Goal: Information Seeking & Learning: Learn about a topic

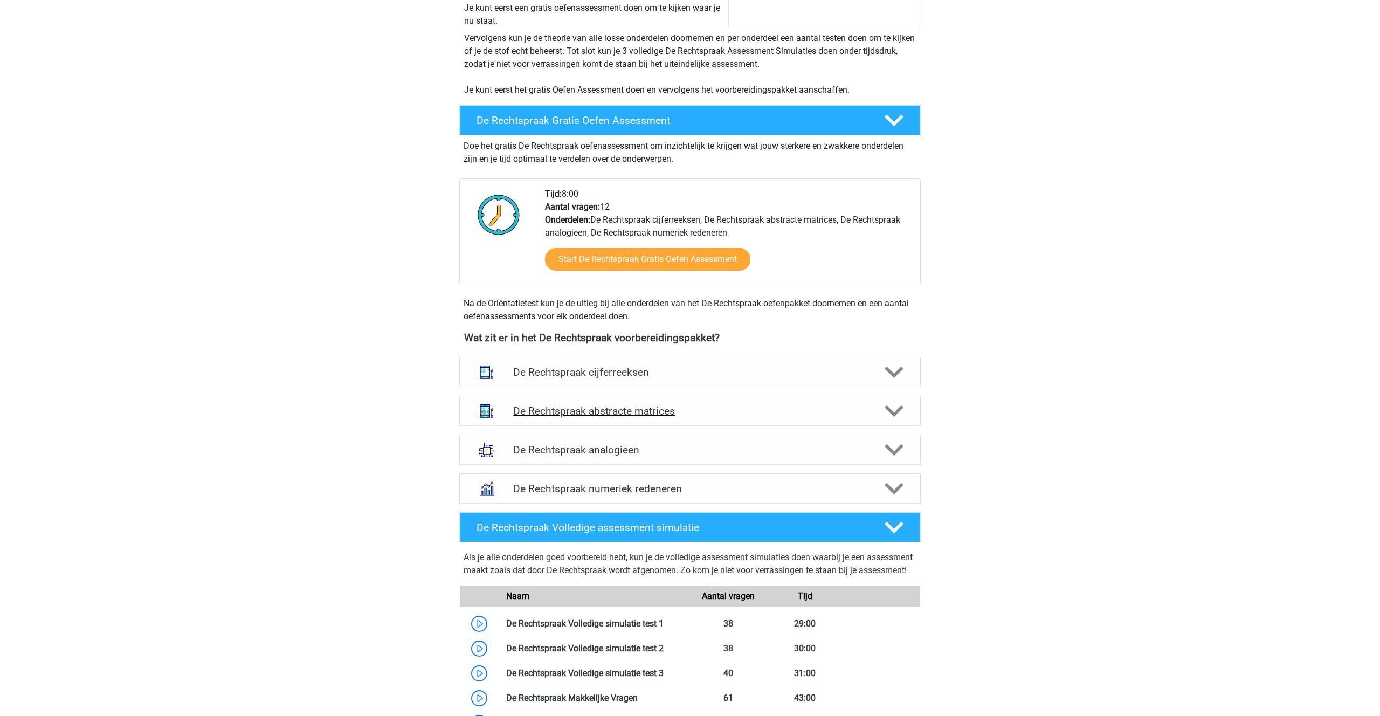
scroll to position [221, 0]
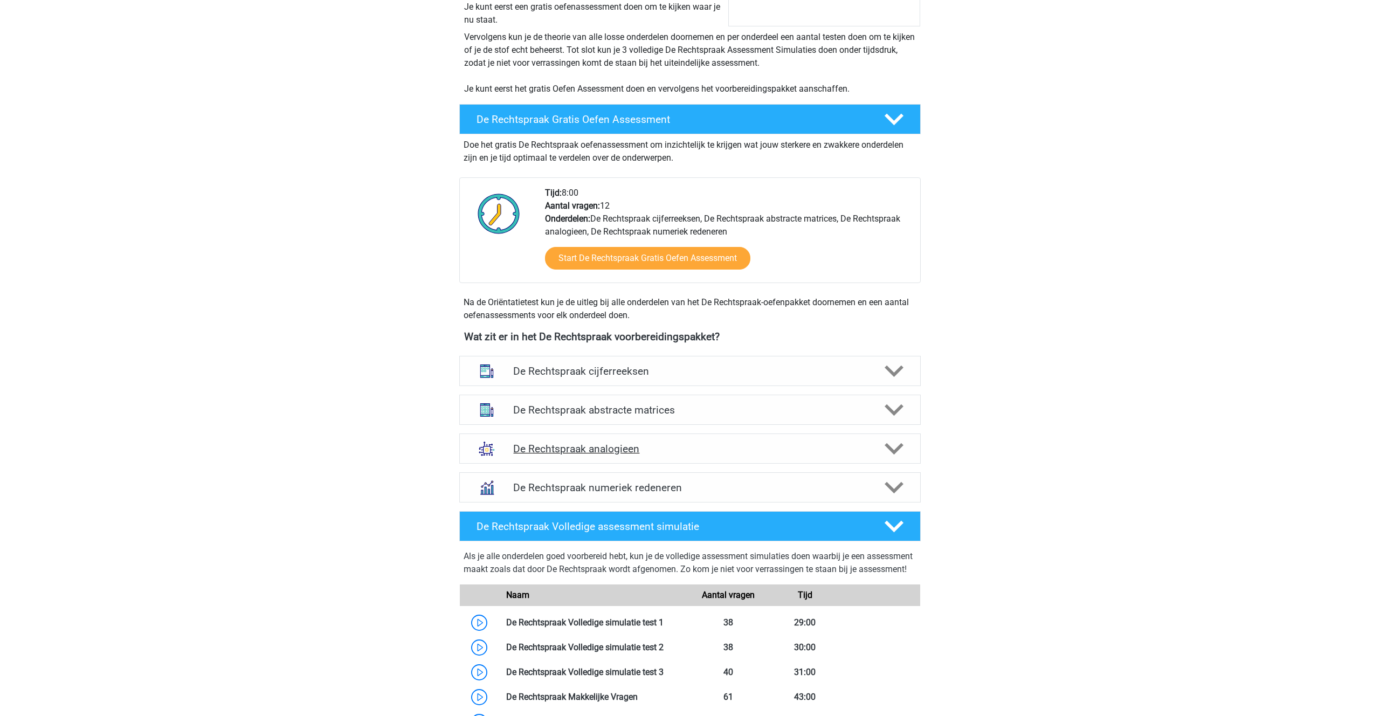
click at [561, 445] on h4 "De Rechtspraak analogieen" at bounding box center [689, 449] width 353 height 12
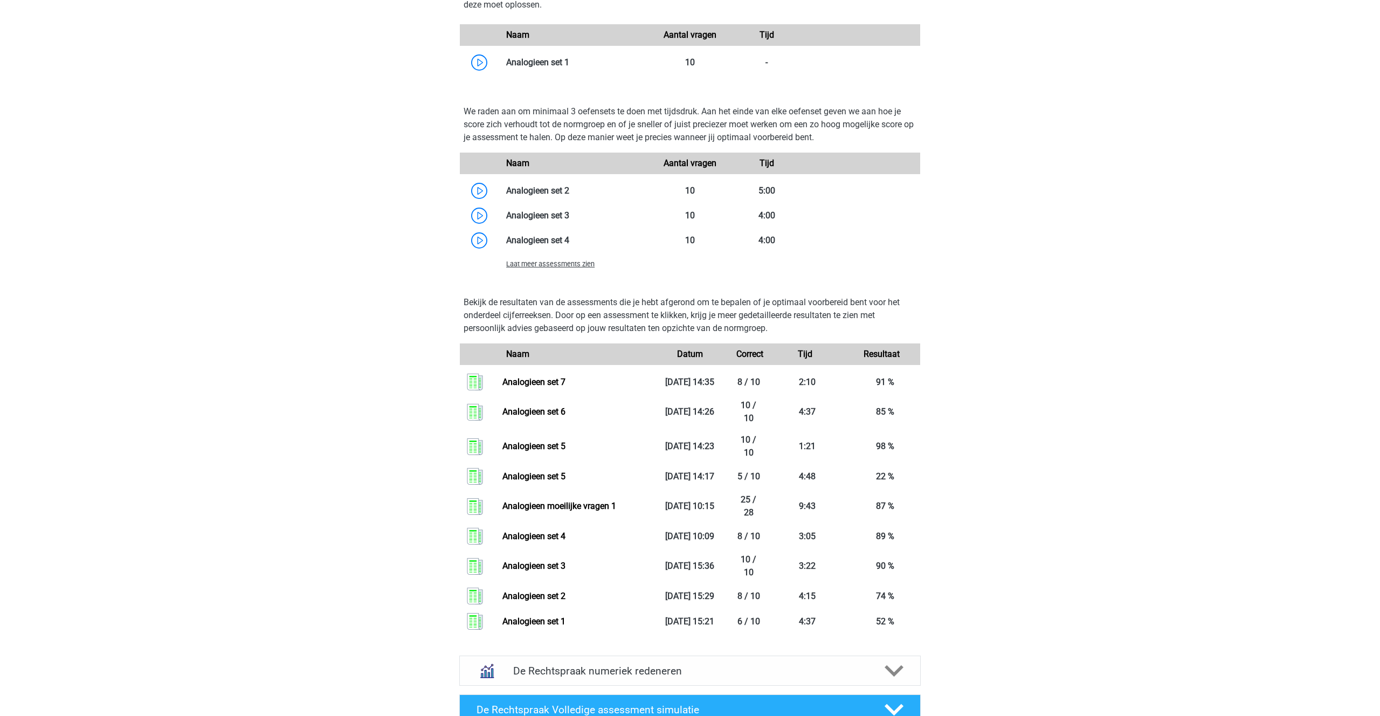
scroll to position [1048, 0]
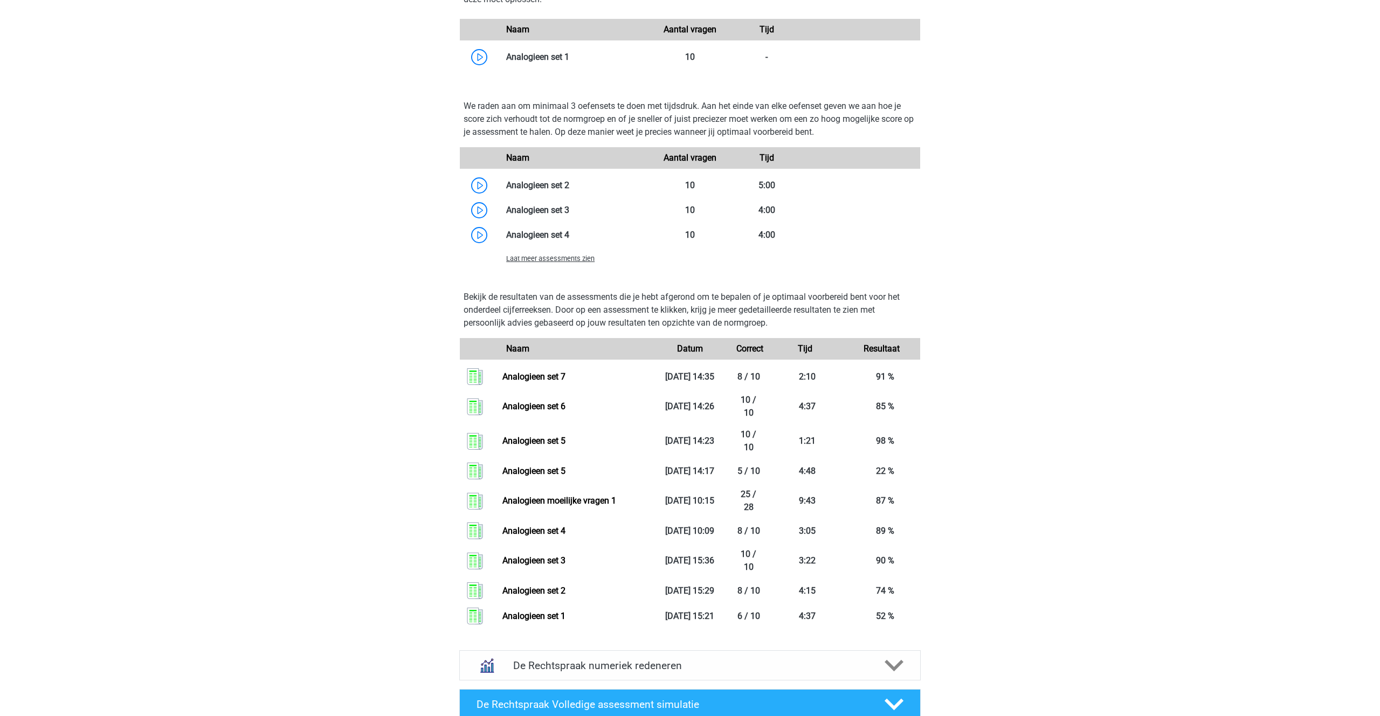
click at [555, 258] on span "Laat meer assessments zien" at bounding box center [550, 259] width 88 height 8
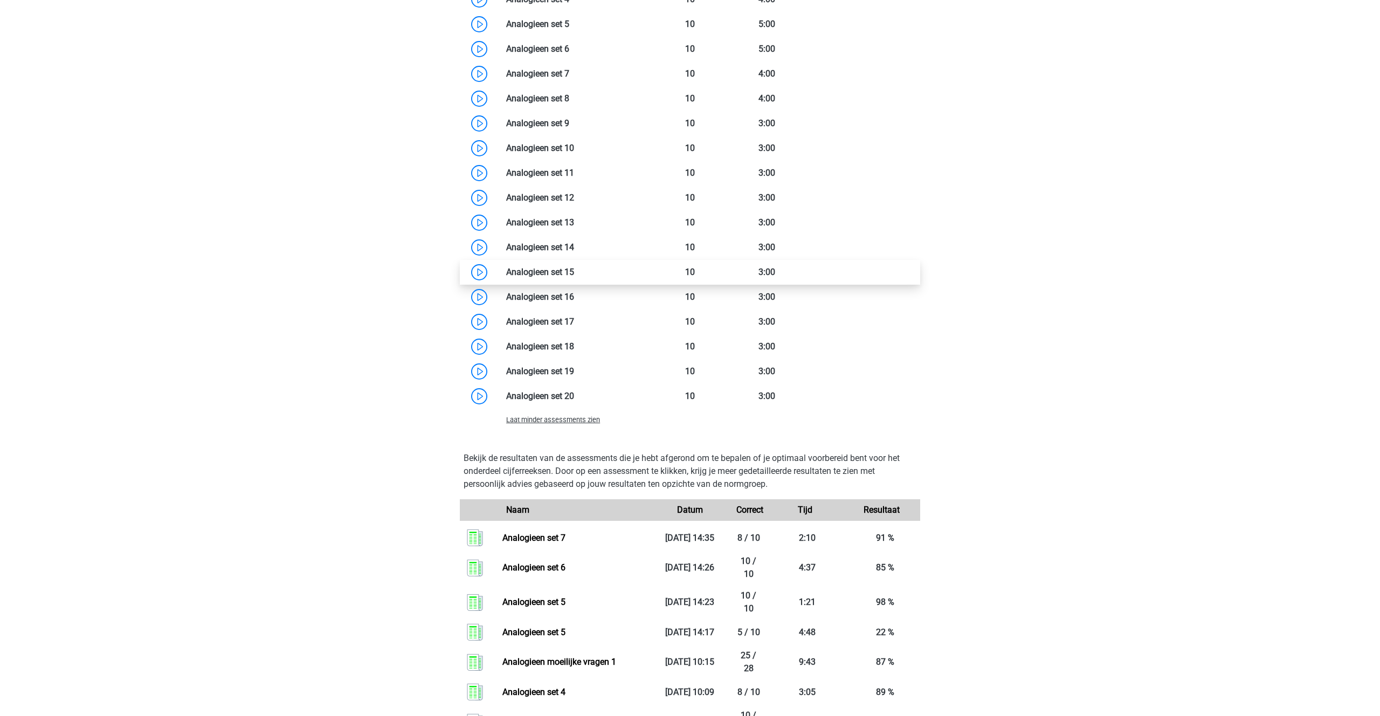
scroll to position [1283, 0]
click at [569, 103] on link at bounding box center [569, 99] width 0 height 10
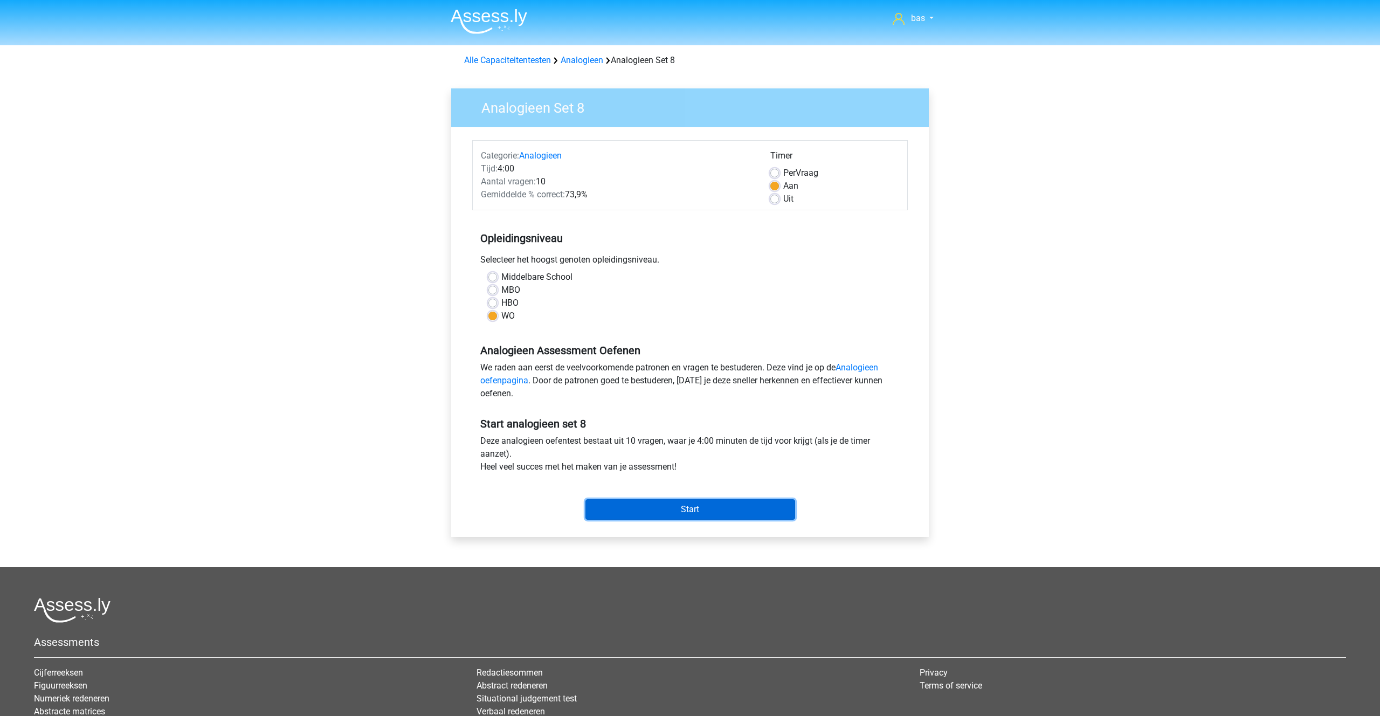
click at [690, 505] on input "Start" at bounding box center [691, 509] width 210 height 20
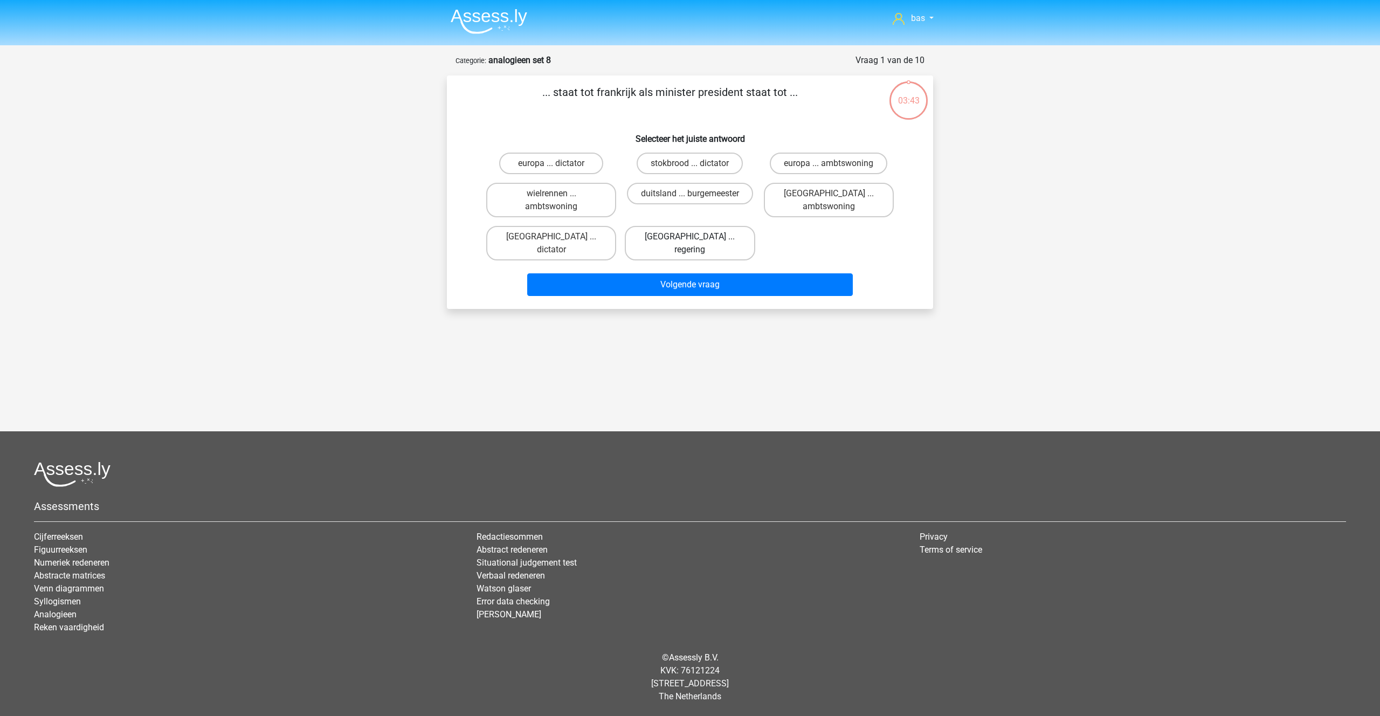
click at [664, 237] on label "parijs ... regering" at bounding box center [690, 243] width 130 height 35
click at [690, 237] on input "parijs ... regering" at bounding box center [693, 240] width 7 height 7
radio input "true"
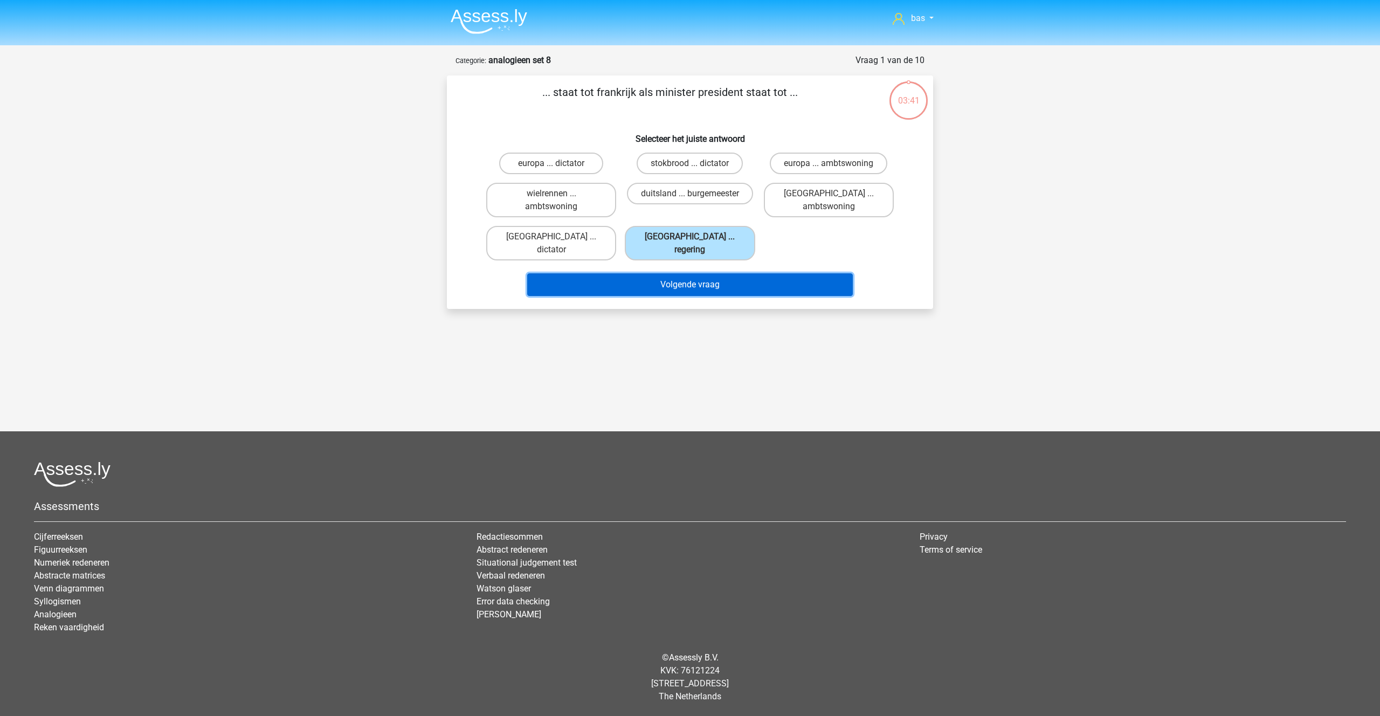
click at [663, 273] on button "Volgende vraag" at bounding box center [690, 284] width 326 height 23
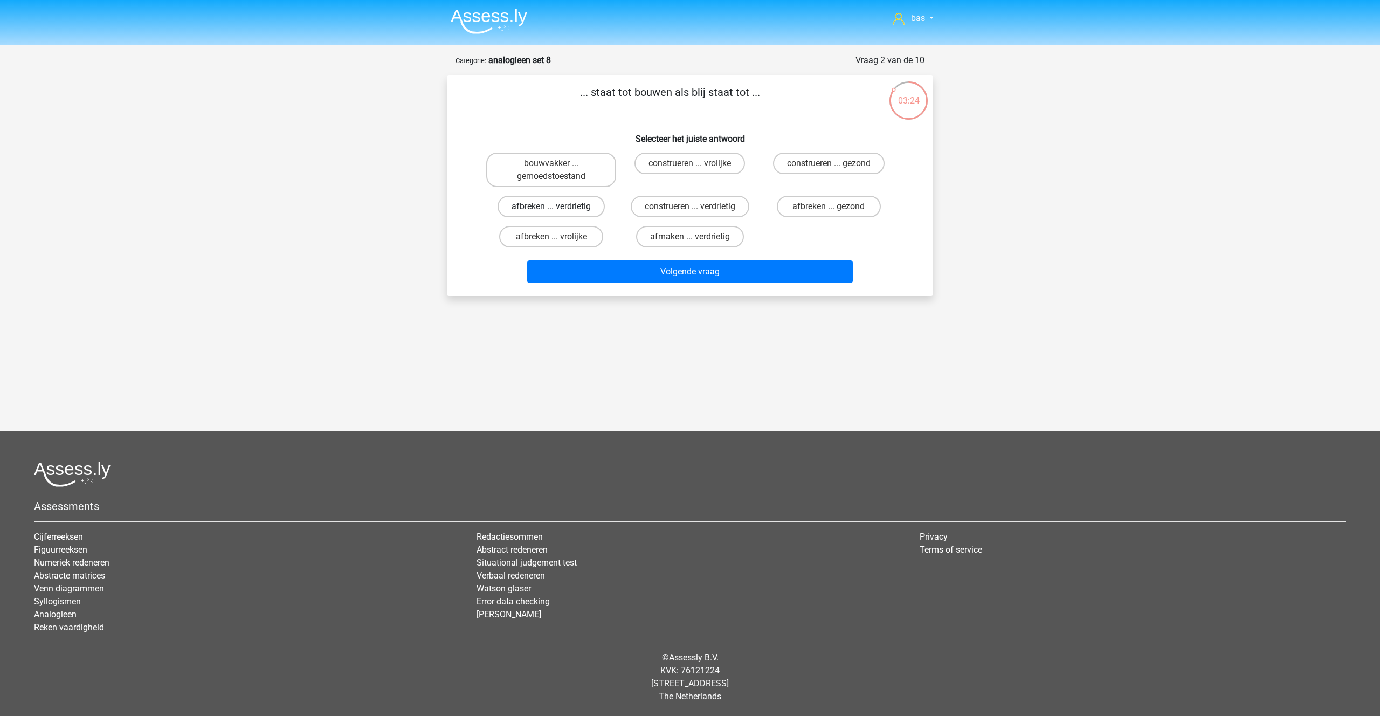
drag, startPoint x: 551, startPoint y: 205, endPoint x: 558, endPoint y: 210, distance: 8.7
click at [551, 205] on label "afbreken ... verdrietig" at bounding box center [551, 207] width 107 height 22
click at [552, 207] on input "afbreken ... verdrietig" at bounding box center [555, 210] width 7 height 7
radio input "true"
click at [691, 276] on button "Volgende vraag" at bounding box center [690, 271] width 326 height 23
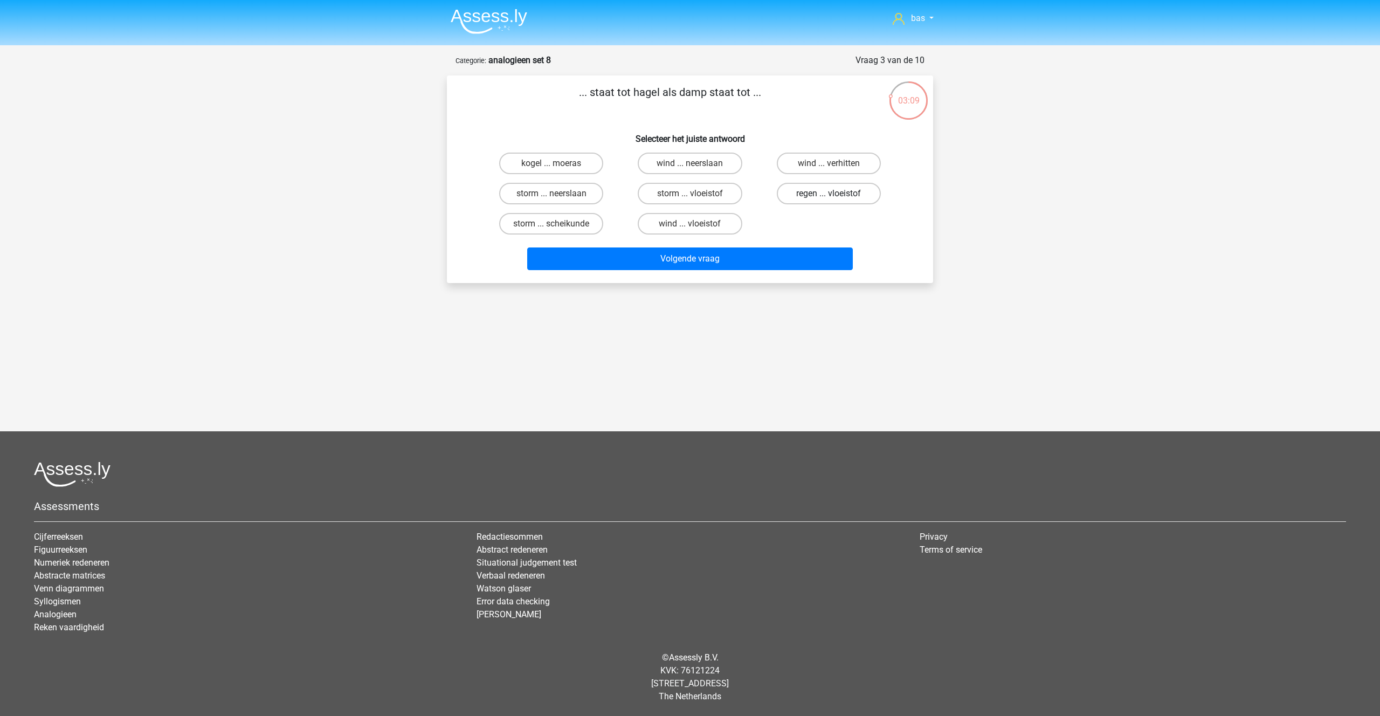
click at [834, 192] on label "regen ... vloeistof" at bounding box center [829, 194] width 104 height 22
click at [834, 194] on input "regen ... vloeistof" at bounding box center [832, 197] width 7 height 7
radio input "true"
click at [695, 261] on button "Volgende vraag" at bounding box center [690, 259] width 326 height 23
click at [546, 164] on label "vliegtuig ... ijs" at bounding box center [551, 164] width 104 height 22
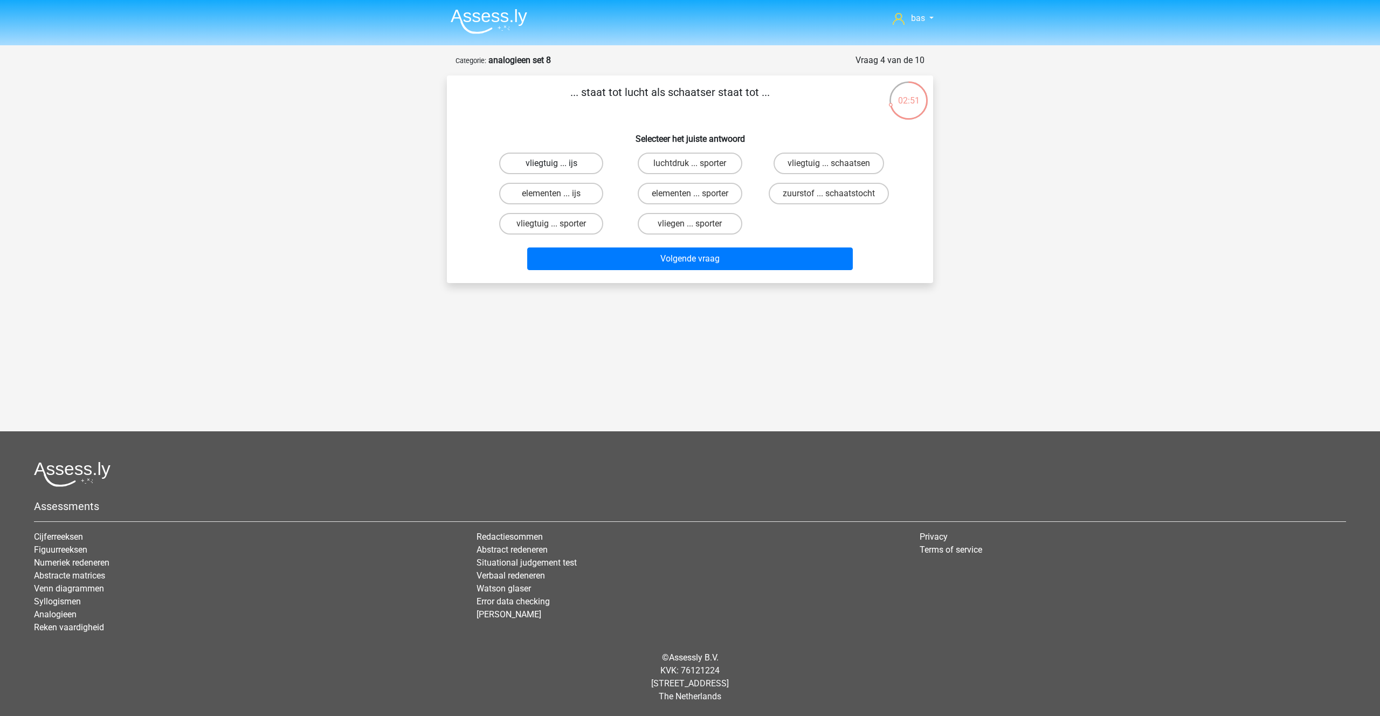
click at [552, 164] on input "vliegtuig ... ijs" at bounding box center [555, 166] width 7 height 7
radio input "true"
click at [694, 263] on button "Volgende vraag" at bounding box center [690, 259] width 326 height 23
click at [541, 162] on label "blik ... schrijven" at bounding box center [551, 164] width 104 height 22
click at [552, 163] on input "blik ... schrijven" at bounding box center [555, 166] width 7 height 7
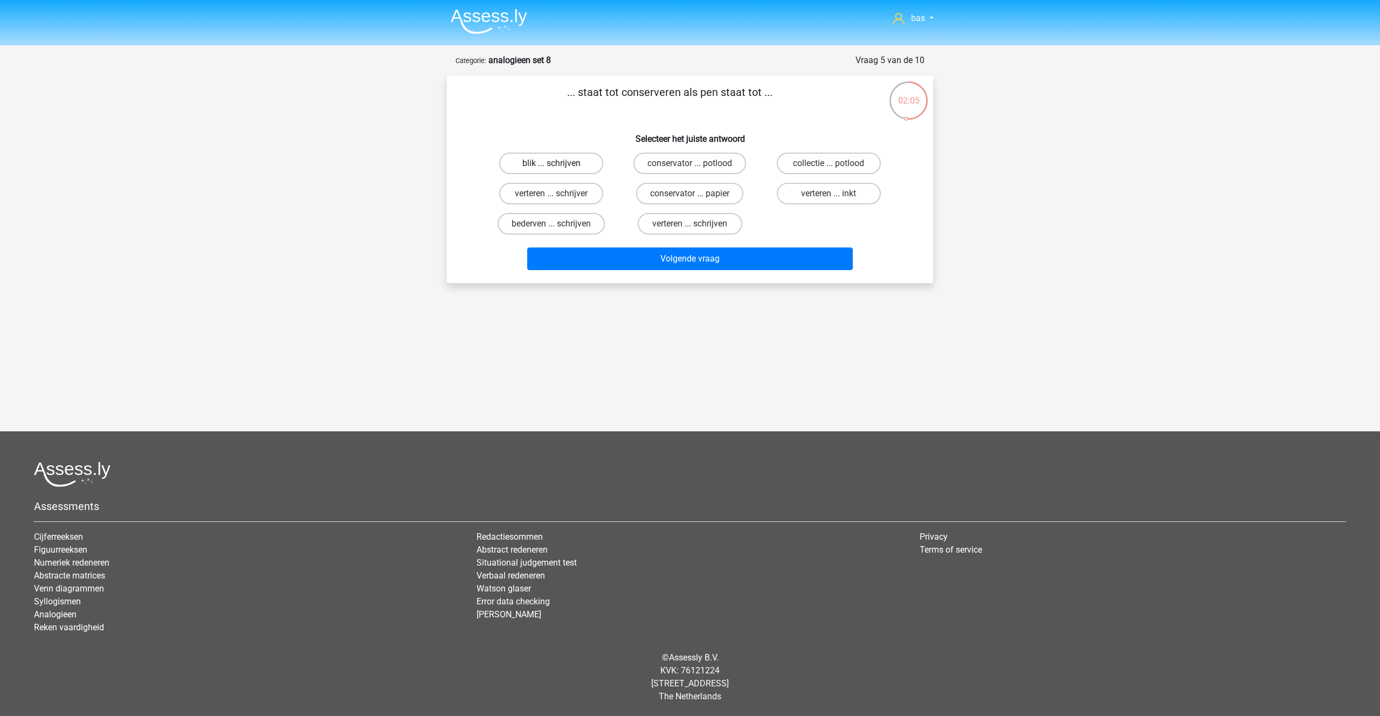
radio input "true"
click at [672, 262] on button "Volgende vraag" at bounding box center [690, 259] width 326 height 23
click at [539, 224] on label "zicht ... oor" at bounding box center [551, 224] width 104 height 22
click at [552, 224] on input "zicht ... oor" at bounding box center [555, 227] width 7 height 7
radio input "true"
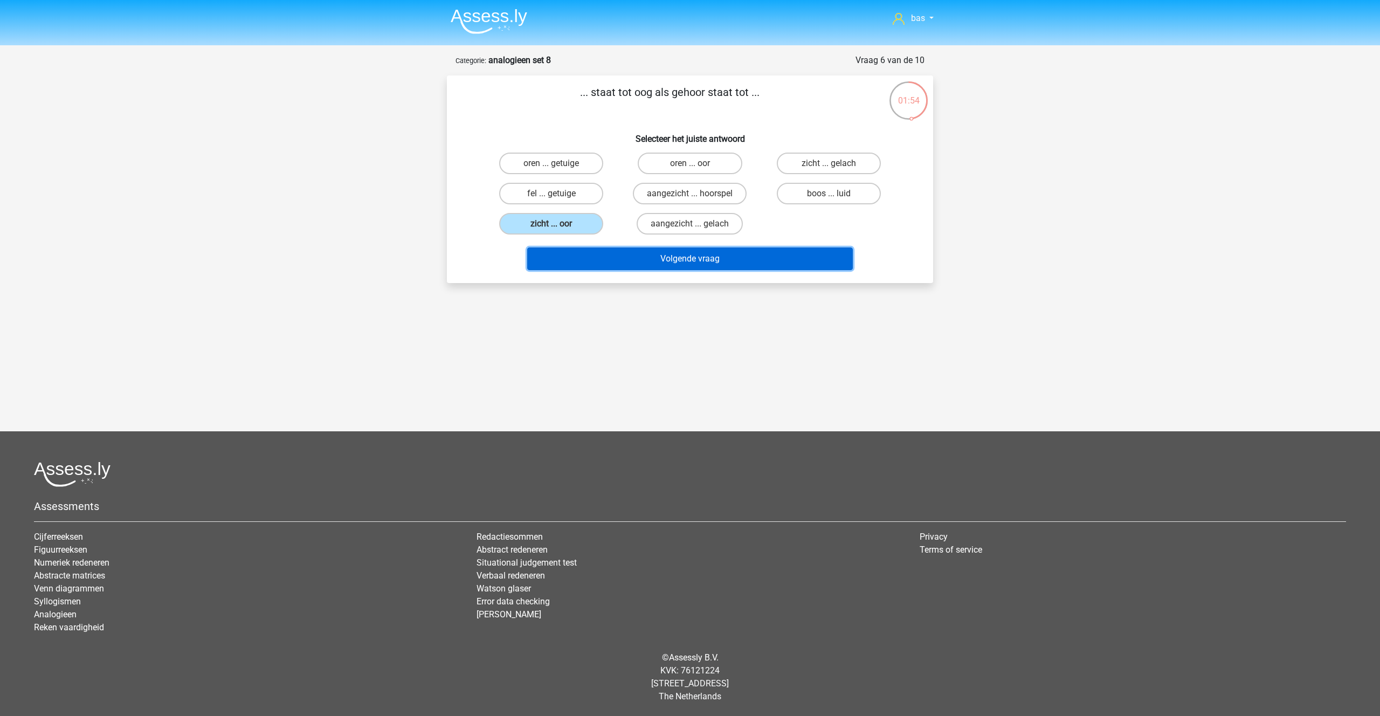
click at [704, 260] on button "Volgende vraag" at bounding box center [690, 259] width 326 height 23
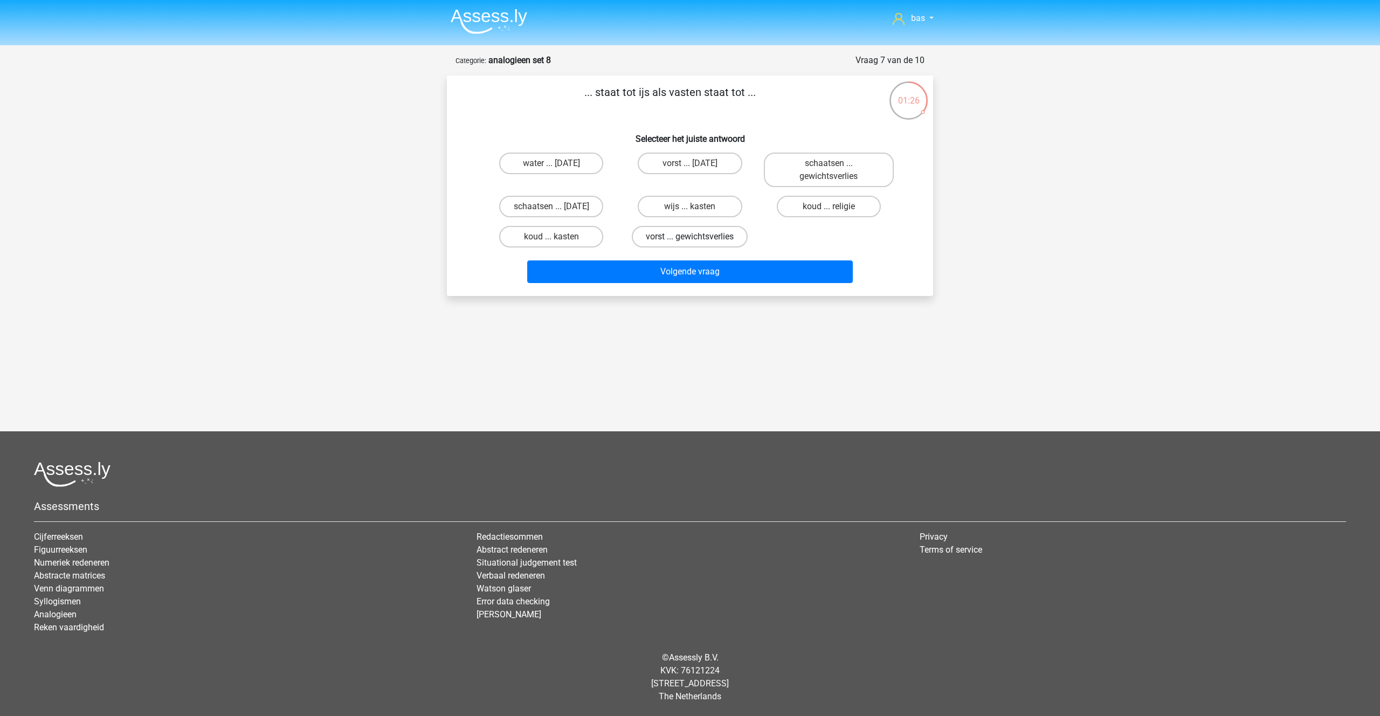
click at [655, 235] on label "vorst ... gewichtsverlies" at bounding box center [690, 237] width 116 height 22
click at [690, 237] on input "vorst ... gewichtsverlies" at bounding box center [693, 240] width 7 height 7
radio input "true"
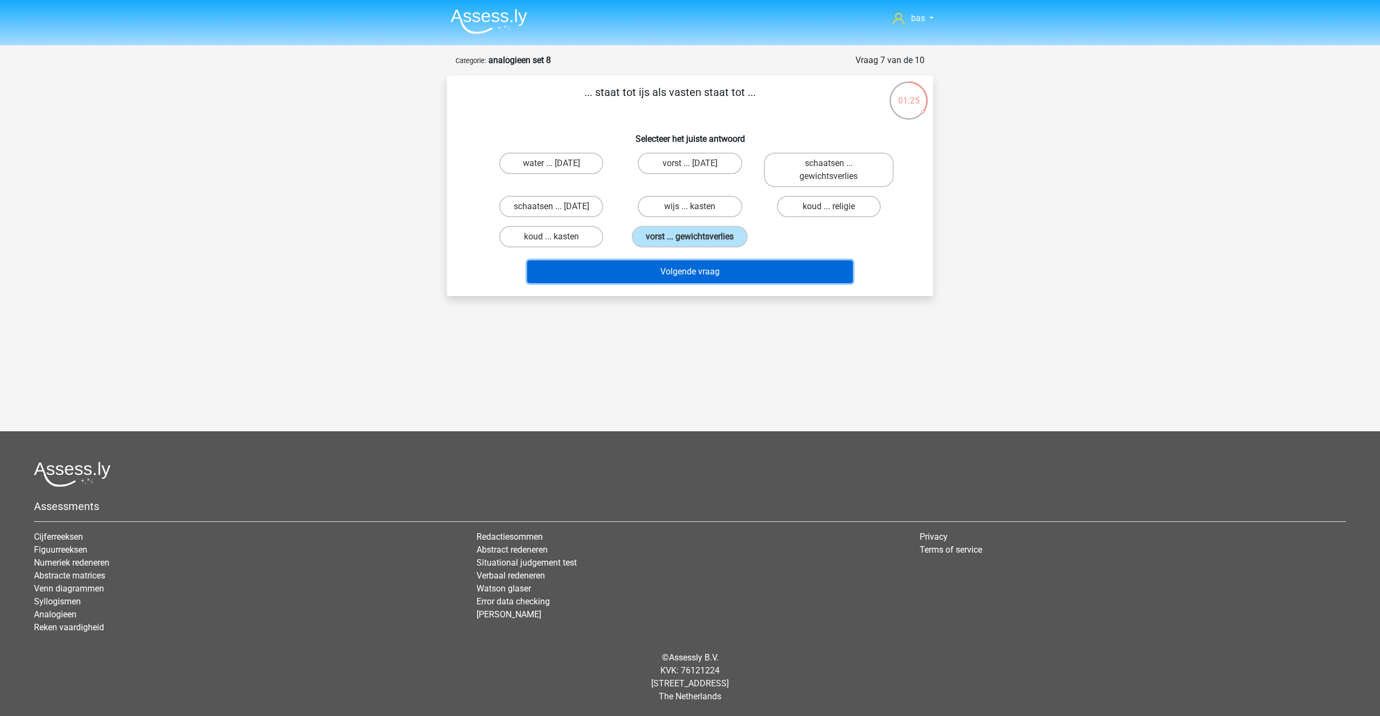
click at [676, 273] on button "Volgende vraag" at bounding box center [690, 271] width 326 height 23
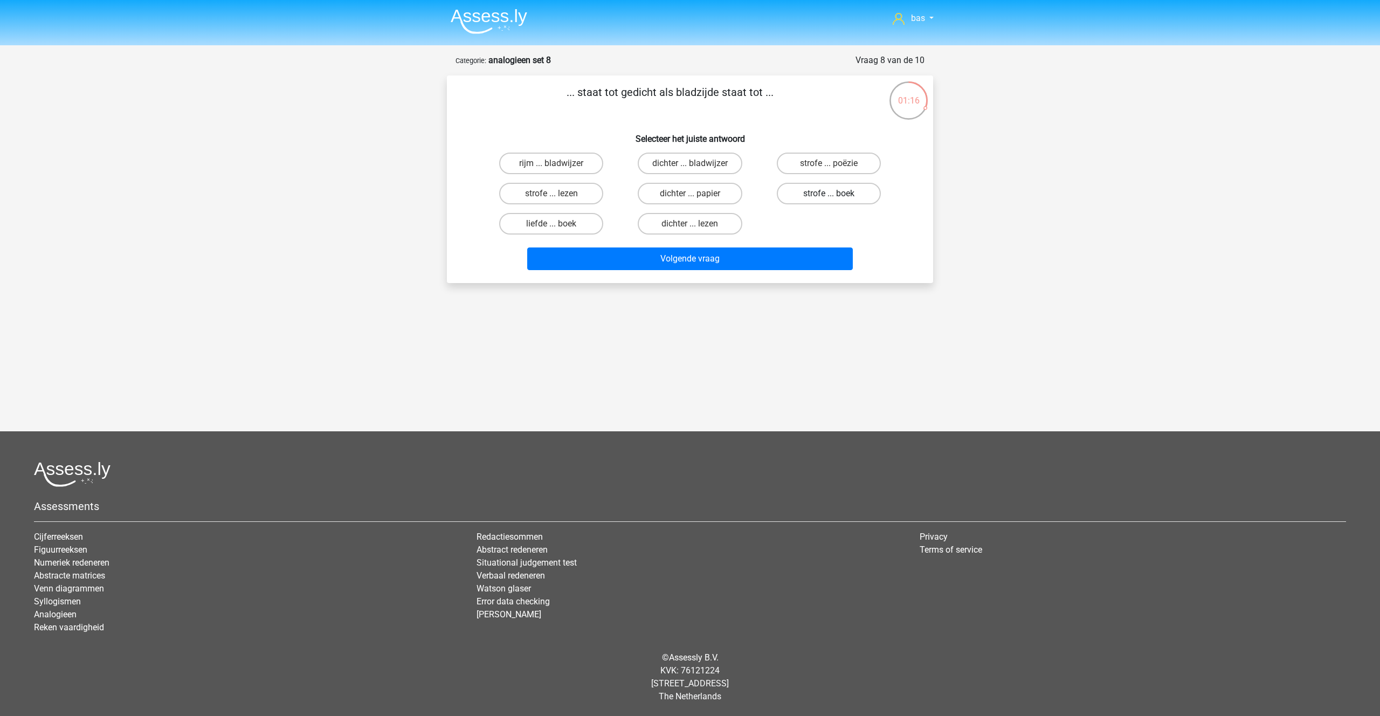
click at [811, 193] on label "strofe ... boek" at bounding box center [829, 194] width 104 height 22
click at [829, 194] on input "strofe ... boek" at bounding box center [832, 197] width 7 height 7
radio input "true"
click at [676, 257] on button "Volgende vraag" at bounding box center [690, 259] width 326 height 23
click at [677, 163] on label "lafaard ... vriend" at bounding box center [690, 164] width 104 height 22
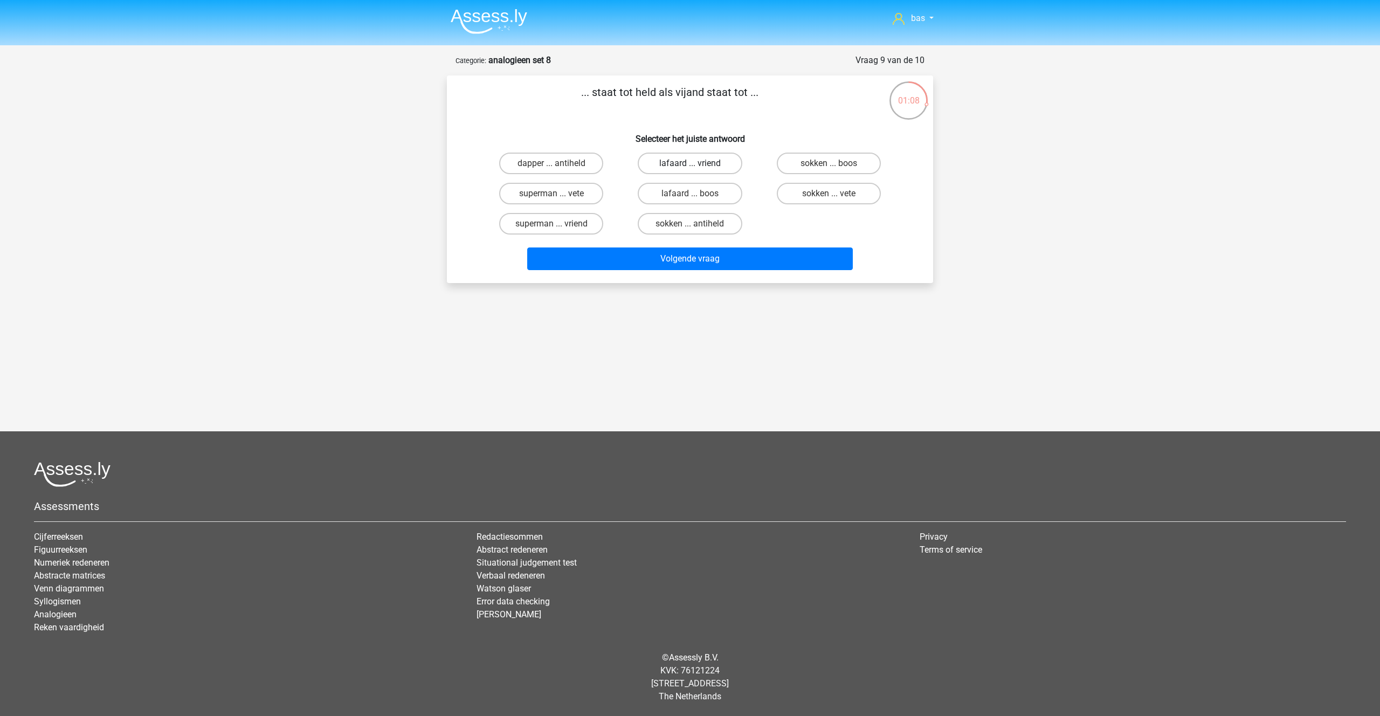
click at [690, 163] on input "lafaard ... vriend" at bounding box center [693, 166] width 7 height 7
radio input "true"
click at [670, 258] on button "Volgende vraag" at bounding box center [690, 259] width 326 height 23
click at [547, 161] on label "aanvullend ... consult" at bounding box center [551, 164] width 109 height 22
click at [552, 163] on input "aanvullend ... consult" at bounding box center [555, 166] width 7 height 7
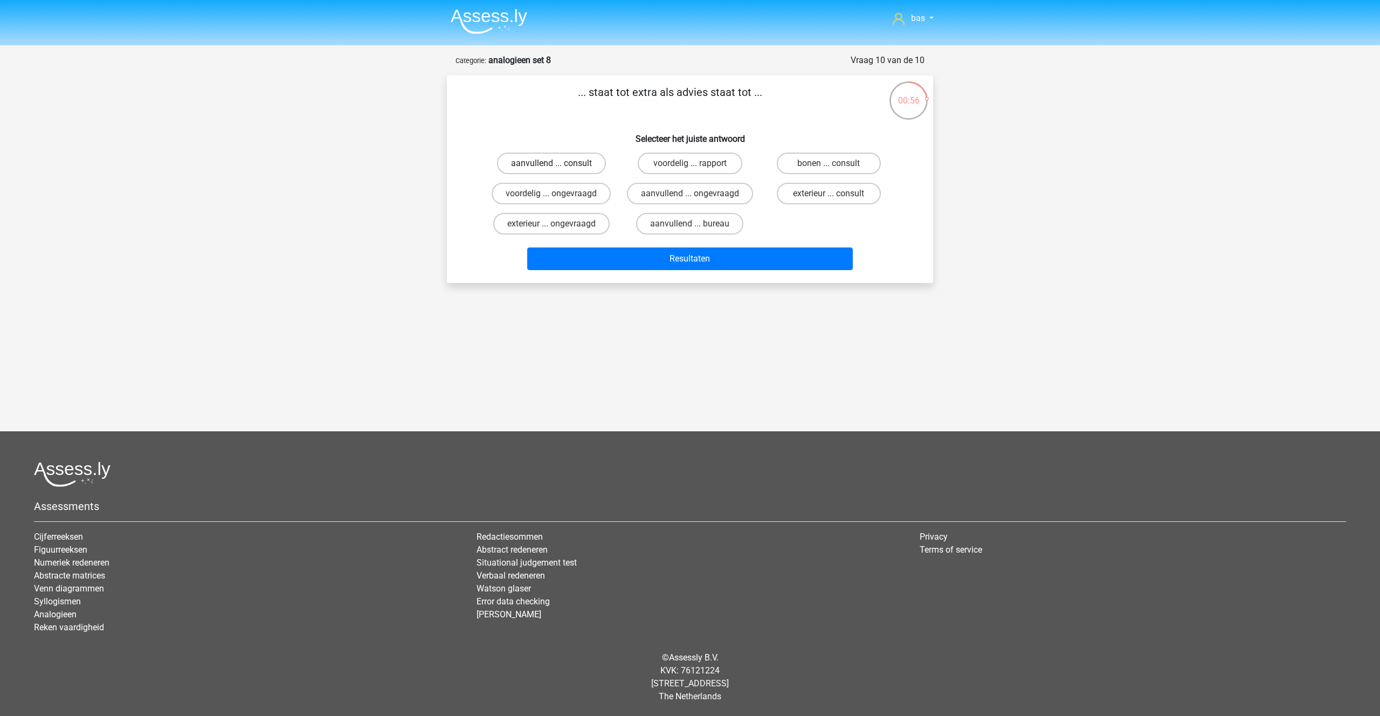
radio input "true"
click at [679, 257] on button "Resultaten" at bounding box center [690, 259] width 326 height 23
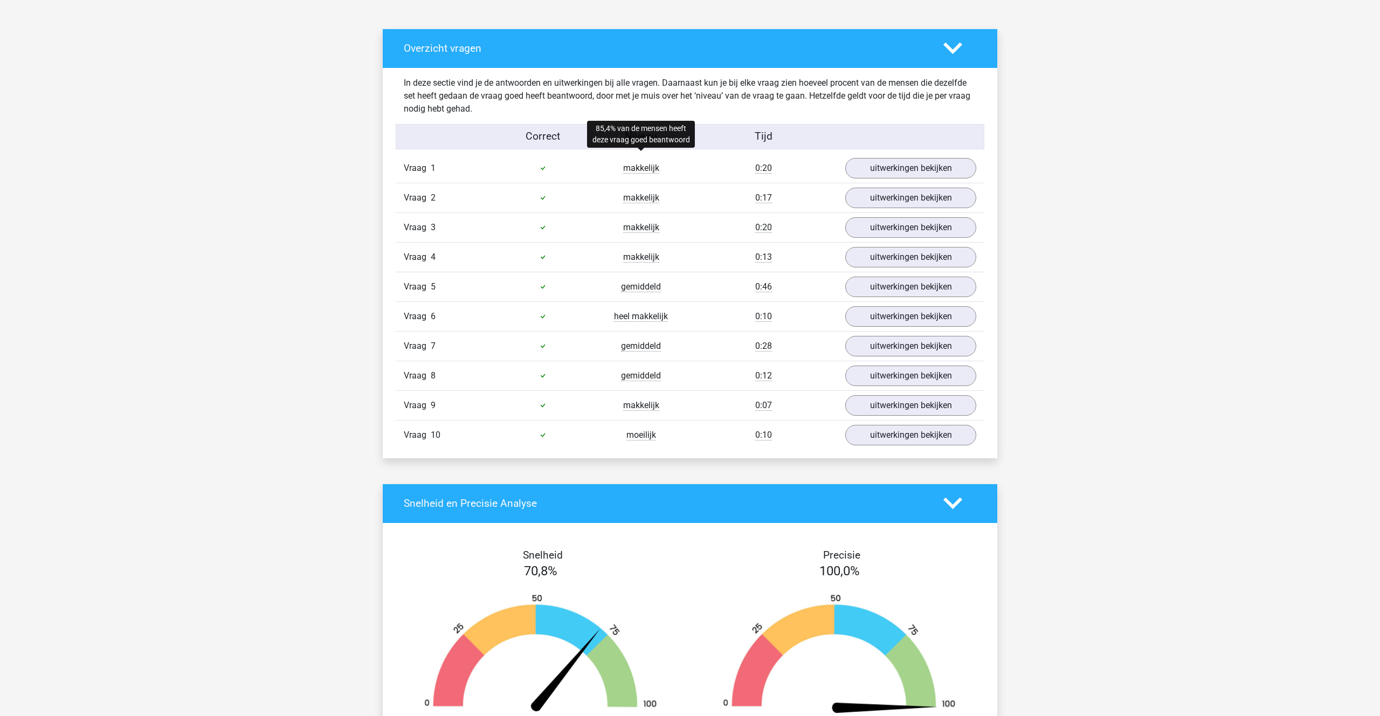
scroll to position [566, 0]
click at [883, 167] on link "uitwerkingen bekijken" at bounding box center [911, 168] width 150 height 24
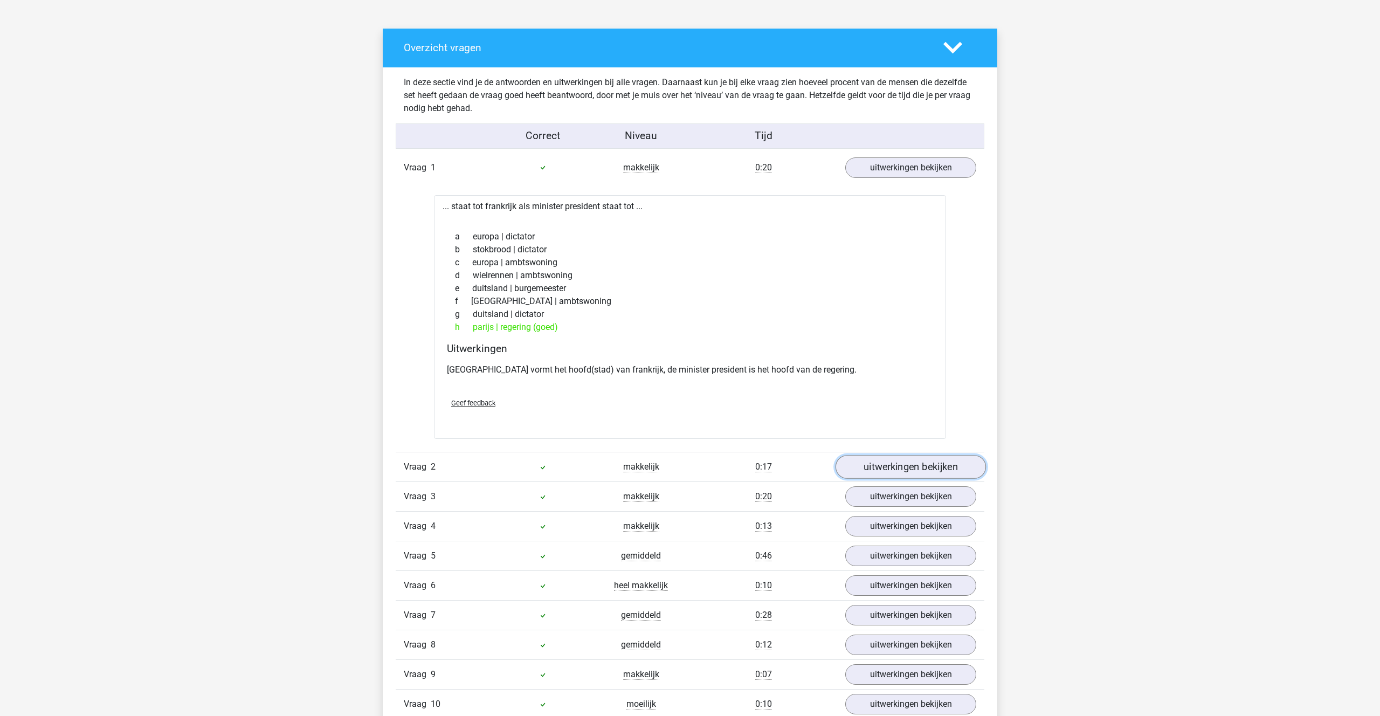
click at [883, 456] on link "uitwerkingen bekijken" at bounding box center [911, 467] width 150 height 24
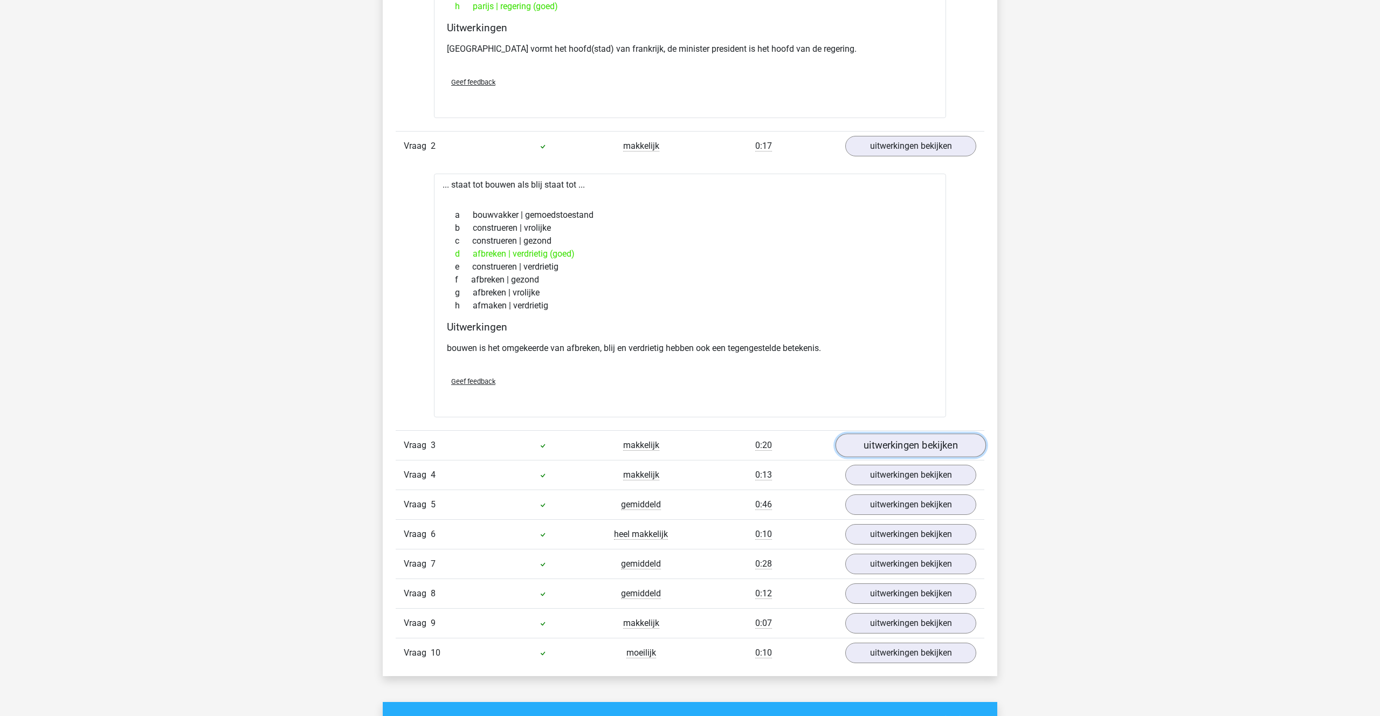
click at [874, 447] on link "uitwerkingen bekijken" at bounding box center [911, 446] width 150 height 24
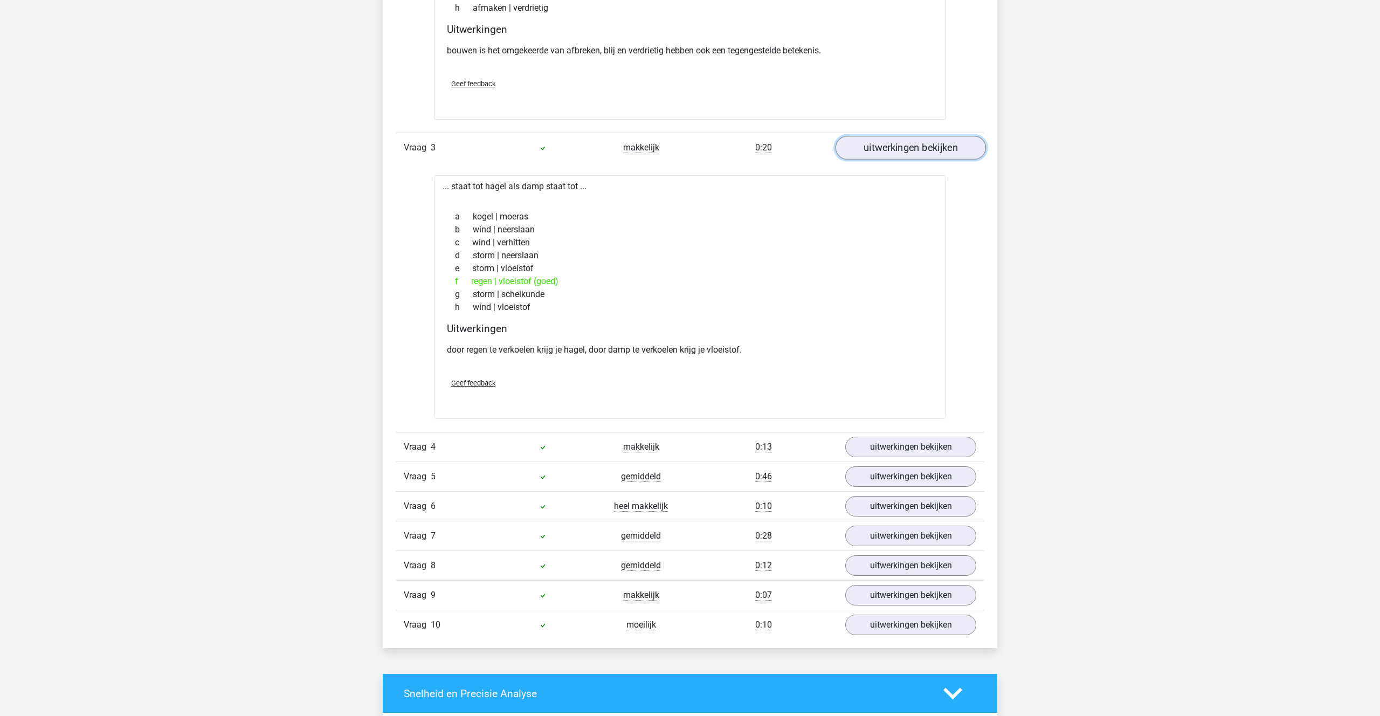
scroll to position [1187, 0]
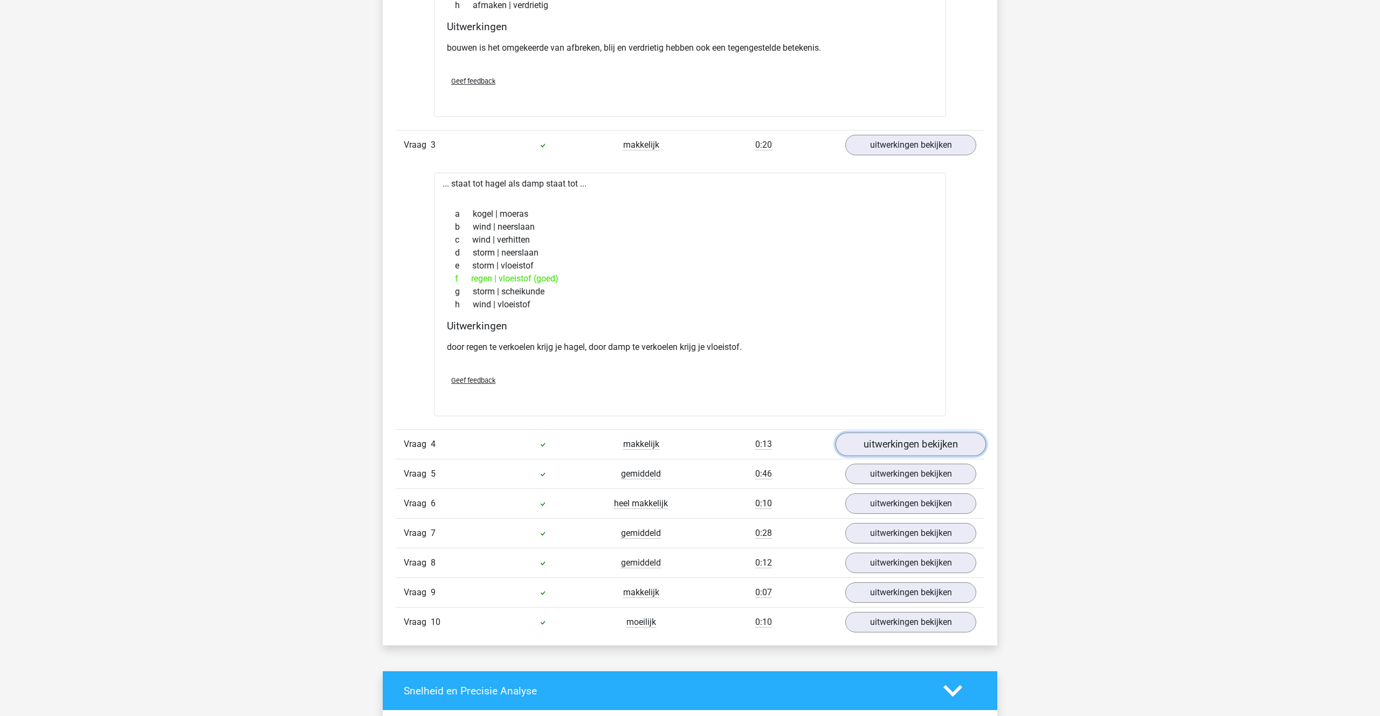
click at [855, 449] on link "uitwerkingen bekijken" at bounding box center [911, 445] width 150 height 24
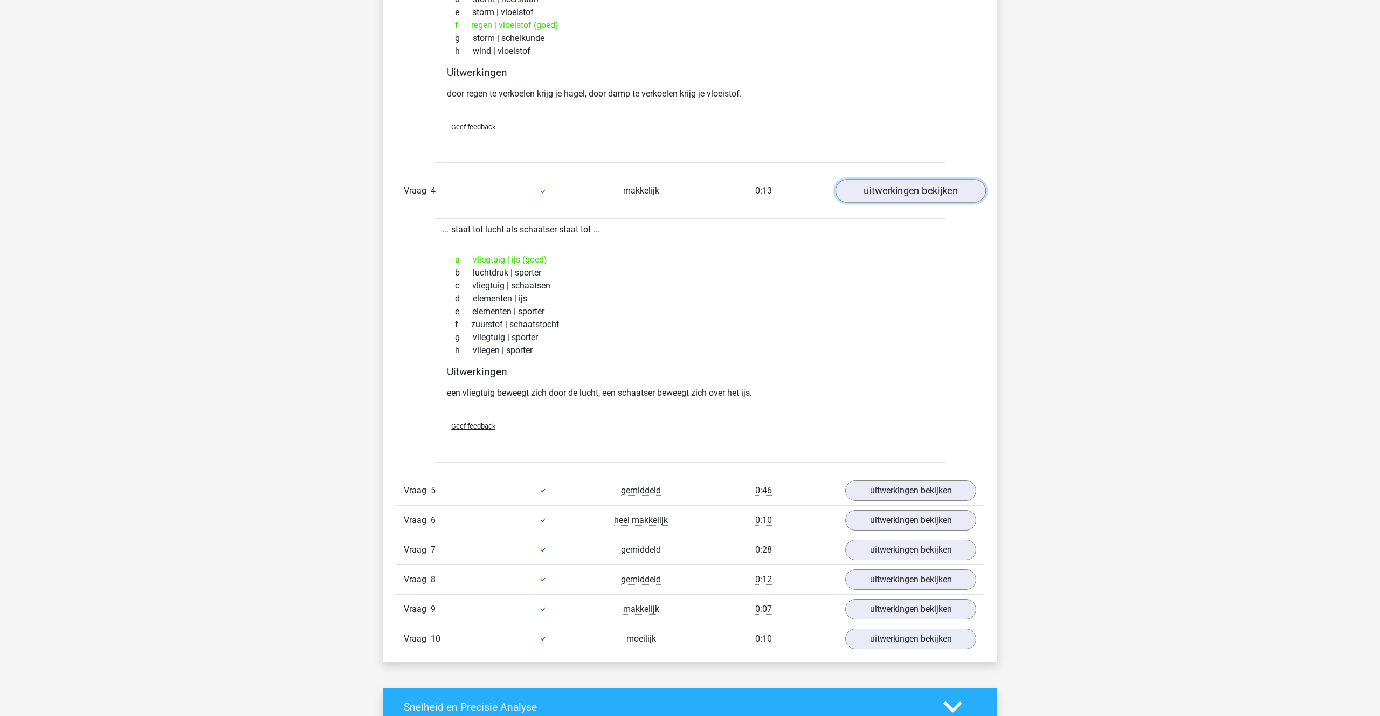
scroll to position [1441, 0]
click at [903, 497] on link "uitwerkingen bekijken" at bounding box center [911, 490] width 150 height 24
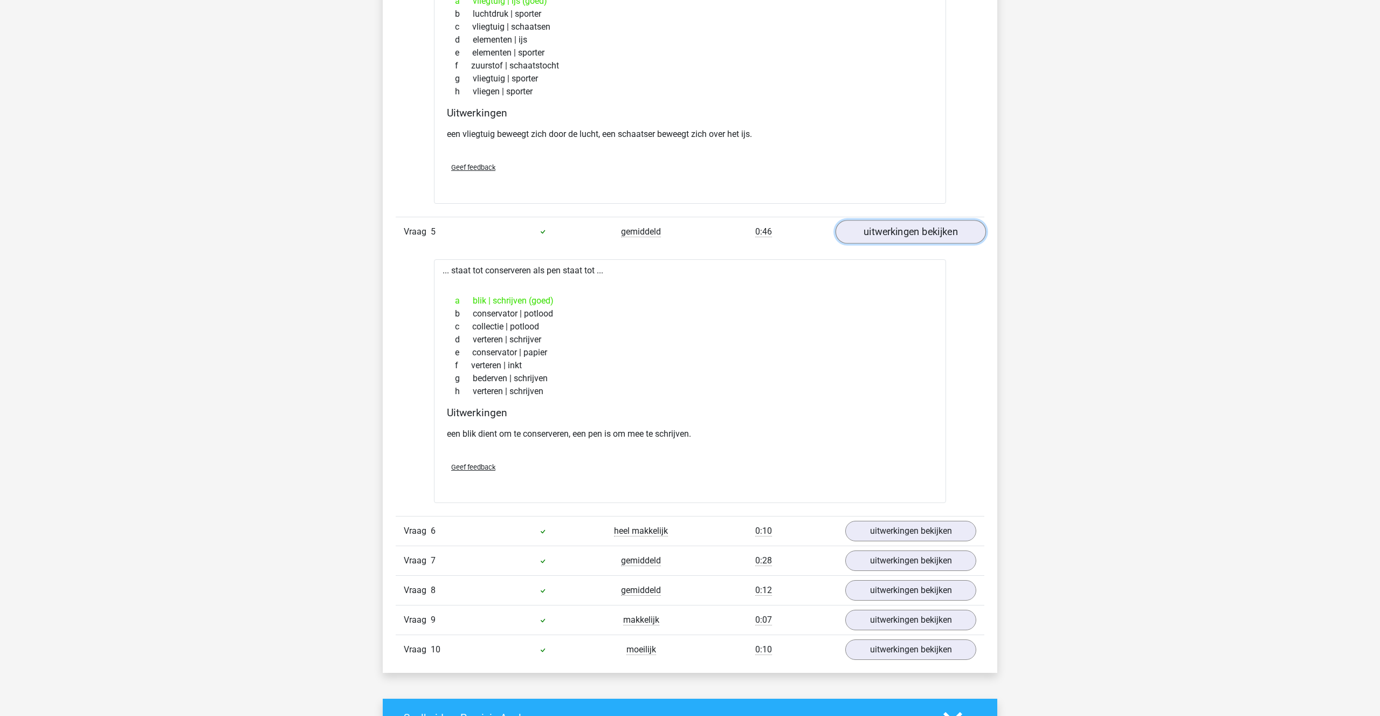
scroll to position [1703, 0]
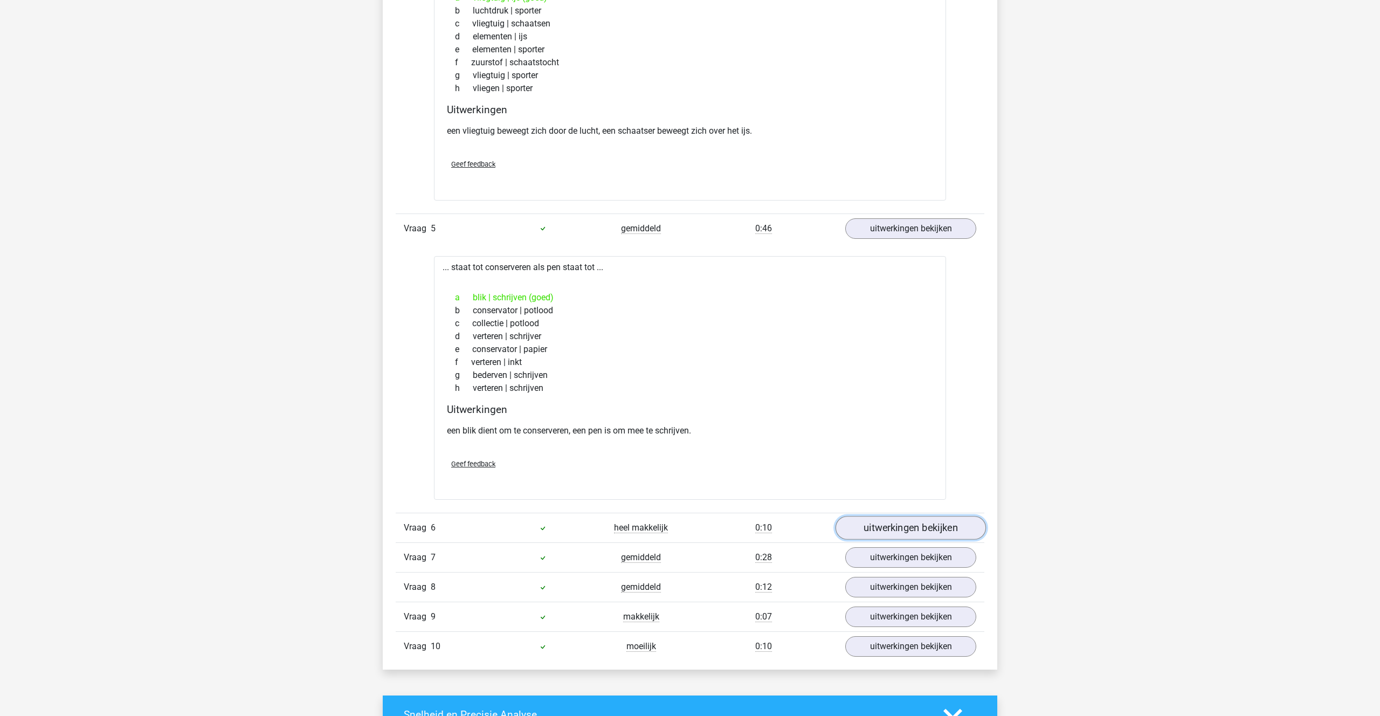
click at [909, 517] on link "uitwerkingen bekijken" at bounding box center [911, 528] width 150 height 24
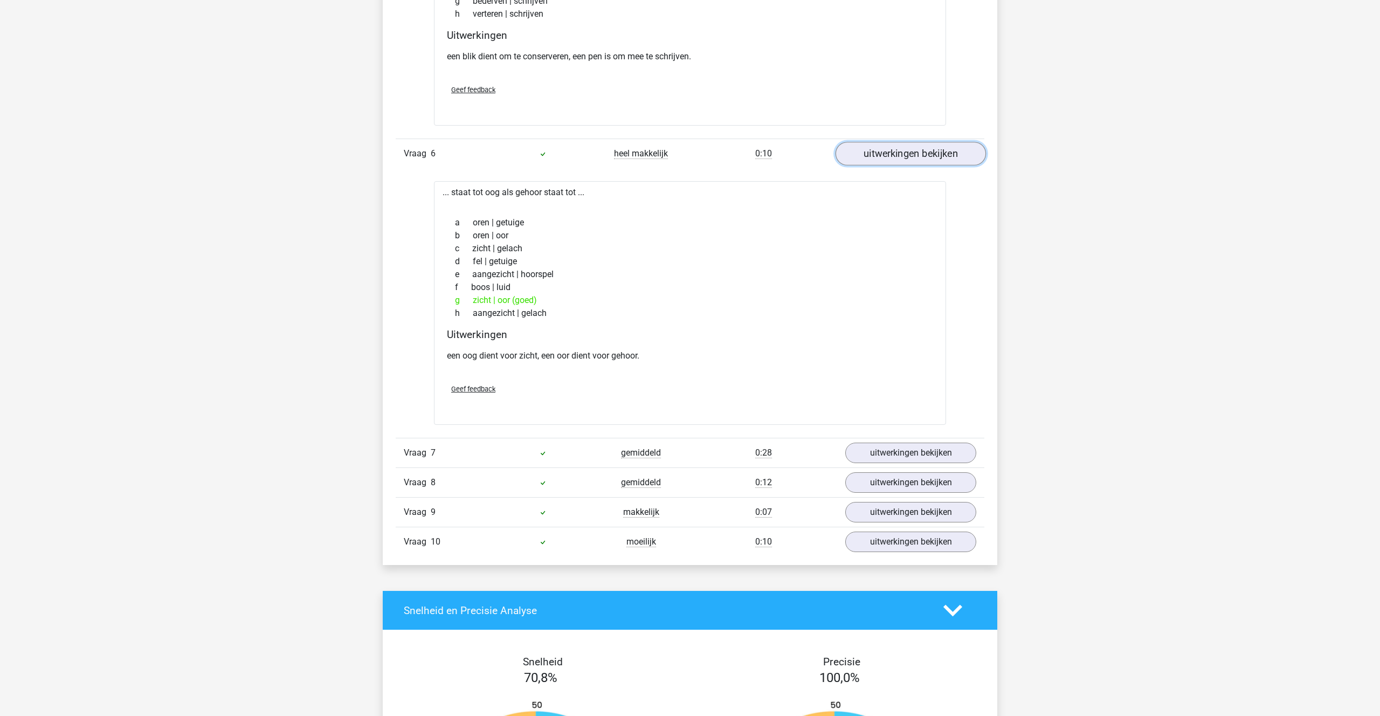
scroll to position [2084, 0]
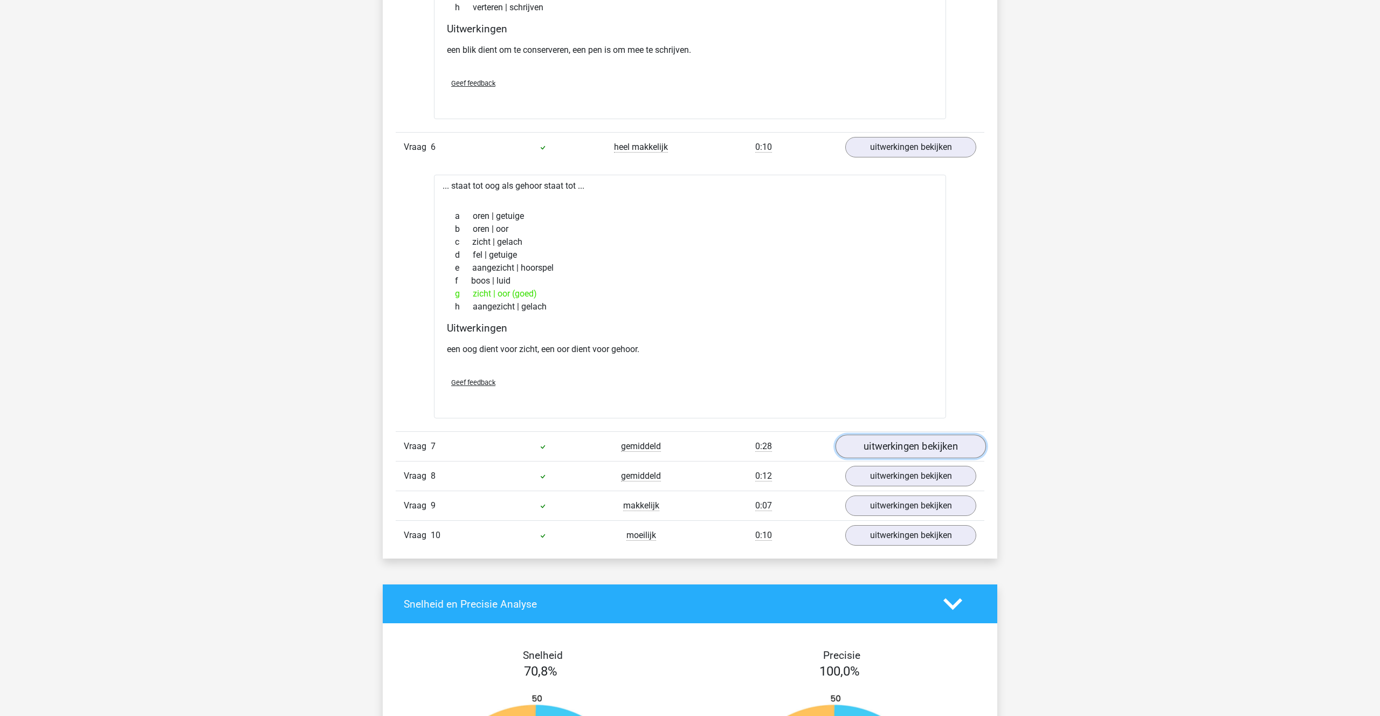
click at [887, 453] on link "uitwerkingen bekijken" at bounding box center [911, 447] width 150 height 24
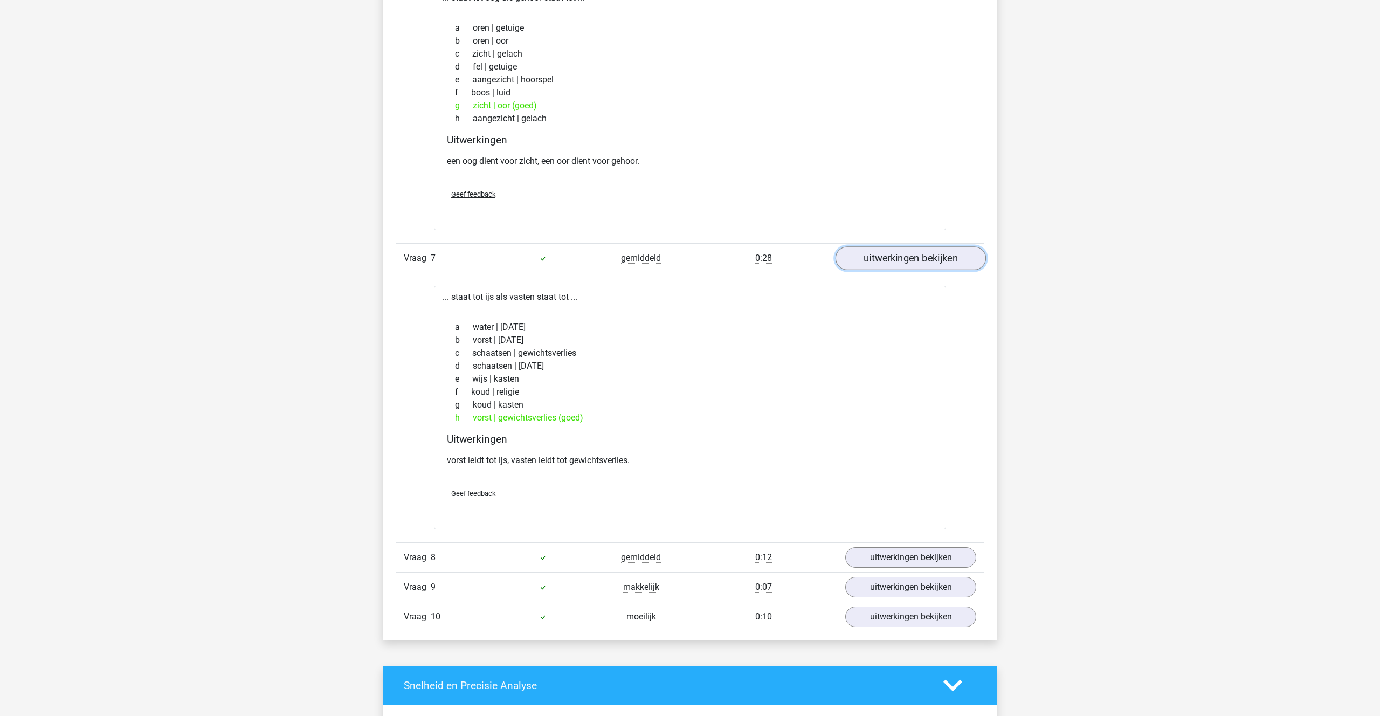
scroll to position [2279, 0]
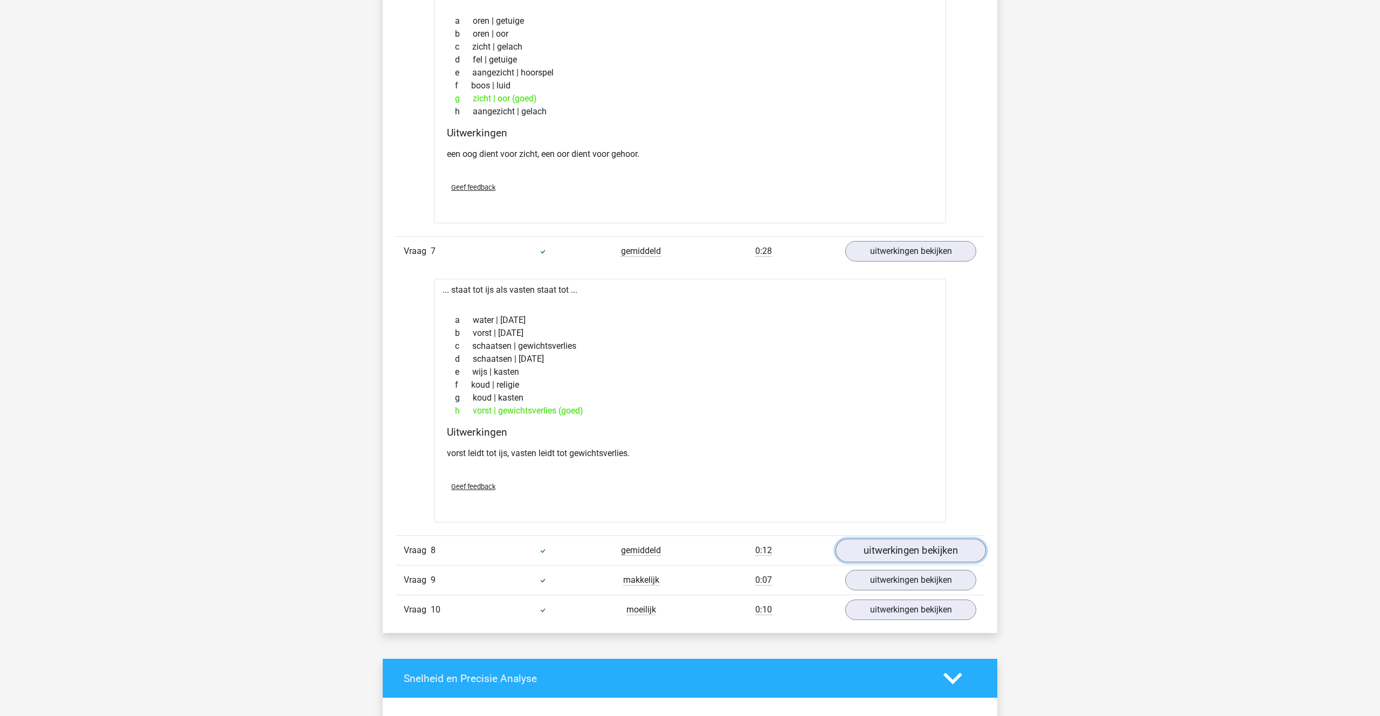
click at [899, 550] on link "uitwerkingen bekijken" at bounding box center [911, 551] width 150 height 24
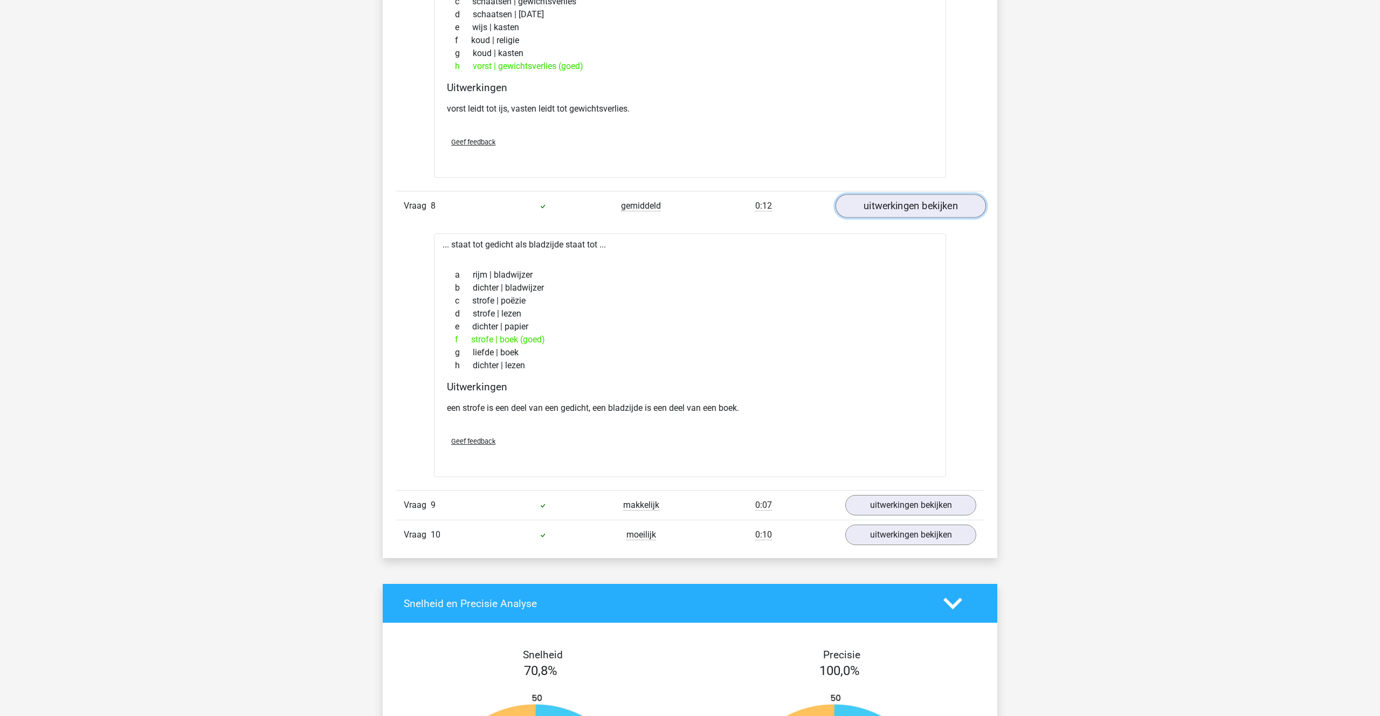
scroll to position [2625, 0]
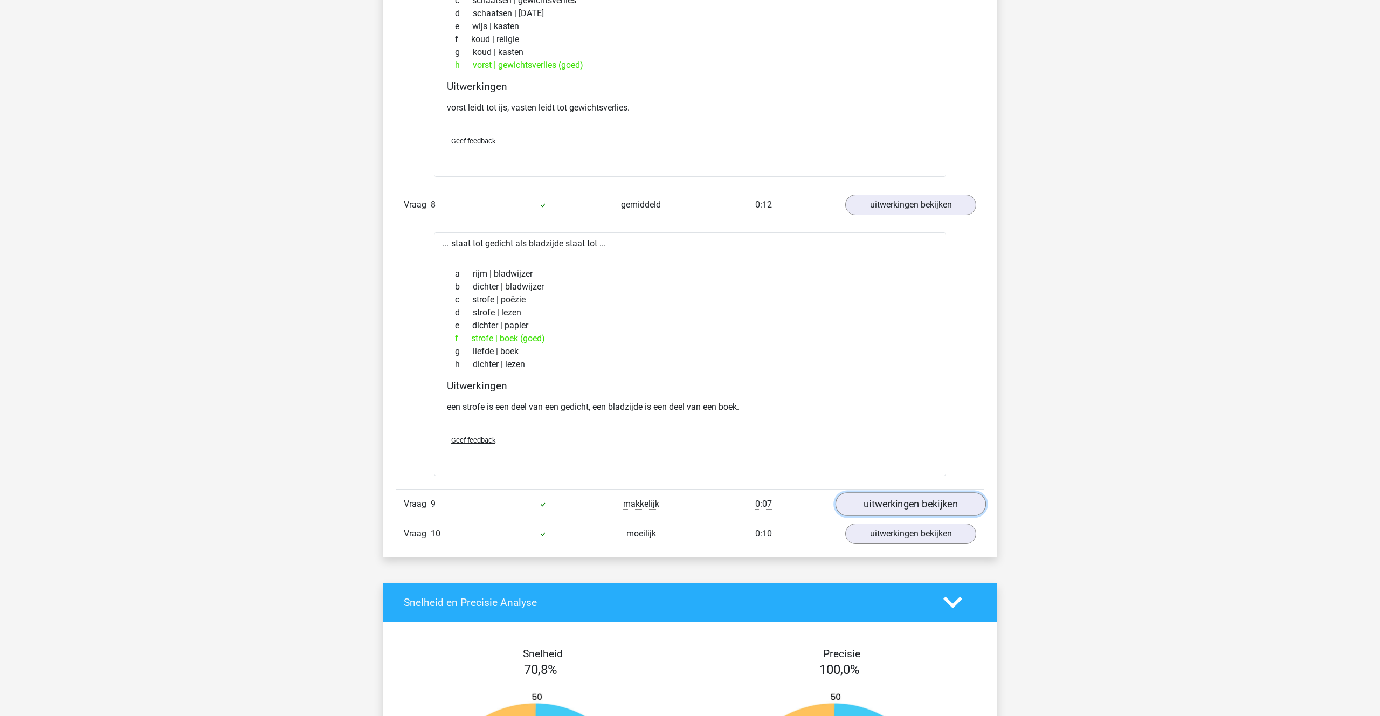
click at [879, 502] on link "uitwerkingen bekijken" at bounding box center [911, 505] width 150 height 24
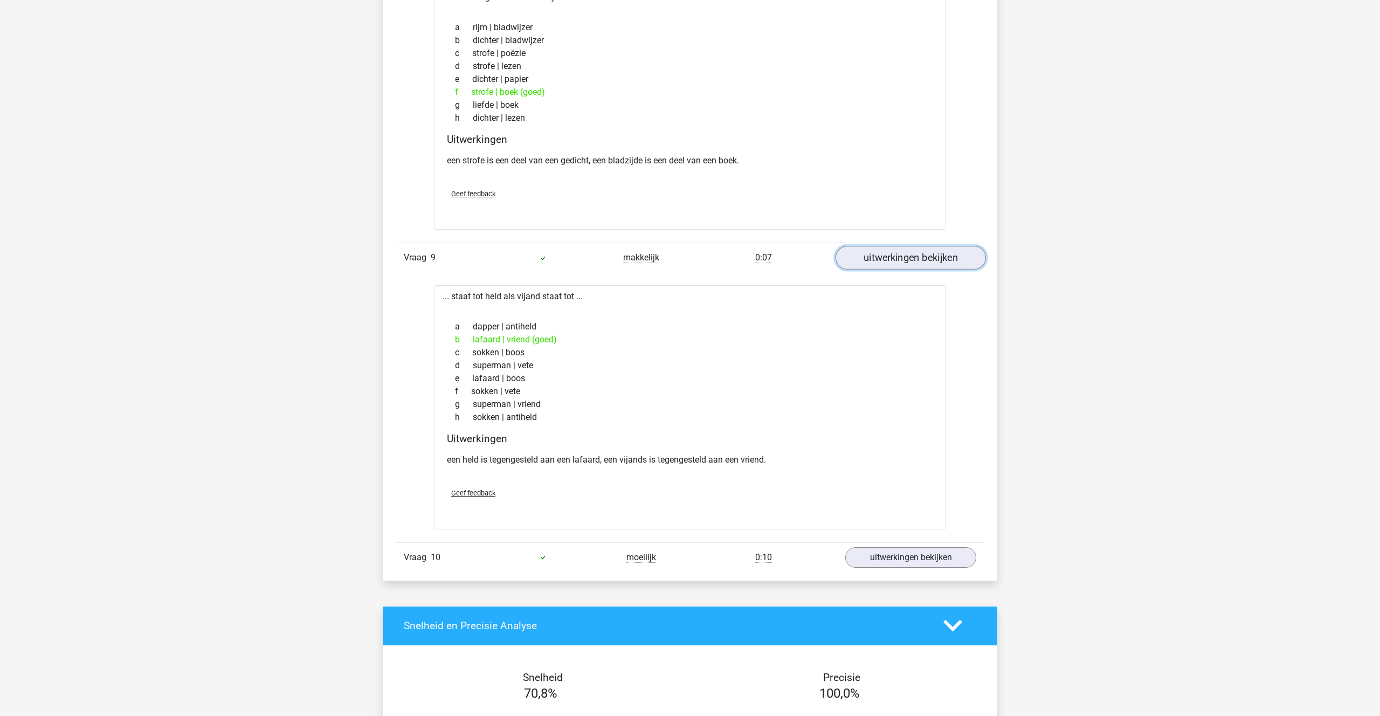
scroll to position [2874, 0]
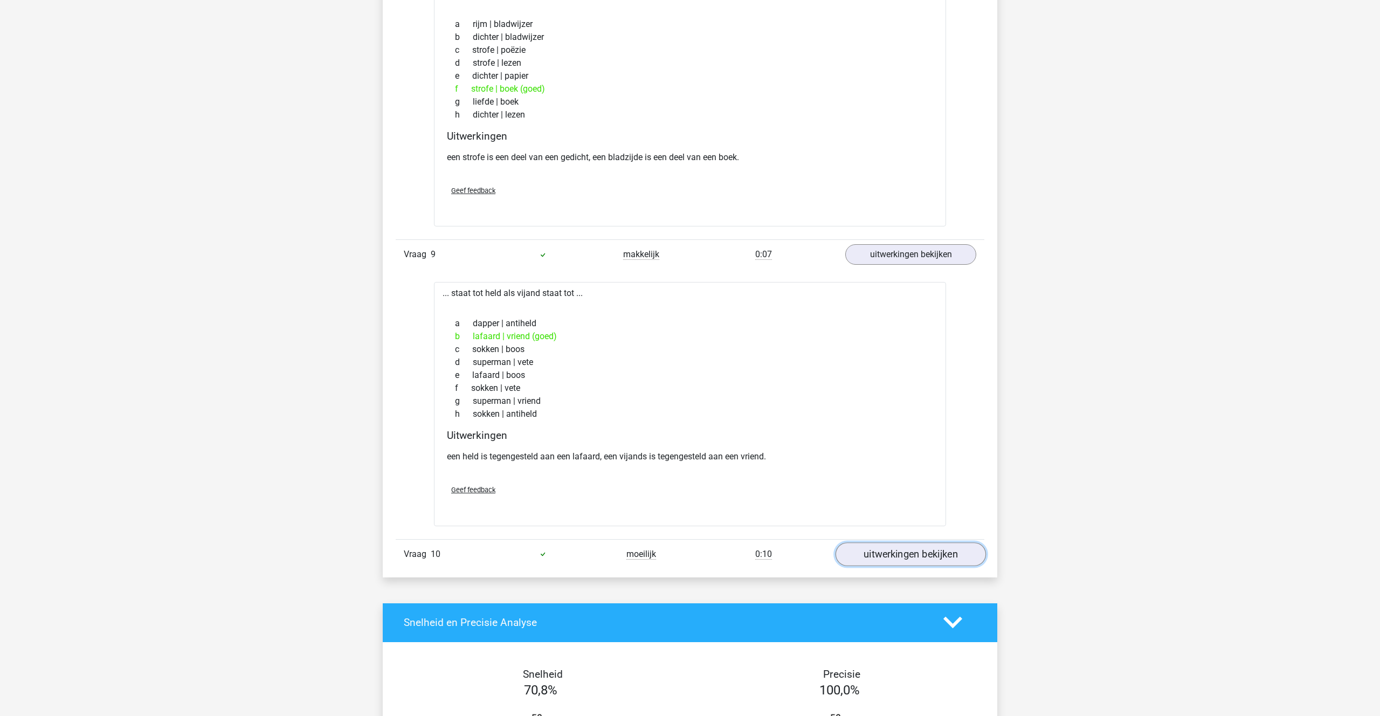
click at [904, 555] on link "uitwerkingen bekijken" at bounding box center [911, 554] width 150 height 24
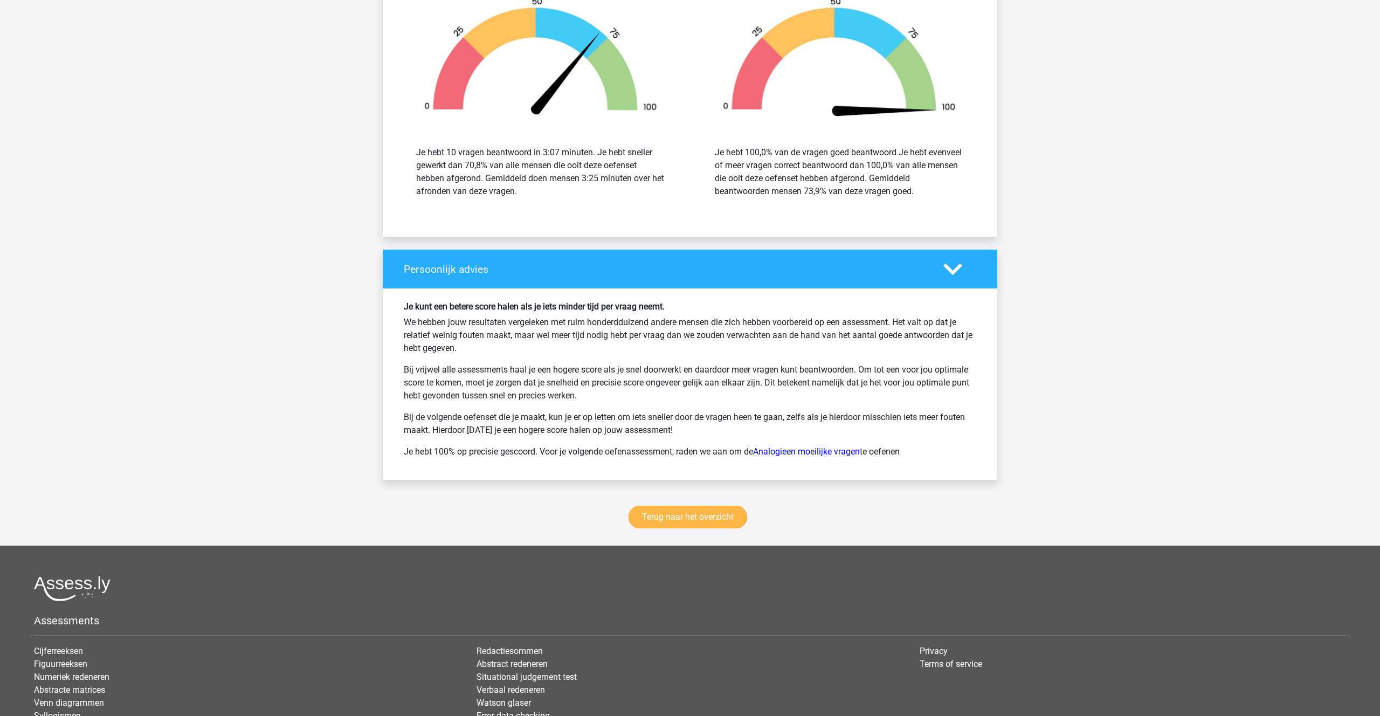
scroll to position [3876, 0]
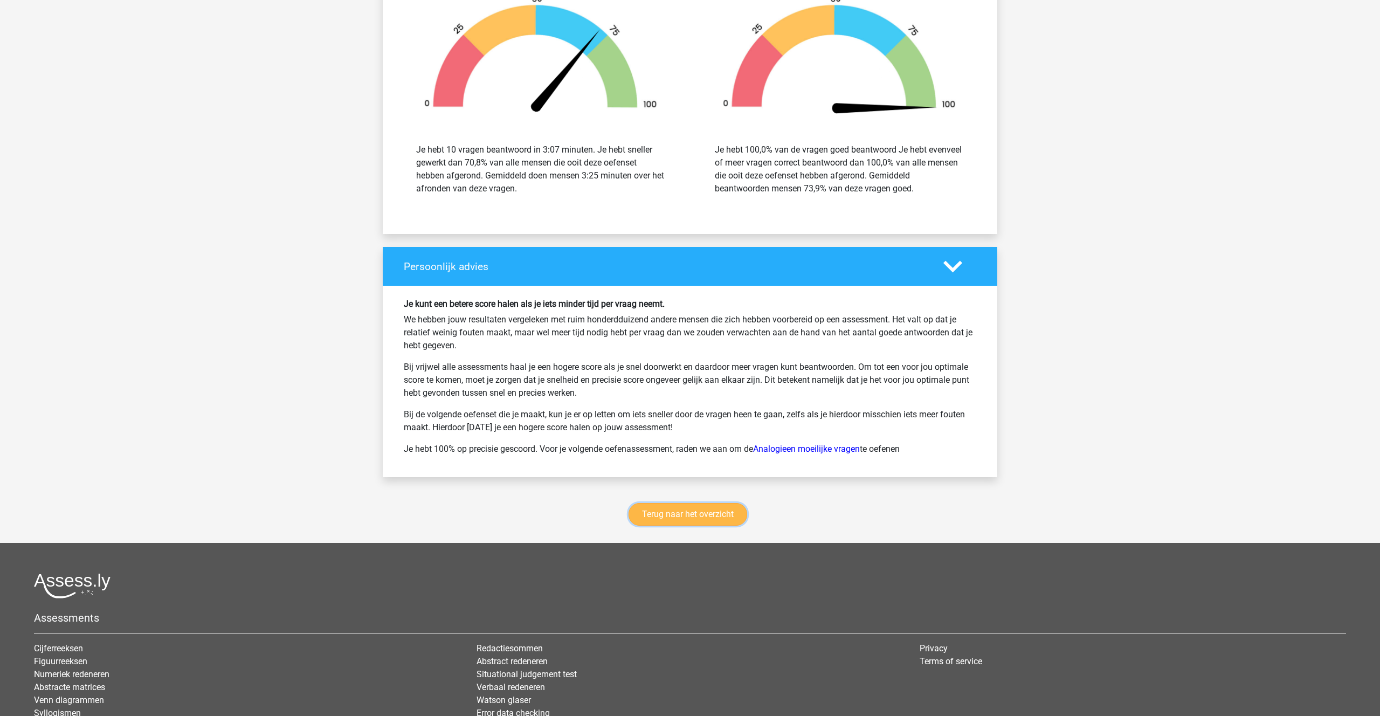
click at [662, 511] on link "Terug naar het overzicht" at bounding box center [688, 514] width 119 height 23
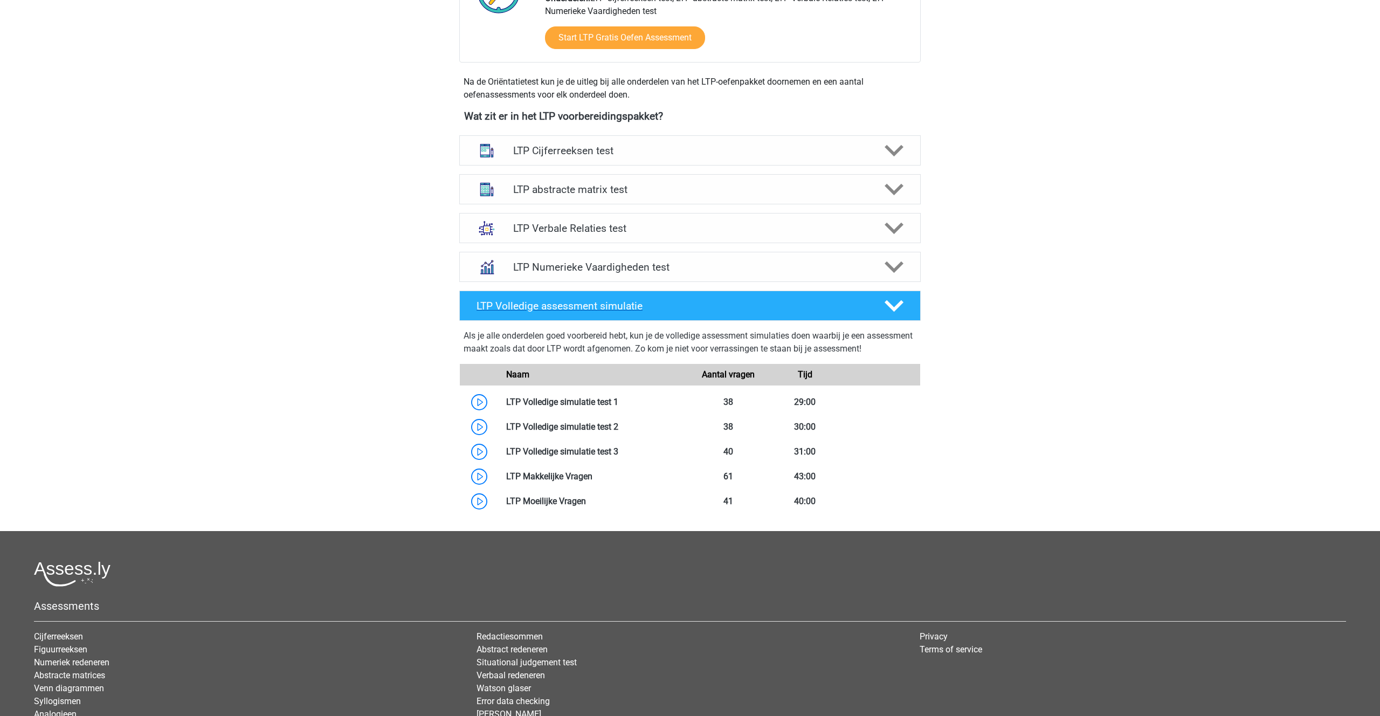
scroll to position [326, 0]
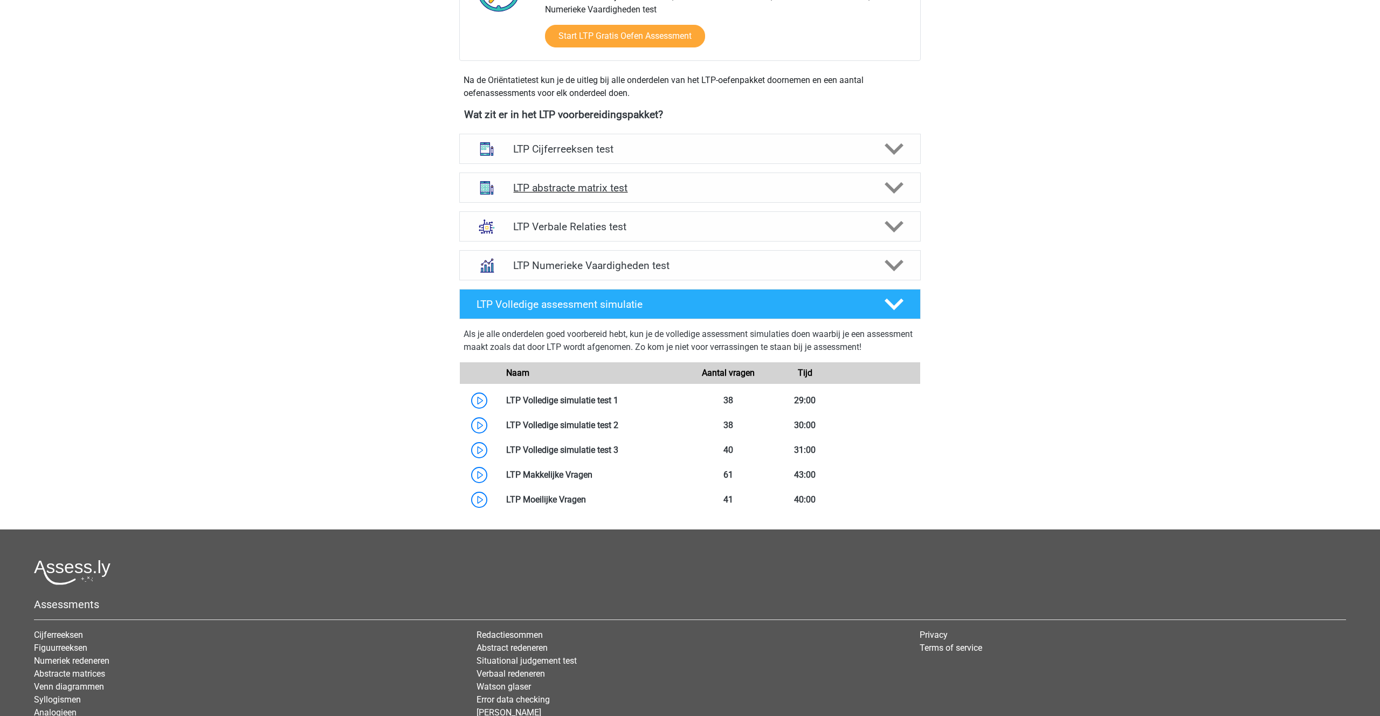
click at [601, 187] on h4 "LTP abstracte matrix test" at bounding box center [689, 188] width 353 height 12
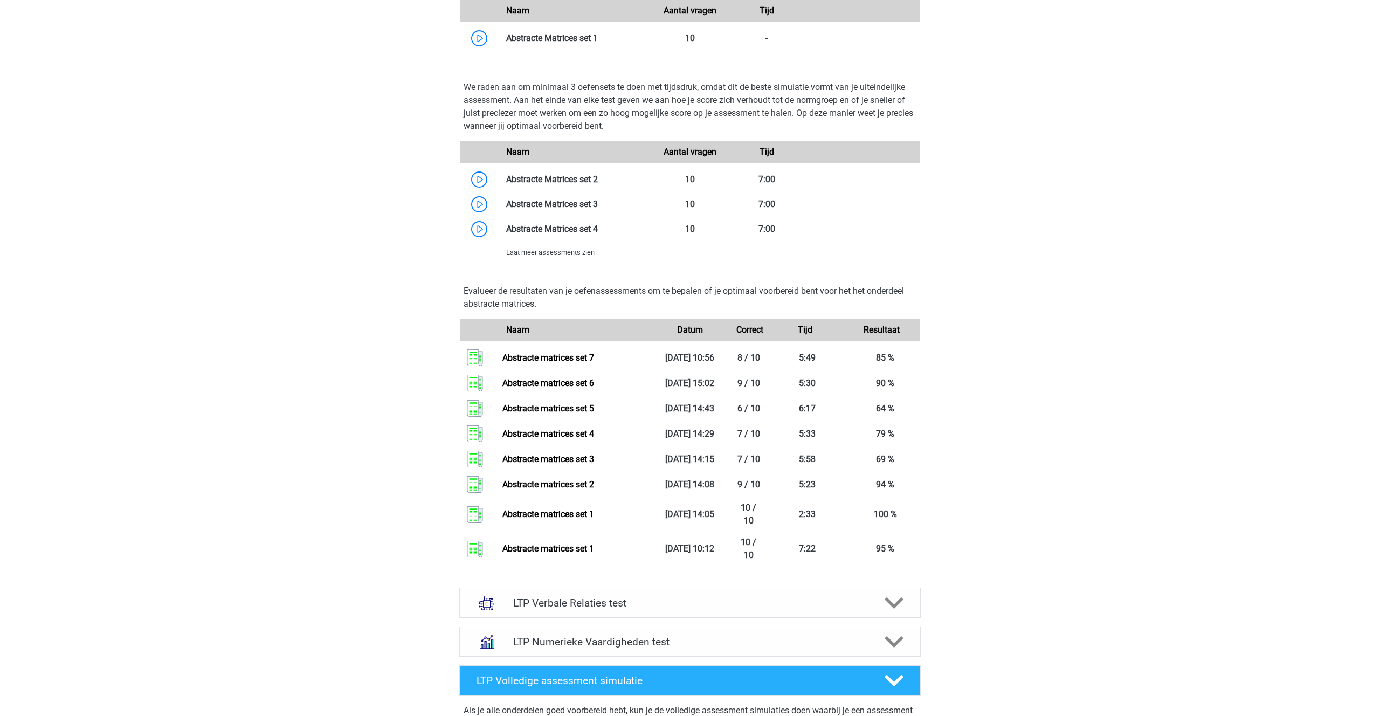
scroll to position [775, 0]
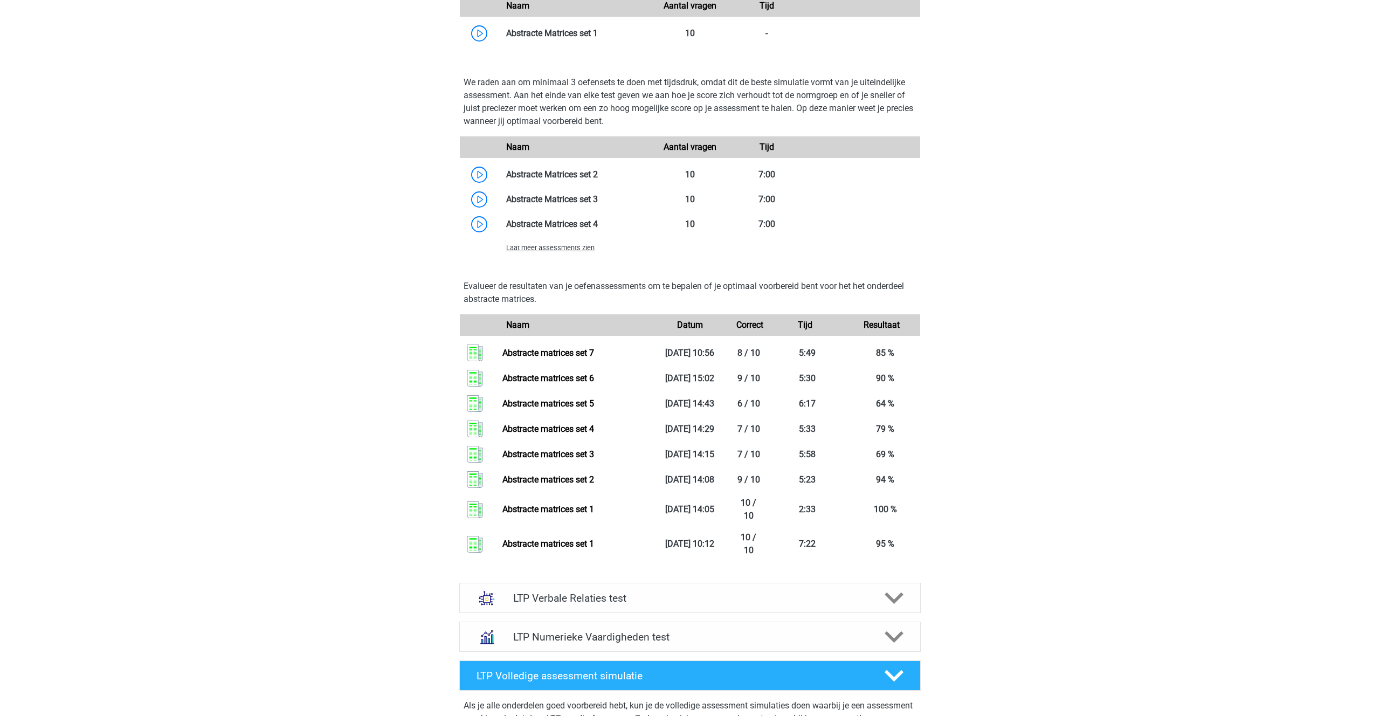
click at [550, 246] on span "Laat meer assessments zien" at bounding box center [550, 248] width 88 height 8
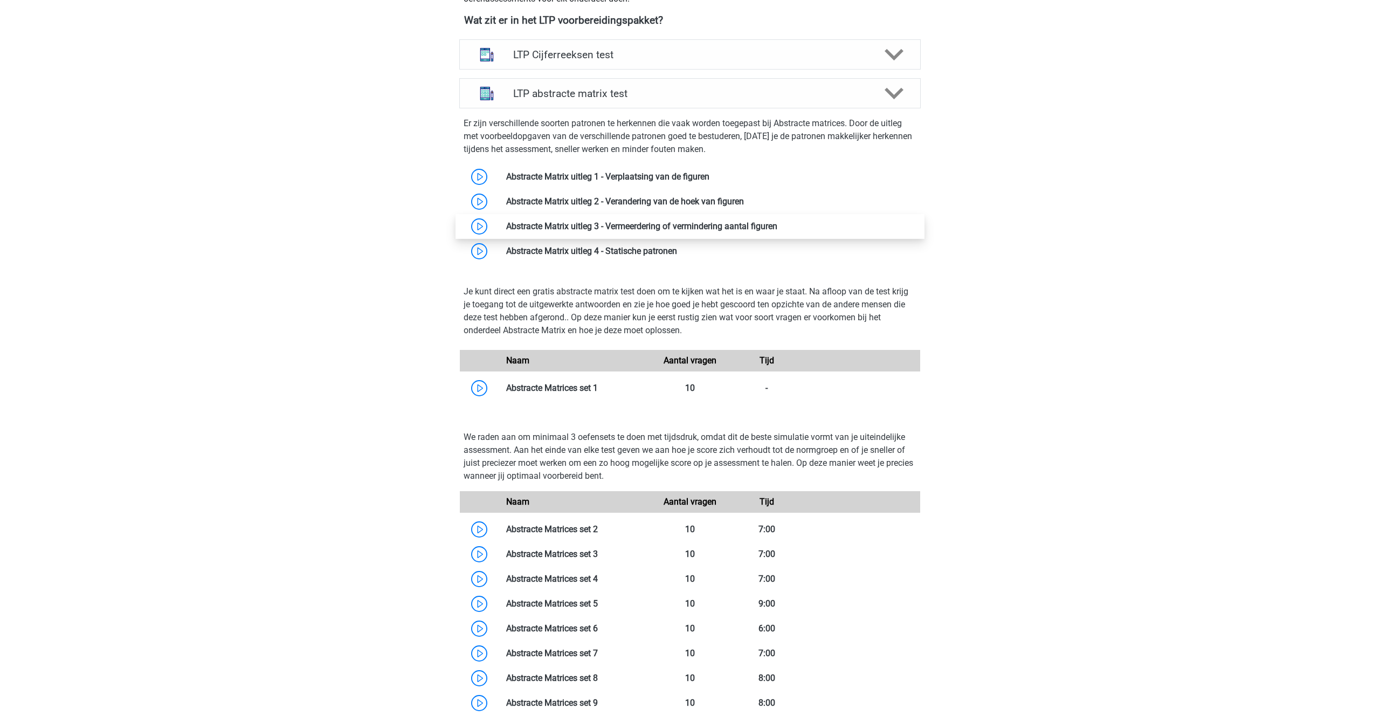
scroll to position [420, 0]
click at [902, 94] on icon at bounding box center [894, 94] width 19 height 19
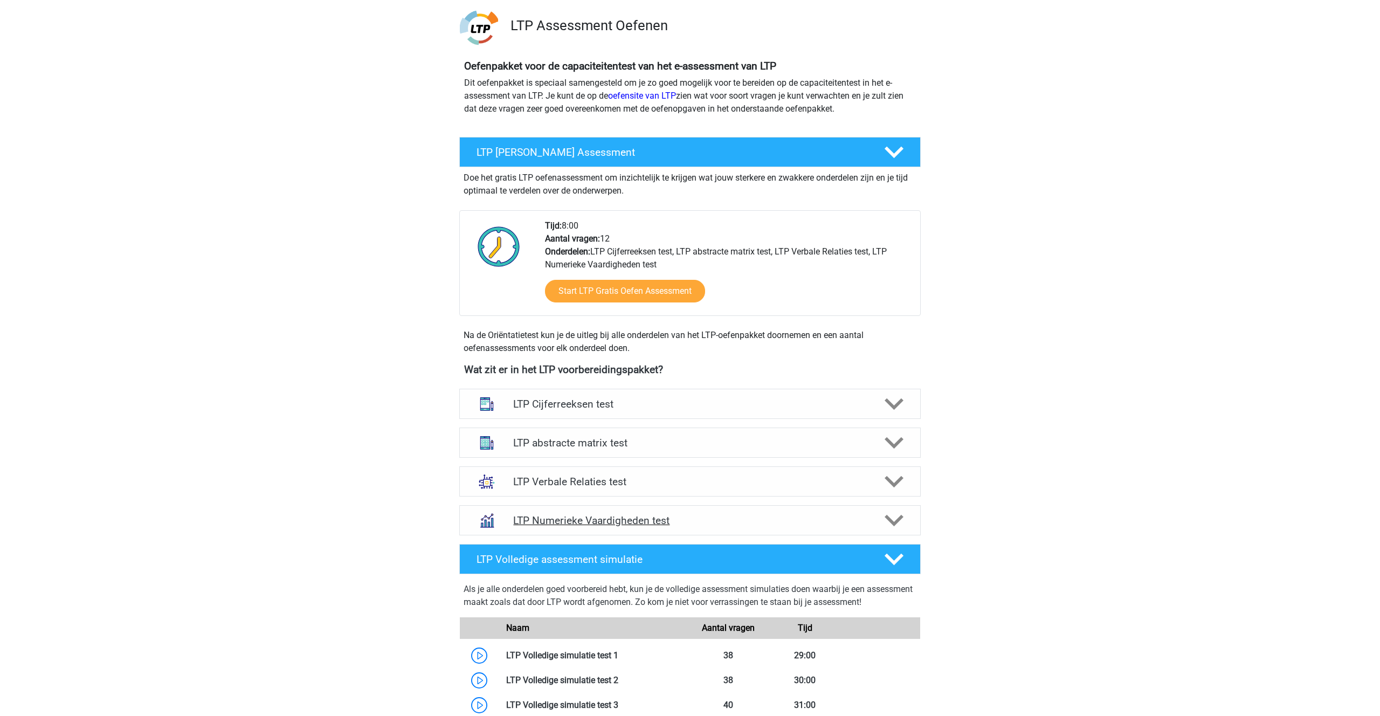
scroll to position [0, 0]
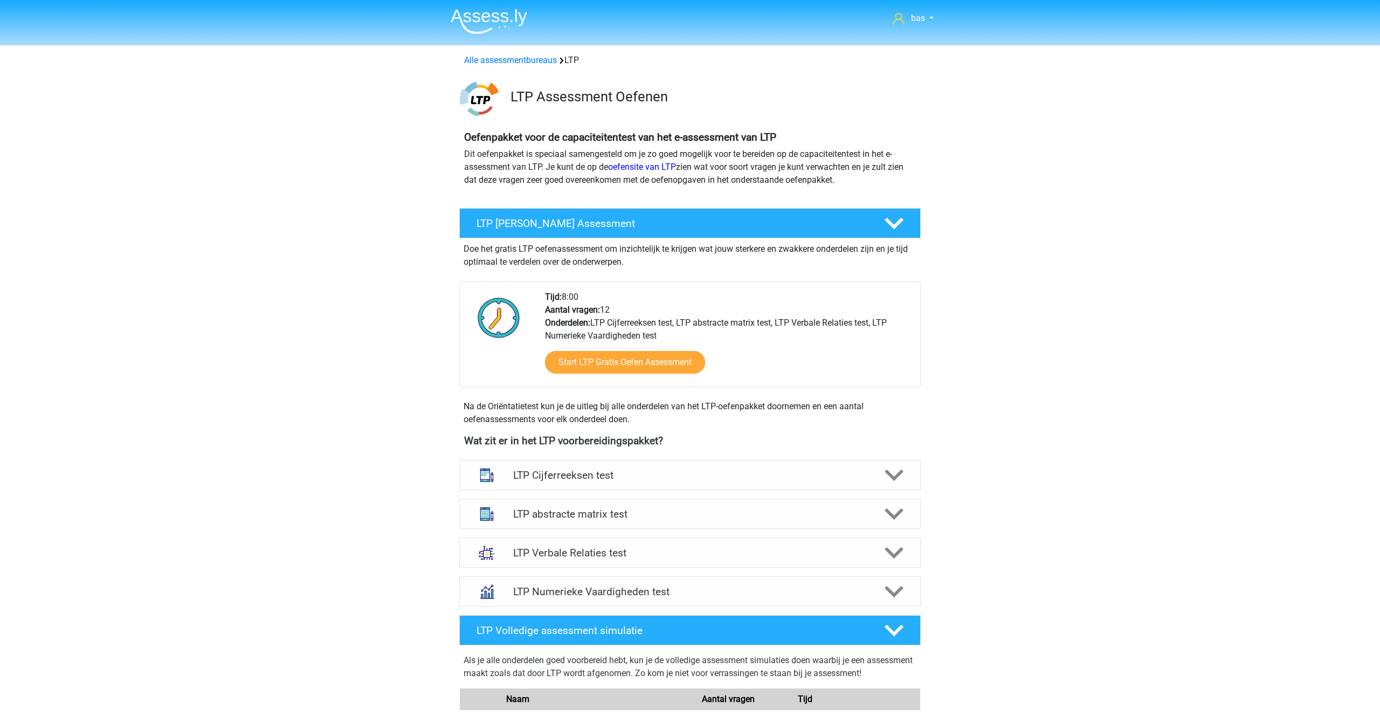
click at [475, 12] on img at bounding box center [489, 21] width 77 height 25
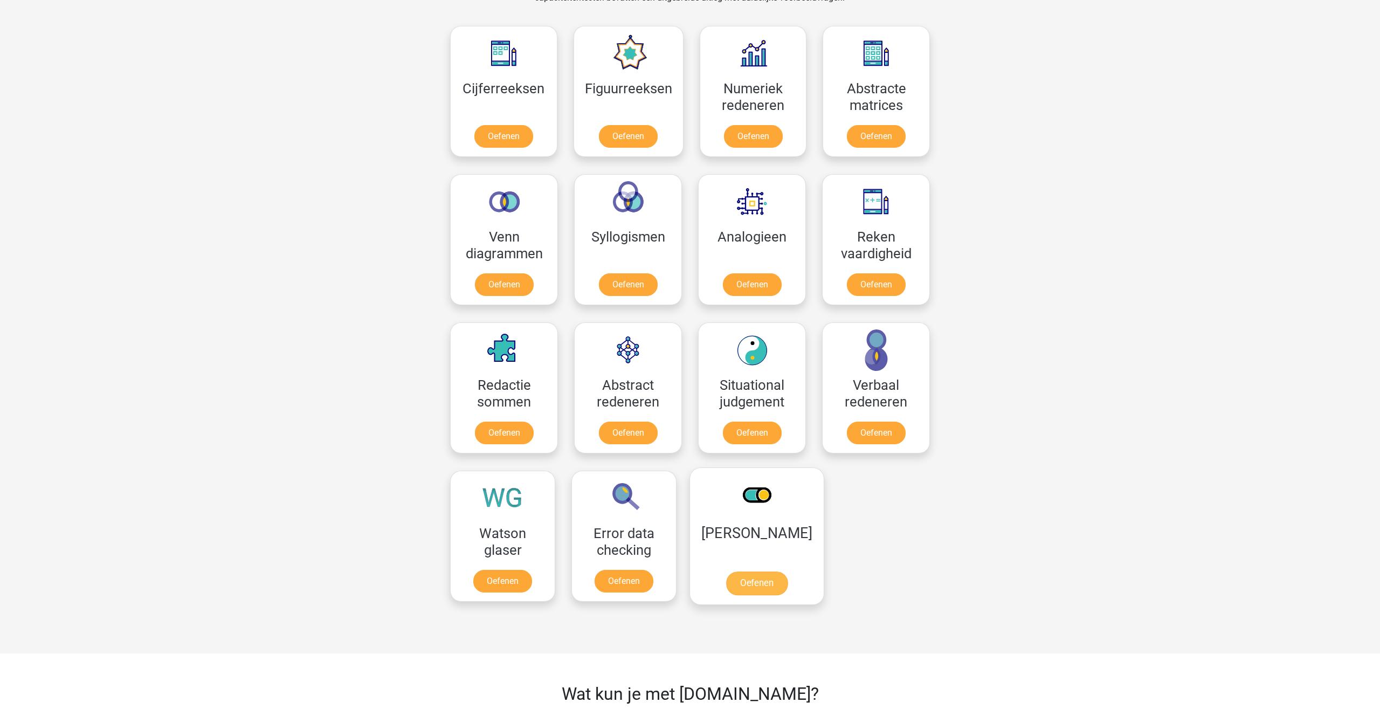
scroll to position [482, 0]
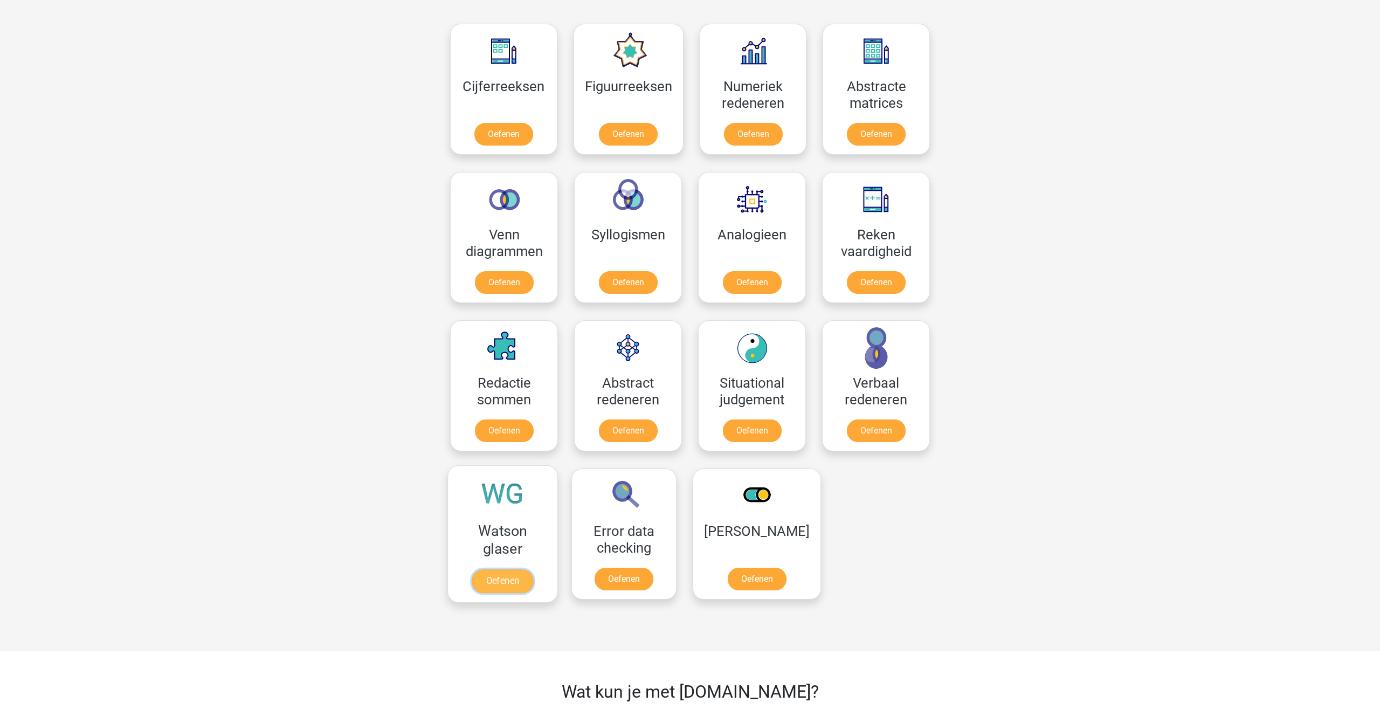
click at [517, 572] on link "Oefenen" at bounding box center [502, 581] width 61 height 24
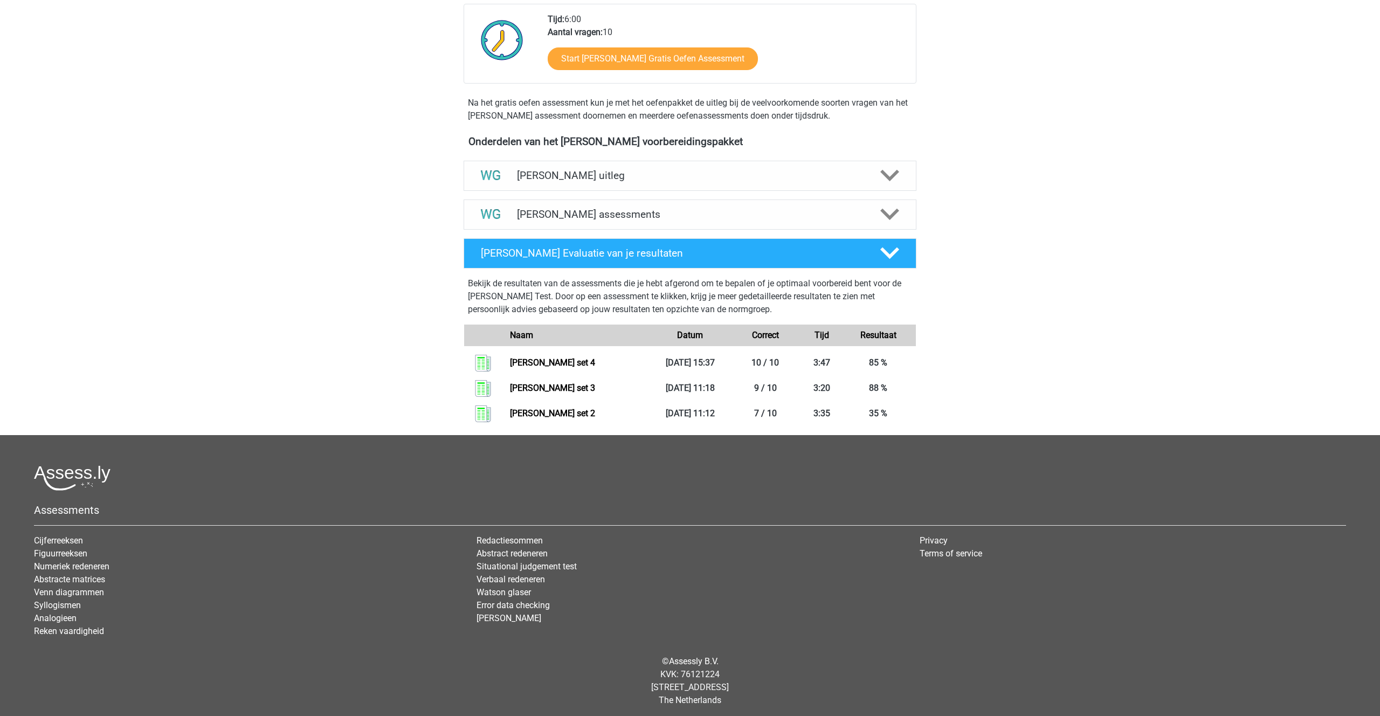
scroll to position [264, 0]
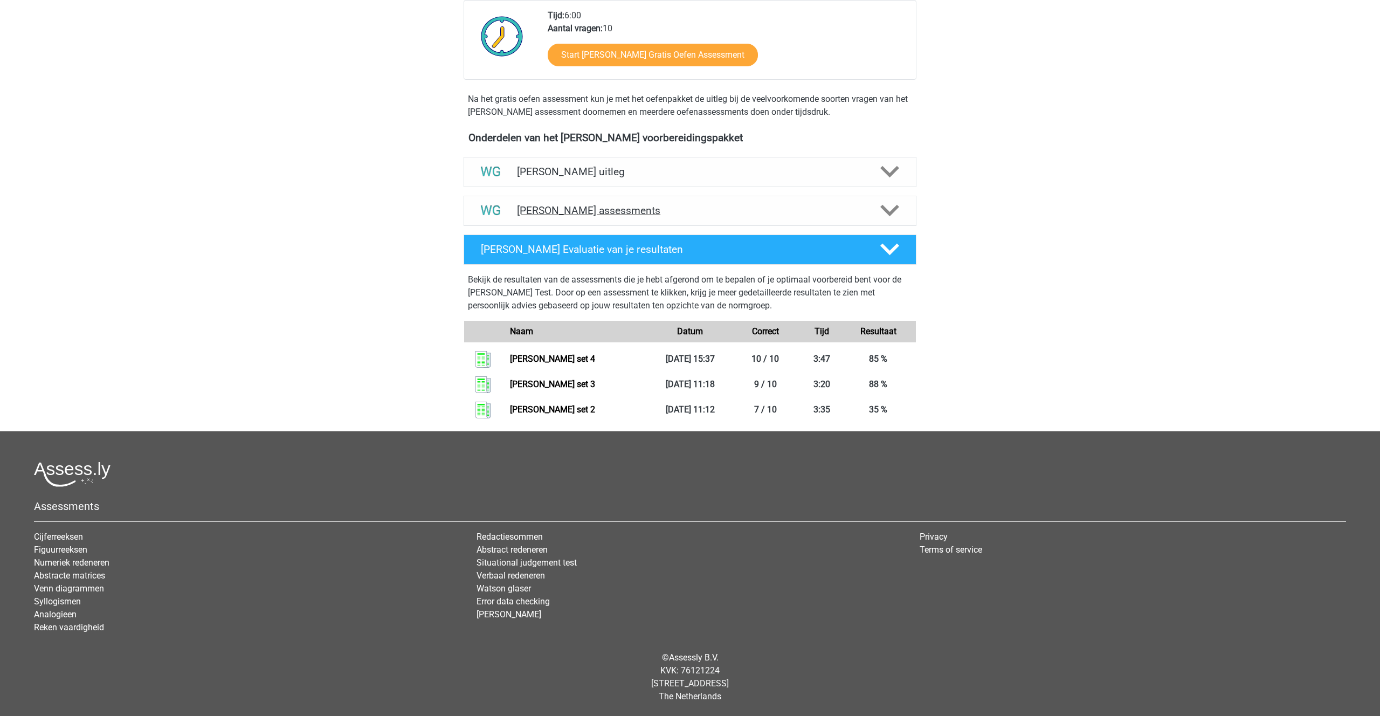
click at [591, 215] on h4 "[PERSON_NAME] assessments" at bounding box center [690, 210] width 346 height 12
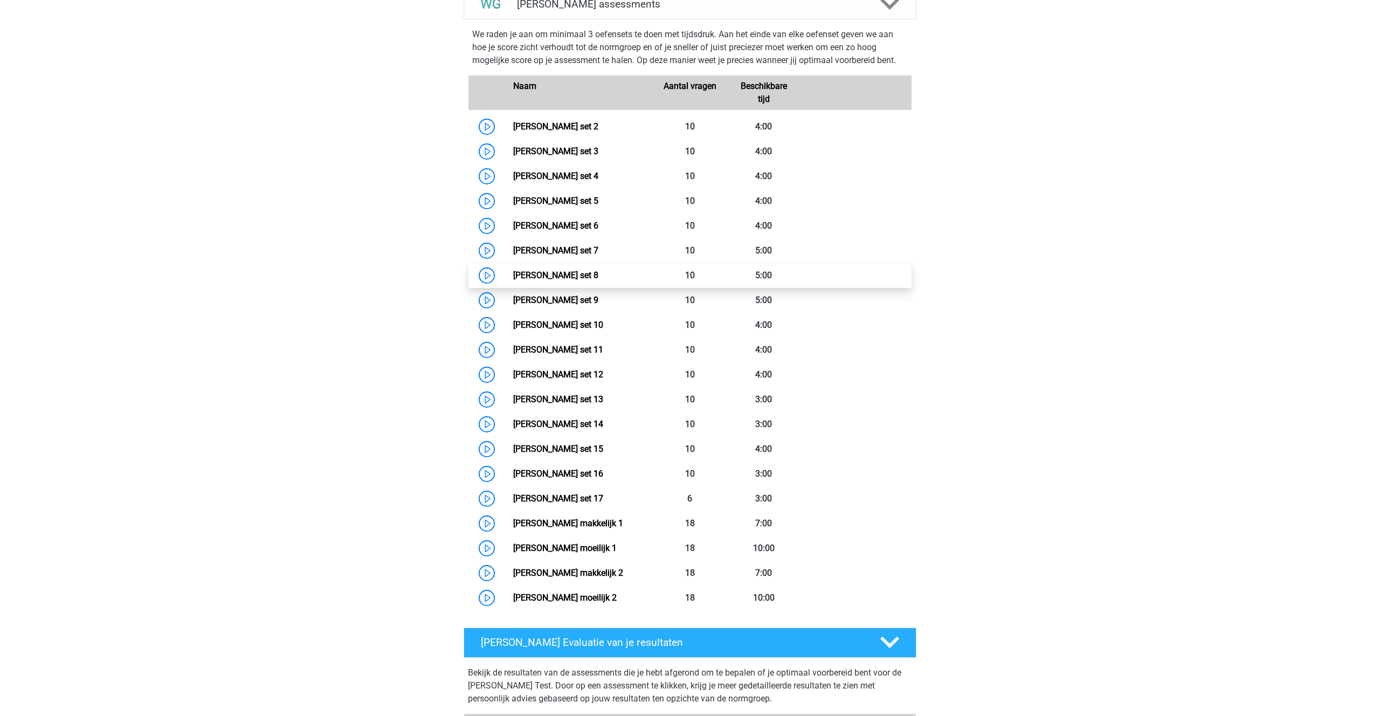
scroll to position [469, 0]
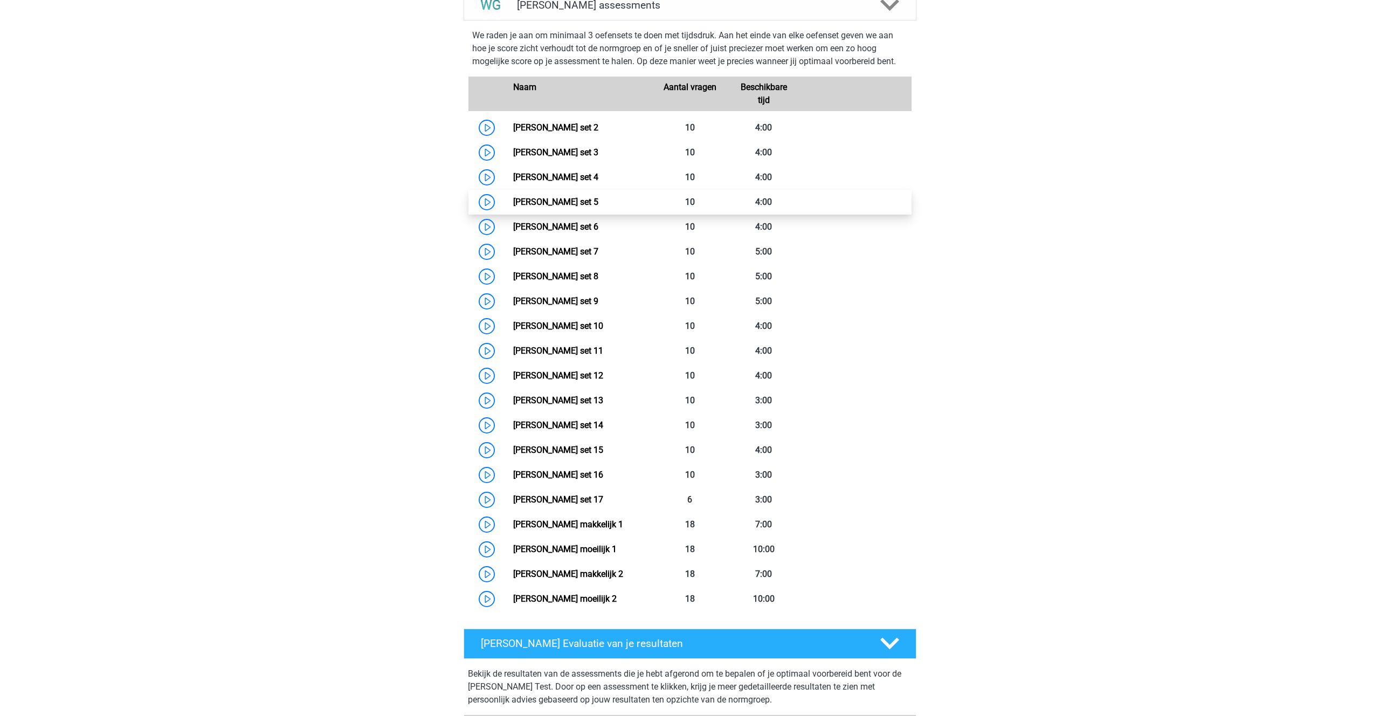
click at [559, 204] on link "Watson Glaser set 5" at bounding box center [555, 202] width 85 height 10
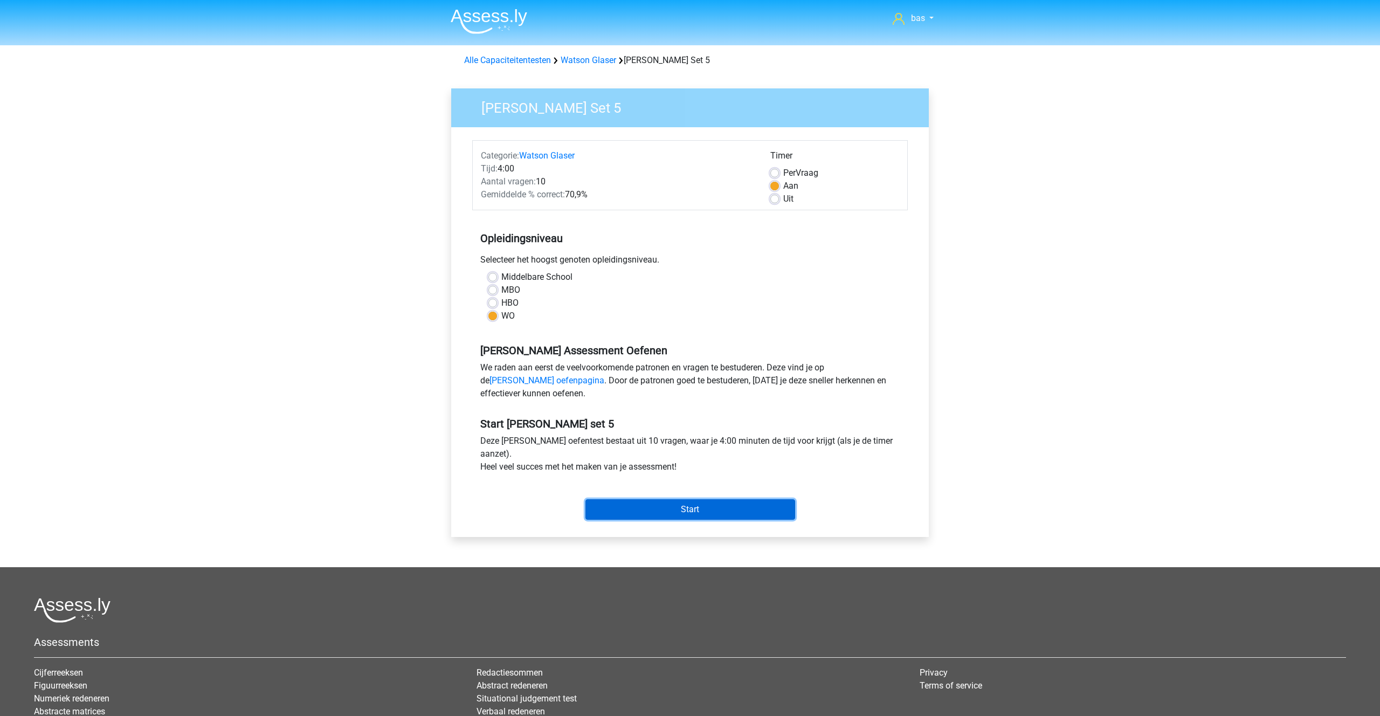
click at [688, 513] on input "Start" at bounding box center [691, 509] width 210 height 20
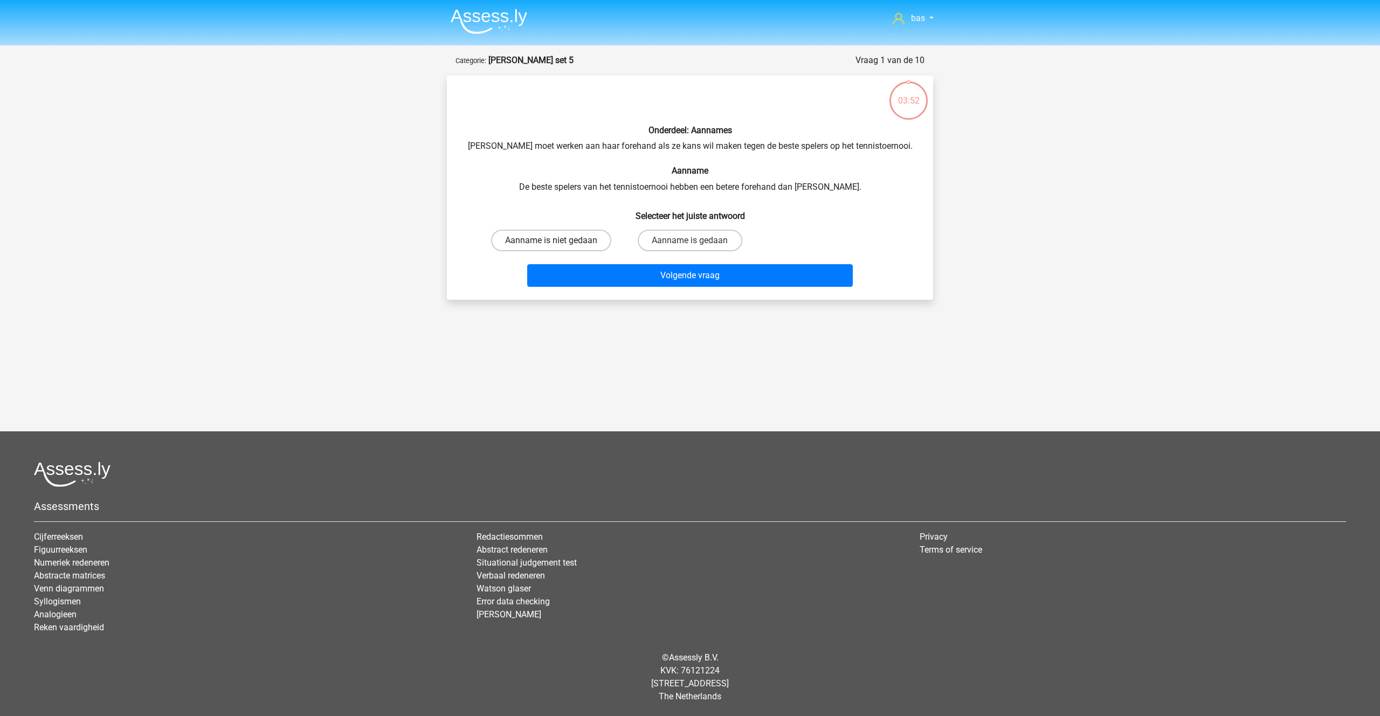
click at [572, 244] on label "Aanname is niet gedaan" at bounding box center [551, 241] width 120 height 22
click at [559, 244] on input "Aanname is niet gedaan" at bounding box center [555, 244] width 7 height 7
radio input "true"
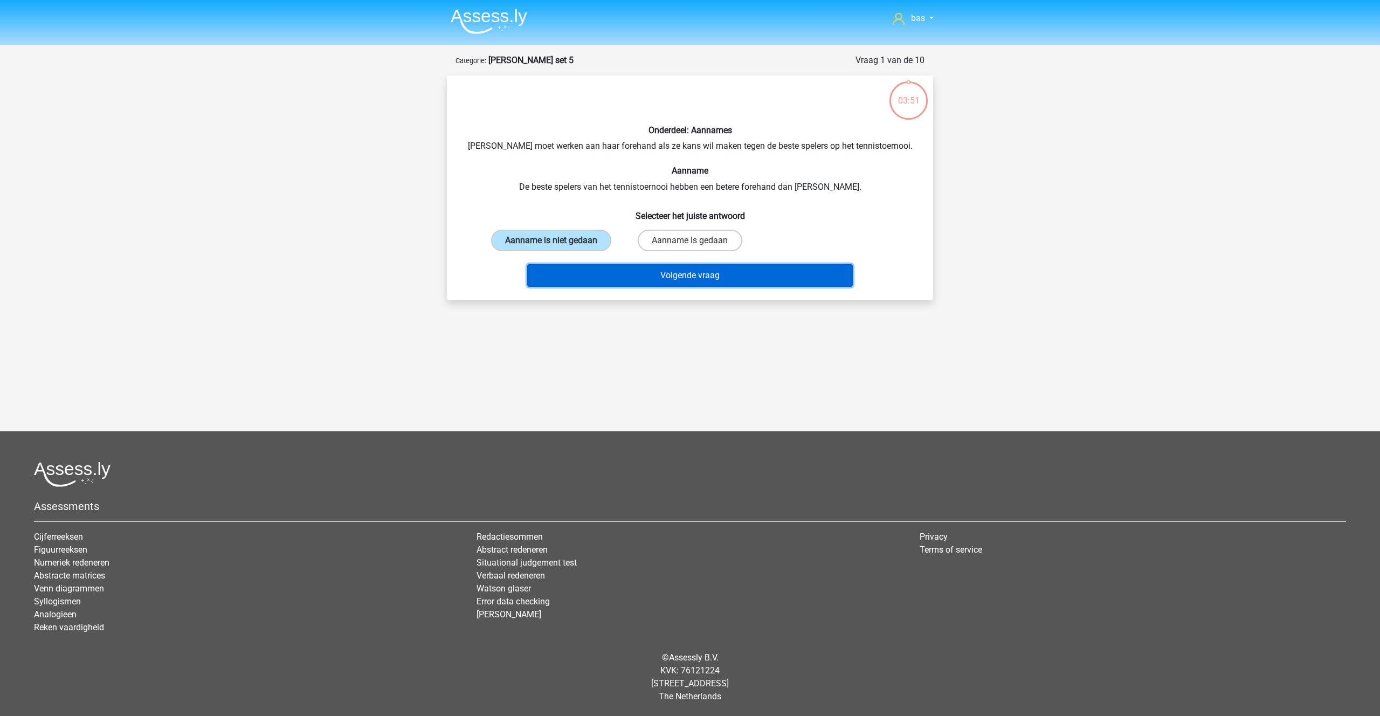
click at [664, 279] on button "Volgende vraag" at bounding box center [690, 275] width 326 height 23
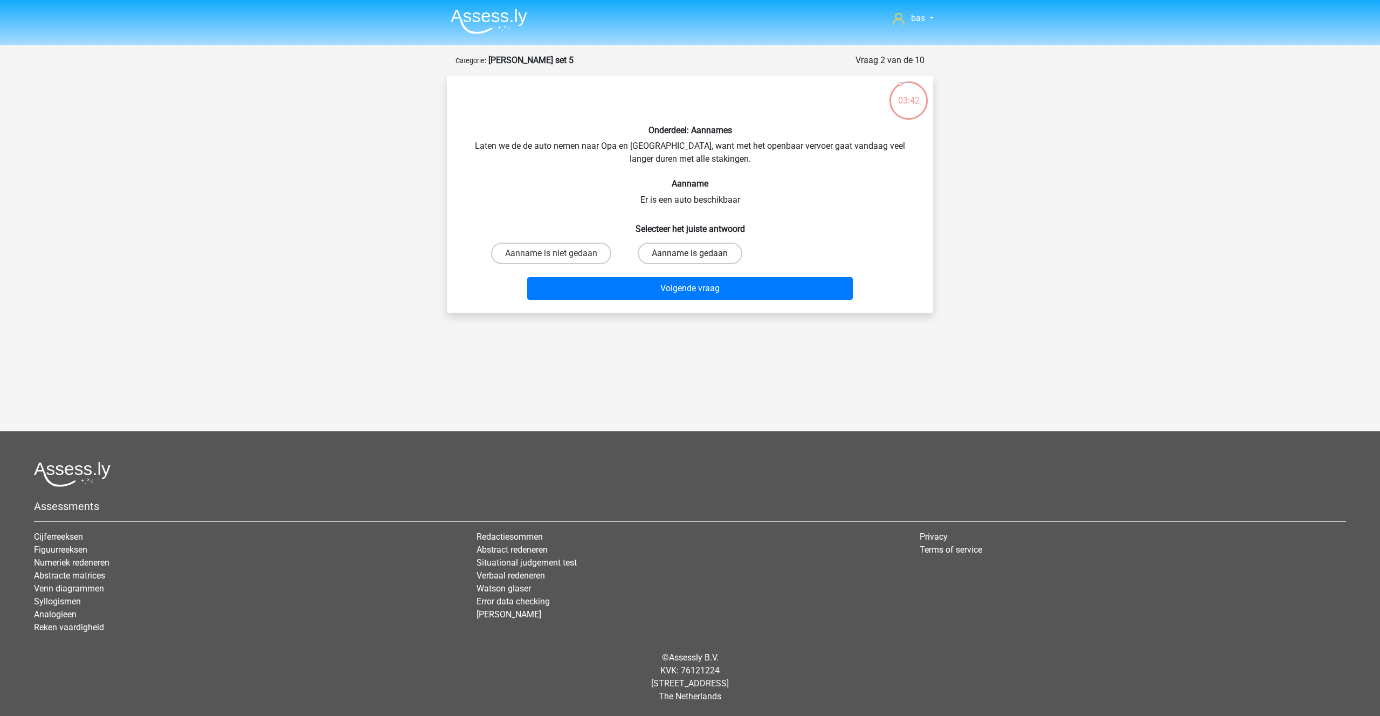
click at [668, 258] on label "Aanname is gedaan" at bounding box center [690, 254] width 104 height 22
click at [690, 258] on input "Aanname is gedaan" at bounding box center [693, 256] width 7 height 7
radio input "true"
click at [696, 291] on button "Volgende vraag" at bounding box center [690, 288] width 326 height 23
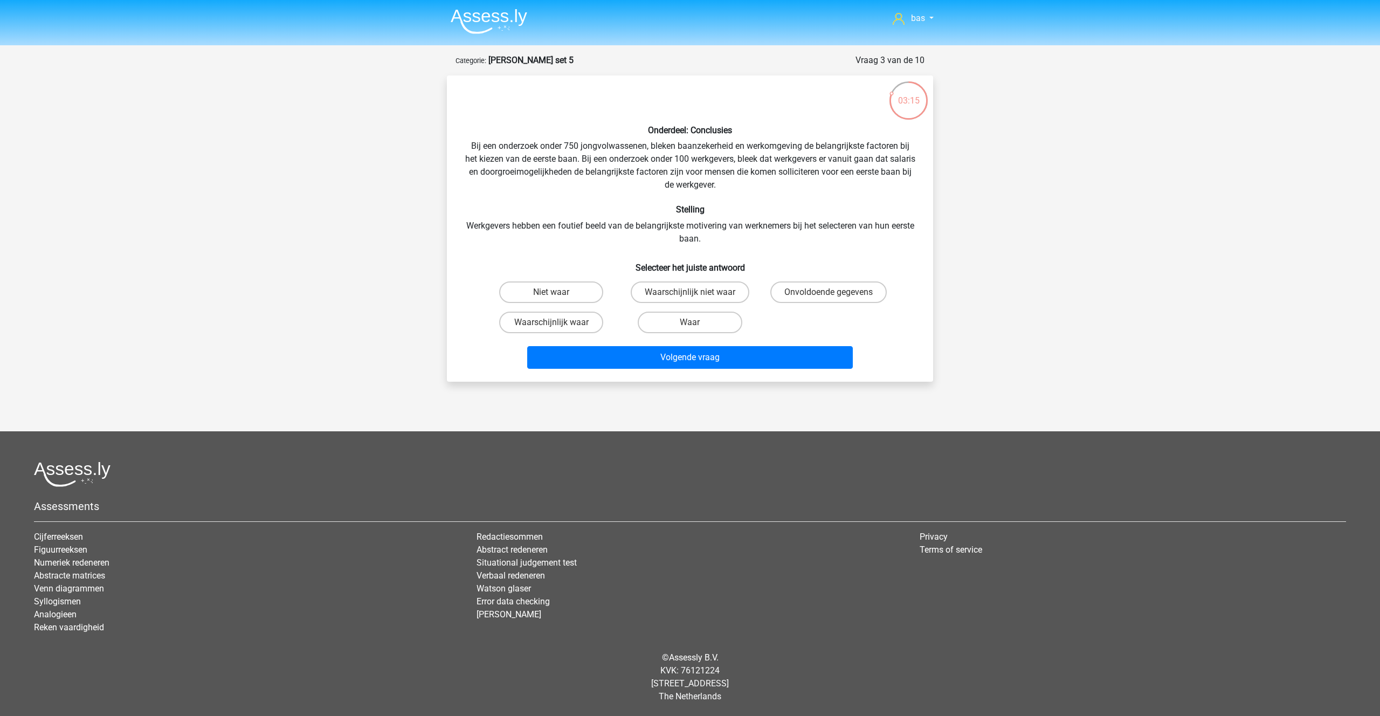
click at [691, 326] on input "Waar" at bounding box center [693, 325] width 7 height 7
radio input "true"
click at [686, 361] on button "Volgende vraag" at bounding box center [690, 357] width 326 height 23
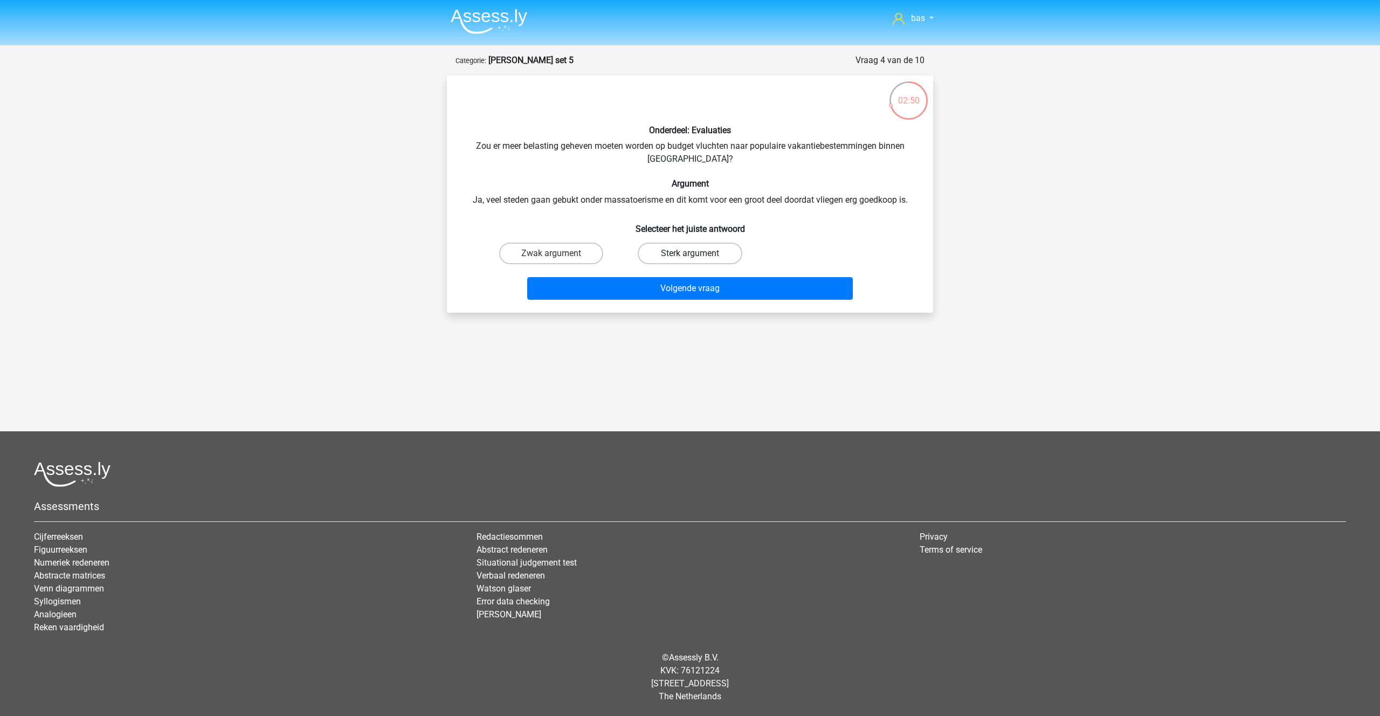
click at [673, 256] on label "Sterk argument" at bounding box center [690, 254] width 104 height 22
click at [690, 256] on input "Sterk argument" at bounding box center [693, 256] width 7 height 7
radio input "true"
click at [553, 246] on label "Zwak argument" at bounding box center [551, 254] width 104 height 22
click at [553, 253] on input "Zwak argument" at bounding box center [555, 256] width 7 height 7
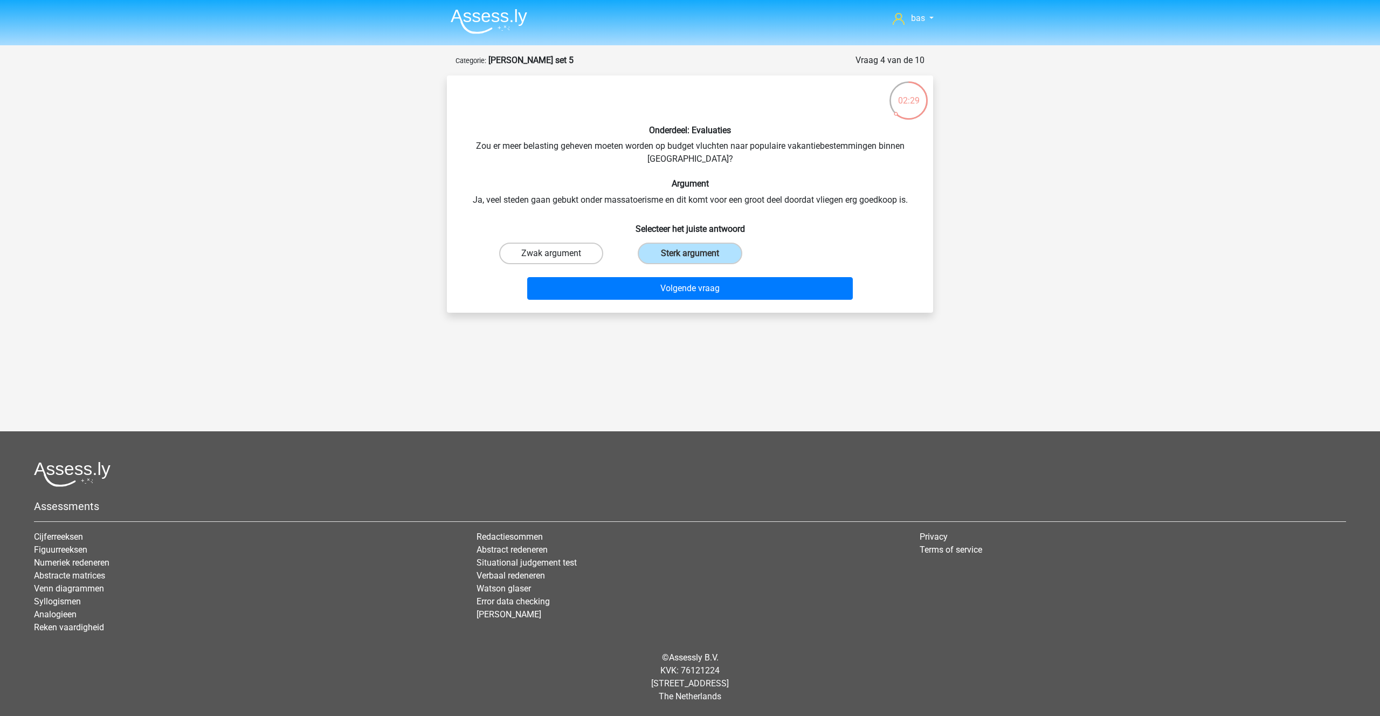
radio input "true"
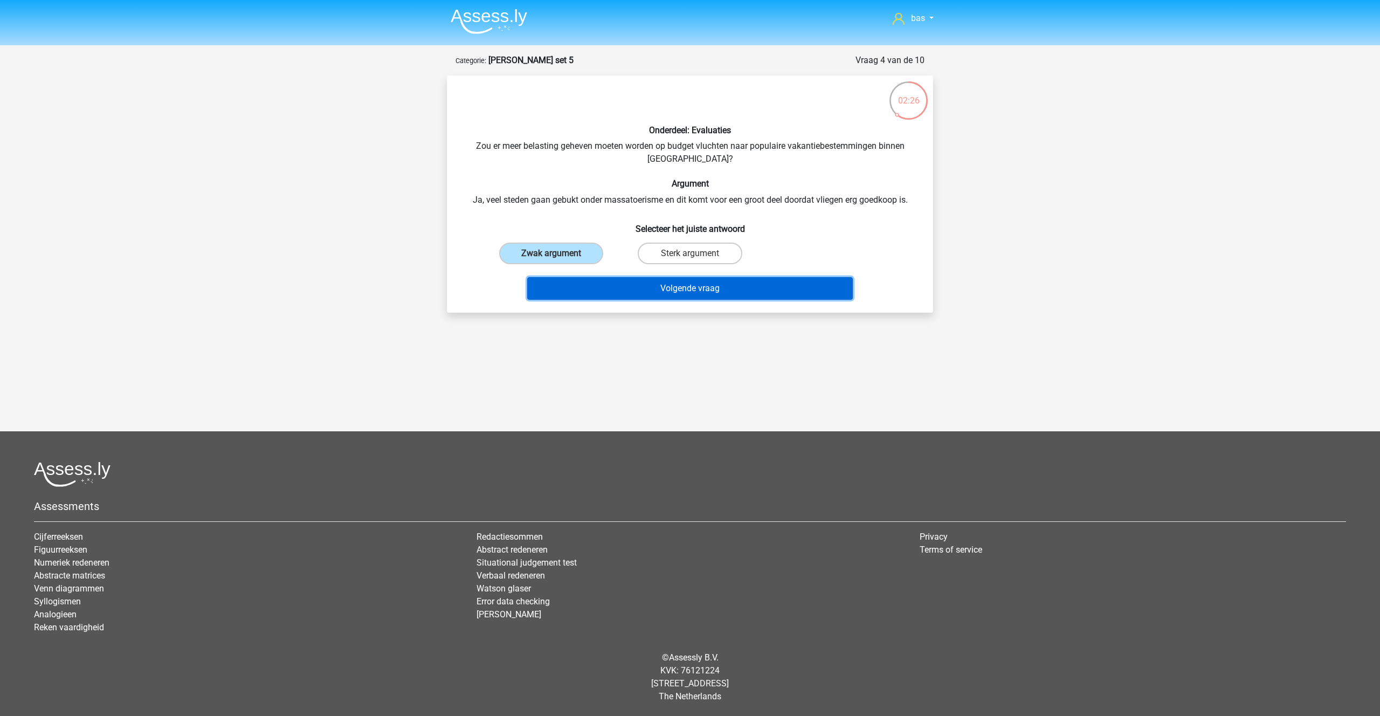
click at [666, 288] on button "Volgende vraag" at bounding box center [690, 288] width 326 height 23
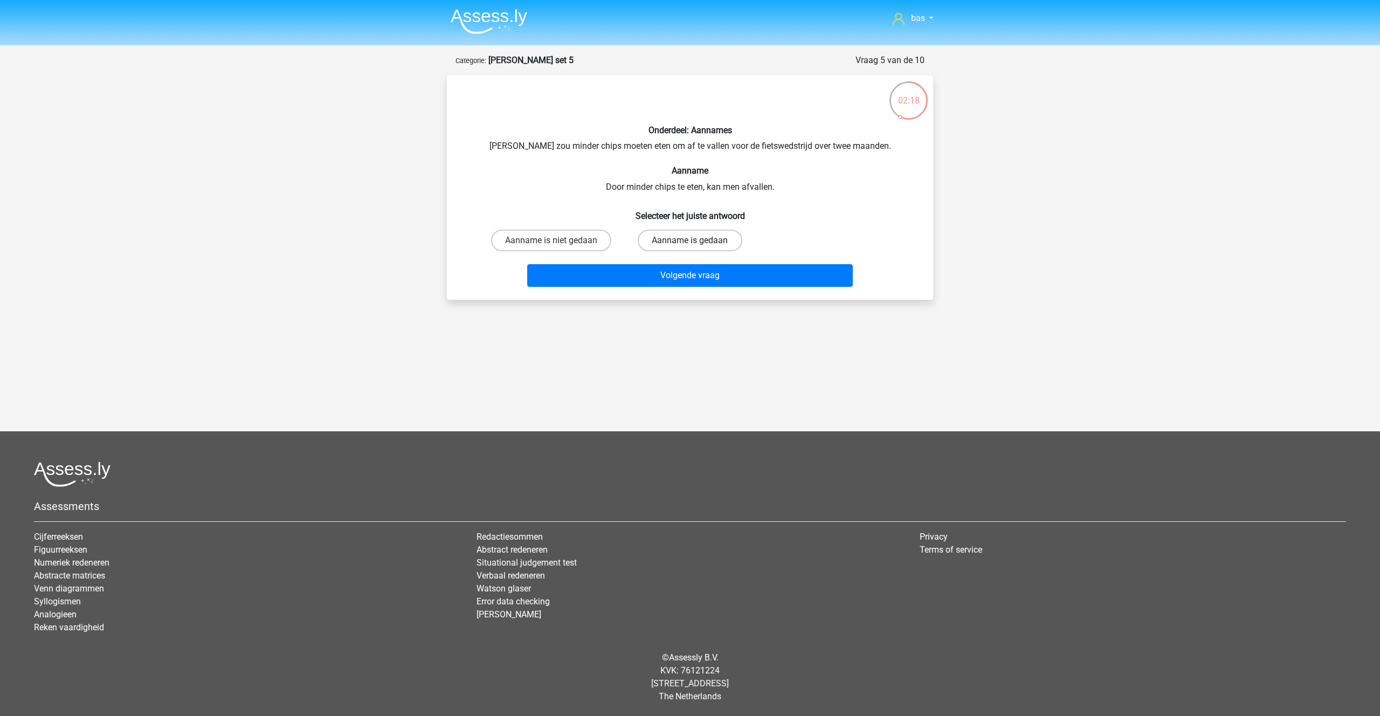
click at [685, 233] on label "Aanname is gedaan" at bounding box center [690, 241] width 104 height 22
click at [690, 241] on input "Aanname is gedaan" at bounding box center [693, 244] width 7 height 7
radio input "true"
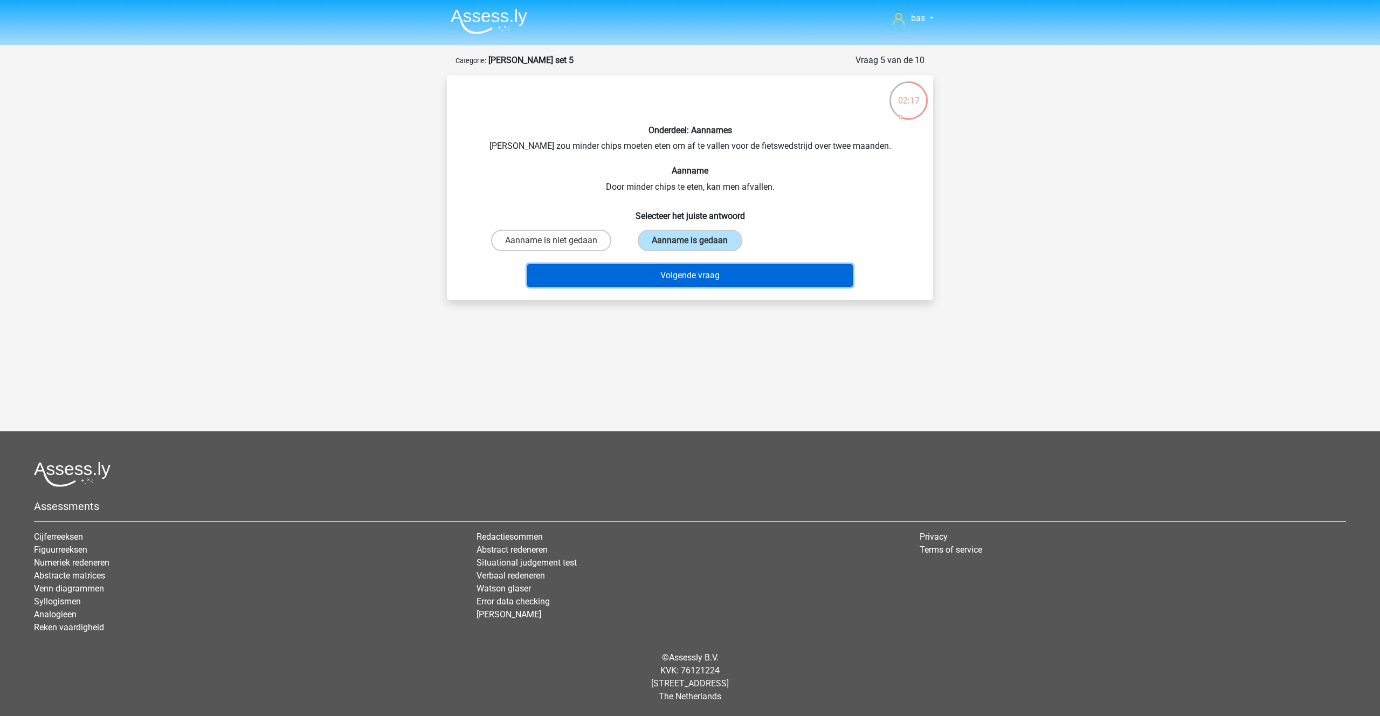
click at [681, 270] on button "Volgende vraag" at bounding box center [690, 275] width 326 height 23
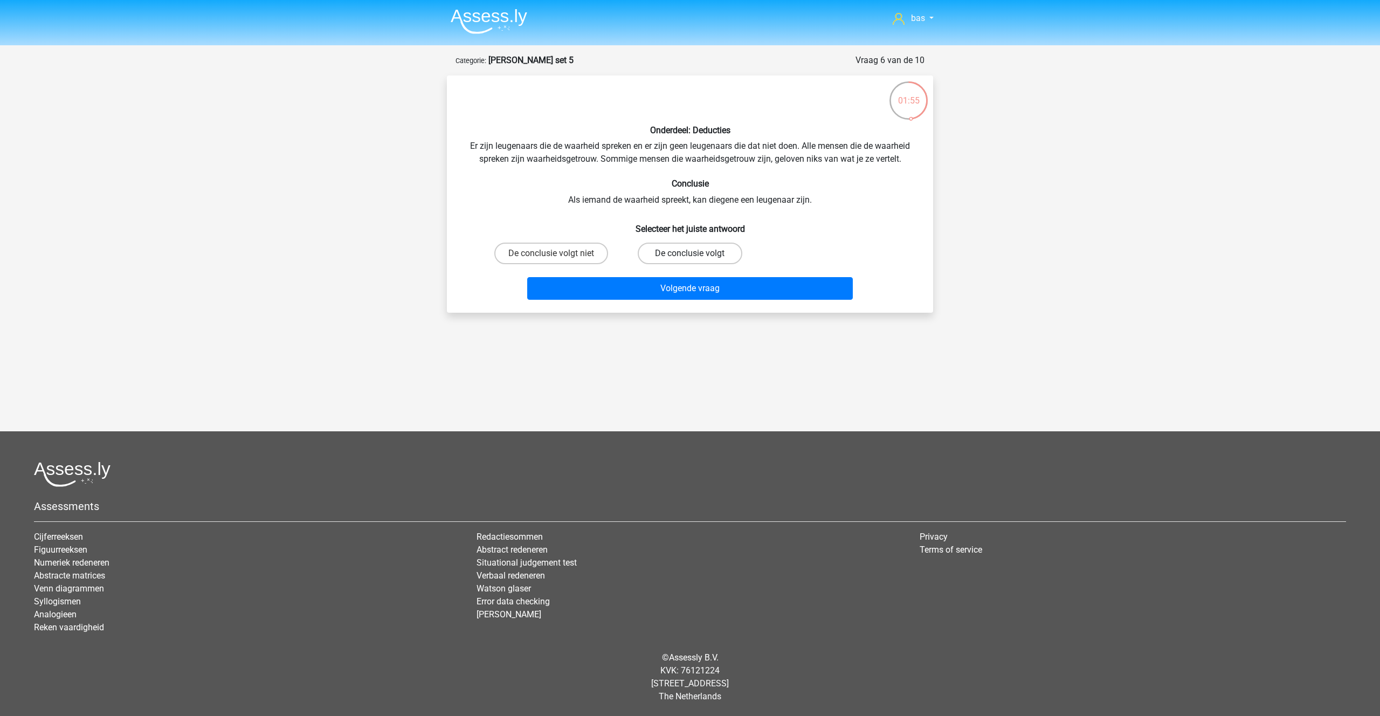
click at [678, 253] on label "De conclusie volgt" at bounding box center [690, 254] width 104 height 22
click at [690, 253] on input "De conclusie volgt" at bounding box center [693, 256] width 7 height 7
radio input "true"
click at [689, 285] on button "Volgende vraag" at bounding box center [690, 288] width 326 height 23
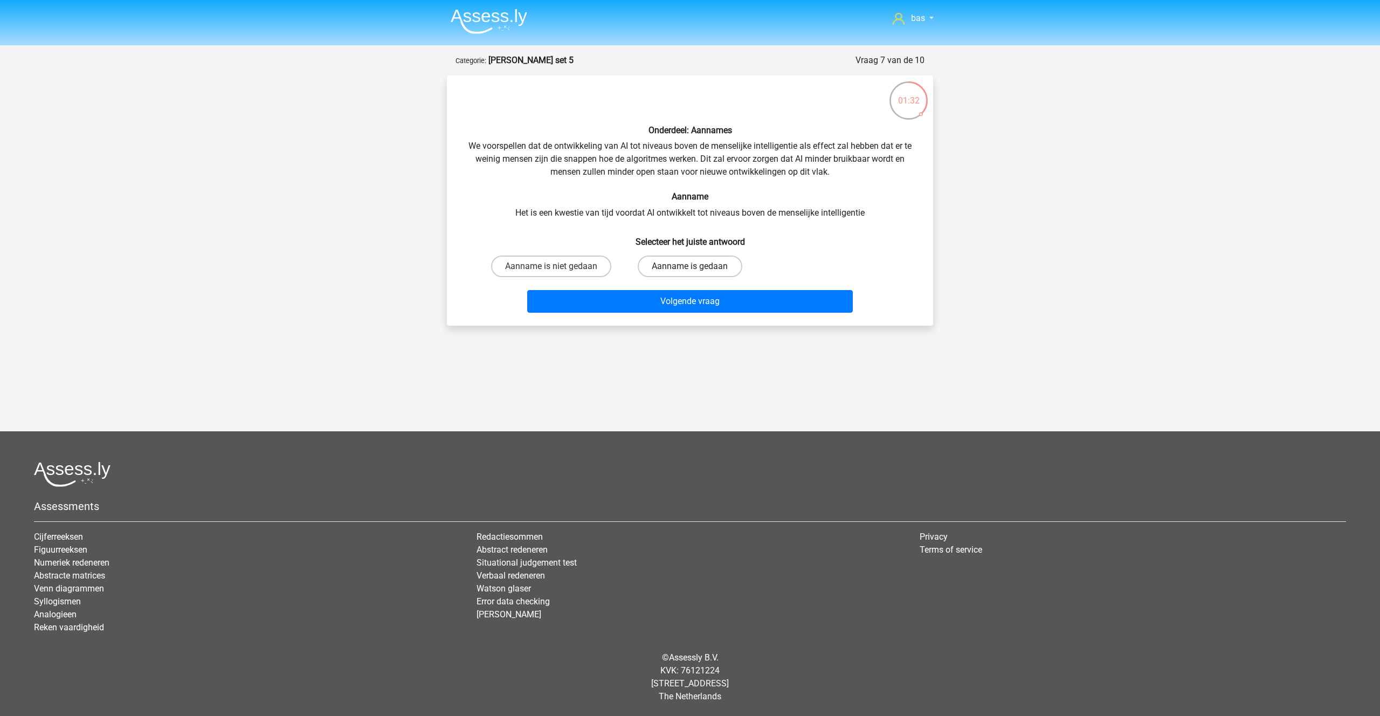
click at [679, 269] on label "Aanname is gedaan" at bounding box center [690, 267] width 104 height 22
click at [690, 269] on input "Aanname is gedaan" at bounding box center [693, 269] width 7 height 7
radio input "true"
click at [690, 303] on button "Volgende vraag" at bounding box center [690, 301] width 326 height 23
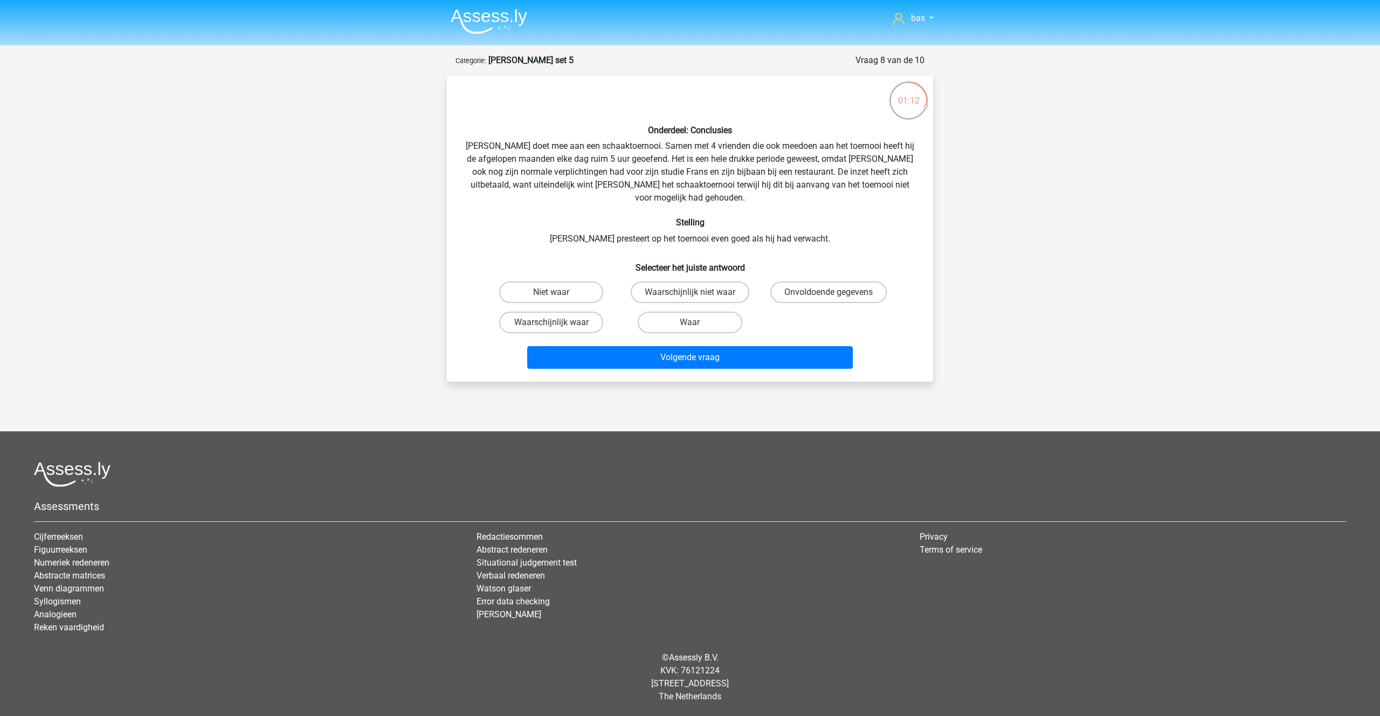
click at [553, 292] on input "Niet waar" at bounding box center [555, 295] width 7 height 7
radio input "true"
click at [668, 346] on button "Volgende vraag" at bounding box center [690, 357] width 326 height 23
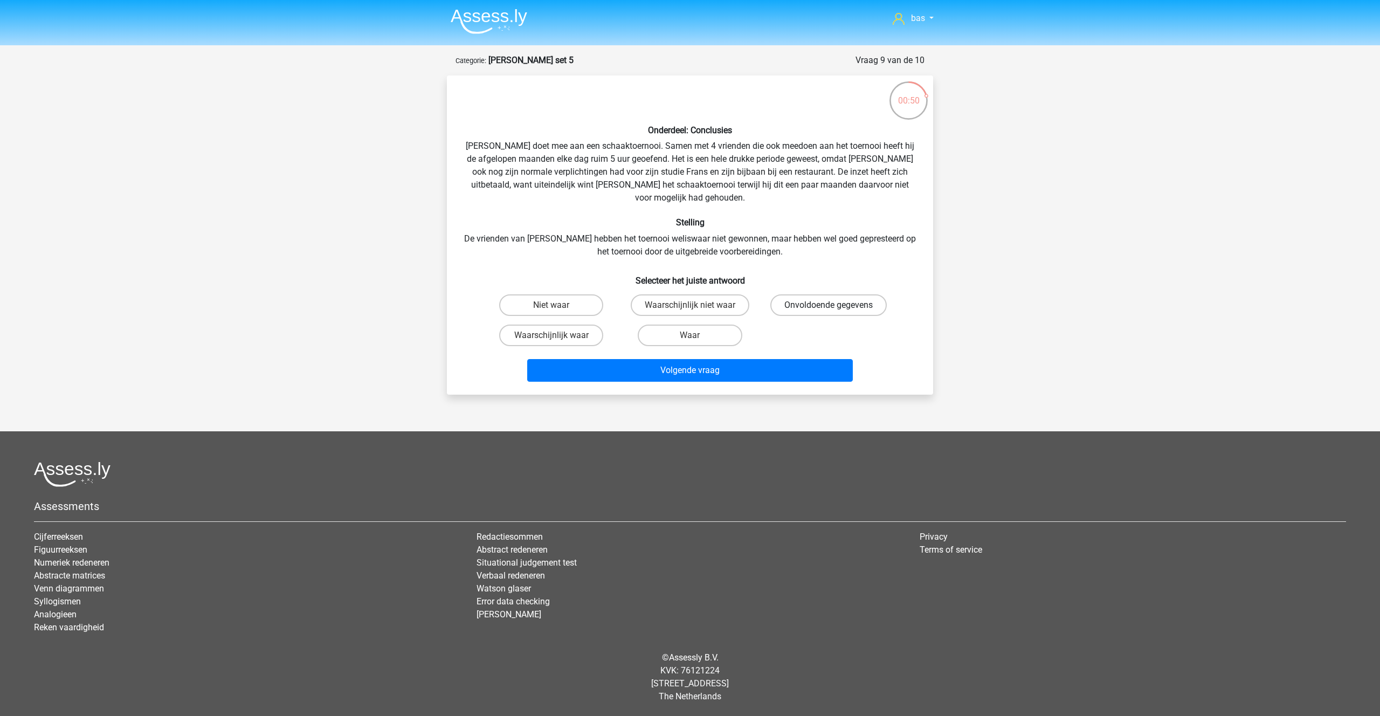
click at [820, 294] on label "Onvoldoende gegevens" at bounding box center [829, 305] width 116 height 22
click at [829, 305] on input "Onvoldoende gegevens" at bounding box center [832, 308] width 7 height 7
radio input "true"
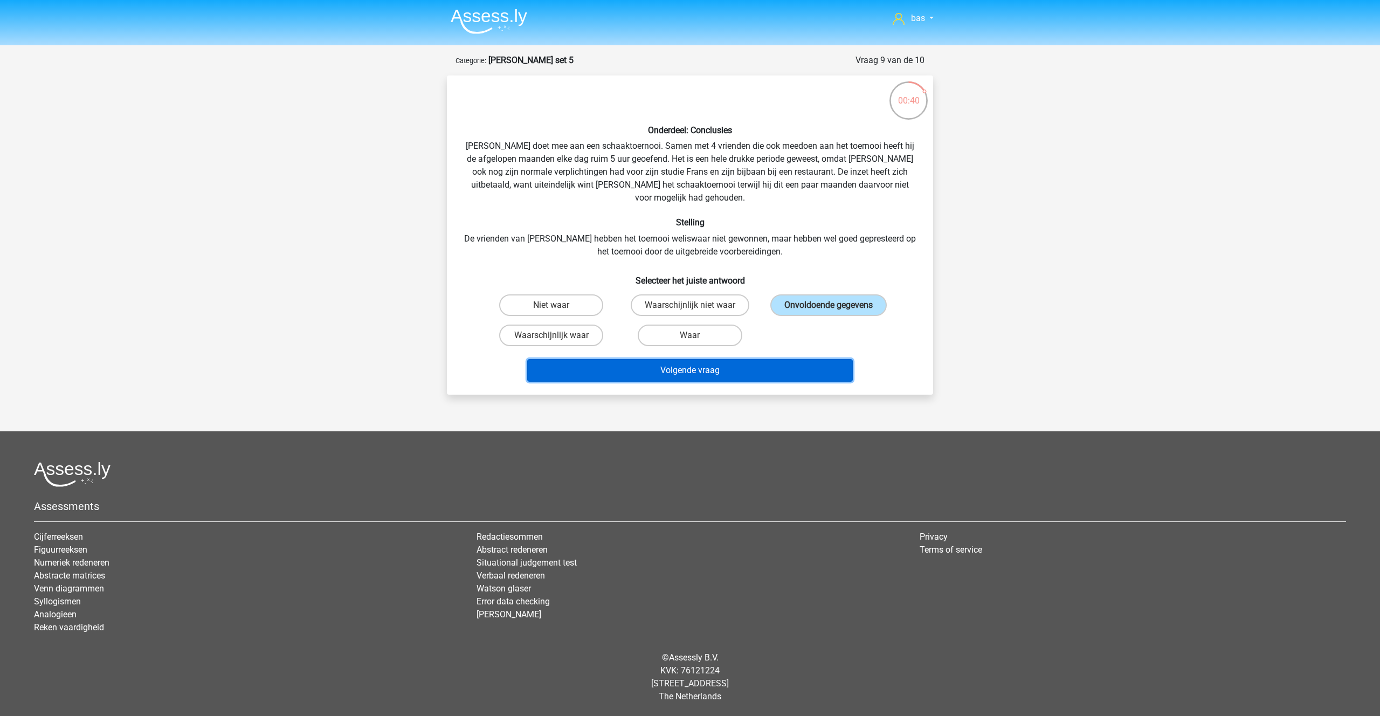
click at [677, 359] on button "Volgende vraag" at bounding box center [690, 370] width 326 height 23
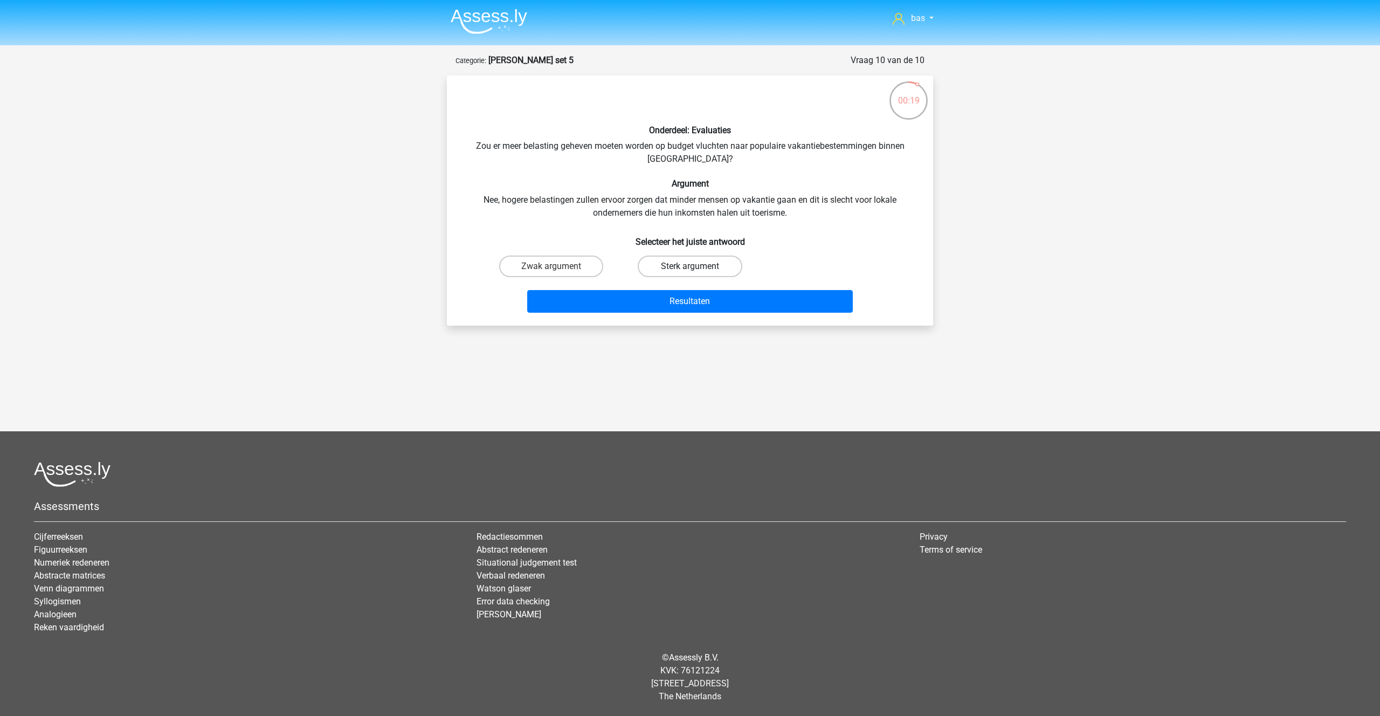
click at [679, 264] on label "Sterk argument" at bounding box center [690, 267] width 104 height 22
click at [690, 266] on input "Sterk argument" at bounding box center [693, 269] width 7 height 7
radio input "true"
click at [683, 301] on button "Resultaten" at bounding box center [690, 301] width 326 height 23
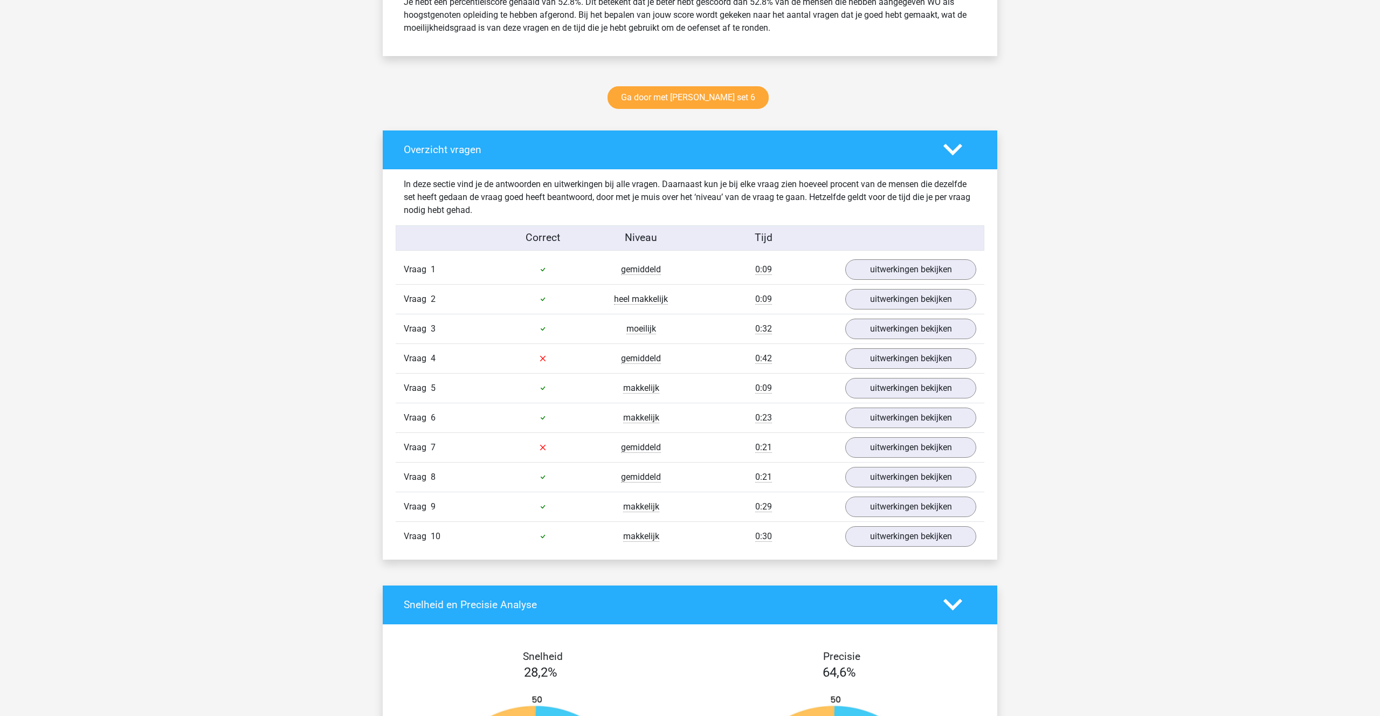
scroll to position [496, 0]
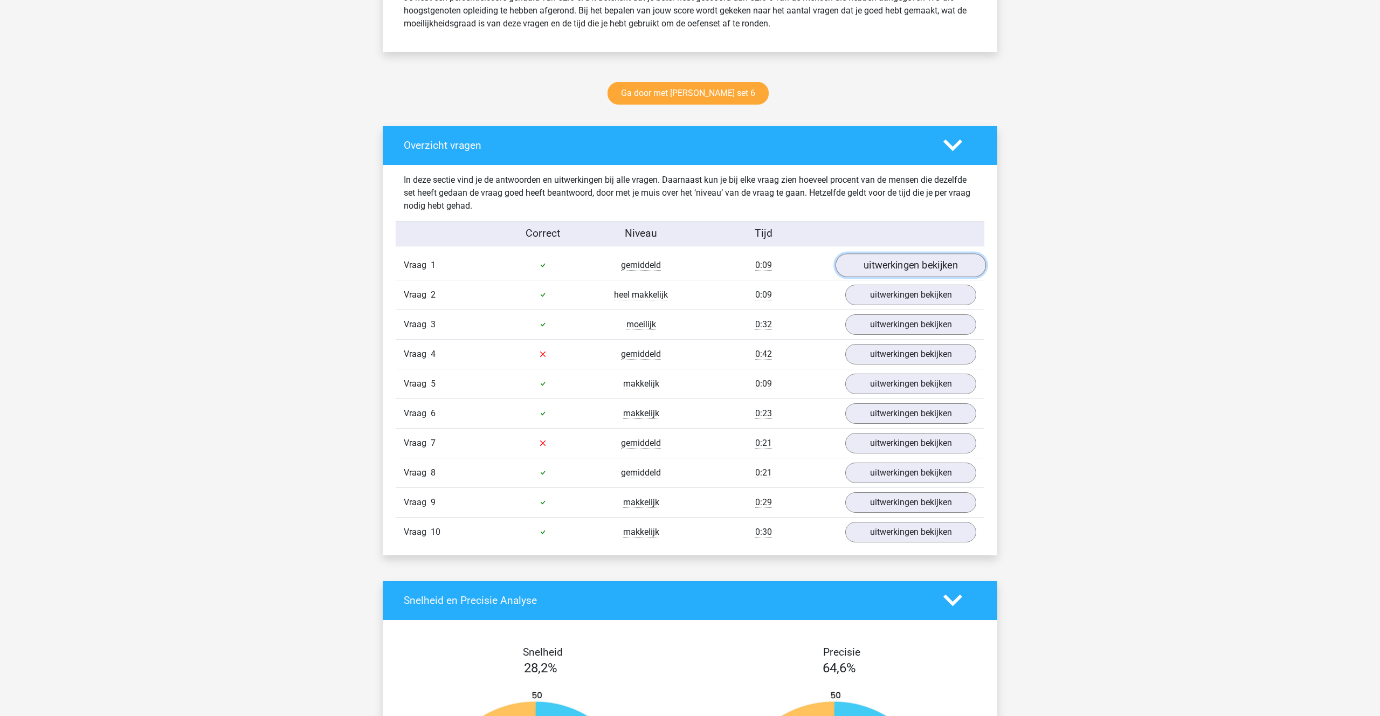
click at [881, 264] on link "uitwerkingen bekijken" at bounding box center [911, 265] width 150 height 24
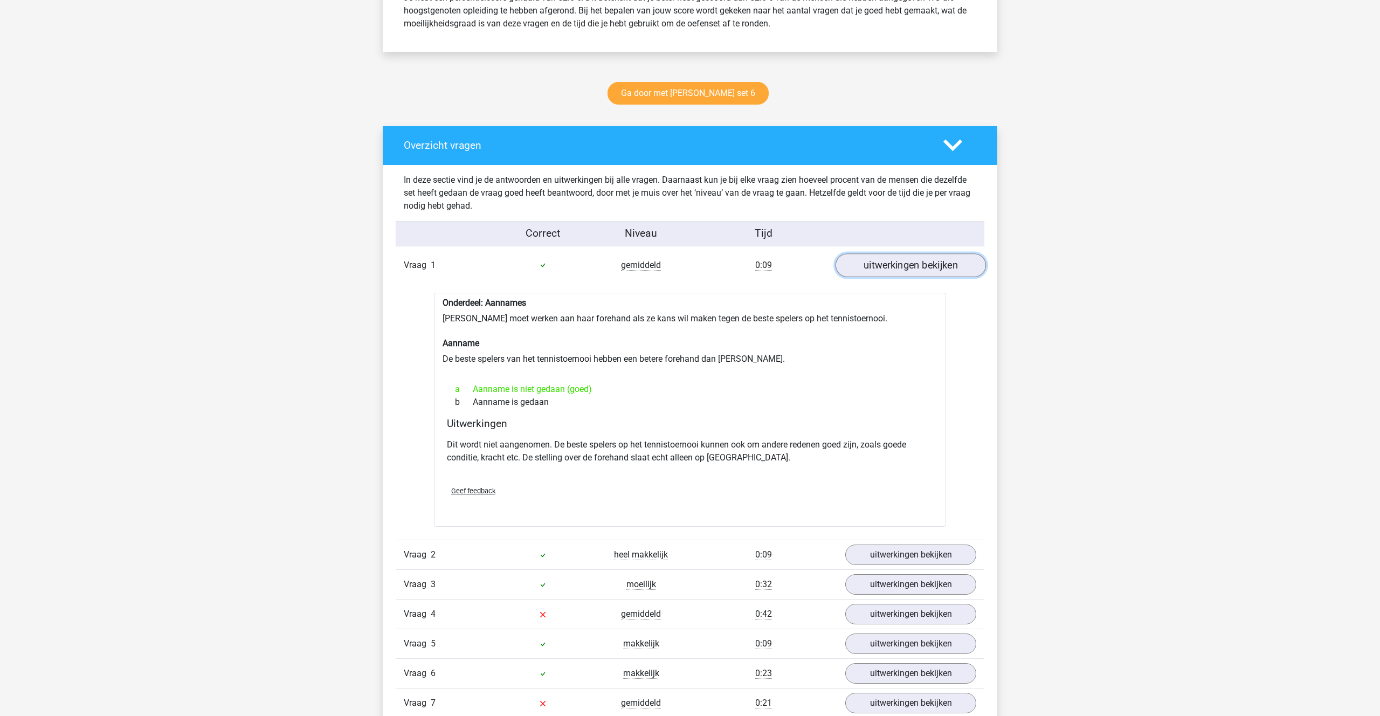
click at [881, 264] on link "uitwerkingen bekijken" at bounding box center [911, 265] width 150 height 24
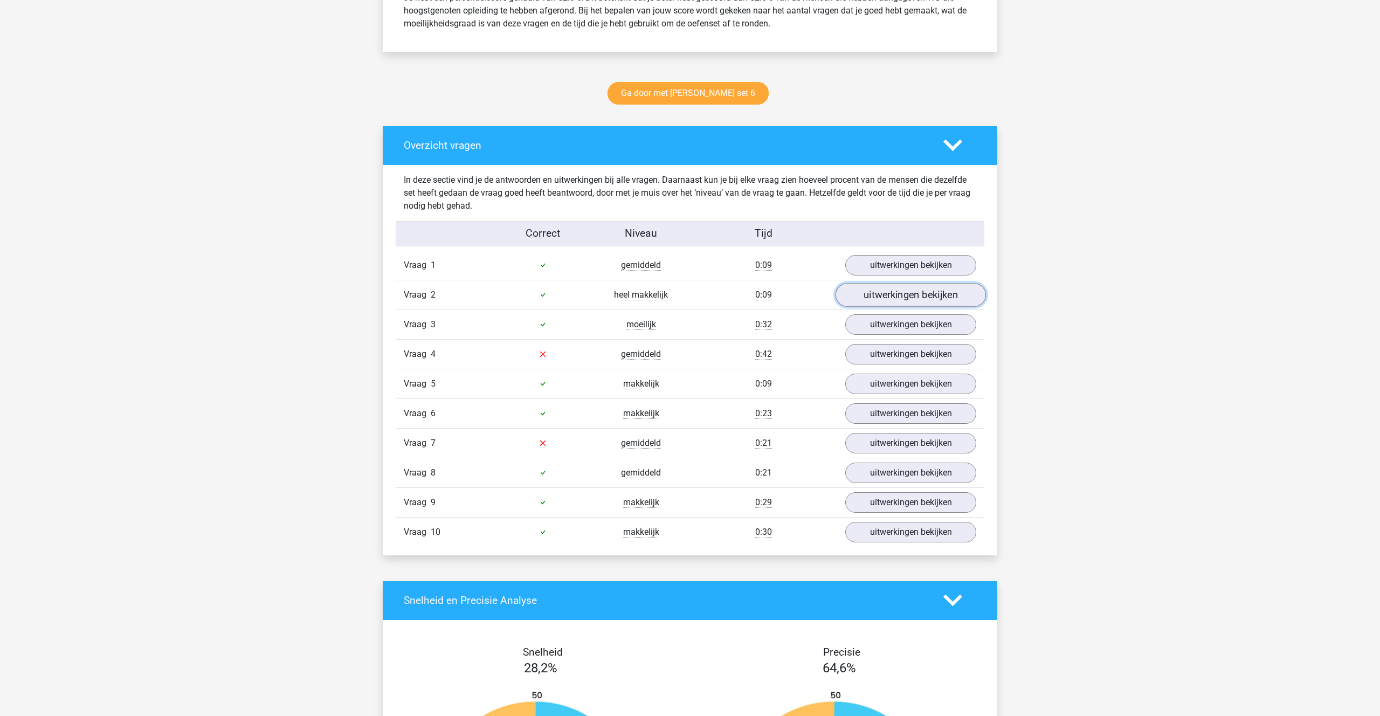
click at [882, 298] on link "uitwerkingen bekijken" at bounding box center [911, 295] width 150 height 24
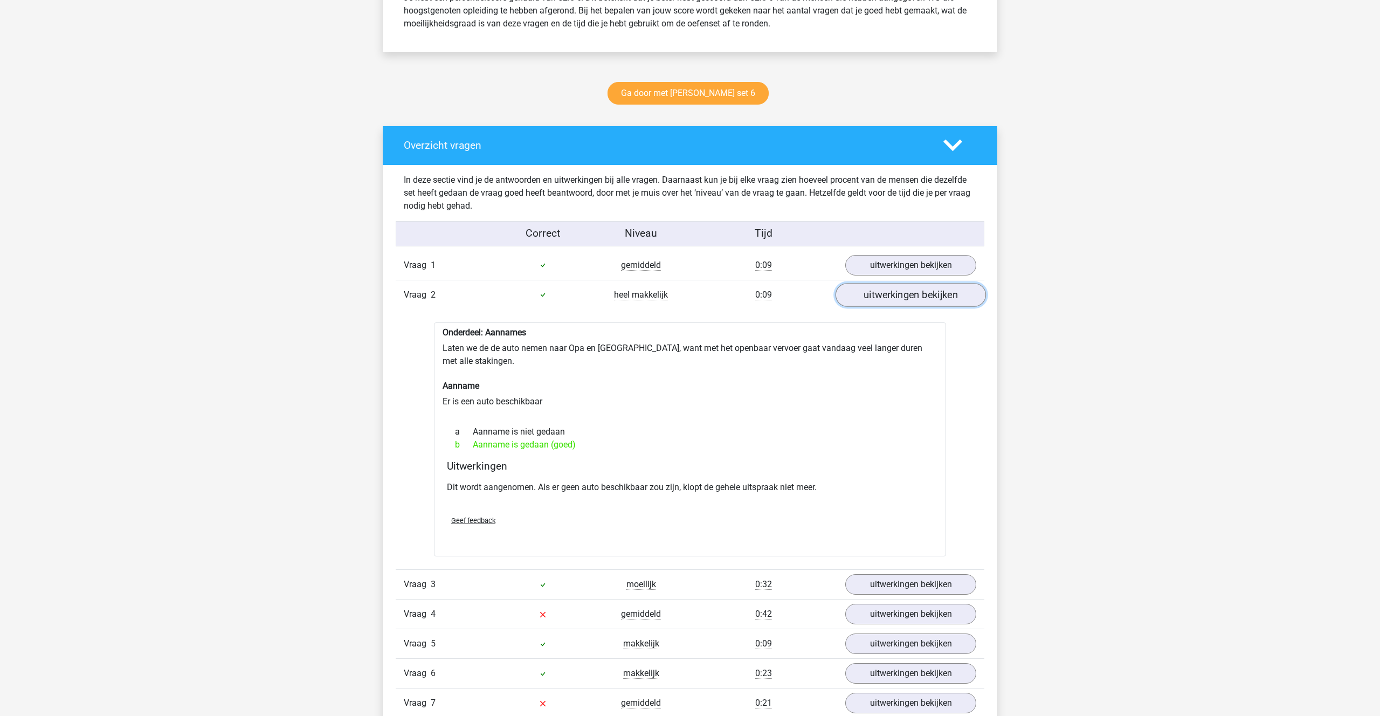
click at [881, 298] on link "uitwerkingen bekijken" at bounding box center [911, 295] width 150 height 24
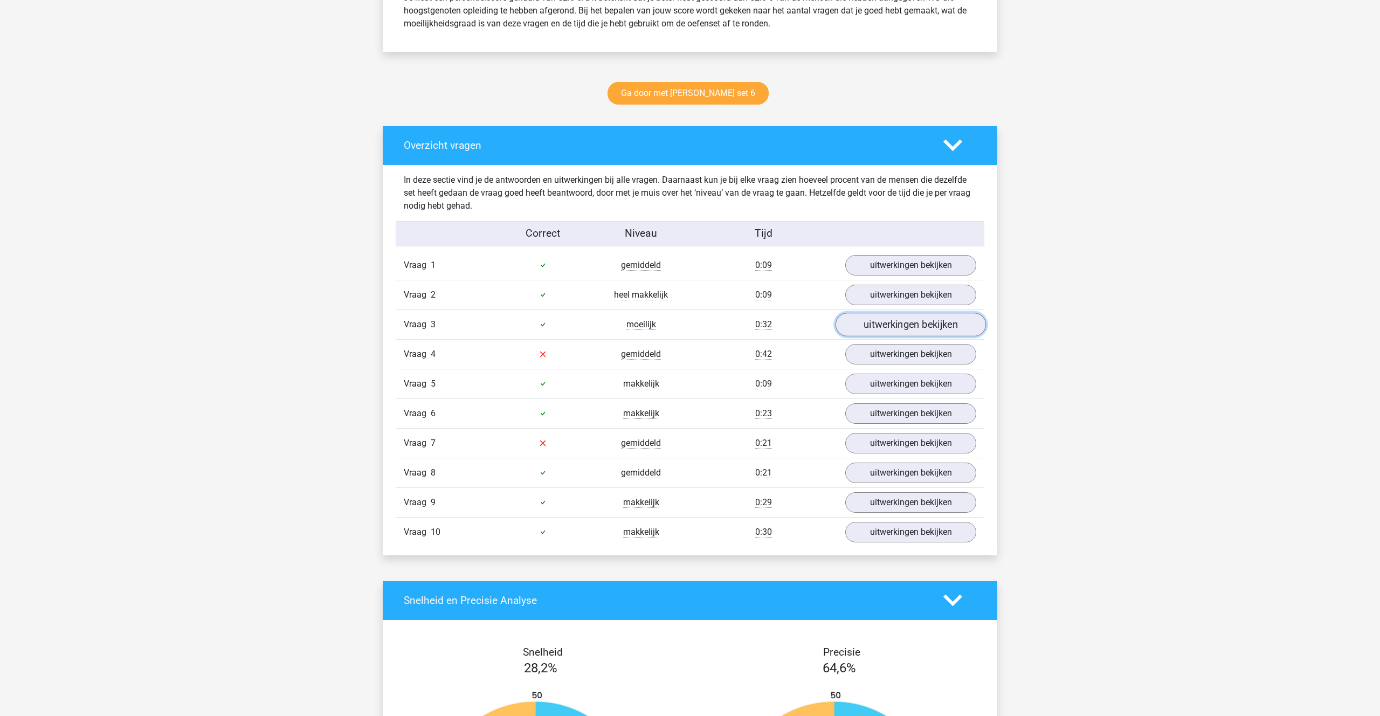
click at [883, 330] on link "uitwerkingen bekijken" at bounding box center [911, 325] width 150 height 24
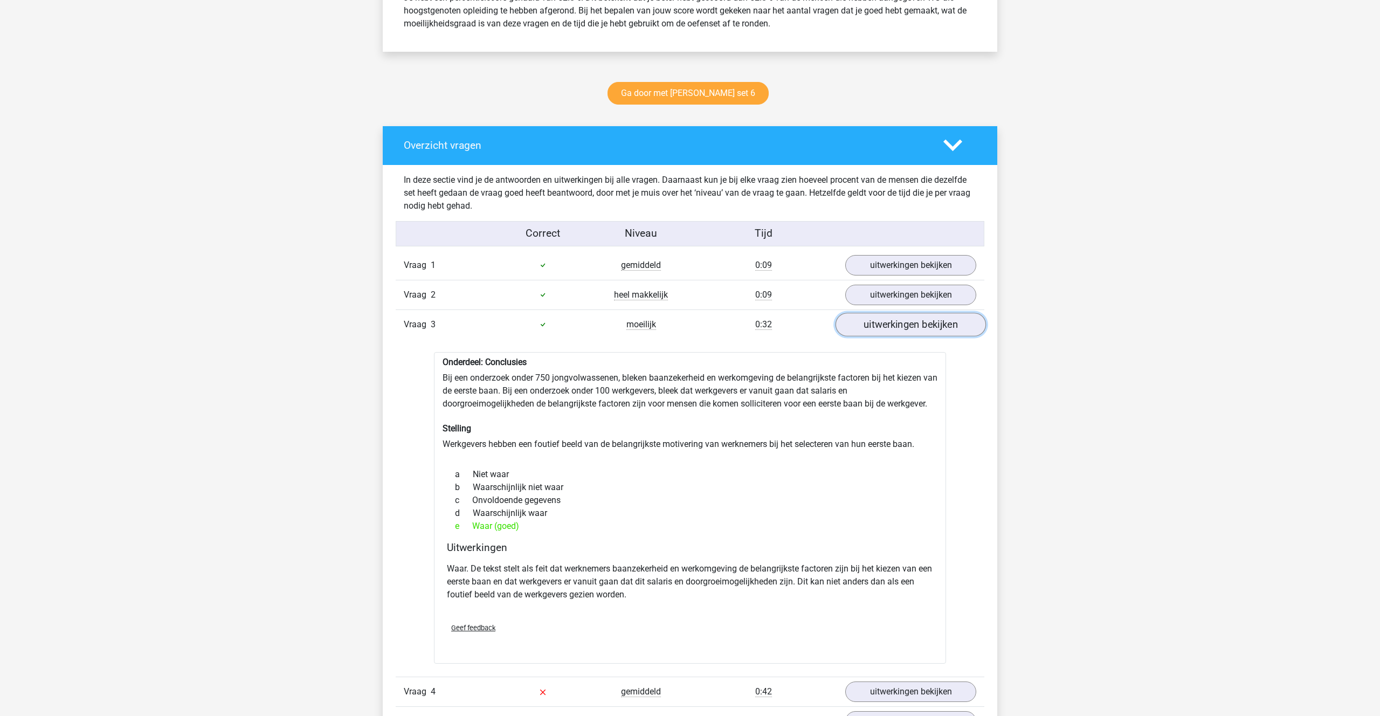
click at [883, 329] on link "uitwerkingen bekijken" at bounding box center [911, 325] width 150 height 24
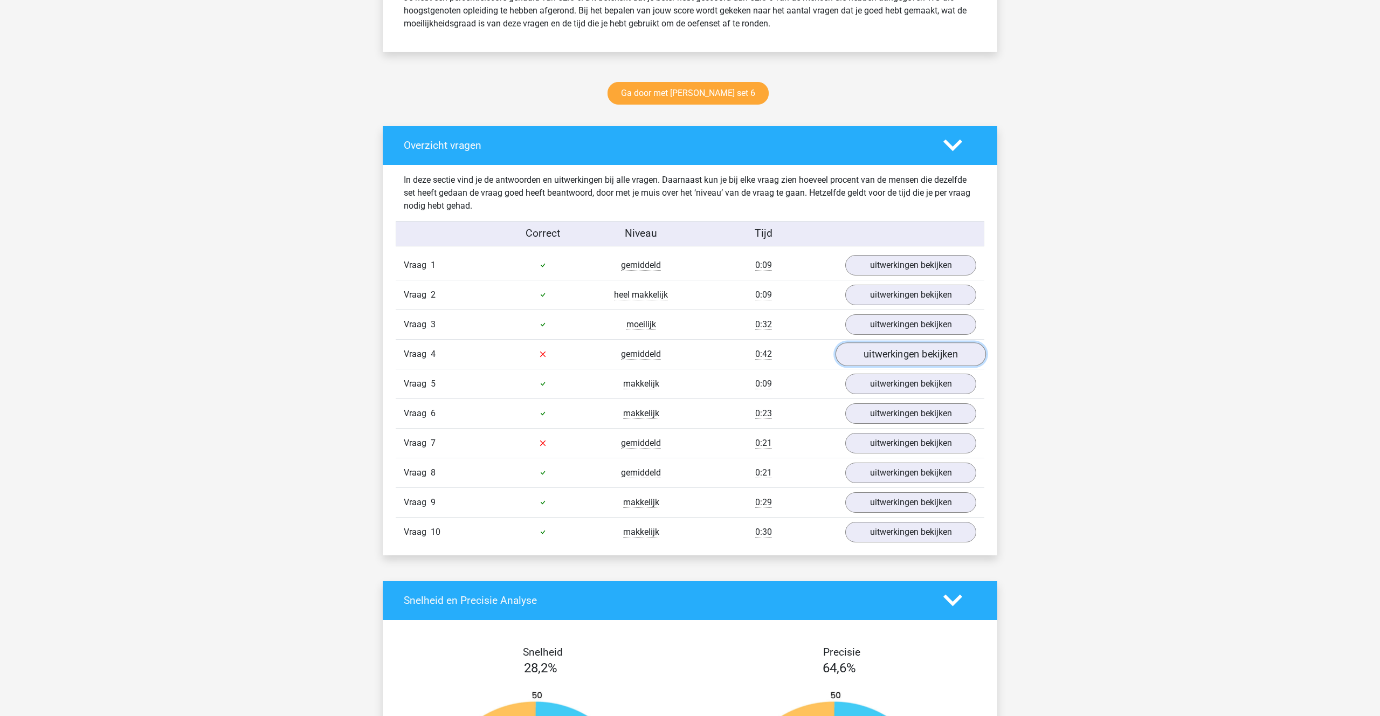
click at [894, 360] on link "uitwerkingen bekijken" at bounding box center [911, 354] width 150 height 24
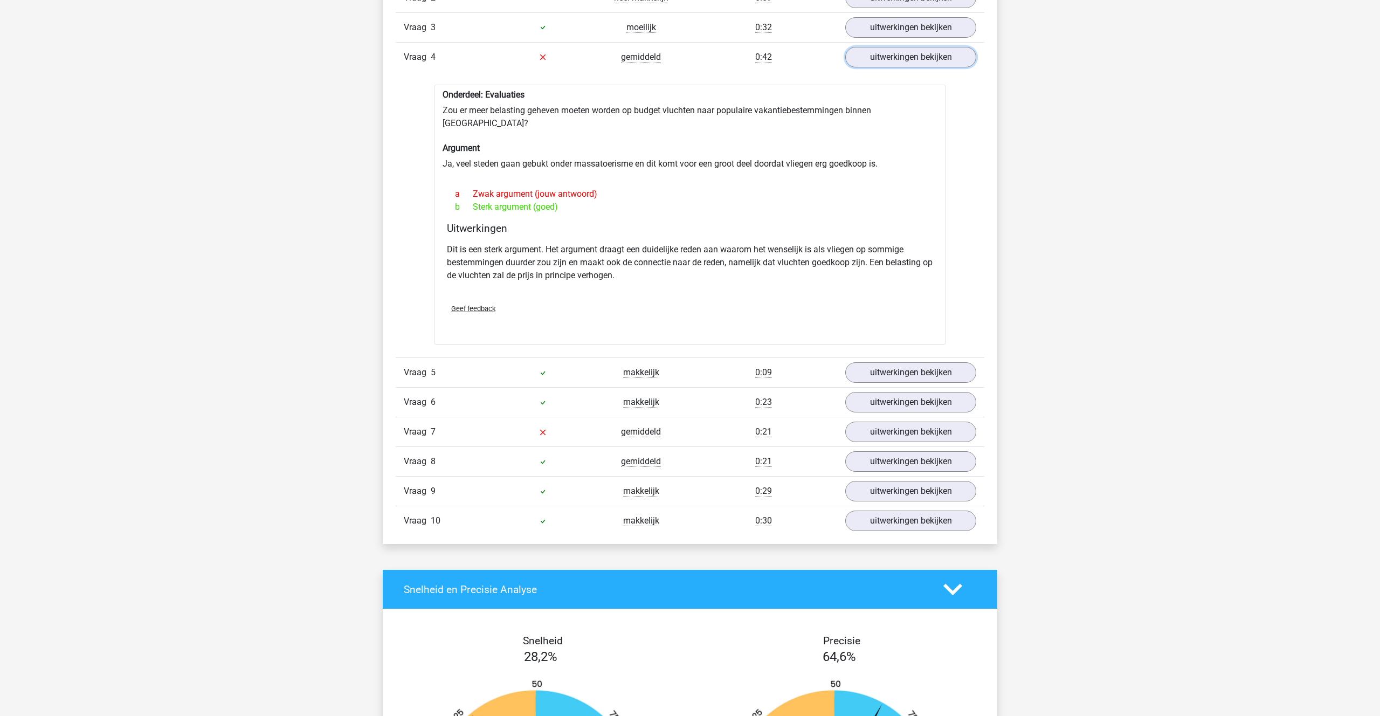
scroll to position [796, 0]
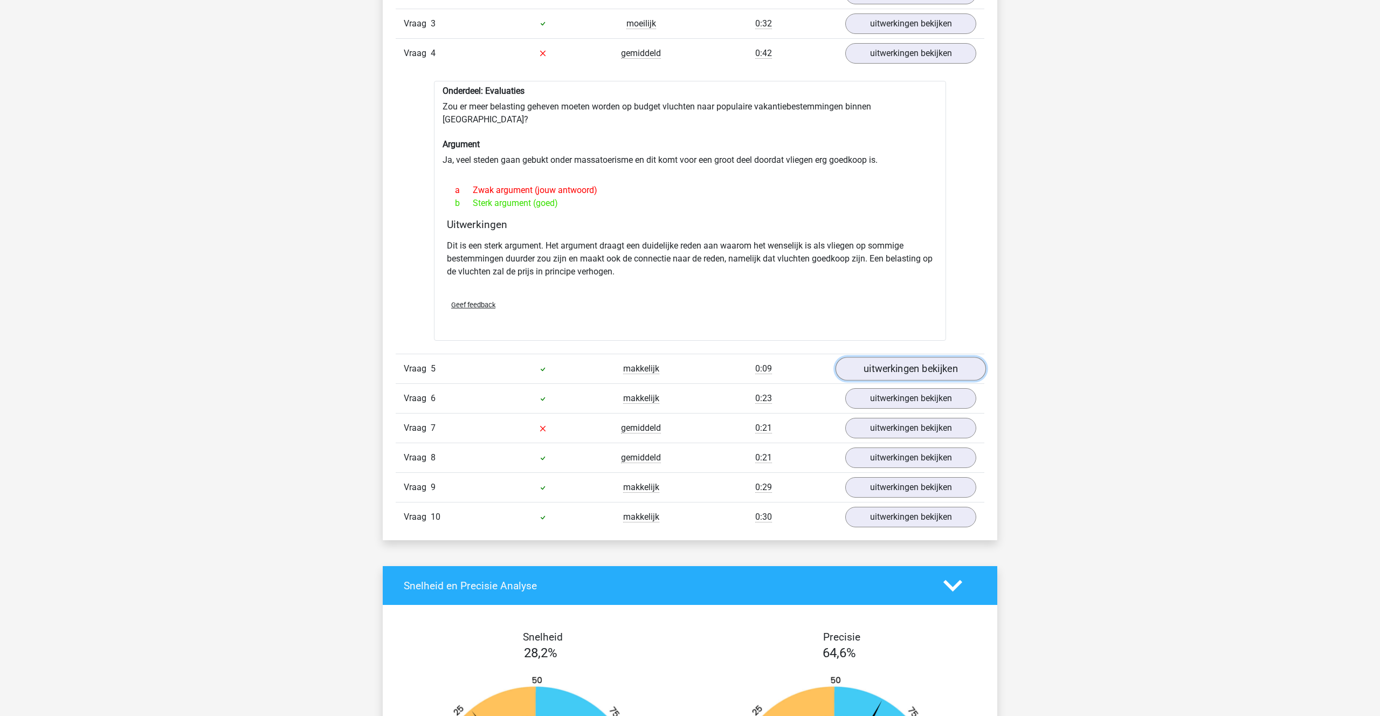
click at [896, 357] on link "uitwerkingen bekijken" at bounding box center [911, 369] width 150 height 24
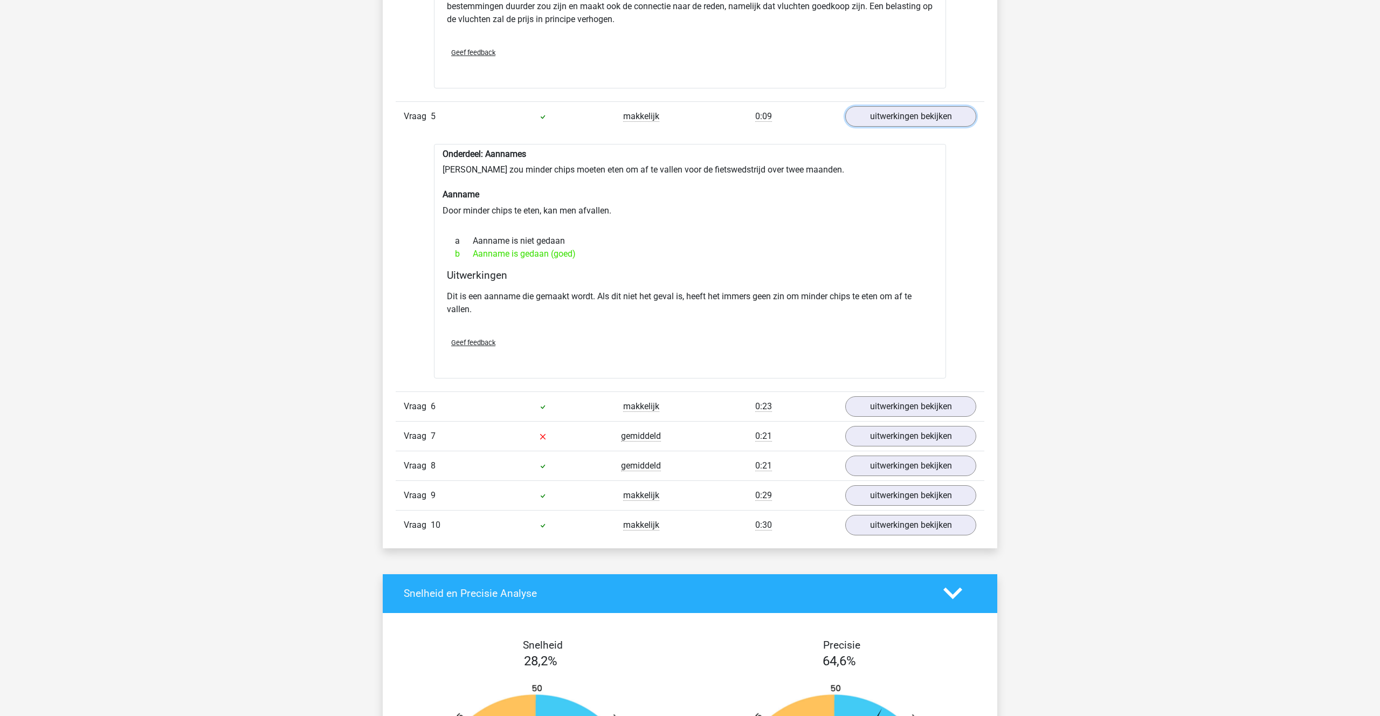
scroll to position [1050, 0]
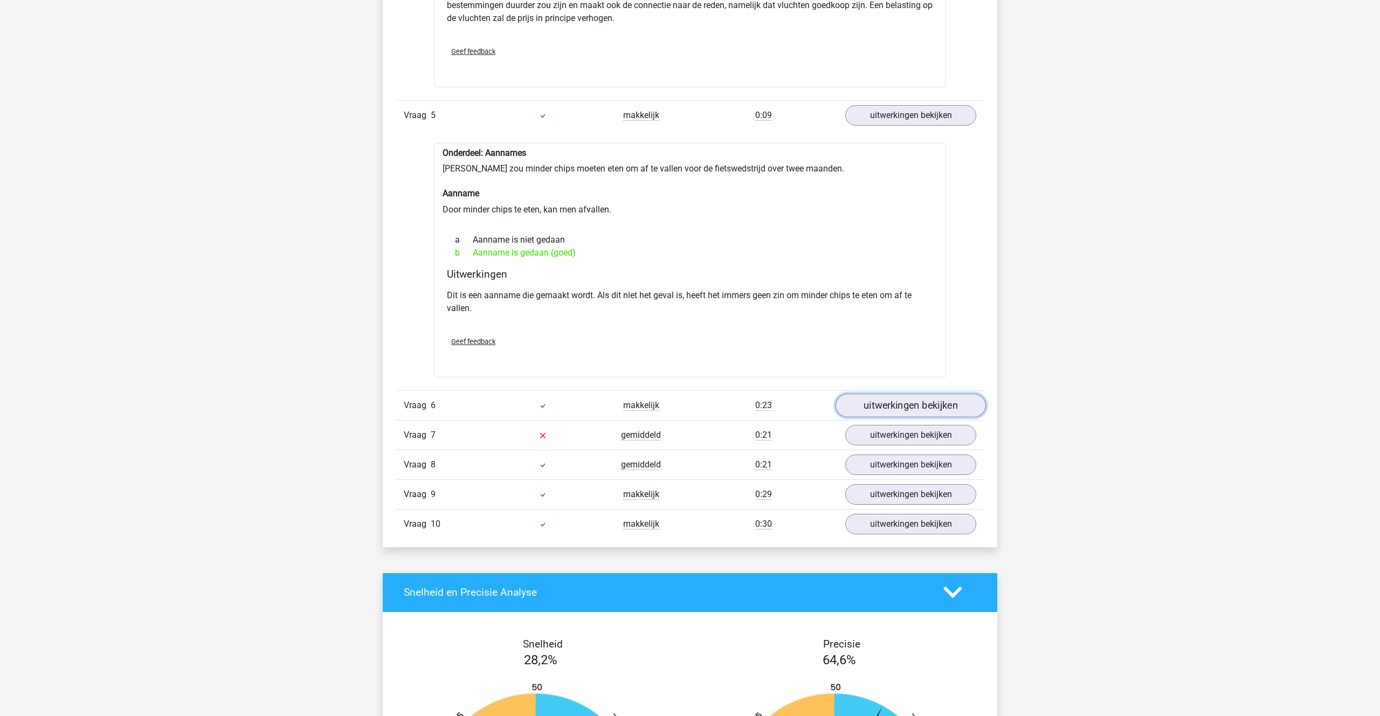
click at [877, 394] on link "uitwerkingen bekijken" at bounding box center [911, 406] width 150 height 24
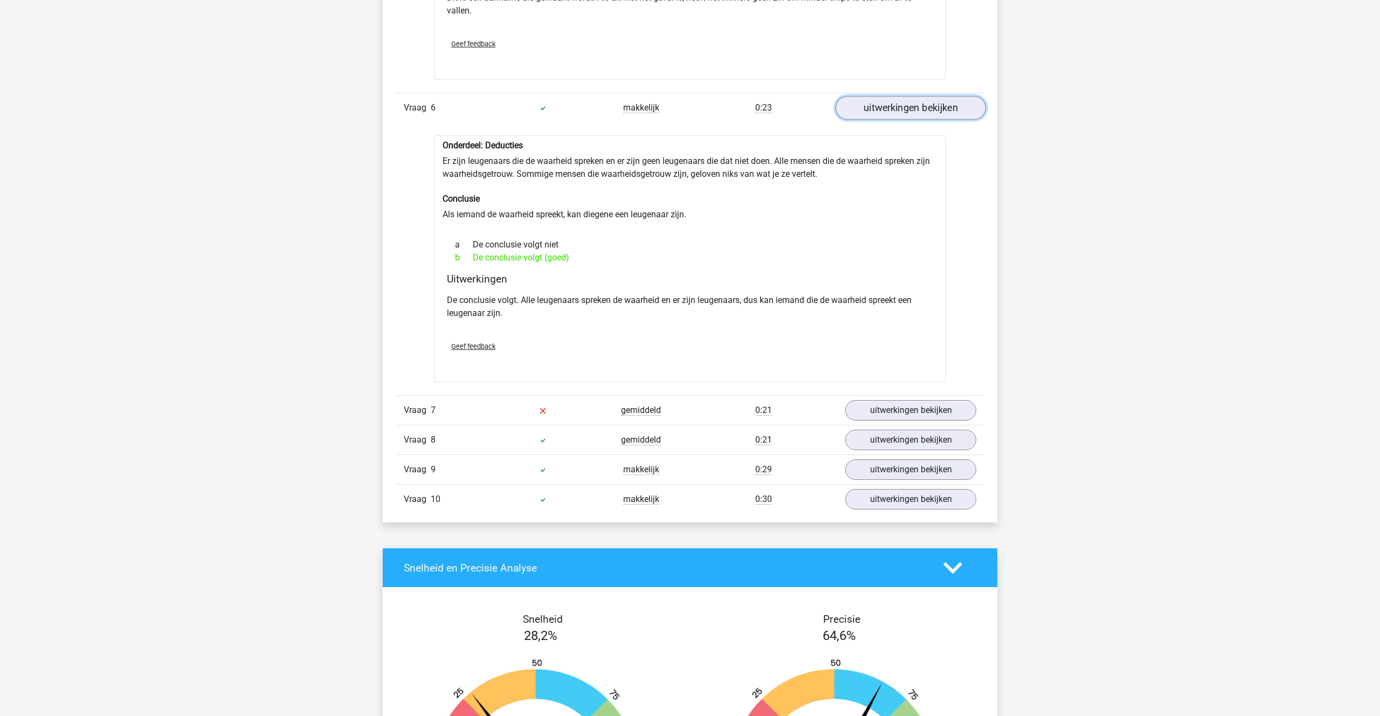
scroll to position [1358, 0]
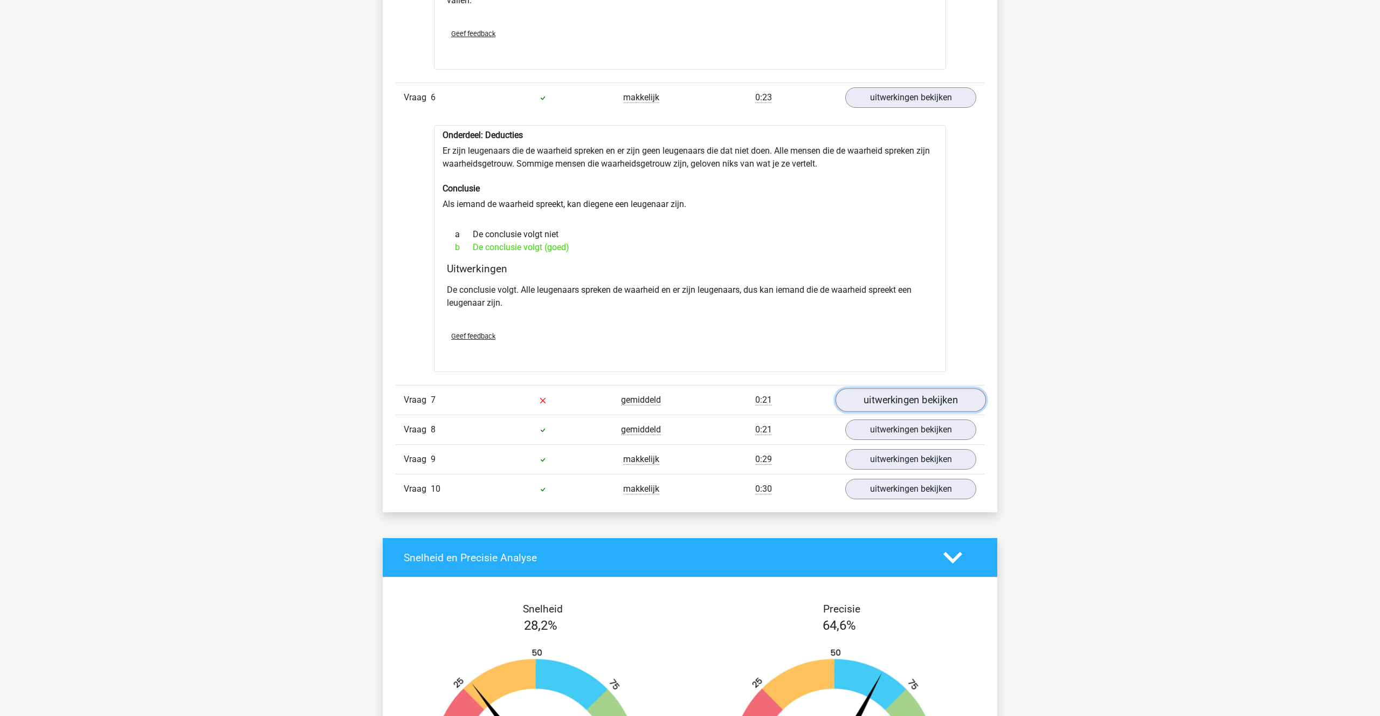
click at [885, 389] on link "uitwerkingen bekijken" at bounding box center [911, 401] width 150 height 24
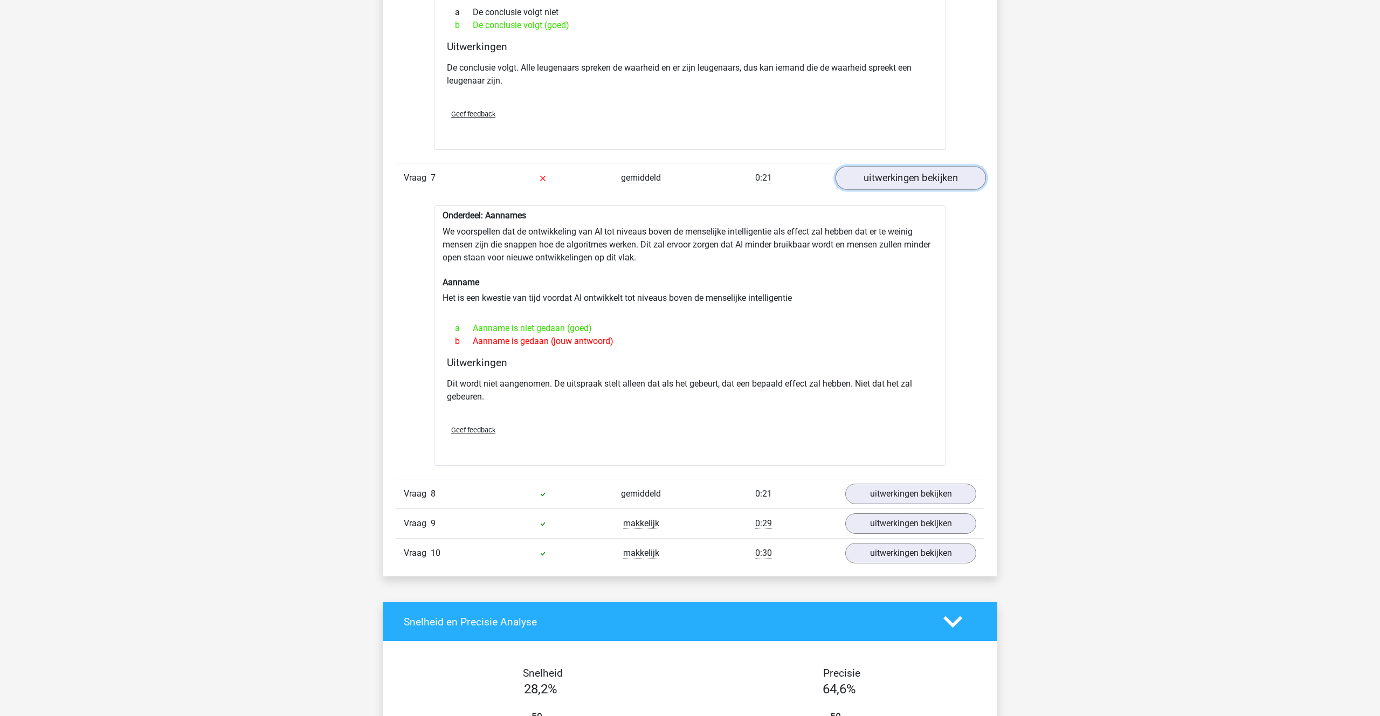
scroll to position [1586, 0]
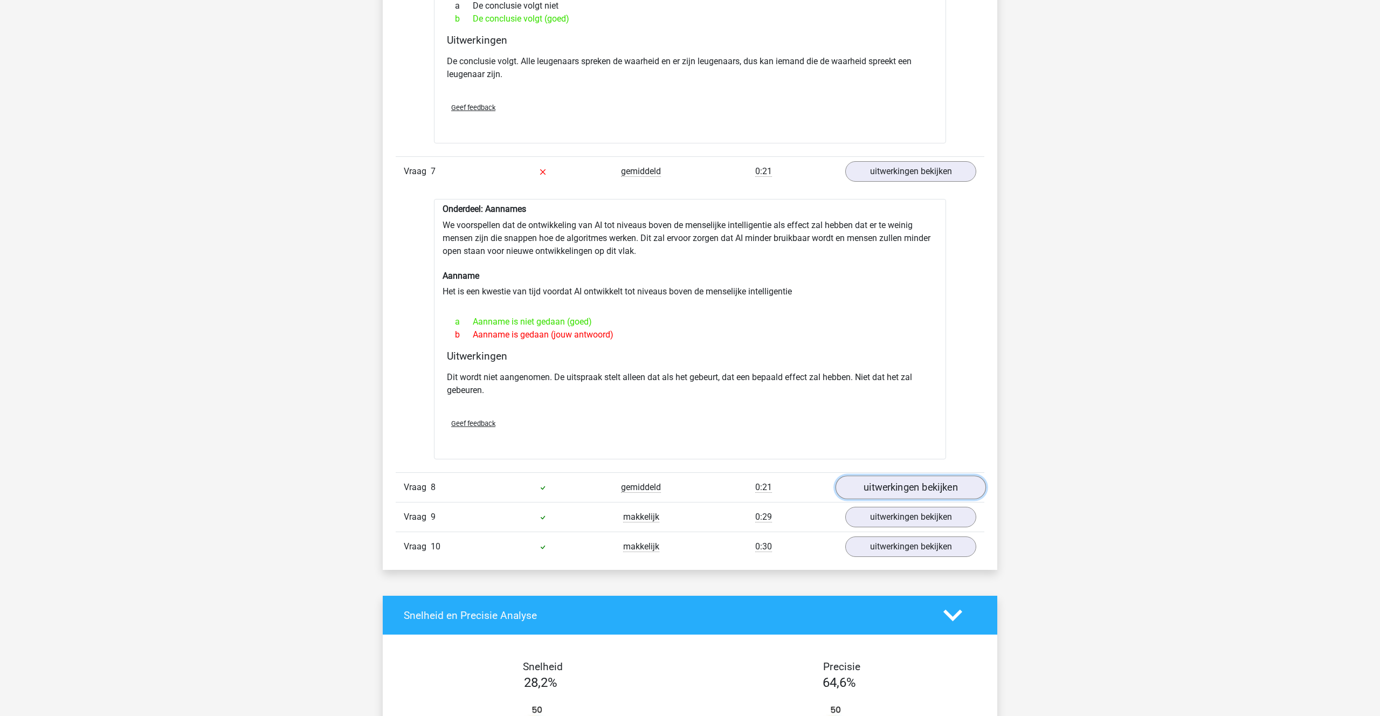
click at [883, 476] on link "uitwerkingen bekijken" at bounding box center [911, 488] width 150 height 24
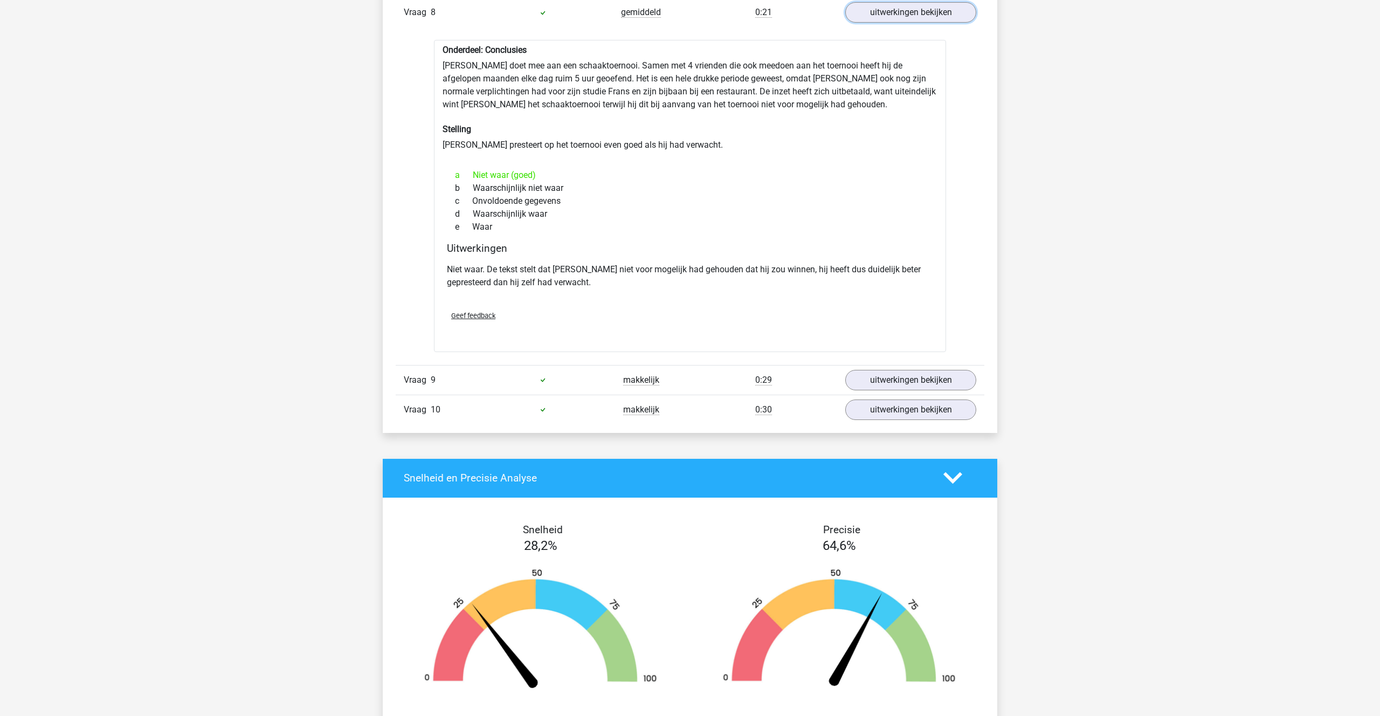
scroll to position [2070, 0]
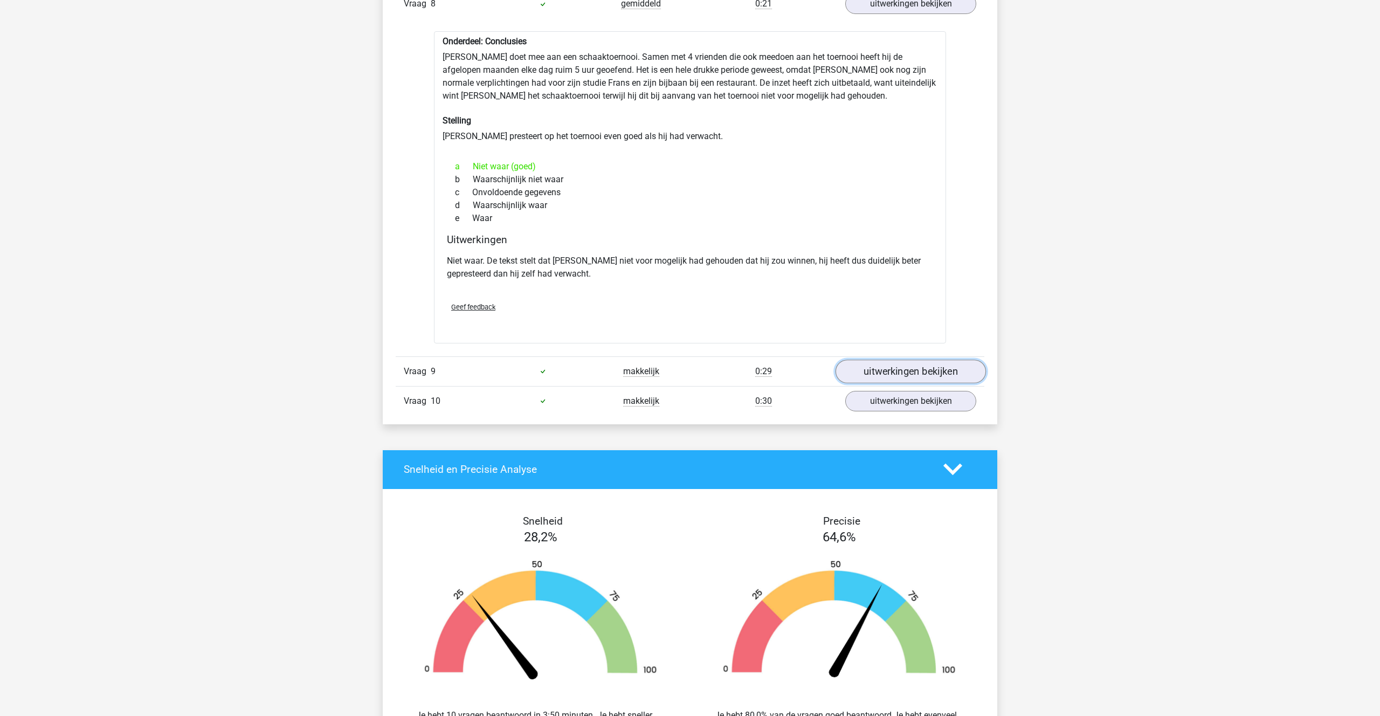
click at [880, 360] on link "uitwerkingen bekijken" at bounding box center [911, 372] width 150 height 24
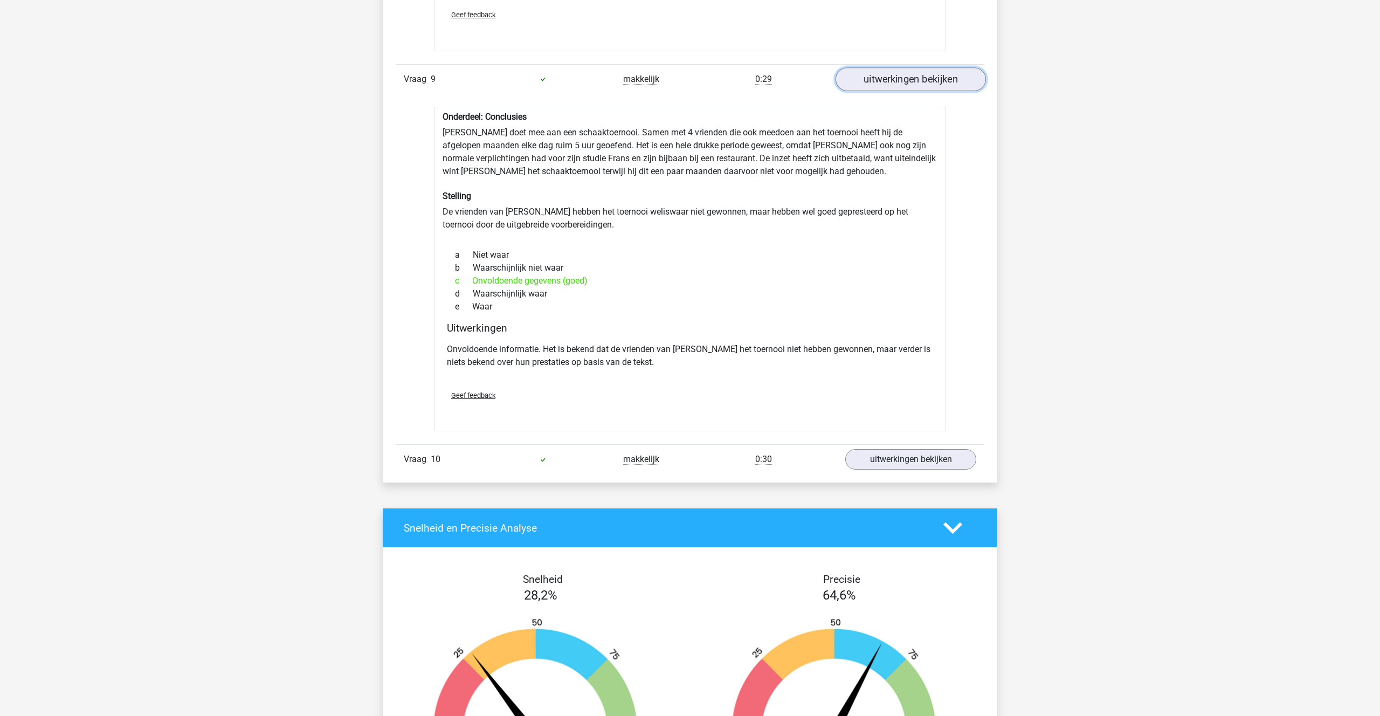
scroll to position [2371, 0]
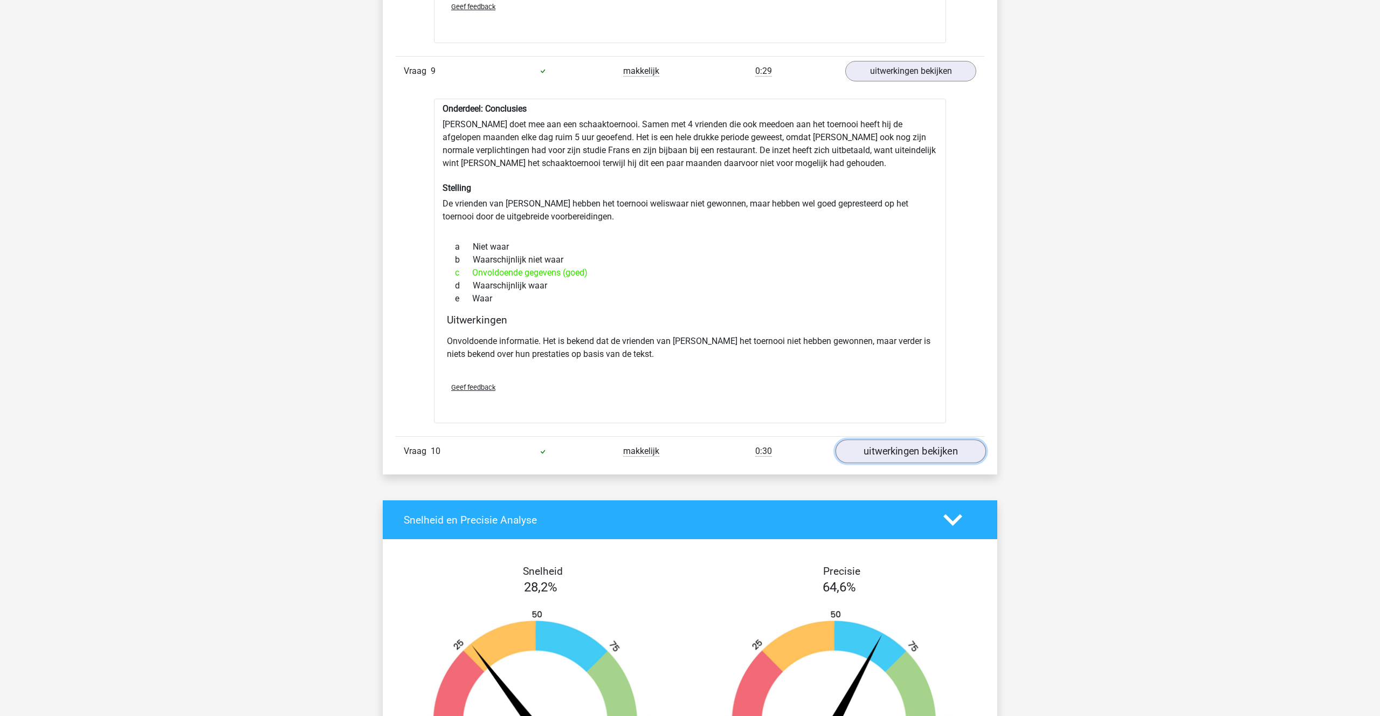
click at [887, 439] on link "uitwerkingen bekijken" at bounding box center [911, 451] width 150 height 24
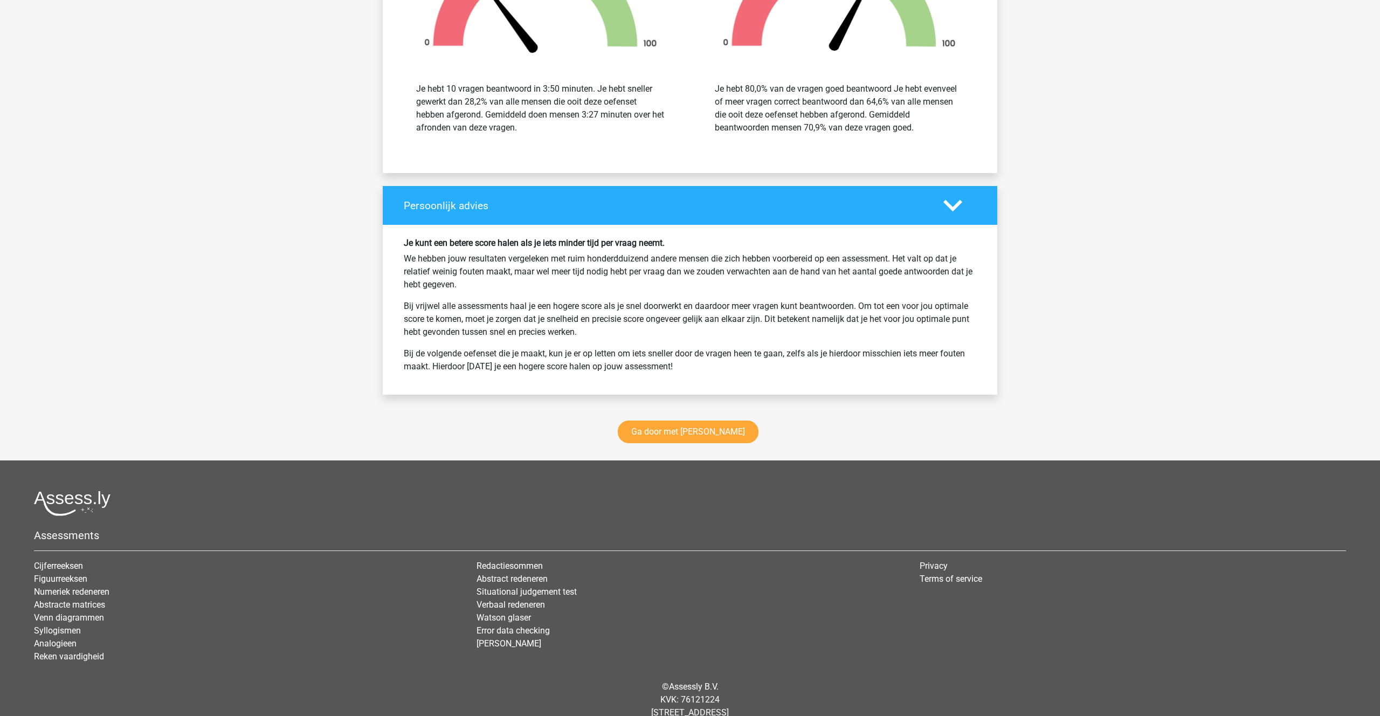
scroll to position [3337, 0]
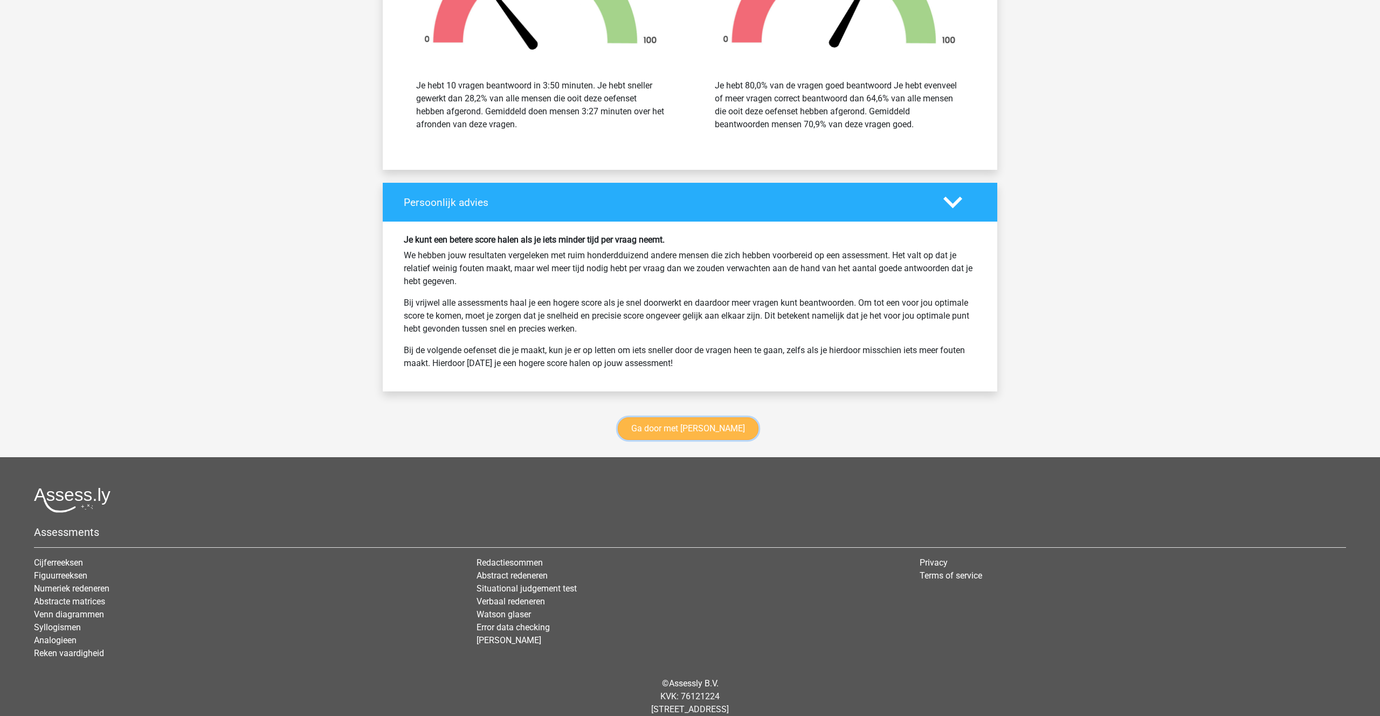
click at [670, 417] on link "Ga door met watson glaser" at bounding box center [688, 428] width 141 height 23
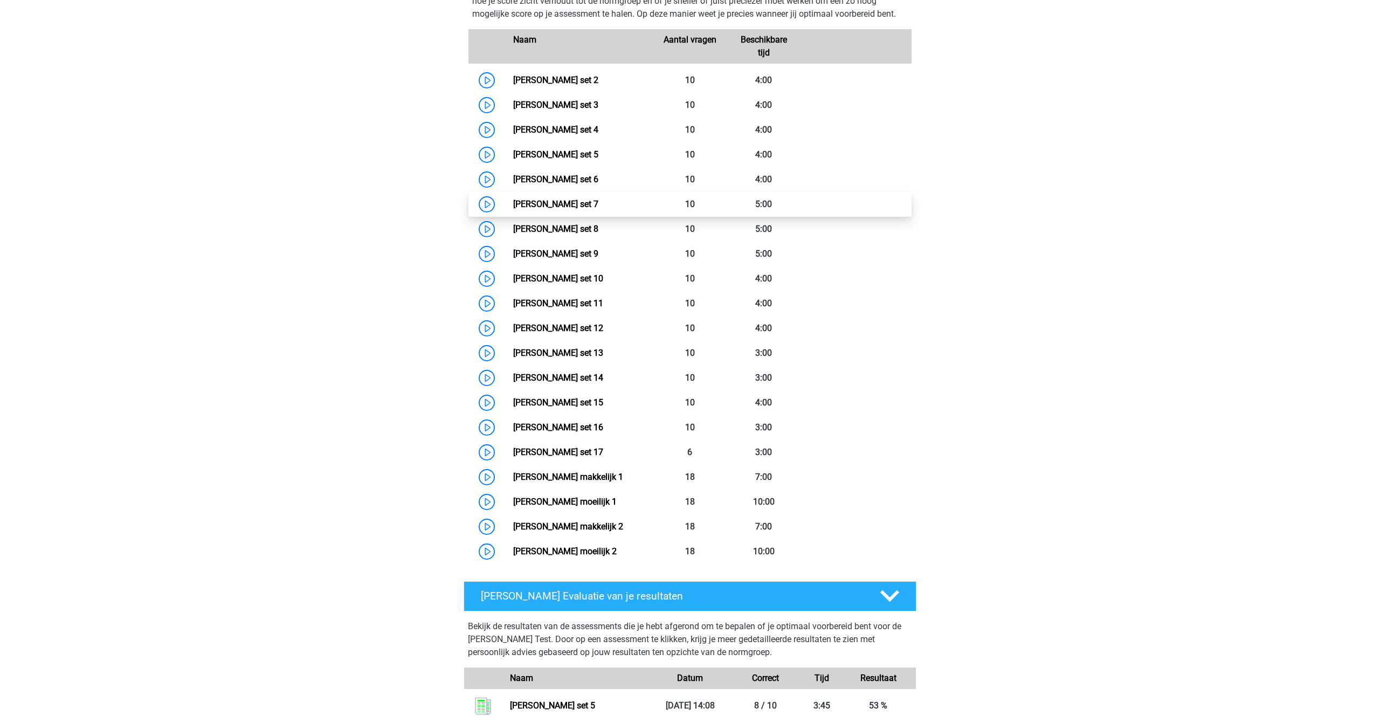
scroll to position [514, 0]
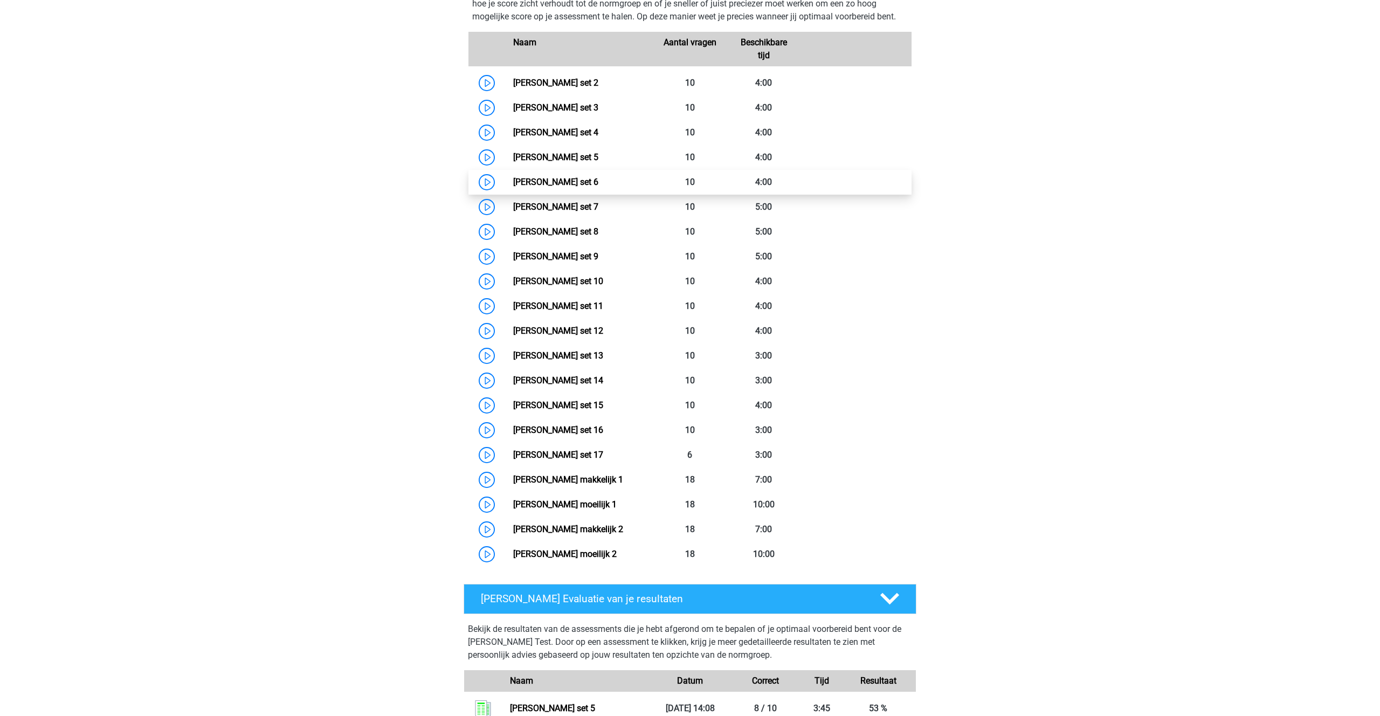
click at [562, 187] on link "[PERSON_NAME] set 6" at bounding box center [555, 182] width 85 height 10
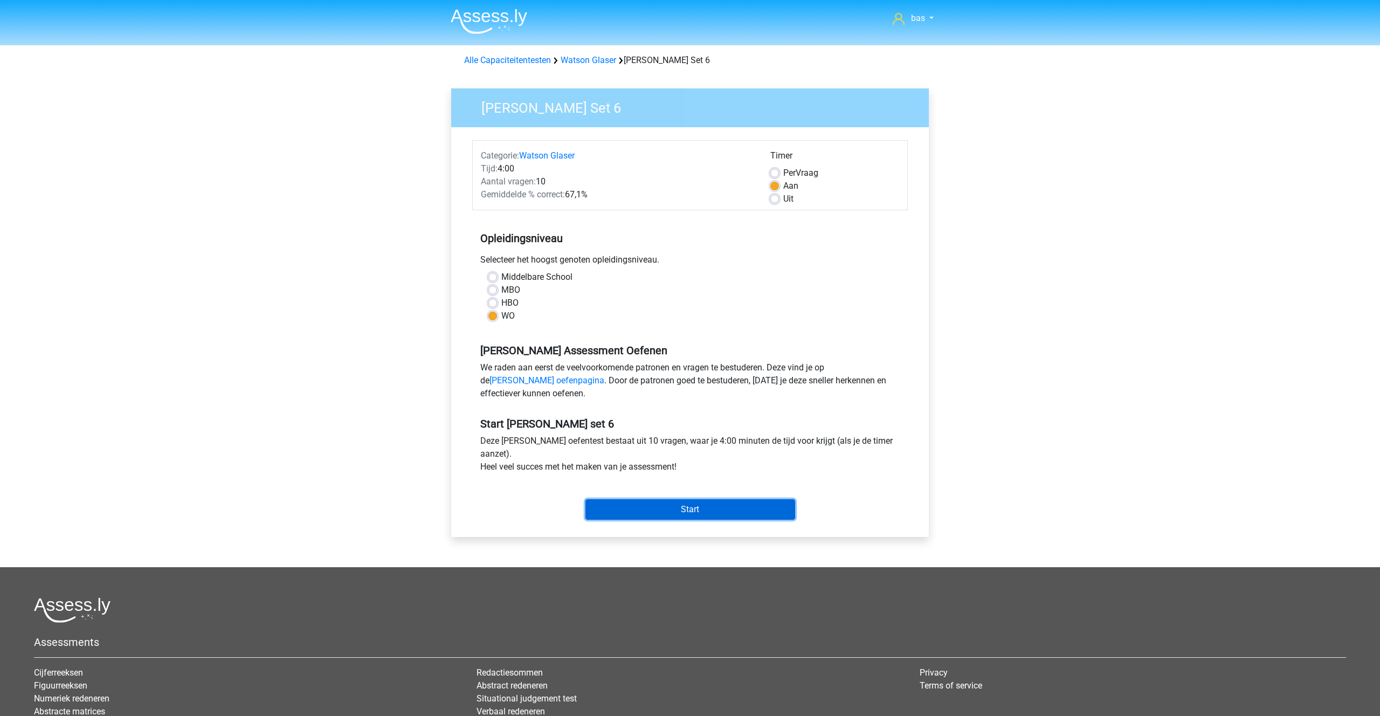
click at [679, 510] on input "Start" at bounding box center [691, 509] width 210 height 20
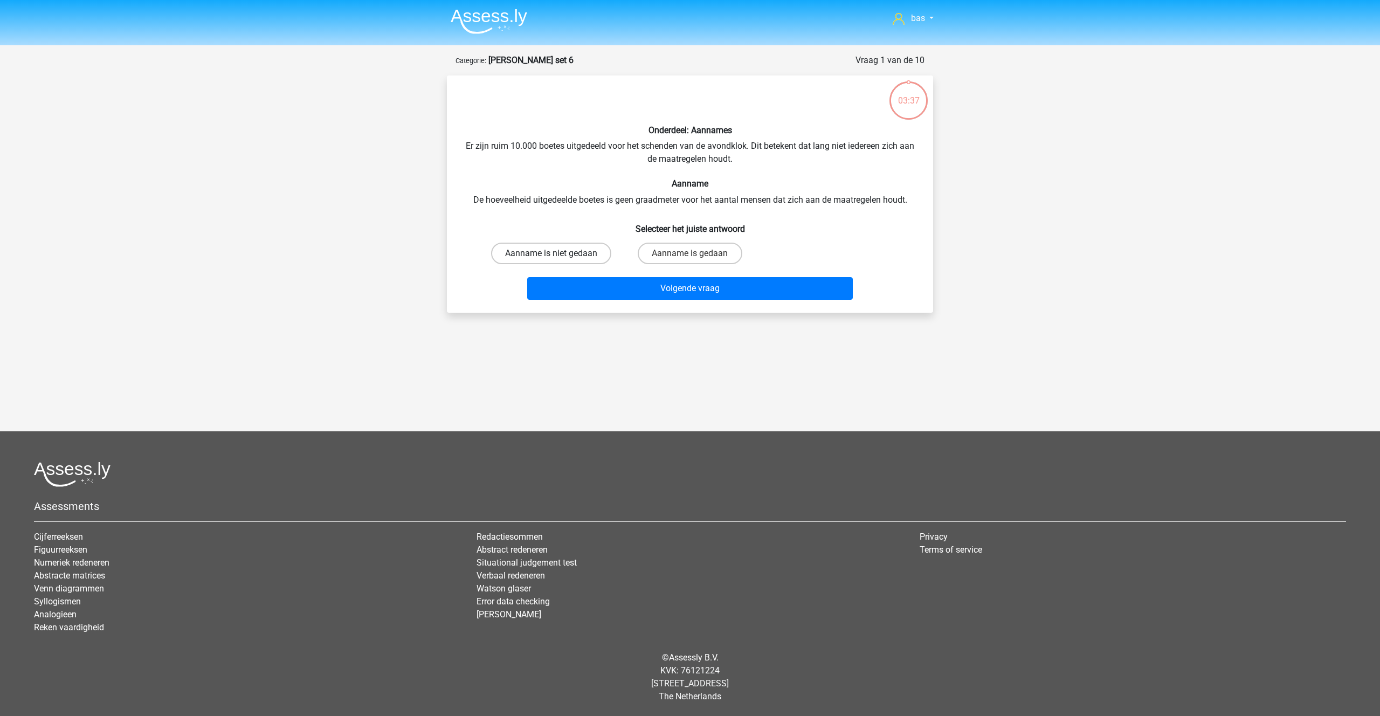
click at [569, 250] on label "Aanname is niet gedaan" at bounding box center [551, 254] width 120 height 22
click at [559, 253] on input "Aanname is niet gedaan" at bounding box center [555, 256] width 7 height 7
radio input "true"
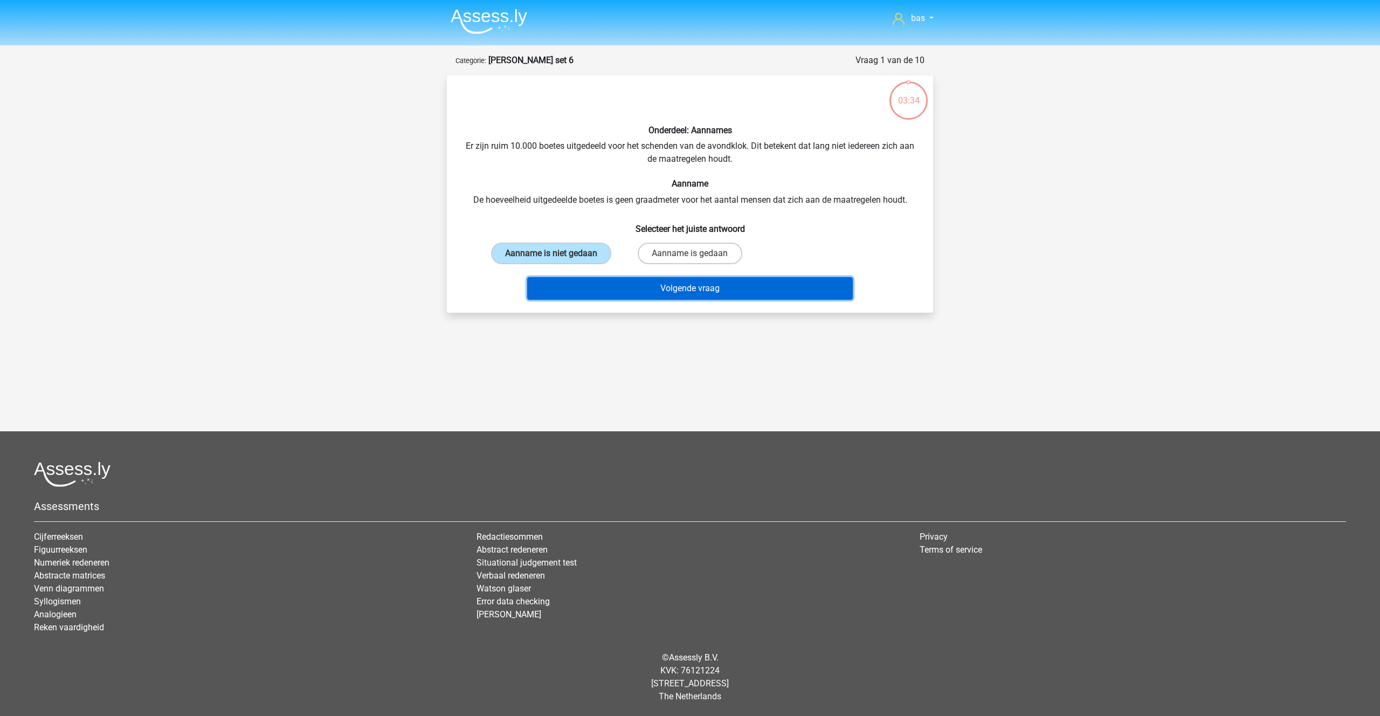
click at [686, 287] on button "Volgende vraag" at bounding box center [690, 288] width 326 height 23
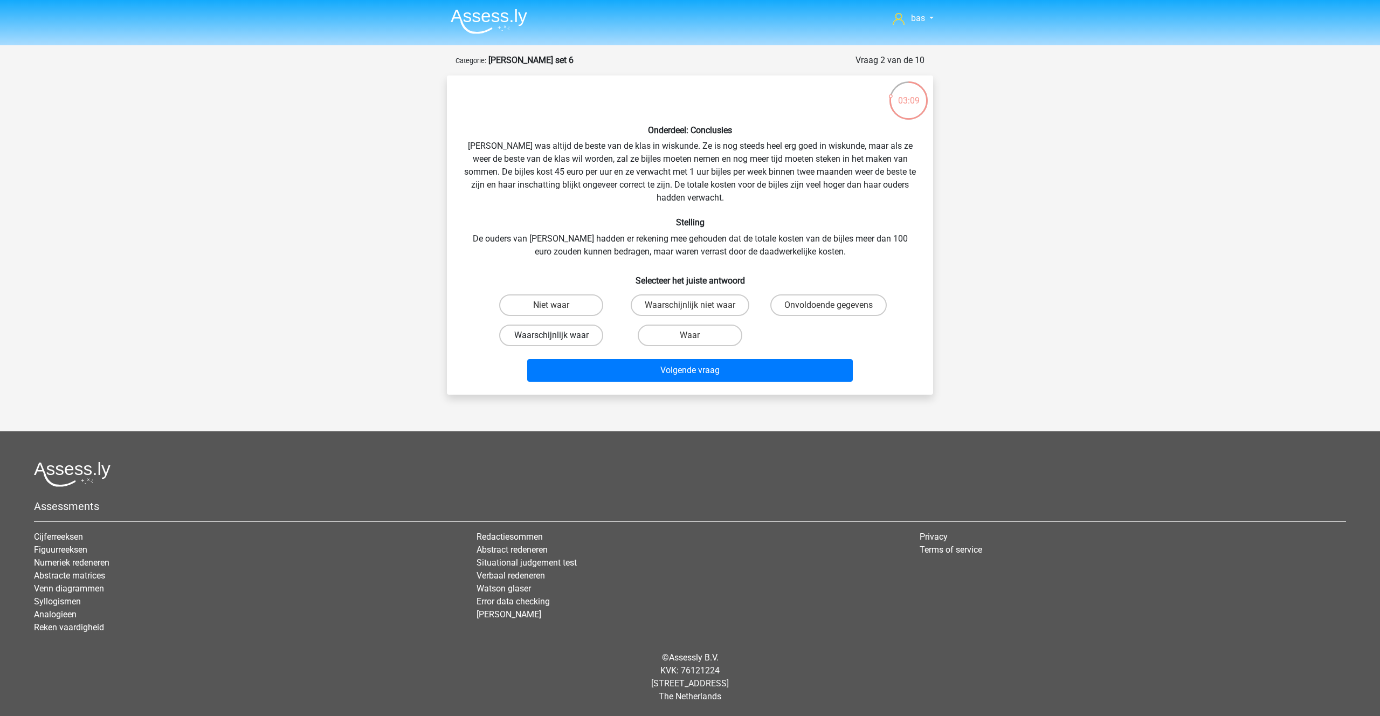
click at [543, 334] on label "Waarschijnlijk waar" at bounding box center [551, 336] width 104 height 22
click at [552, 335] on input "Waarschijnlijk waar" at bounding box center [555, 338] width 7 height 7
radio input "true"
click at [674, 374] on button "Volgende vraag" at bounding box center [690, 370] width 326 height 23
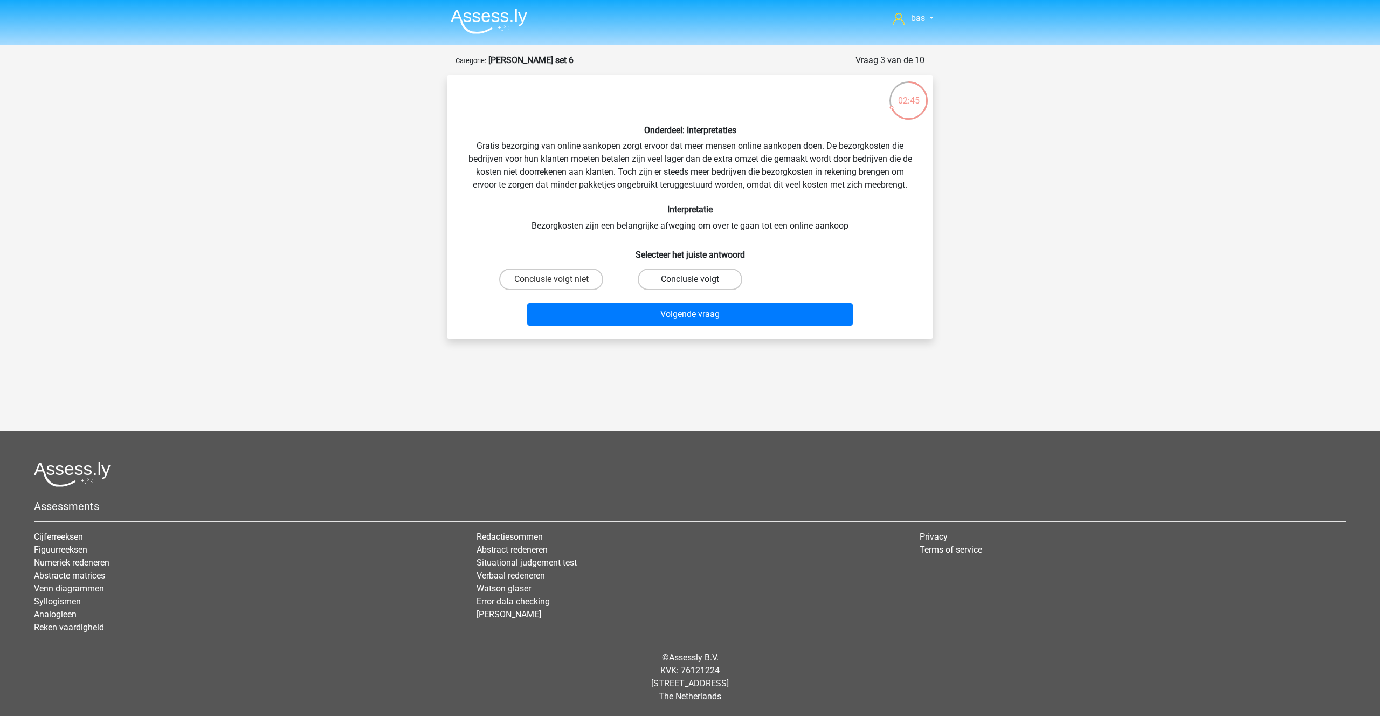
click at [679, 280] on label "Conclusie volgt" at bounding box center [690, 280] width 104 height 22
click at [690, 280] on input "Conclusie volgt" at bounding box center [693, 282] width 7 height 7
radio input "true"
click at [686, 318] on button "Volgende vraag" at bounding box center [690, 314] width 326 height 23
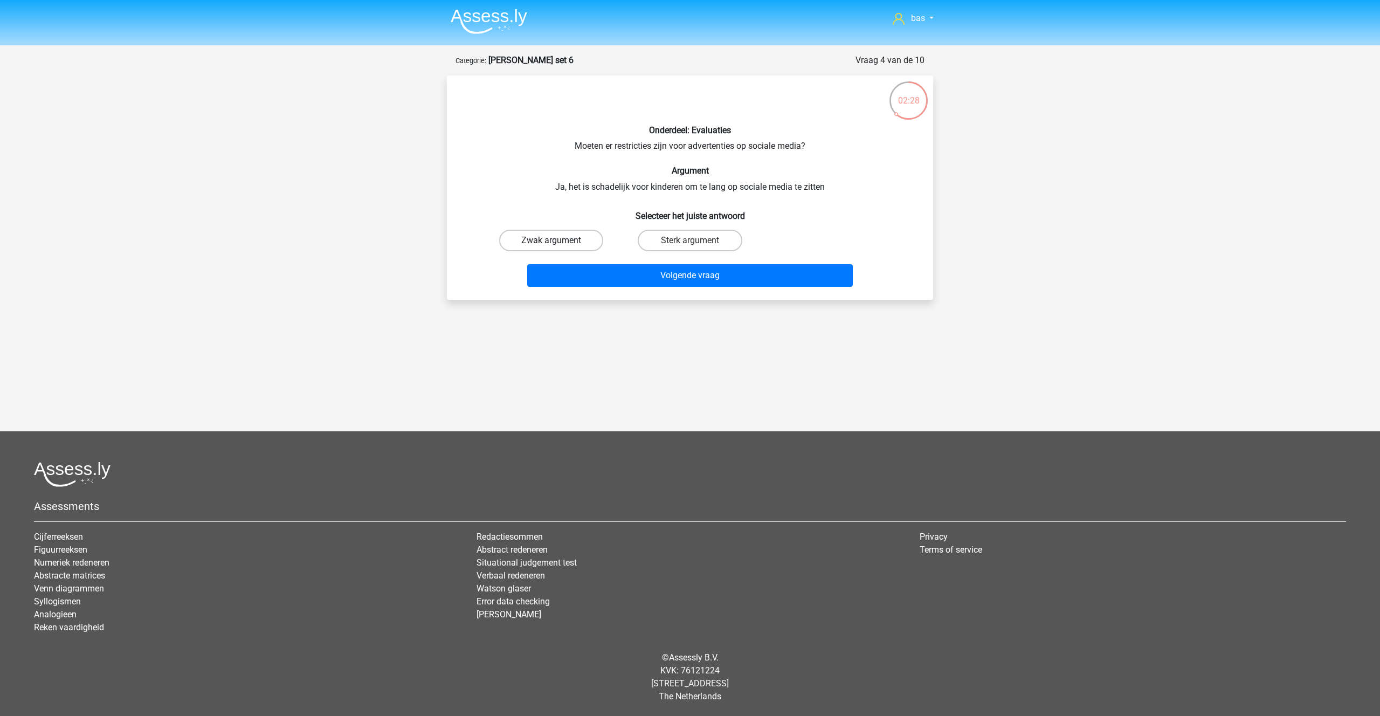
click at [556, 239] on label "Zwak argument" at bounding box center [551, 241] width 104 height 22
click at [556, 241] on input "Zwak argument" at bounding box center [555, 244] width 7 height 7
radio input "true"
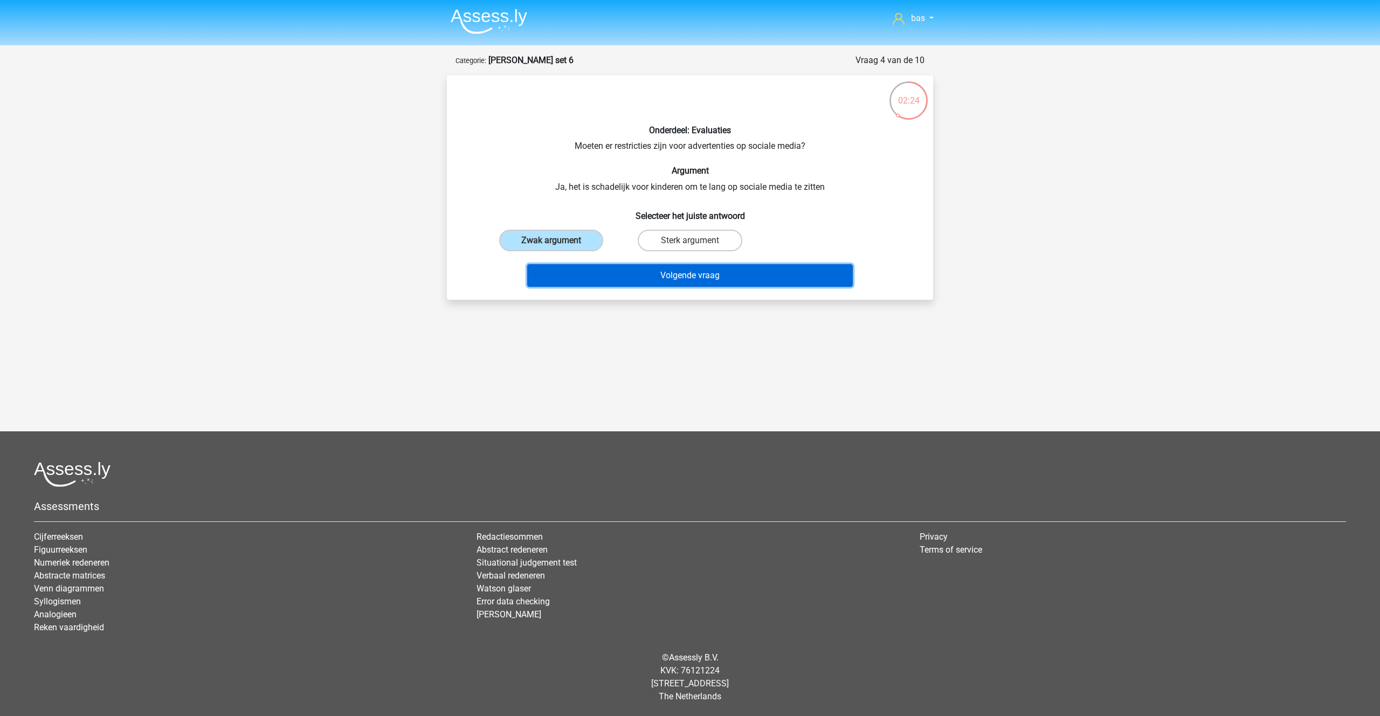
click at [674, 279] on button "Volgende vraag" at bounding box center [690, 275] width 326 height 23
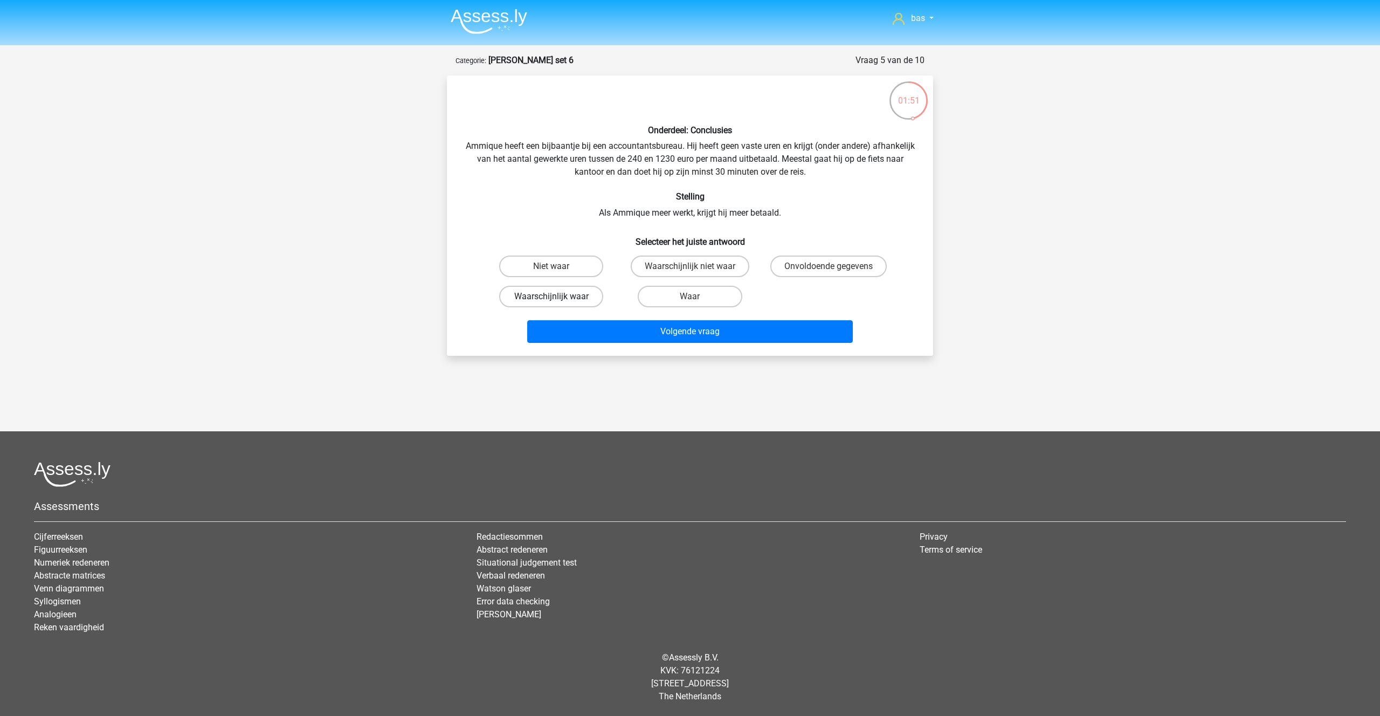
click at [556, 296] on label "Waarschijnlijk waar" at bounding box center [551, 297] width 104 height 22
click at [556, 297] on input "Waarschijnlijk waar" at bounding box center [555, 300] width 7 height 7
radio input "true"
click at [682, 337] on button "Volgende vraag" at bounding box center [690, 331] width 326 height 23
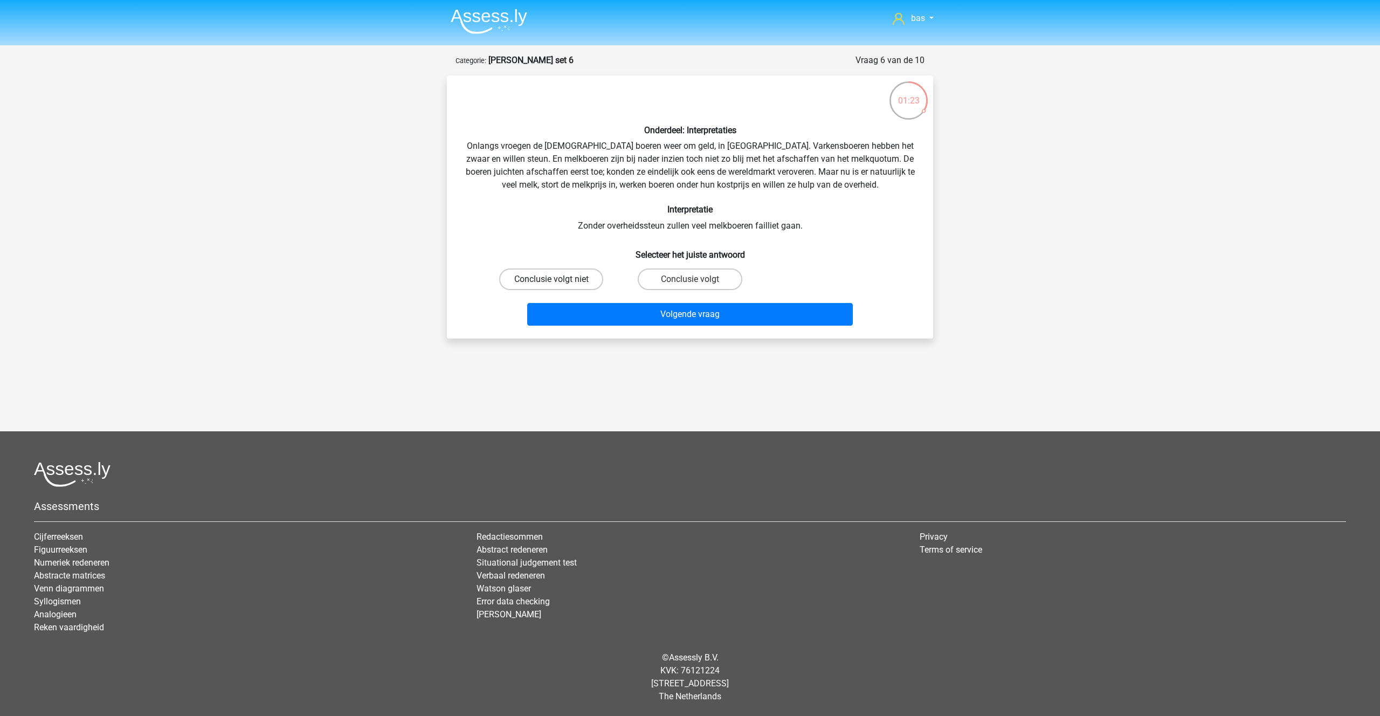
click at [528, 277] on label "Conclusie volgt niet" at bounding box center [551, 280] width 104 height 22
click at [552, 279] on input "Conclusie volgt niet" at bounding box center [555, 282] width 7 height 7
radio input "true"
click at [685, 317] on button "Volgende vraag" at bounding box center [690, 314] width 326 height 23
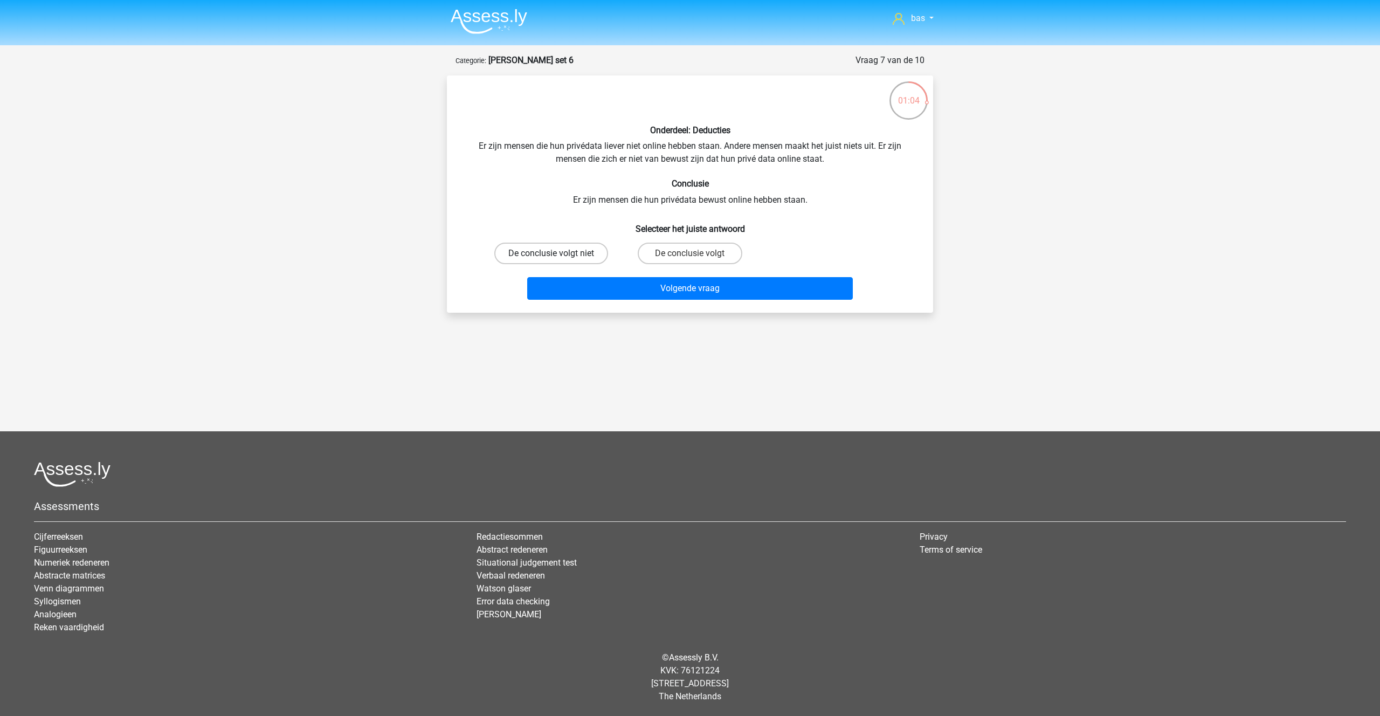
click at [549, 256] on label "De conclusie volgt niet" at bounding box center [551, 254] width 114 height 22
click at [552, 256] on input "De conclusie volgt niet" at bounding box center [555, 256] width 7 height 7
radio input "true"
click at [669, 283] on button "Volgende vraag" at bounding box center [690, 288] width 326 height 23
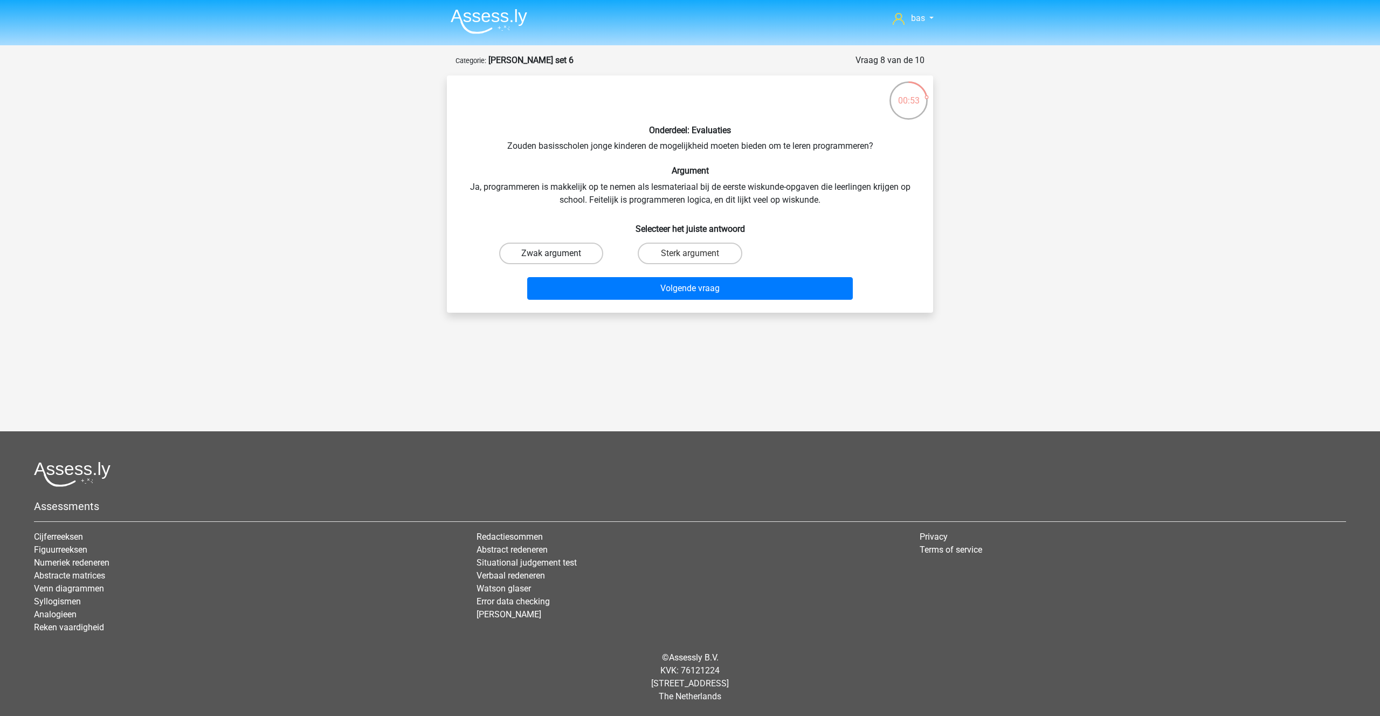
click at [572, 256] on label "Zwak argument" at bounding box center [551, 254] width 104 height 22
click at [559, 256] on input "Zwak argument" at bounding box center [555, 256] width 7 height 7
radio input "true"
click at [676, 285] on button "Volgende vraag" at bounding box center [690, 288] width 326 height 23
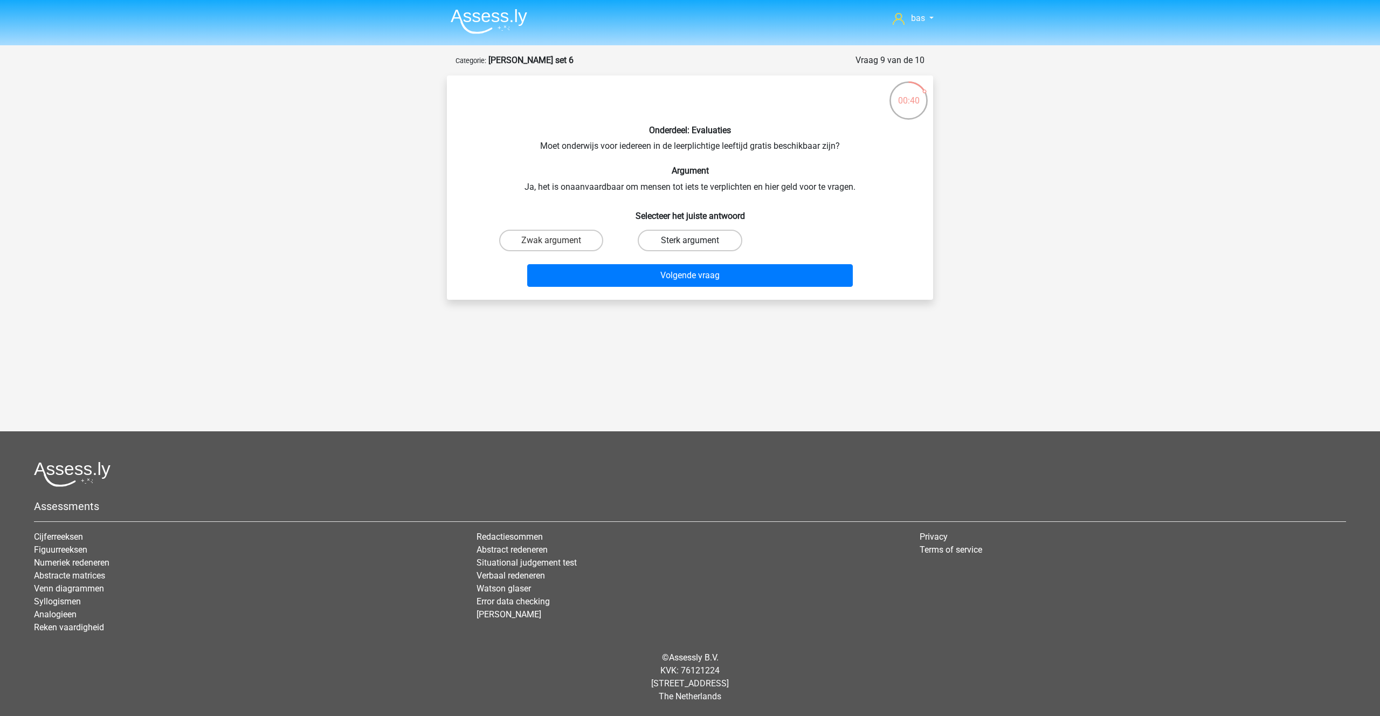
click at [672, 238] on label "Sterk argument" at bounding box center [690, 241] width 104 height 22
click at [690, 241] on input "Sterk argument" at bounding box center [693, 244] width 7 height 7
radio input "true"
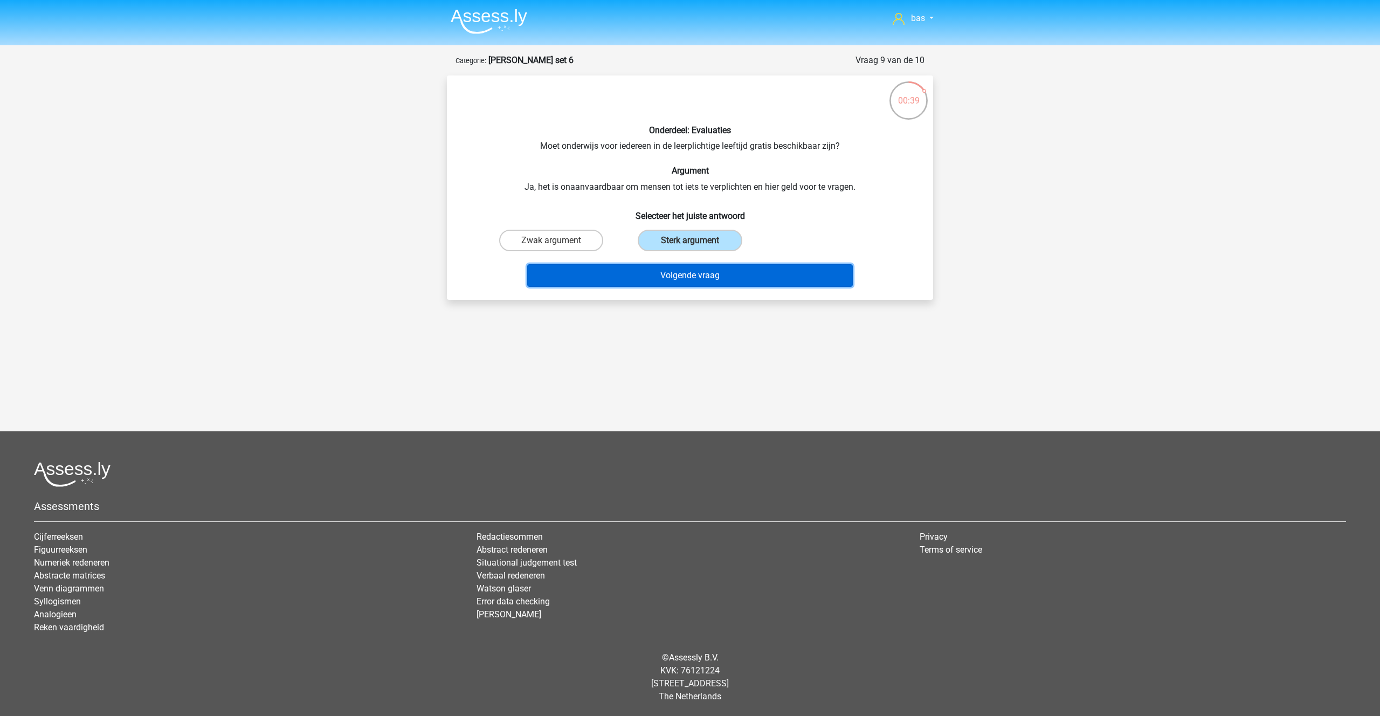
click at [671, 274] on button "Volgende vraag" at bounding box center [690, 275] width 326 height 23
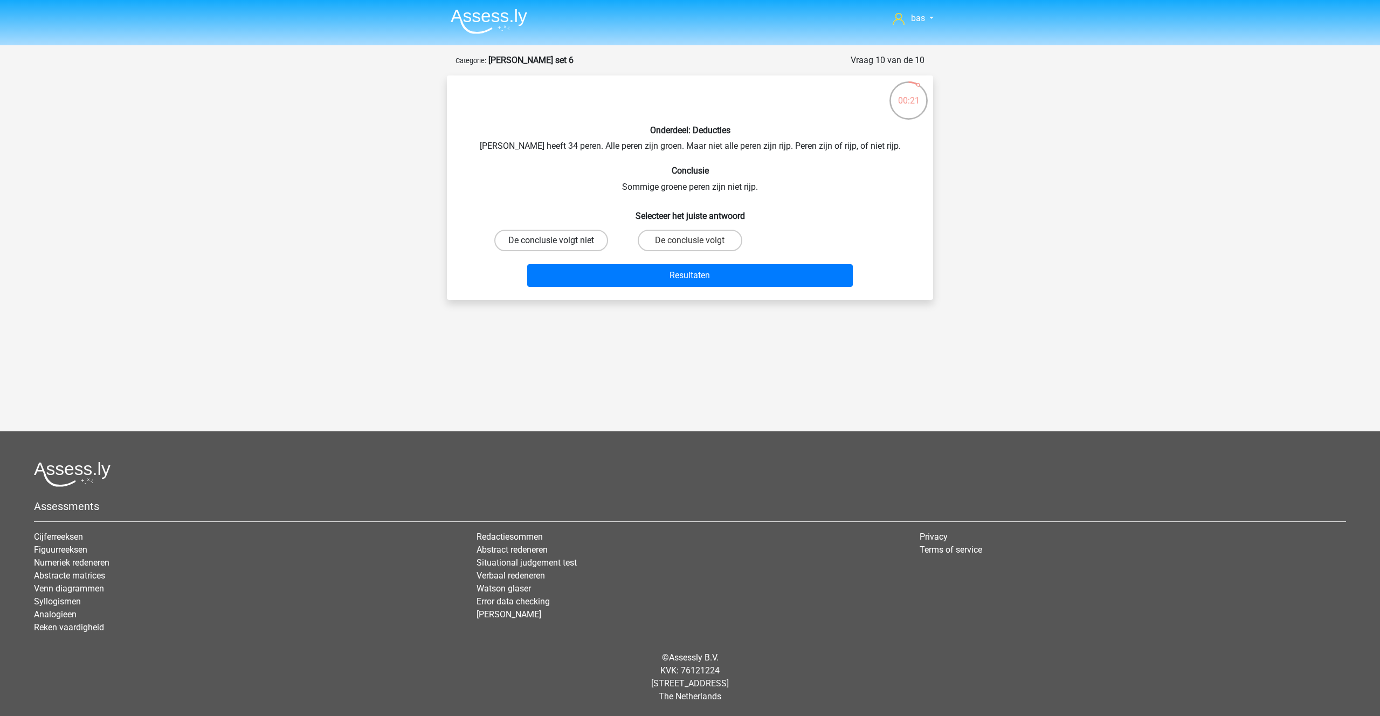
click at [533, 237] on label "De conclusie volgt niet" at bounding box center [551, 241] width 114 height 22
click at [552, 241] on input "De conclusie volgt niet" at bounding box center [555, 244] width 7 height 7
radio input "true"
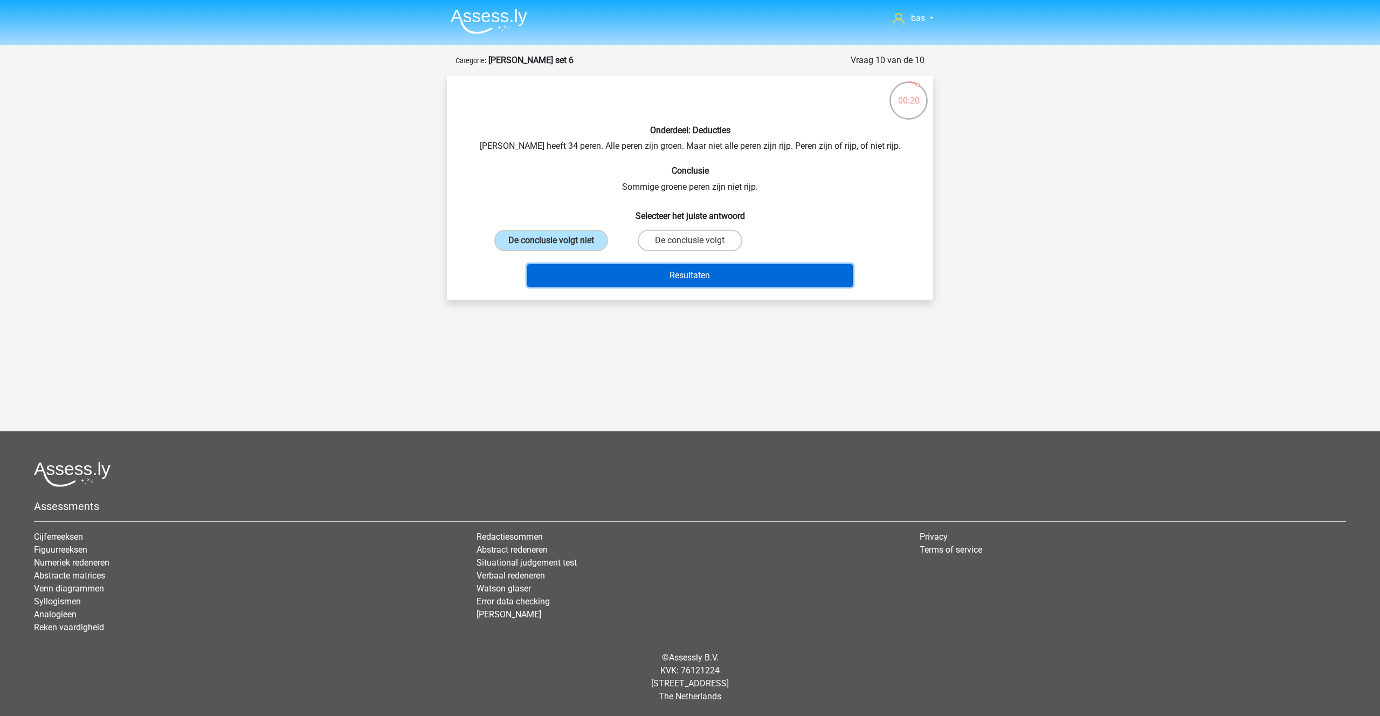
click at [662, 279] on button "Resultaten" at bounding box center [690, 275] width 326 height 23
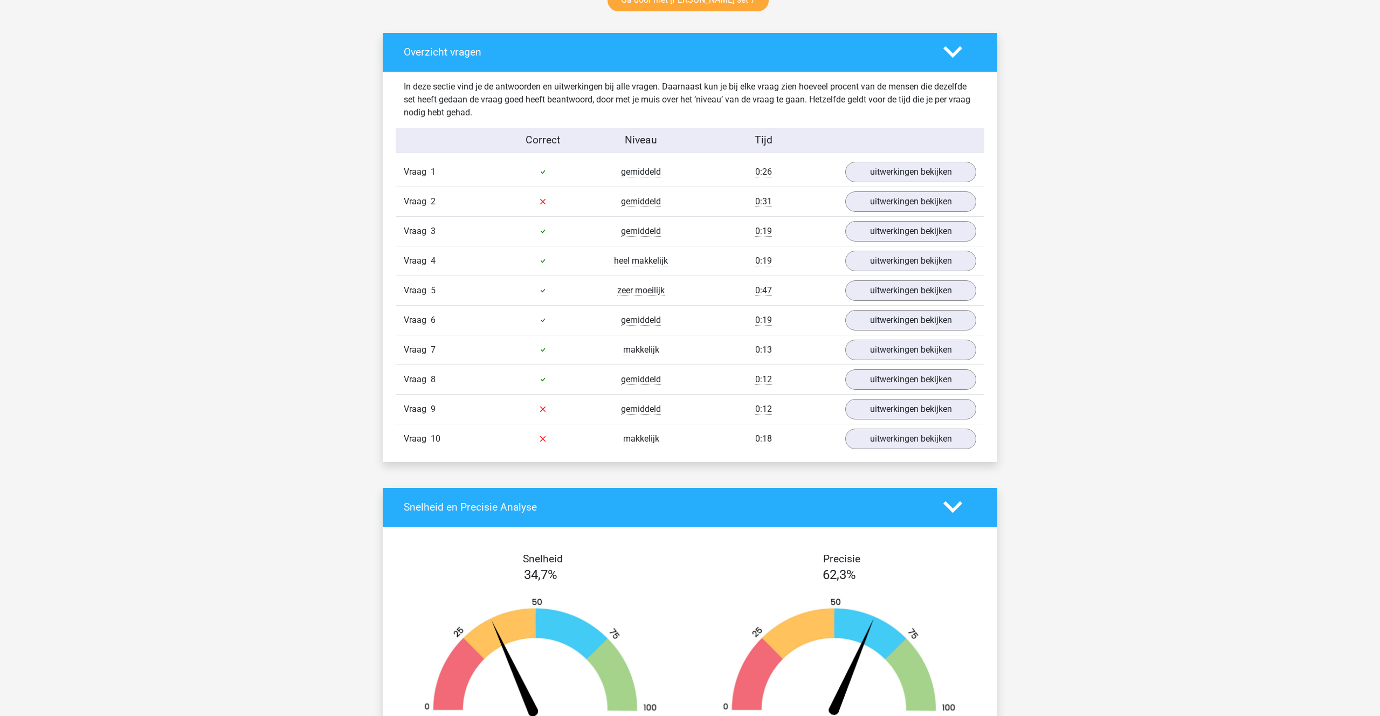
scroll to position [589, 0]
click at [909, 178] on link "uitwerkingen bekijken" at bounding box center [911, 172] width 150 height 24
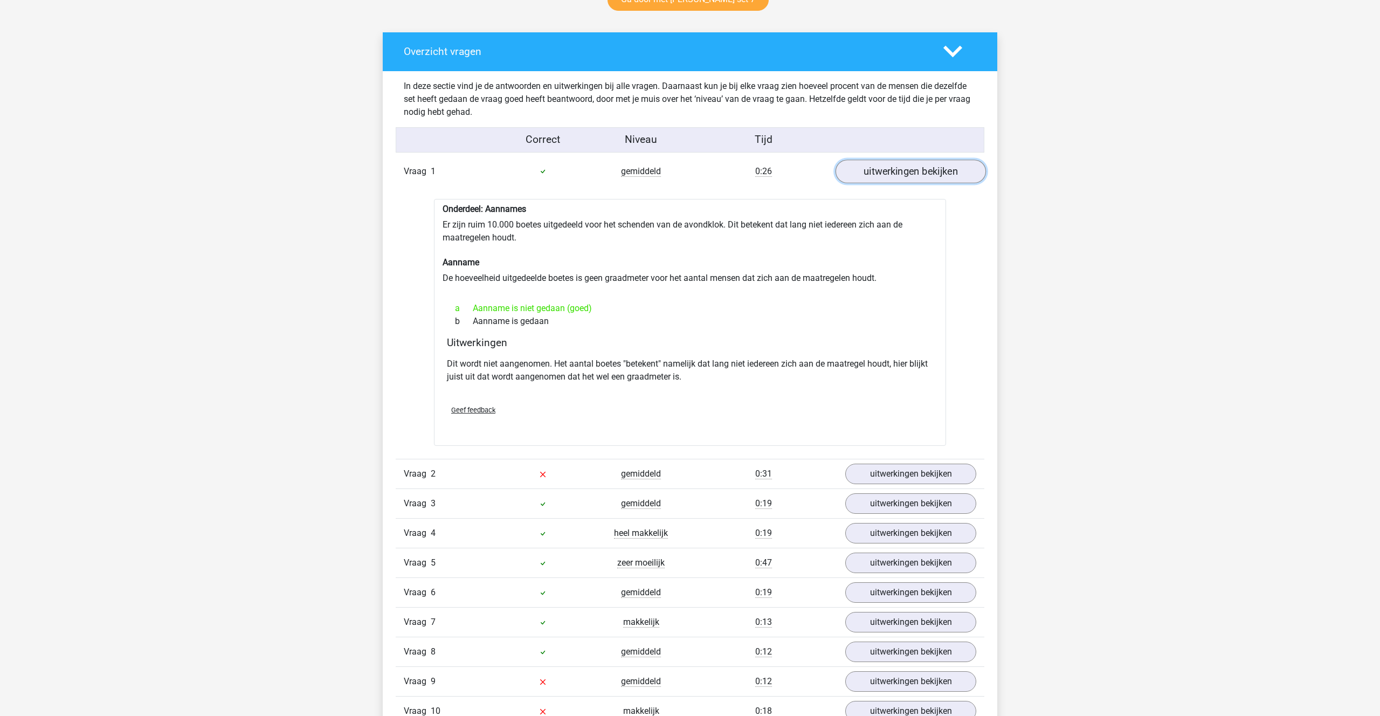
scroll to position [589, 0]
click at [909, 178] on link "uitwerkingen bekijken" at bounding box center [911, 172] width 150 height 24
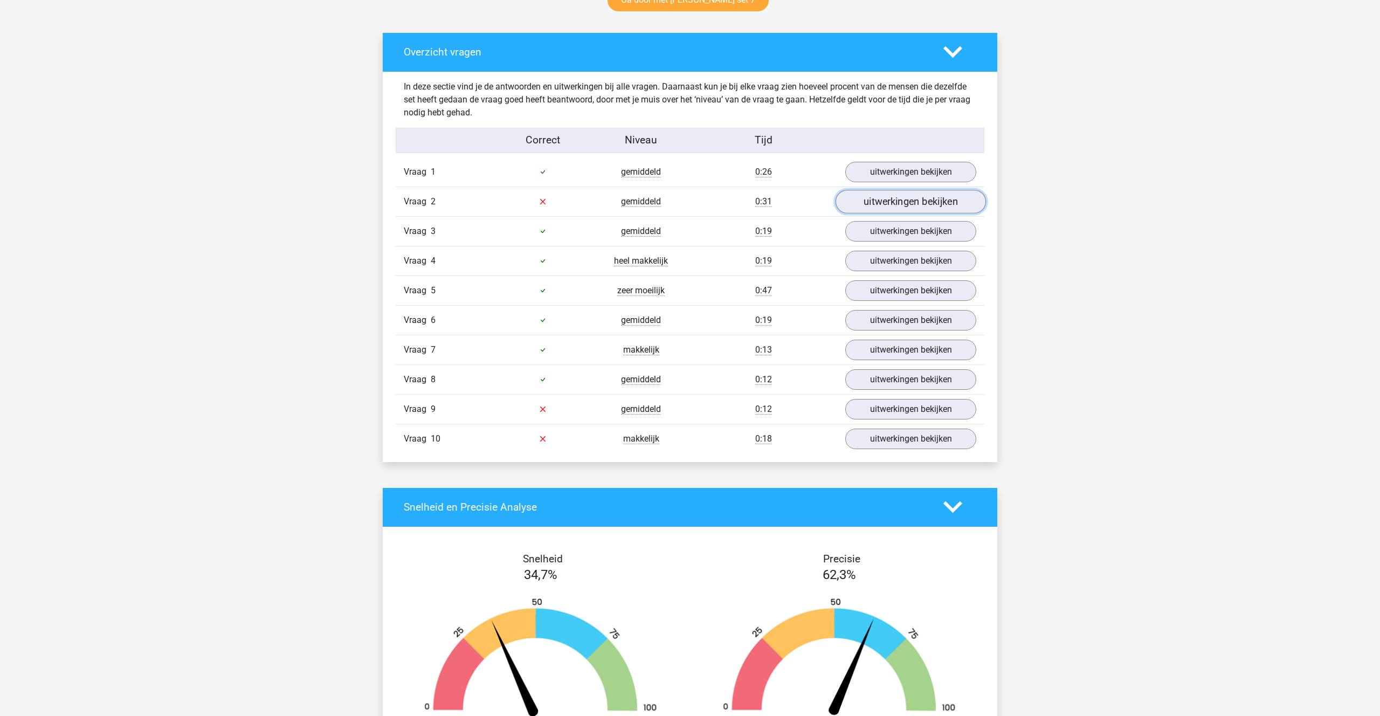
click at [891, 208] on link "uitwerkingen bekijken" at bounding box center [911, 202] width 150 height 24
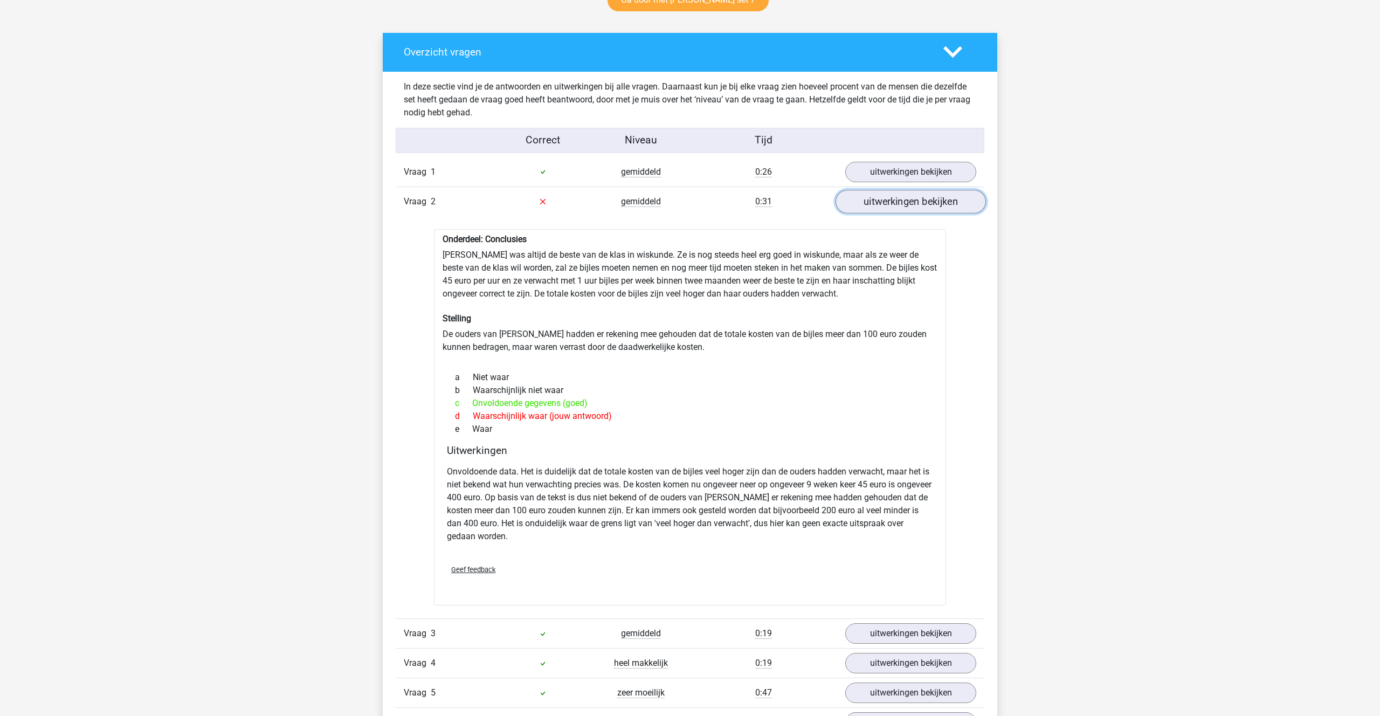
scroll to position [592, 0]
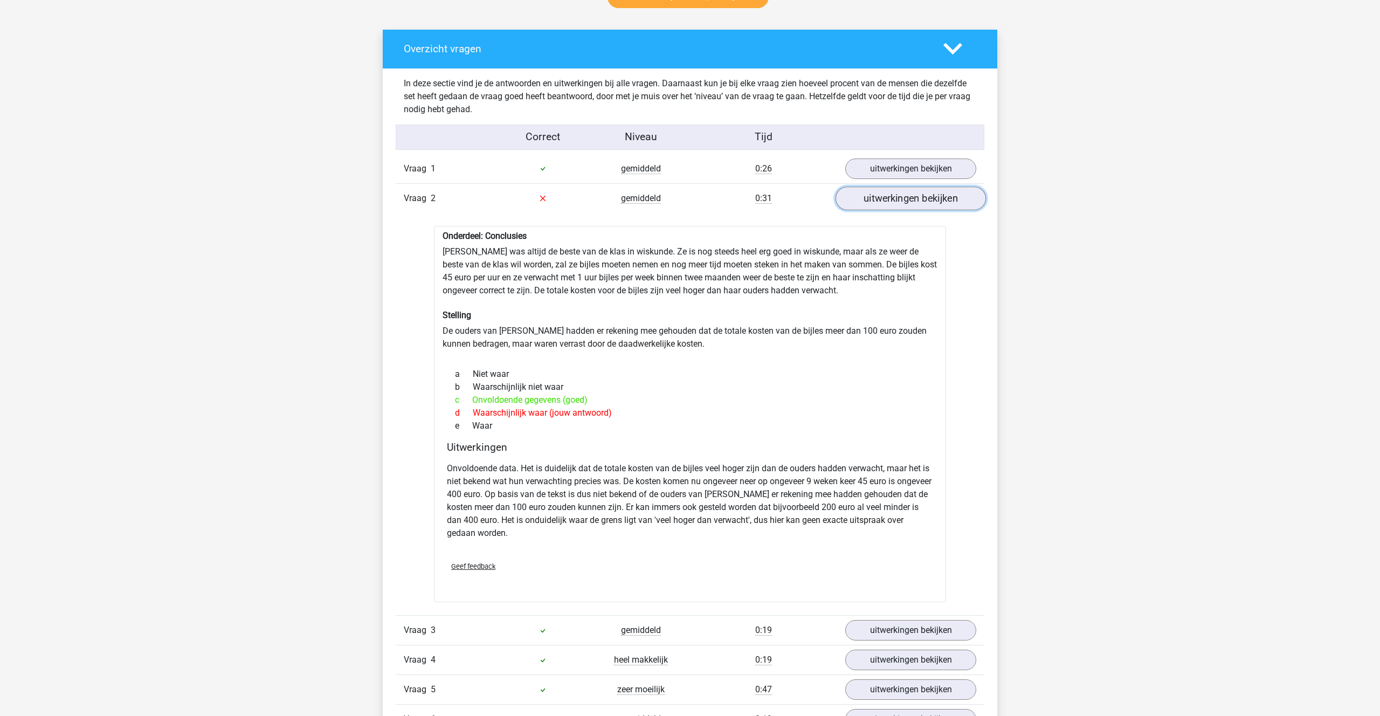
click at [891, 202] on link "uitwerkingen bekijken" at bounding box center [911, 199] width 150 height 24
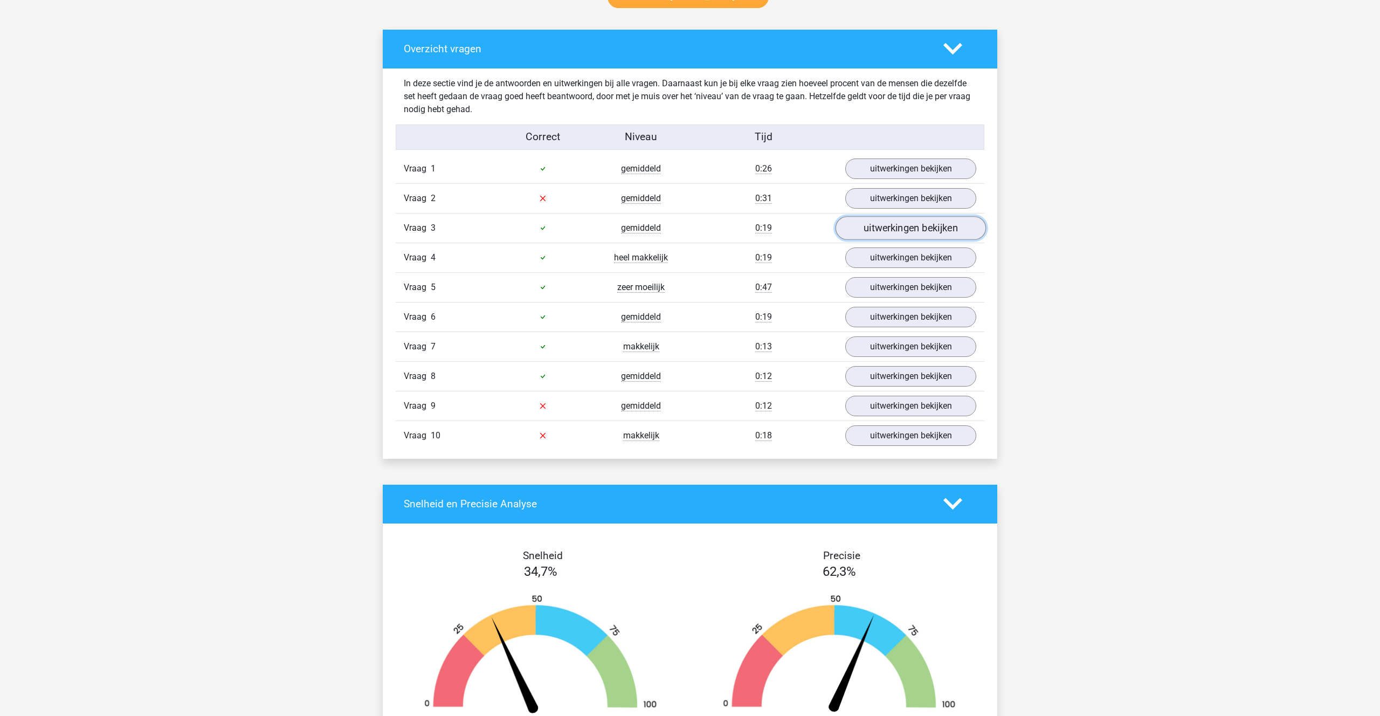
click at [901, 221] on link "uitwerkingen bekijken" at bounding box center [911, 228] width 150 height 24
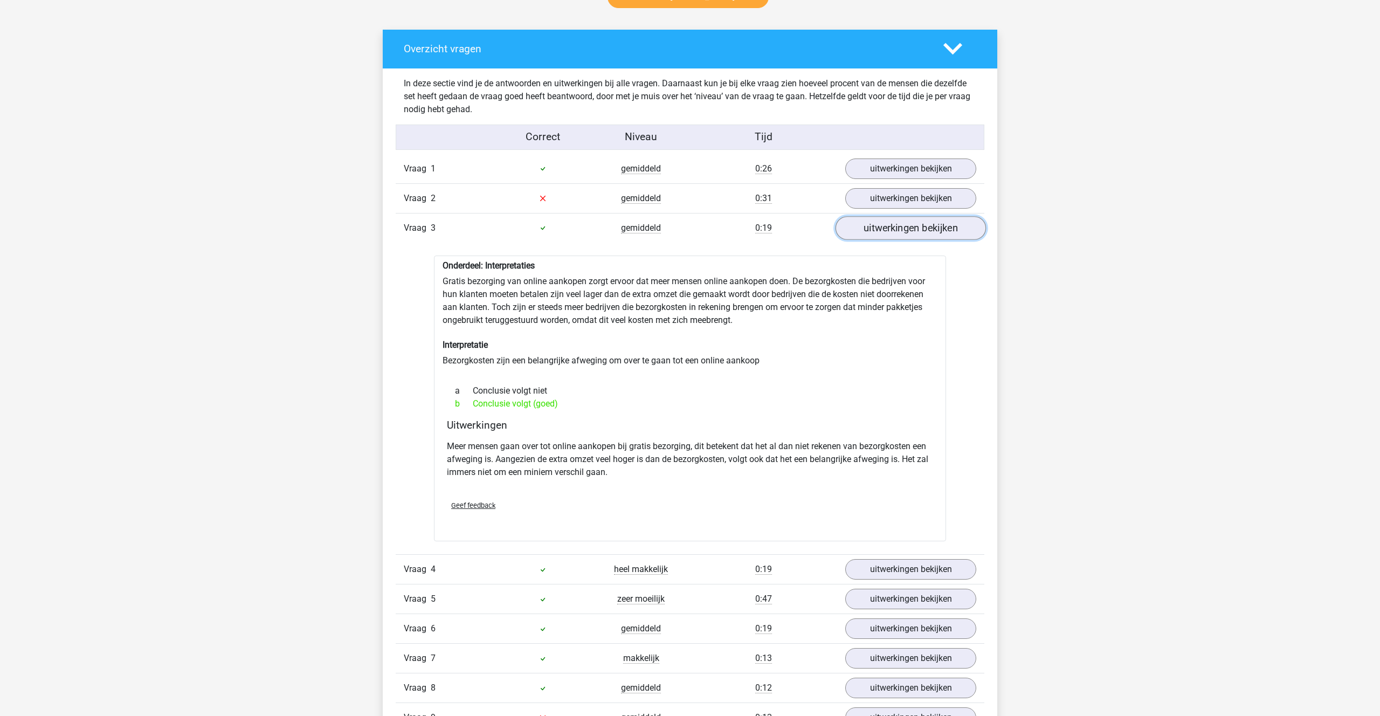
click at [901, 221] on link "uitwerkingen bekijken" at bounding box center [911, 228] width 150 height 24
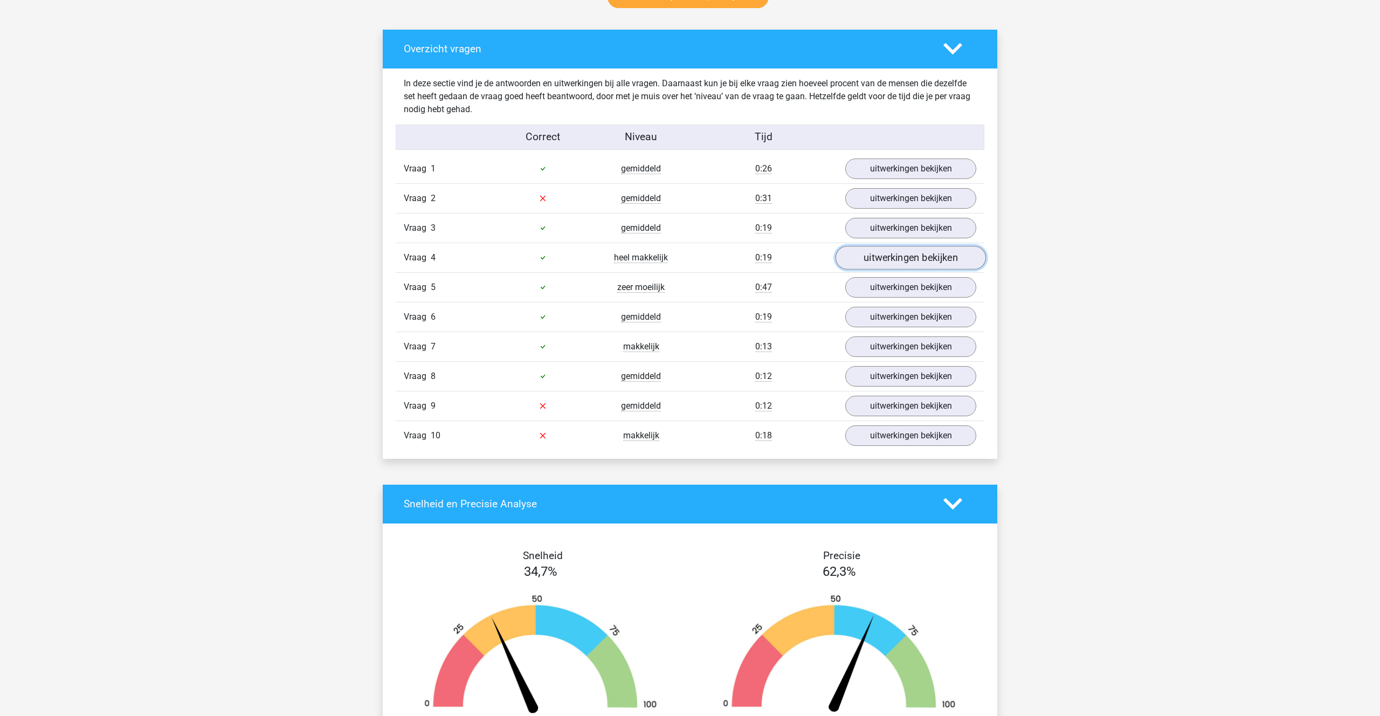
click at [886, 262] on link "uitwerkingen bekijken" at bounding box center [911, 258] width 150 height 24
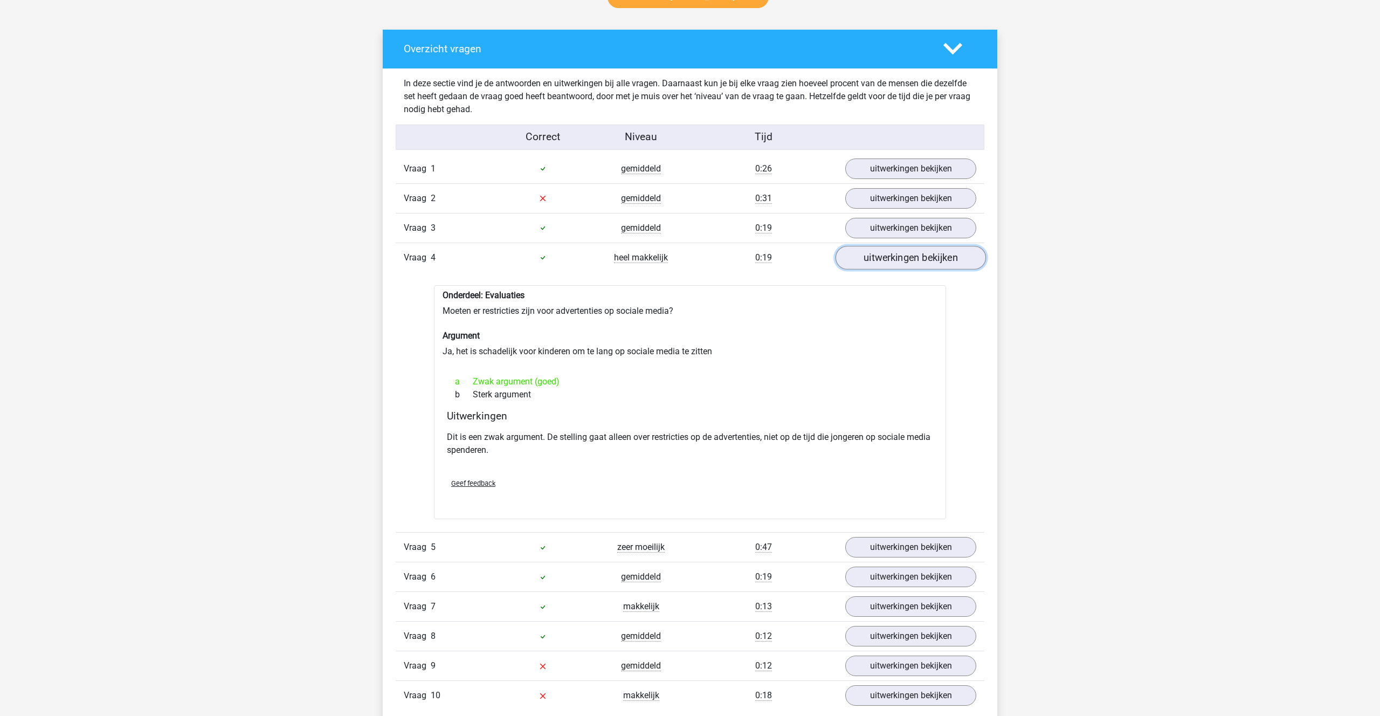
click at [886, 262] on link "uitwerkingen bekijken" at bounding box center [911, 258] width 150 height 24
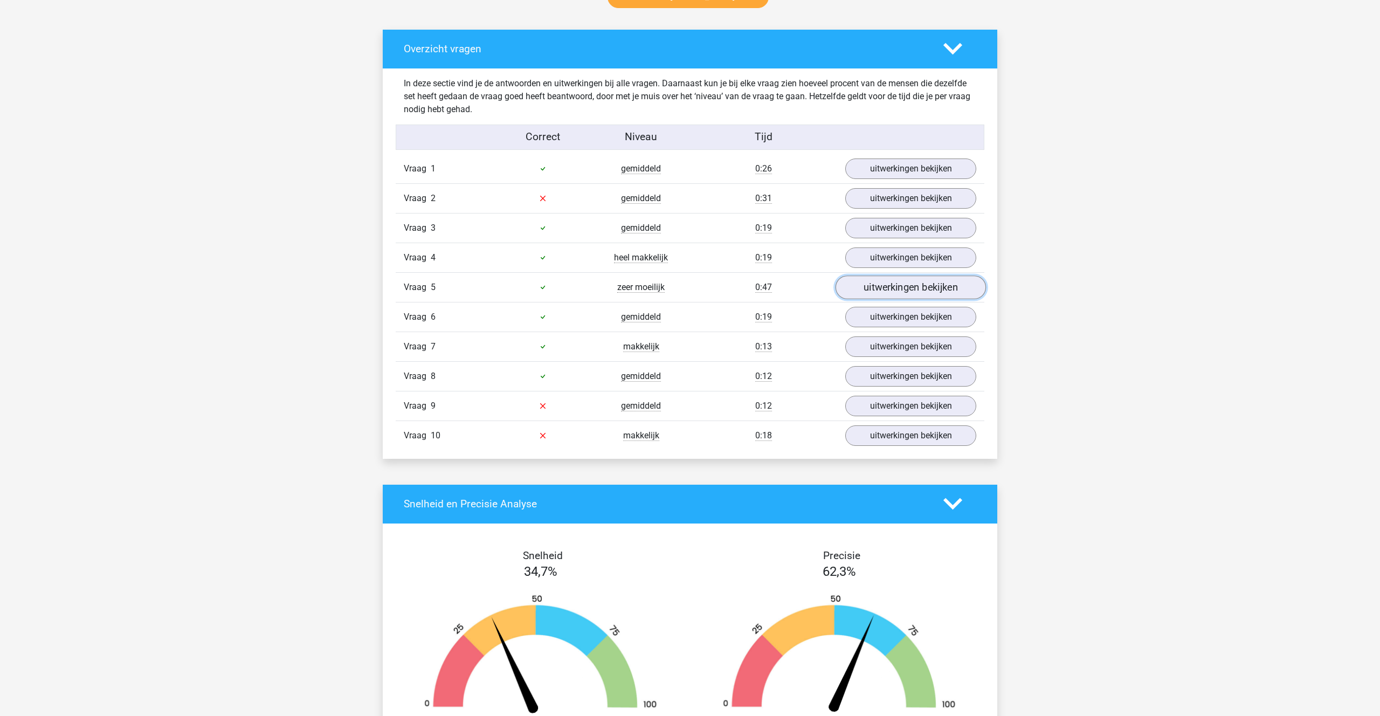
click at [887, 288] on link "uitwerkingen bekijken" at bounding box center [911, 288] width 150 height 24
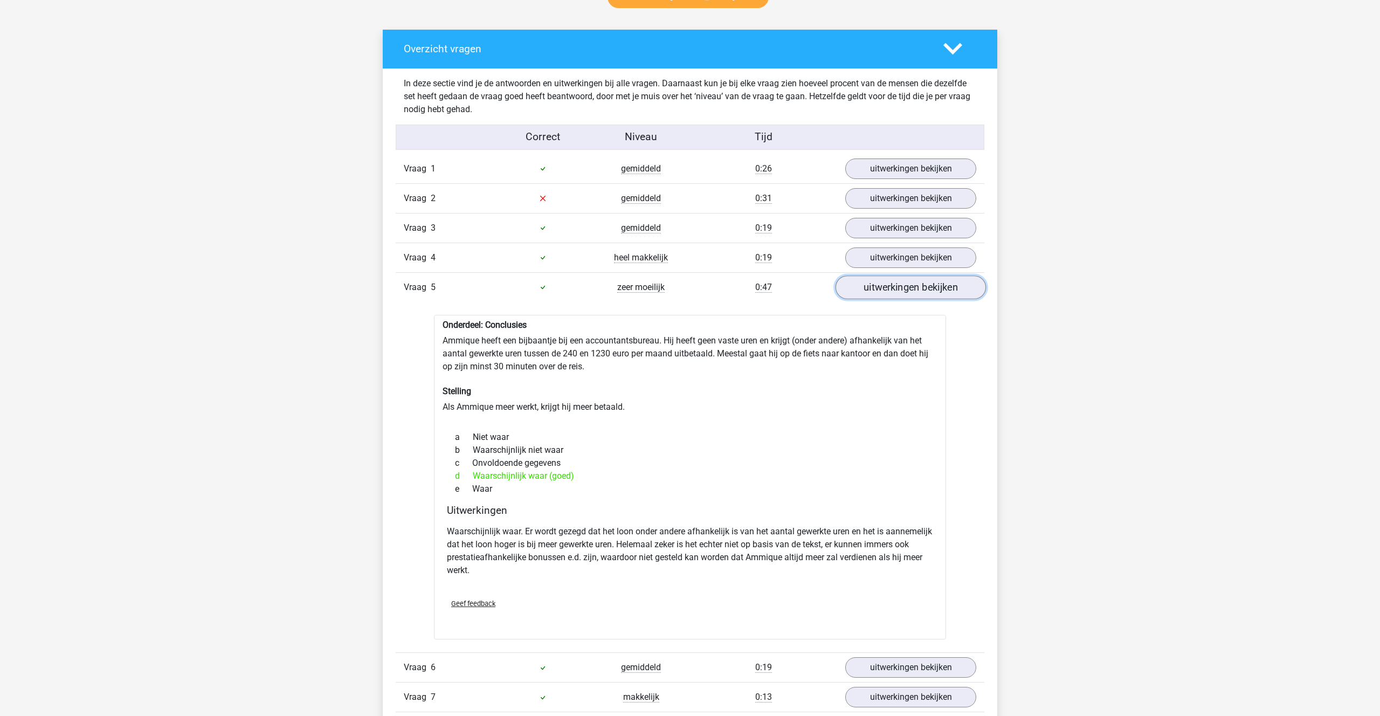
click at [886, 287] on link "uitwerkingen bekijken" at bounding box center [911, 288] width 150 height 24
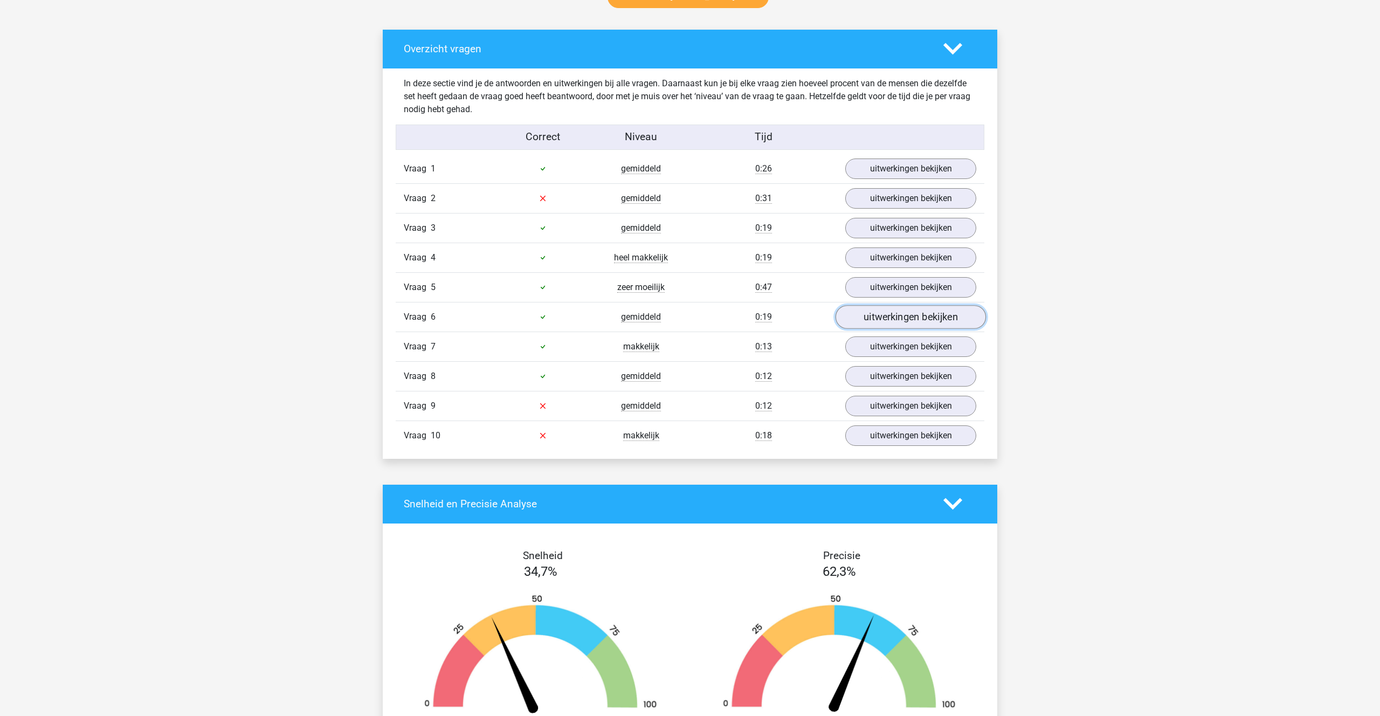
click at [888, 311] on link "uitwerkingen bekijken" at bounding box center [911, 317] width 150 height 24
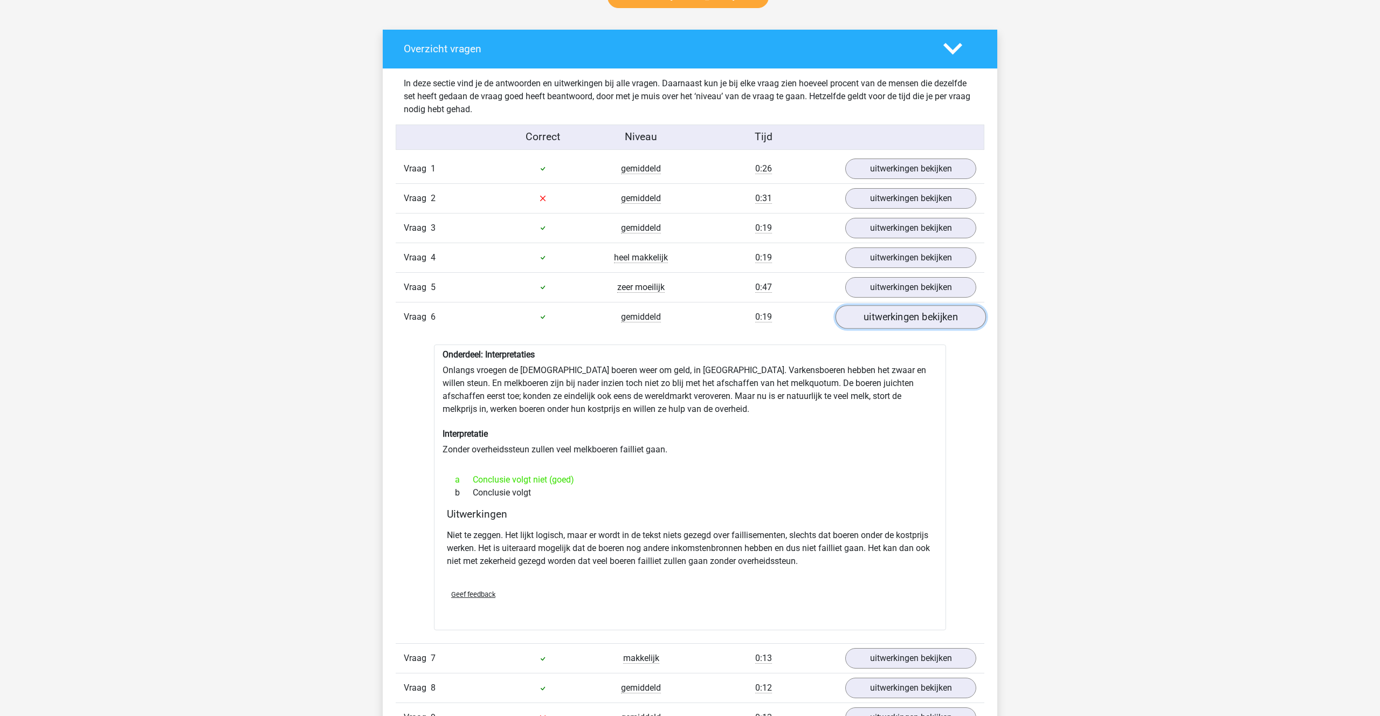
click at [888, 311] on link "uitwerkingen bekijken" at bounding box center [911, 317] width 150 height 24
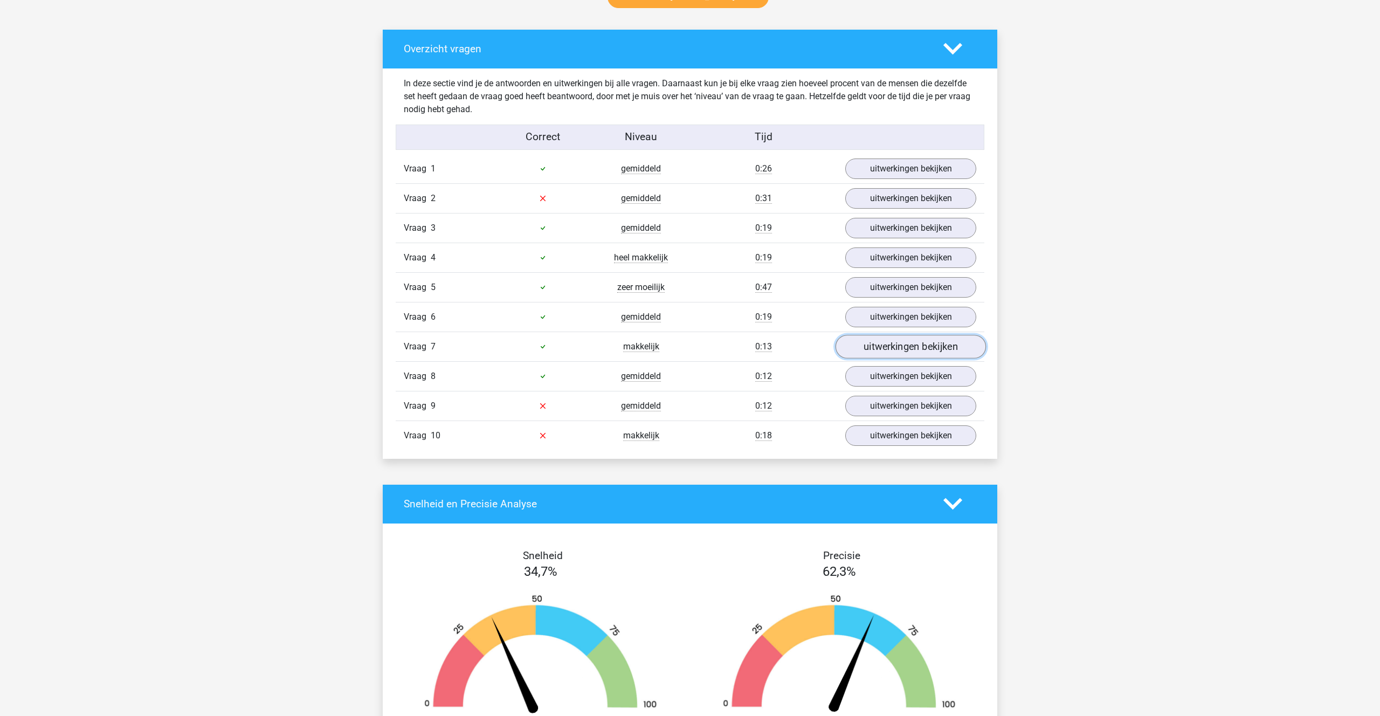
click at [884, 341] on link "uitwerkingen bekijken" at bounding box center [911, 347] width 150 height 24
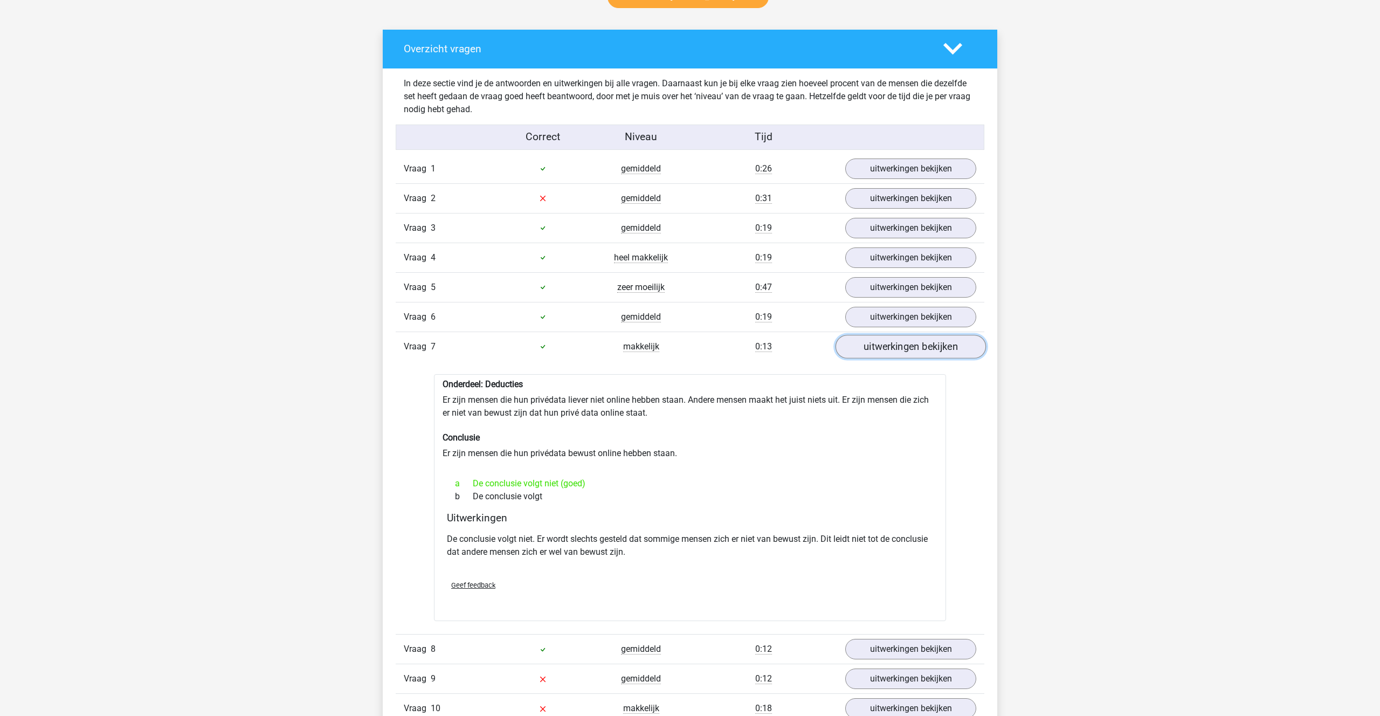
click at [884, 340] on link "uitwerkingen bekijken" at bounding box center [911, 347] width 150 height 24
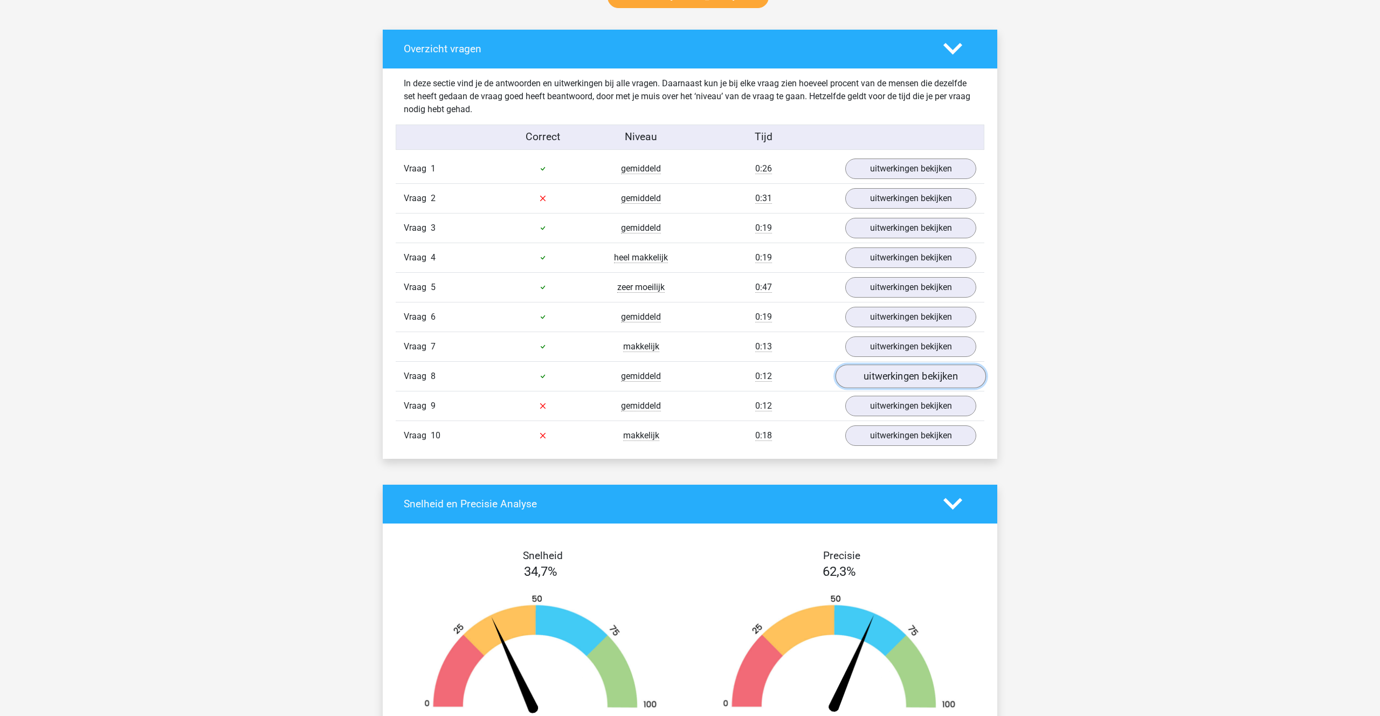
click at [883, 368] on link "uitwerkingen bekijken" at bounding box center [911, 377] width 150 height 24
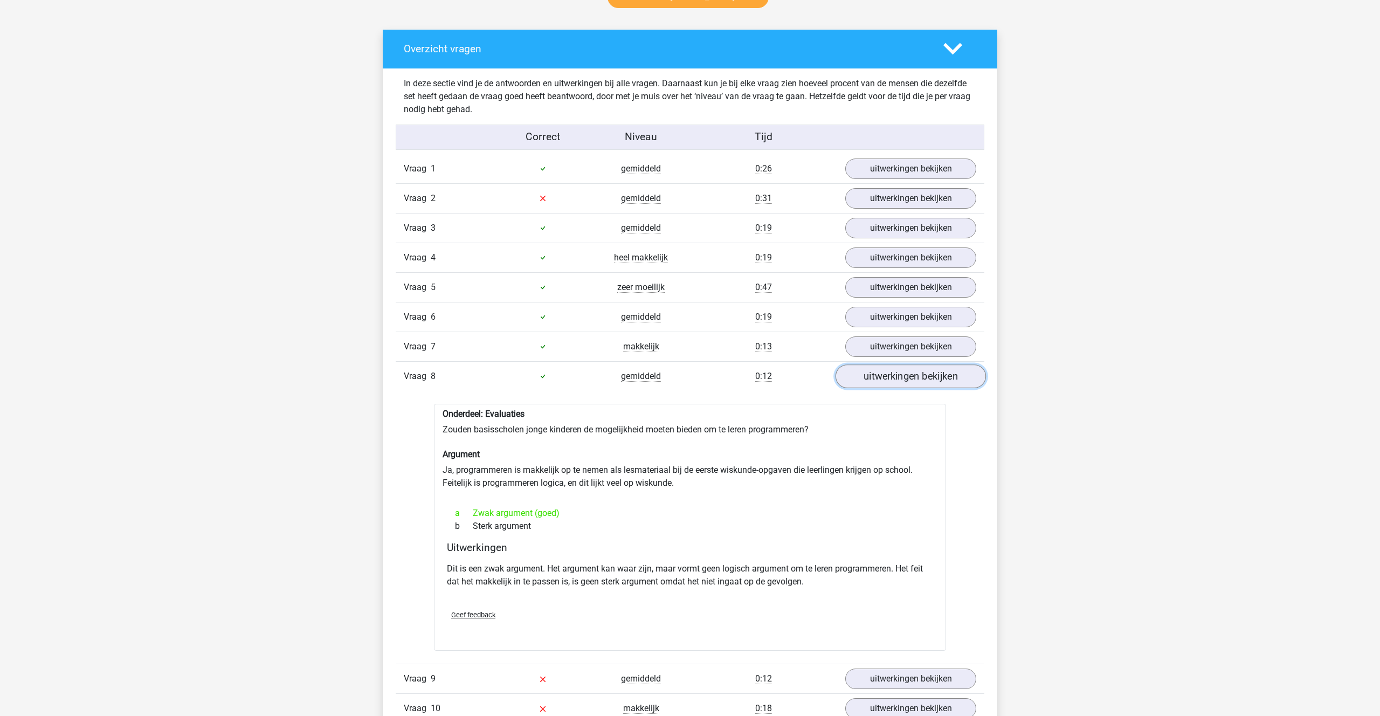
click at [885, 368] on link "uitwerkingen bekijken" at bounding box center [911, 377] width 150 height 24
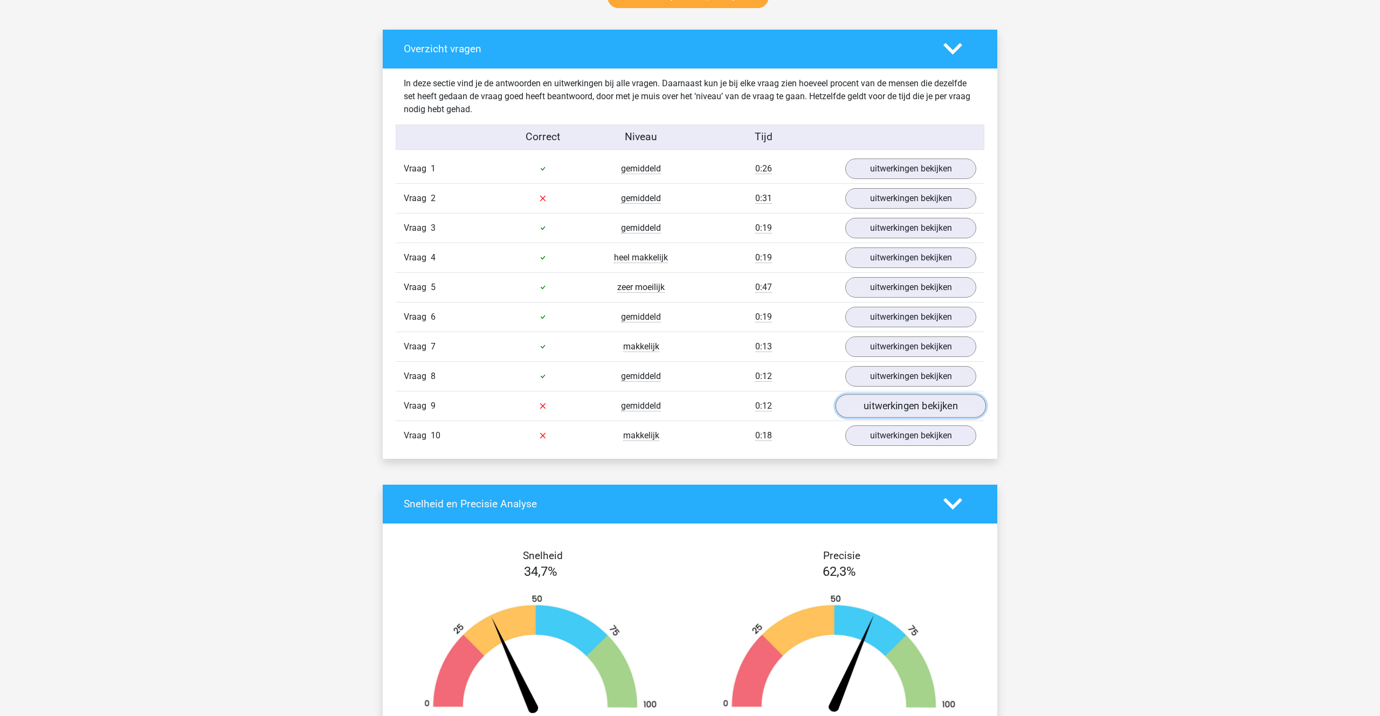
click at [891, 401] on link "uitwerkingen bekijken" at bounding box center [911, 406] width 150 height 24
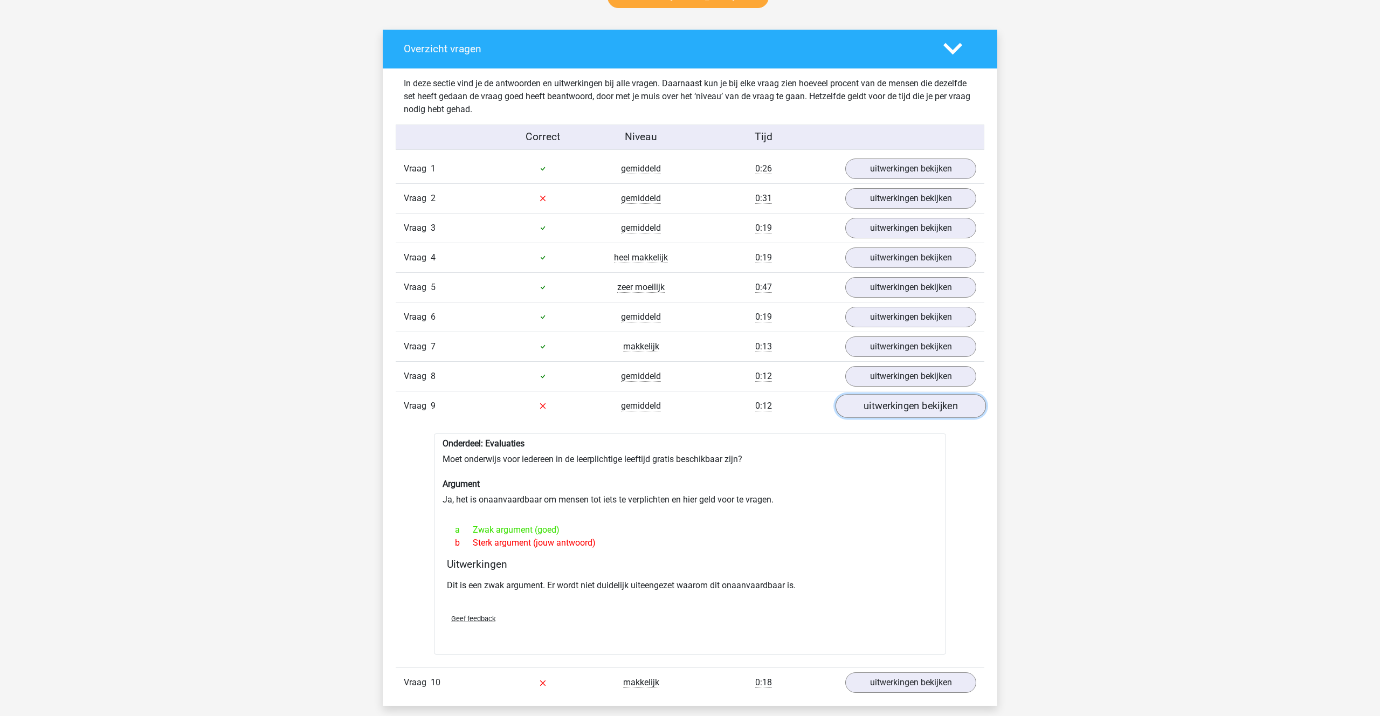
click at [891, 401] on link "uitwerkingen bekijken" at bounding box center [911, 406] width 150 height 24
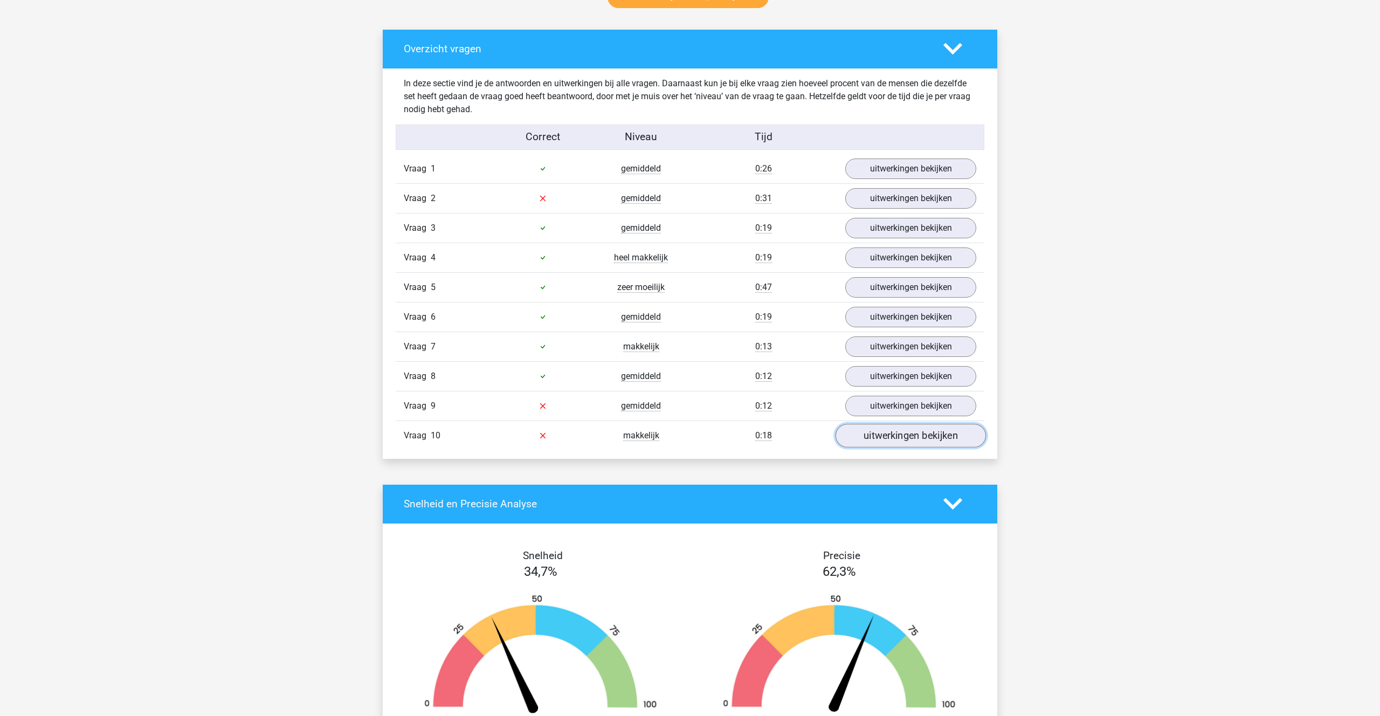
click at [896, 432] on link "uitwerkingen bekijken" at bounding box center [911, 436] width 150 height 24
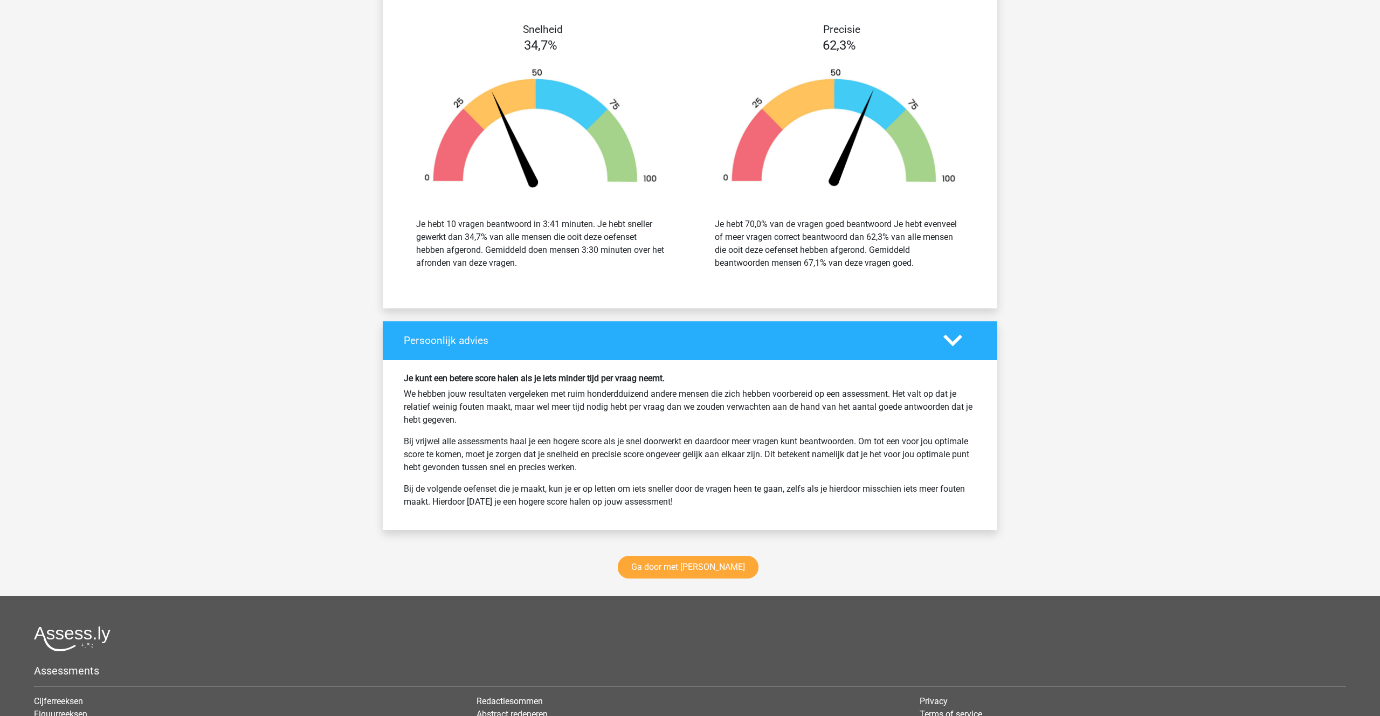
scroll to position [1412, 0]
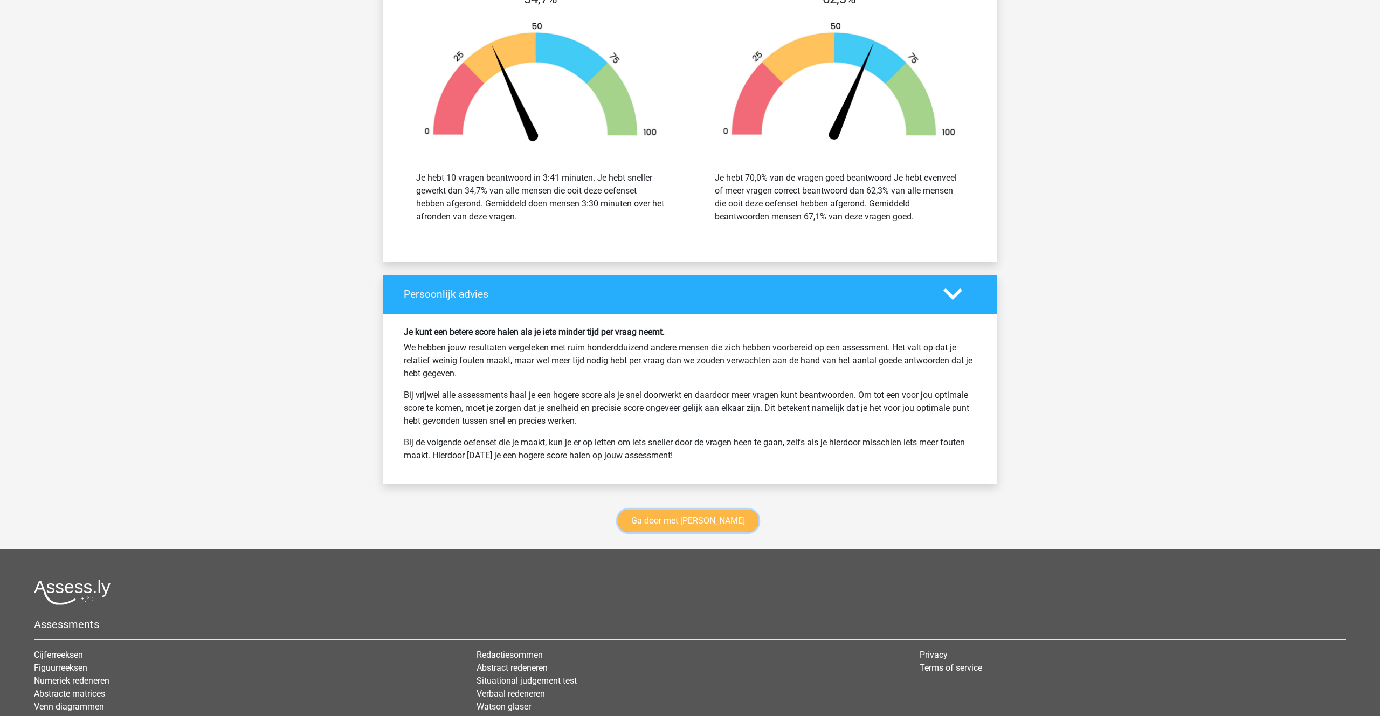
click at [694, 513] on link "Ga door met watson glaser" at bounding box center [688, 521] width 141 height 23
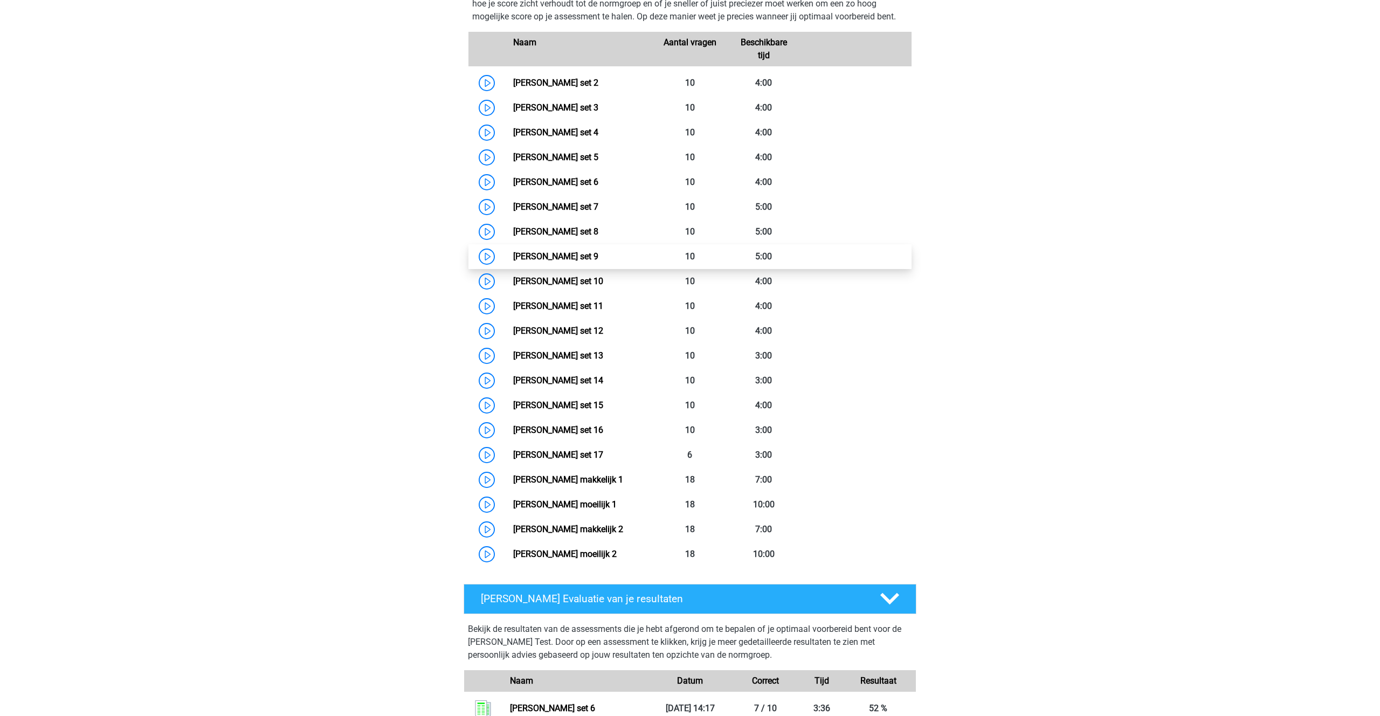
scroll to position [507, 0]
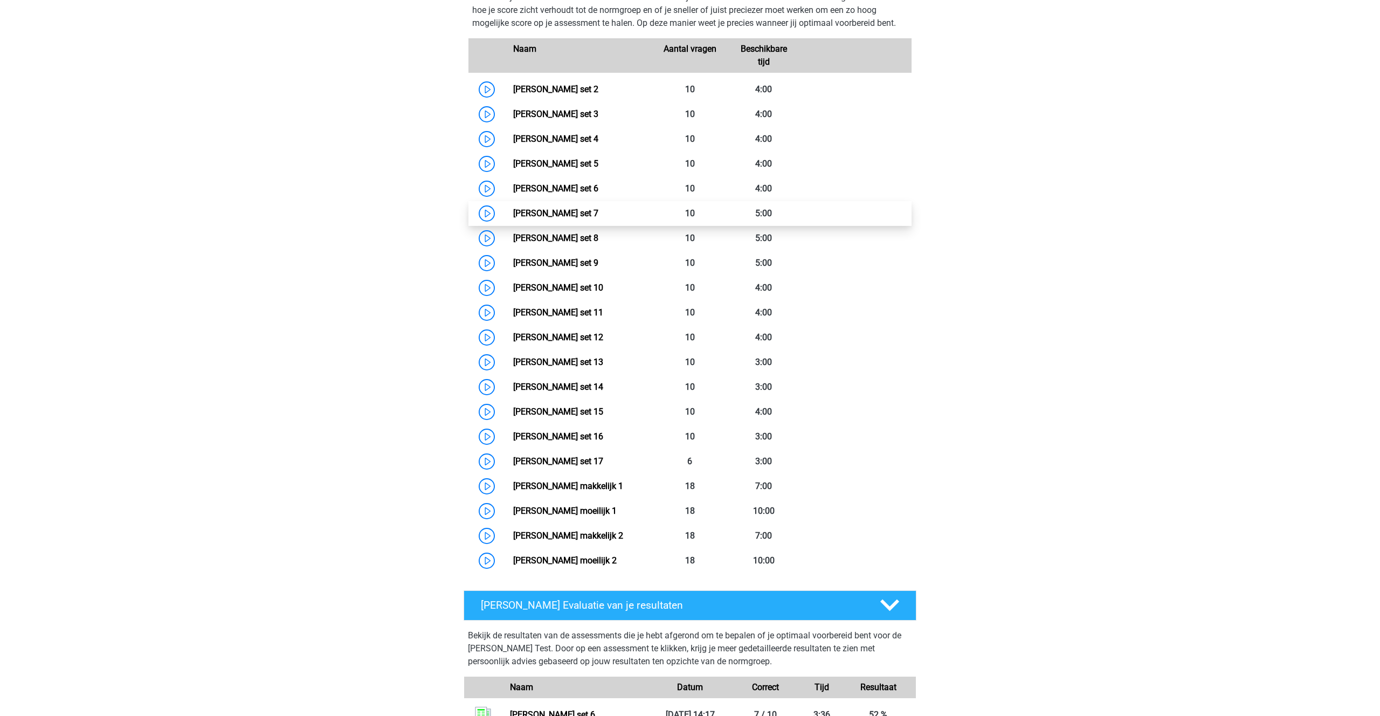
click at [567, 218] on link "[PERSON_NAME] set 7" at bounding box center [555, 213] width 85 height 10
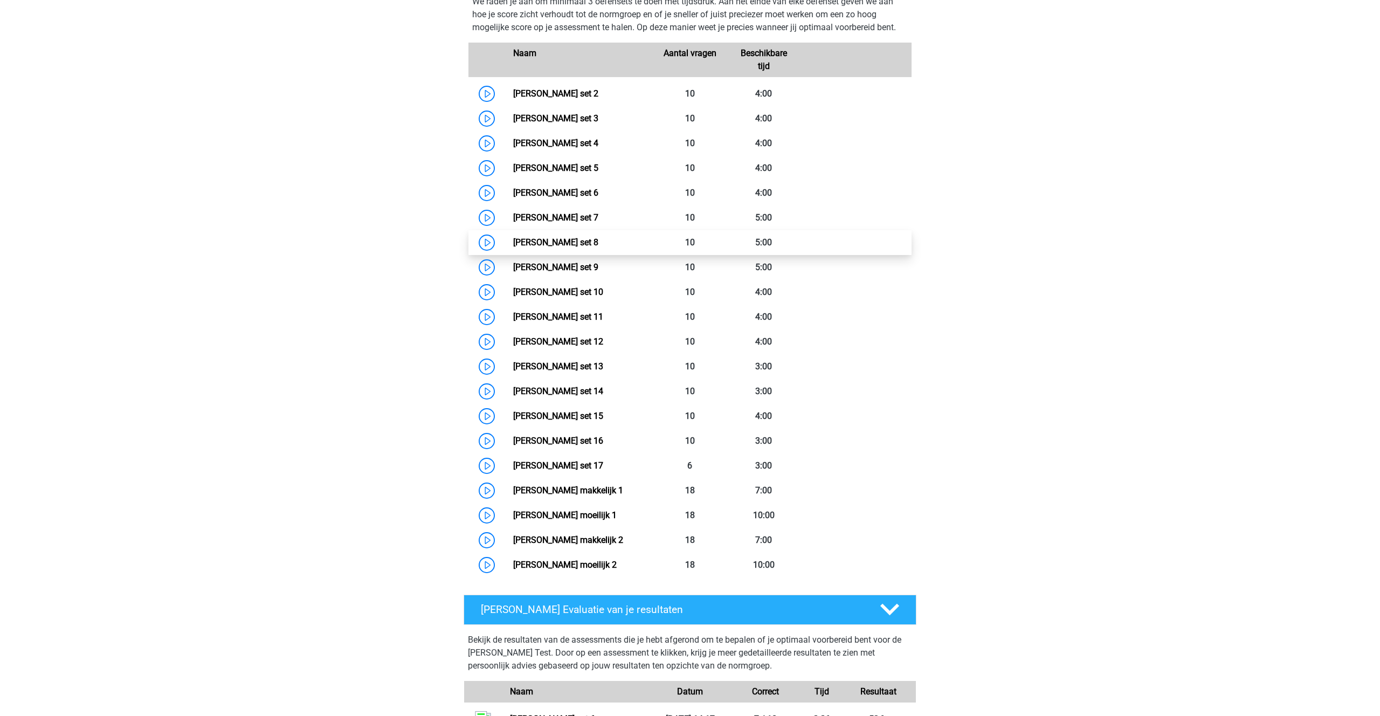
scroll to position [489, 0]
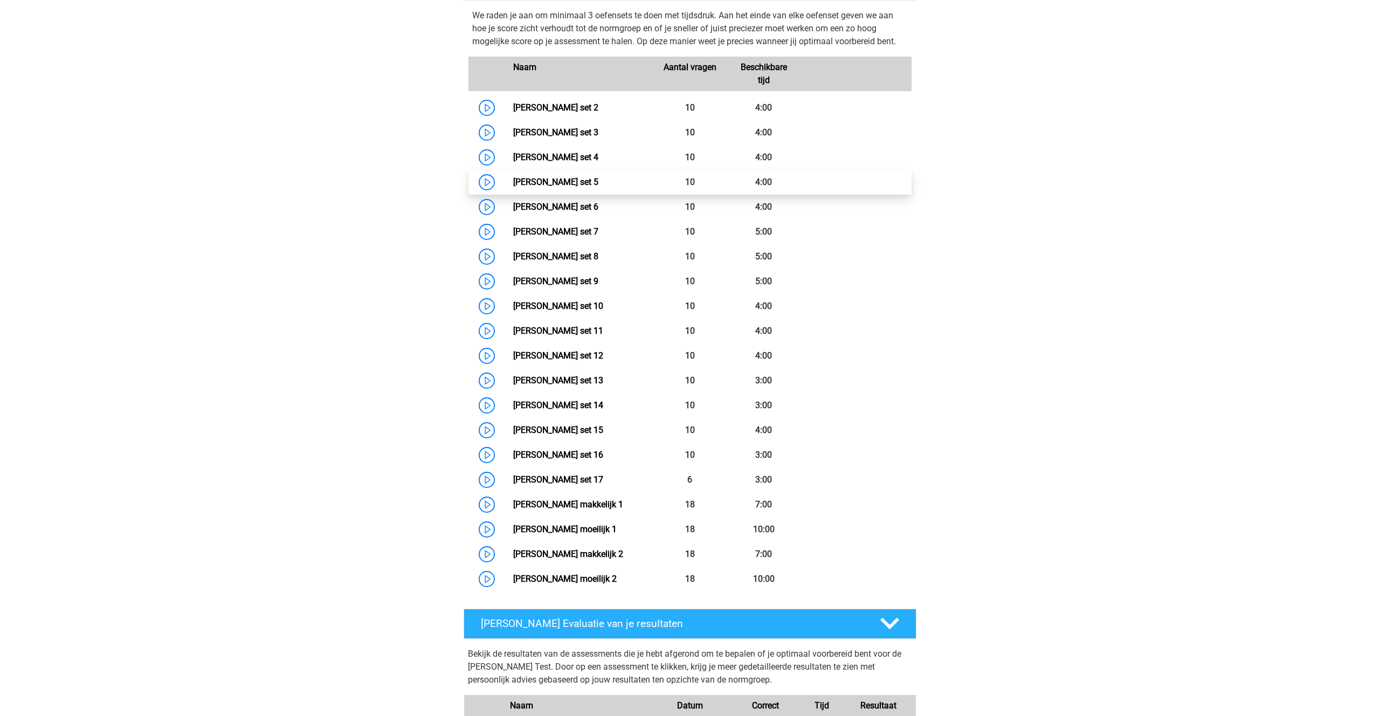
click at [555, 187] on link "[PERSON_NAME] set 5" at bounding box center [555, 182] width 85 height 10
click at [561, 203] on link "[PERSON_NAME] set 6" at bounding box center [555, 207] width 85 height 10
click at [588, 237] on link "[PERSON_NAME] set 7" at bounding box center [555, 231] width 85 height 10
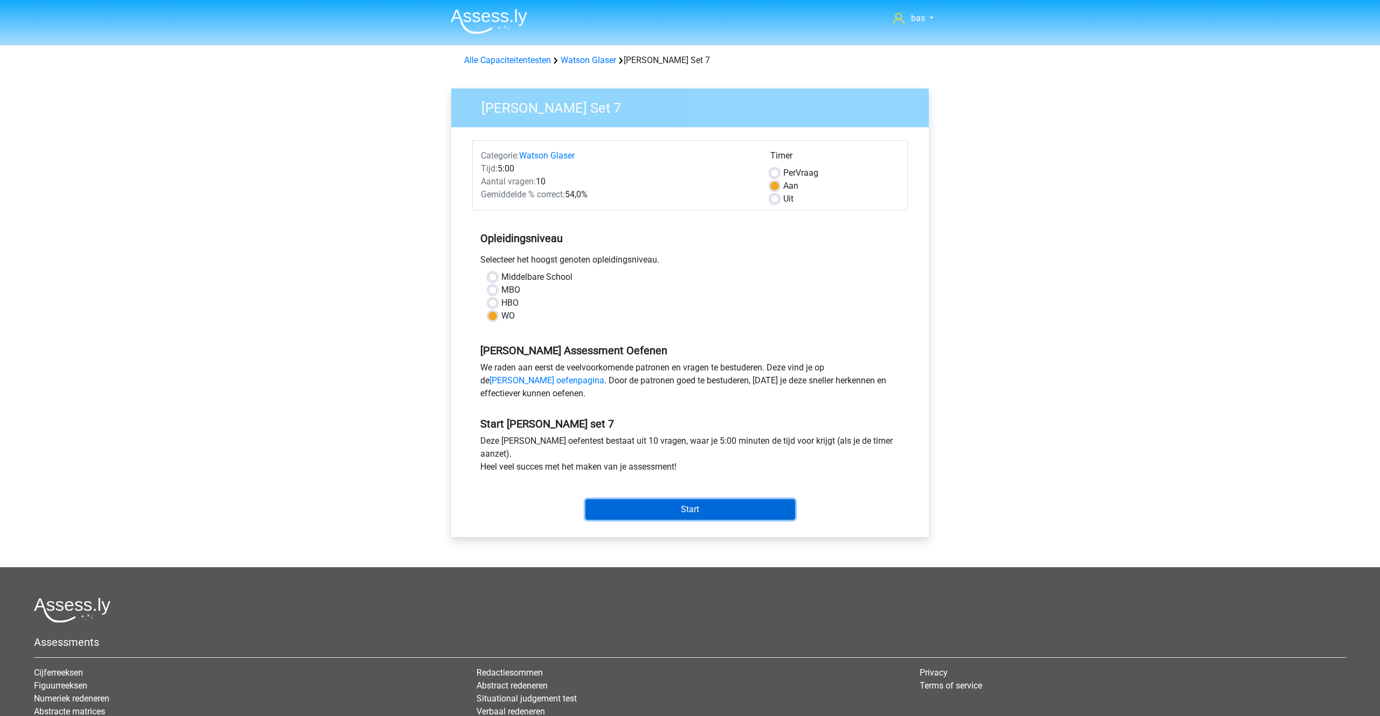
click at [671, 502] on input "Start" at bounding box center [691, 509] width 210 height 20
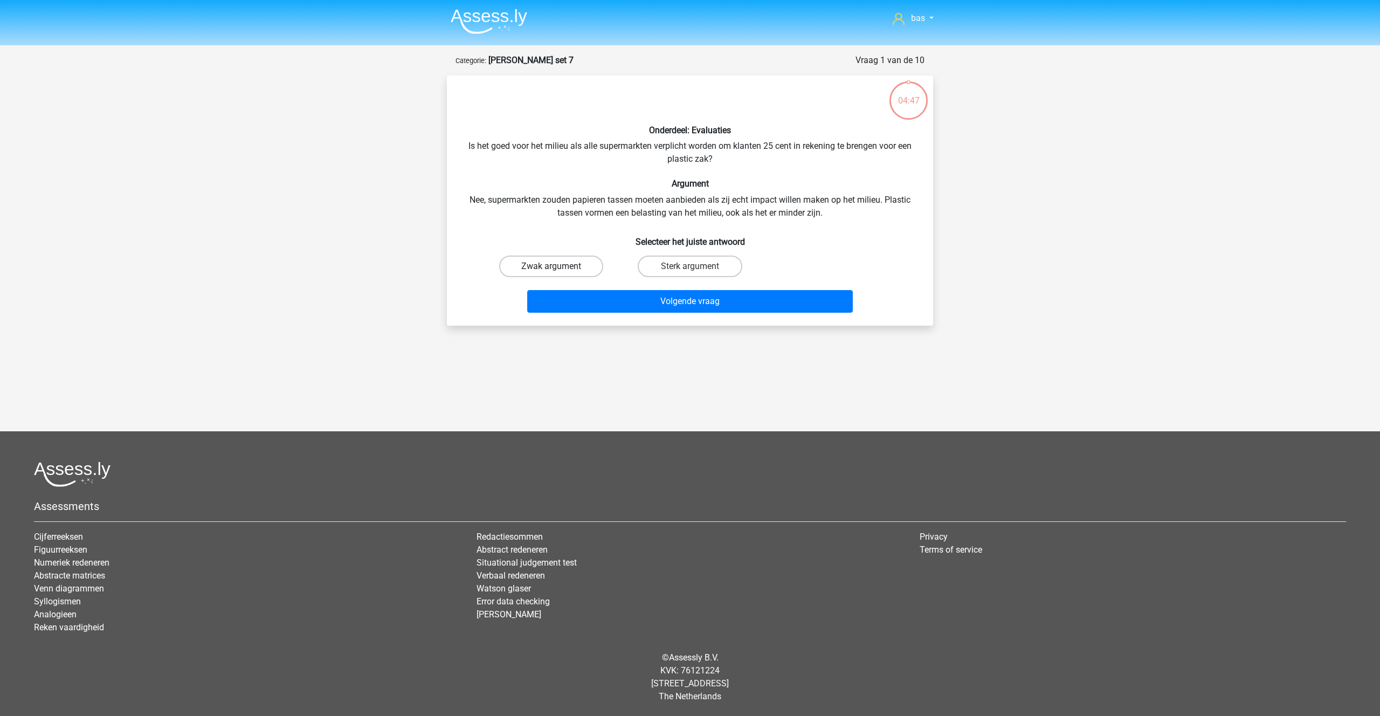
click at [528, 262] on label "Zwak argument" at bounding box center [551, 267] width 104 height 22
click at [552, 266] on input "Zwak argument" at bounding box center [555, 269] width 7 height 7
radio input "true"
click at [668, 301] on button "Volgende vraag" at bounding box center [690, 301] width 326 height 23
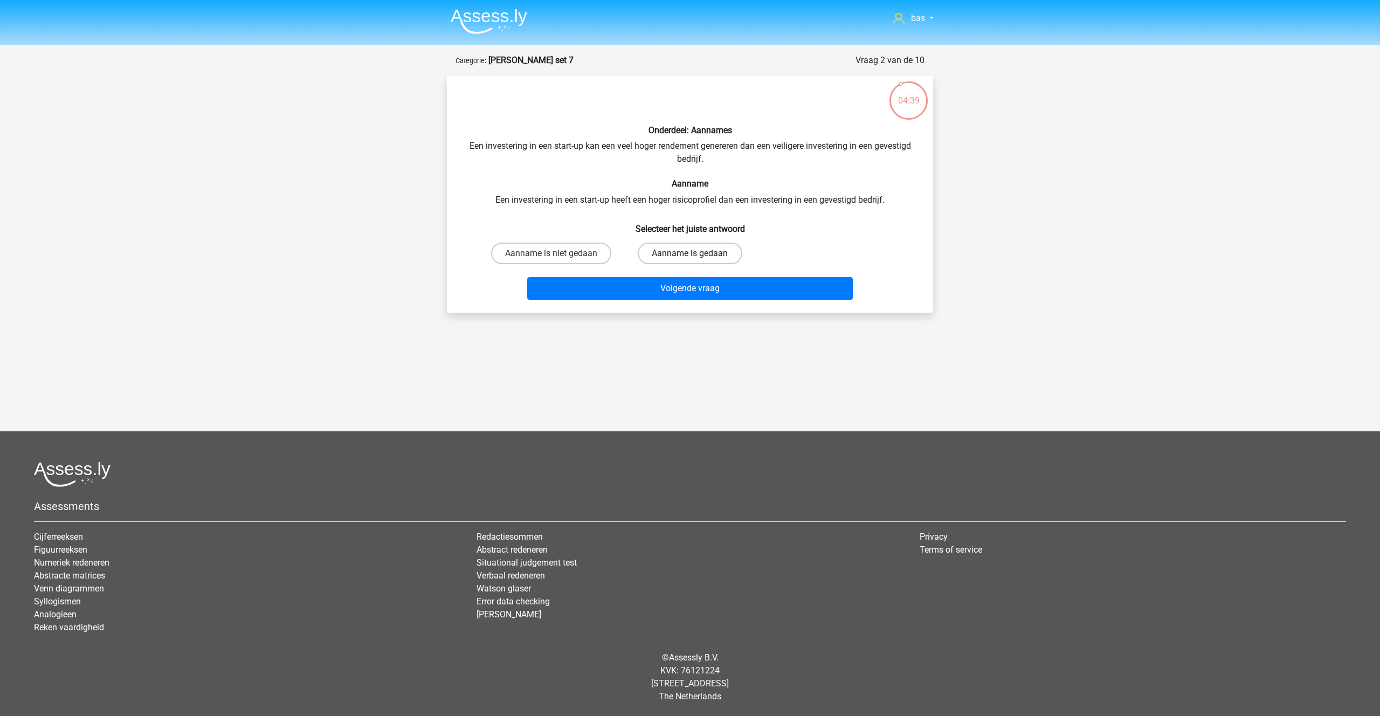
click at [700, 248] on label "Aanname is gedaan" at bounding box center [690, 254] width 104 height 22
click at [697, 253] on input "Aanname is gedaan" at bounding box center [693, 256] width 7 height 7
radio input "true"
click at [696, 286] on button "Volgende vraag" at bounding box center [690, 288] width 326 height 23
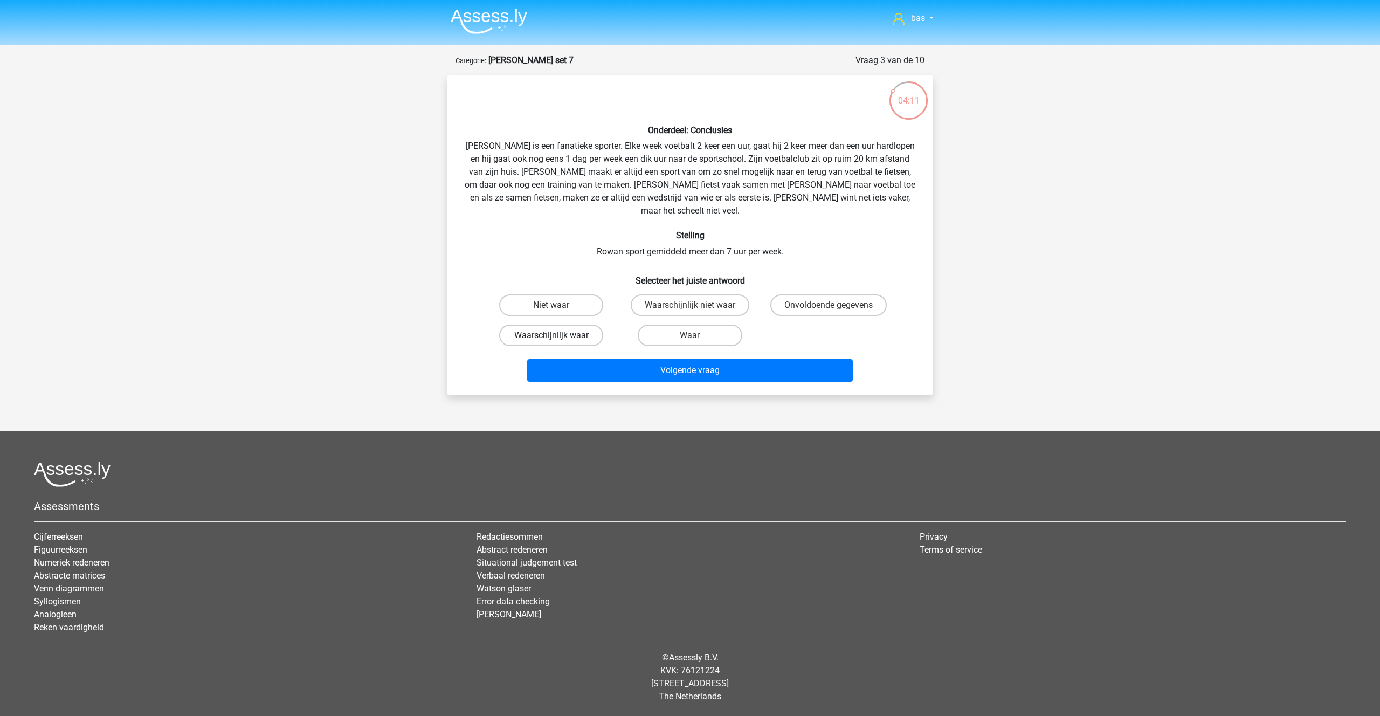
click at [544, 325] on label "Waarschijnlijk waar" at bounding box center [551, 336] width 104 height 22
click at [552, 335] on input "Waarschijnlijk waar" at bounding box center [555, 338] width 7 height 7
radio input "true"
click at [684, 362] on button "Volgende vraag" at bounding box center [690, 370] width 326 height 23
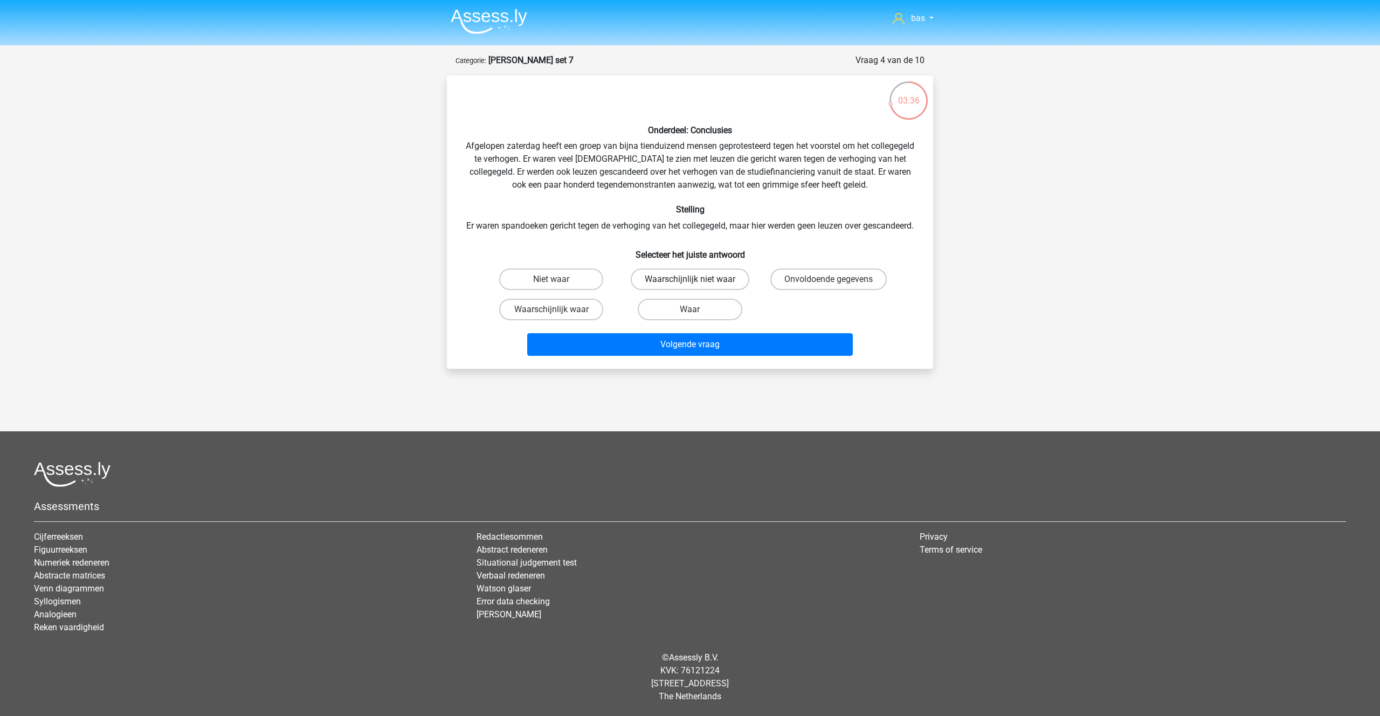
click at [676, 289] on label "Waarschijnlijk niet waar" at bounding box center [690, 280] width 119 height 22
click at [690, 286] on input "Waarschijnlijk niet waar" at bounding box center [693, 282] width 7 height 7
radio input "true"
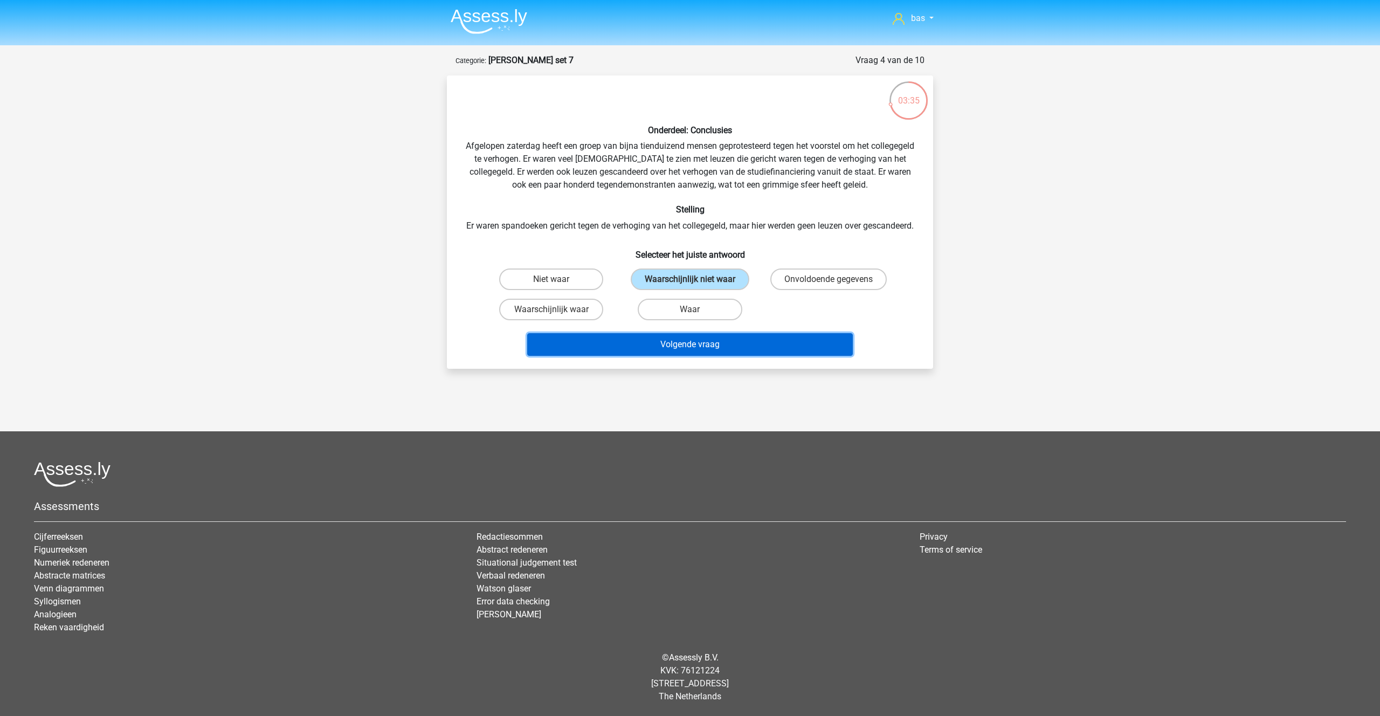
click at [674, 353] on button "Volgende vraag" at bounding box center [690, 344] width 326 height 23
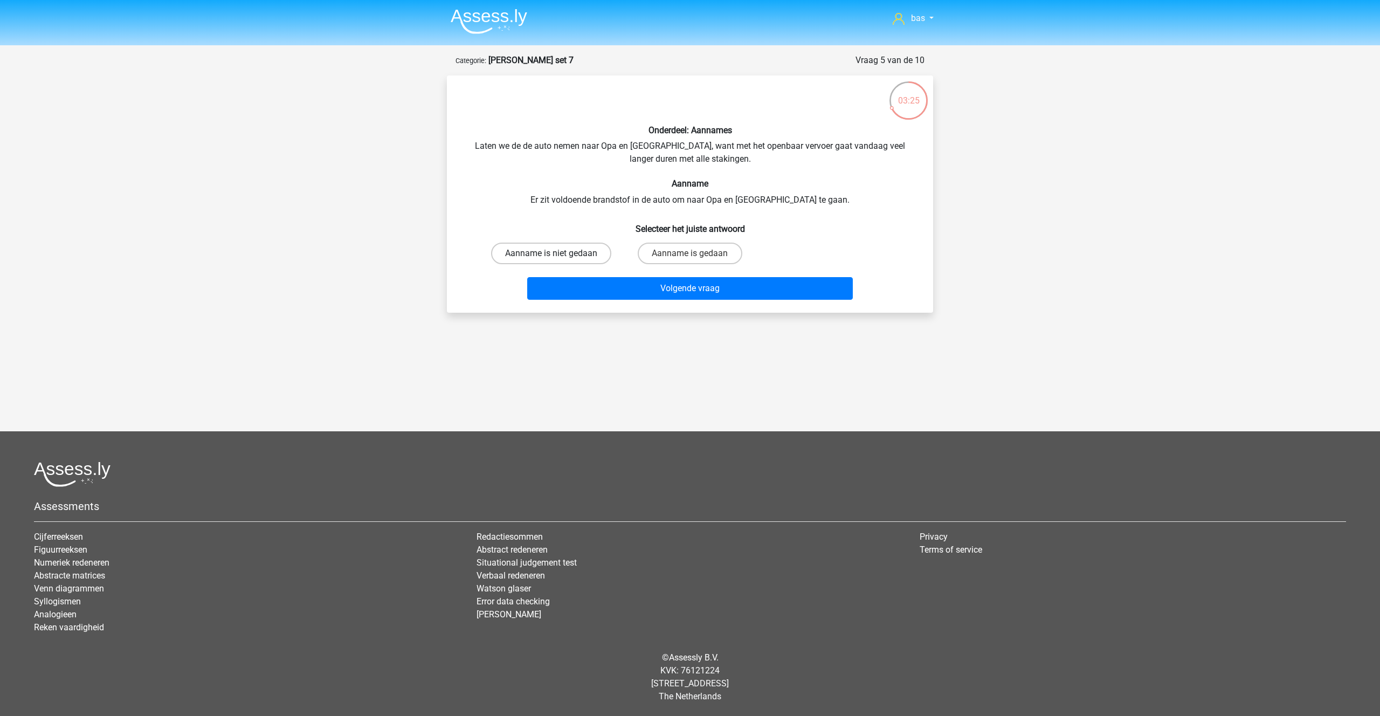
click at [539, 257] on label "Aanname is niet gedaan" at bounding box center [551, 254] width 120 height 22
click at [552, 257] on input "Aanname is niet gedaan" at bounding box center [555, 256] width 7 height 7
radio input "true"
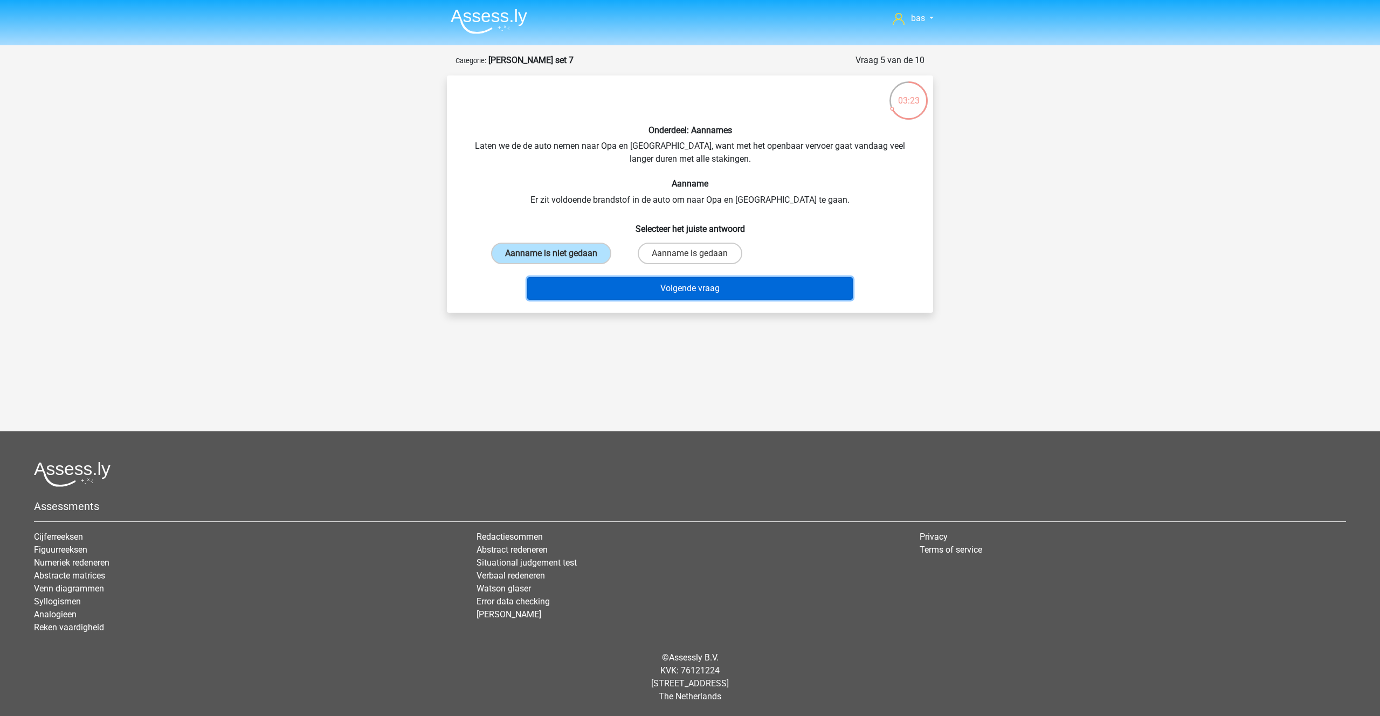
click at [699, 290] on button "Volgende vraag" at bounding box center [690, 288] width 326 height 23
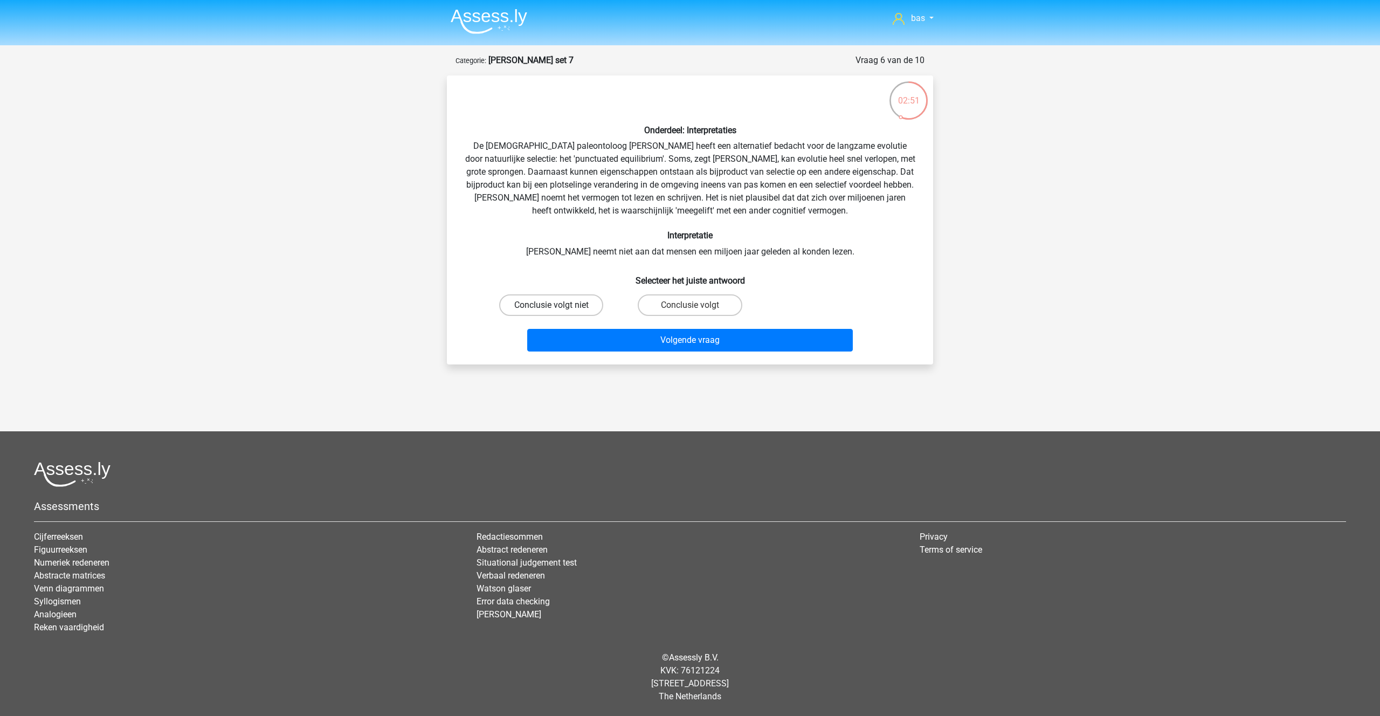
click at [560, 304] on label "Conclusie volgt niet" at bounding box center [551, 305] width 104 height 22
click at [559, 305] on input "Conclusie volgt niet" at bounding box center [555, 308] width 7 height 7
radio input "true"
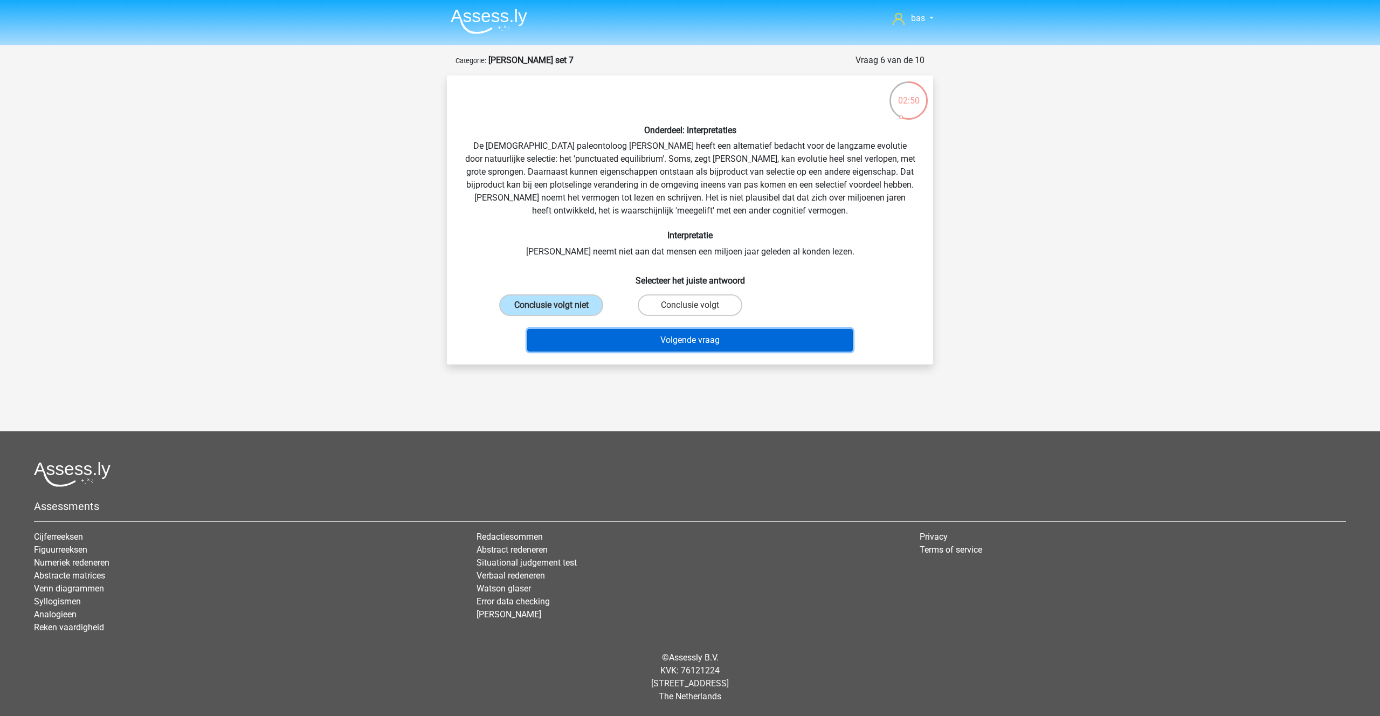
click at [677, 338] on button "Volgende vraag" at bounding box center [690, 340] width 326 height 23
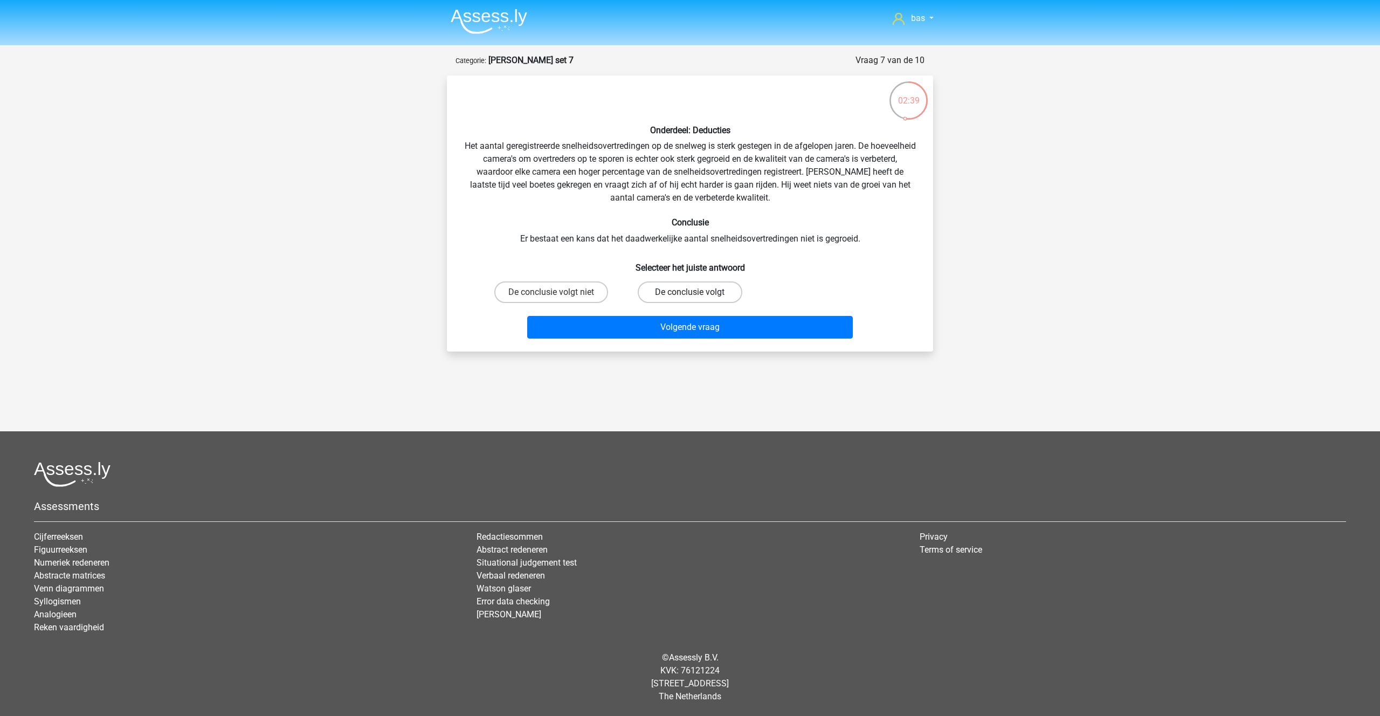
click at [681, 286] on label "De conclusie volgt" at bounding box center [690, 292] width 104 height 22
click at [690, 292] on input "De conclusie volgt" at bounding box center [693, 295] width 7 height 7
radio input "true"
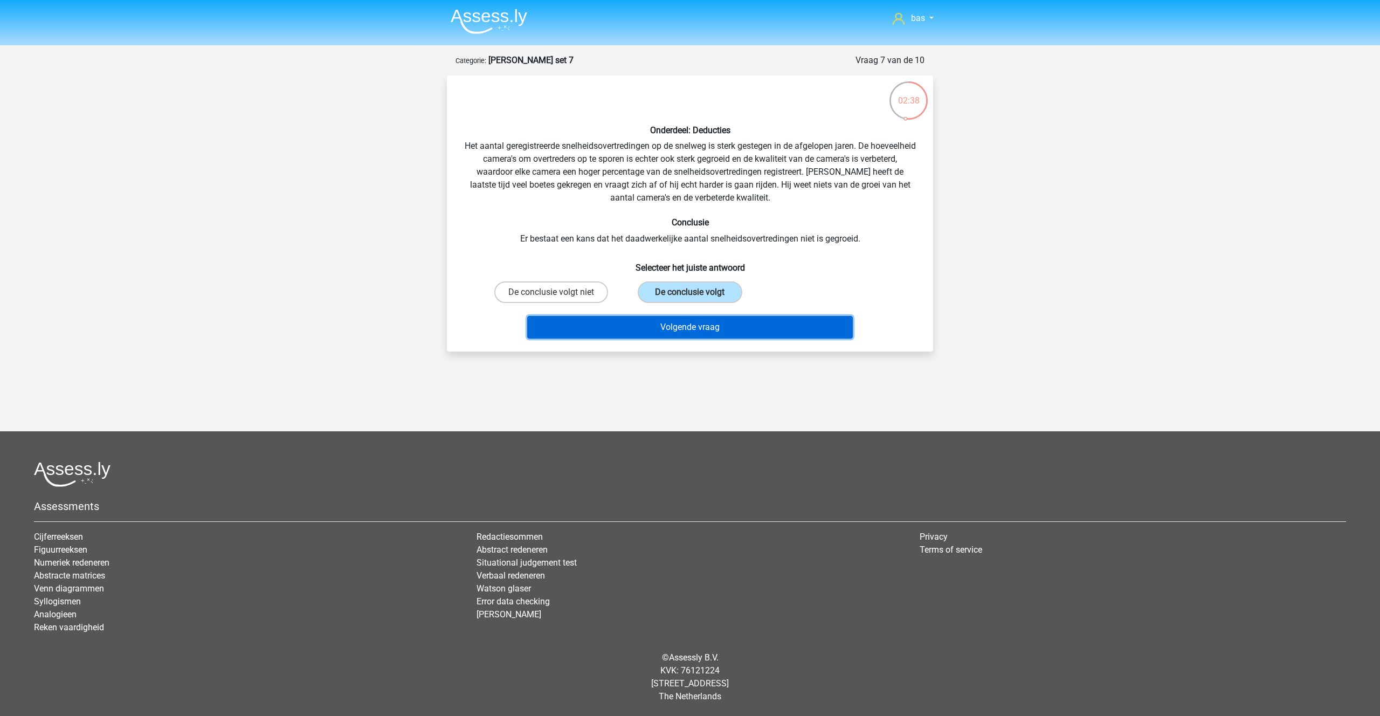
click at [685, 324] on button "Volgende vraag" at bounding box center [690, 327] width 326 height 23
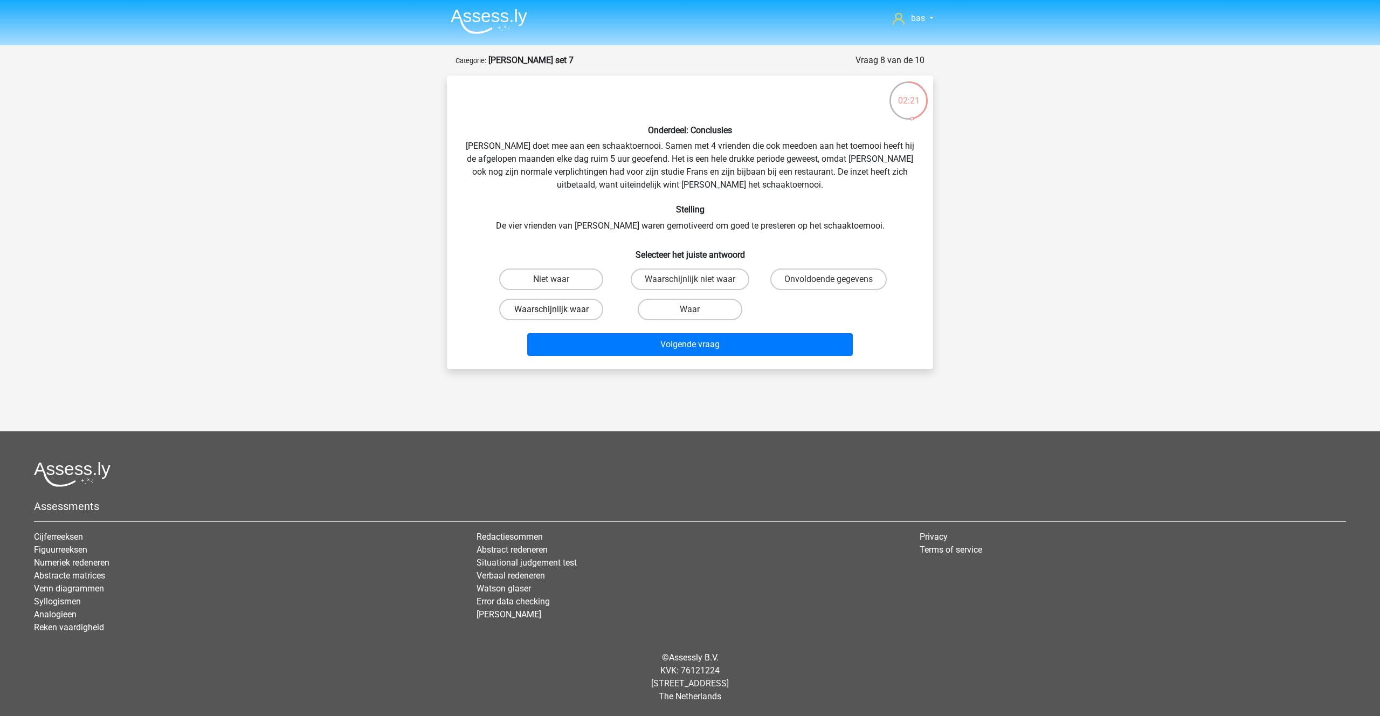
click at [573, 310] on label "Waarschijnlijk waar" at bounding box center [551, 310] width 104 height 22
click at [559, 310] on input "Waarschijnlijk waar" at bounding box center [555, 313] width 7 height 7
radio input "true"
click at [672, 342] on button "Volgende vraag" at bounding box center [690, 344] width 326 height 23
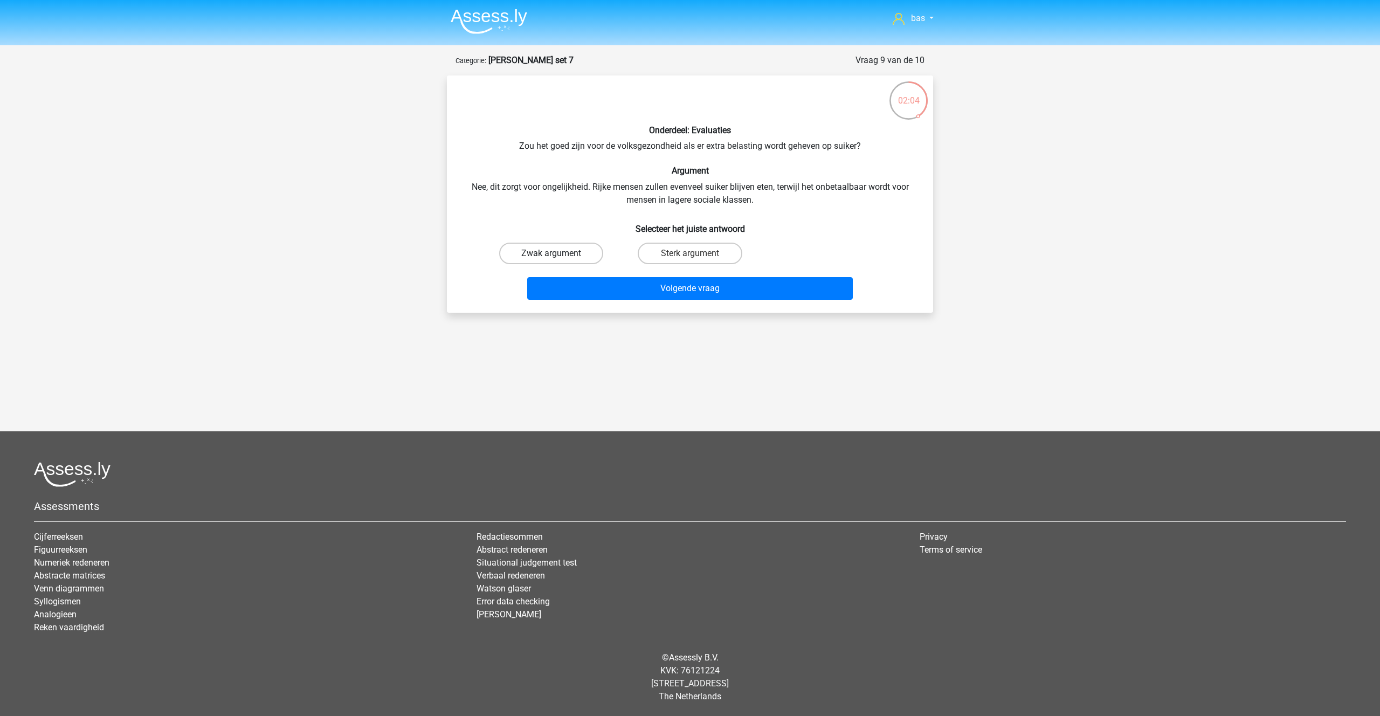
click at [547, 251] on label "Zwak argument" at bounding box center [551, 254] width 104 height 22
click at [552, 253] on input "Zwak argument" at bounding box center [555, 256] width 7 height 7
radio input "true"
click at [657, 285] on button "Volgende vraag" at bounding box center [690, 288] width 326 height 23
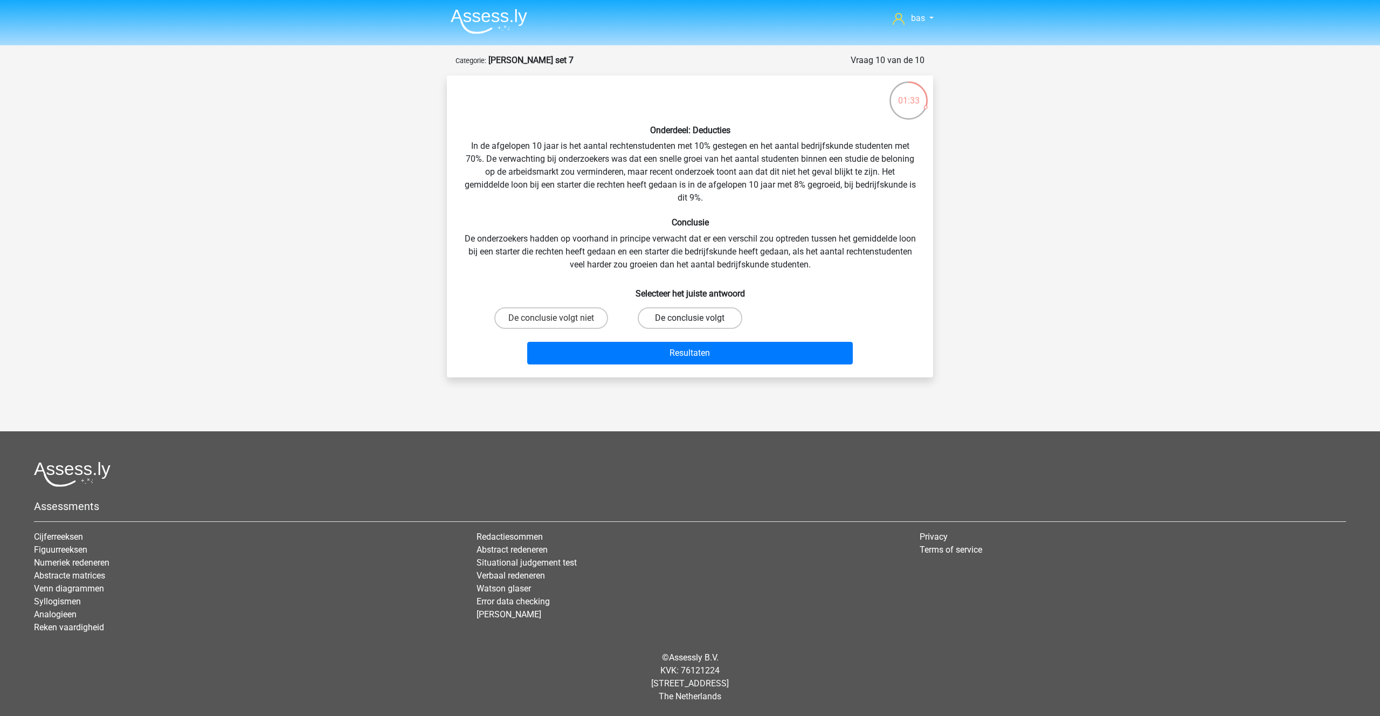
click at [682, 319] on label "De conclusie volgt" at bounding box center [690, 318] width 104 height 22
click at [690, 319] on input "De conclusie volgt" at bounding box center [693, 321] width 7 height 7
radio input "true"
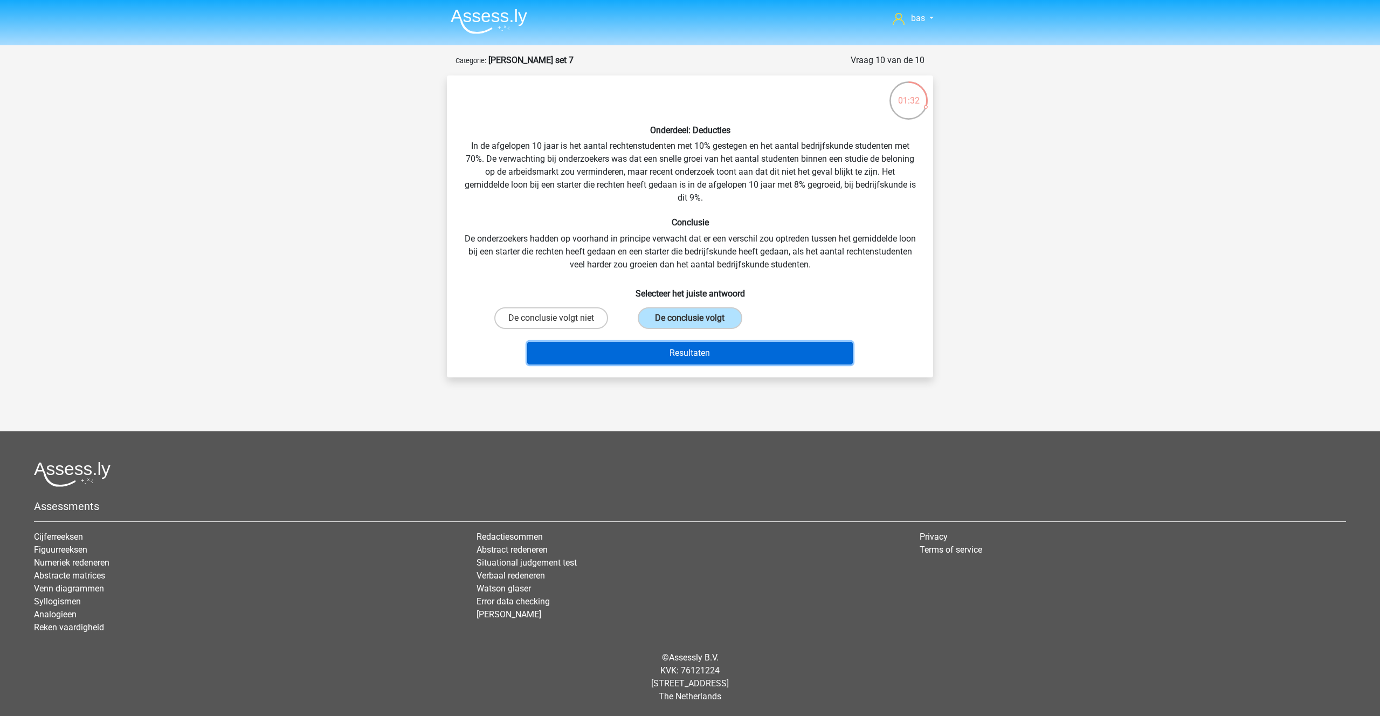
click at [692, 347] on button "Resultaten" at bounding box center [690, 353] width 326 height 23
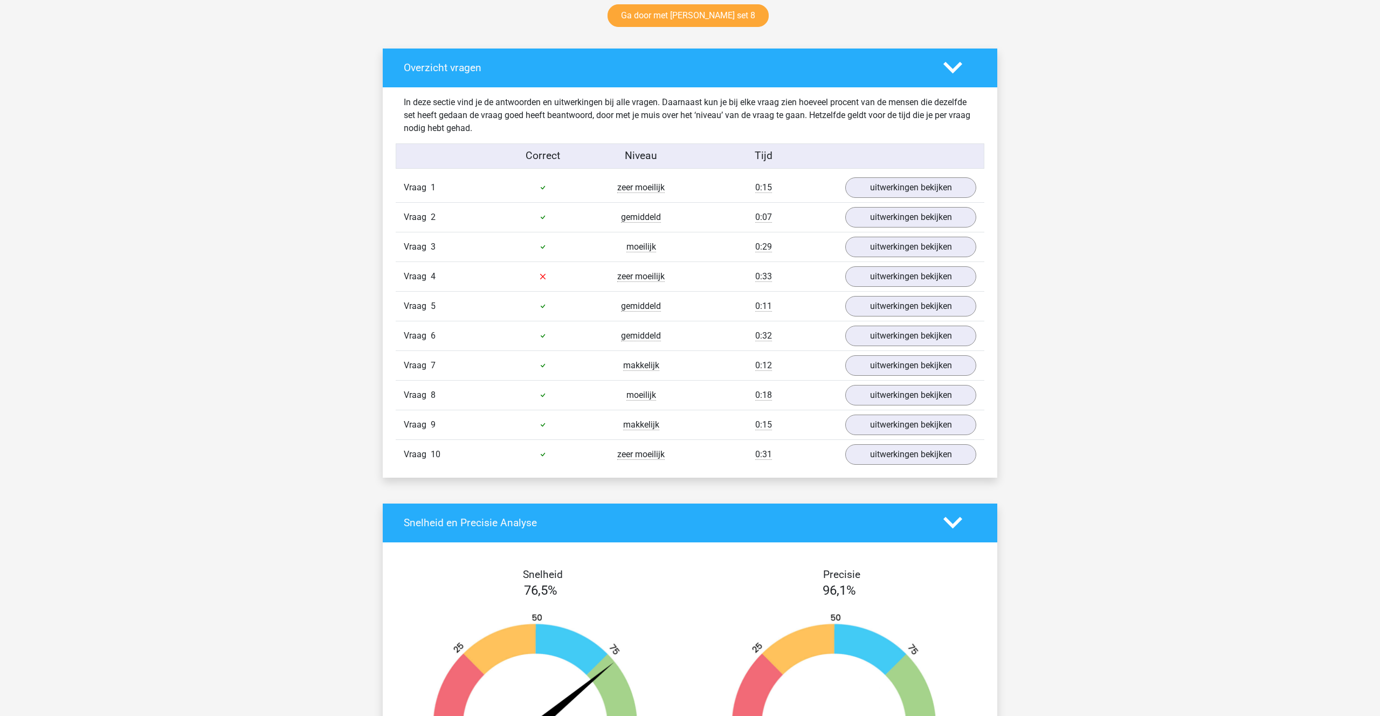
scroll to position [579, 0]
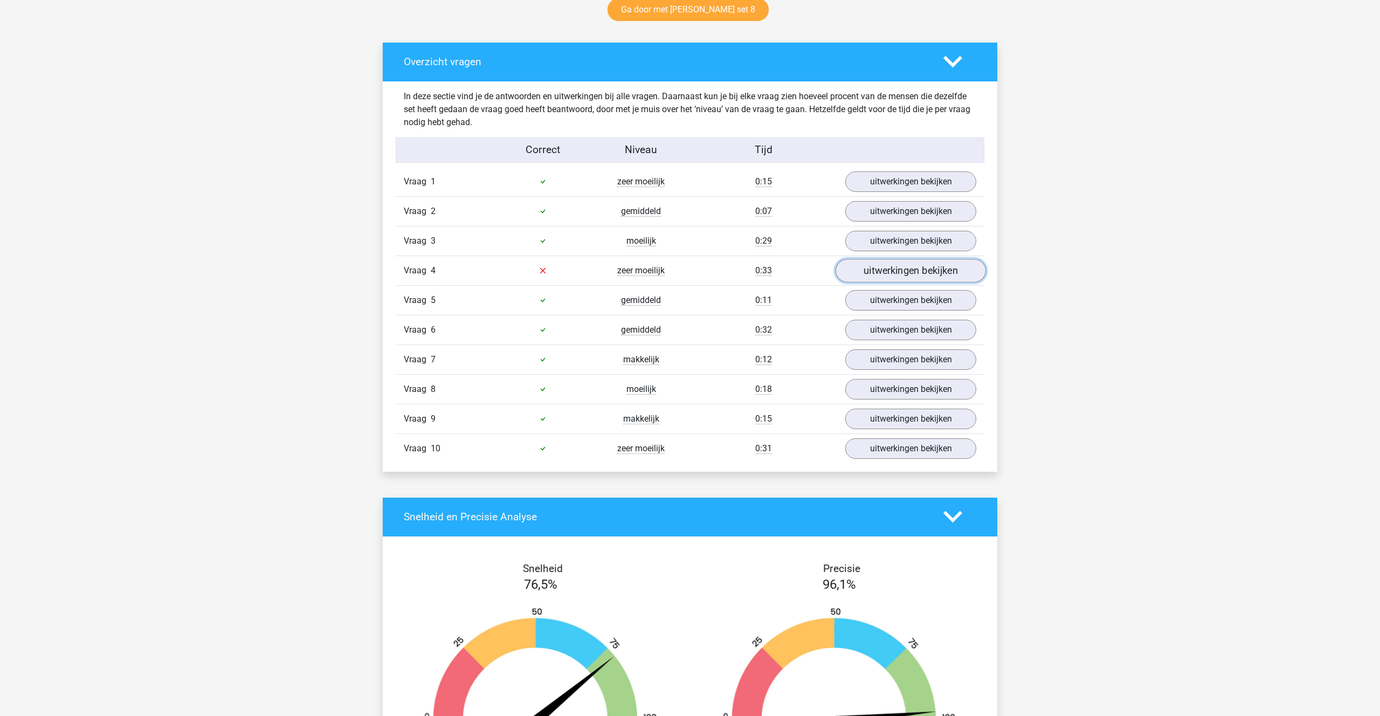
click at [891, 270] on link "uitwerkingen bekijken" at bounding box center [911, 271] width 150 height 24
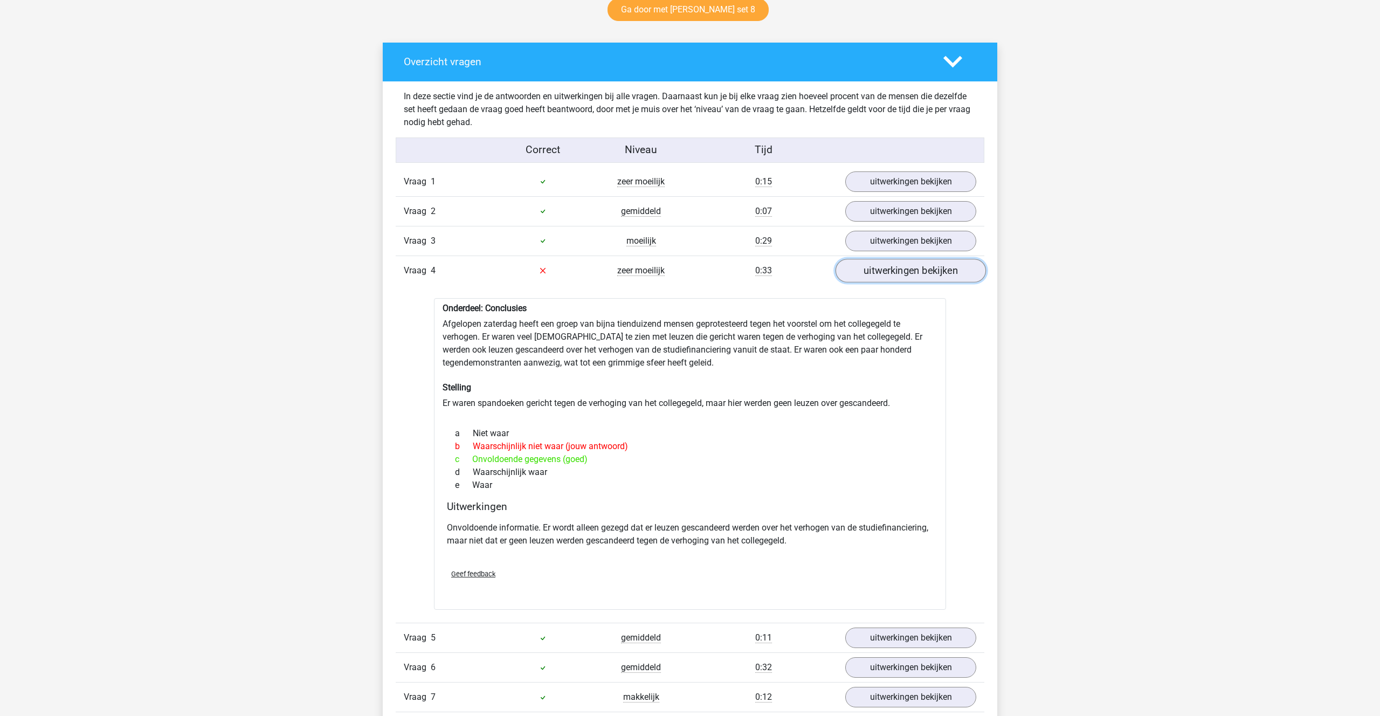
click at [876, 263] on link "uitwerkingen bekijken" at bounding box center [911, 271] width 150 height 24
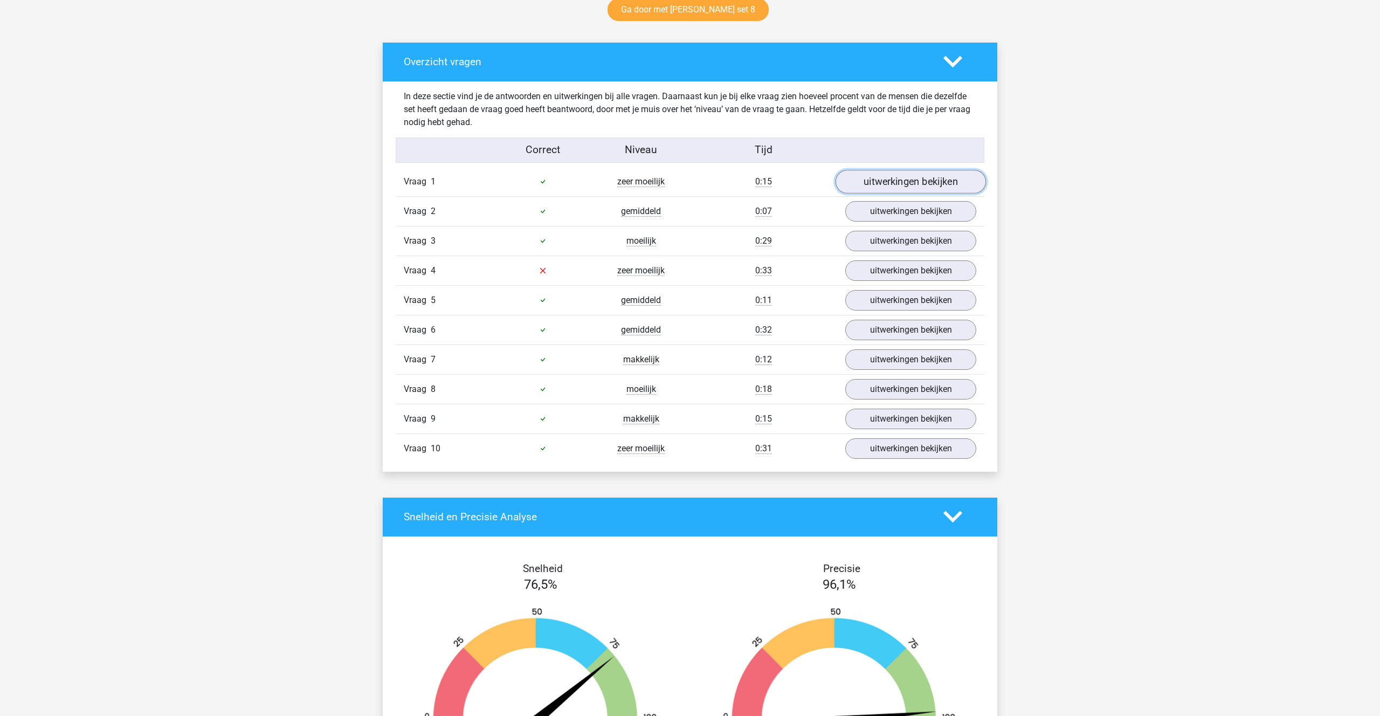
click at [864, 183] on link "uitwerkingen bekijken" at bounding box center [911, 182] width 150 height 24
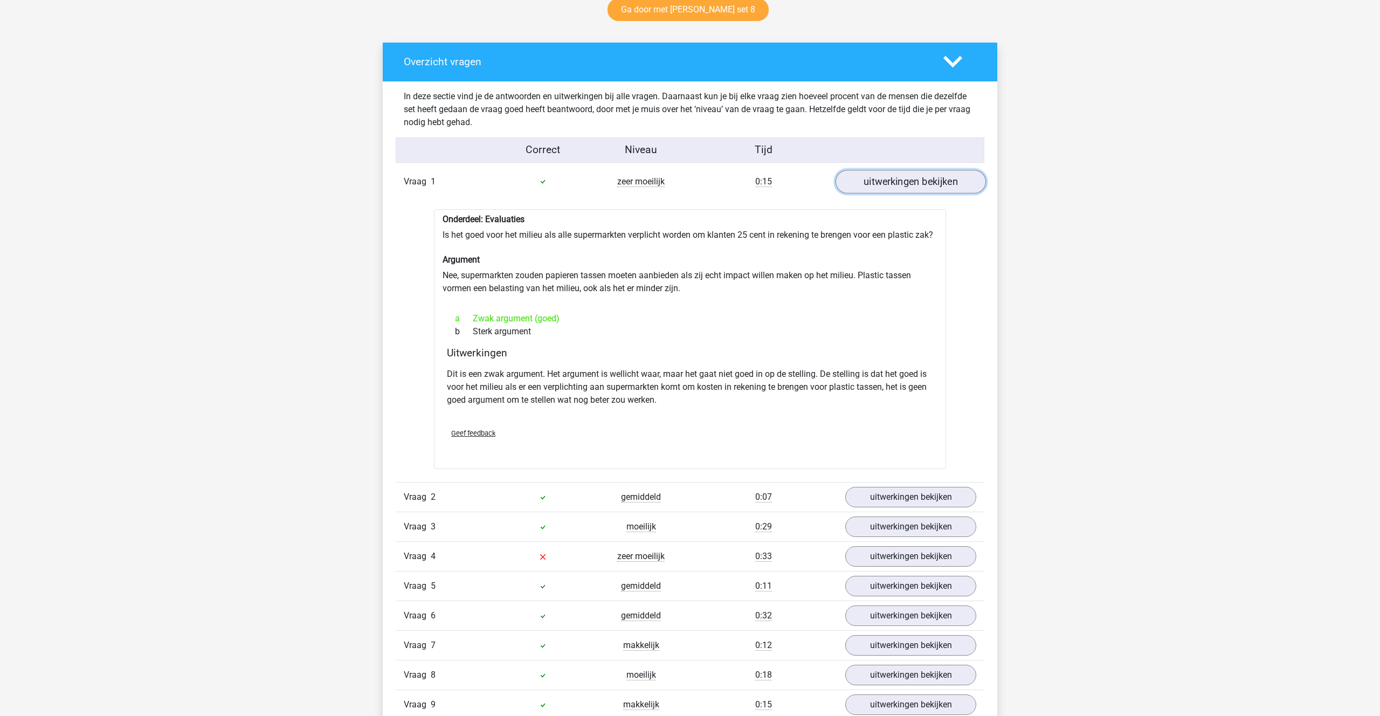
click at [917, 185] on link "uitwerkingen bekijken" at bounding box center [911, 182] width 150 height 24
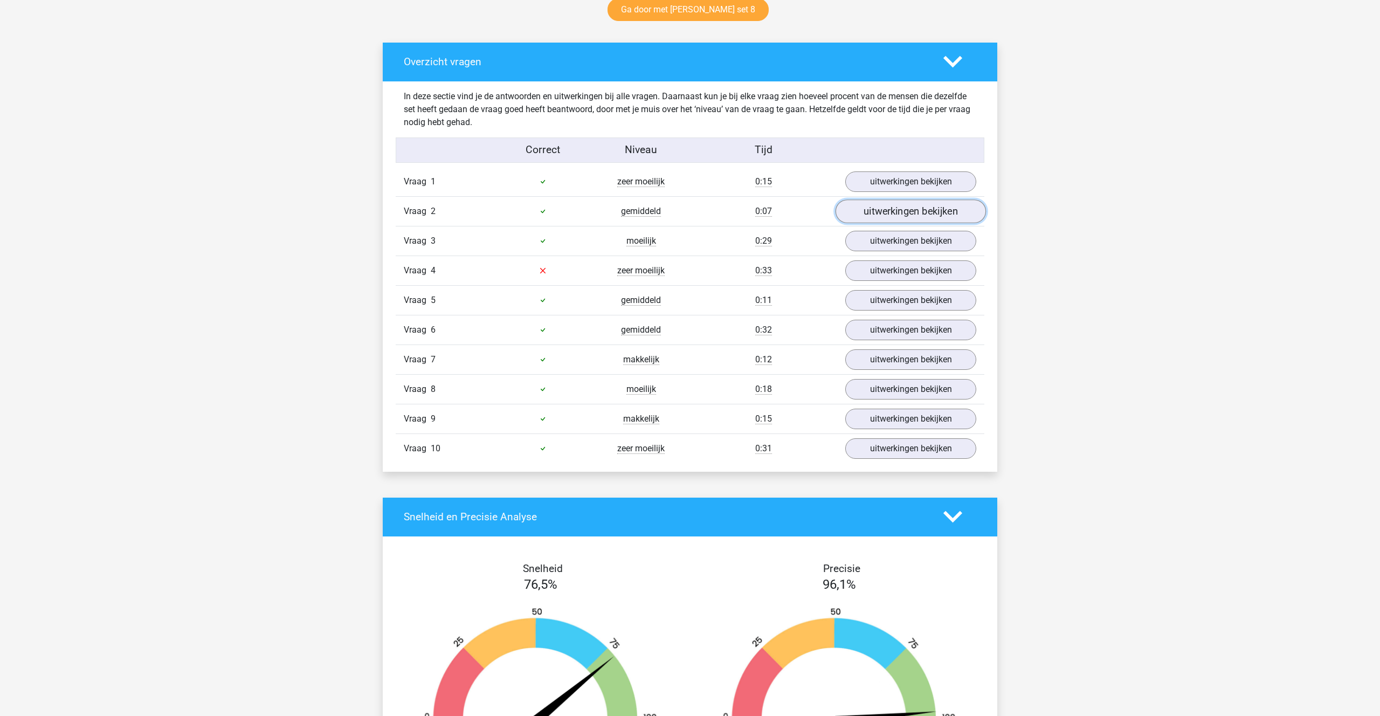
click at [915, 215] on link "uitwerkingen bekijken" at bounding box center [911, 212] width 150 height 24
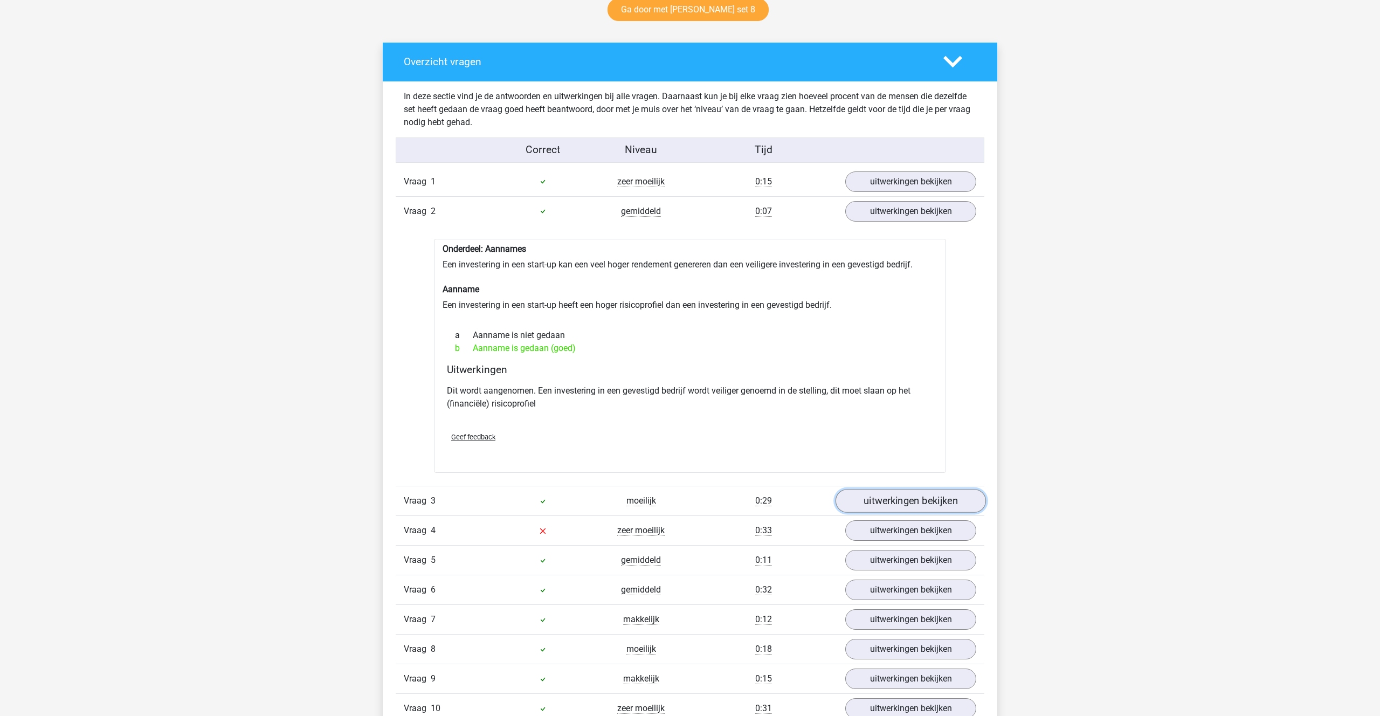
click at [898, 496] on link "uitwerkingen bekijken" at bounding box center [911, 501] width 150 height 24
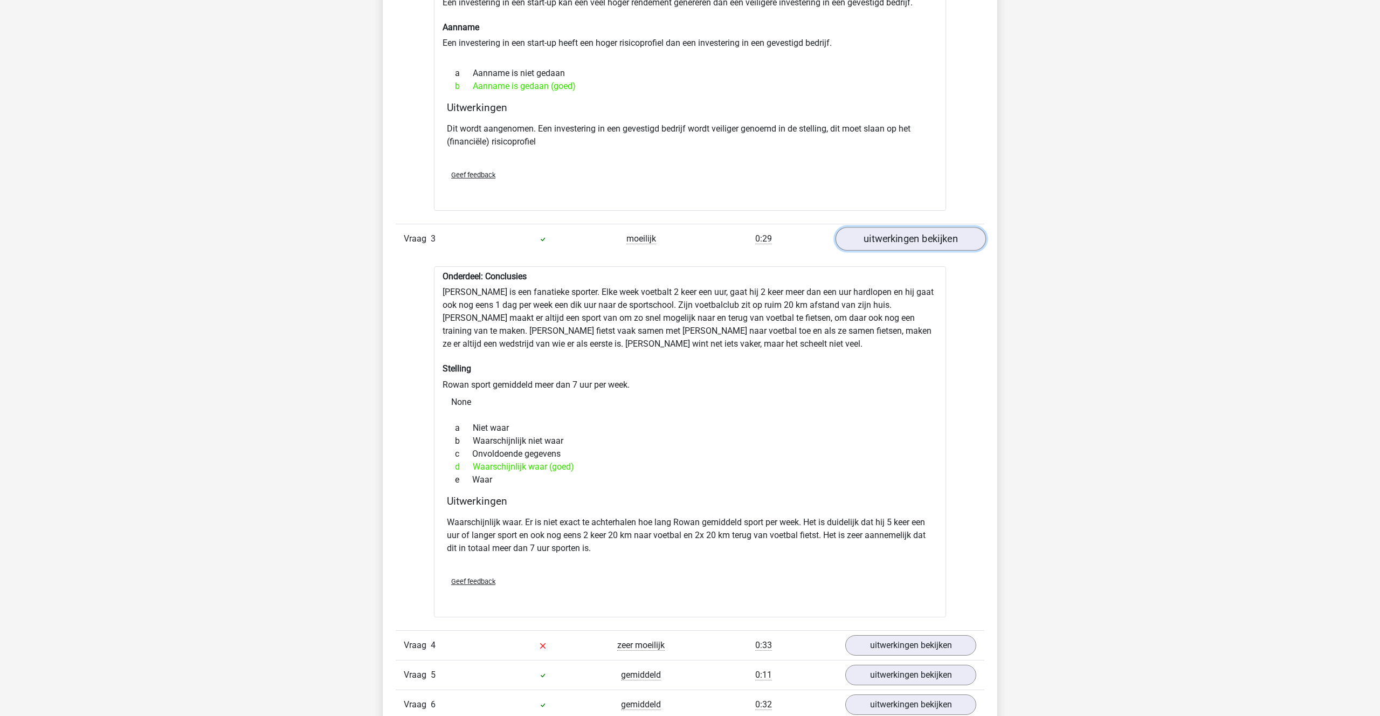
scroll to position [843, 0]
click at [890, 229] on link "uitwerkingen bekijken" at bounding box center [911, 237] width 150 height 24
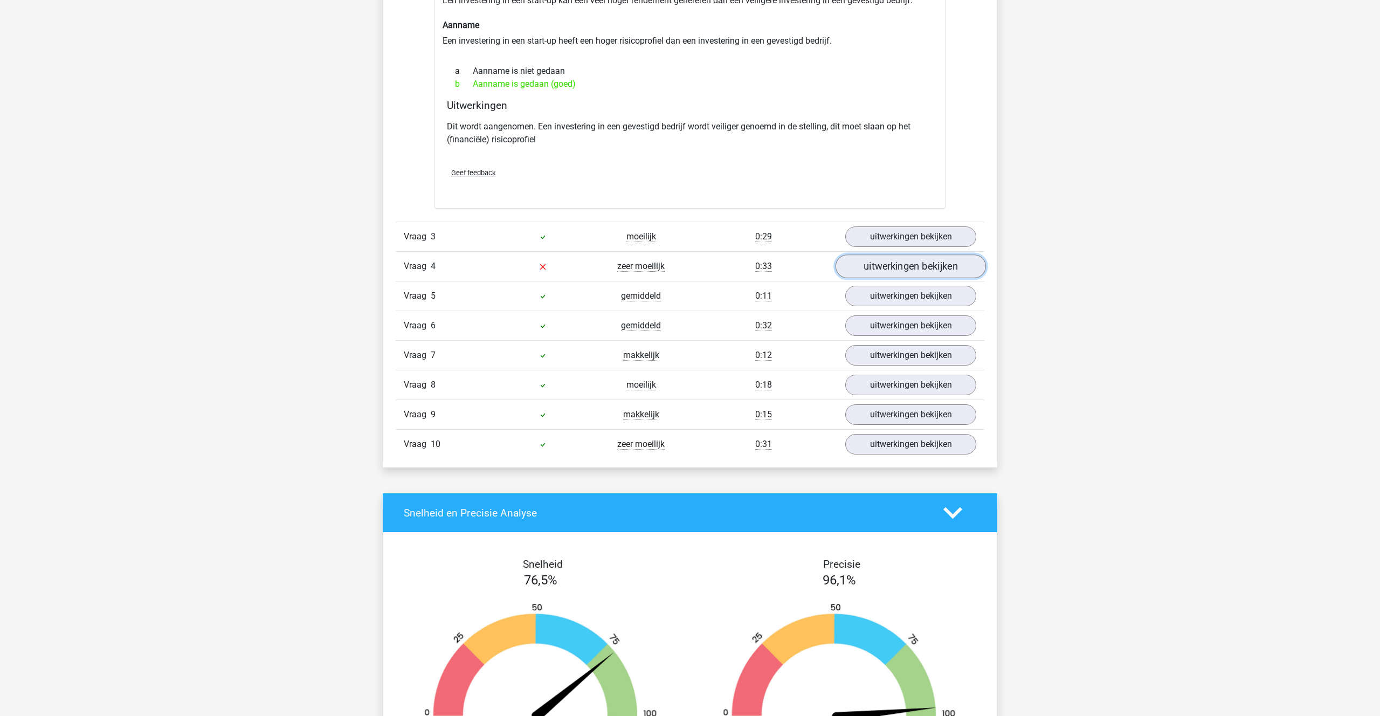
click at [889, 272] on link "uitwerkingen bekijken" at bounding box center [911, 267] width 150 height 24
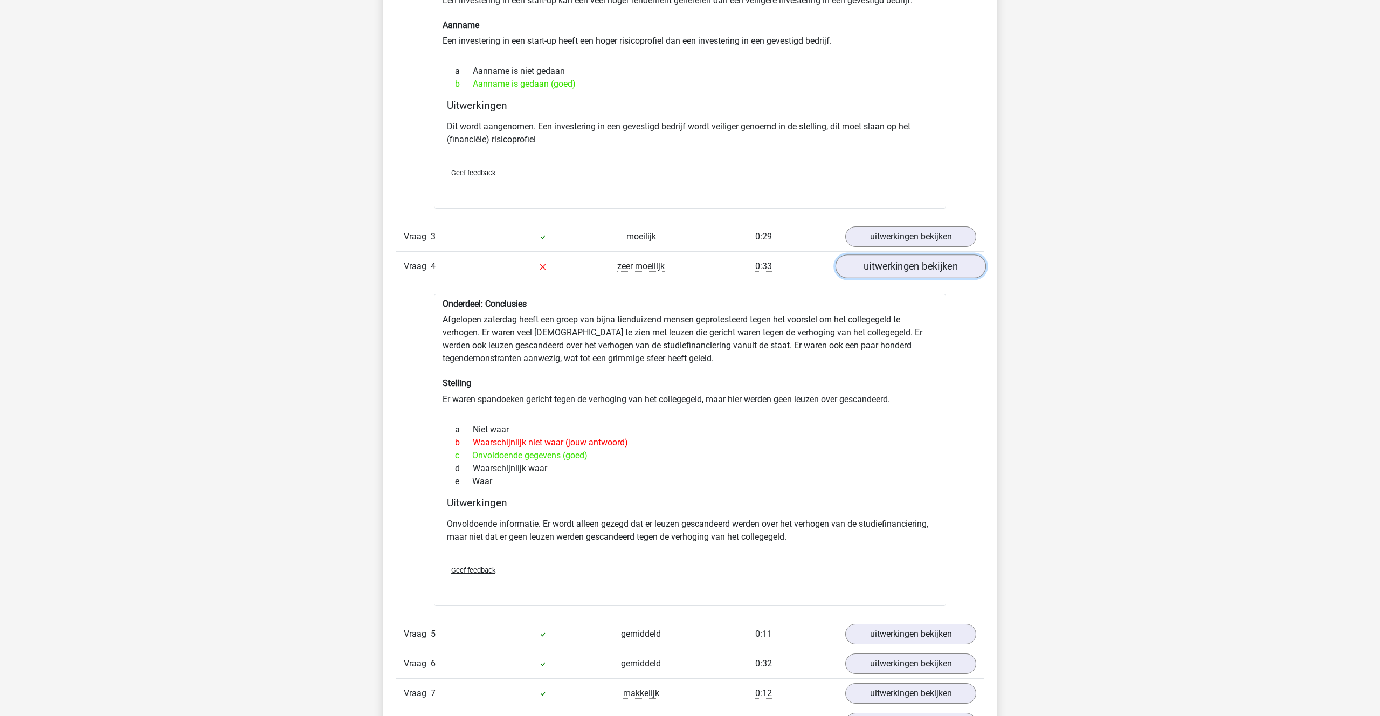
click at [895, 272] on link "uitwerkingen bekijken" at bounding box center [911, 267] width 150 height 24
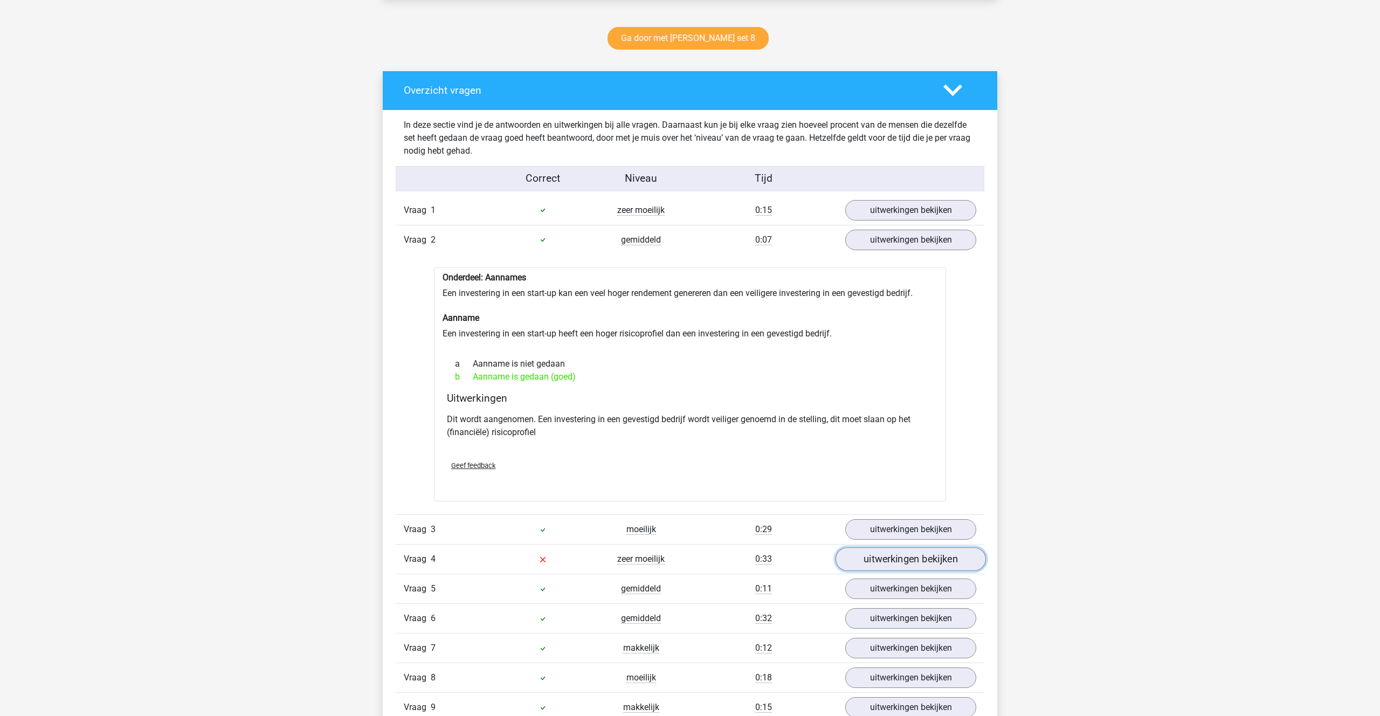
scroll to position [543, 0]
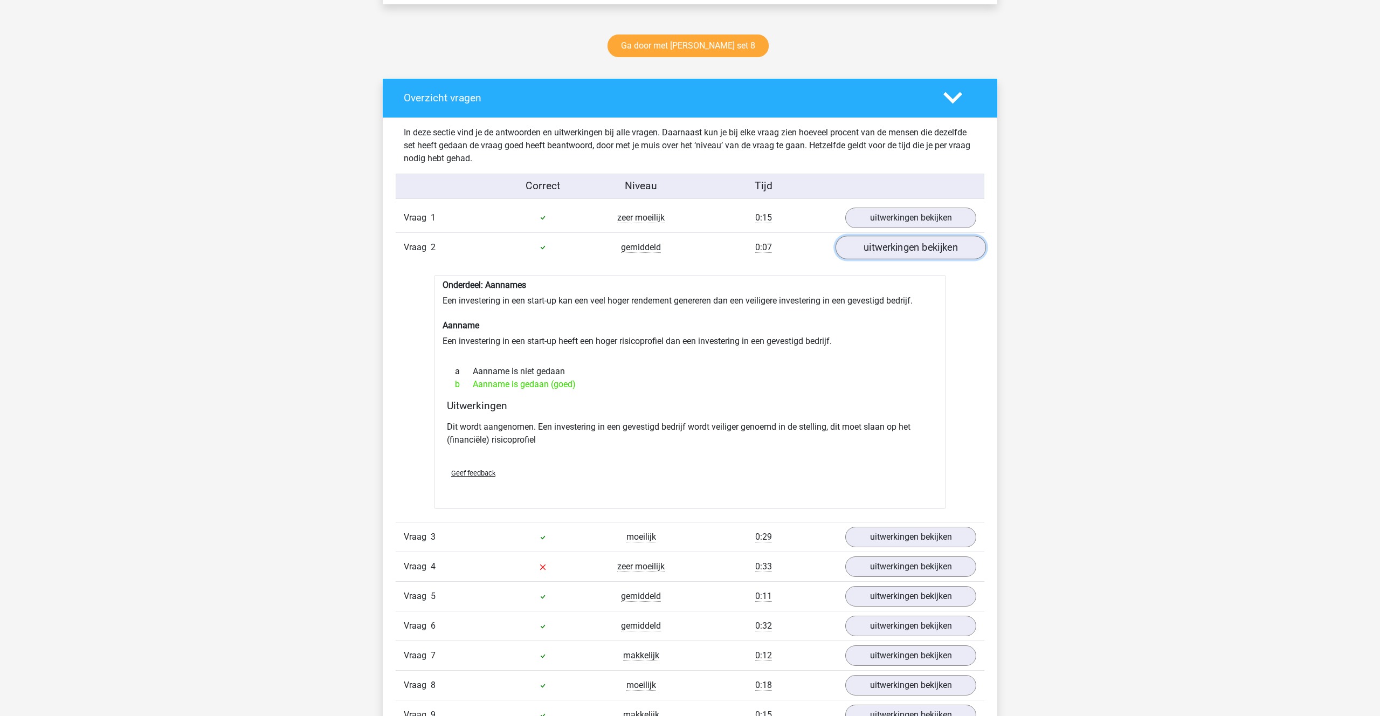
click at [906, 251] on link "uitwerkingen bekijken" at bounding box center [911, 248] width 150 height 24
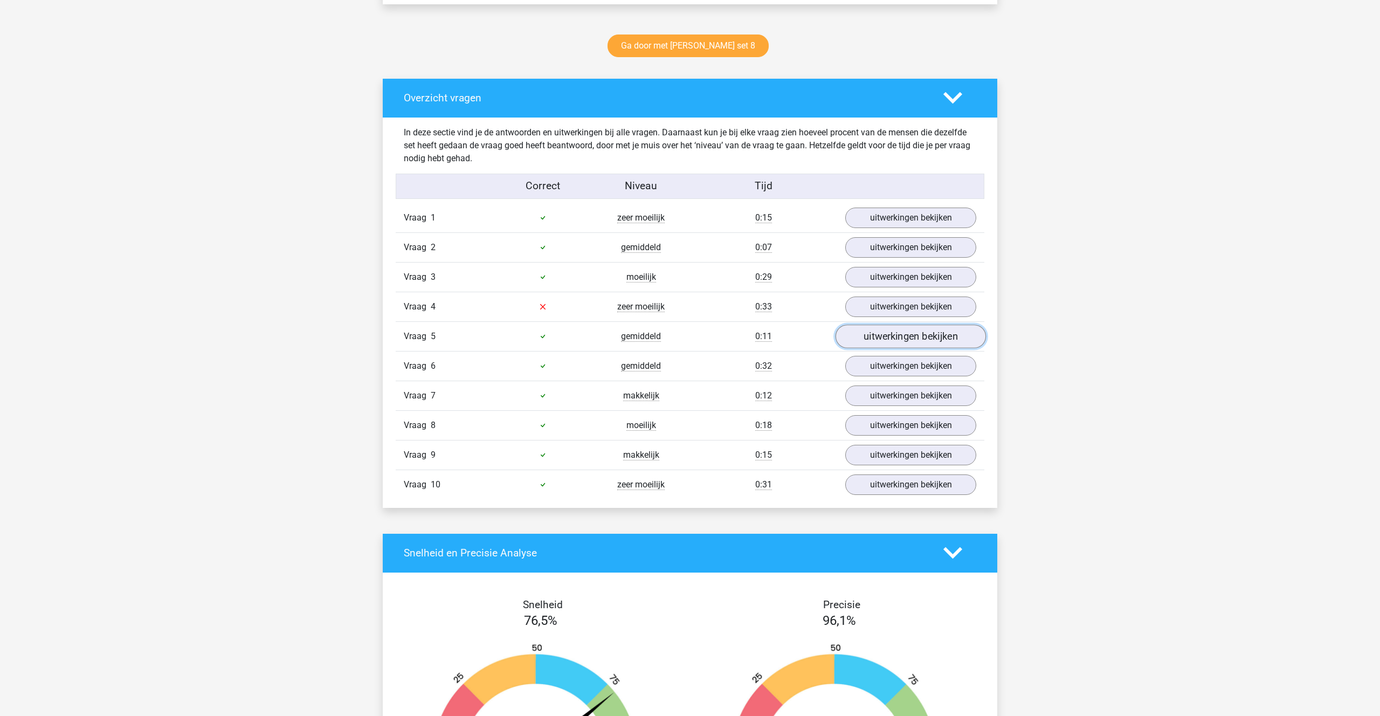
click at [904, 328] on link "uitwerkingen bekijken" at bounding box center [911, 337] width 150 height 24
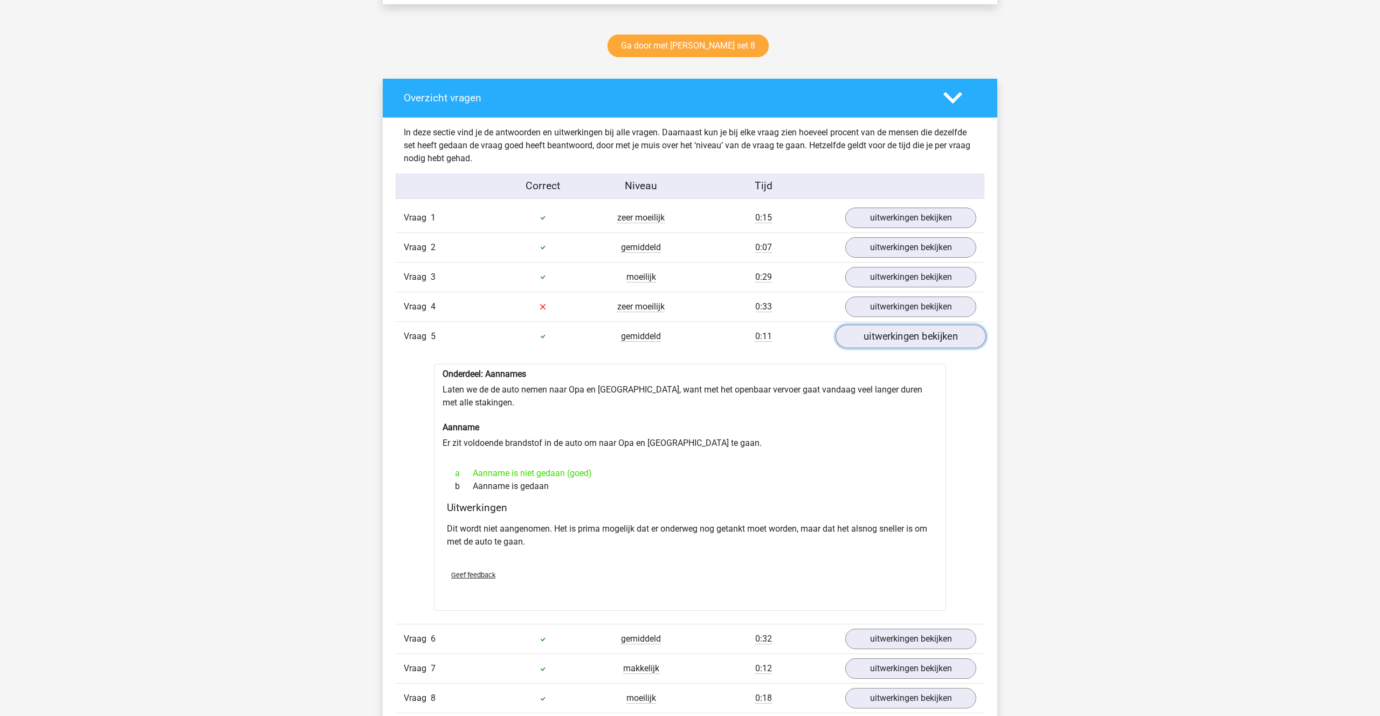
click at [903, 340] on link "uitwerkingen bekijken" at bounding box center [911, 337] width 150 height 24
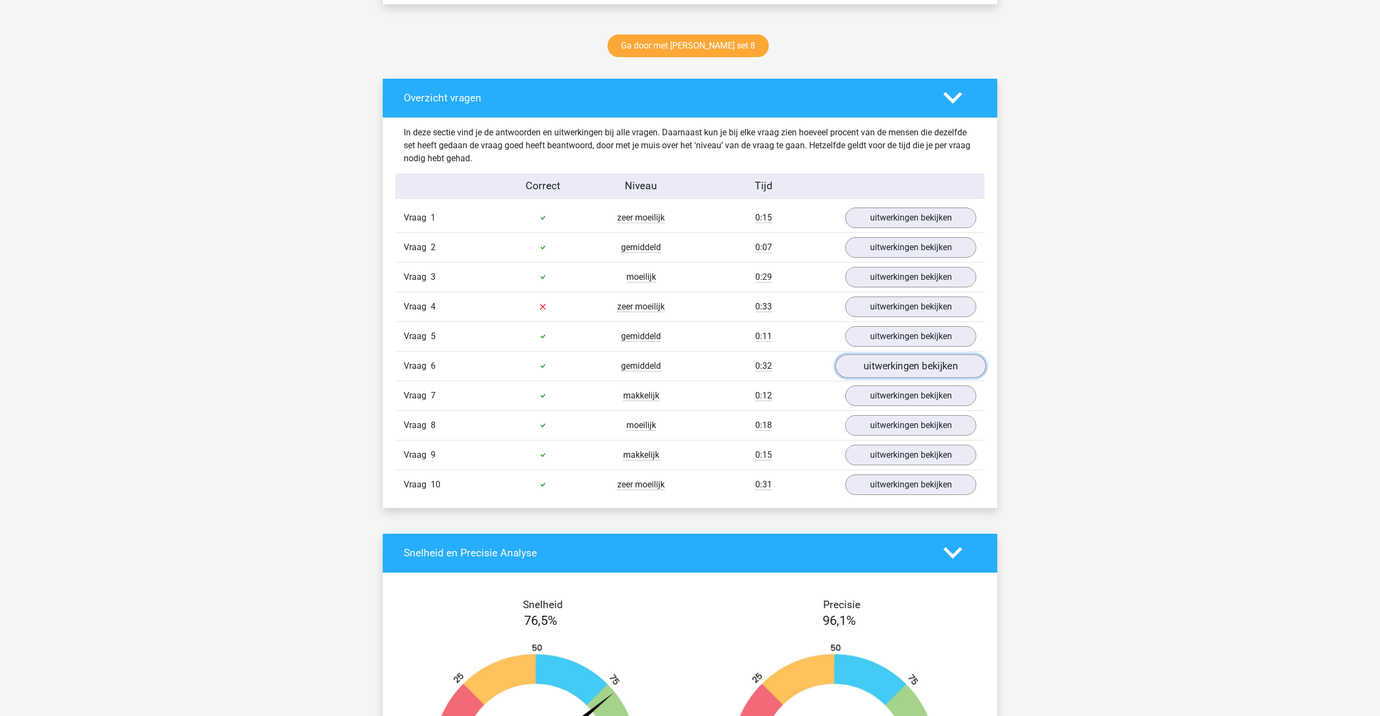
click at [905, 370] on link "uitwerkingen bekijken" at bounding box center [911, 366] width 150 height 24
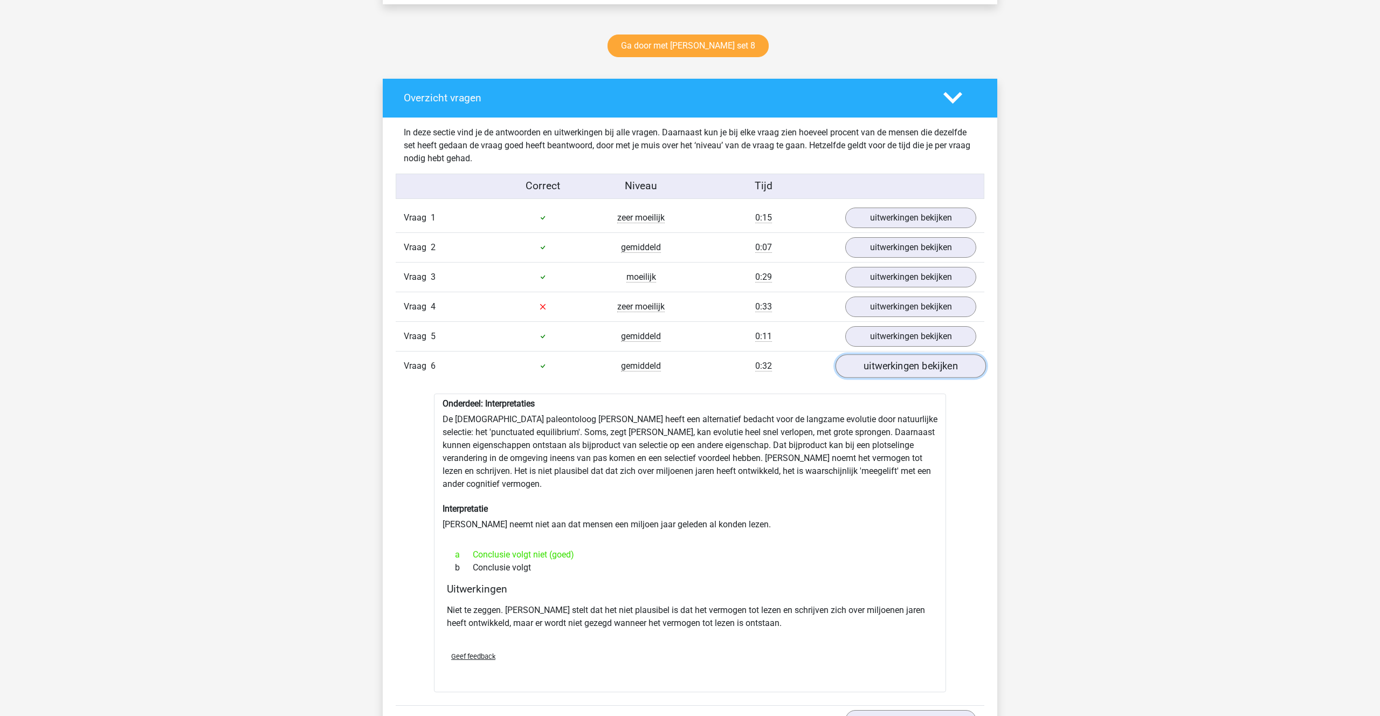
click at [904, 369] on link "uitwerkingen bekijken" at bounding box center [911, 366] width 150 height 24
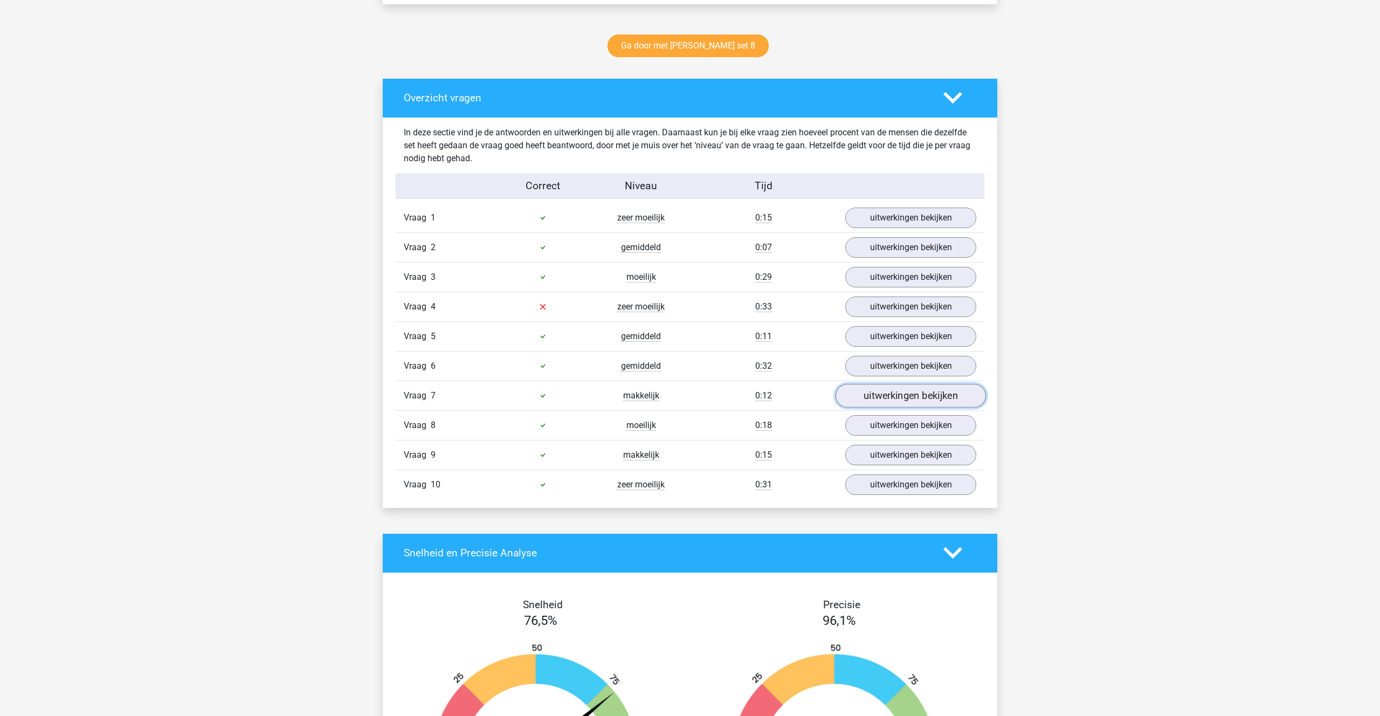
click at [903, 390] on link "uitwerkingen bekijken" at bounding box center [911, 396] width 150 height 24
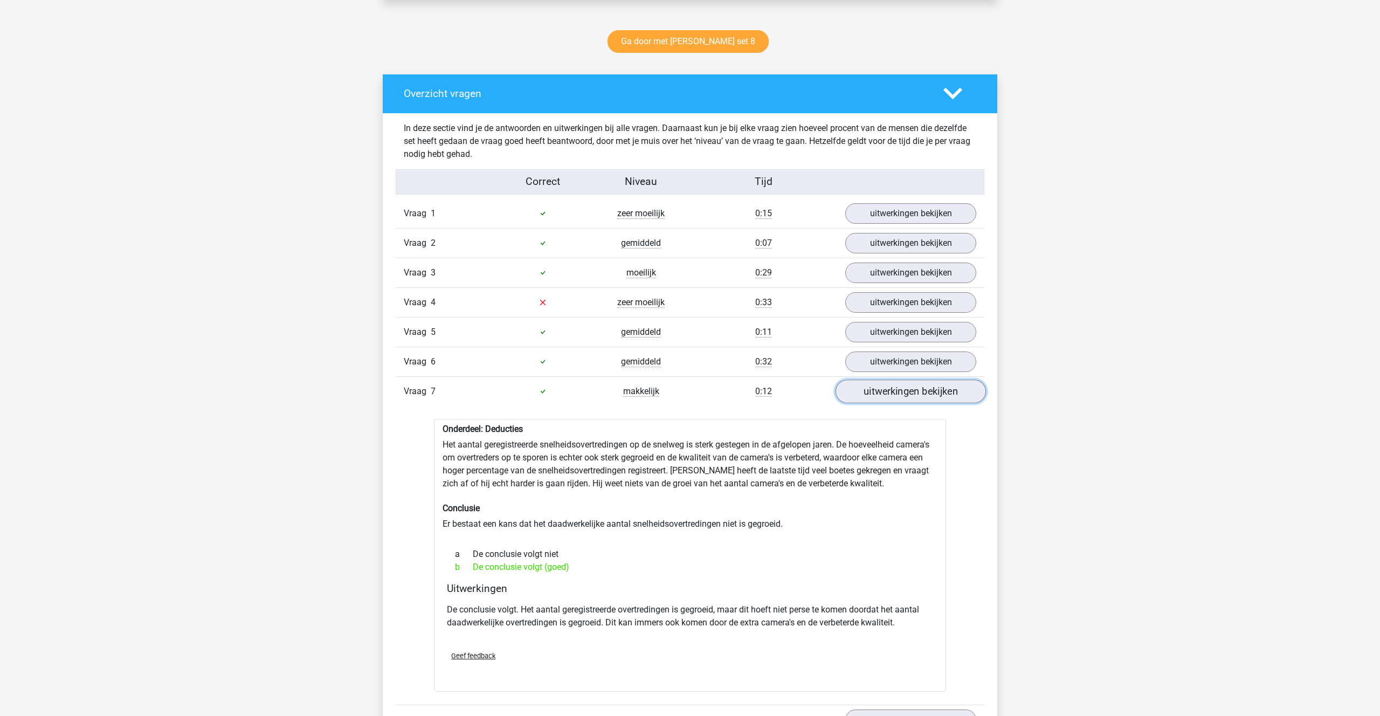
click at [903, 390] on link "uitwerkingen bekijken" at bounding box center [911, 392] width 150 height 24
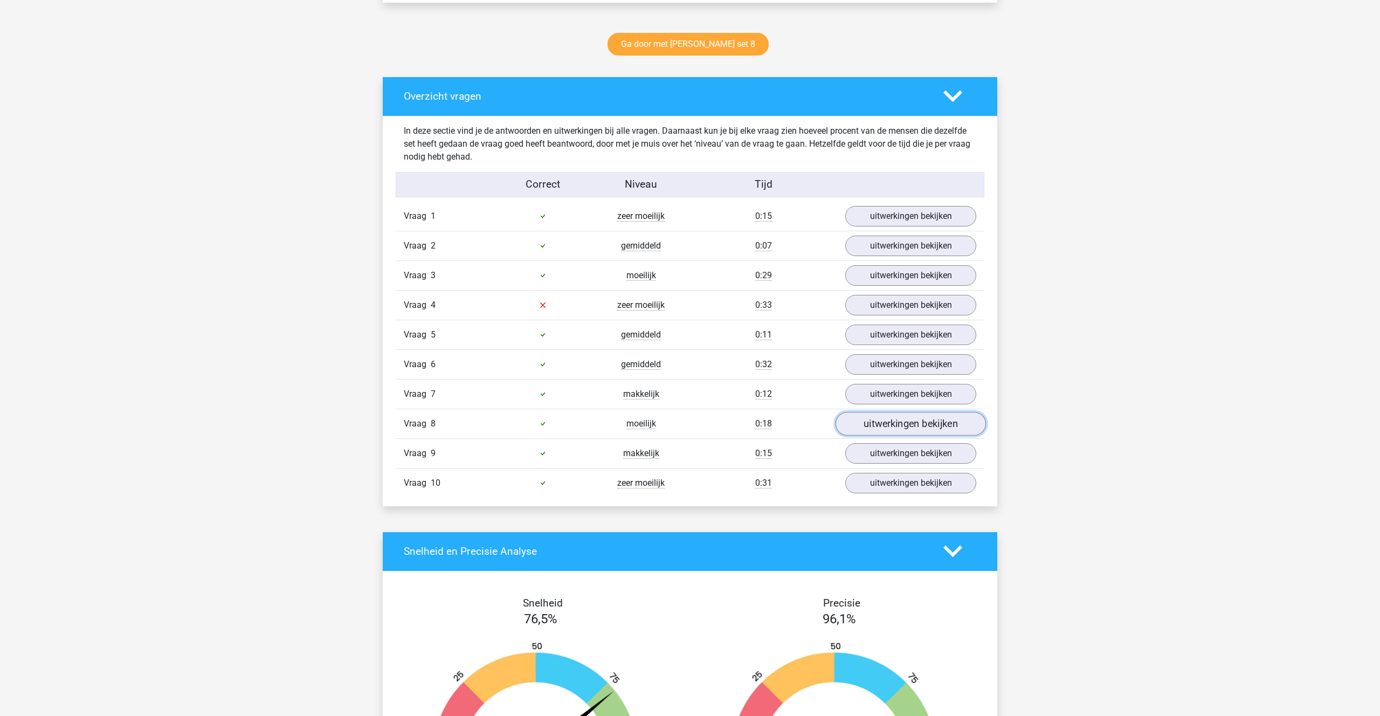
click at [901, 430] on link "uitwerkingen bekijken" at bounding box center [911, 424] width 150 height 24
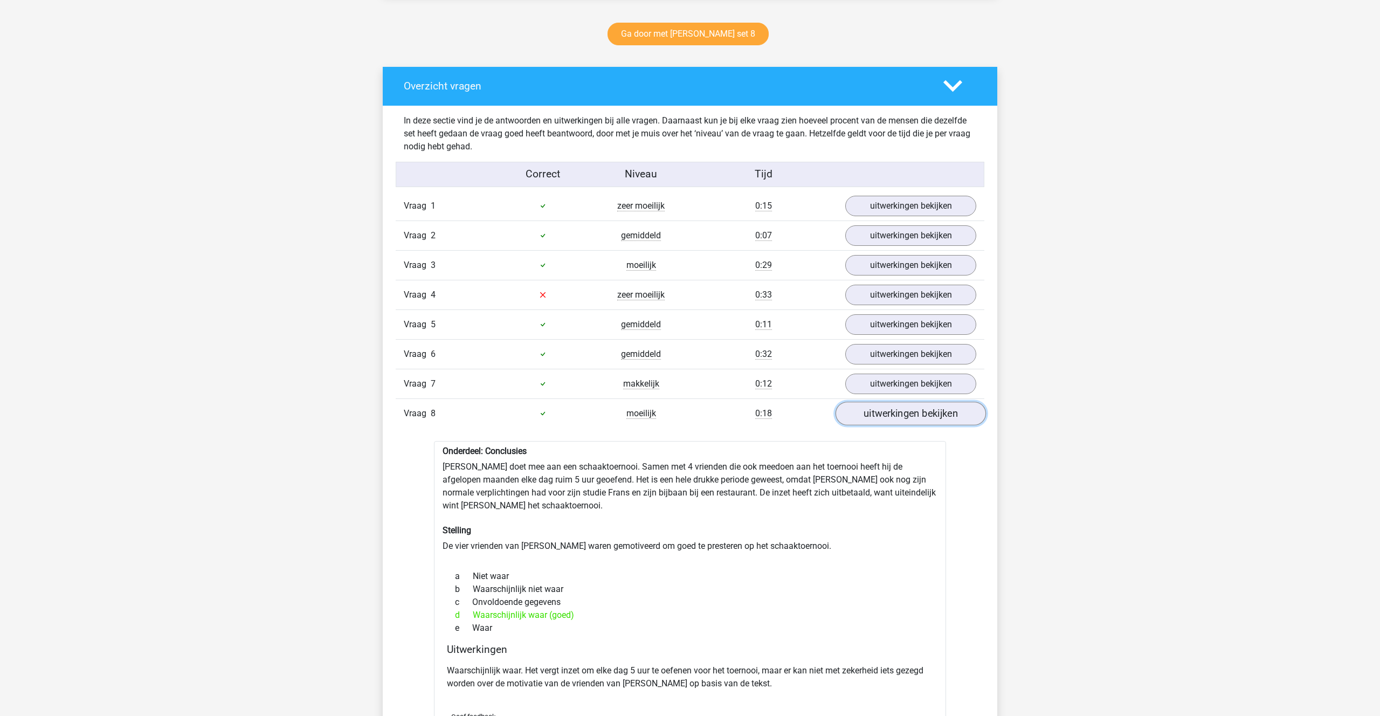
scroll to position [556, 0]
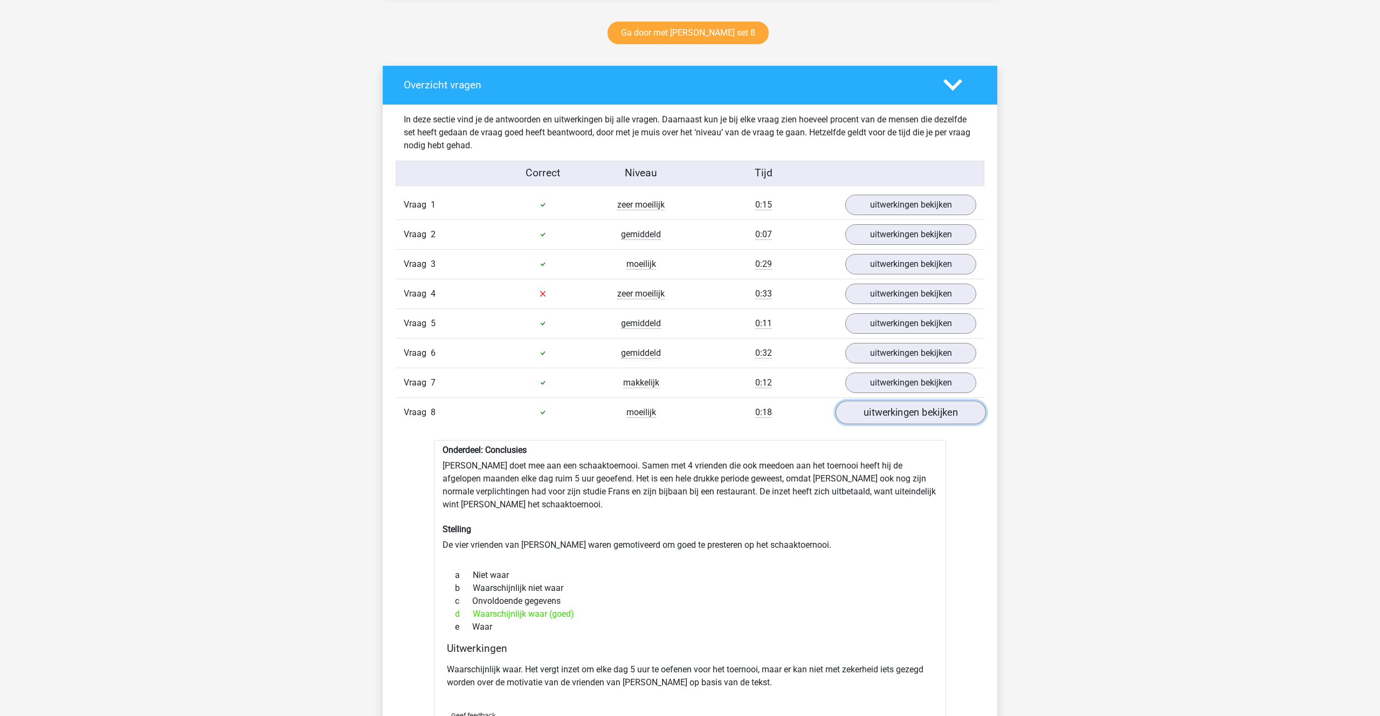
click at [917, 407] on link "uitwerkingen bekijken" at bounding box center [911, 413] width 150 height 24
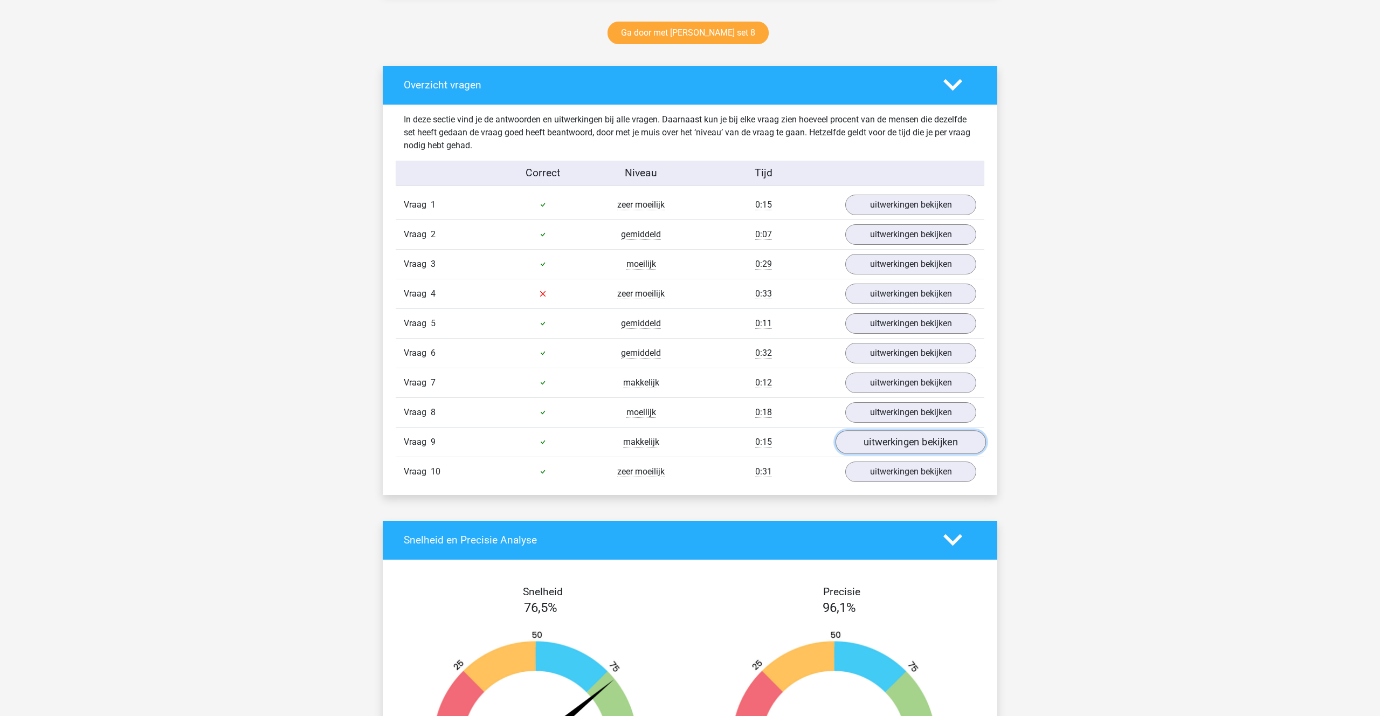
click at [910, 442] on link "uitwerkingen bekijken" at bounding box center [911, 442] width 150 height 24
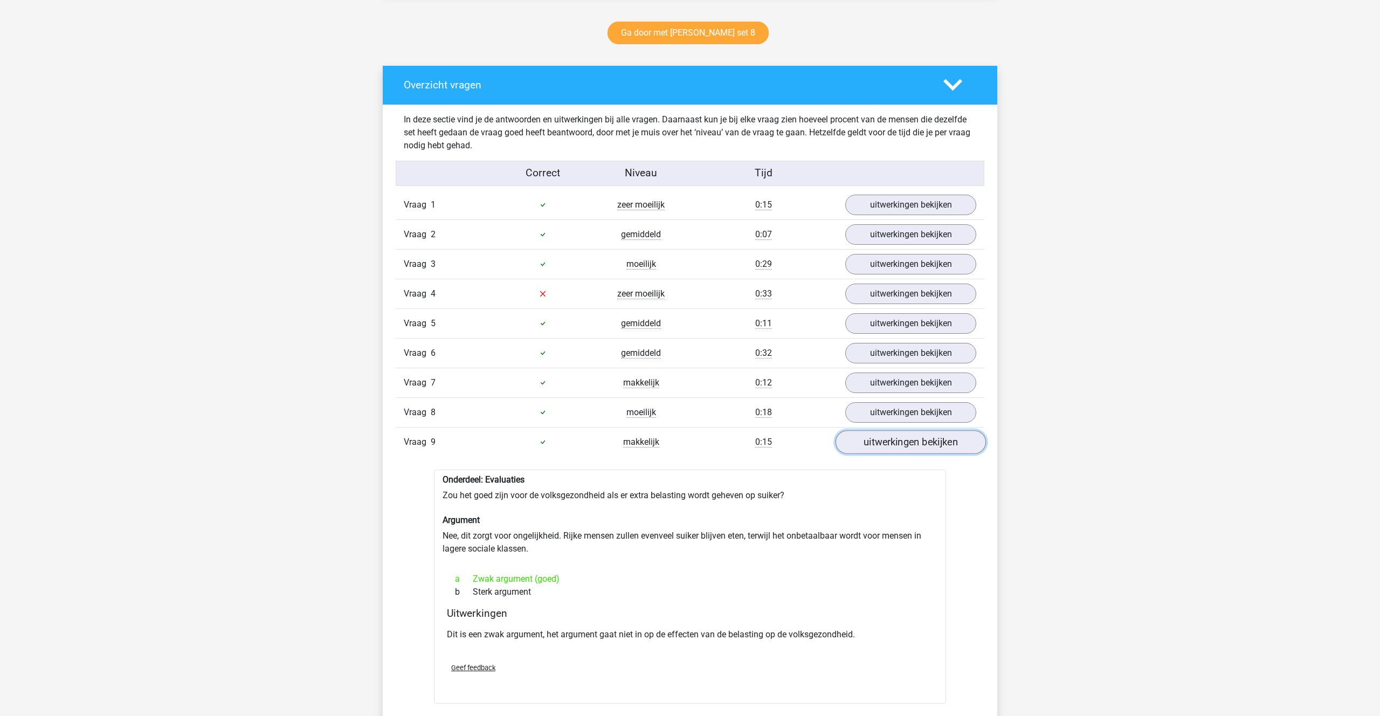
click at [905, 443] on link "uitwerkingen bekijken" at bounding box center [911, 442] width 150 height 24
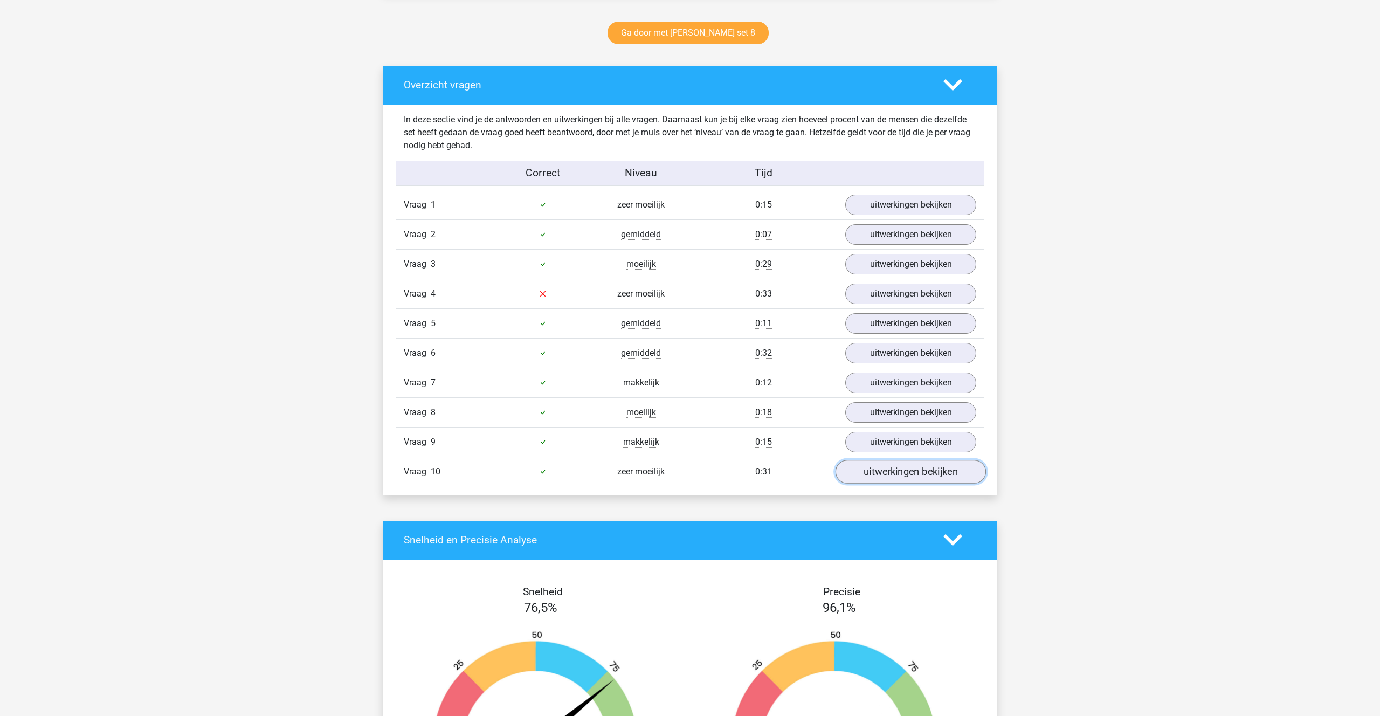
click at [909, 475] on link "uitwerkingen bekijken" at bounding box center [911, 472] width 150 height 24
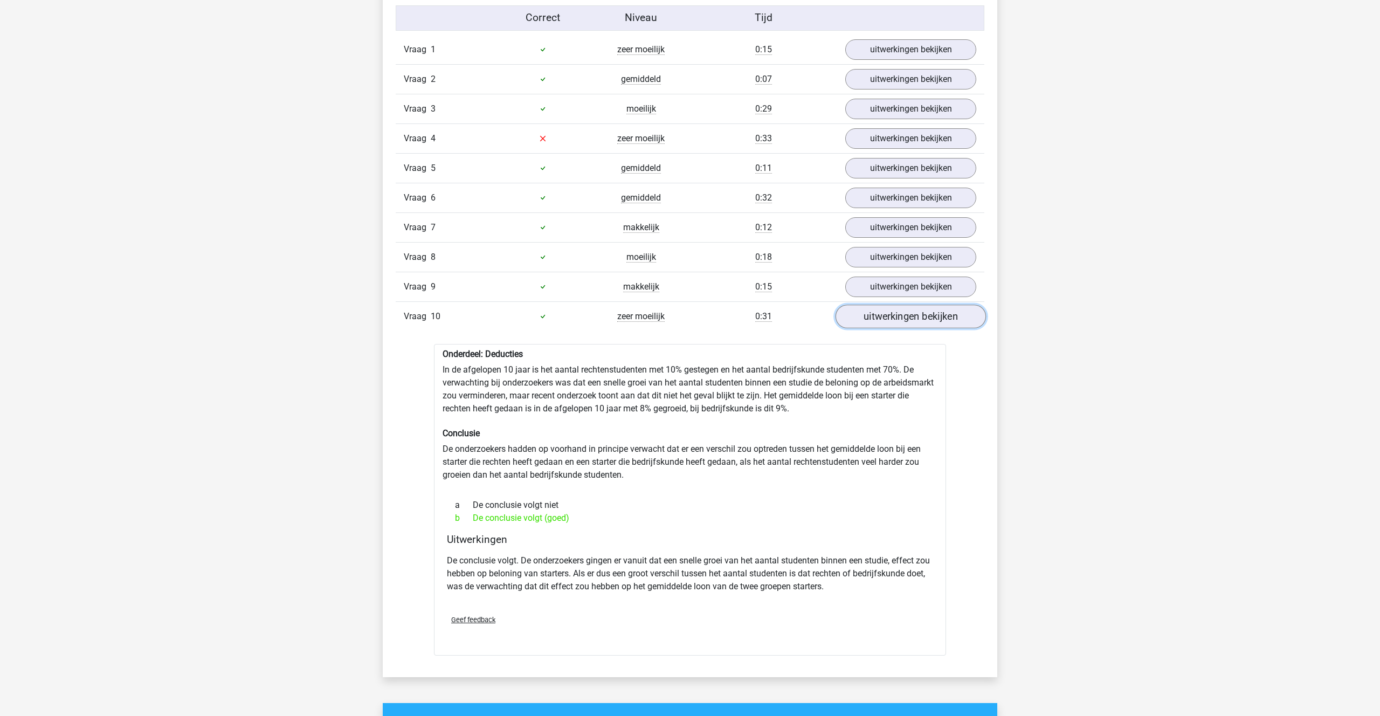
scroll to position [714, 0]
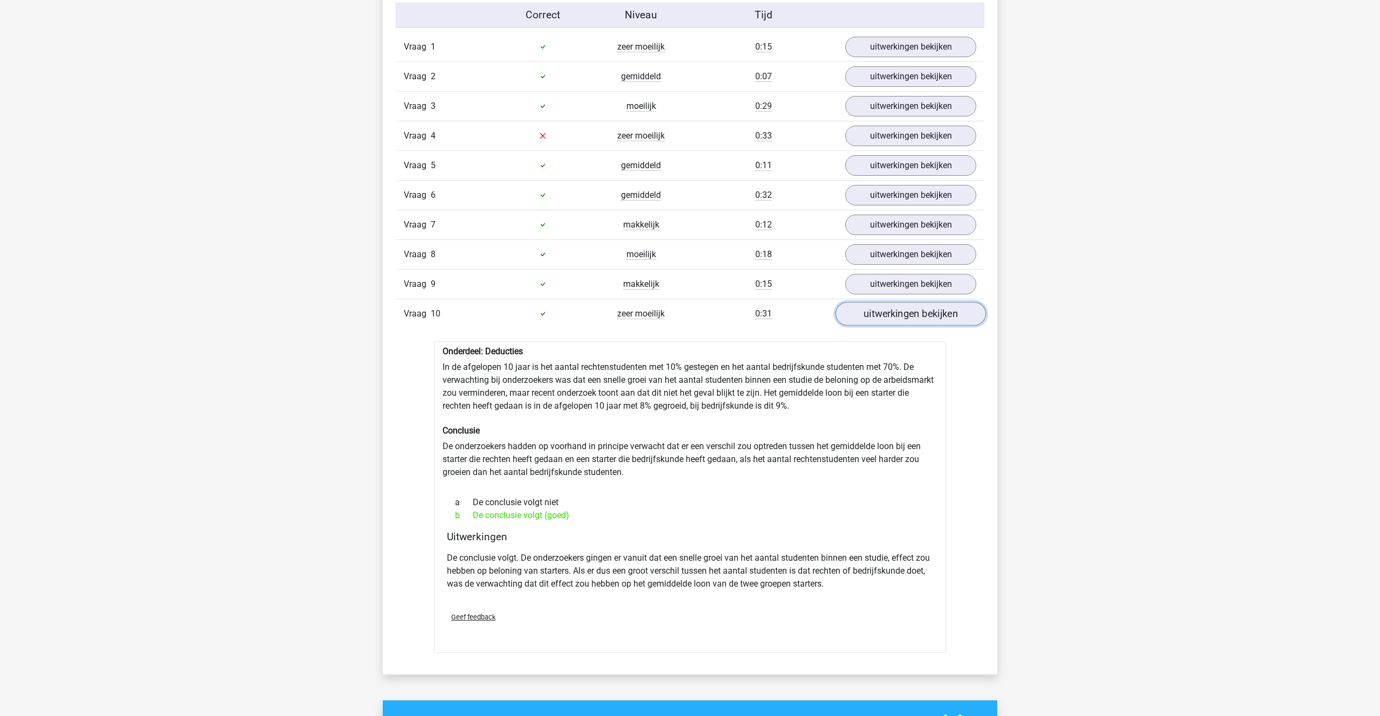
click at [883, 312] on link "uitwerkingen bekijken" at bounding box center [911, 314] width 150 height 24
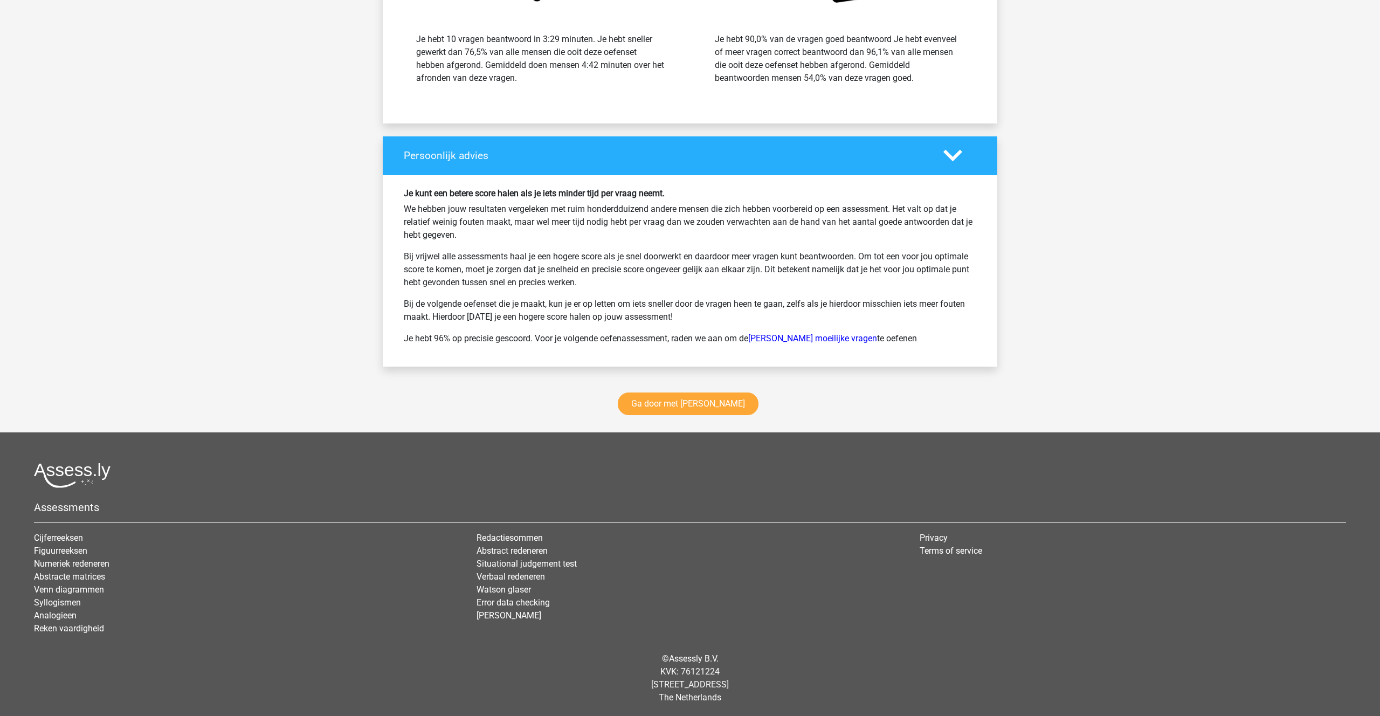
scroll to position [1304, 0]
click at [684, 408] on link "Ga door met [PERSON_NAME]" at bounding box center [688, 403] width 141 height 23
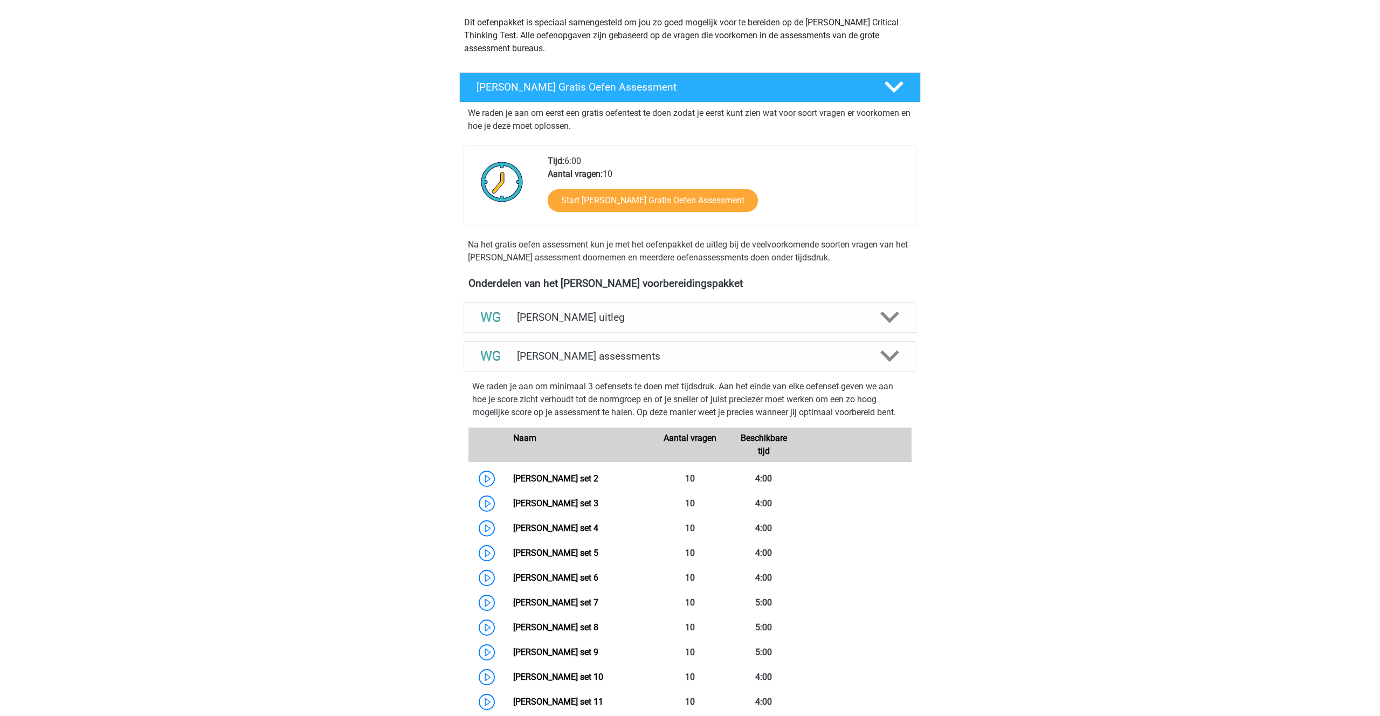
scroll to position [81, 0]
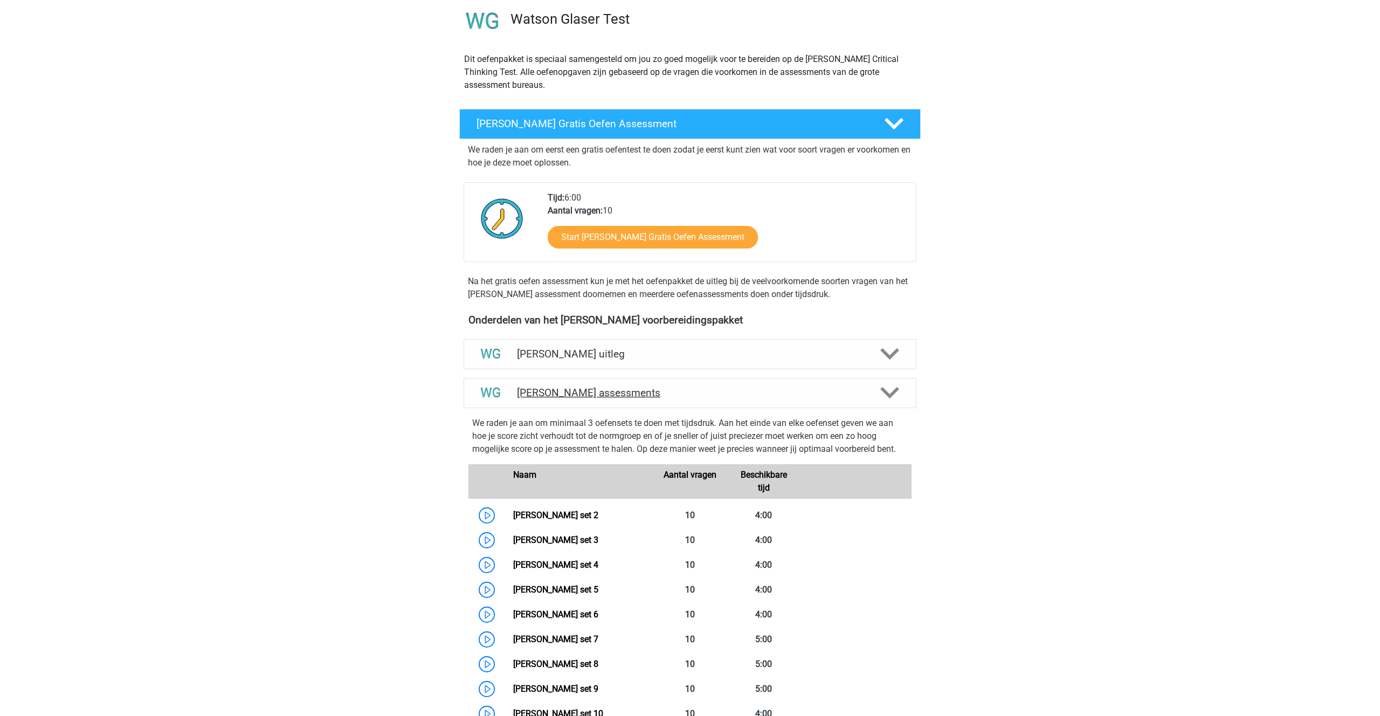
click at [890, 389] on icon at bounding box center [890, 392] width 19 height 19
click at [887, 390] on icon at bounding box center [890, 392] width 19 height 19
click at [890, 387] on icon at bounding box center [890, 392] width 19 height 19
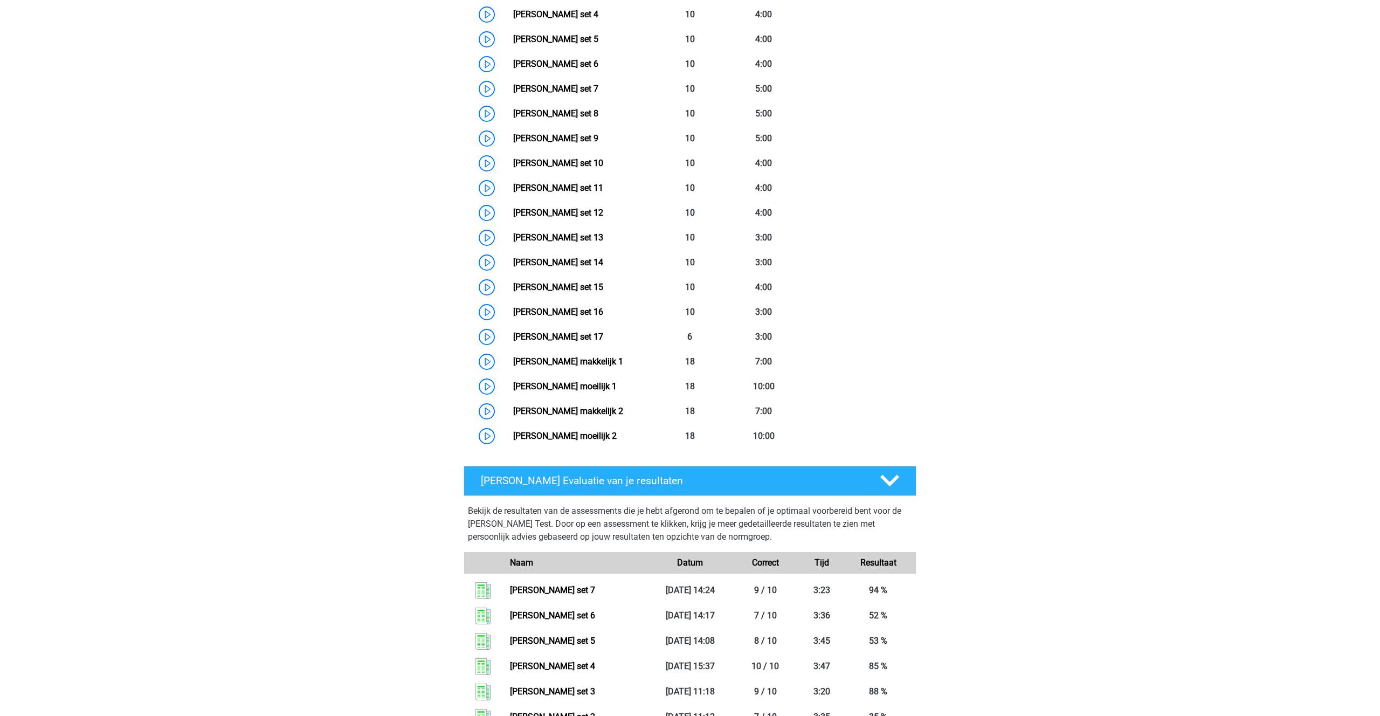
scroll to position [642, 0]
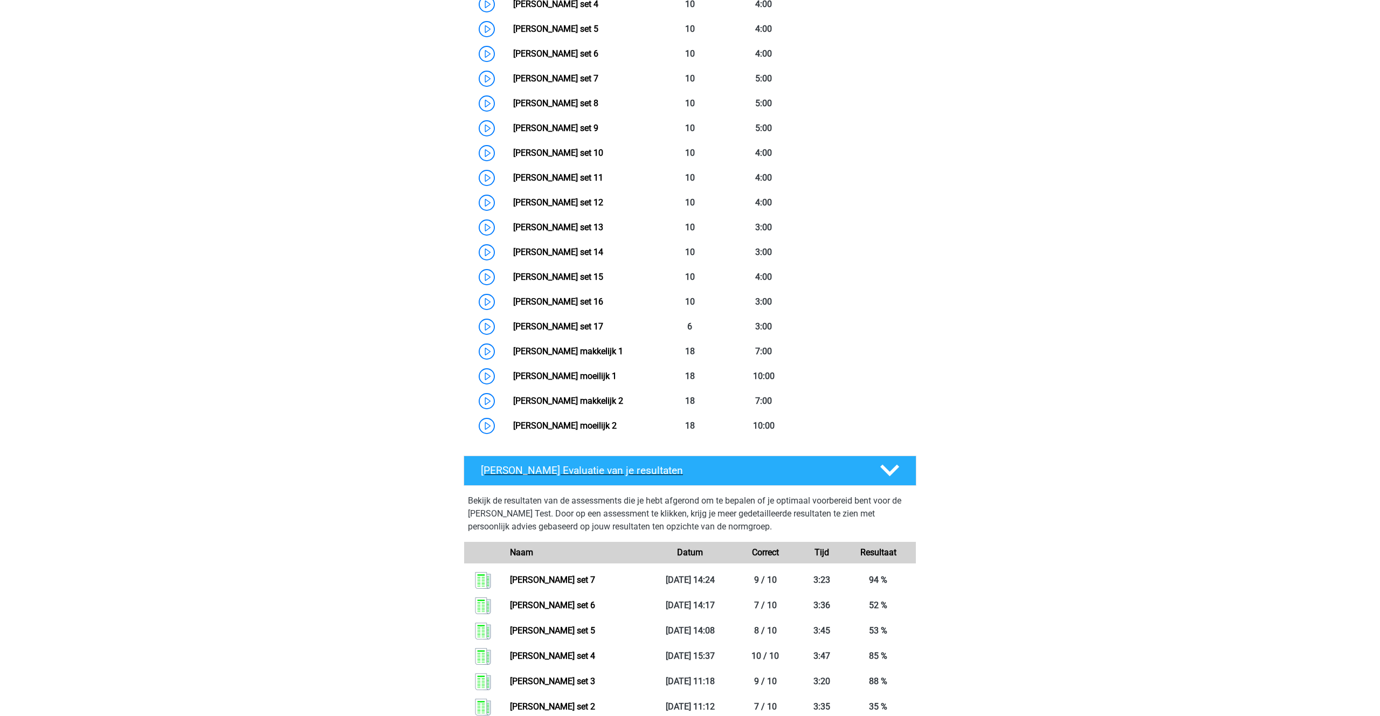
click at [886, 470] on polygon at bounding box center [890, 471] width 19 height 12
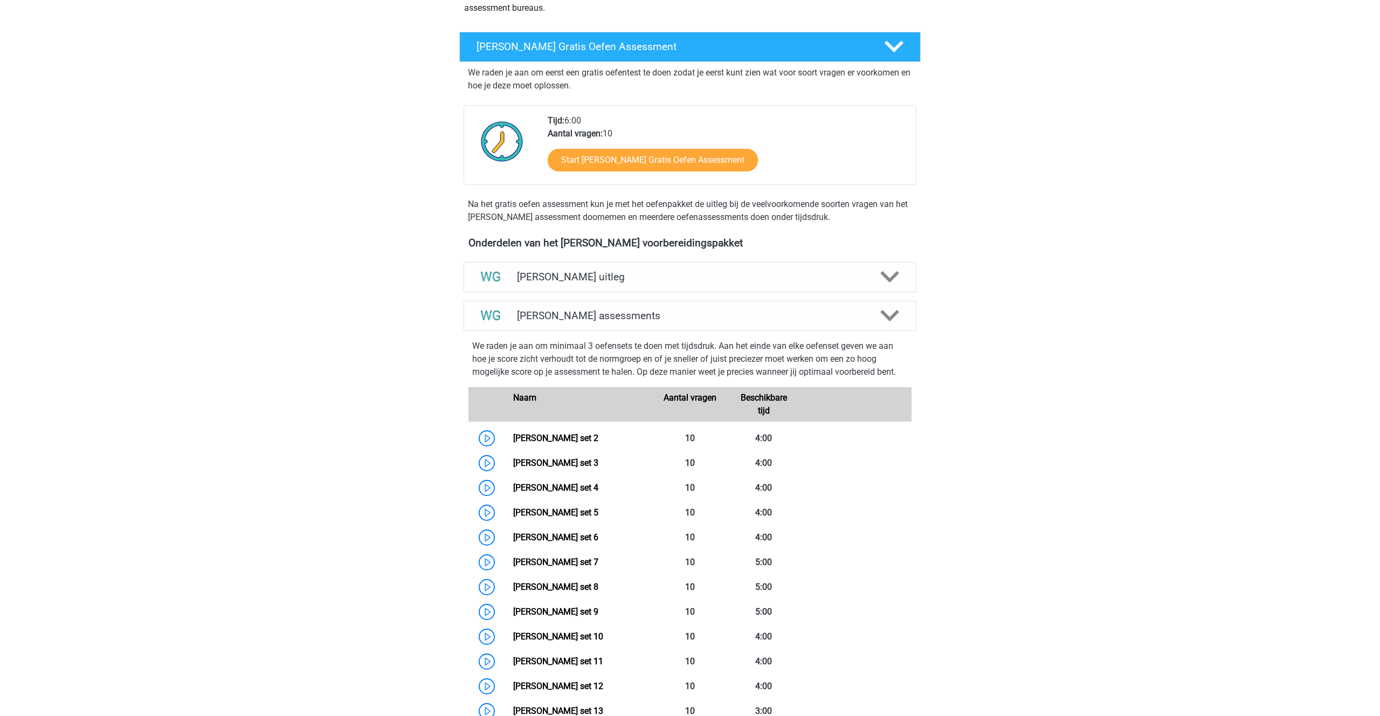
scroll to position [153, 0]
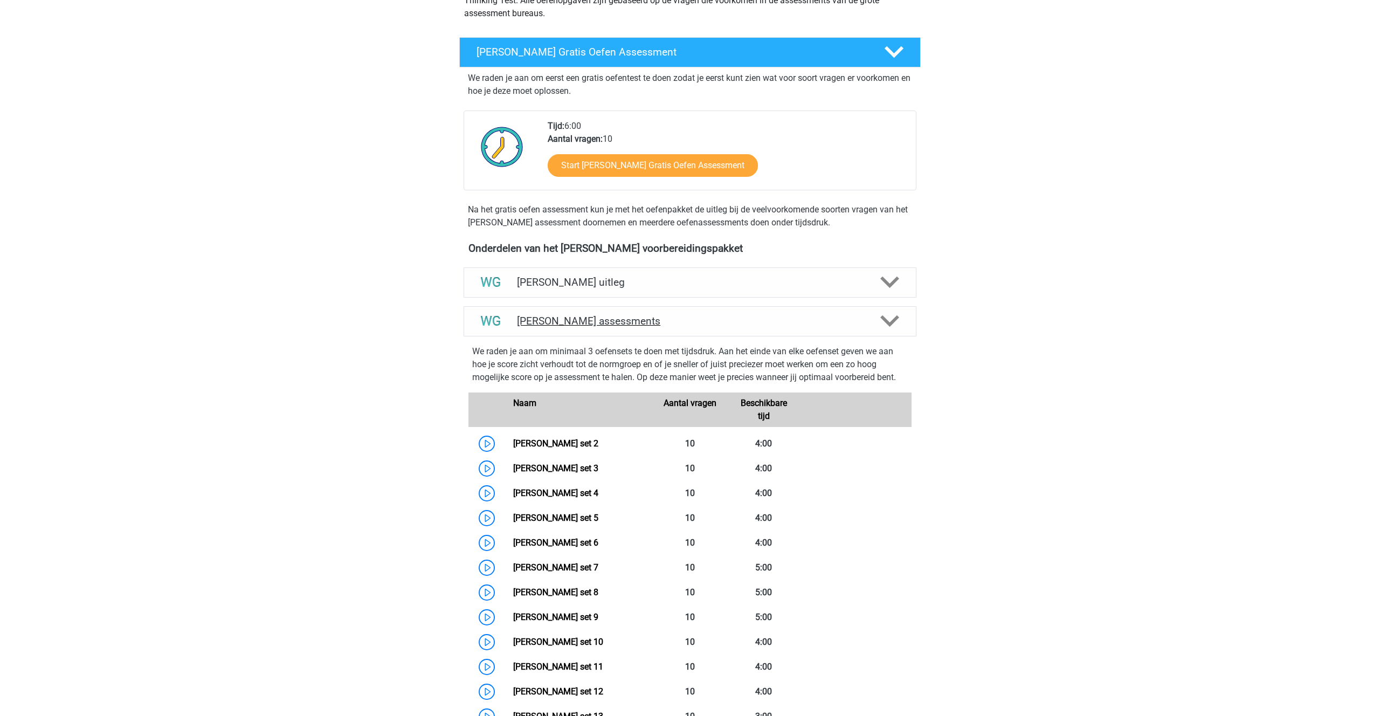
click at [889, 320] on icon at bounding box center [890, 321] width 19 height 19
click at [884, 280] on polygon at bounding box center [890, 283] width 19 height 12
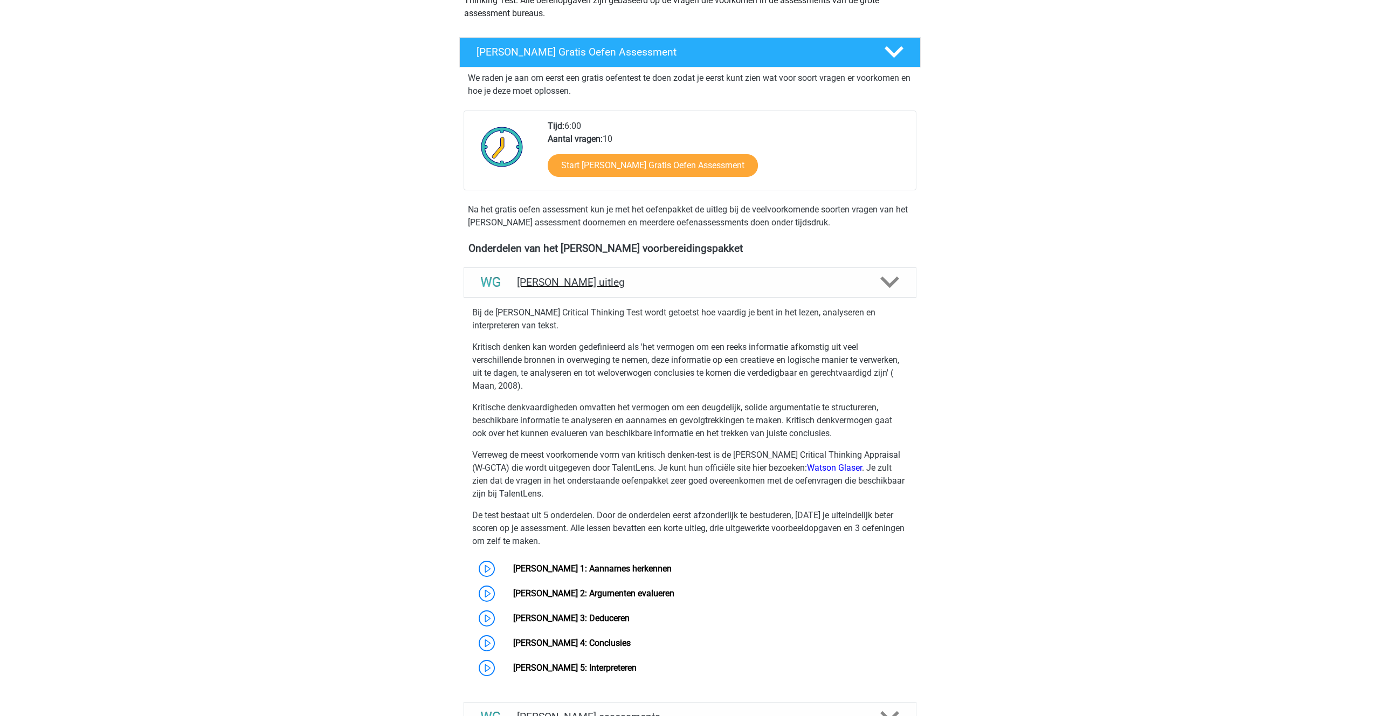
click at [884, 280] on polygon at bounding box center [890, 283] width 19 height 12
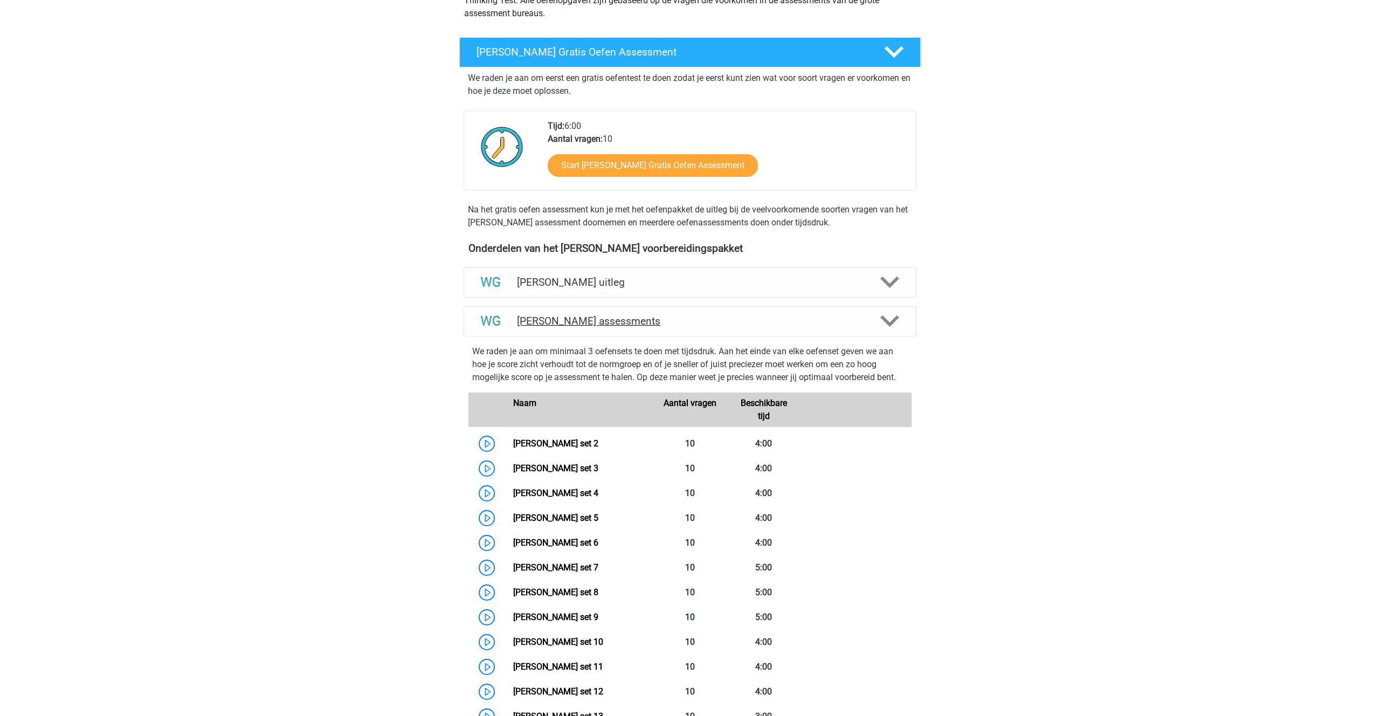
click at [889, 322] on polygon at bounding box center [890, 321] width 19 height 12
click at [576, 321] on h4 "[PERSON_NAME] assessments" at bounding box center [690, 321] width 346 height 12
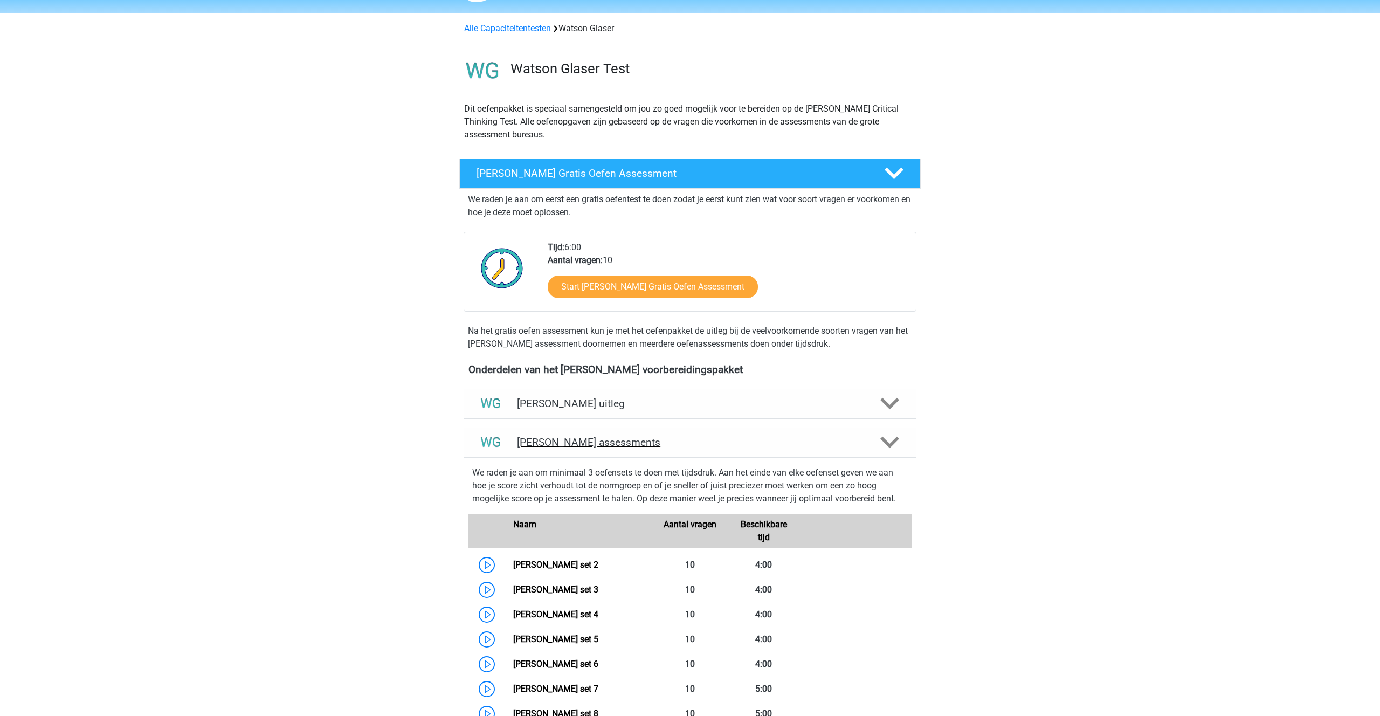
scroll to position [31, 0]
click at [640, 438] on h4 "[PERSON_NAME] assessments" at bounding box center [690, 443] width 346 height 12
click at [900, 445] on div at bounding box center [889, 443] width 36 height 19
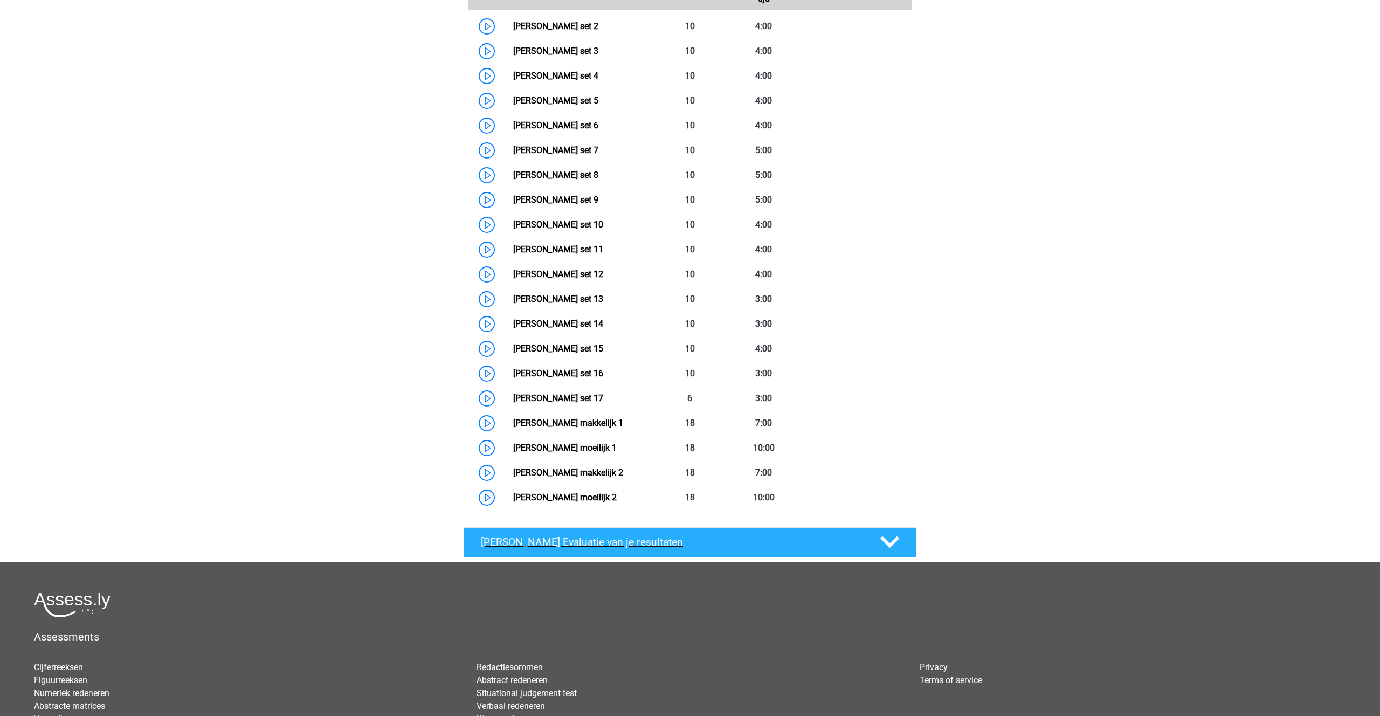
scroll to position [587, 0]
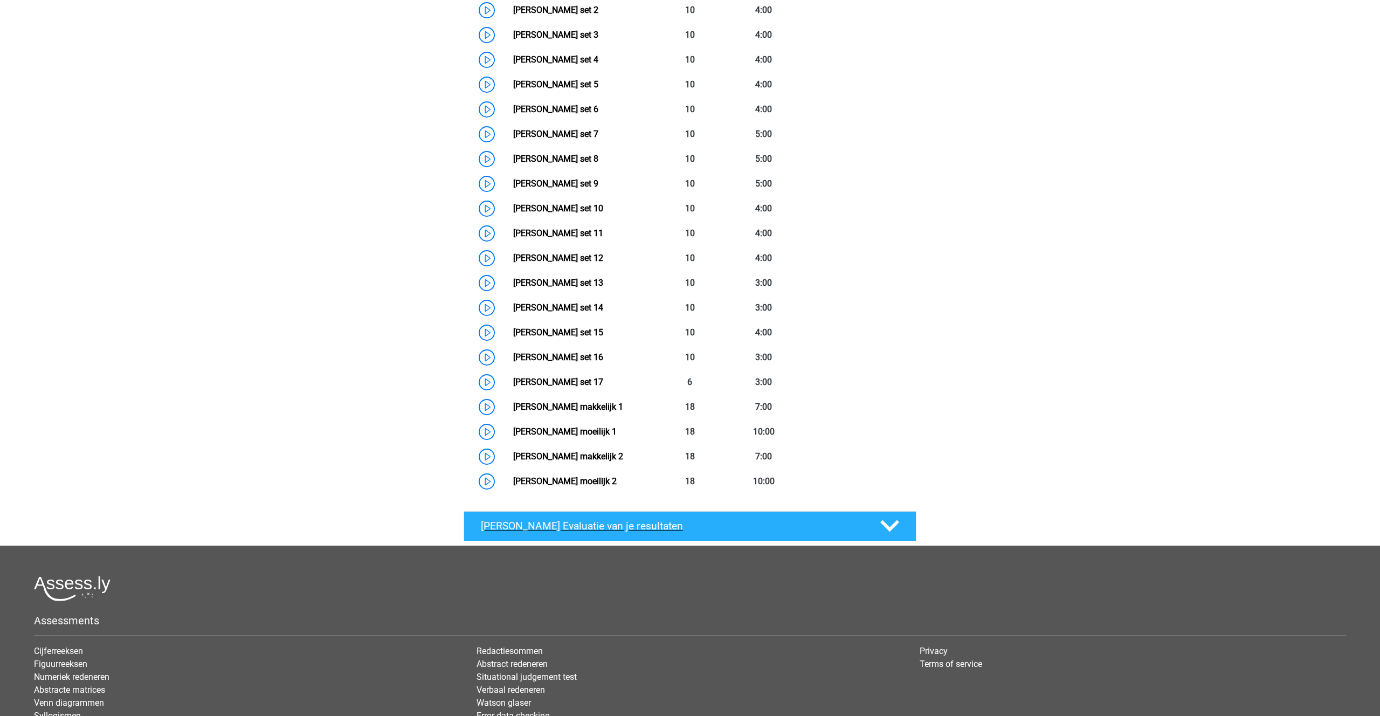
click at [890, 525] on icon at bounding box center [890, 526] width 19 height 19
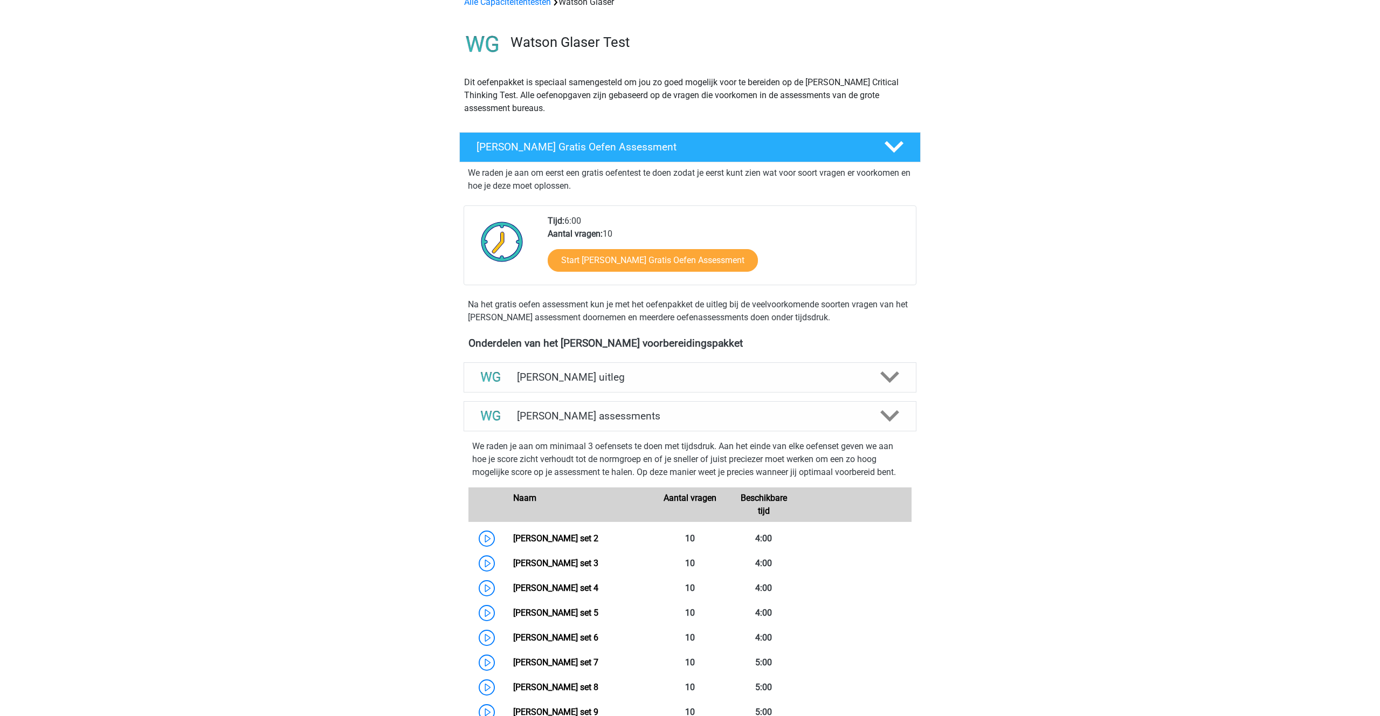
scroll to position [0, 0]
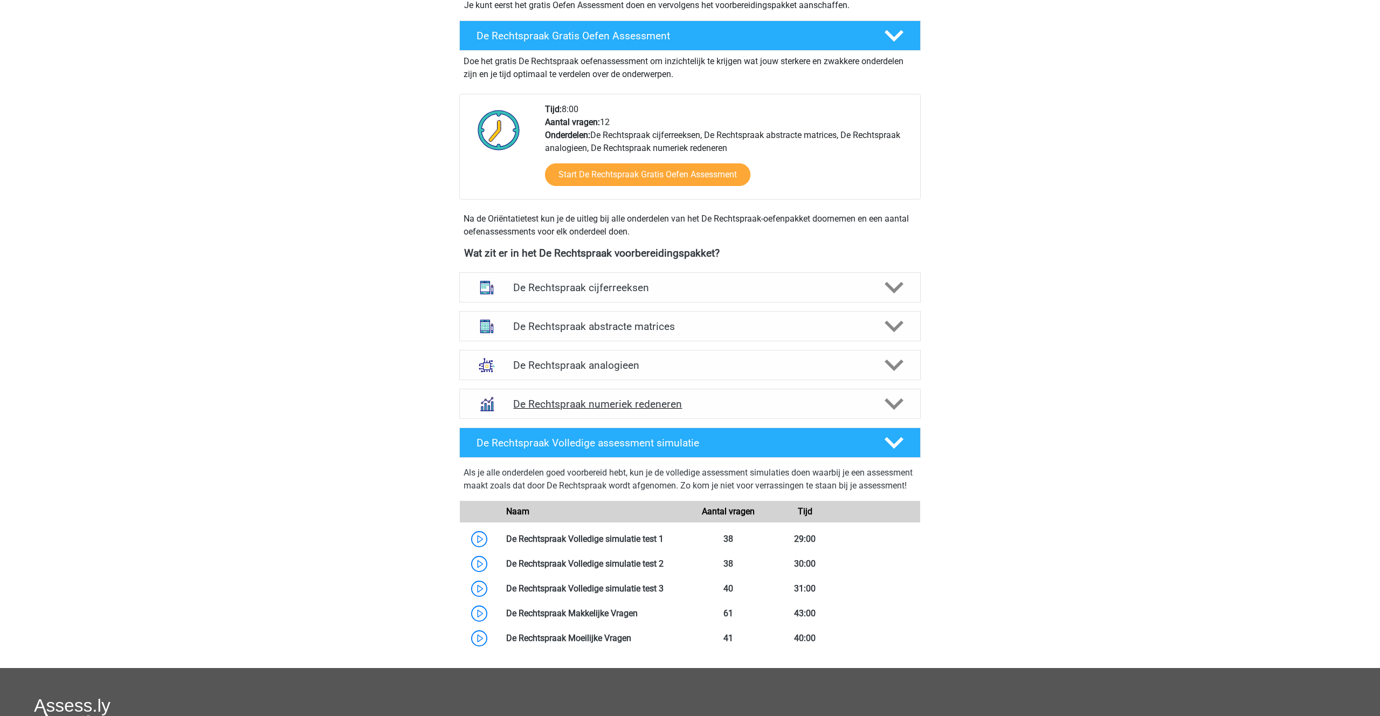
scroll to position [312, 0]
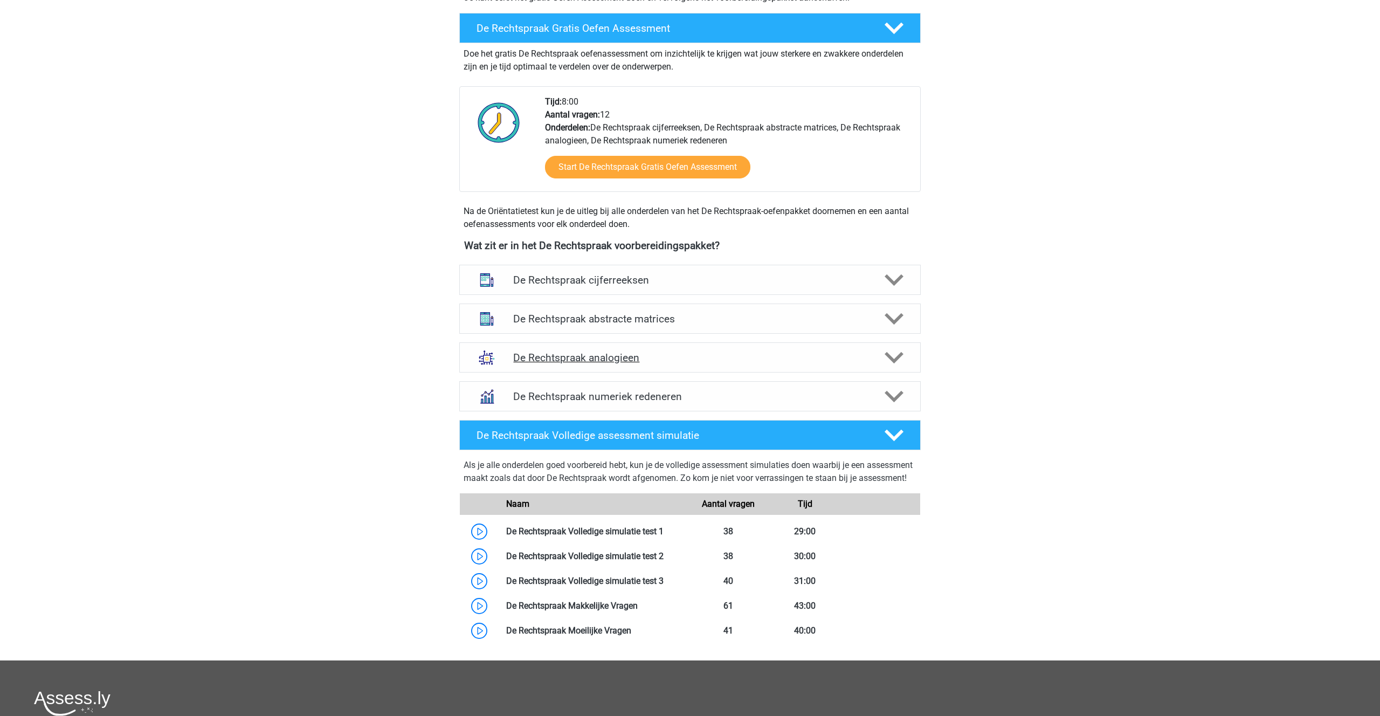
click at [893, 355] on icon at bounding box center [894, 357] width 19 height 19
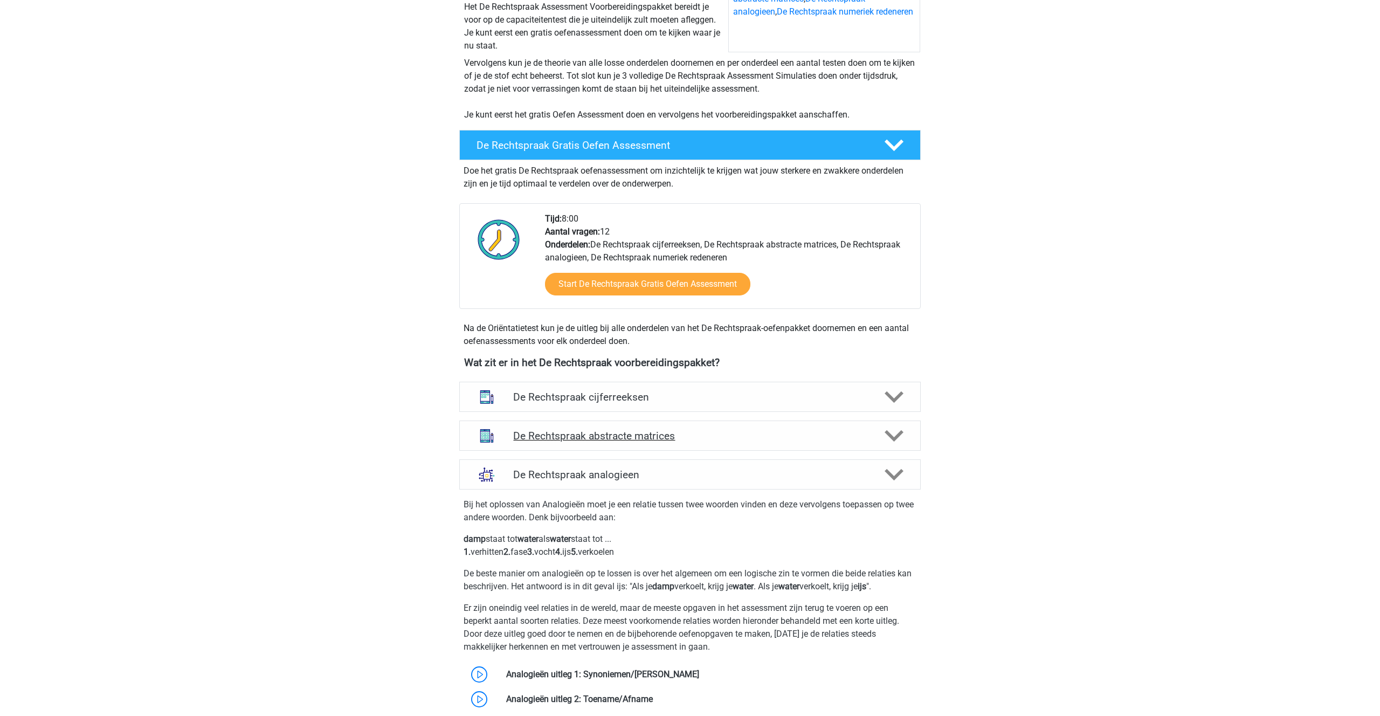
scroll to position [194, 0]
click at [891, 435] on icon at bounding box center [894, 437] width 19 height 19
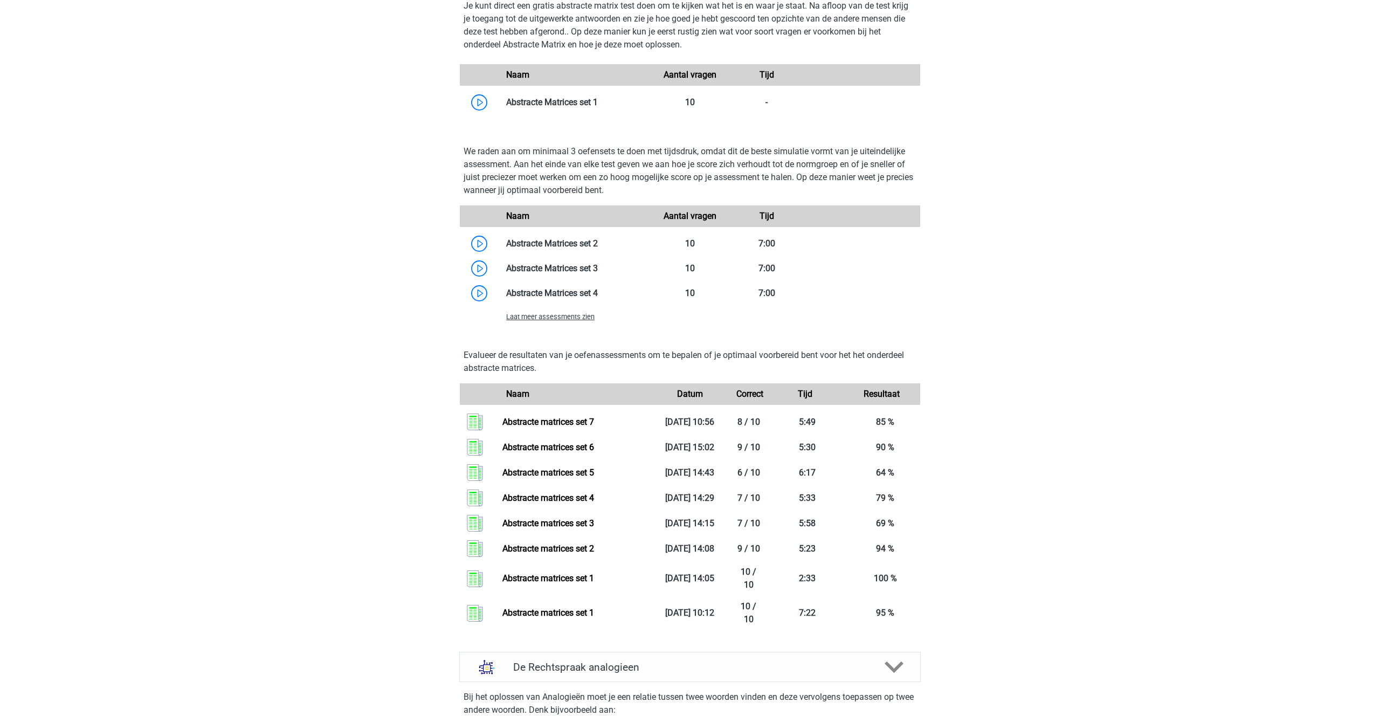
scroll to position [827, 0]
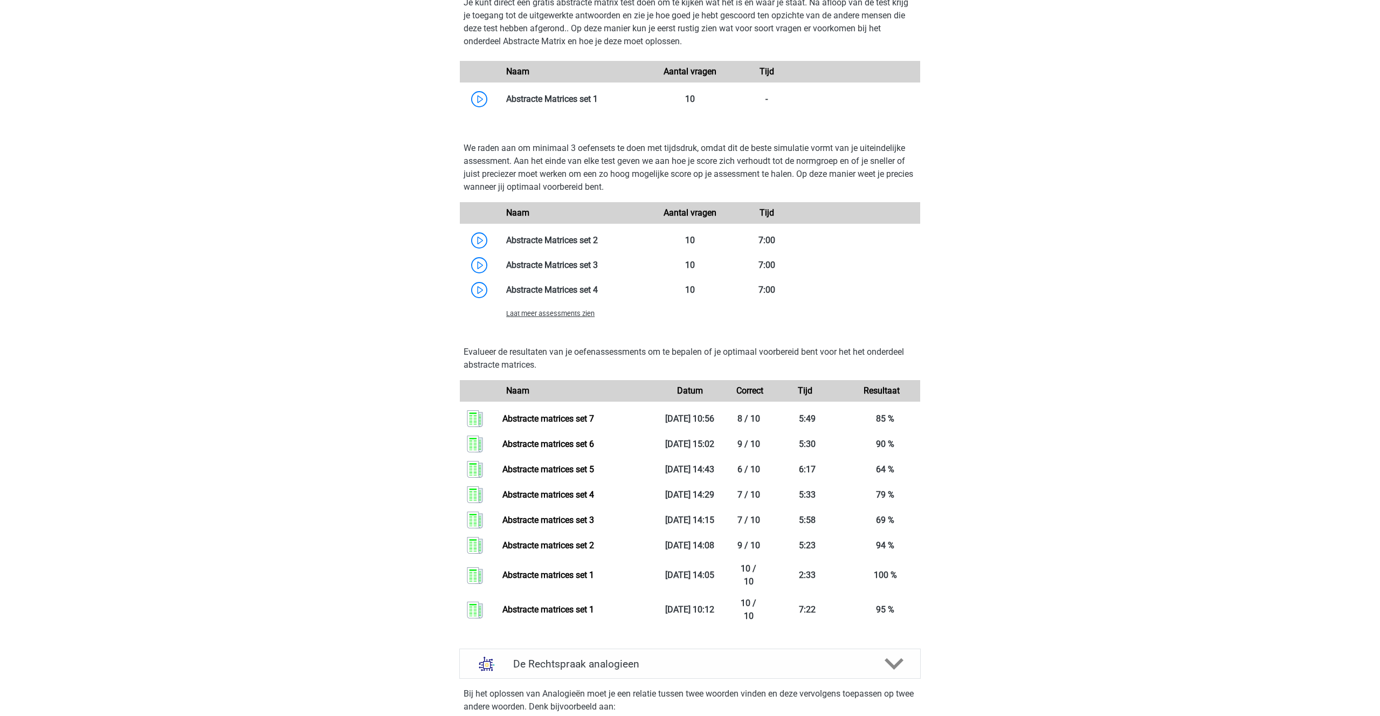
click at [566, 313] on span "Laat meer assessments zien" at bounding box center [550, 314] width 88 height 8
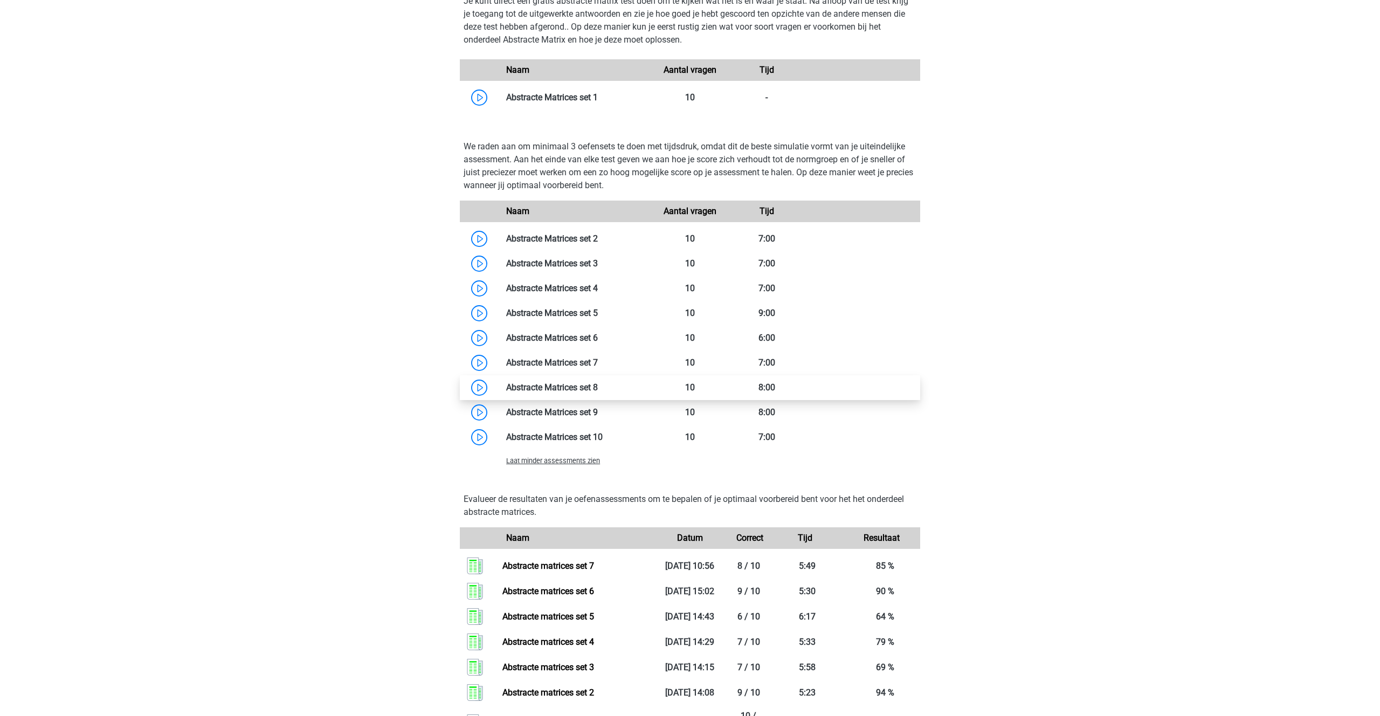
scroll to position [826, 0]
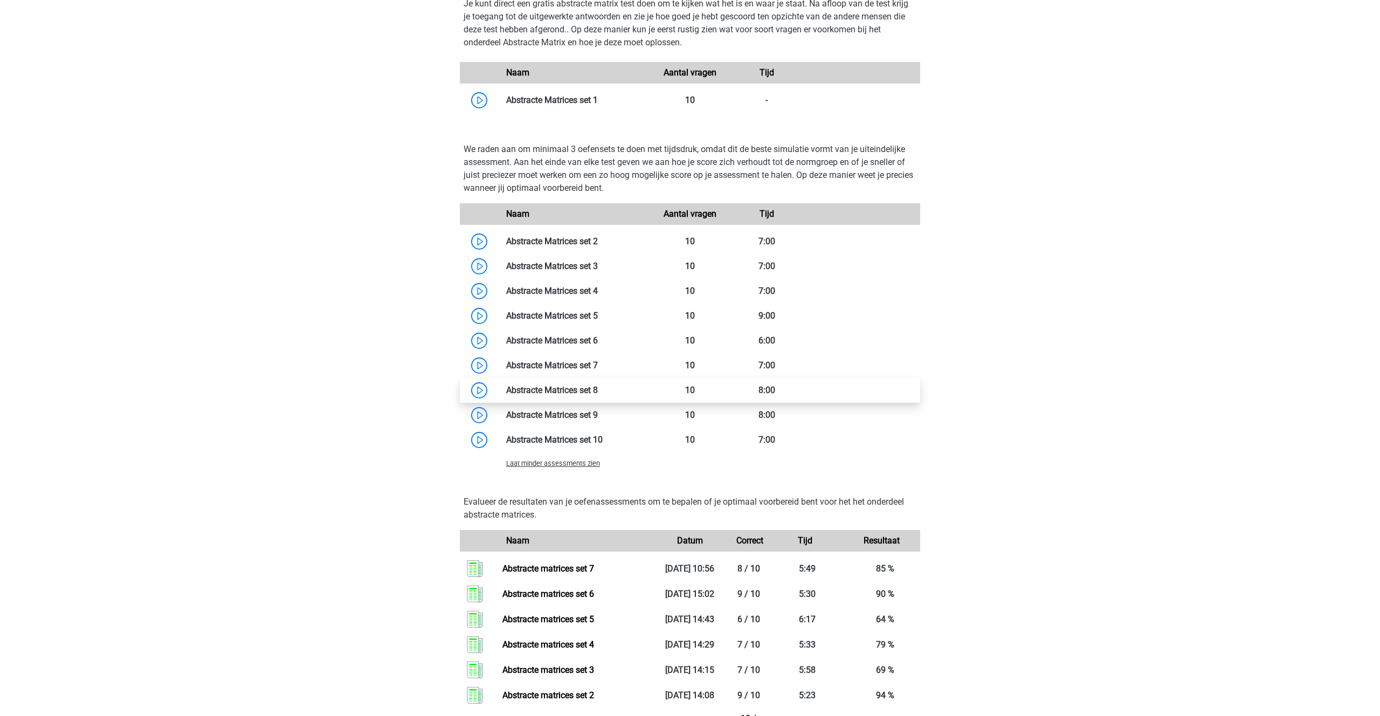
click at [598, 388] on link at bounding box center [598, 390] width 0 height 10
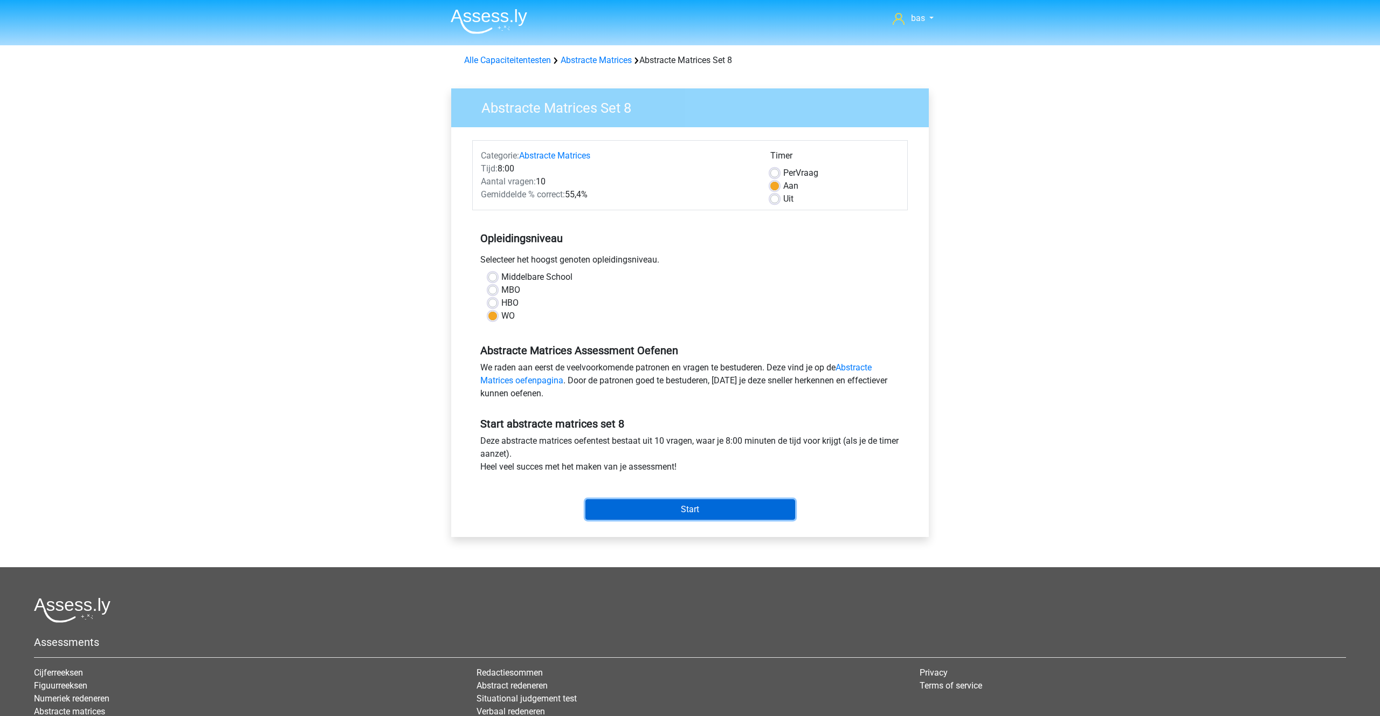
click at [687, 506] on input "Start" at bounding box center [691, 509] width 210 height 20
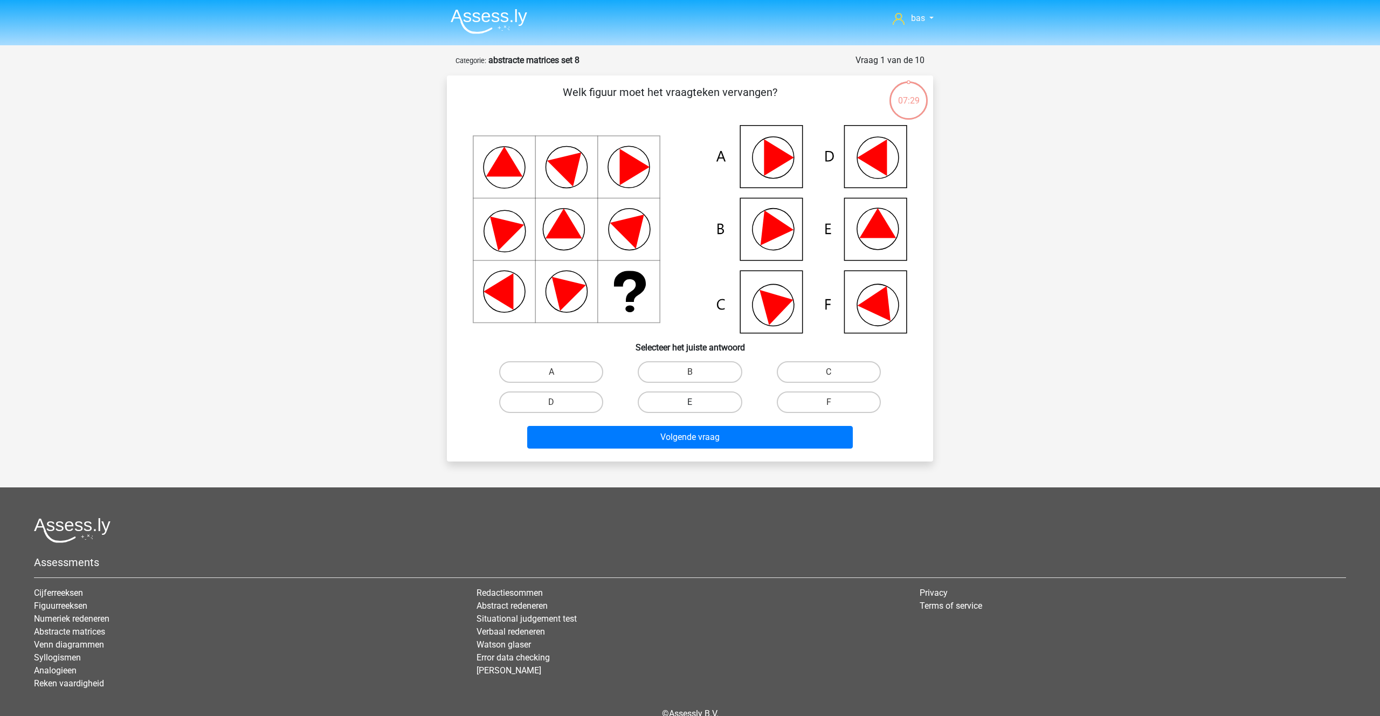
click at [677, 399] on label "E" at bounding box center [690, 403] width 104 height 22
click at [690, 402] on input "E" at bounding box center [693, 405] width 7 height 7
radio input "true"
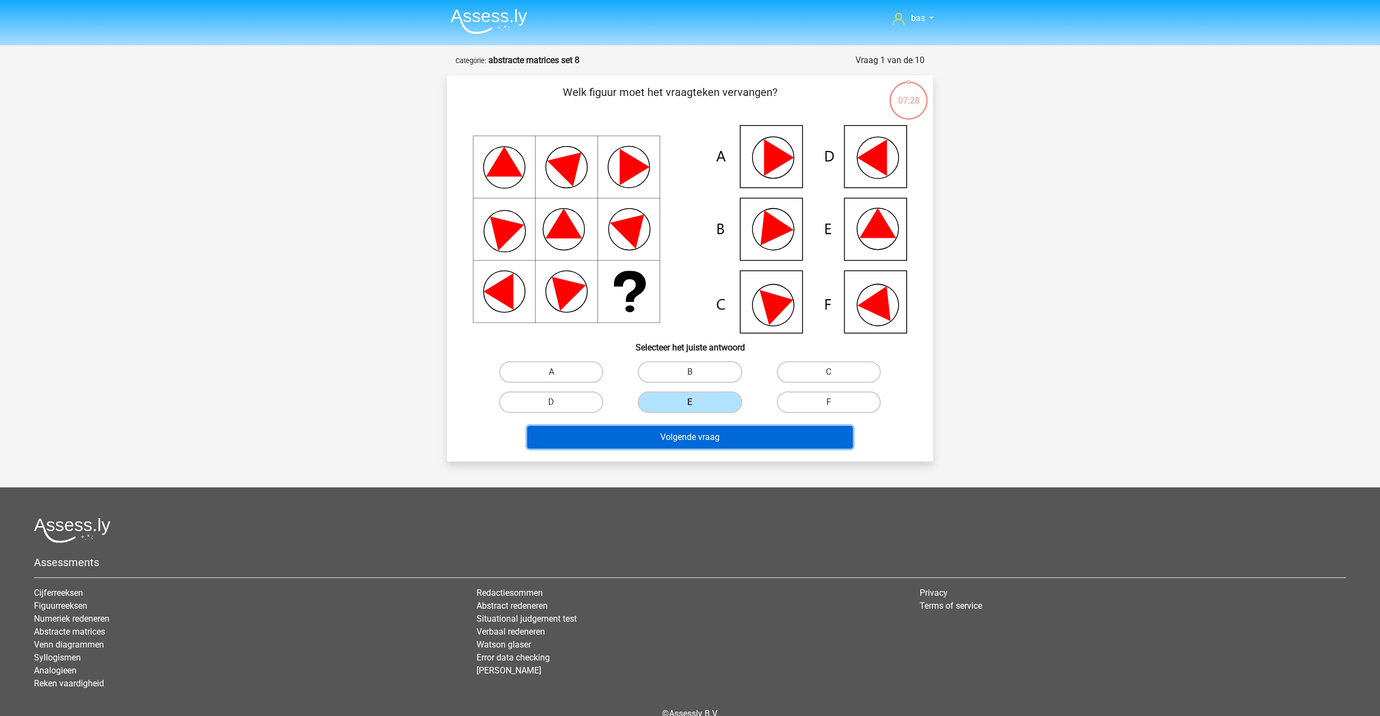
click at [697, 434] on button "Volgende vraag" at bounding box center [690, 437] width 326 height 23
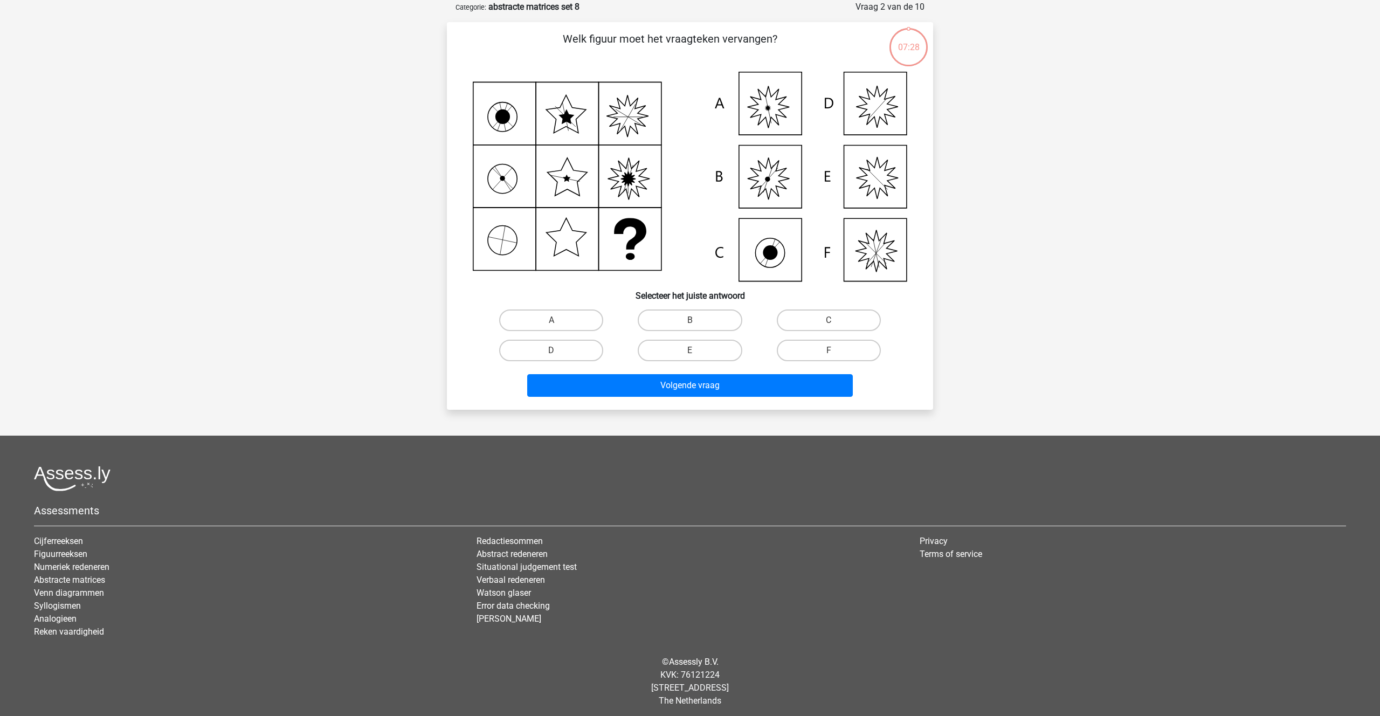
scroll to position [54, 0]
click at [563, 317] on label "A" at bounding box center [551, 320] width 104 height 22
click at [559, 320] on input "A" at bounding box center [555, 323] width 7 height 7
radio input "true"
click at [676, 377] on button "Volgende vraag" at bounding box center [690, 385] width 326 height 23
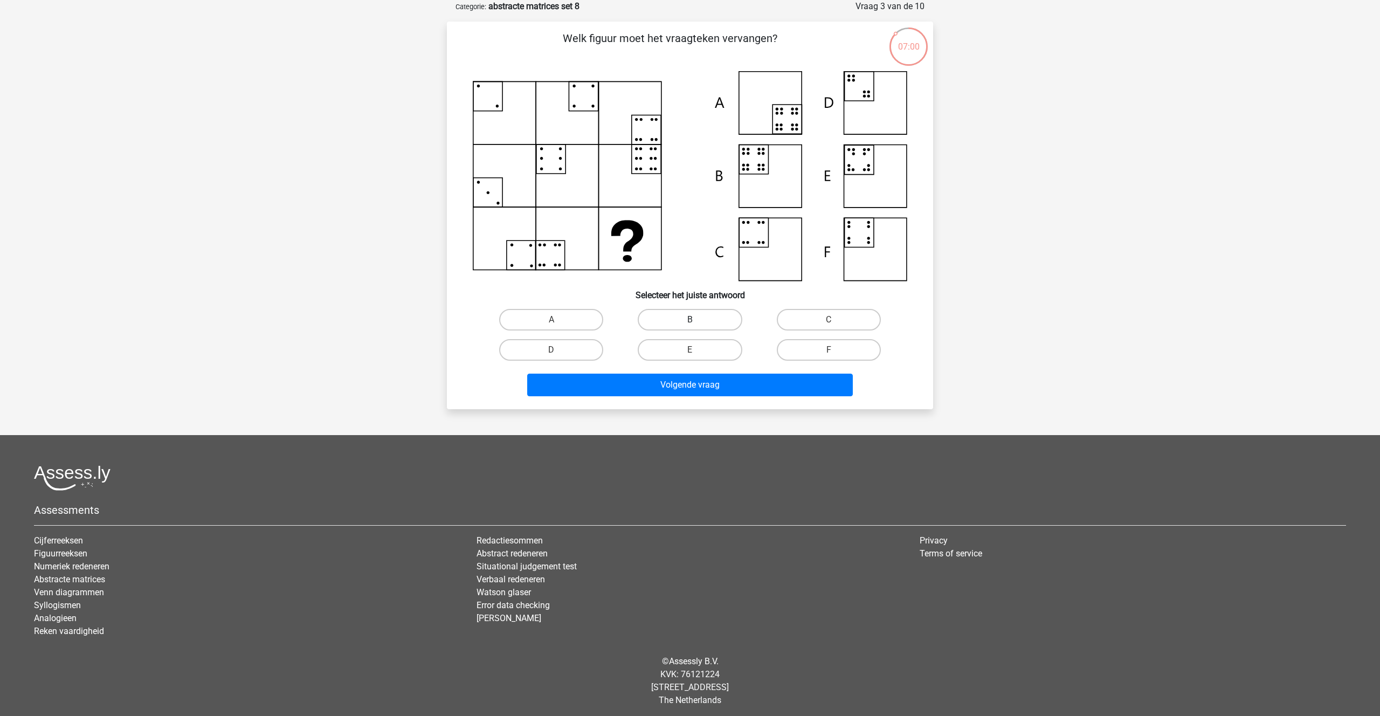
click at [683, 317] on label "B" at bounding box center [690, 320] width 104 height 22
click at [690, 320] on input "B" at bounding box center [693, 323] width 7 height 7
radio input "true"
click at [700, 385] on button "Volgende vraag" at bounding box center [690, 385] width 326 height 23
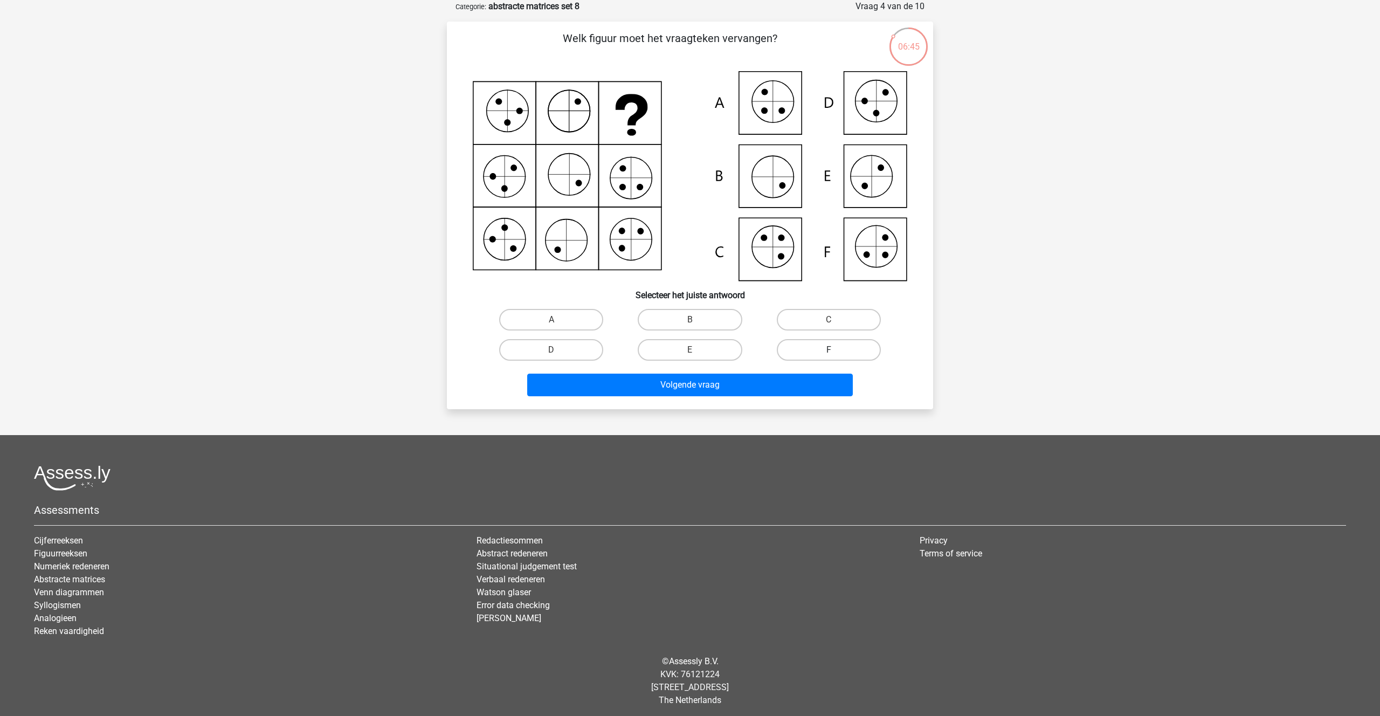
click at [841, 347] on label "F" at bounding box center [829, 350] width 104 height 22
click at [836, 350] on input "F" at bounding box center [832, 353] width 7 height 7
radio input "true"
click at [673, 388] on button "Volgende vraag" at bounding box center [690, 385] width 326 height 23
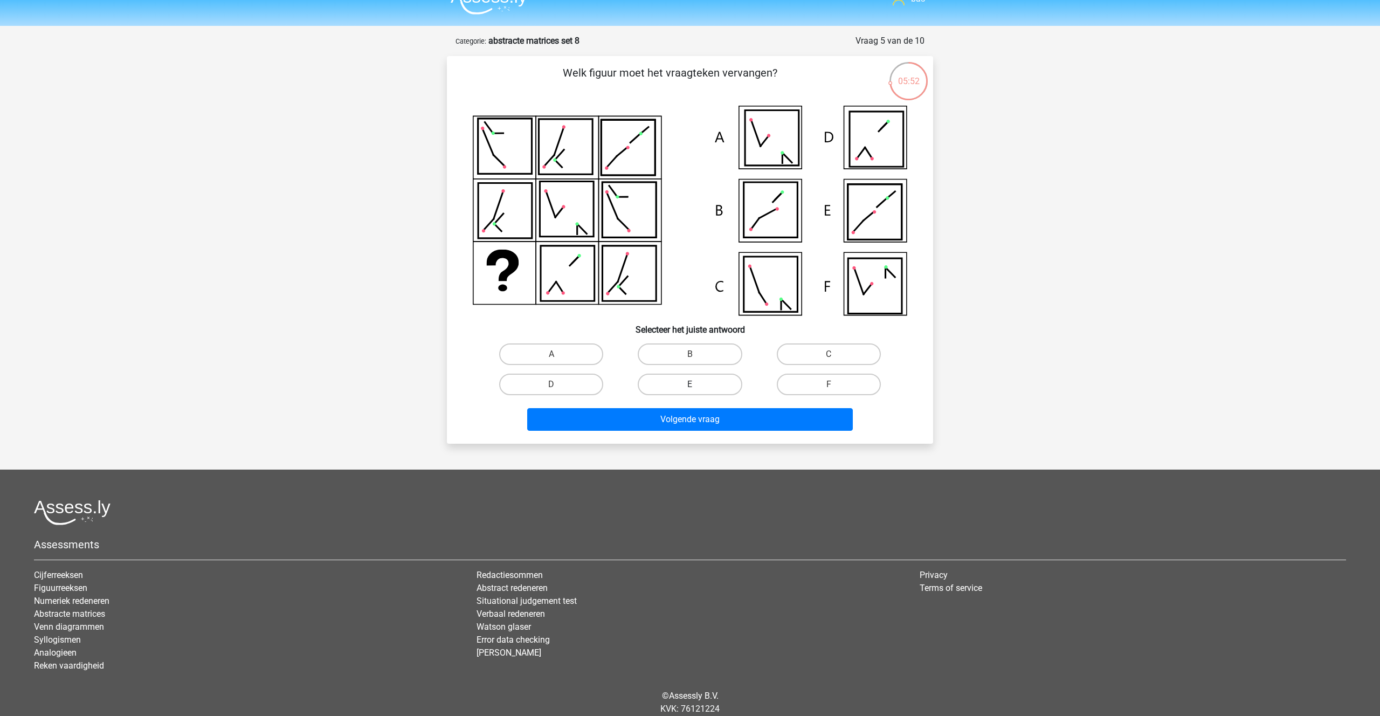
scroll to position [0, 0]
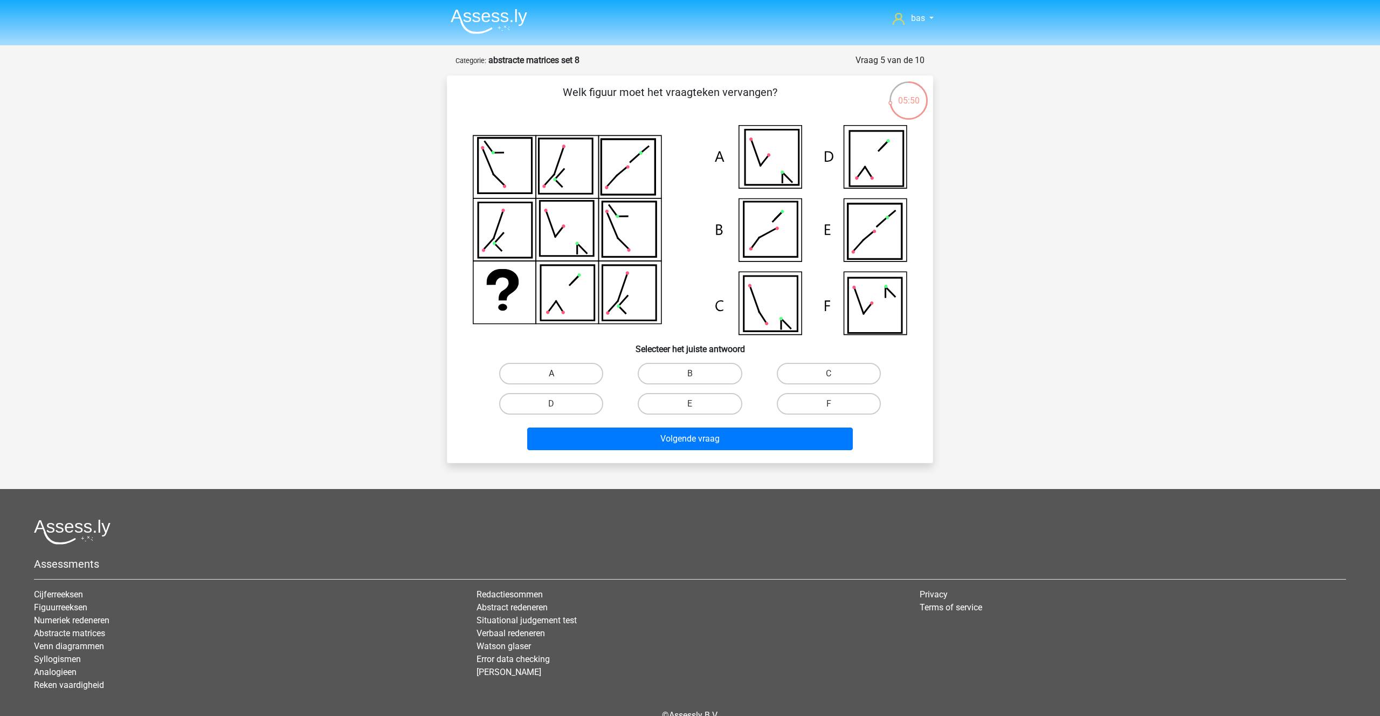
click at [558, 373] on label "A" at bounding box center [551, 374] width 104 height 22
click at [558, 374] on input "A" at bounding box center [555, 377] width 7 height 7
radio input "true"
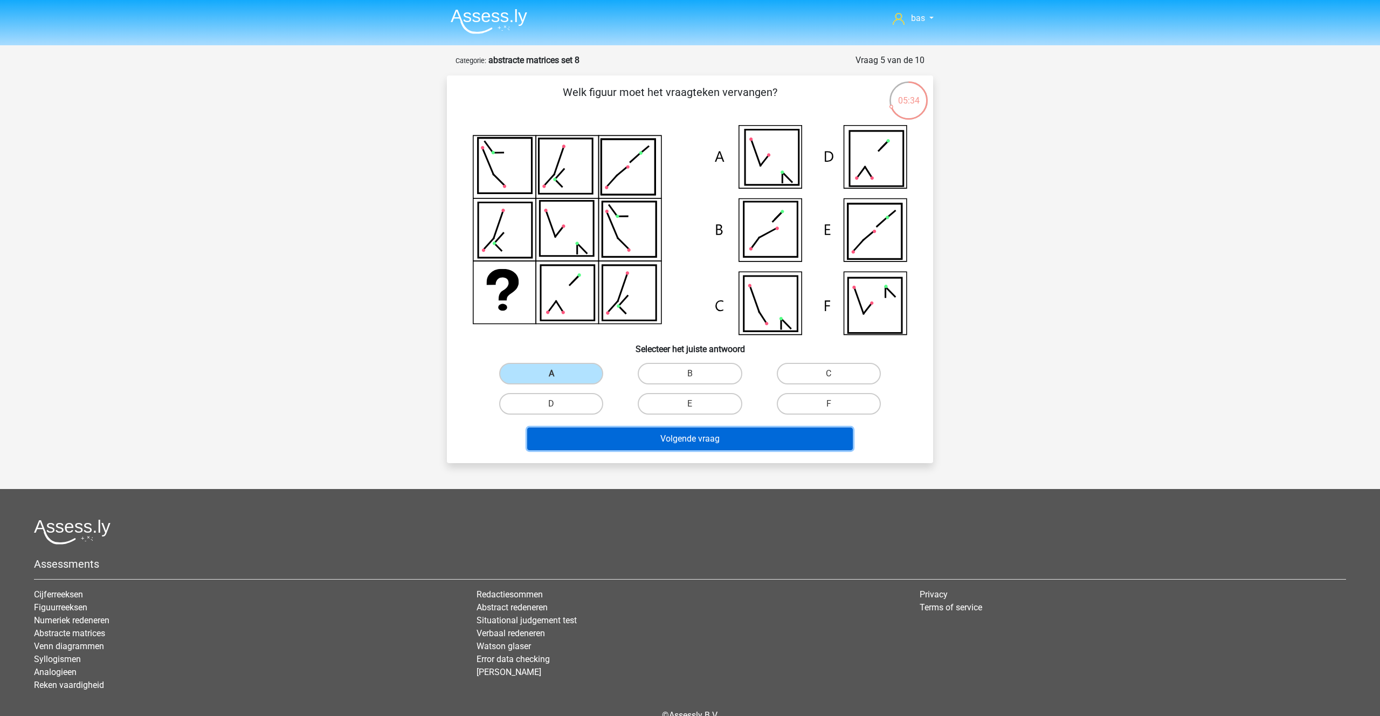
click at [691, 436] on button "Volgende vraag" at bounding box center [690, 439] width 326 height 23
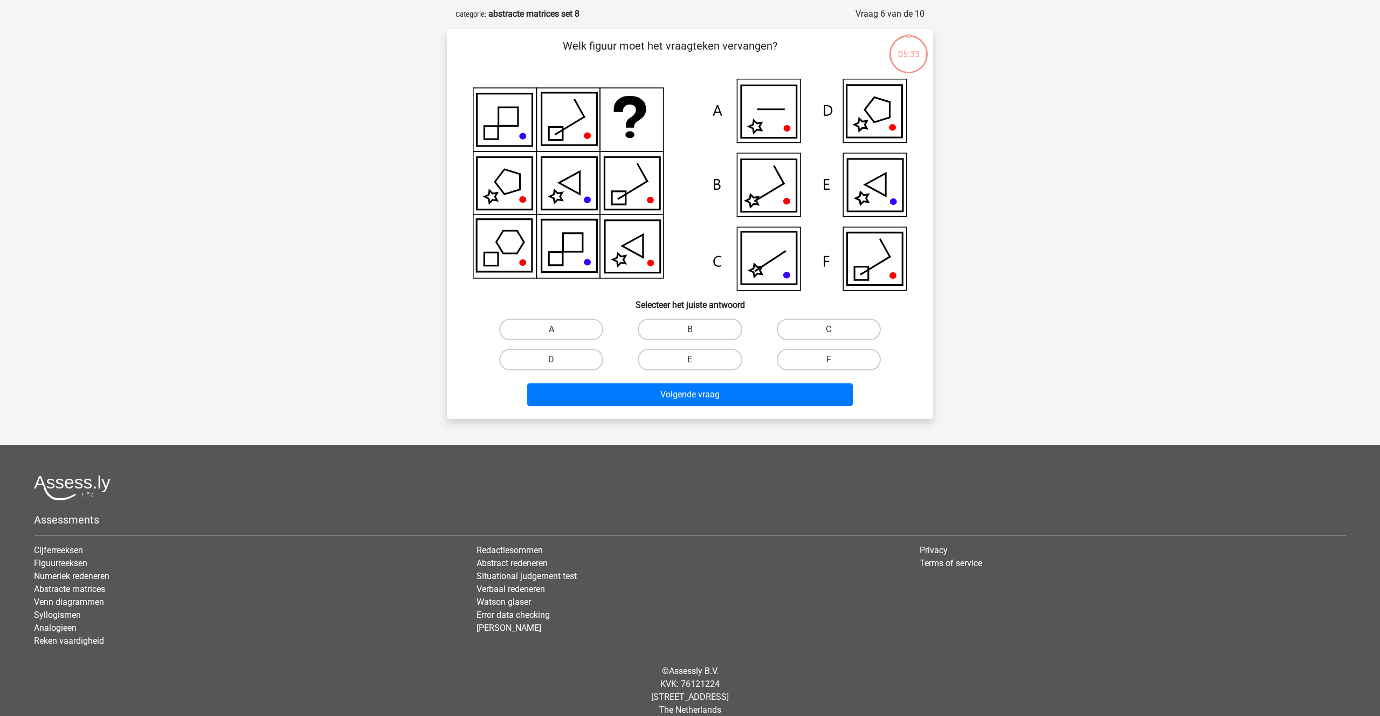
scroll to position [54, 0]
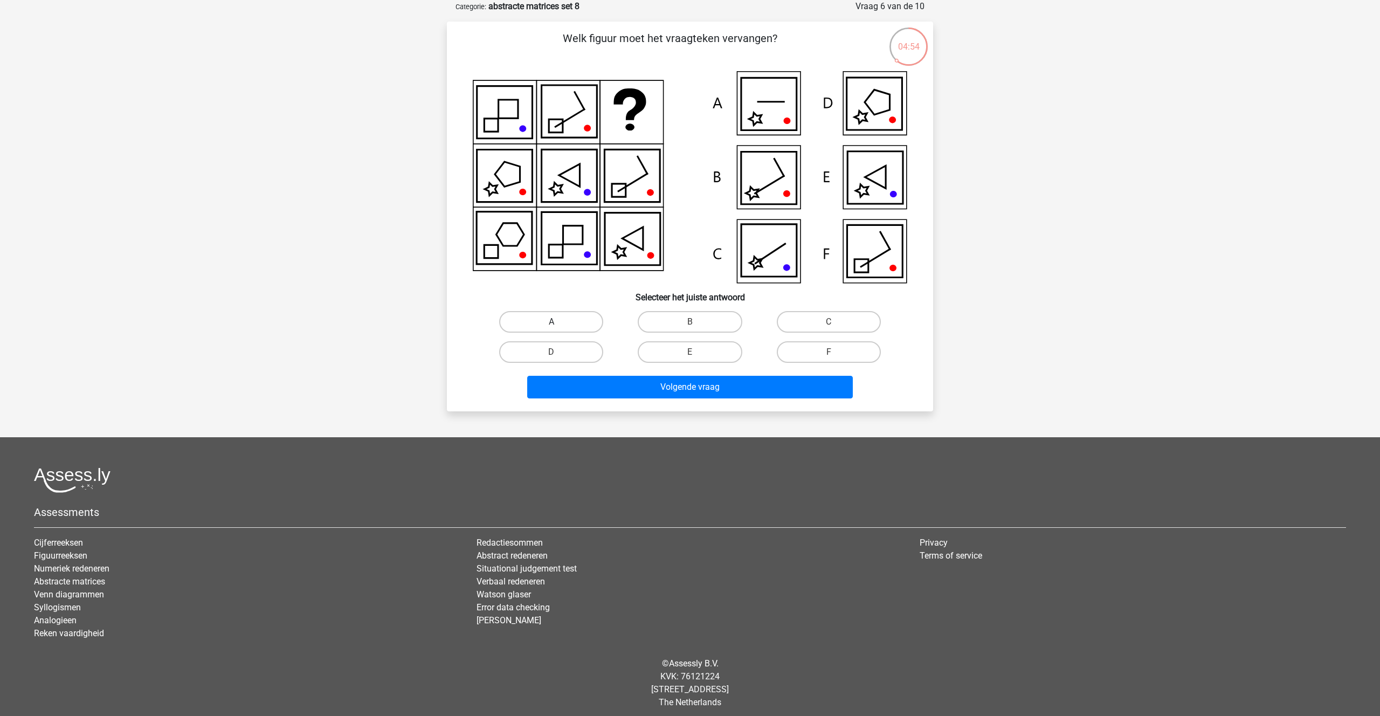
click at [560, 326] on label "A" at bounding box center [551, 322] width 104 height 22
click at [559, 326] on input "A" at bounding box center [555, 325] width 7 height 7
radio input "true"
click at [662, 386] on button "Volgende vraag" at bounding box center [690, 387] width 326 height 23
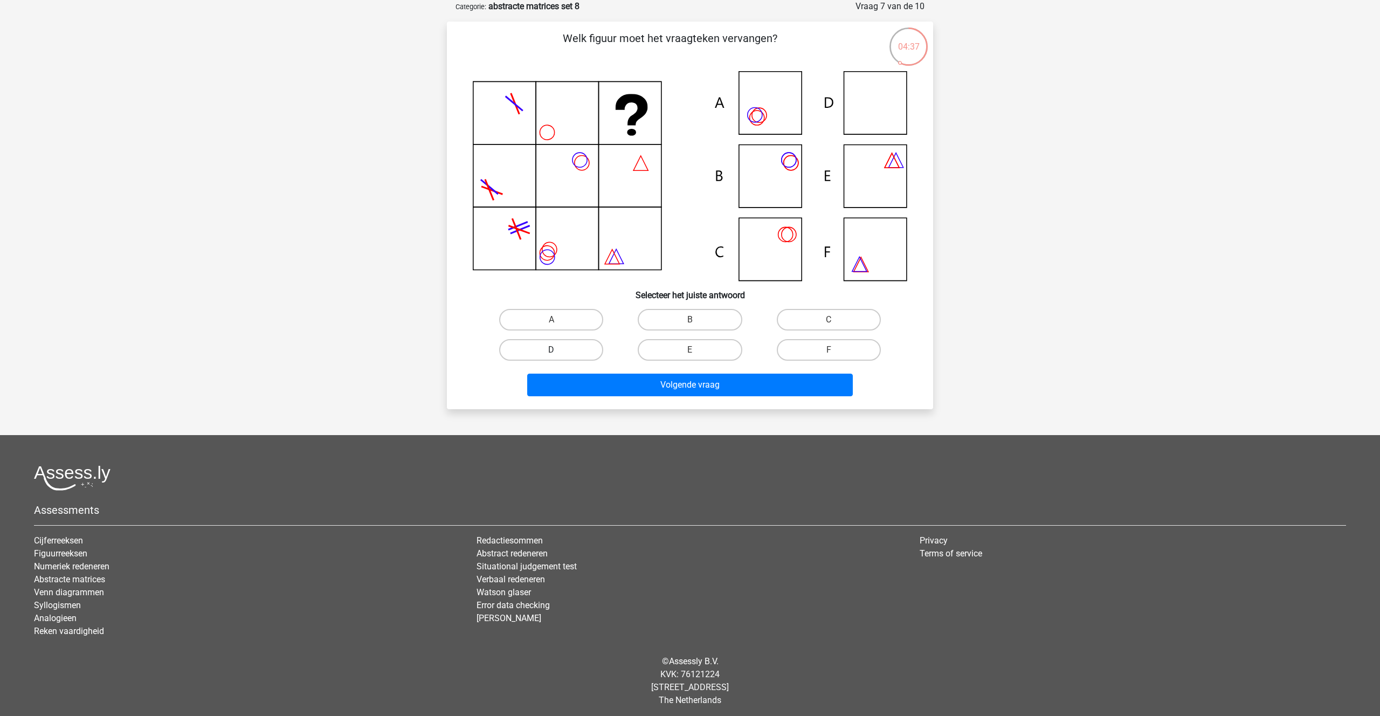
click at [579, 352] on label "D" at bounding box center [551, 350] width 104 height 22
click at [559, 352] on input "D" at bounding box center [555, 353] width 7 height 7
radio input "true"
click at [660, 380] on button "Volgende vraag" at bounding box center [690, 385] width 326 height 23
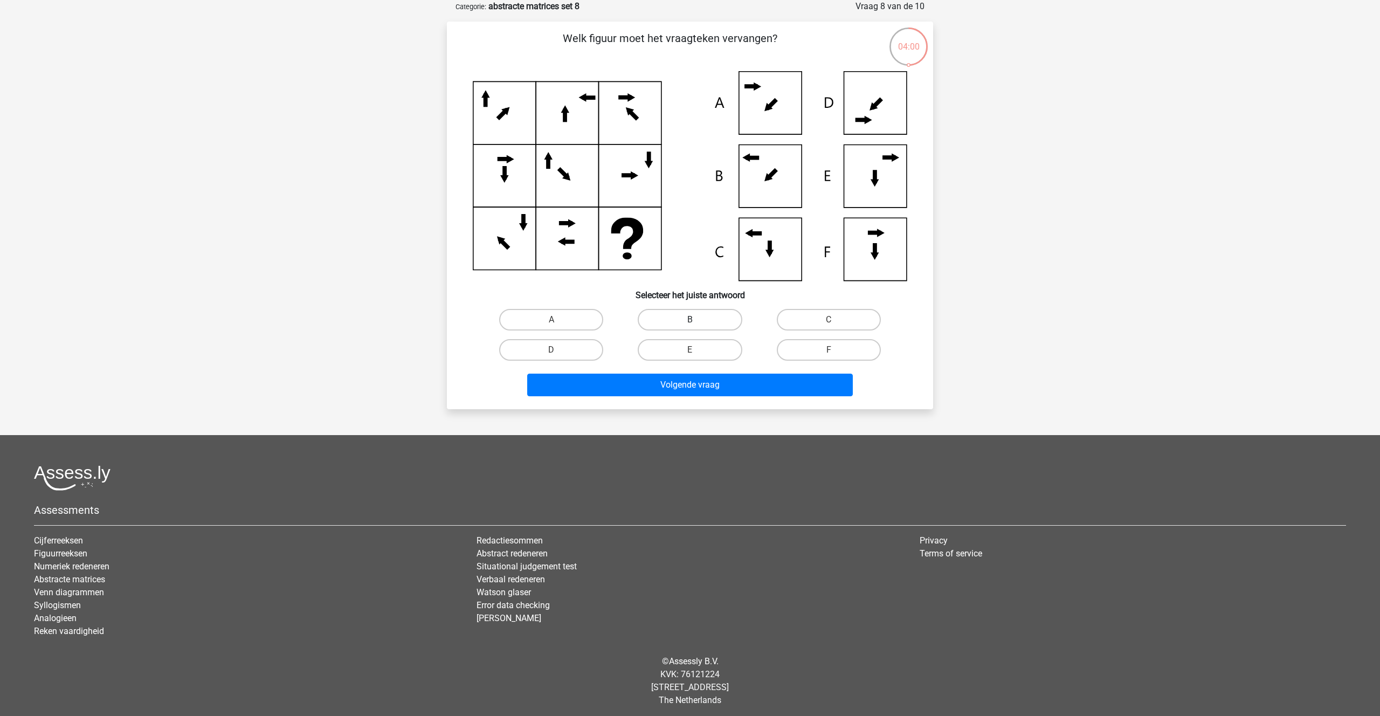
click at [687, 313] on label "B" at bounding box center [690, 320] width 104 height 22
click at [690, 320] on input "B" at bounding box center [693, 323] width 7 height 7
radio input "true"
click at [691, 377] on button "Volgende vraag" at bounding box center [690, 385] width 326 height 23
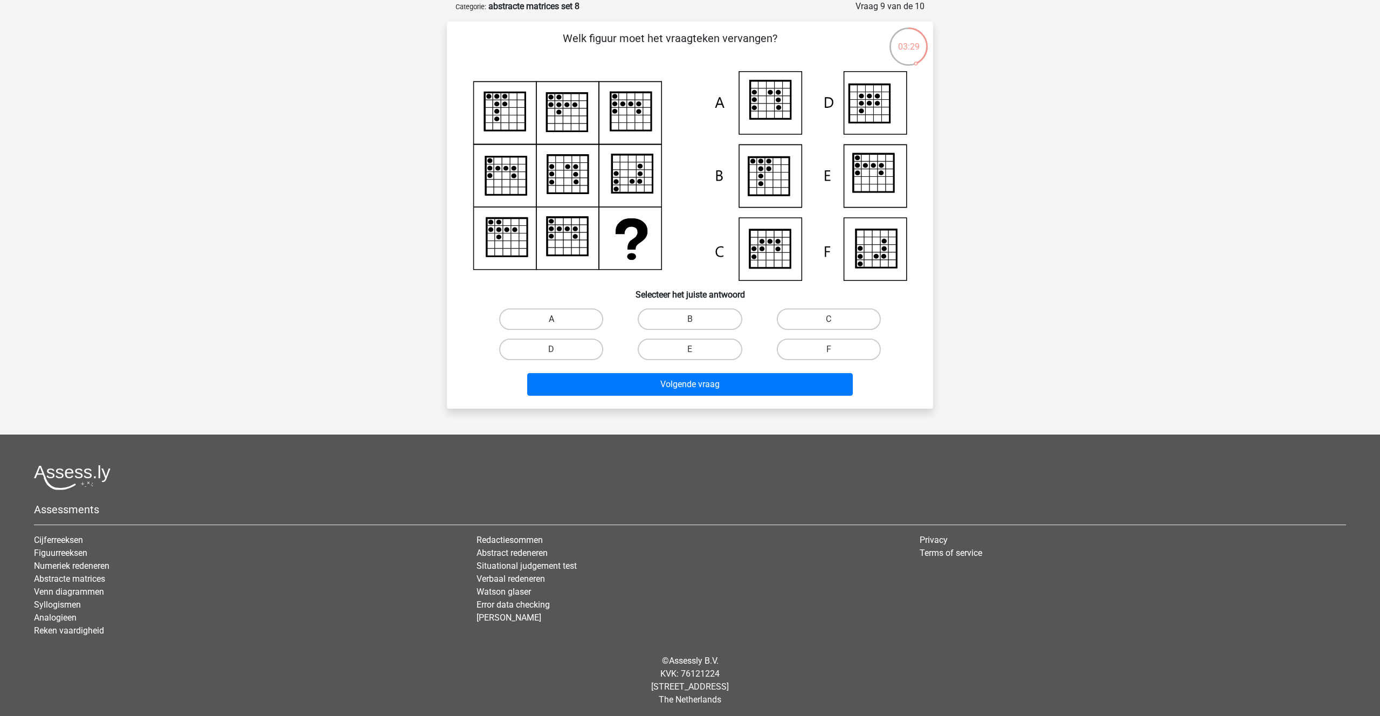
click at [560, 322] on label "A" at bounding box center [551, 319] width 104 height 22
click at [559, 322] on input "A" at bounding box center [555, 322] width 7 height 7
radio input "true"
click at [689, 380] on button "Volgende vraag" at bounding box center [690, 384] width 326 height 23
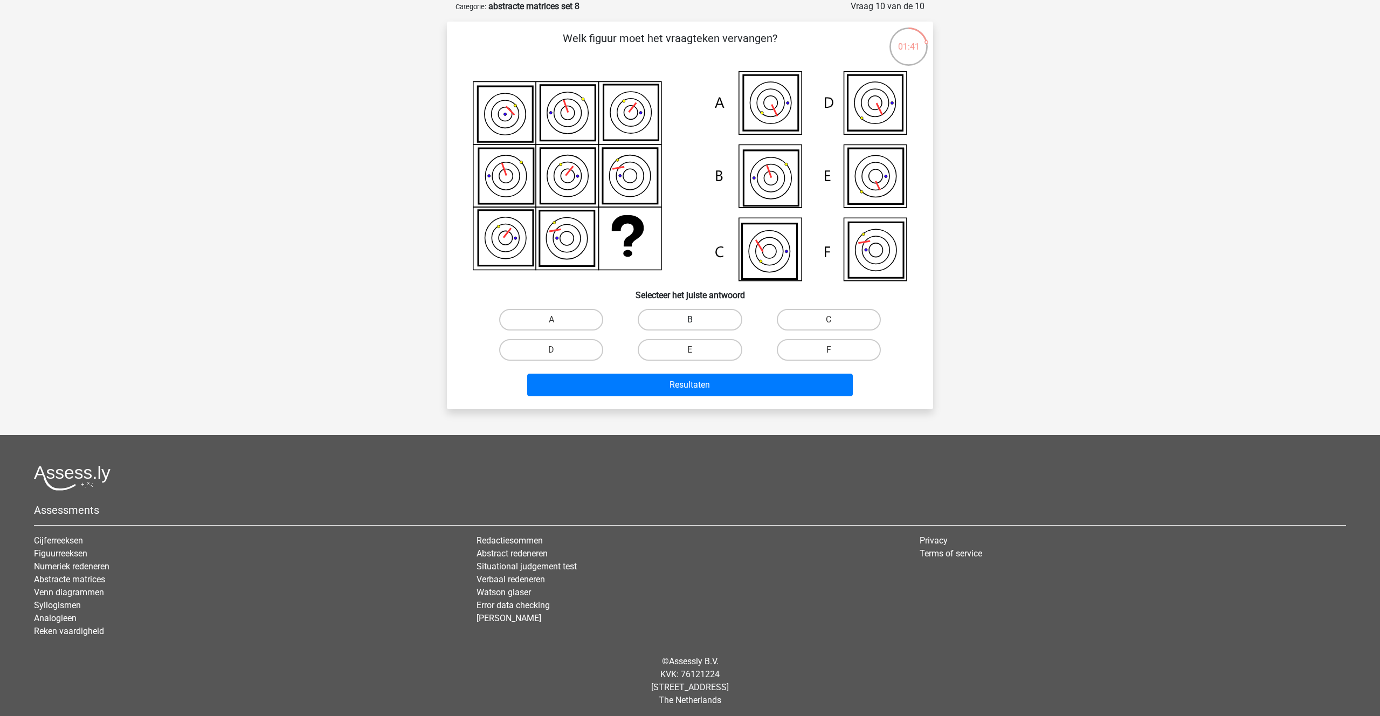
click at [686, 325] on label "B" at bounding box center [690, 320] width 104 height 22
click at [690, 325] on input "B" at bounding box center [693, 323] width 7 height 7
radio input "true"
click at [685, 376] on button "Resultaten" at bounding box center [690, 385] width 326 height 23
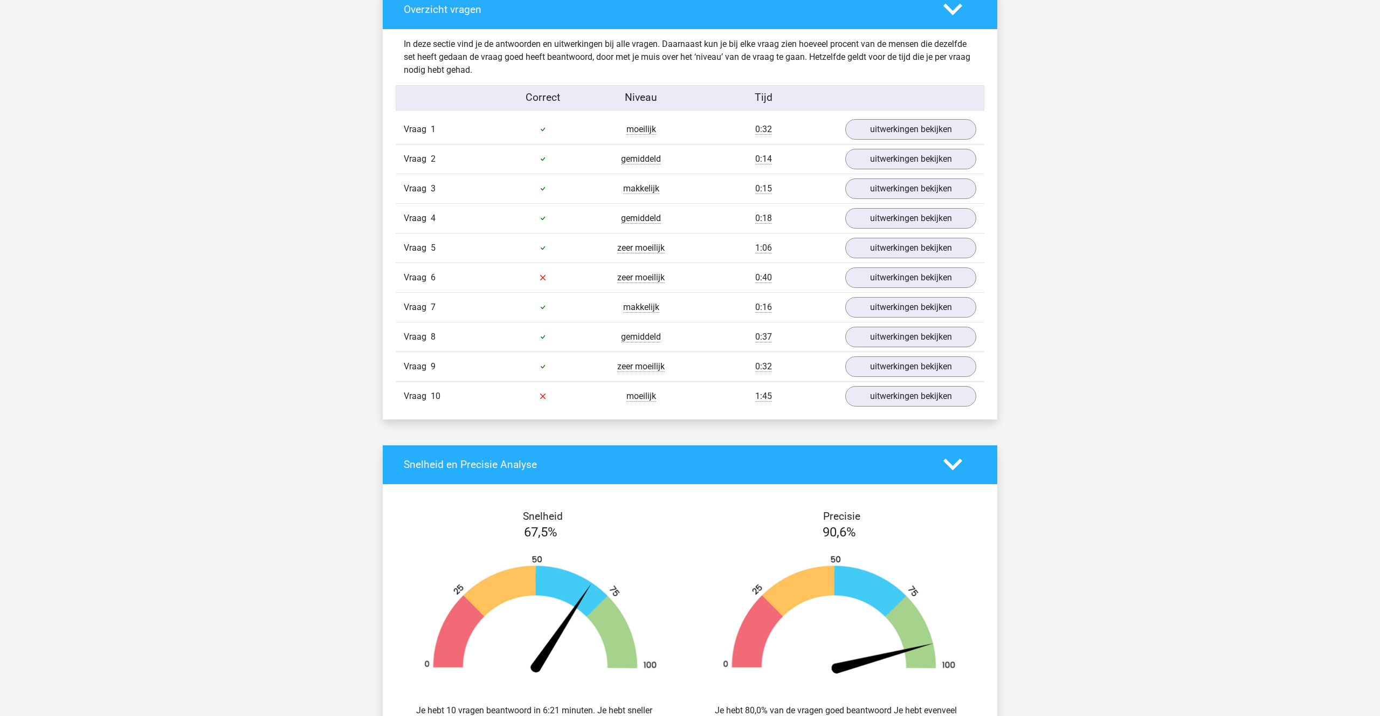
scroll to position [633, 0]
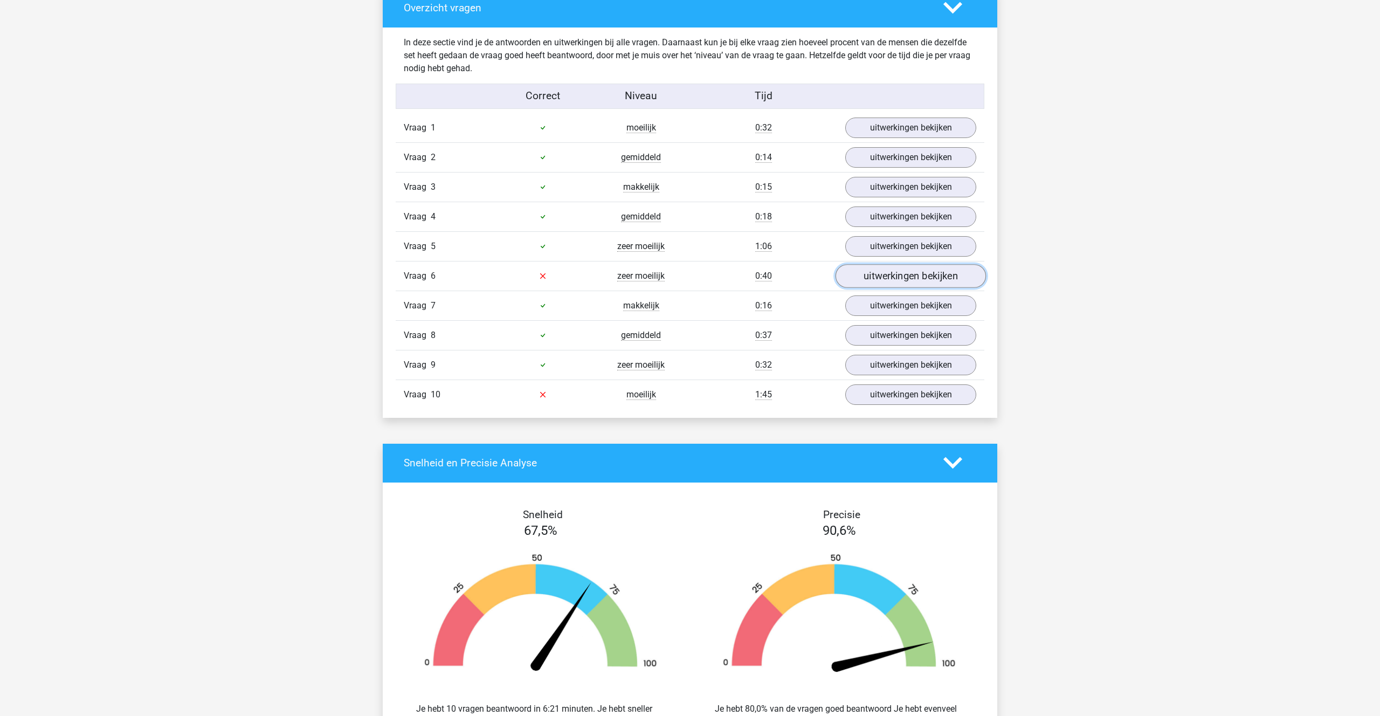
click at [876, 273] on link "uitwerkingen bekijken" at bounding box center [911, 276] width 150 height 24
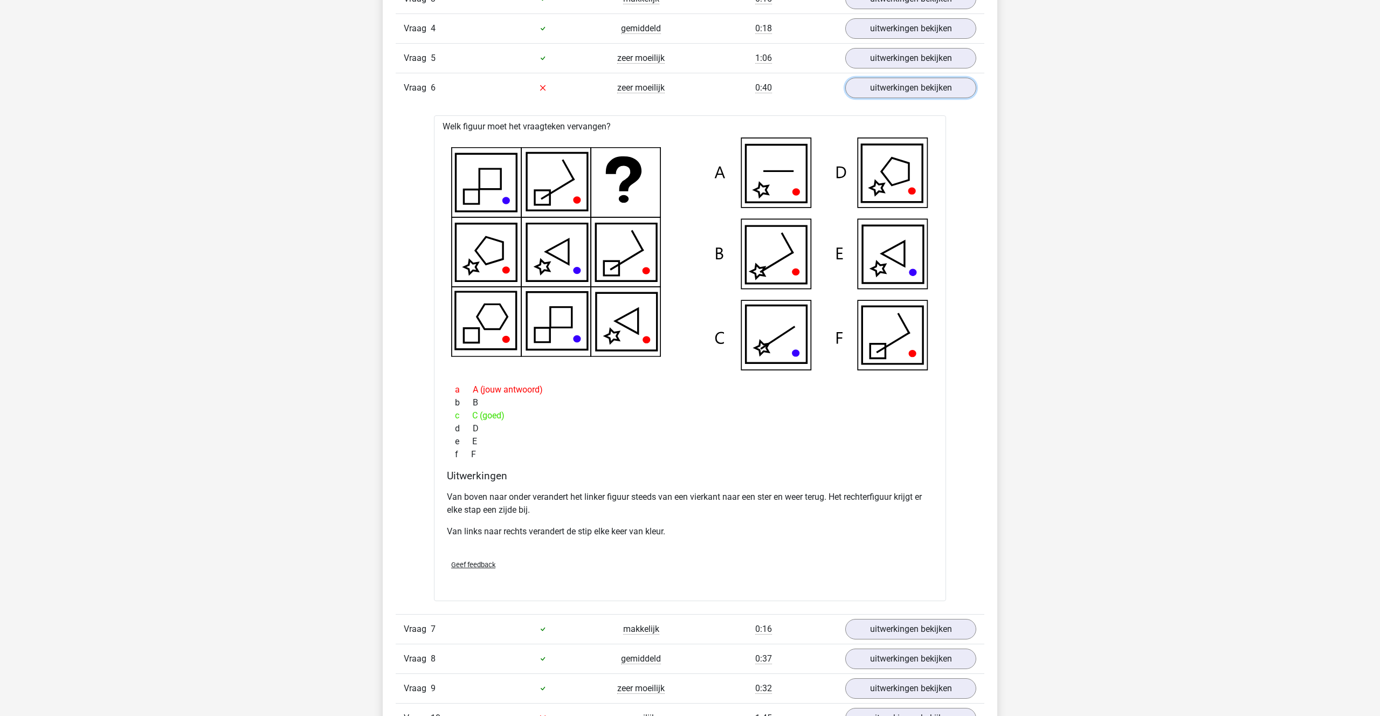
scroll to position [825, 0]
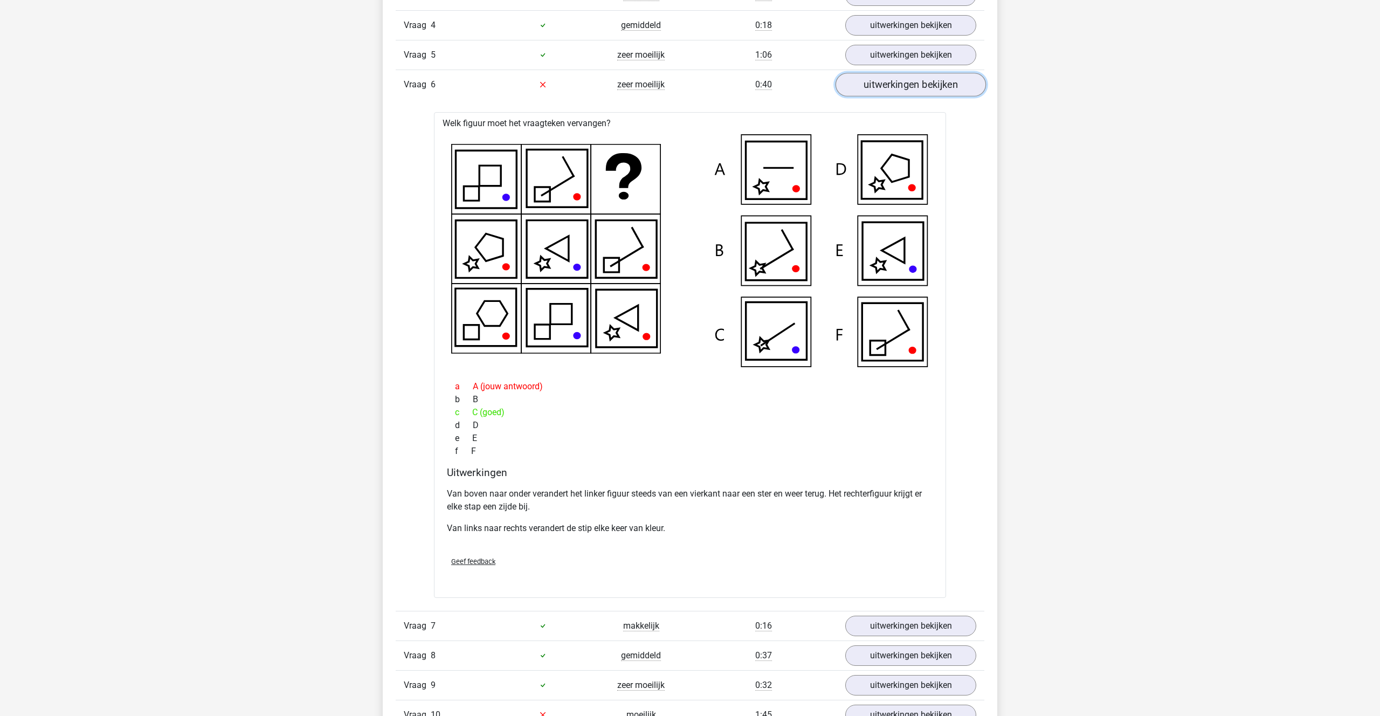
click at [887, 74] on link "uitwerkingen bekijken" at bounding box center [911, 85] width 150 height 24
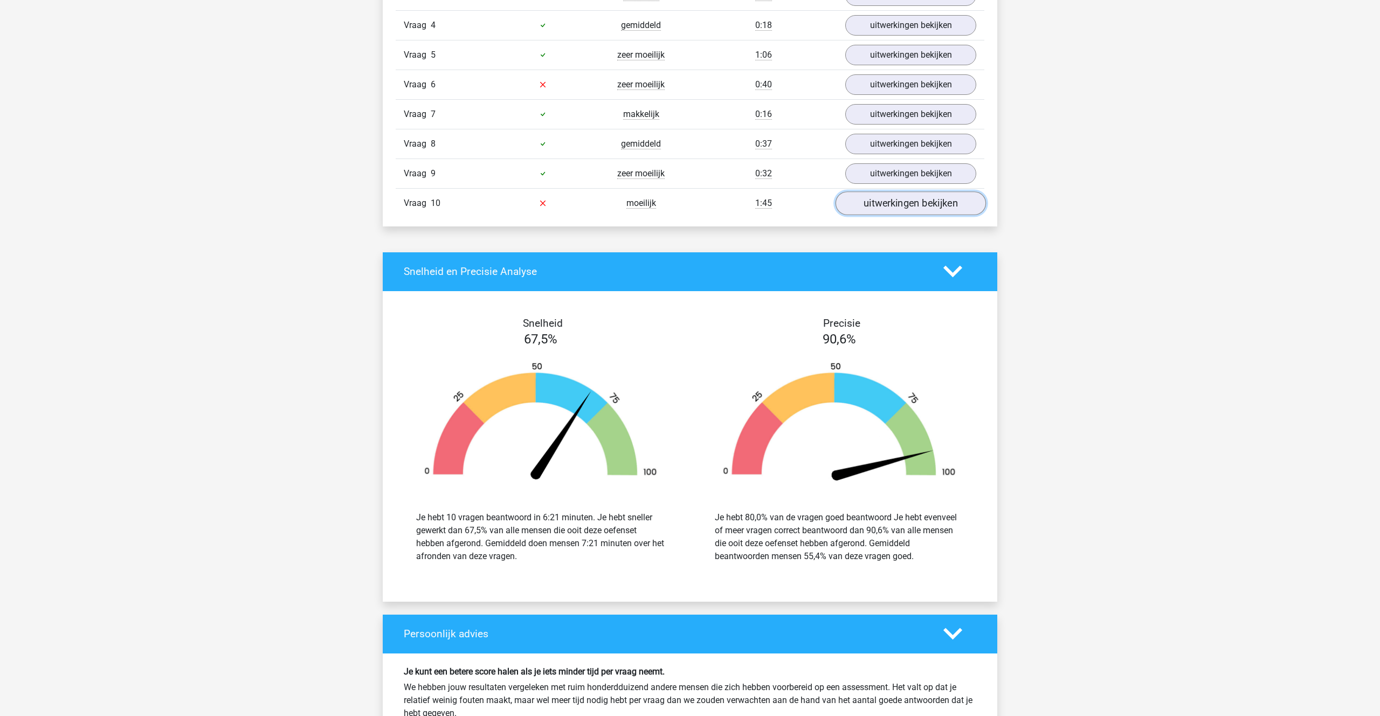
click at [892, 202] on link "uitwerkingen bekijken" at bounding box center [911, 203] width 150 height 24
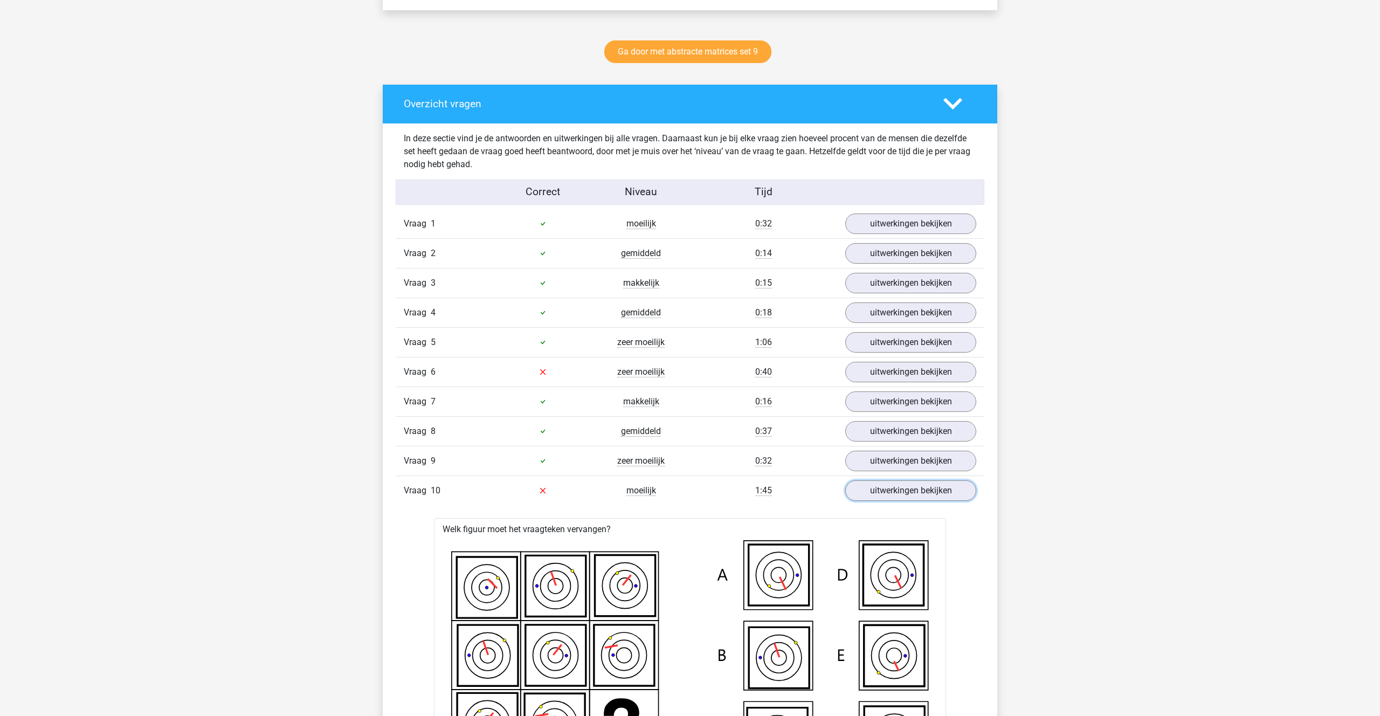
scroll to position [516, 0]
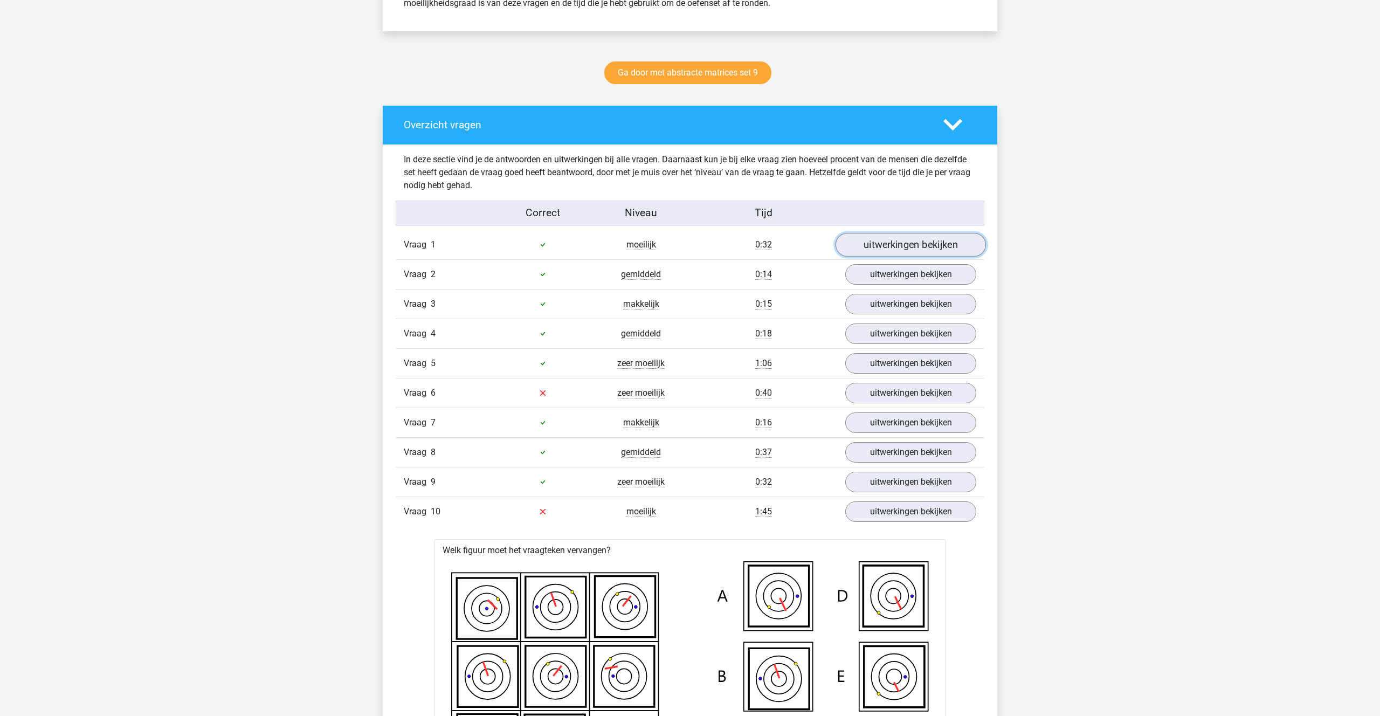
click at [915, 237] on link "uitwerkingen bekijken" at bounding box center [911, 245] width 150 height 24
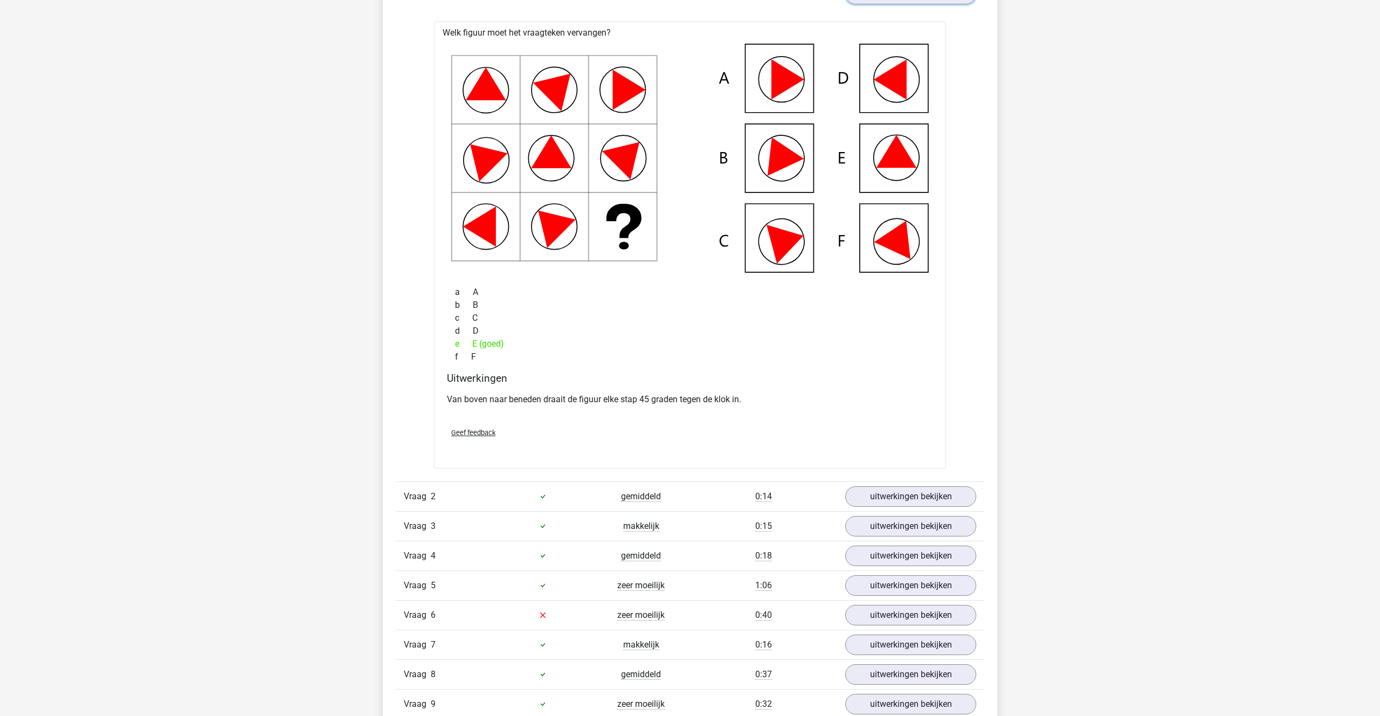
scroll to position [767, 0]
click at [910, 490] on link "uitwerkingen bekijken" at bounding box center [911, 496] width 150 height 24
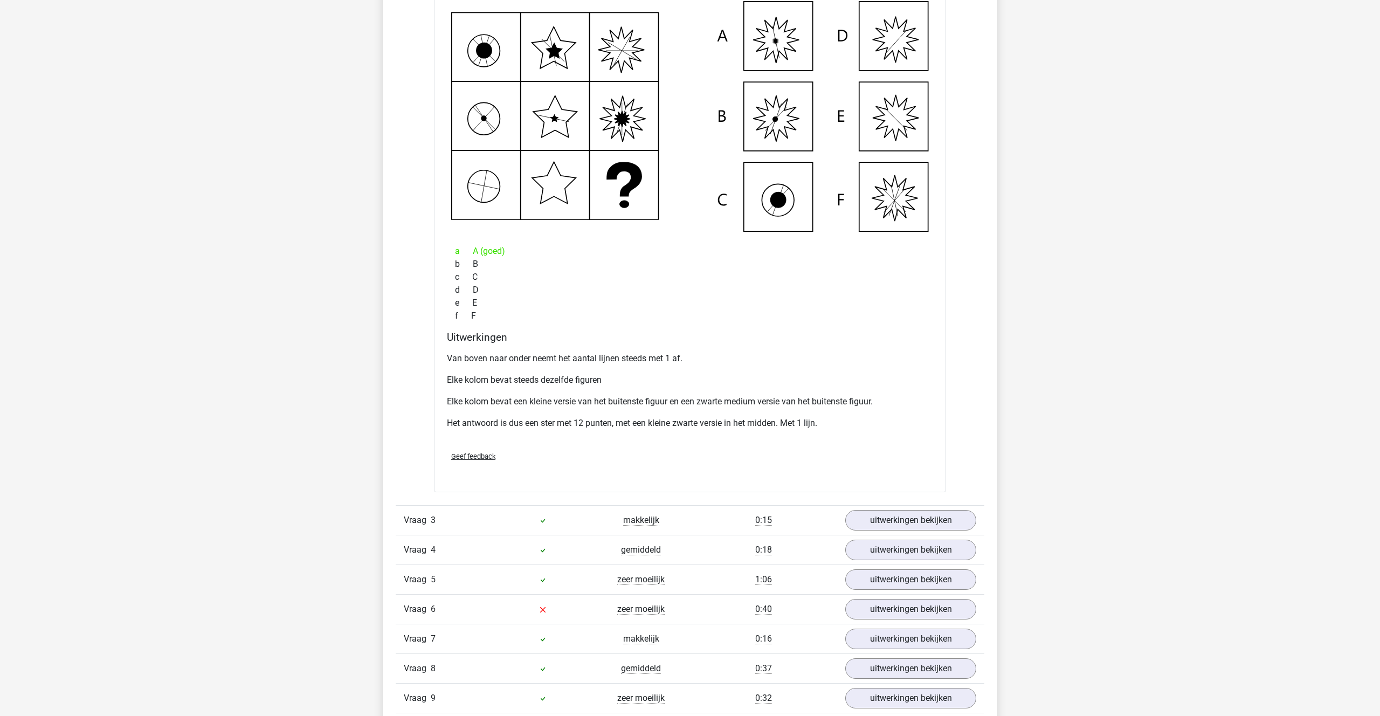
scroll to position [1317, 0]
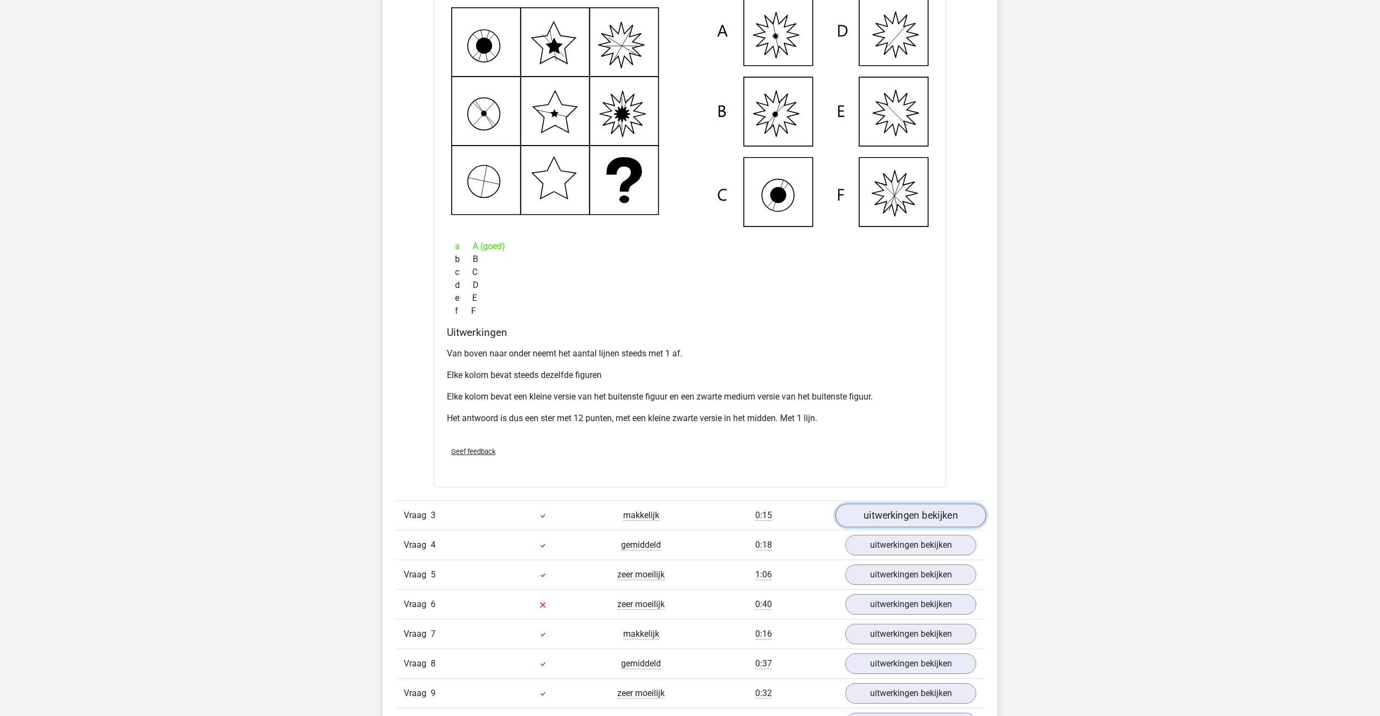
click at [904, 517] on link "uitwerkingen bekijken" at bounding box center [911, 516] width 150 height 24
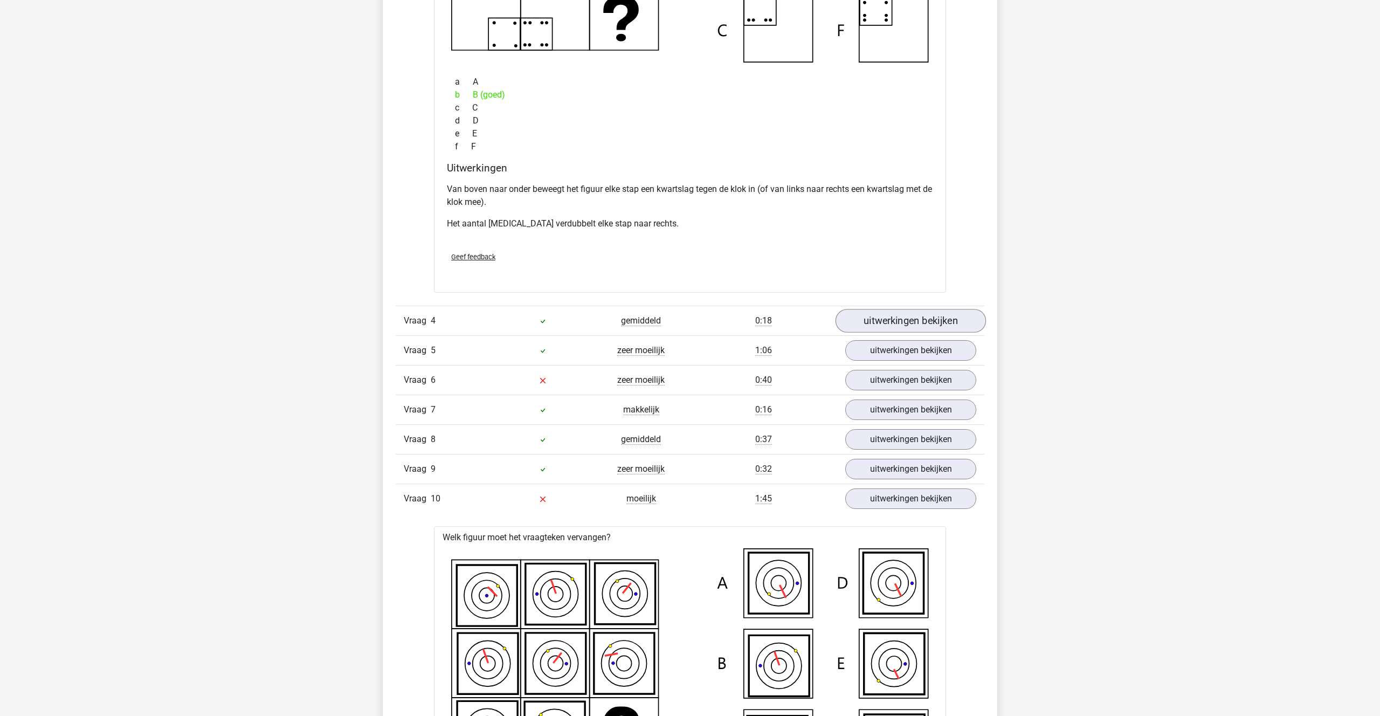
scroll to position [2056, 0]
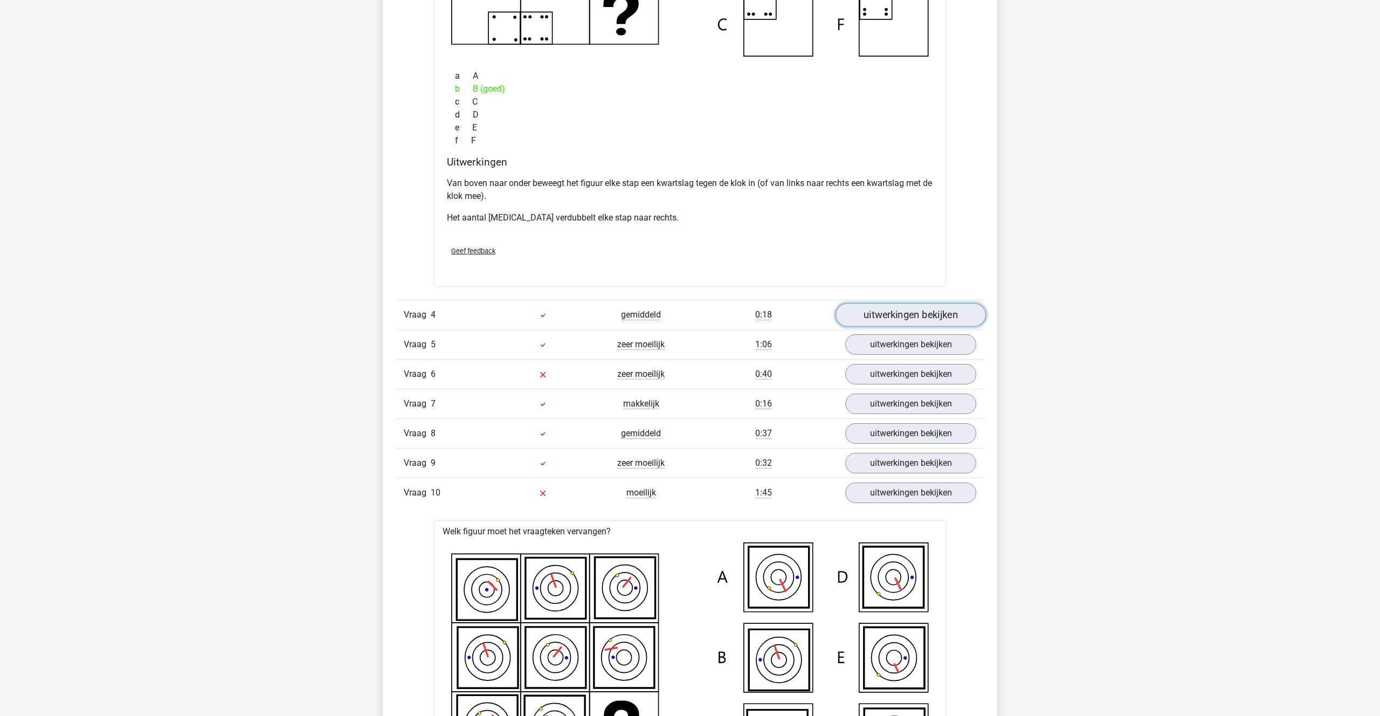
click at [892, 319] on link "uitwerkingen bekijken" at bounding box center [911, 315] width 150 height 24
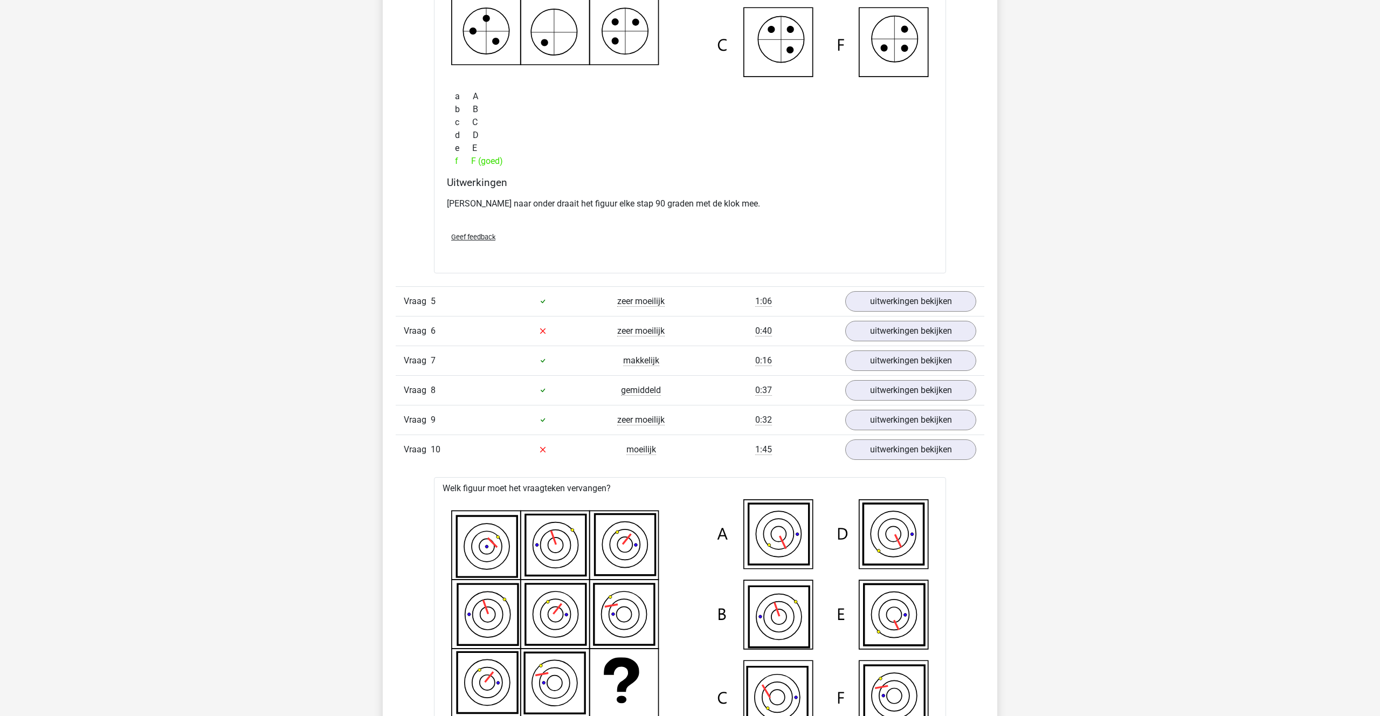
scroll to position [2592, 0]
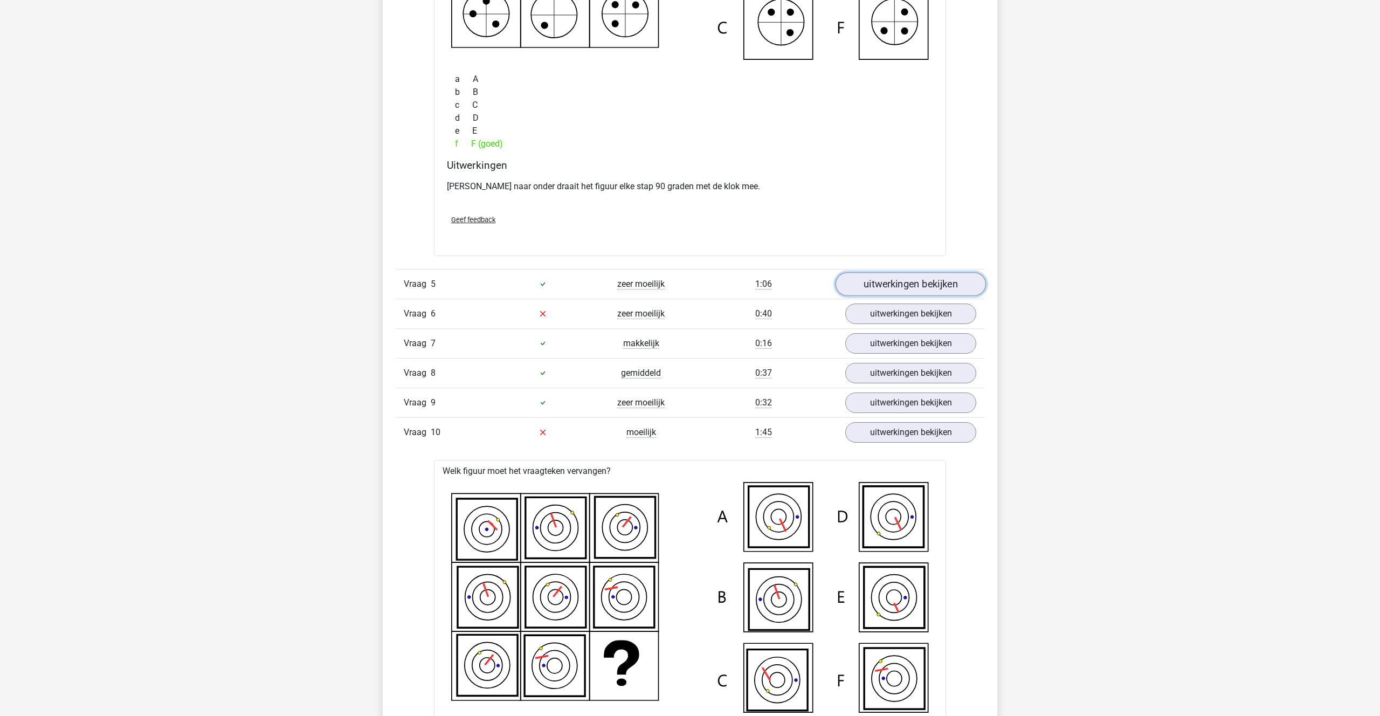
click at [901, 279] on link "uitwerkingen bekijken" at bounding box center [911, 284] width 150 height 24
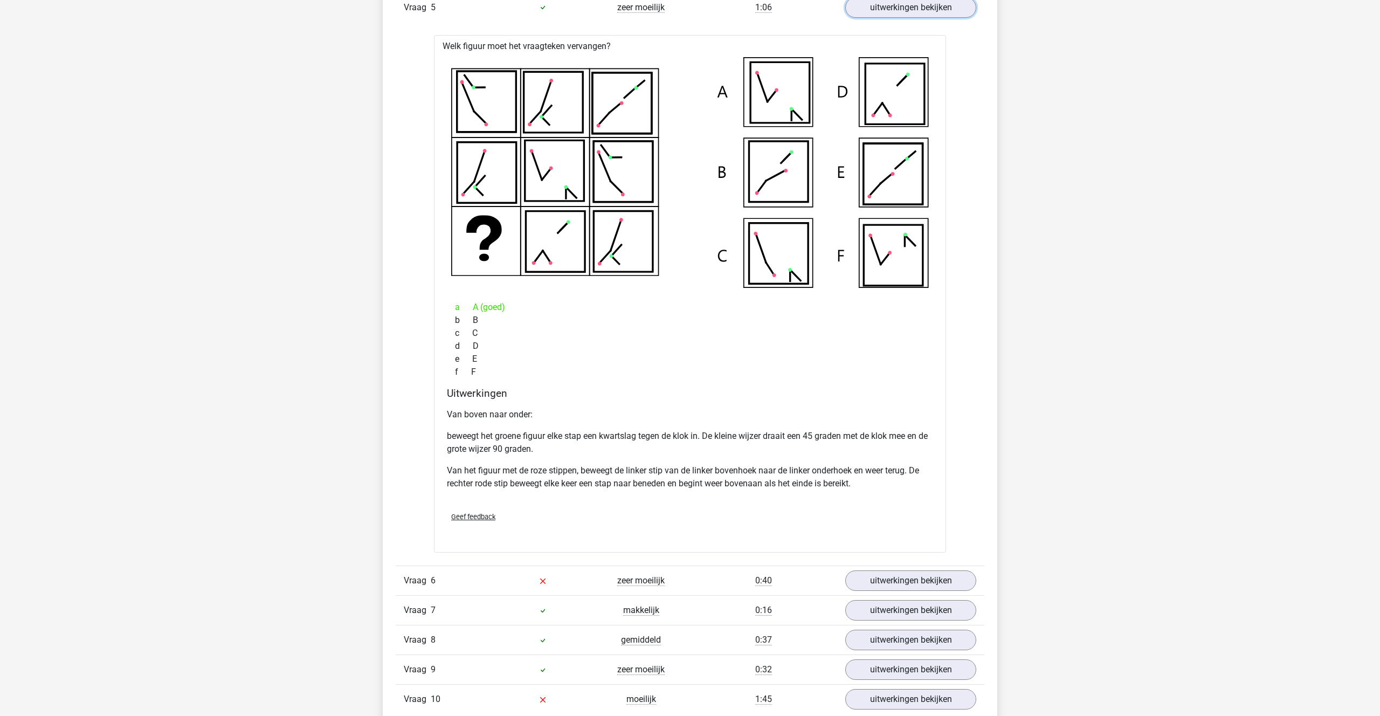
scroll to position [2872, 0]
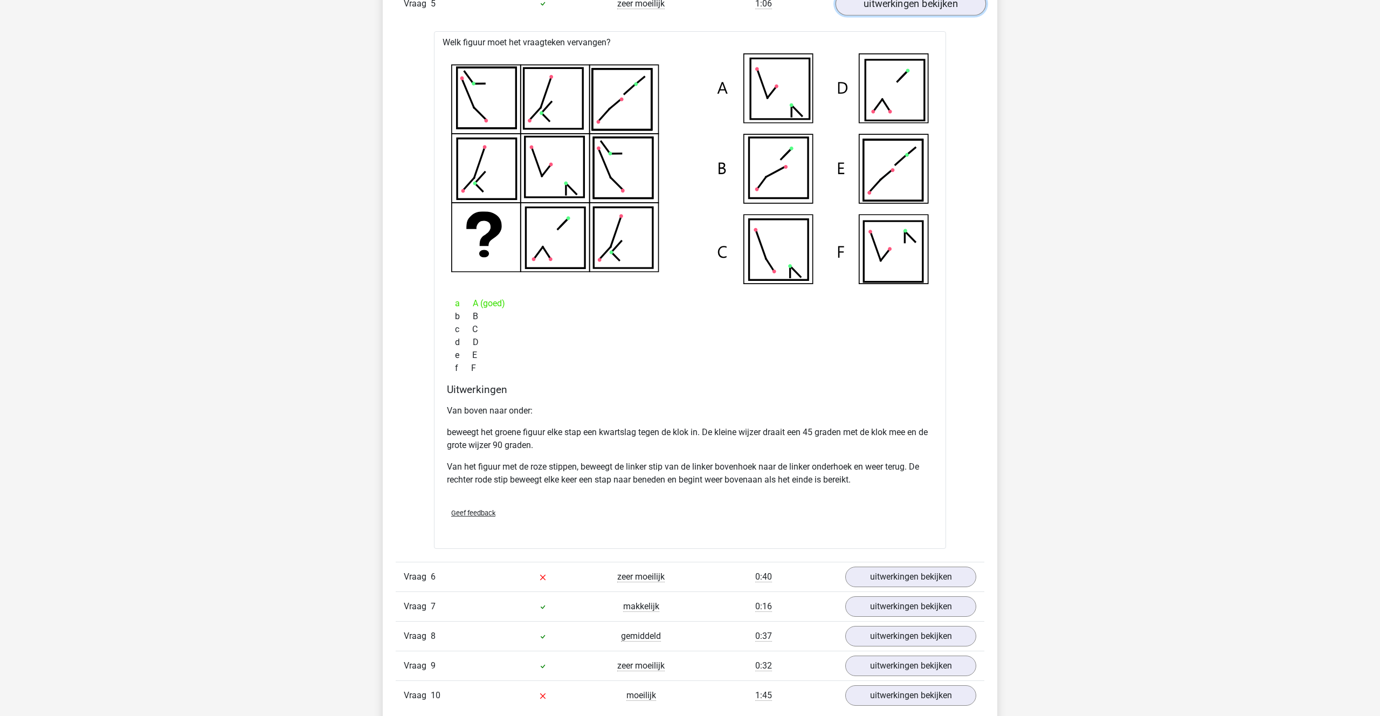
click at [894, 8] on link "uitwerkingen bekijken" at bounding box center [911, 4] width 150 height 24
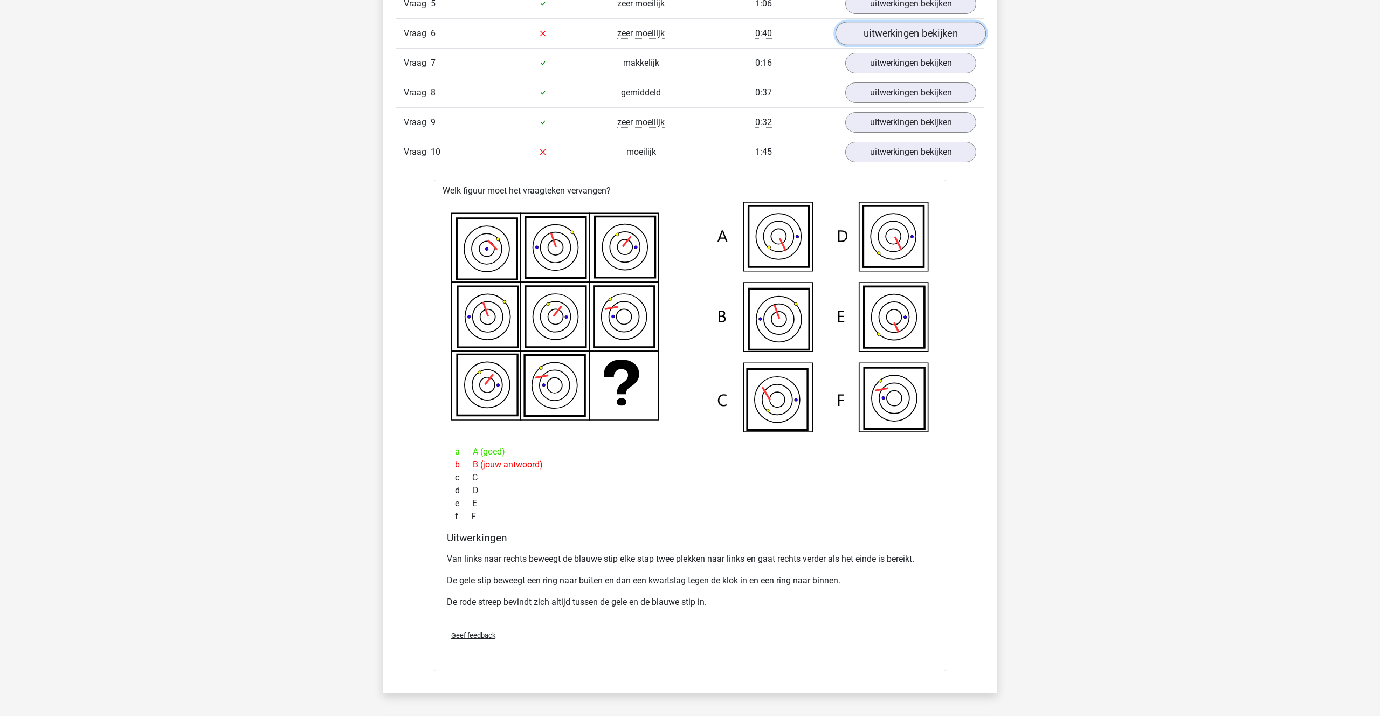
click at [894, 27] on link "uitwerkingen bekijken" at bounding box center [911, 34] width 150 height 24
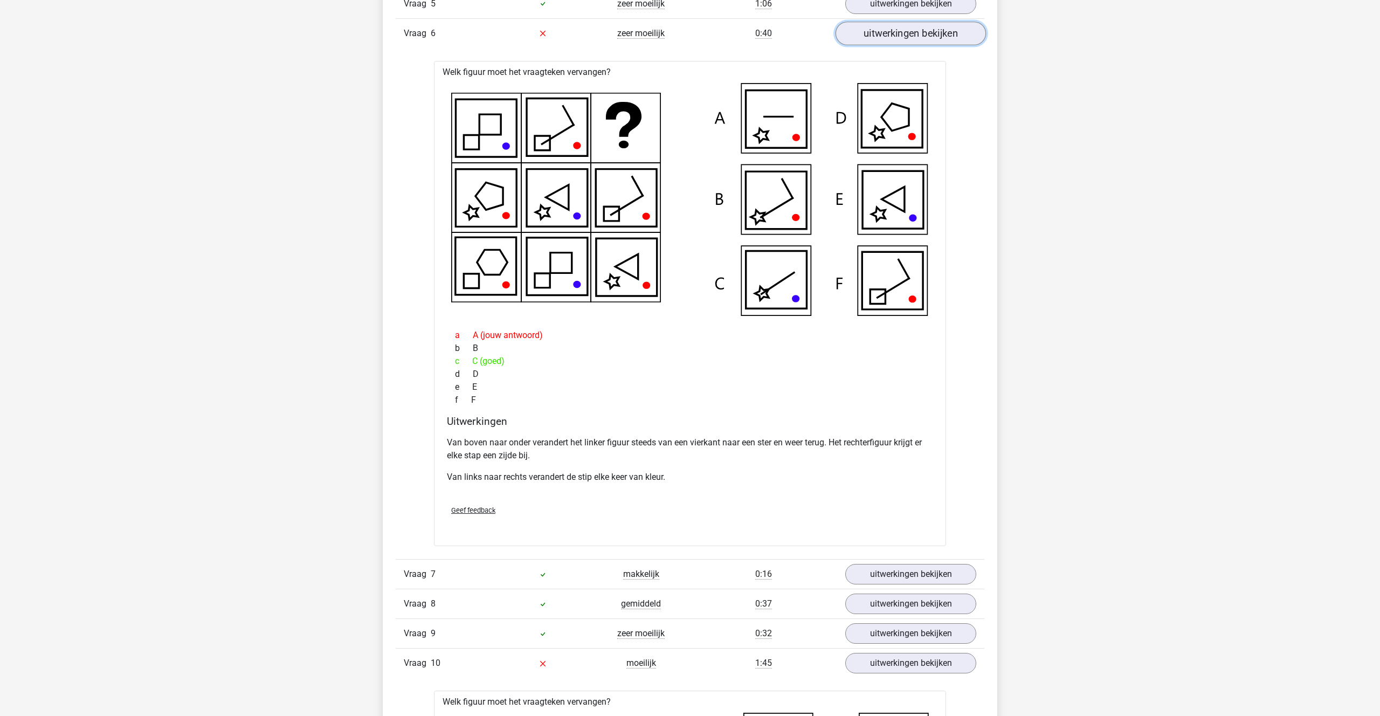
click at [893, 26] on link "uitwerkingen bekijken" at bounding box center [911, 34] width 150 height 24
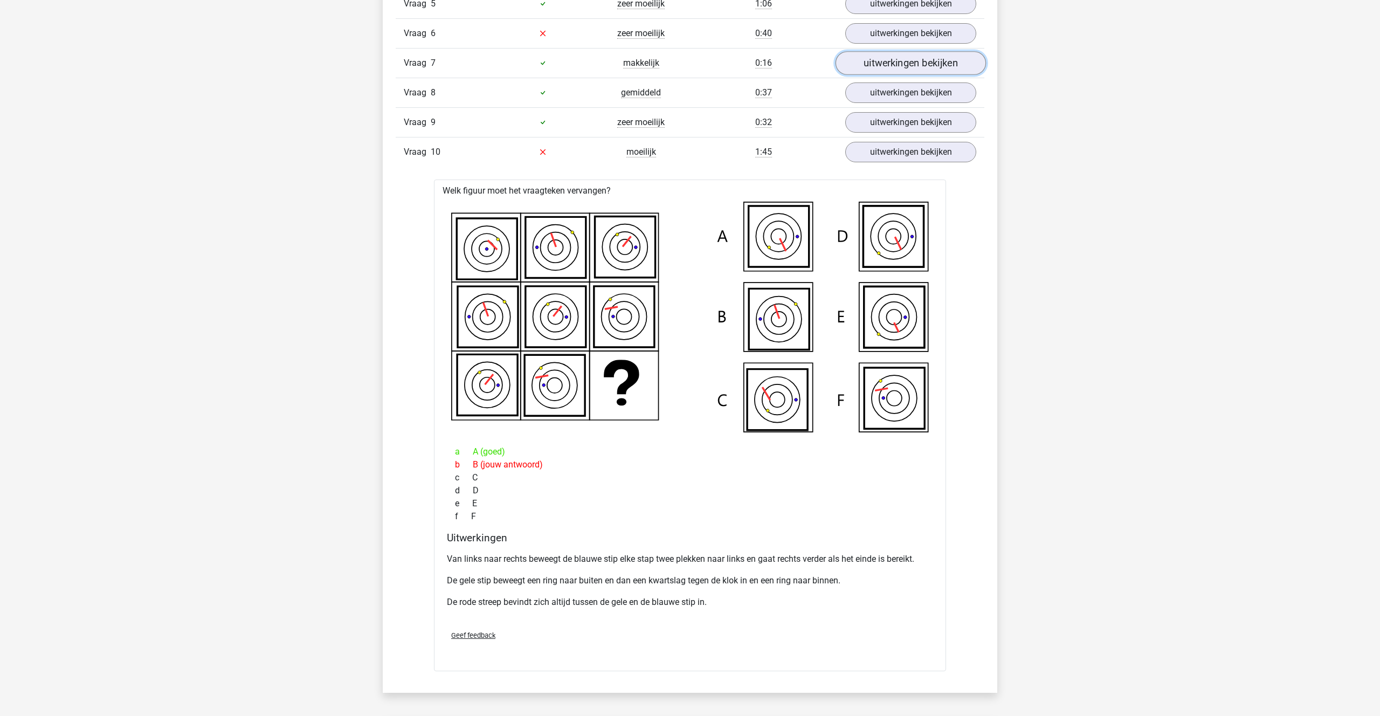
click at [875, 68] on link "uitwerkingen bekijken" at bounding box center [911, 63] width 150 height 24
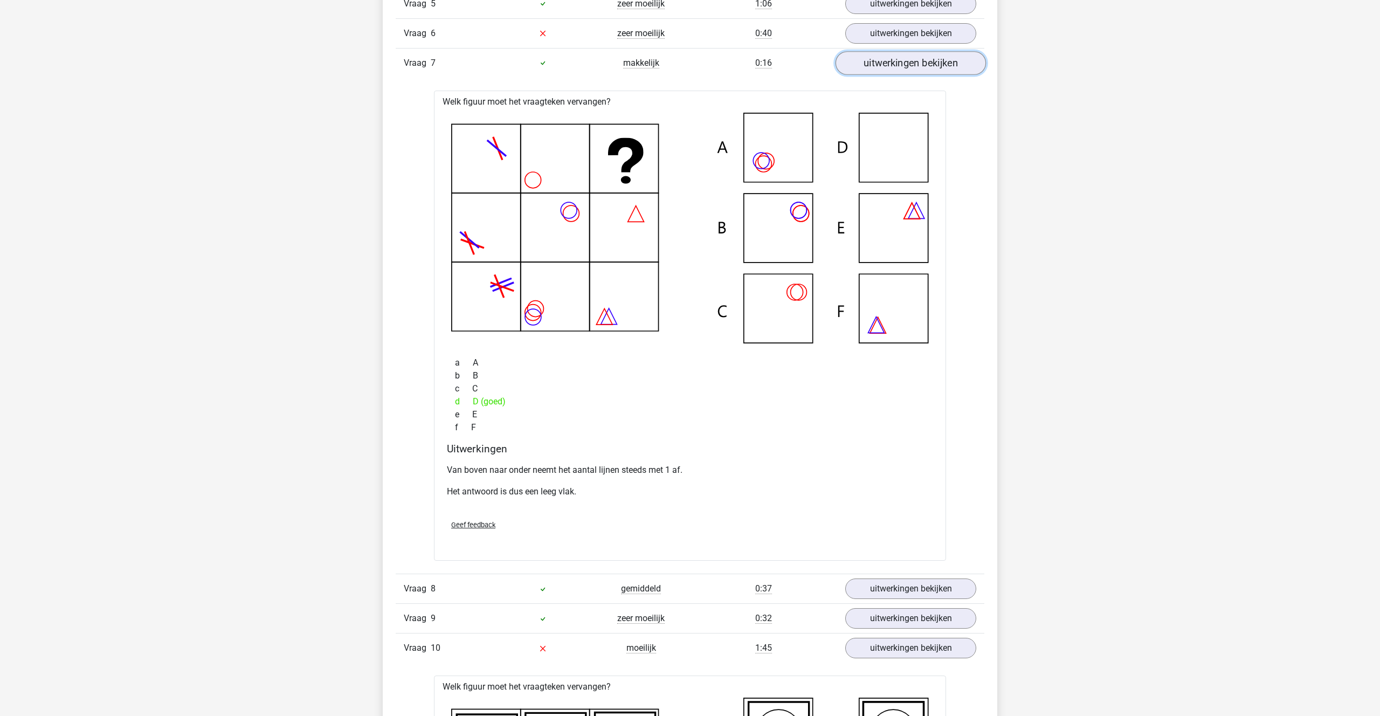
click at [873, 58] on link "uitwerkingen bekijken" at bounding box center [911, 63] width 150 height 24
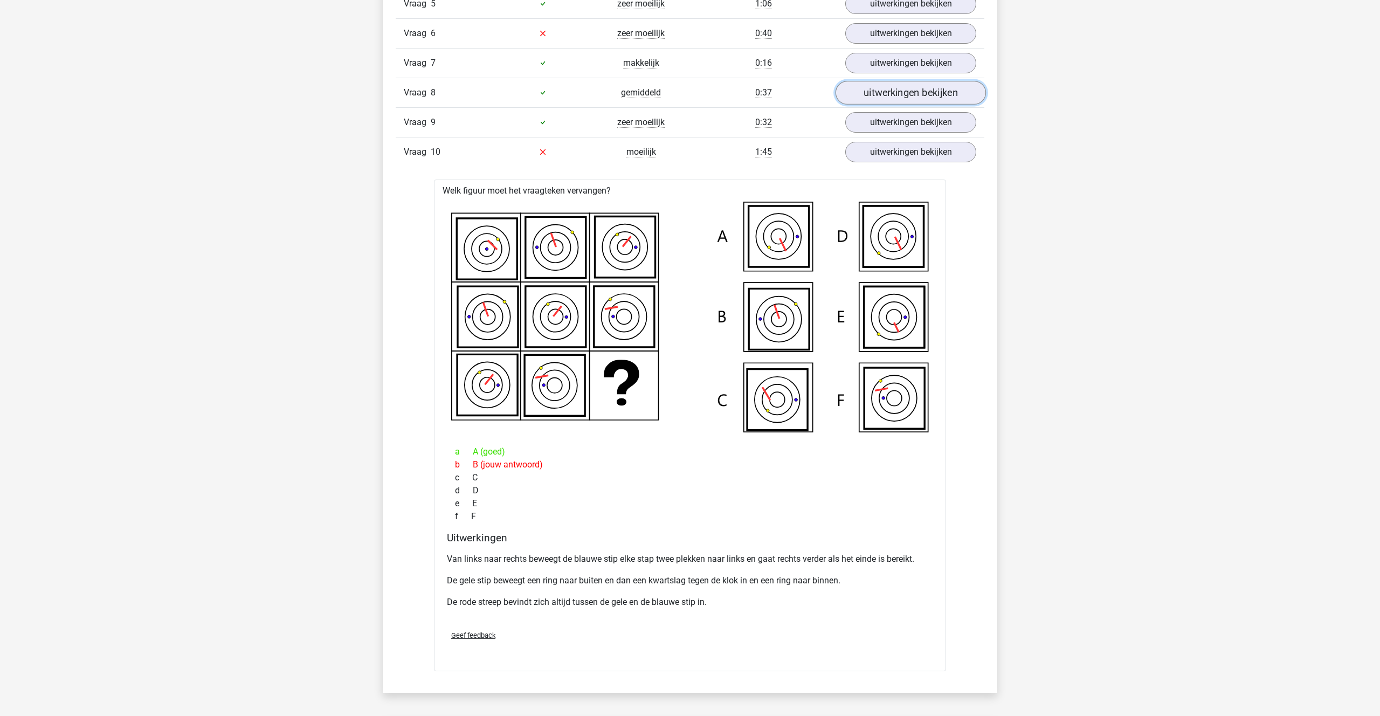
click at [873, 96] on link "uitwerkingen bekijken" at bounding box center [911, 93] width 150 height 24
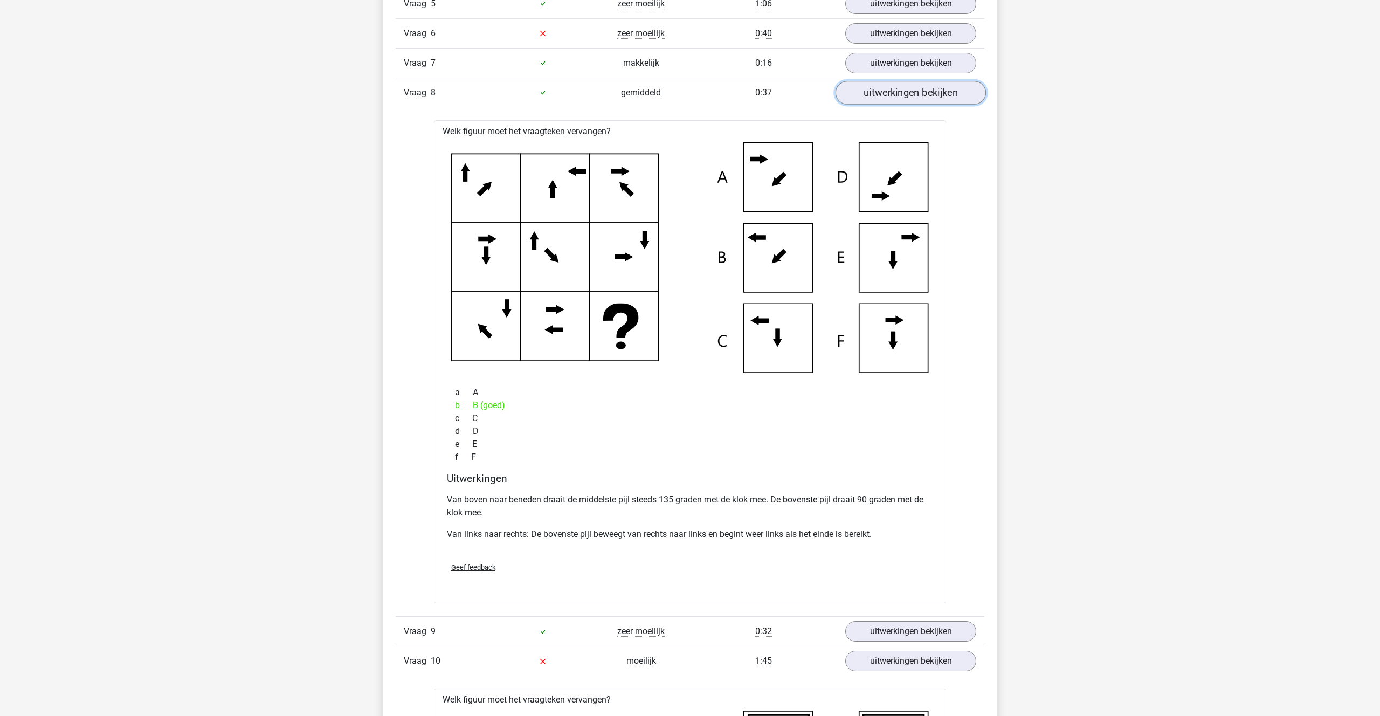
click at [873, 95] on link "uitwerkingen bekijken" at bounding box center [911, 93] width 150 height 24
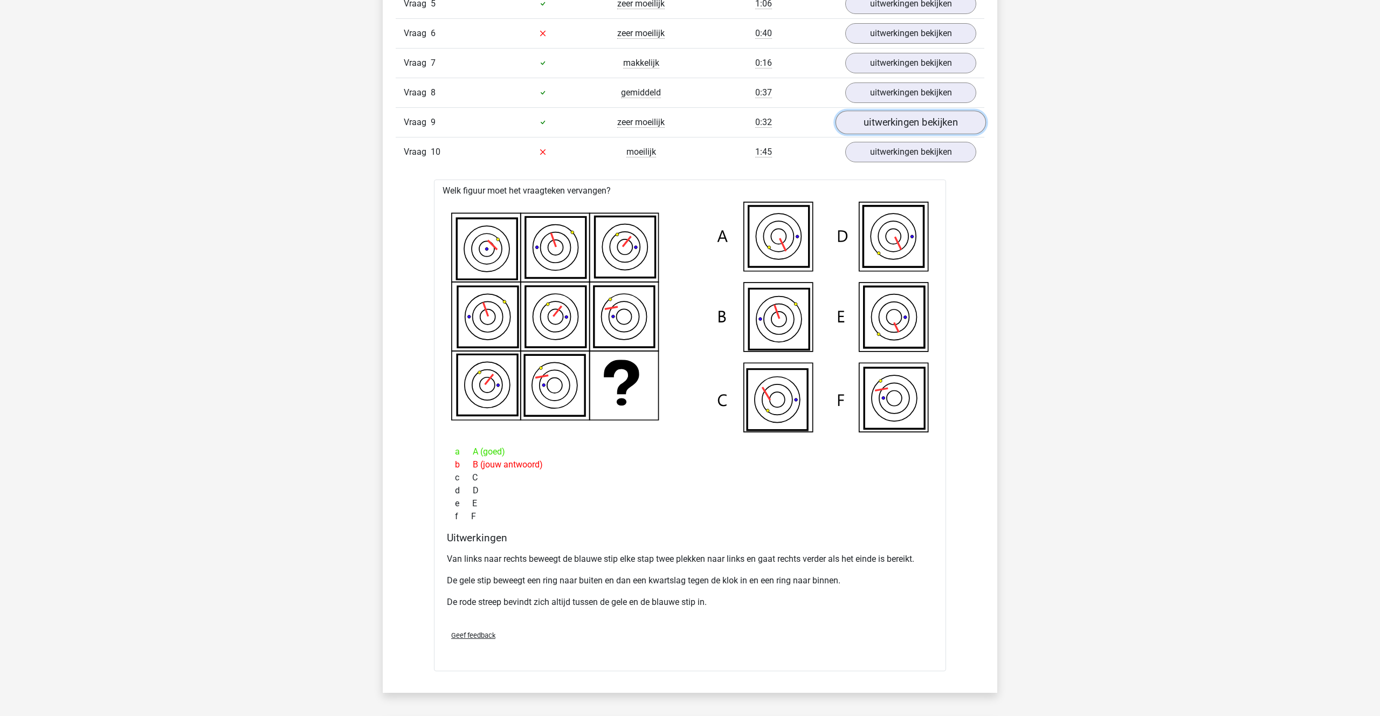
click at [883, 120] on link "uitwerkingen bekijken" at bounding box center [911, 123] width 150 height 24
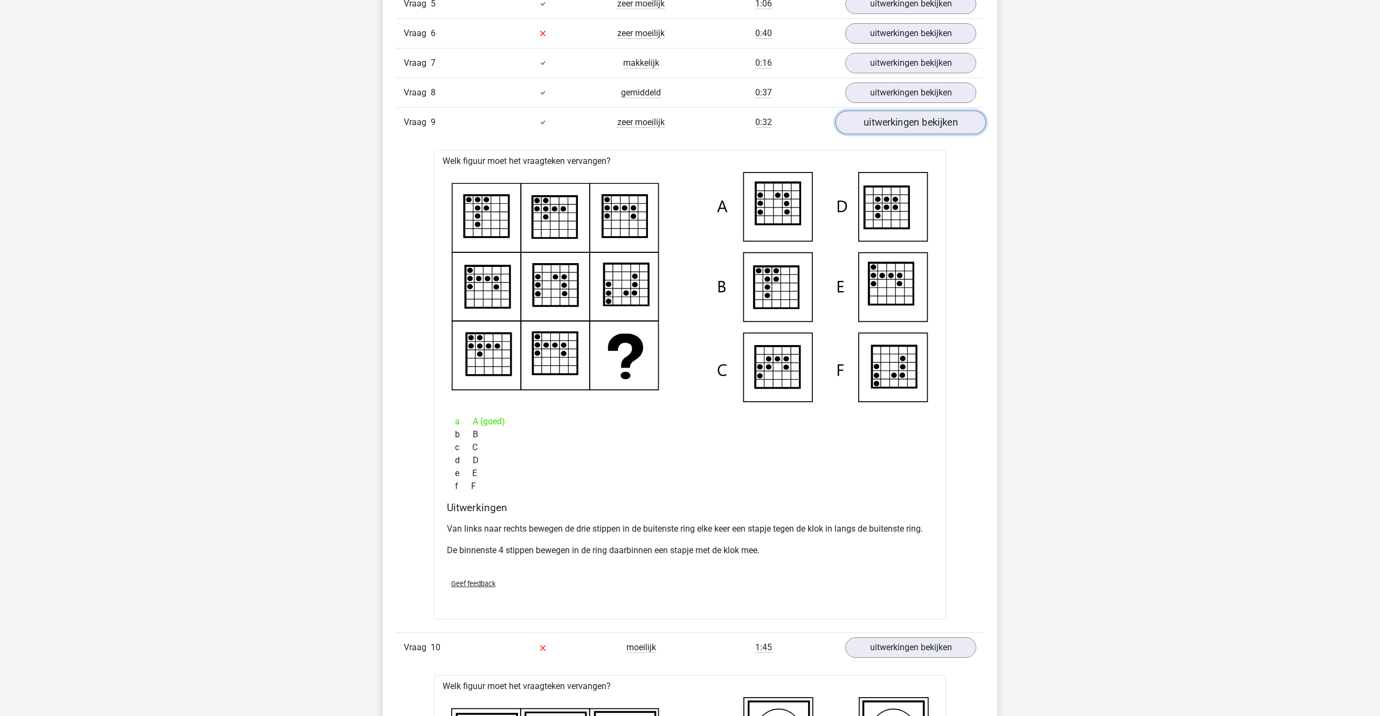
click at [883, 120] on link "uitwerkingen bekijken" at bounding box center [911, 123] width 150 height 24
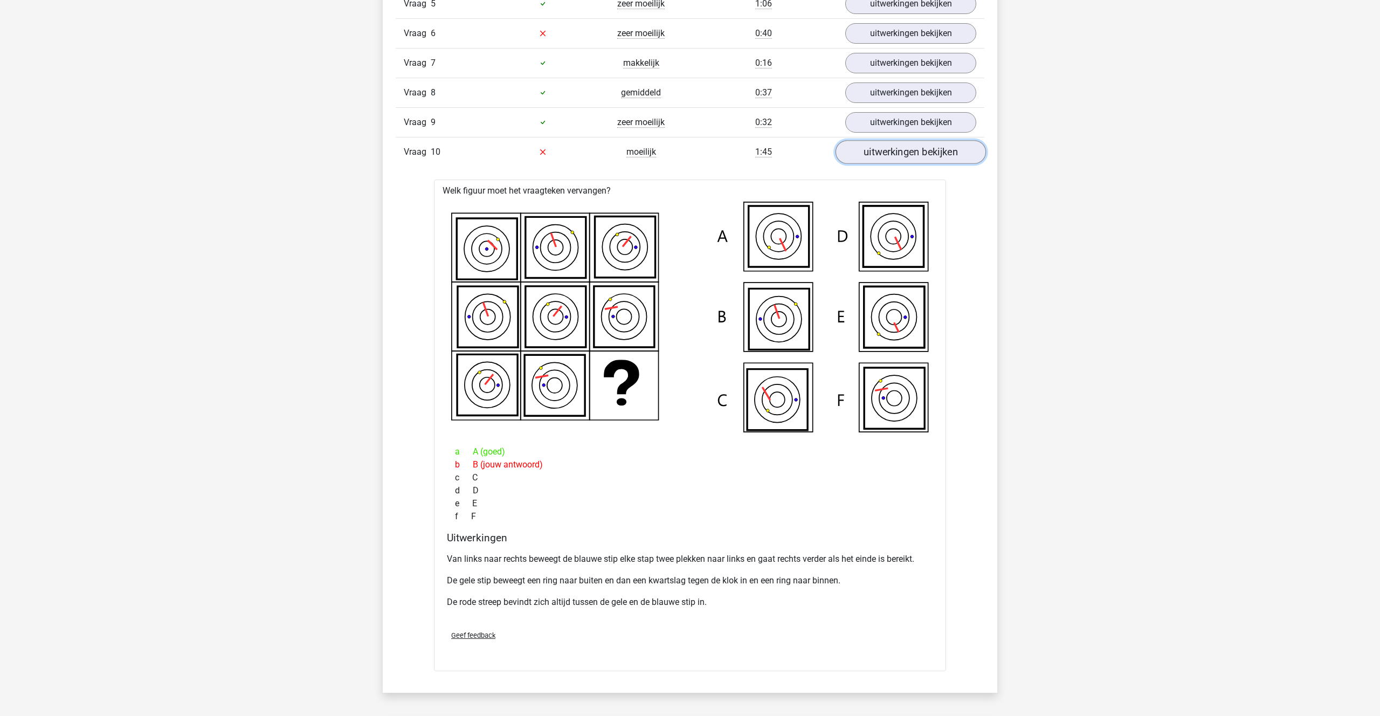
click at [903, 146] on link "uitwerkingen bekijken" at bounding box center [911, 152] width 150 height 24
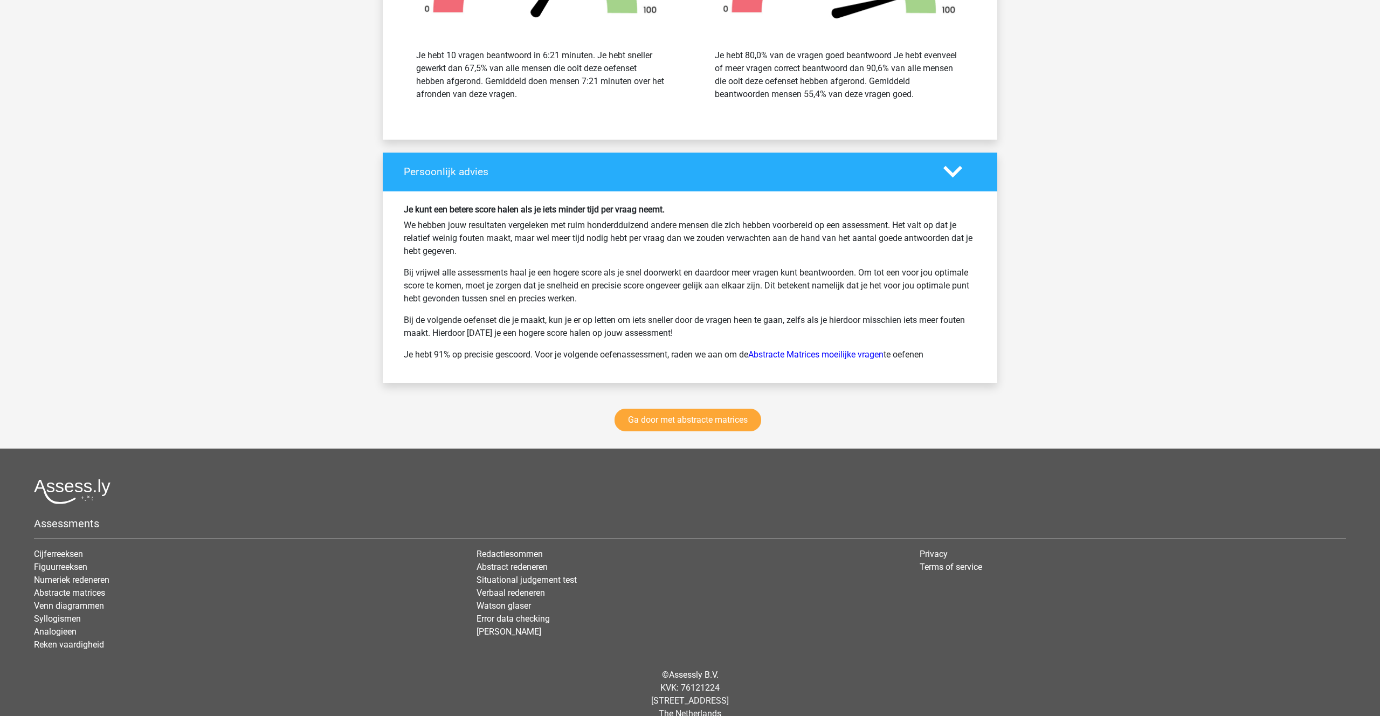
scroll to position [3300, 0]
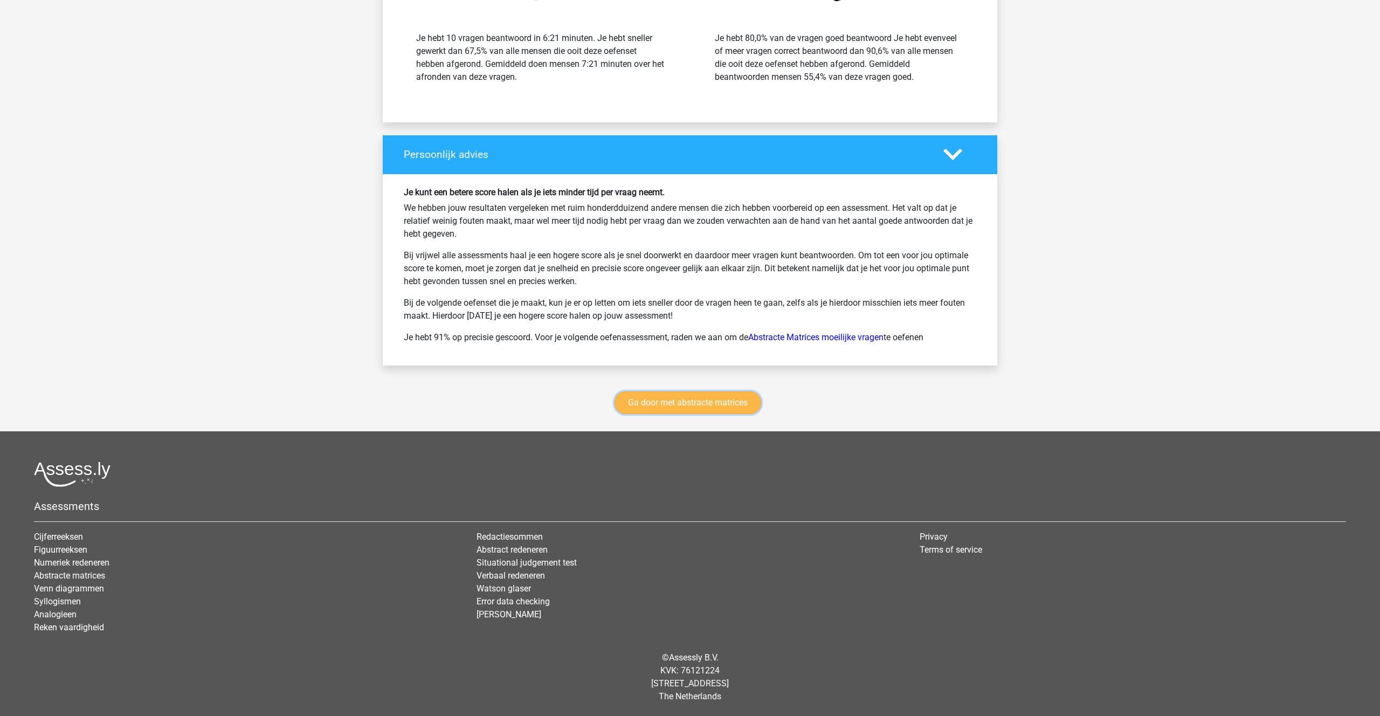
click at [656, 413] on link "Ga door met abstracte matrices" at bounding box center [688, 403] width 147 height 23
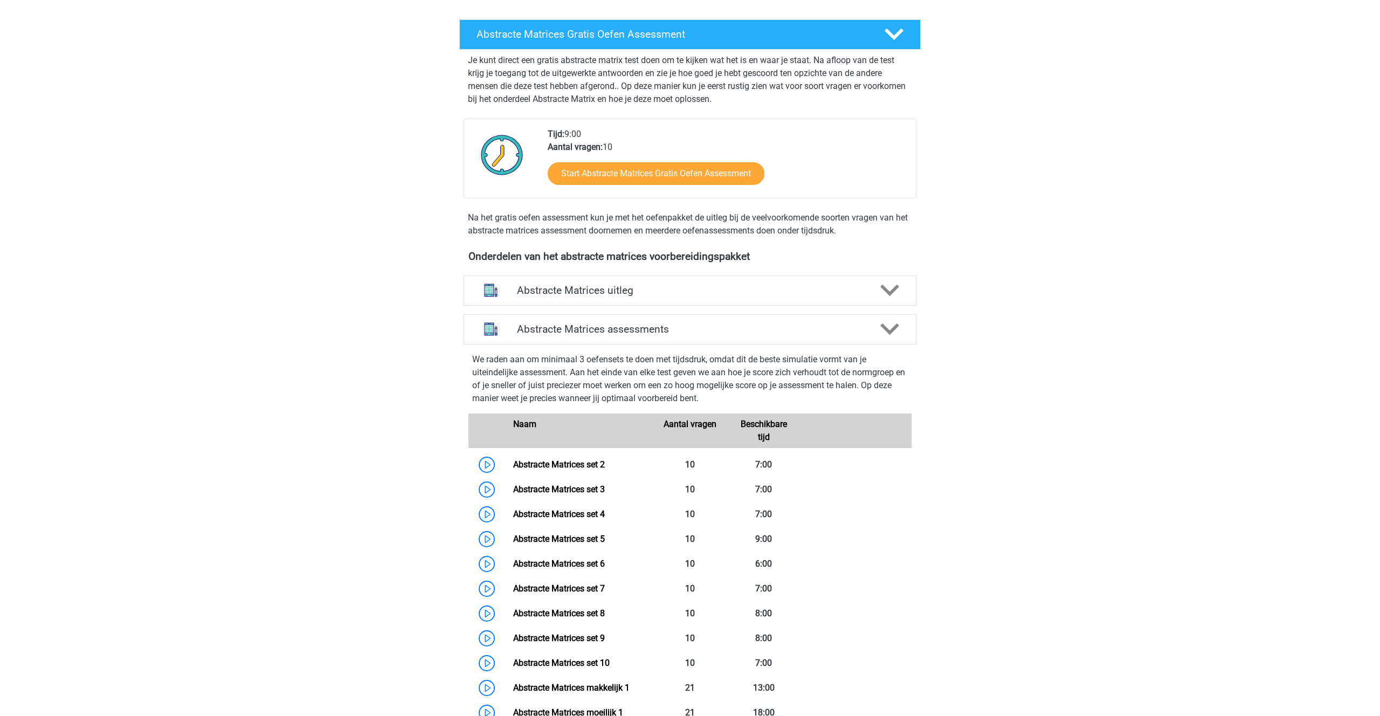
scroll to position [142, 0]
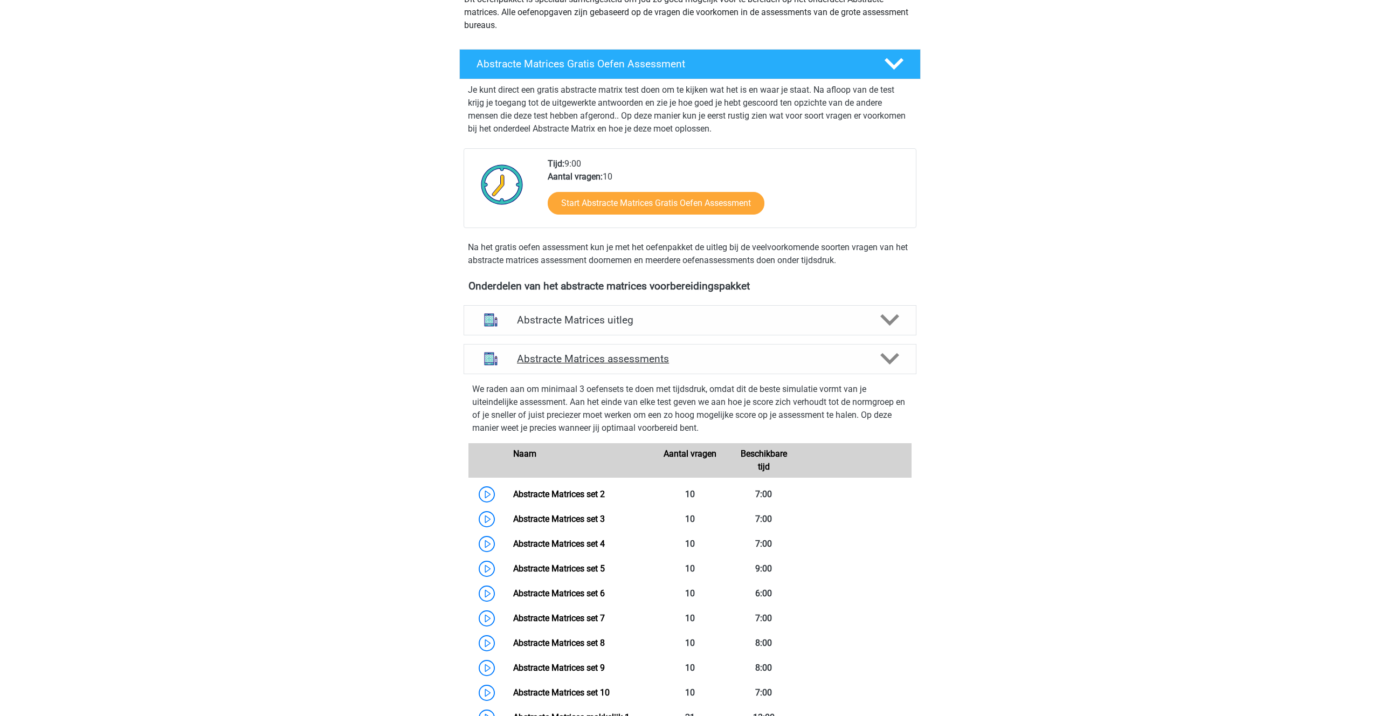
click at [897, 354] on polygon at bounding box center [890, 359] width 19 height 12
click at [888, 354] on icon at bounding box center [890, 358] width 19 height 19
click at [881, 317] on icon at bounding box center [890, 320] width 19 height 19
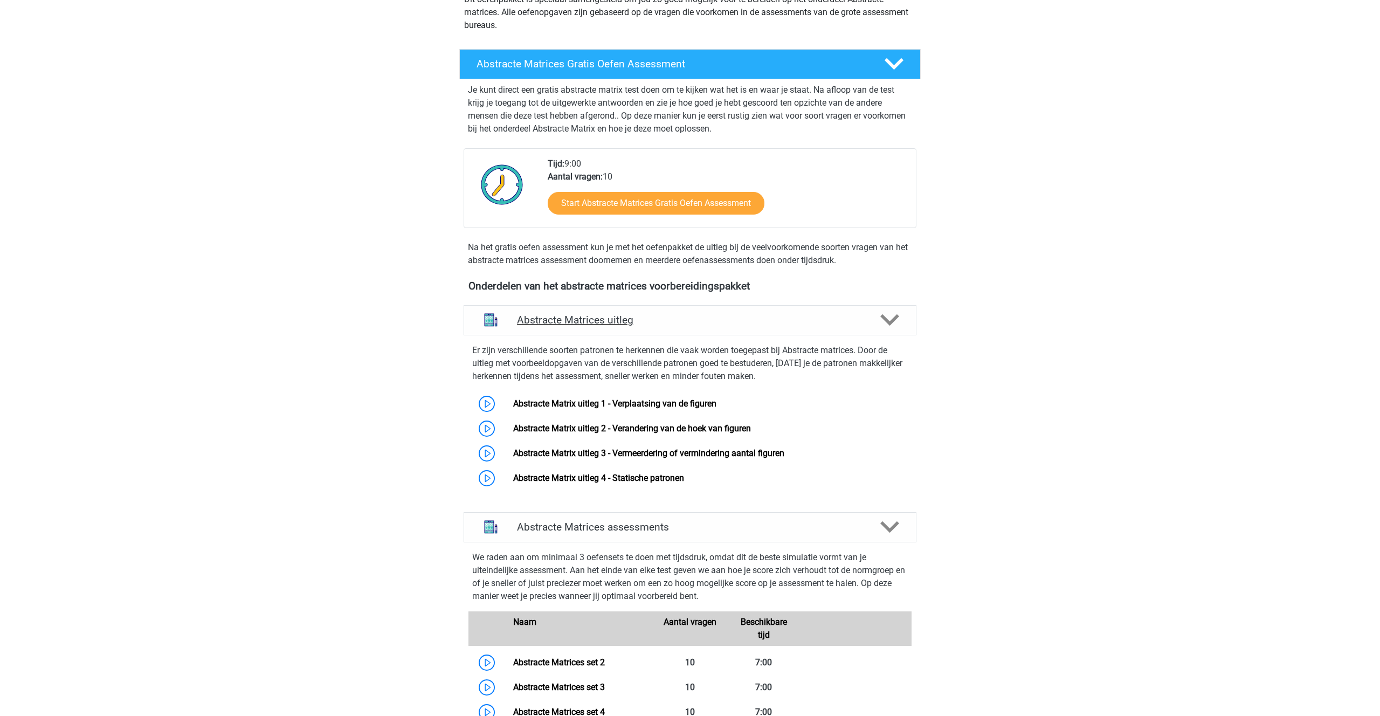
click at [881, 317] on icon at bounding box center [890, 320] width 19 height 19
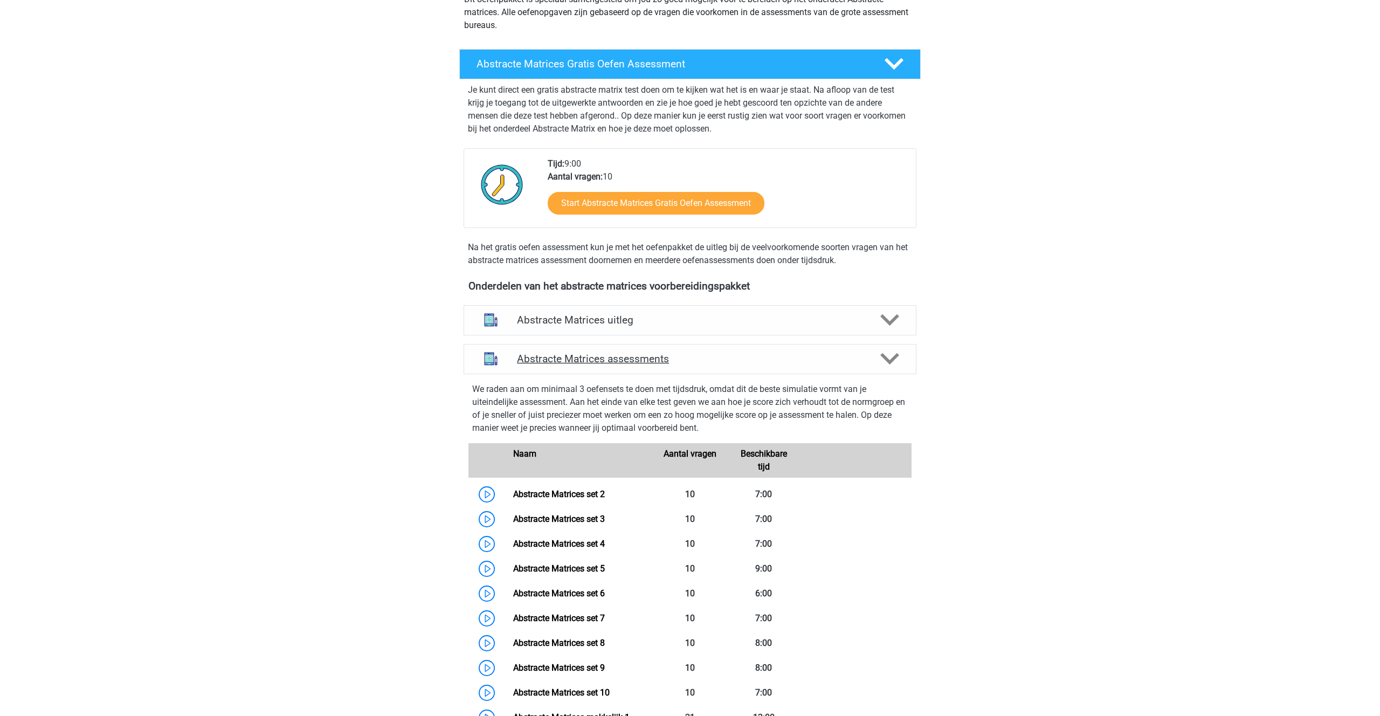
click at [883, 350] on icon at bounding box center [890, 358] width 19 height 19
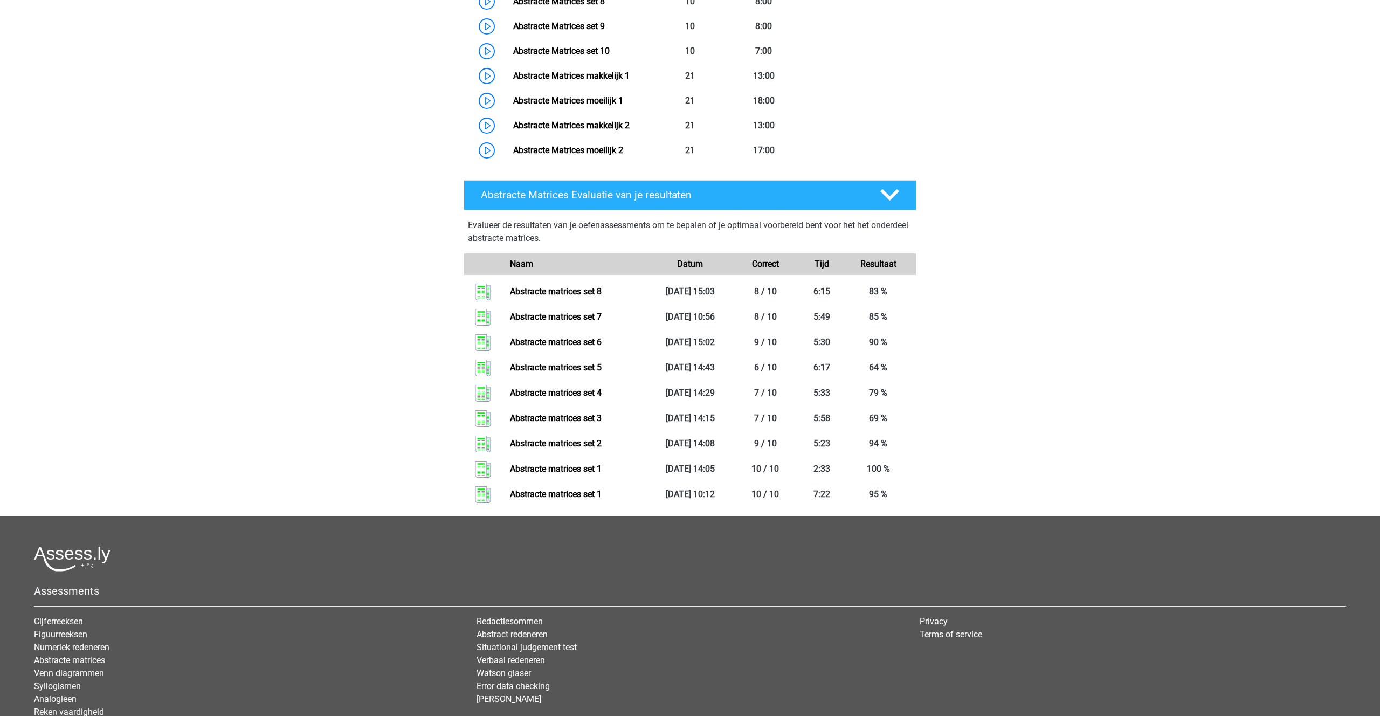
scroll to position [792, 0]
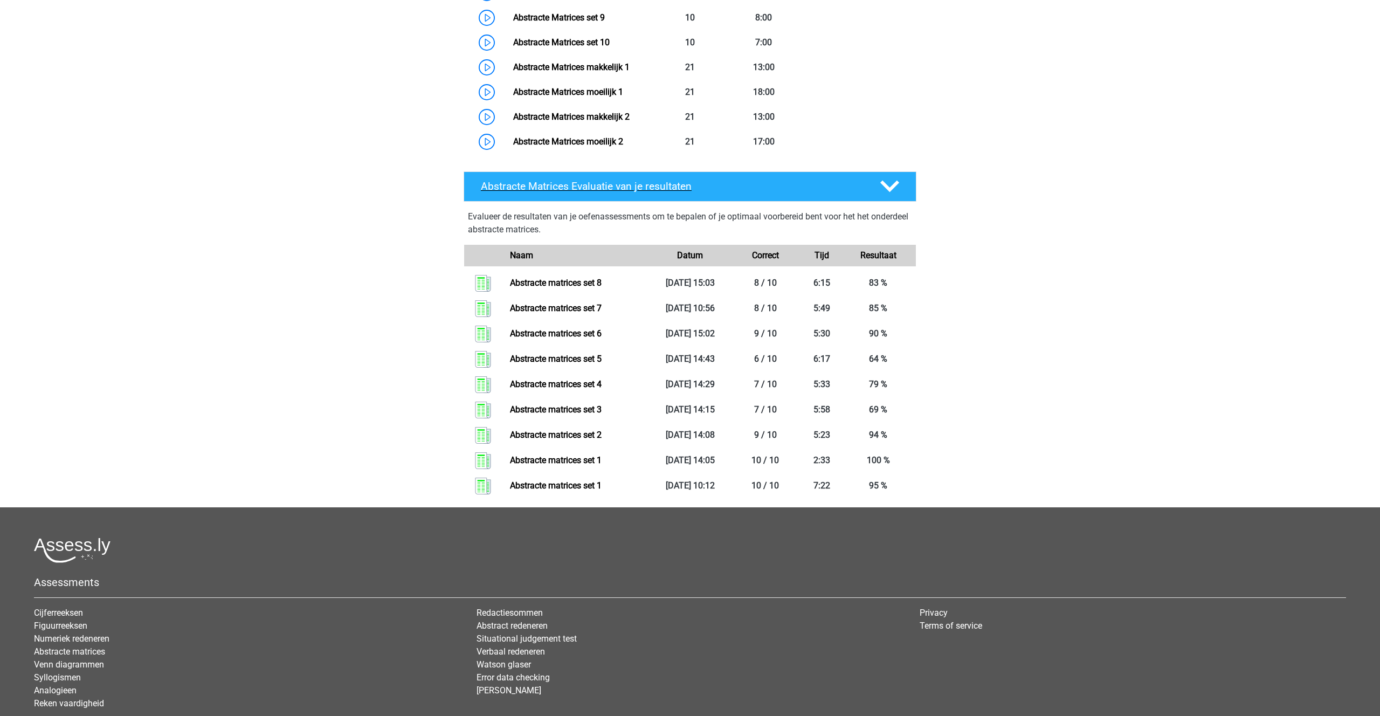
click at [883, 187] on icon at bounding box center [890, 186] width 19 height 19
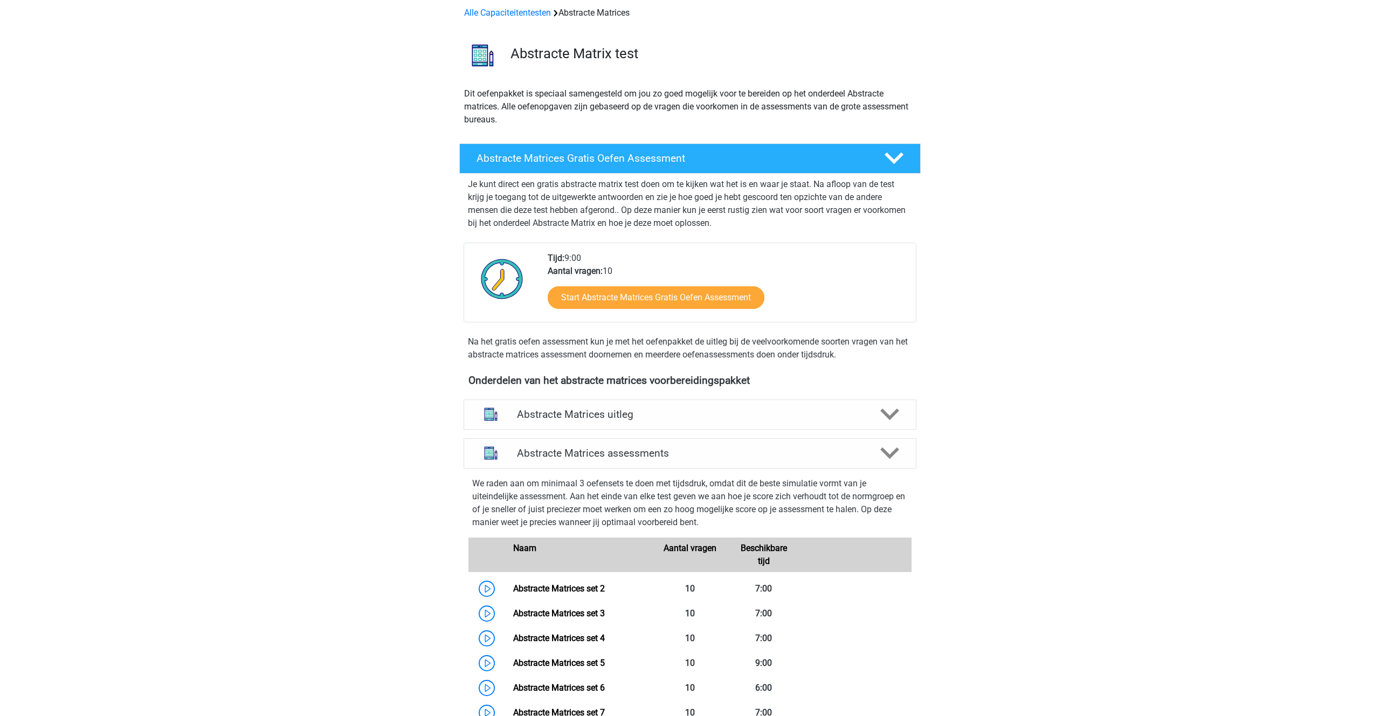
scroll to position [0, 0]
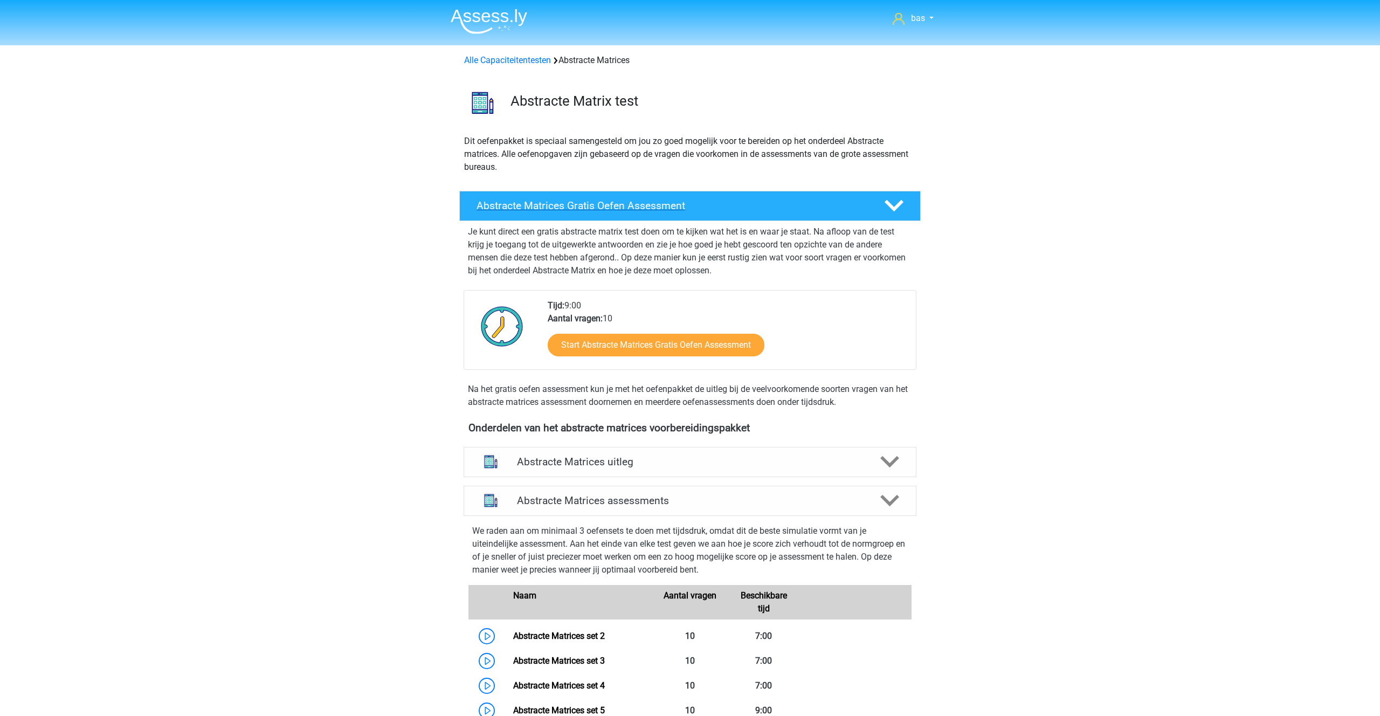
click at [899, 202] on icon at bounding box center [894, 205] width 19 height 19
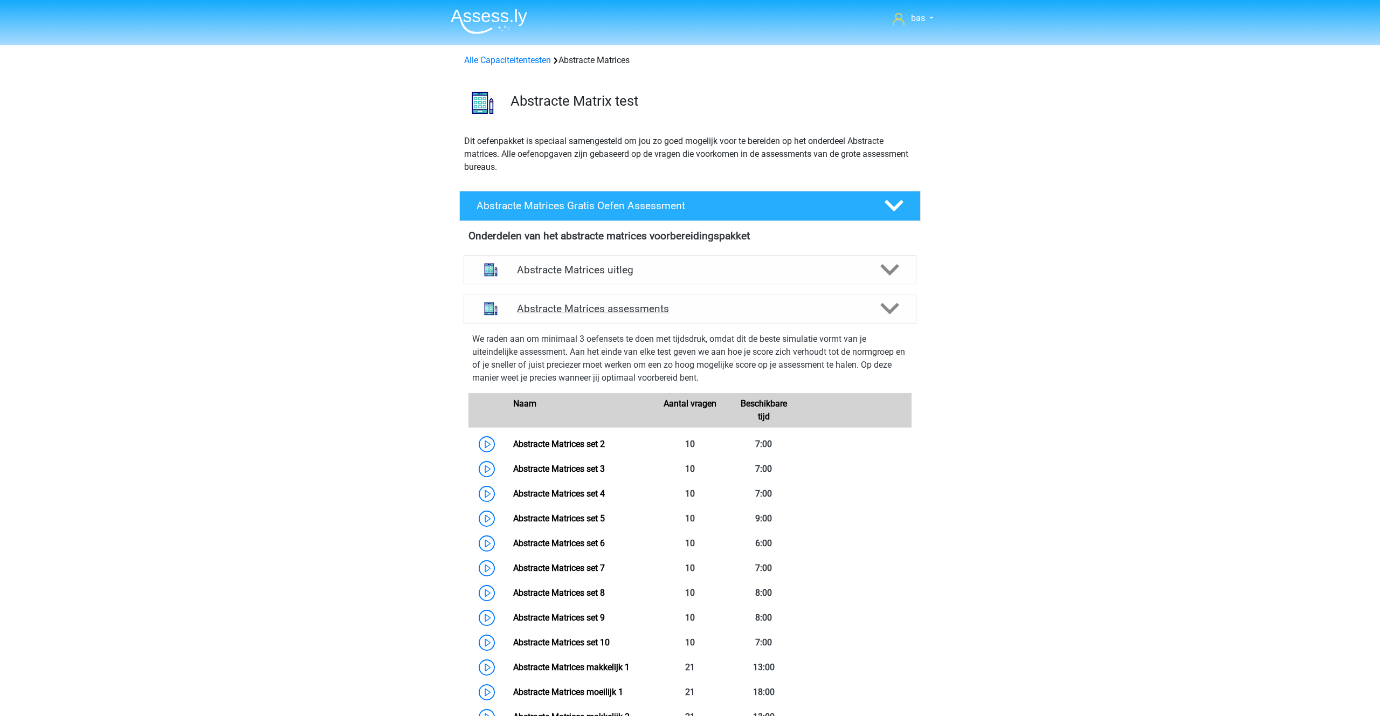
click at [886, 305] on icon at bounding box center [890, 308] width 19 height 19
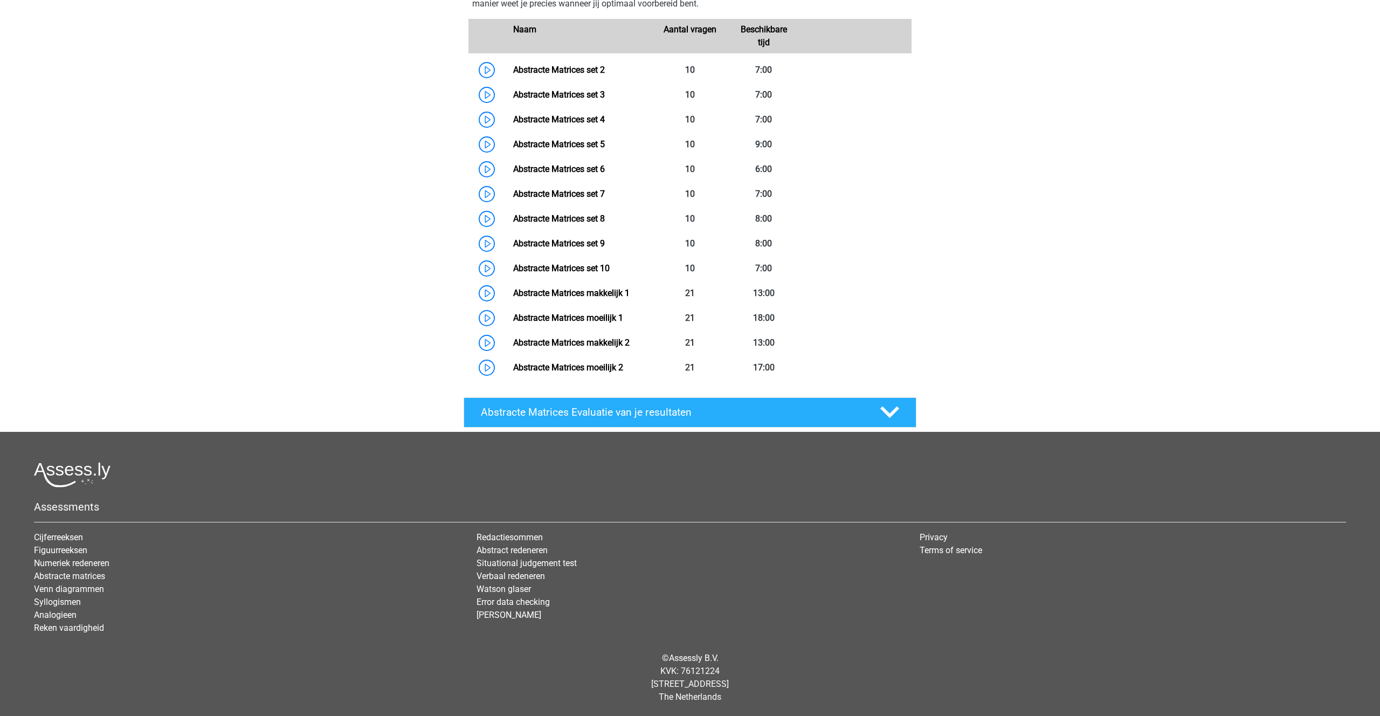
scroll to position [374, 0]
click at [889, 411] on icon at bounding box center [890, 412] width 19 height 19
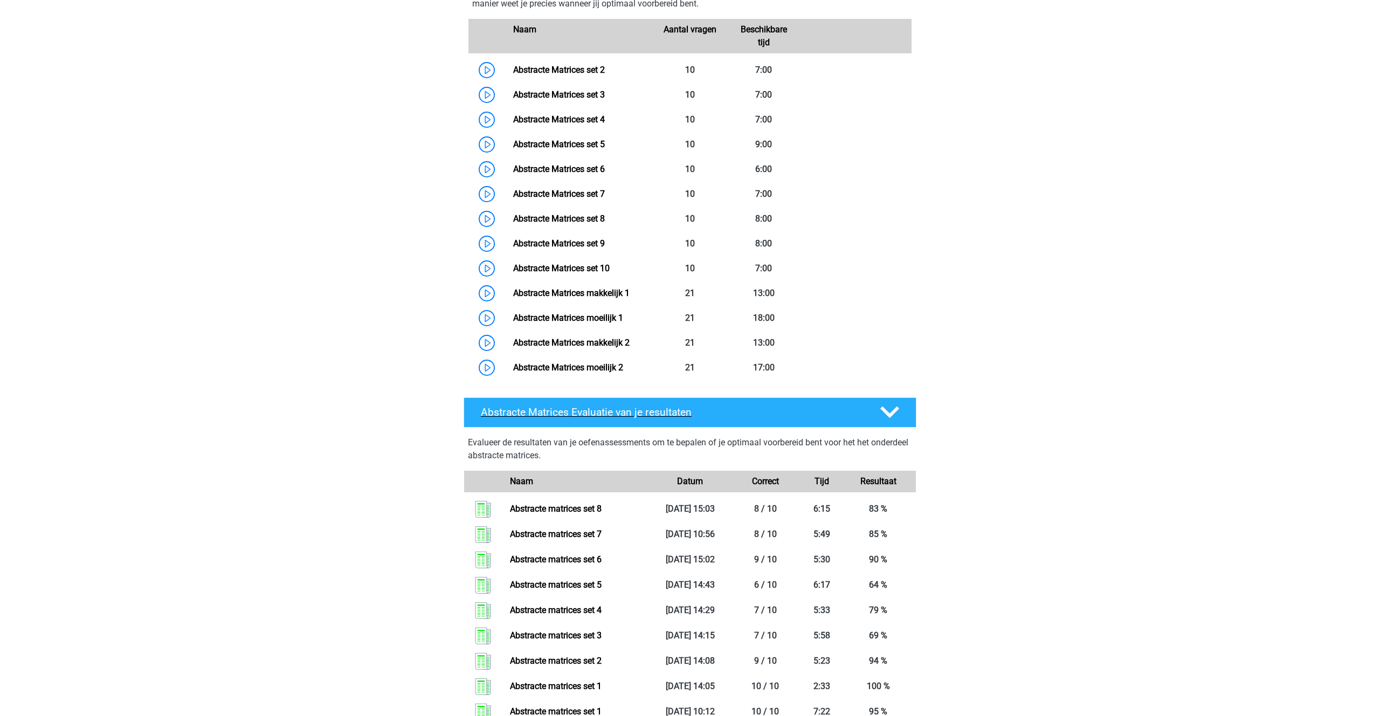
click at [889, 411] on icon at bounding box center [890, 412] width 19 height 19
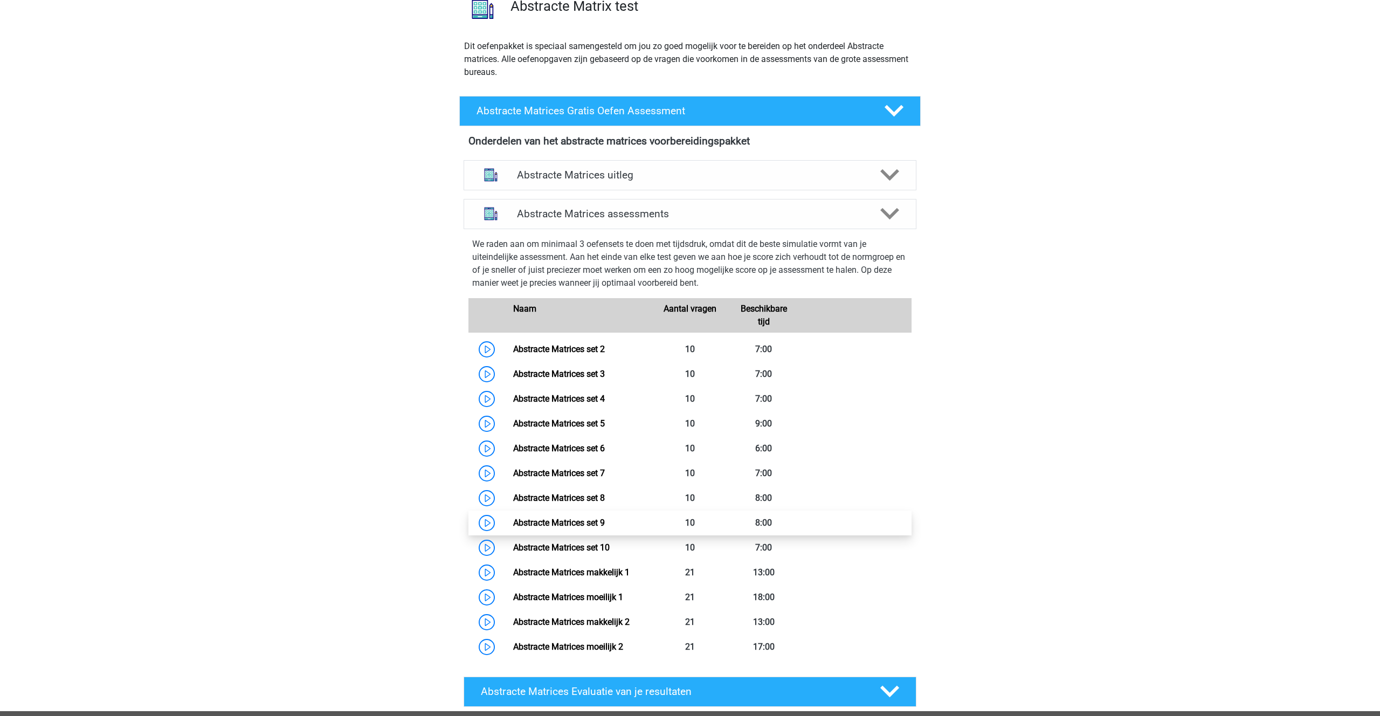
scroll to position [0, 0]
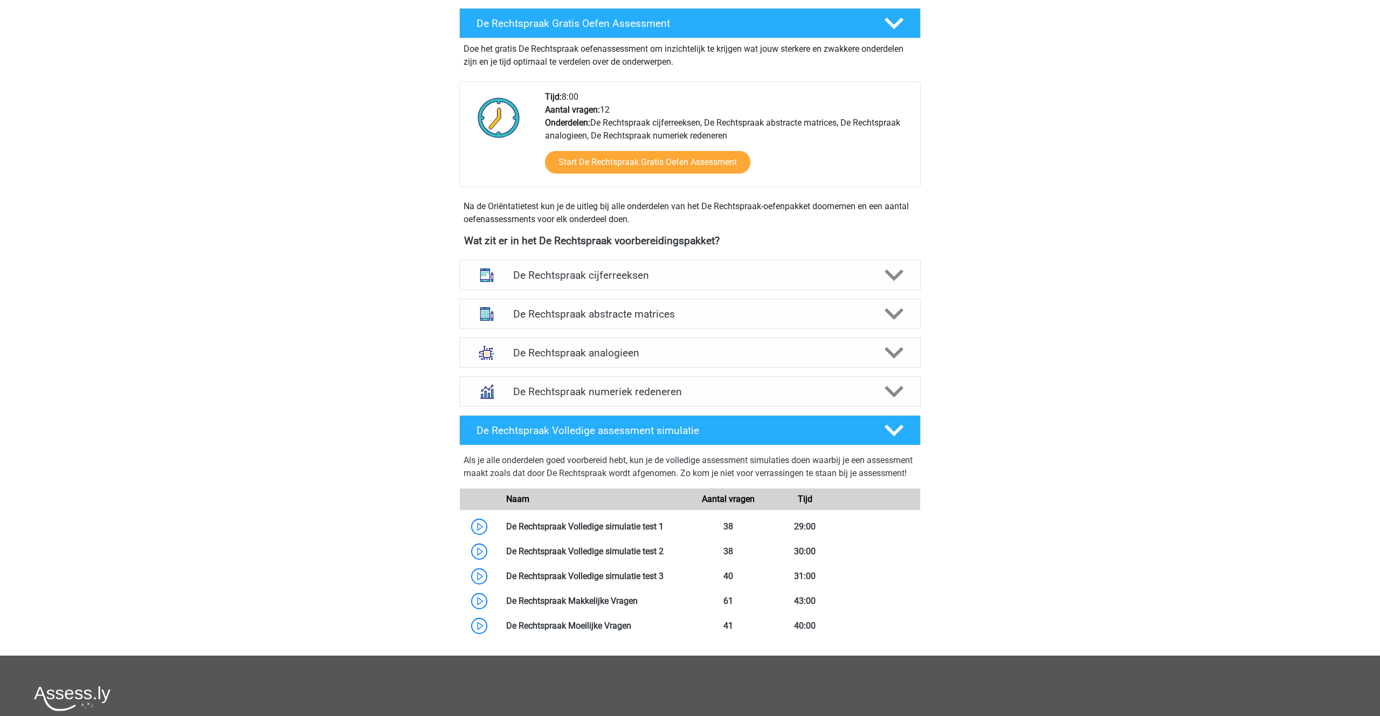
scroll to position [328, 0]
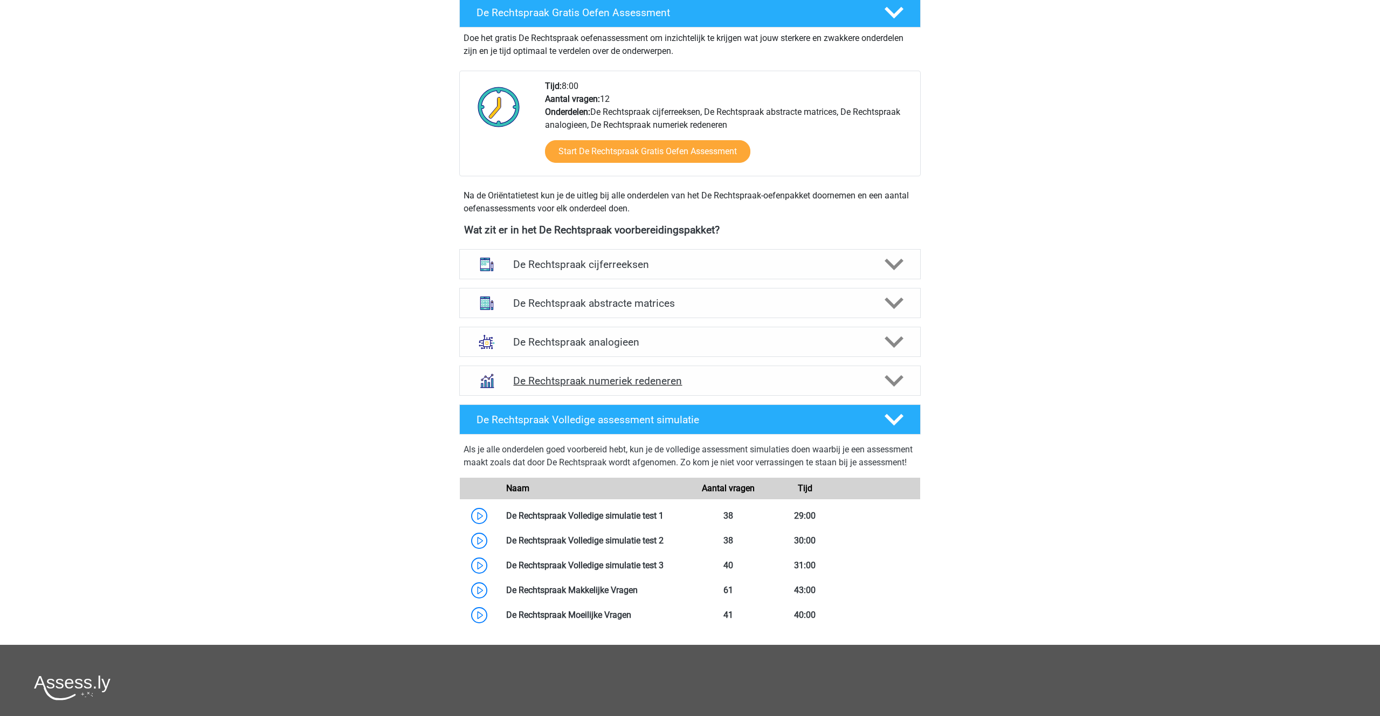
click at [887, 377] on polygon at bounding box center [894, 381] width 19 height 12
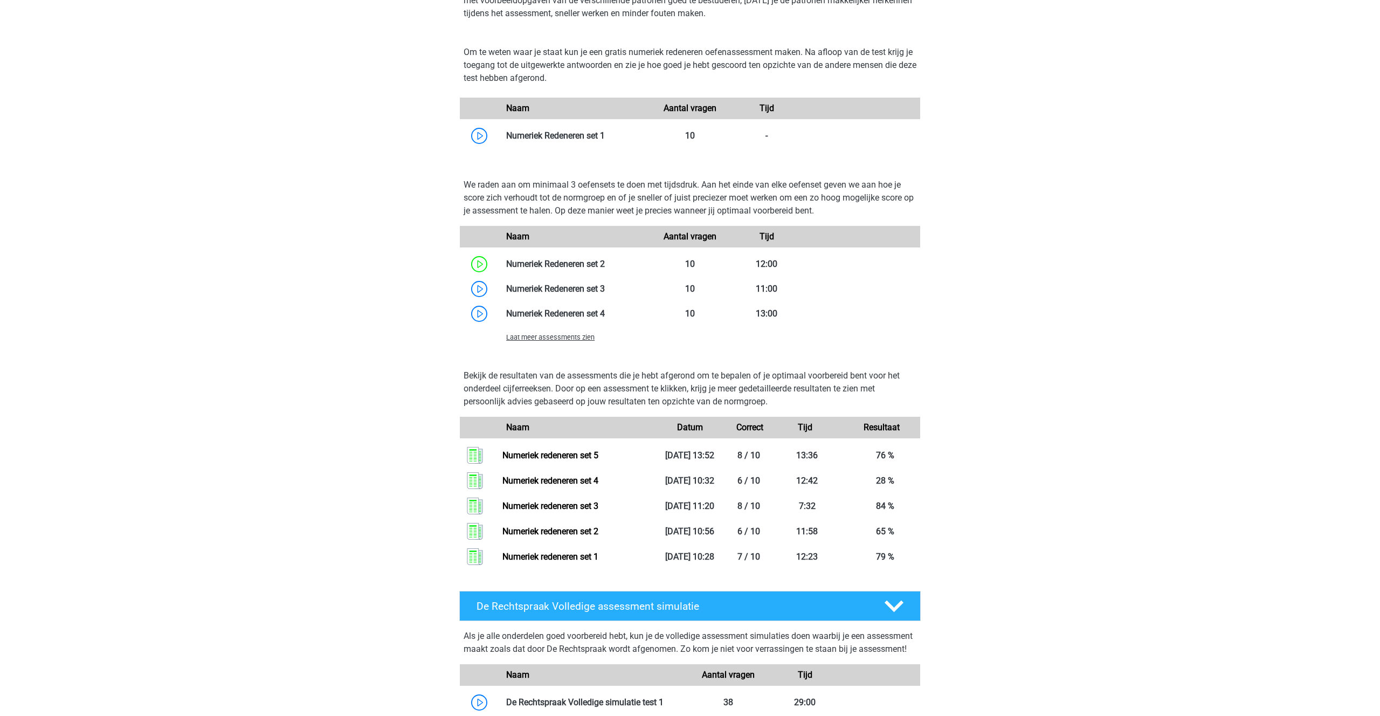
scroll to position [753, 0]
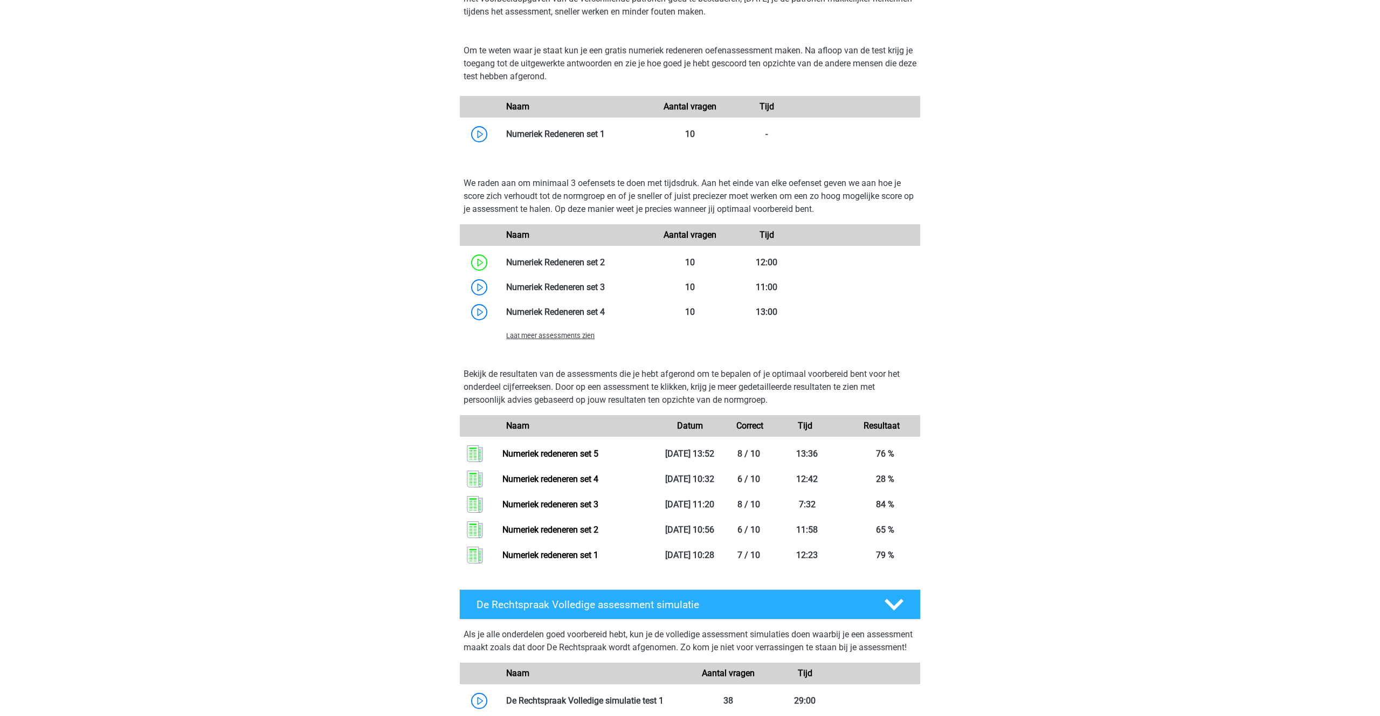
click at [558, 335] on span "Laat meer assessments zien" at bounding box center [550, 336] width 88 height 8
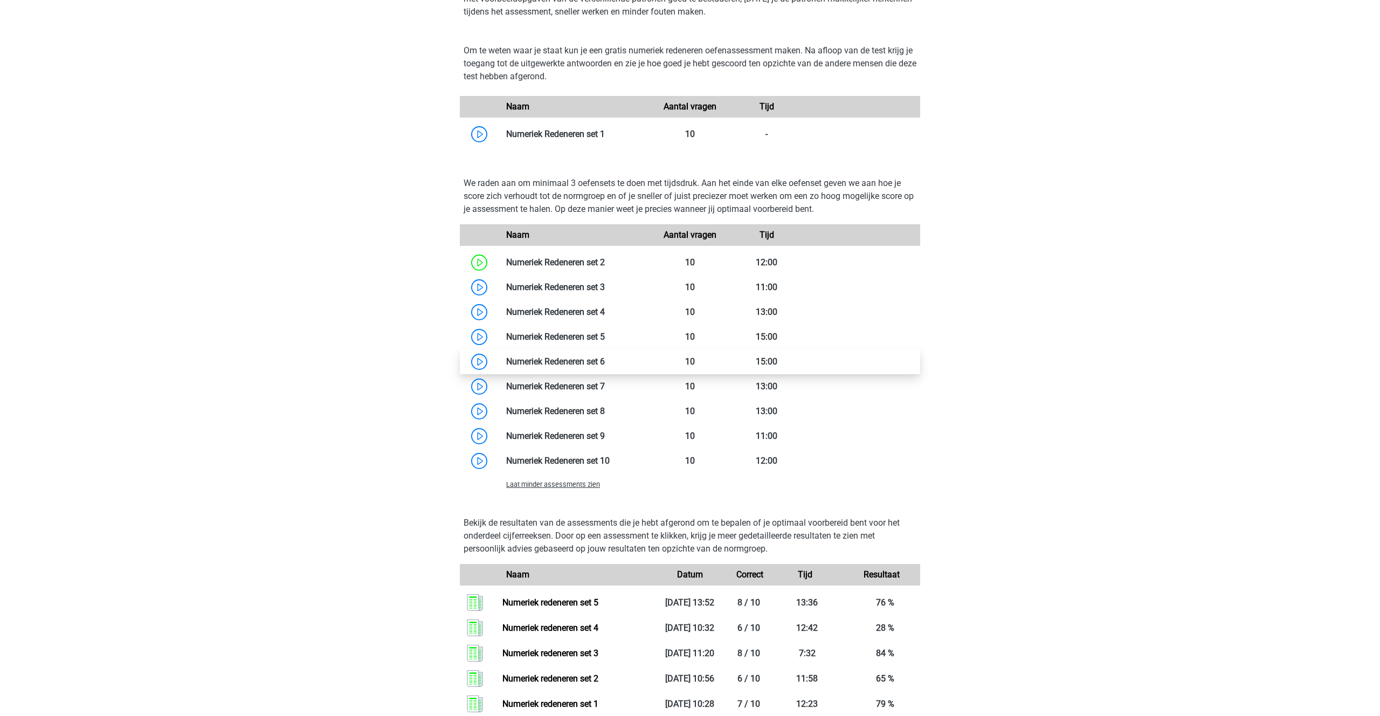
click at [605, 361] on link at bounding box center [605, 361] width 0 height 10
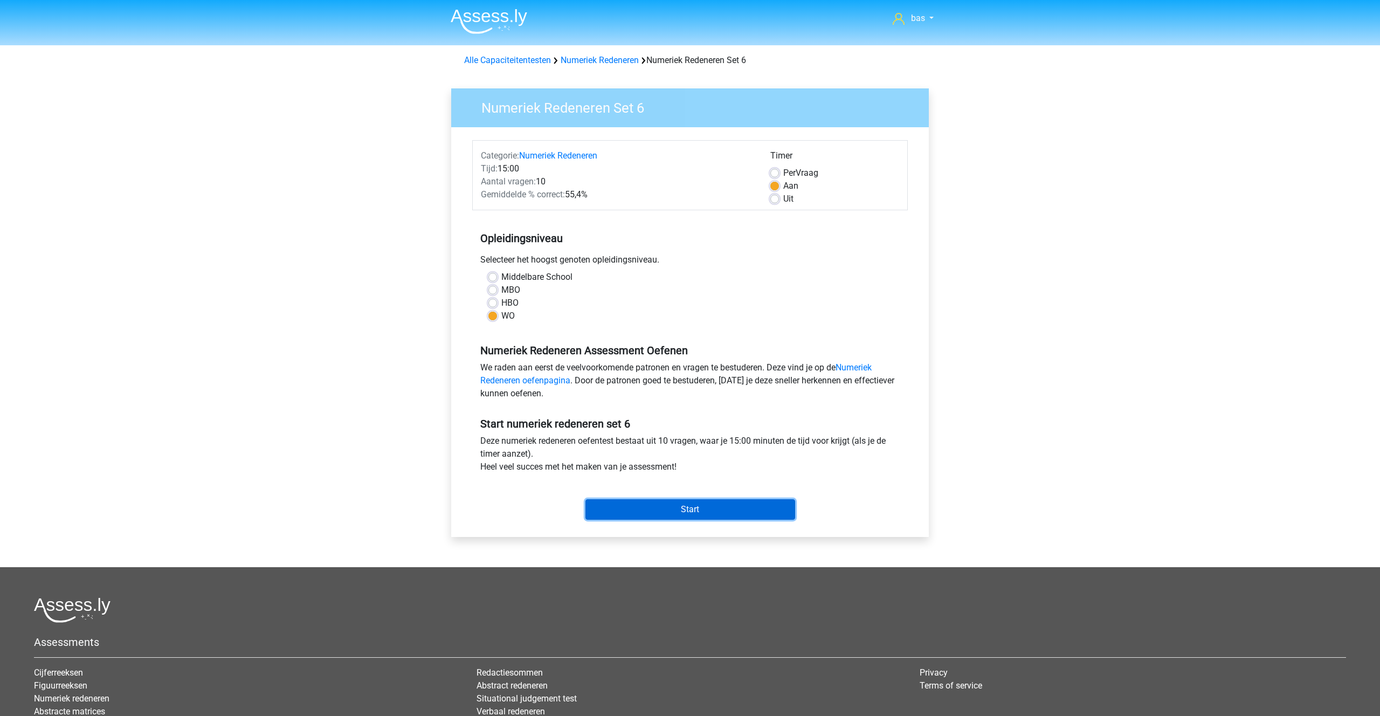
click at [660, 504] on input "Start" at bounding box center [691, 509] width 210 height 20
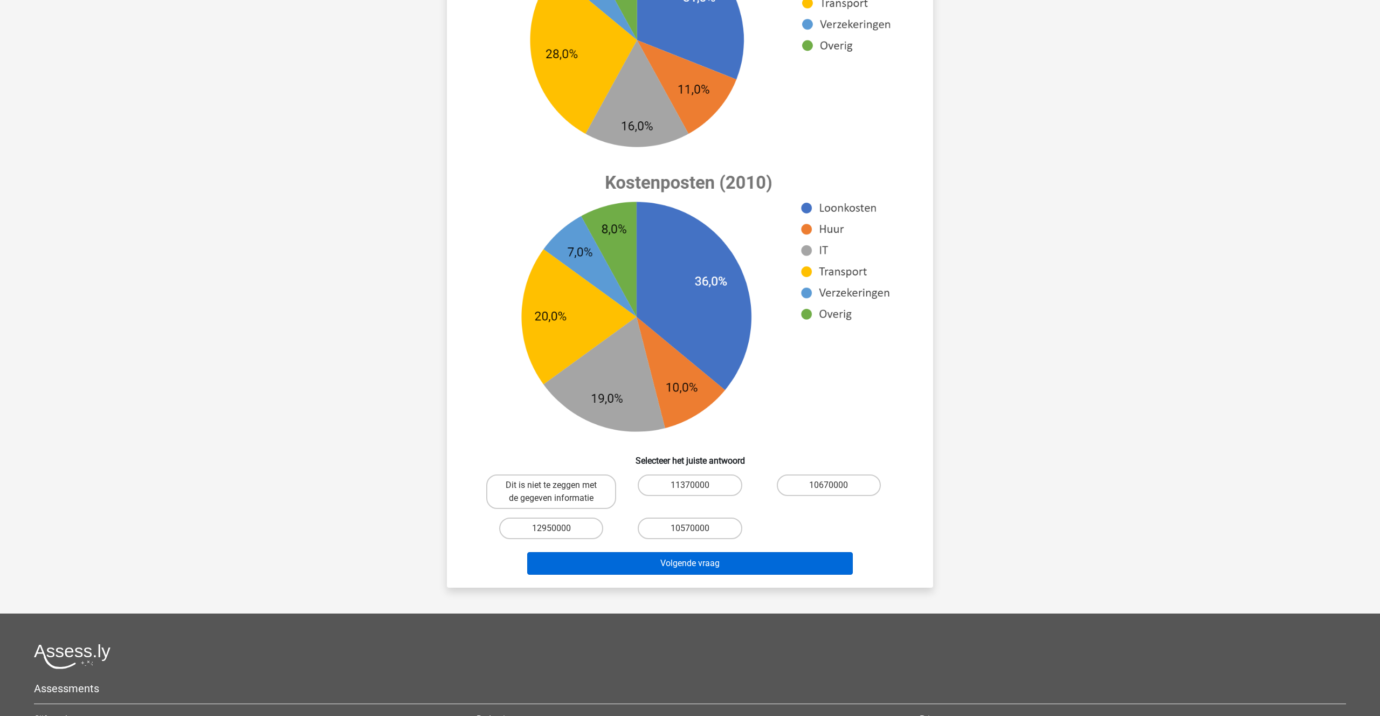
scroll to position [236, 0]
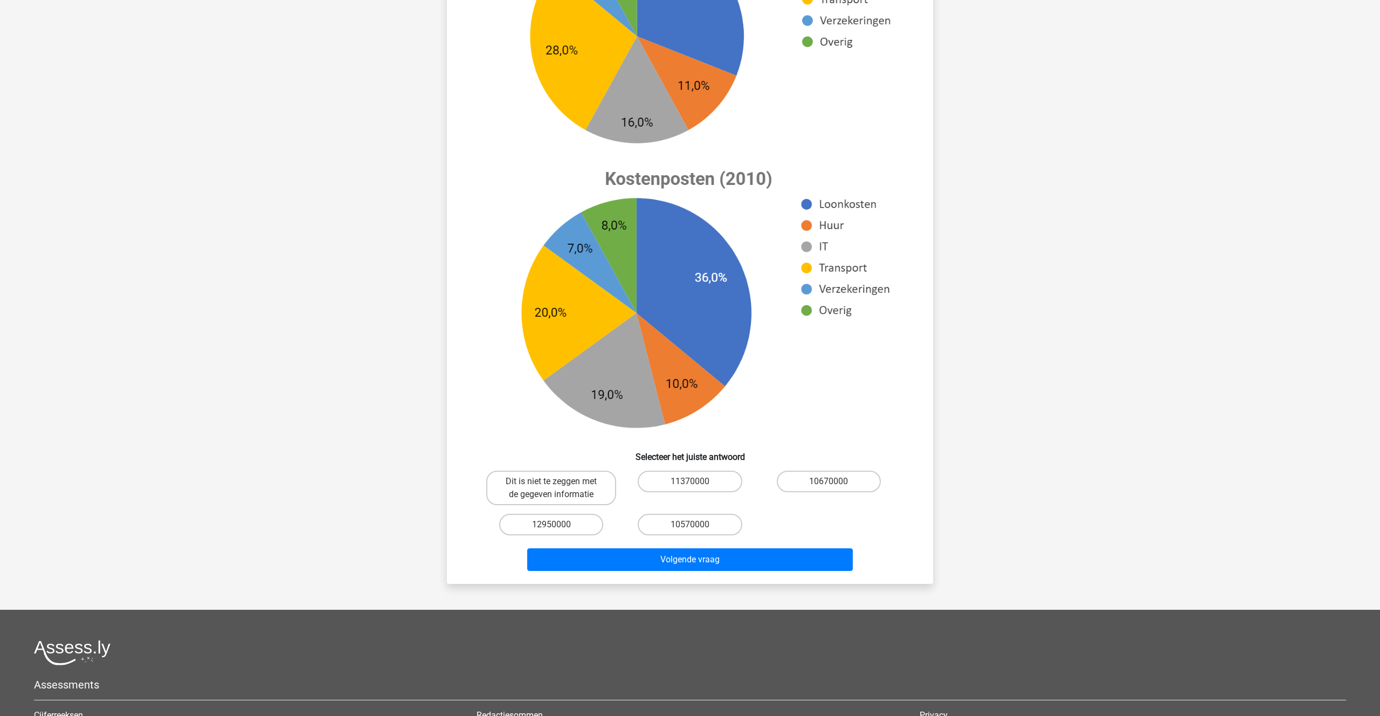
click at [693, 526] on input "10570000" at bounding box center [693, 528] width 7 height 7
radio input "true"
click at [712, 564] on button "Volgende vraag" at bounding box center [690, 559] width 326 height 23
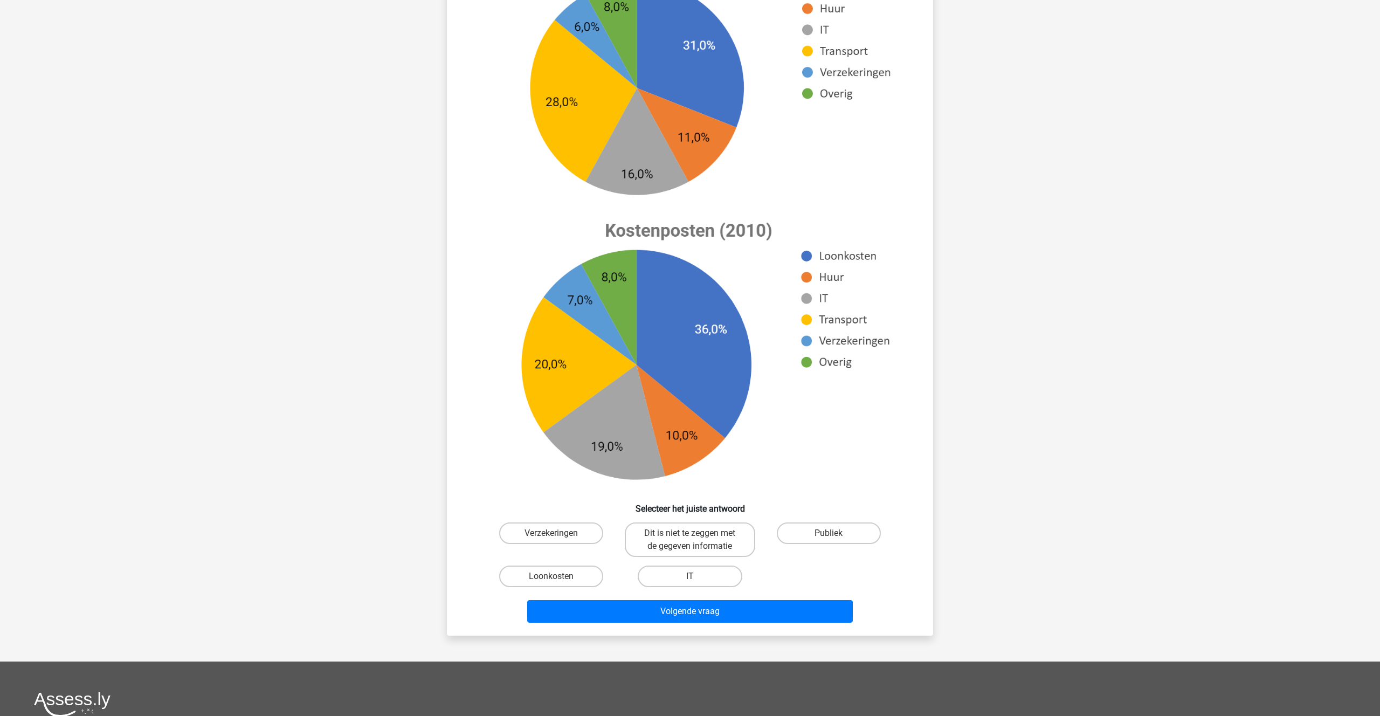
scroll to position [203, 0]
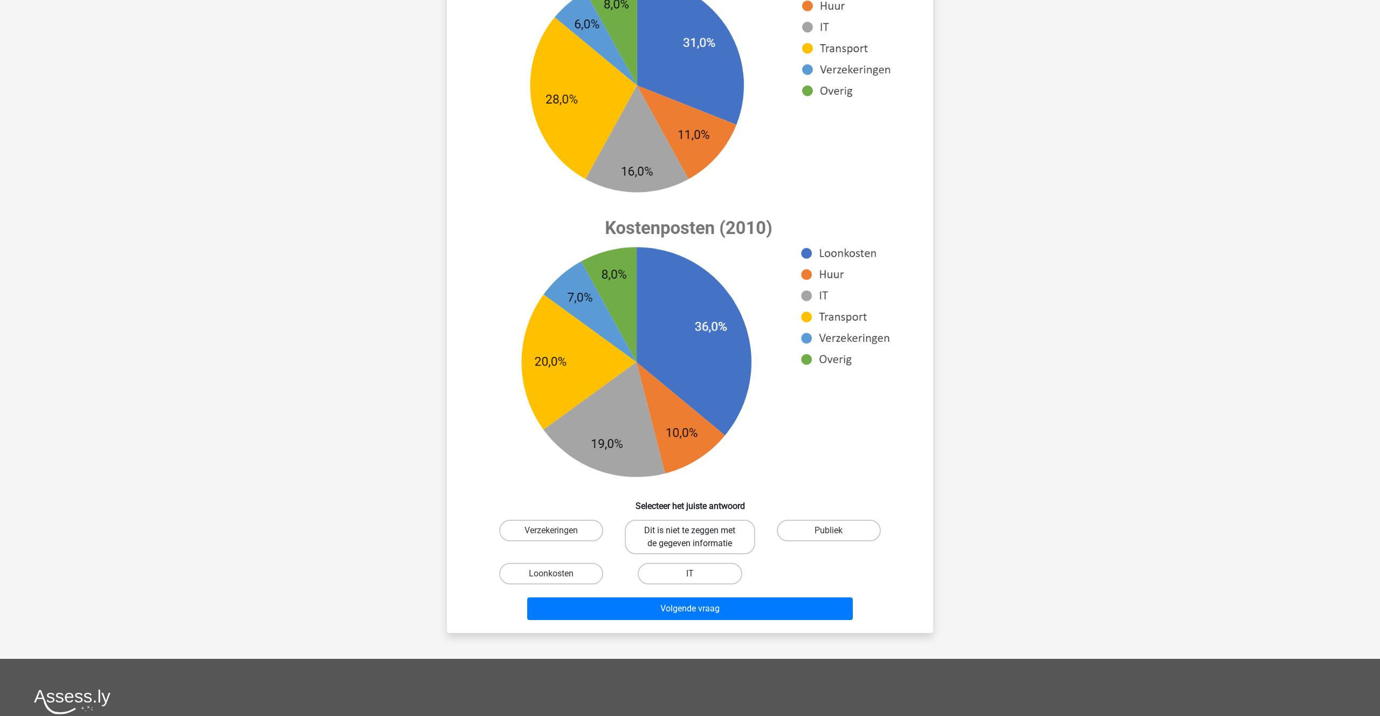
click at [689, 534] on label "Dit is niet te zeggen met de gegeven informatie" at bounding box center [690, 537] width 130 height 35
click at [690, 534] on input "Dit is niet te zeggen met de gegeven informatie" at bounding box center [693, 534] width 7 height 7
radio input "true"
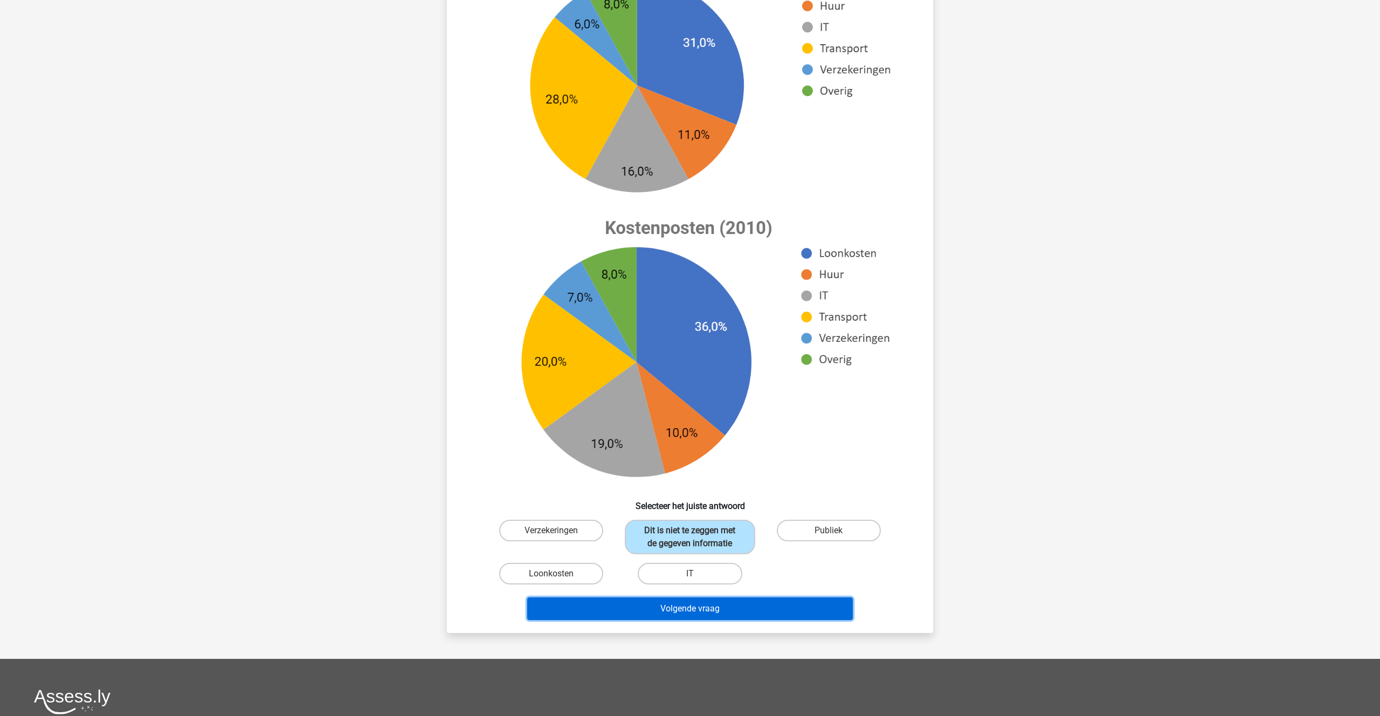
click at [695, 601] on button "Volgende vraag" at bounding box center [690, 608] width 326 height 23
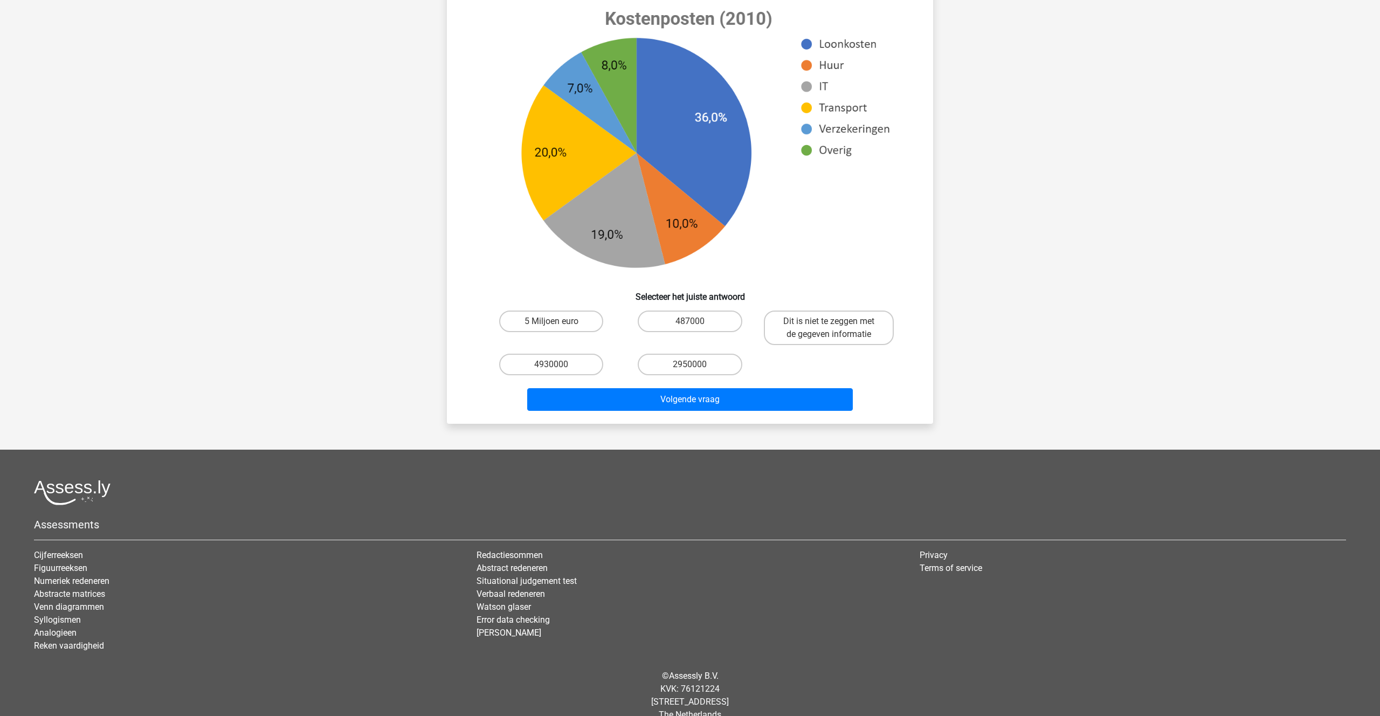
scroll to position [444, 0]
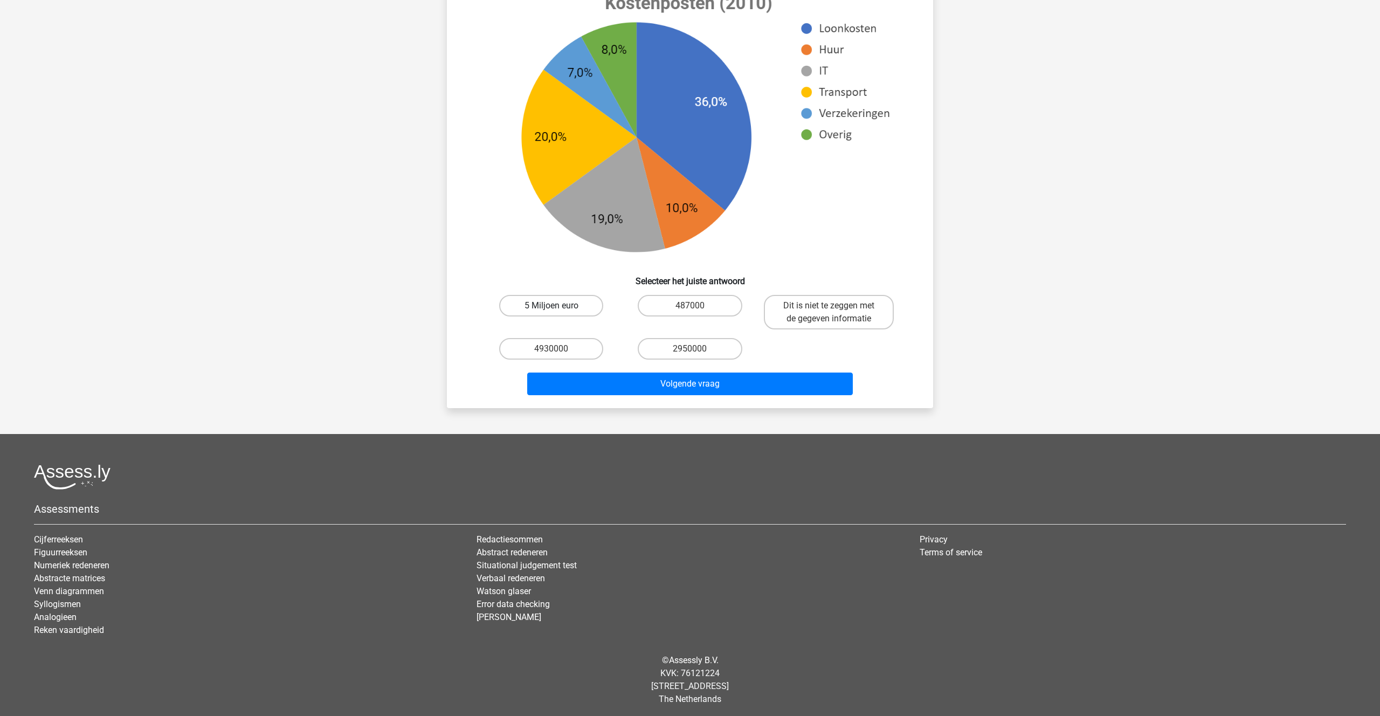
click at [550, 307] on label "5 Miljoen euro" at bounding box center [551, 306] width 104 height 22
click at [552, 307] on input "5 Miljoen euro" at bounding box center [555, 309] width 7 height 7
radio input "true"
click at [677, 387] on button "Volgende vraag" at bounding box center [690, 384] width 326 height 23
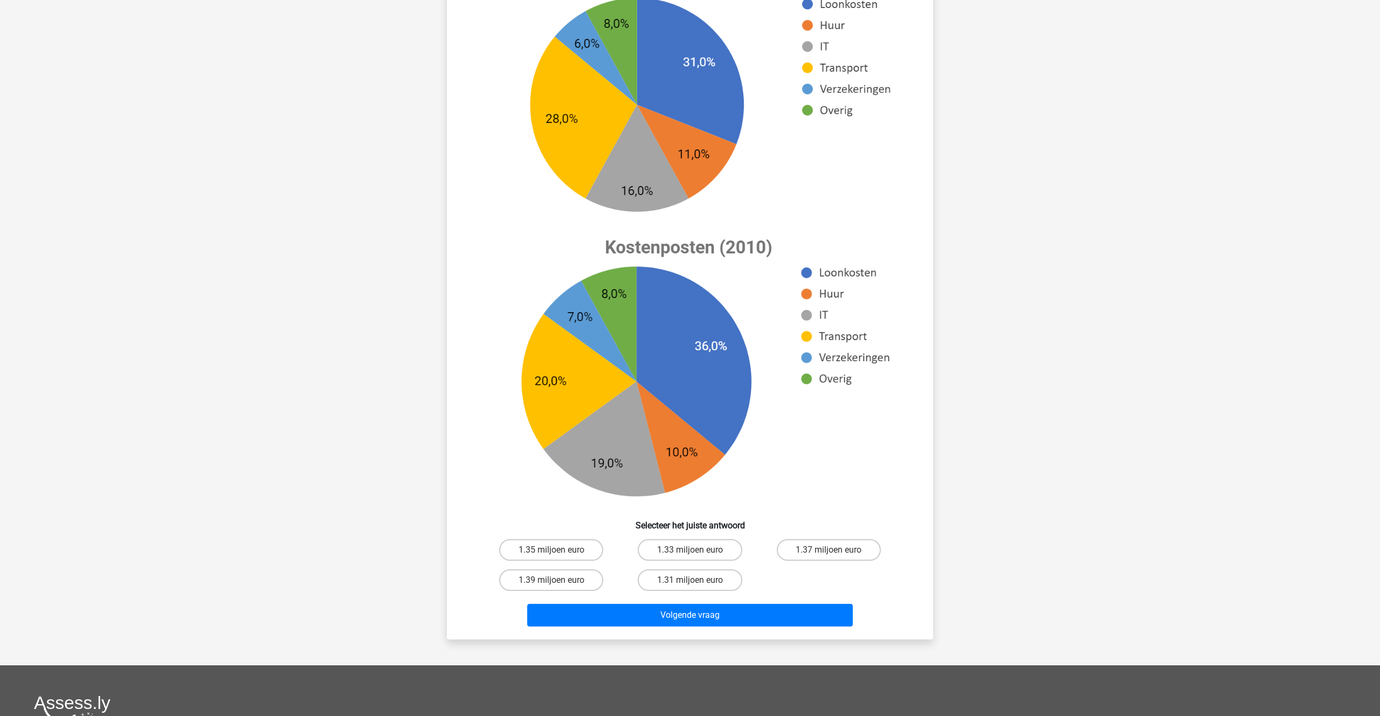
scroll to position [184, 0]
click at [676, 580] on label "1.31 miljoen euro" at bounding box center [690, 580] width 104 height 22
click at [690, 580] on input "1.31 miljoen euro" at bounding box center [693, 583] width 7 height 7
radio input "true"
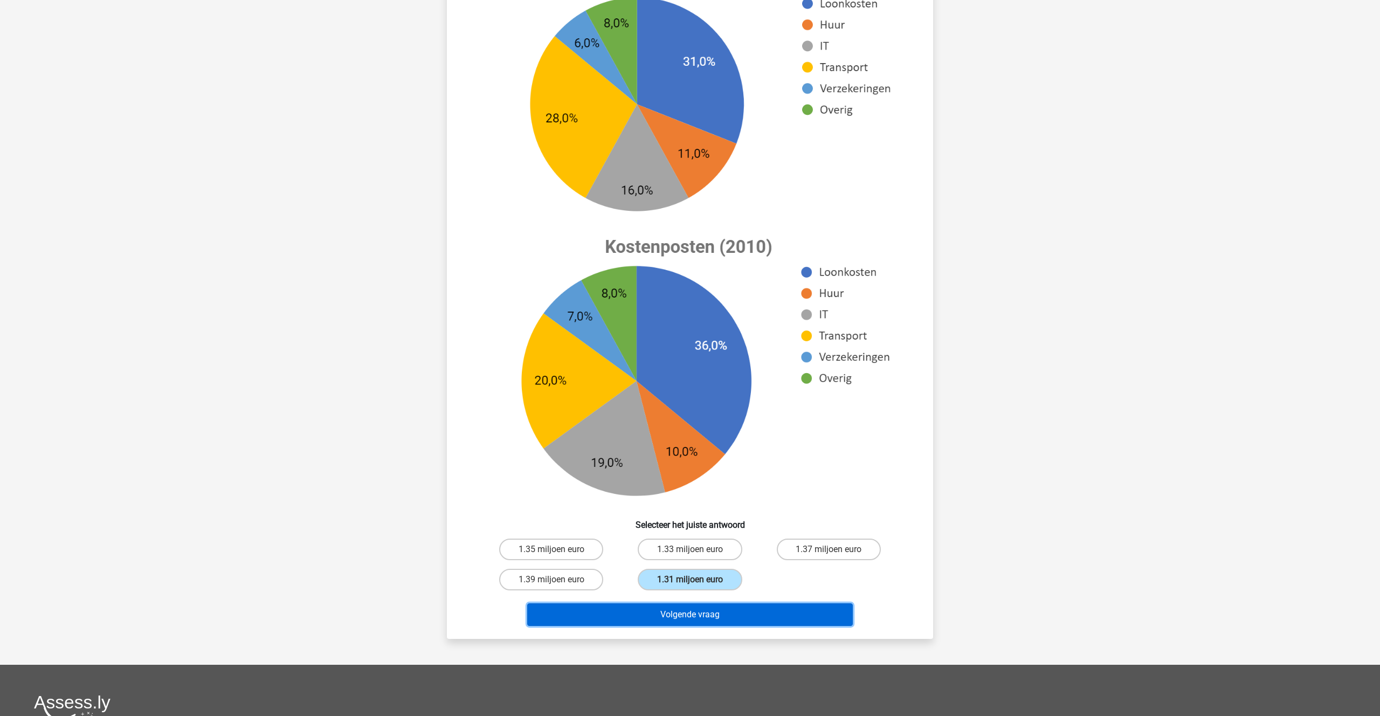
click at [670, 612] on button "Volgende vraag" at bounding box center [690, 614] width 326 height 23
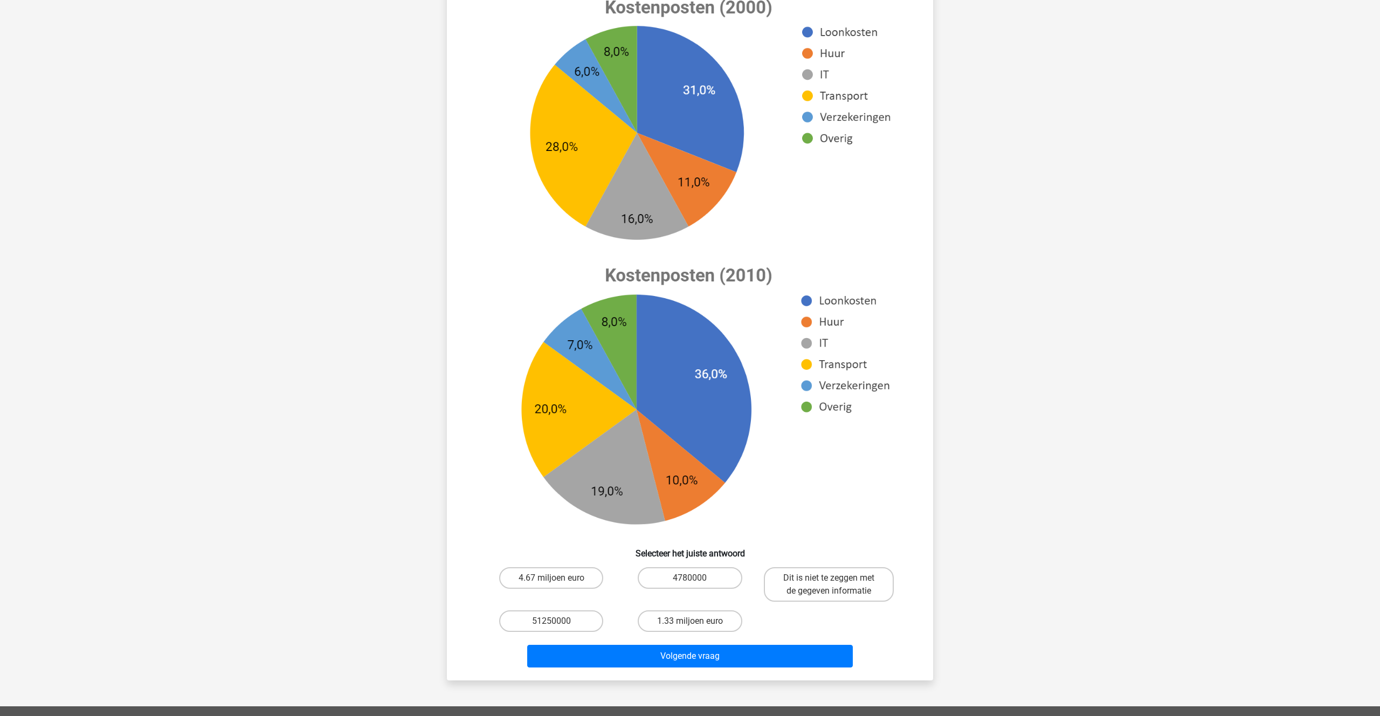
scroll to position [173, 0]
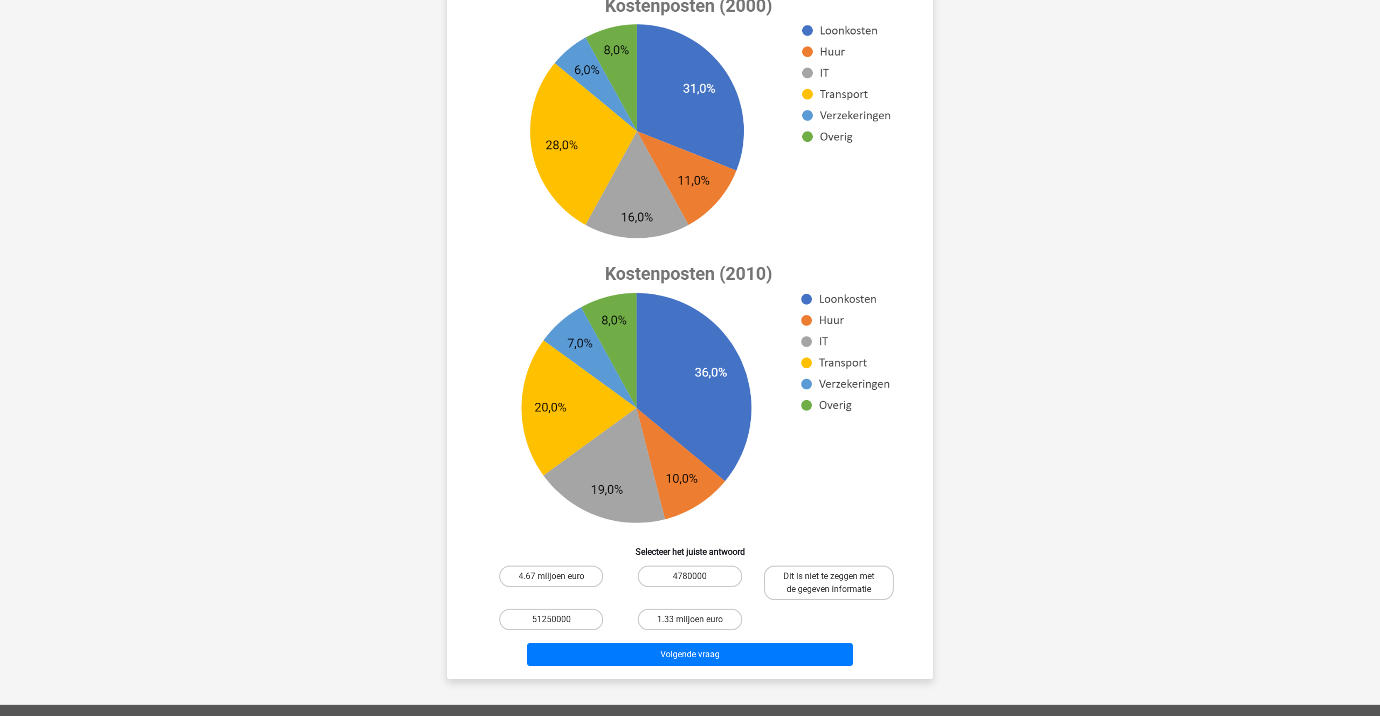
click at [834, 579] on input "Dit is niet te zeggen met de gegeven informatie" at bounding box center [832, 579] width 7 height 7
radio input "true"
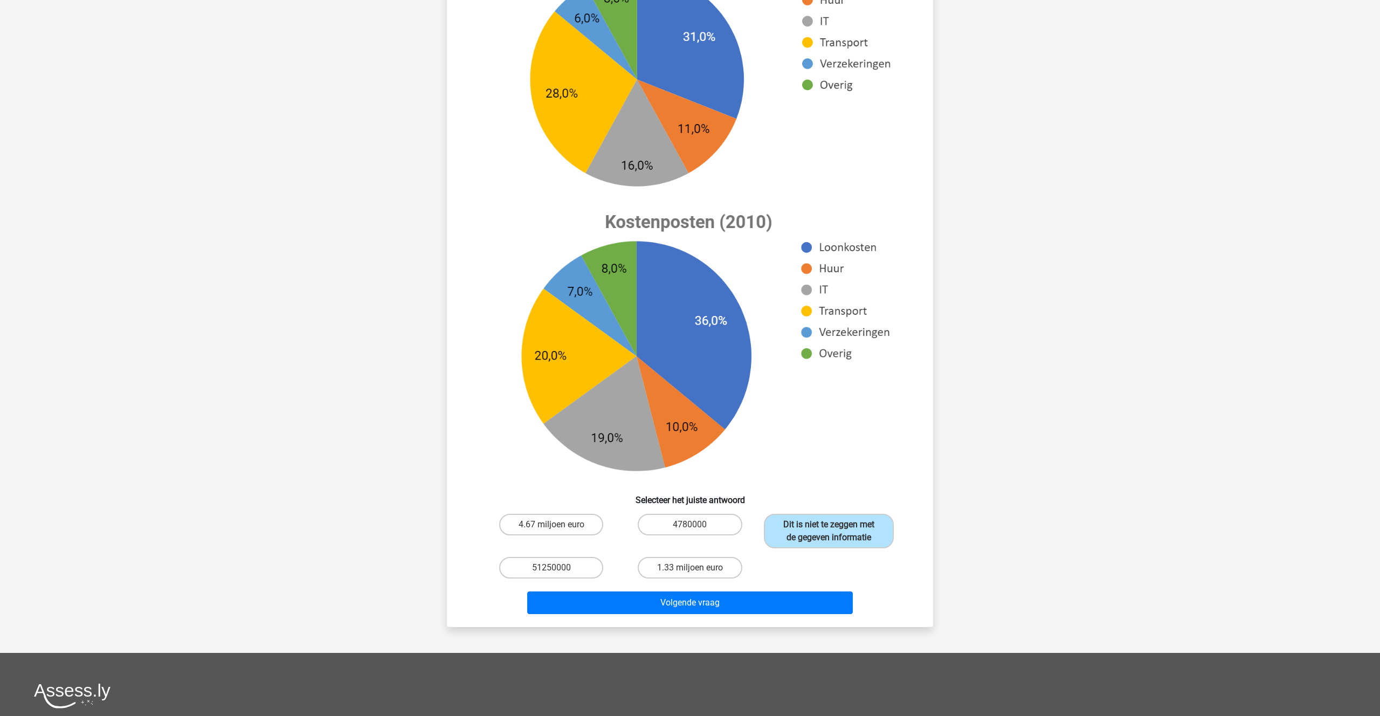
scroll to position [240, 0]
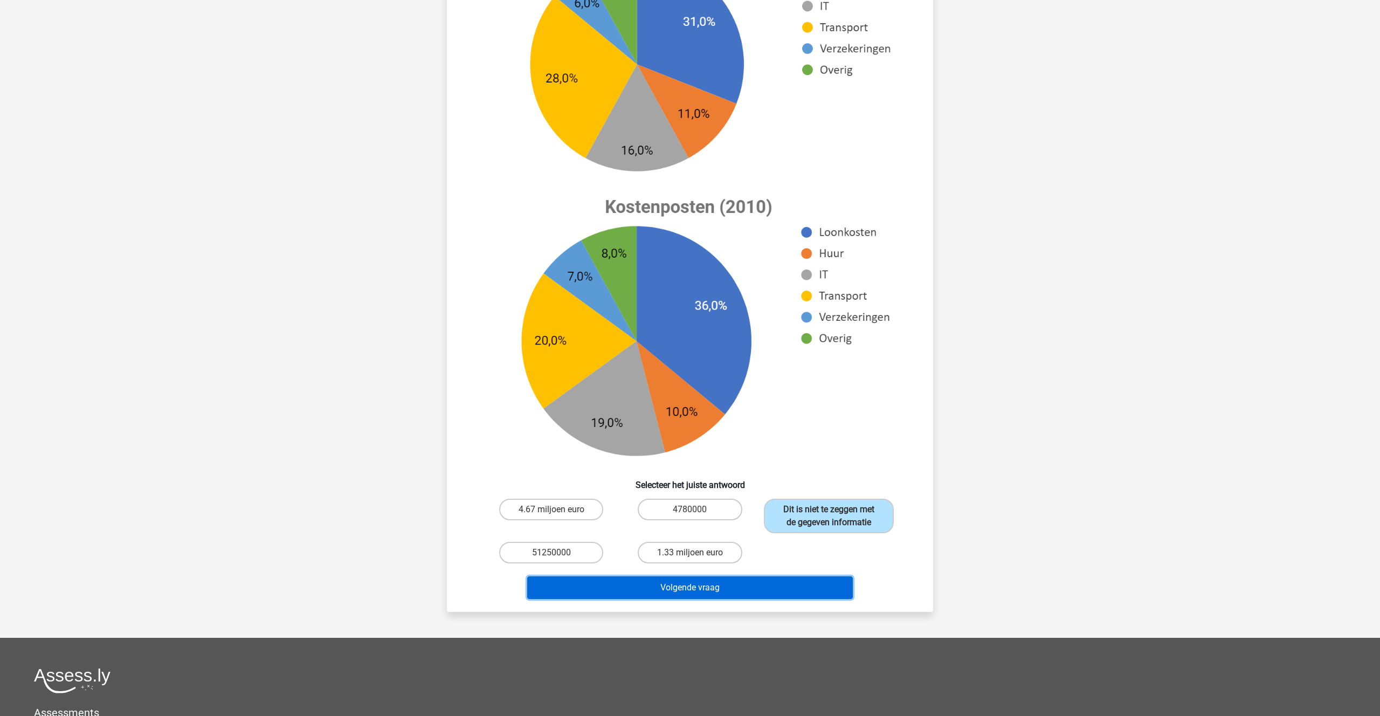
click at [713, 588] on button "Volgende vraag" at bounding box center [690, 587] width 326 height 23
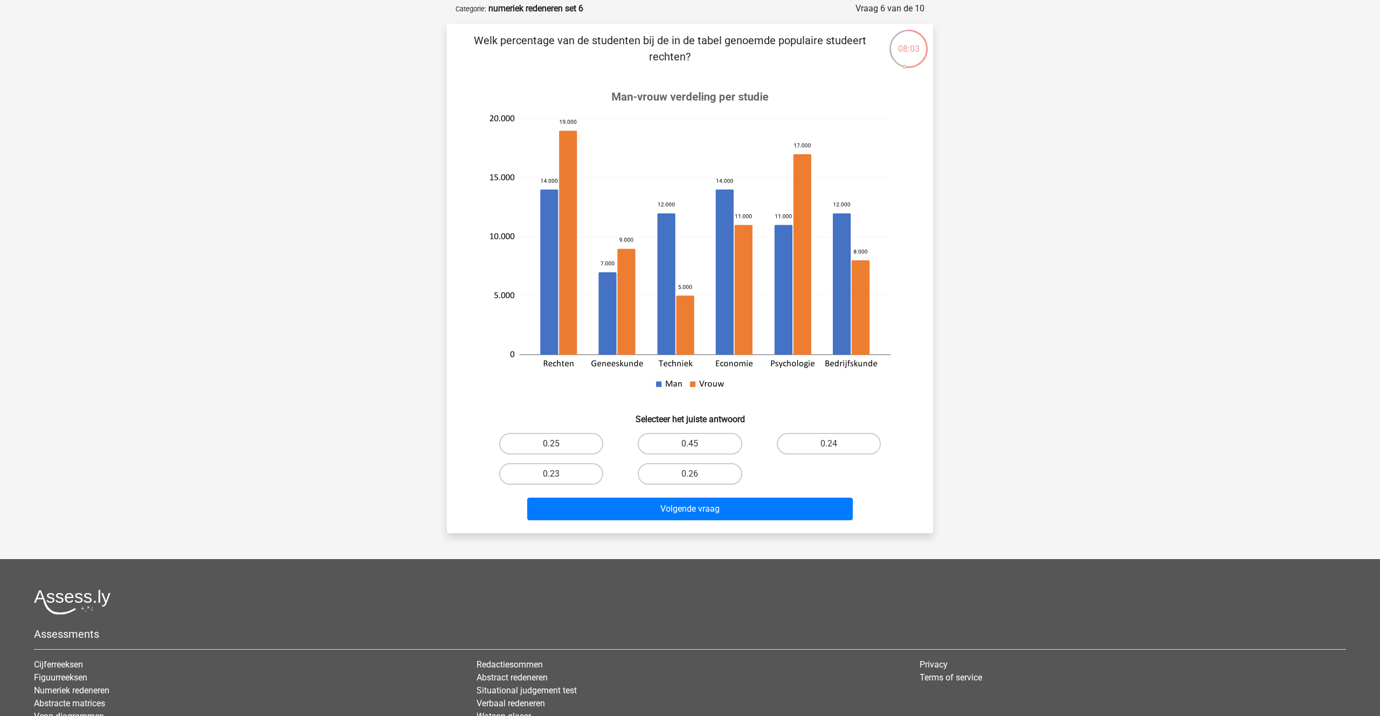
scroll to position [51, 0]
click at [561, 475] on label "0.23" at bounding box center [551, 475] width 104 height 22
click at [559, 475] on input "0.23" at bounding box center [555, 478] width 7 height 7
radio input "true"
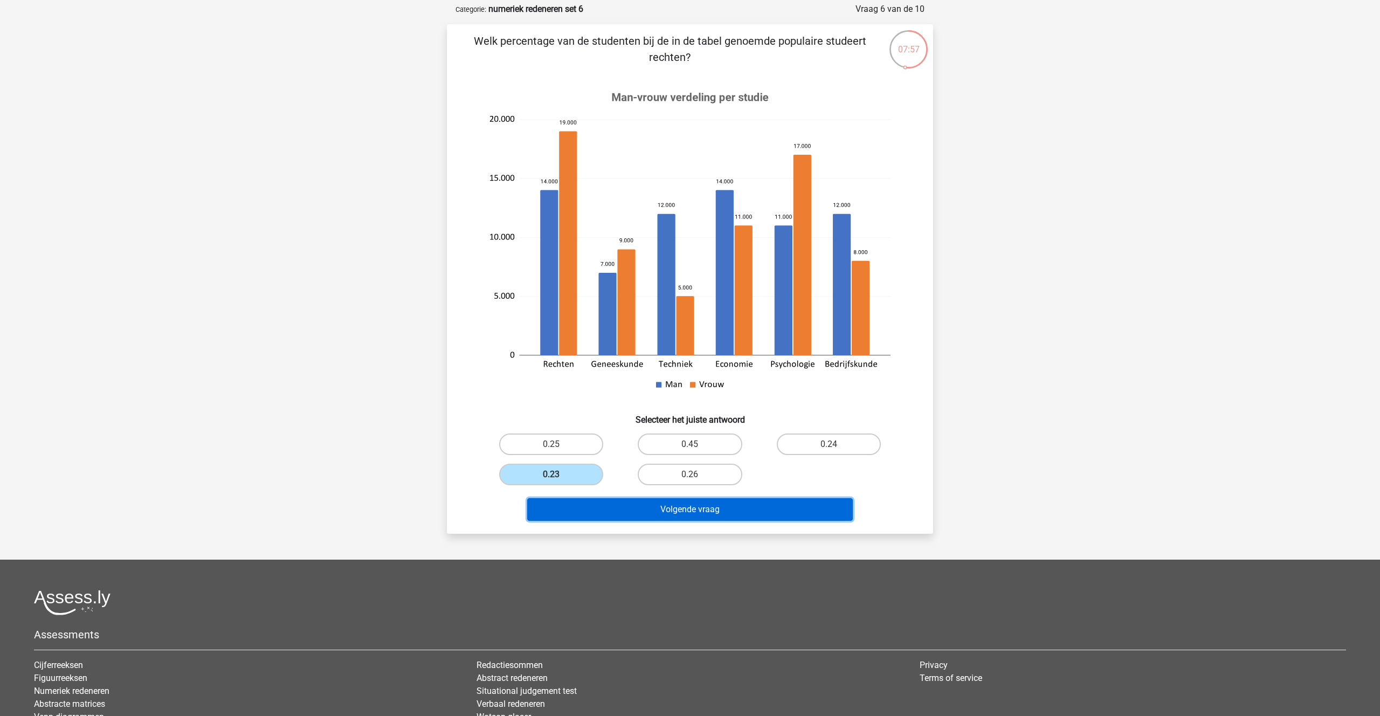
click at [677, 513] on button "Volgende vraag" at bounding box center [690, 509] width 326 height 23
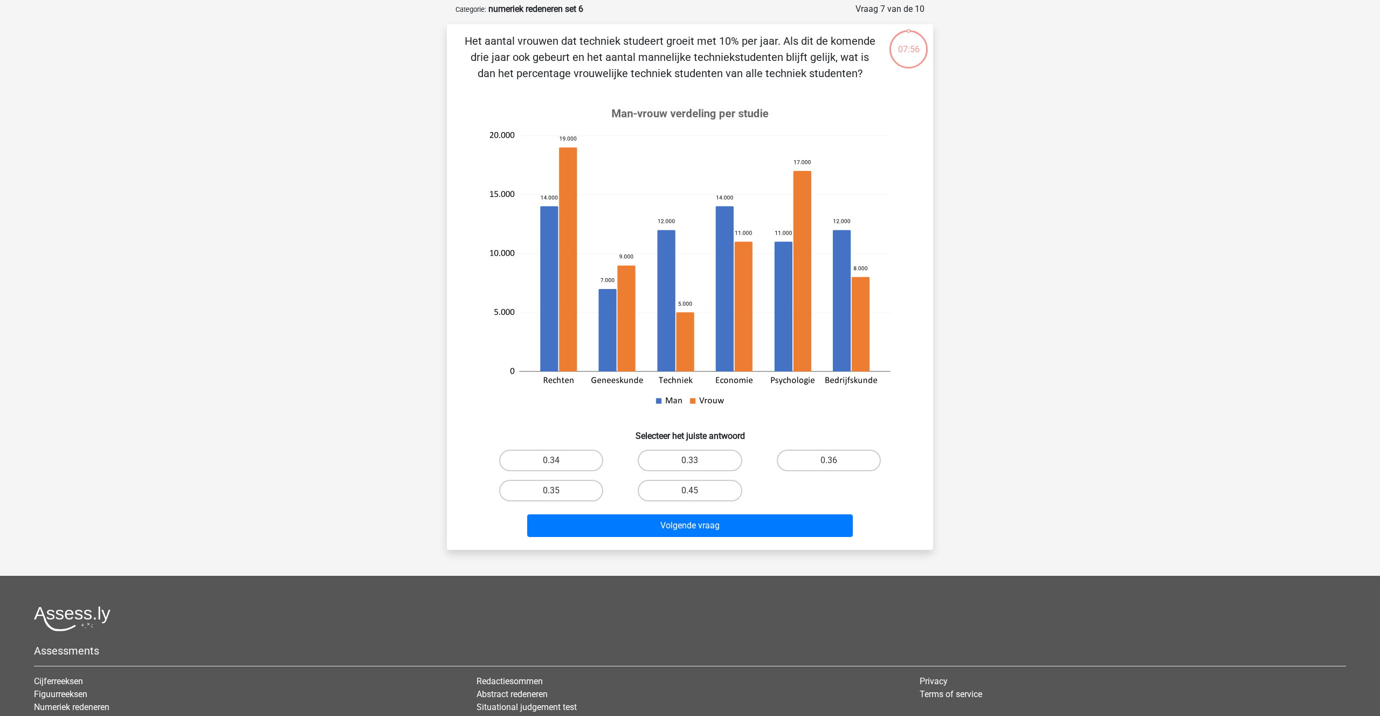
scroll to position [54, 0]
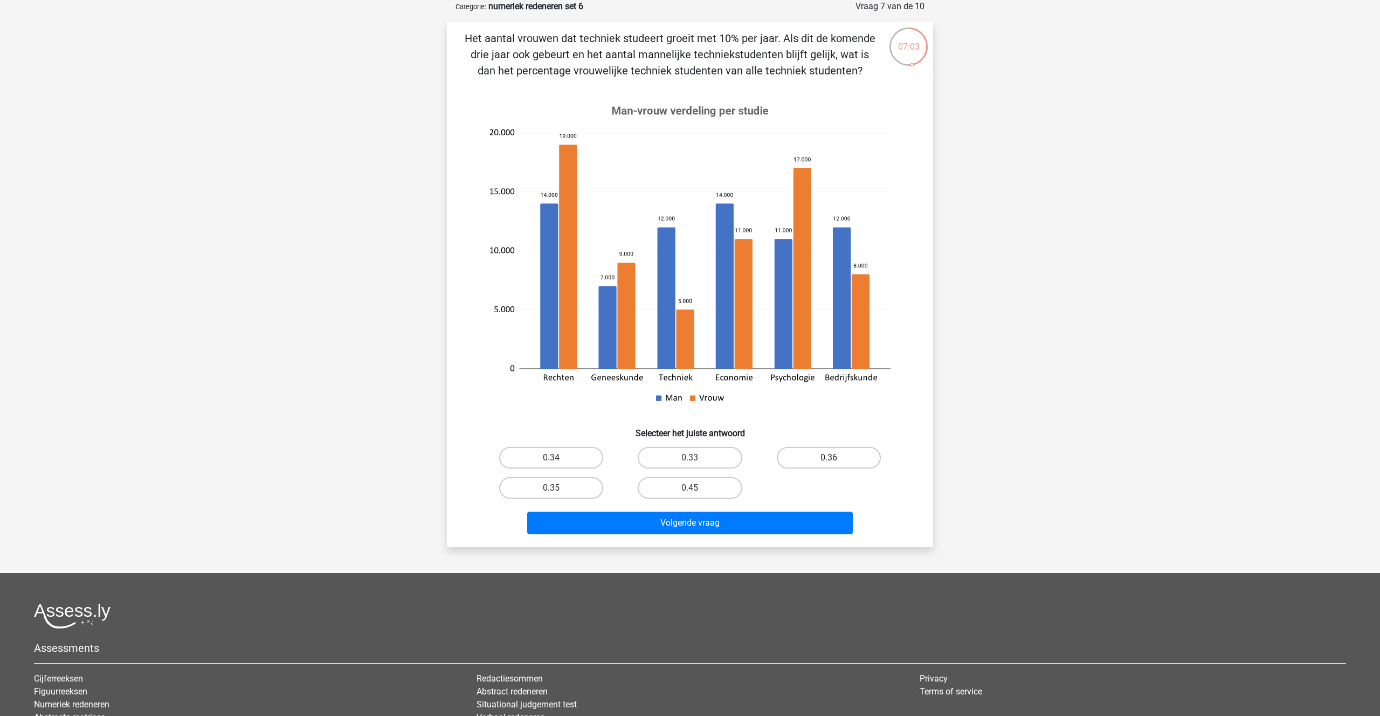
click at [843, 459] on label "0.36" at bounding box center [829, 458] width 104 height 22
click at [836, 459] on input "0.36" at bounding box center [832, 461] width 7 height 7
radio input "true"
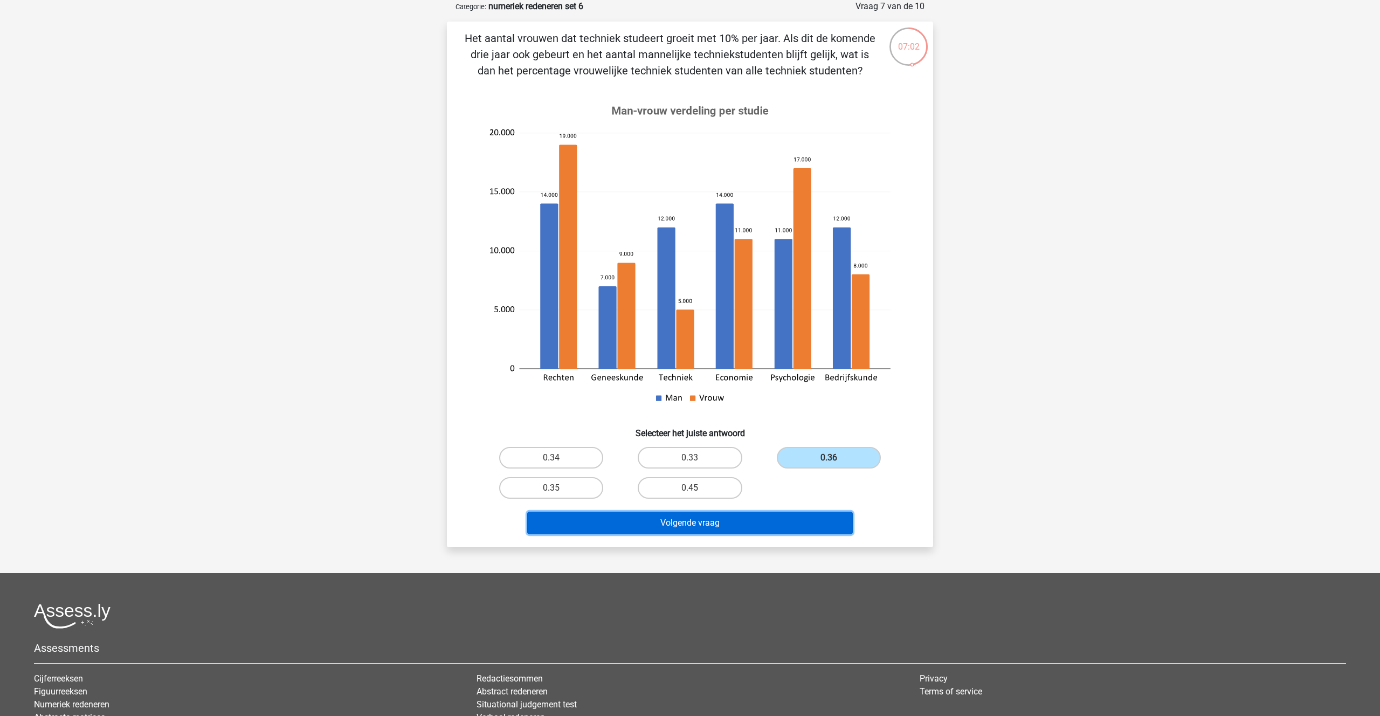
click at [692, 526] on button "Volgende vraag" at bounding box center [690, 523] width 326 height 23
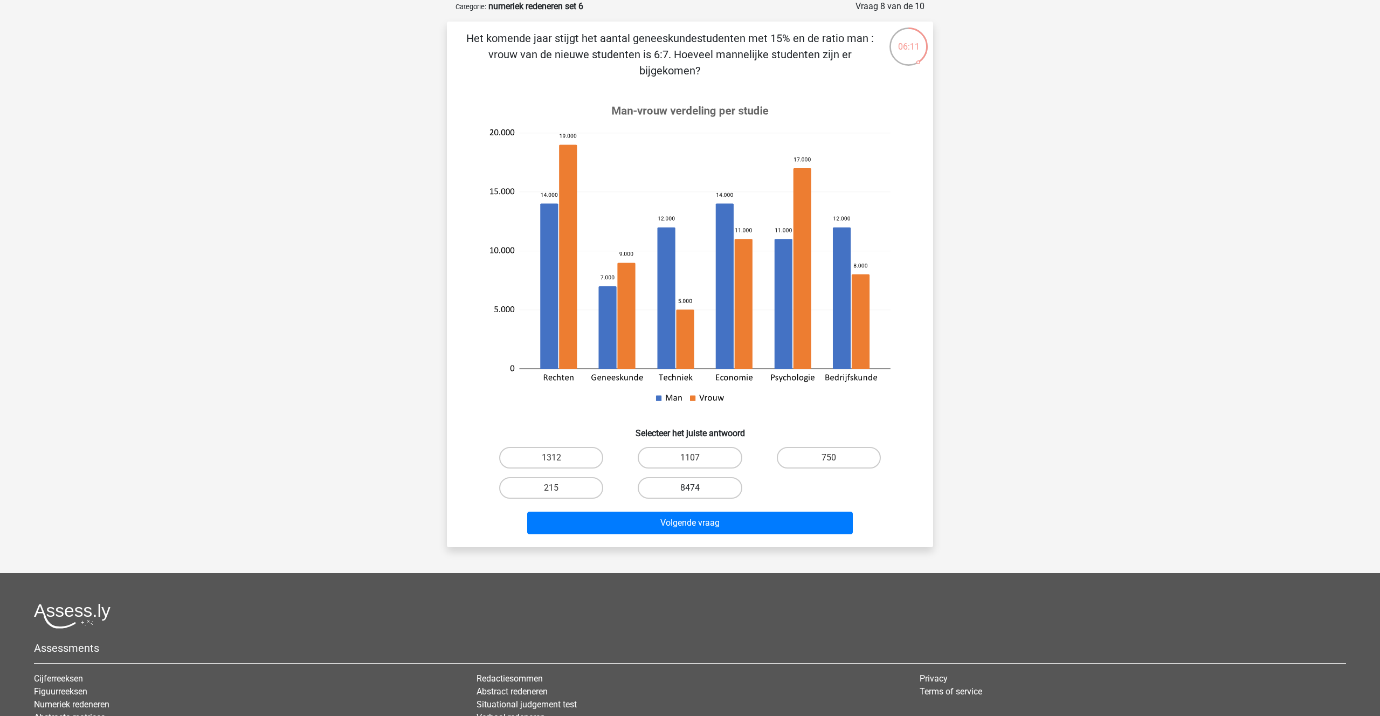
click at [690, 485] on label "8474" at bounding box center [690, 488] width 104 height 22
click at [690, 488] on input "8474" at bounding box center [693, 491] width 7 height 7
radio input "true"
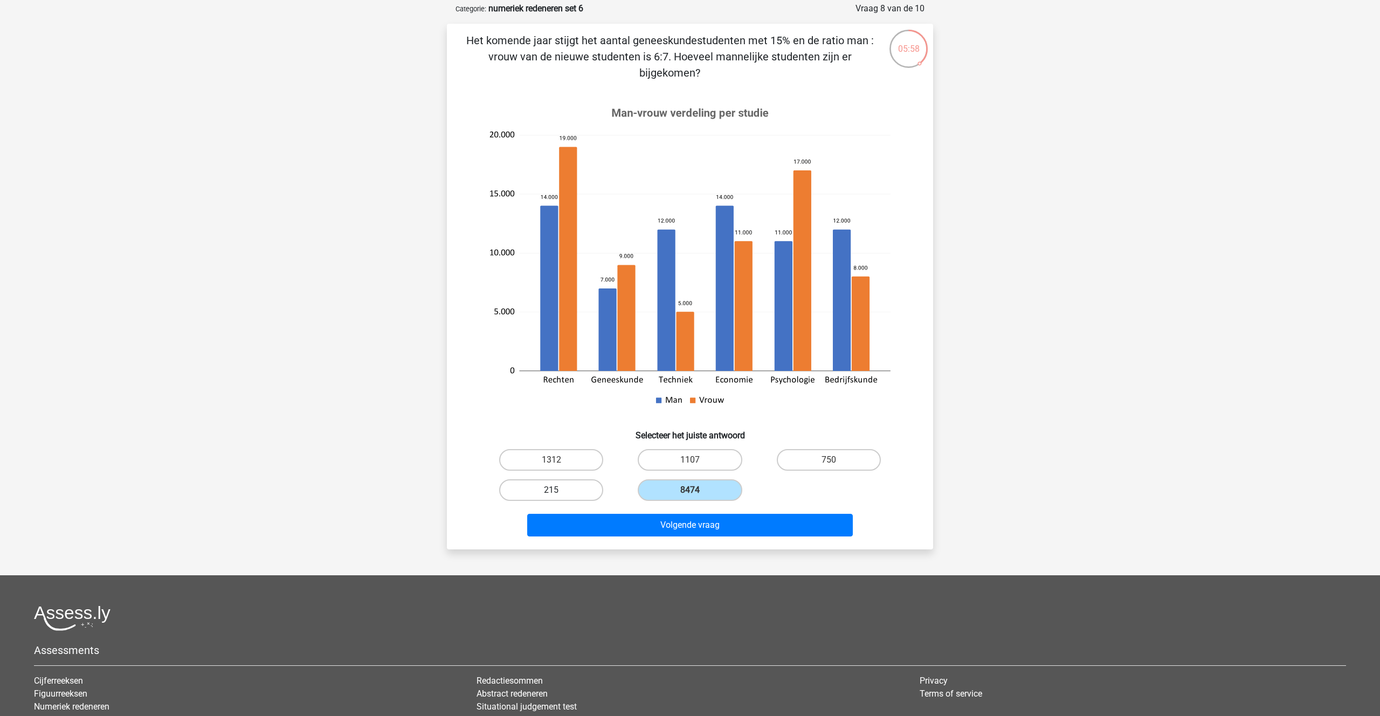
scroll to position [49, 0]
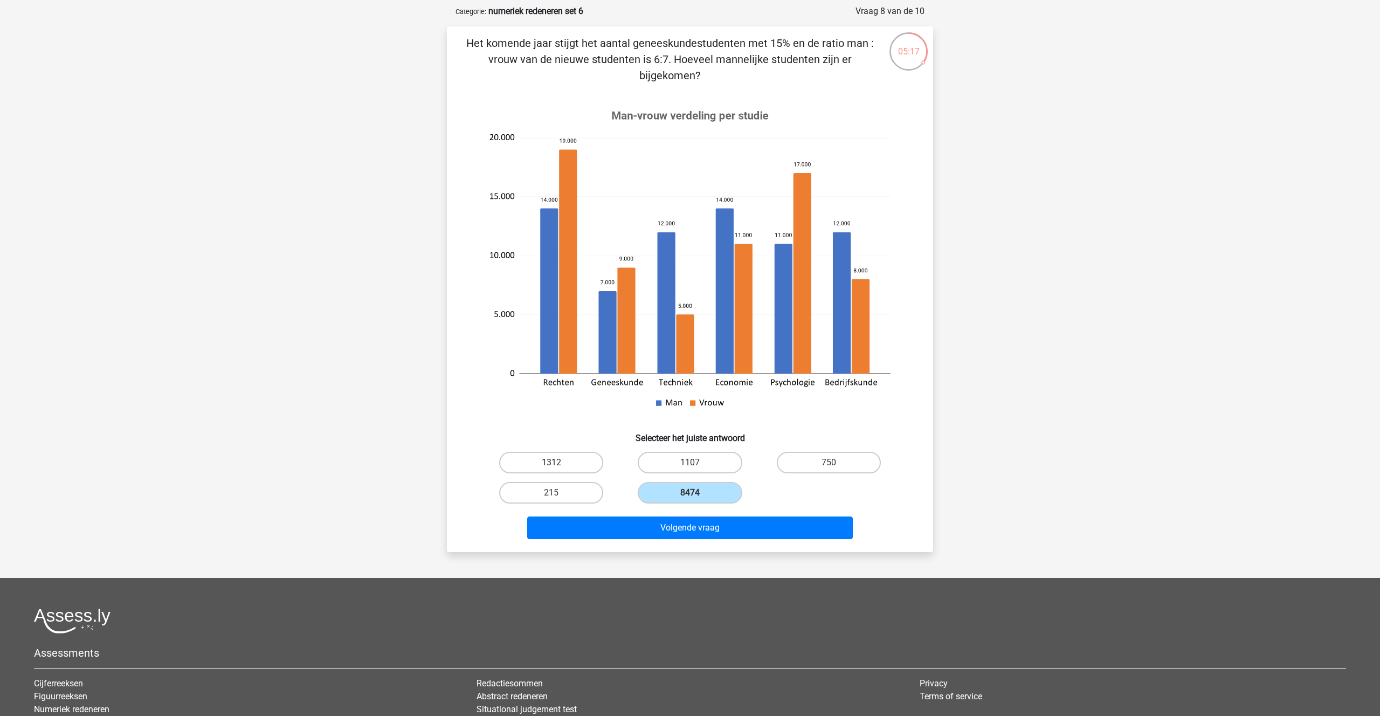
click at [573, 466] on label "1312" at bounding box center [551, 463] width 104 height 22
click at [559, 466] on input "1312" at bounding box center [555, 466] width 7 height 7
radio input "true"
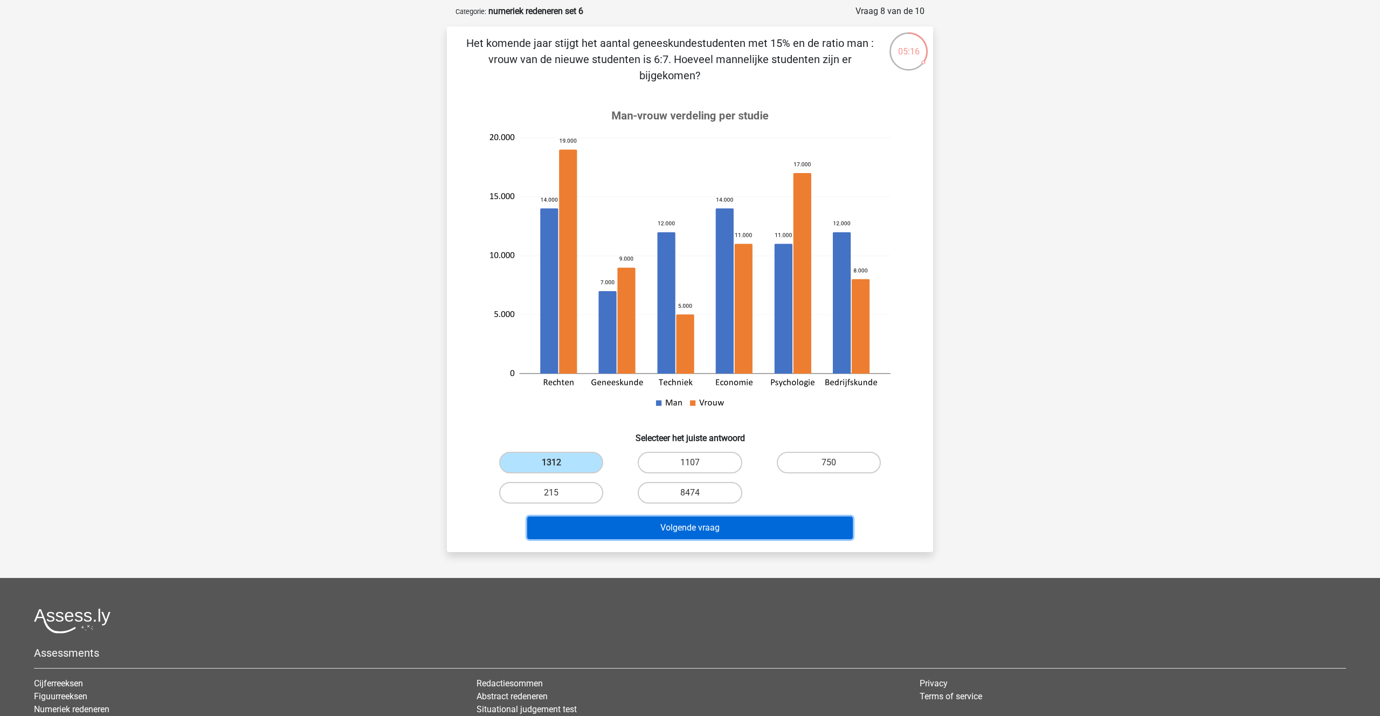
click at [667, 535] on button "Volgende vraag" at bounding box center [690, 528] width 326 height 23
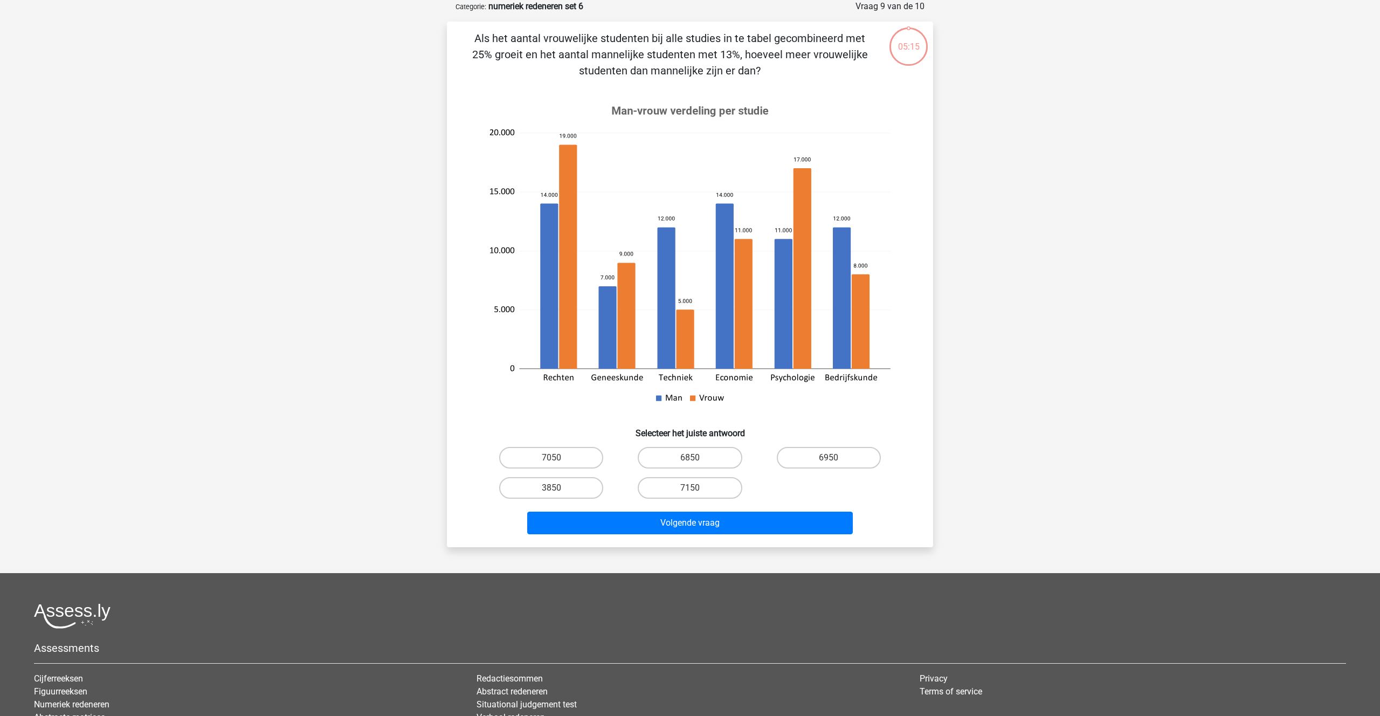
scroll to position [53, 0]
click at [694, 492] on input "7150" at bounding box center [693, 492] width 7 height 7
radio input "true"
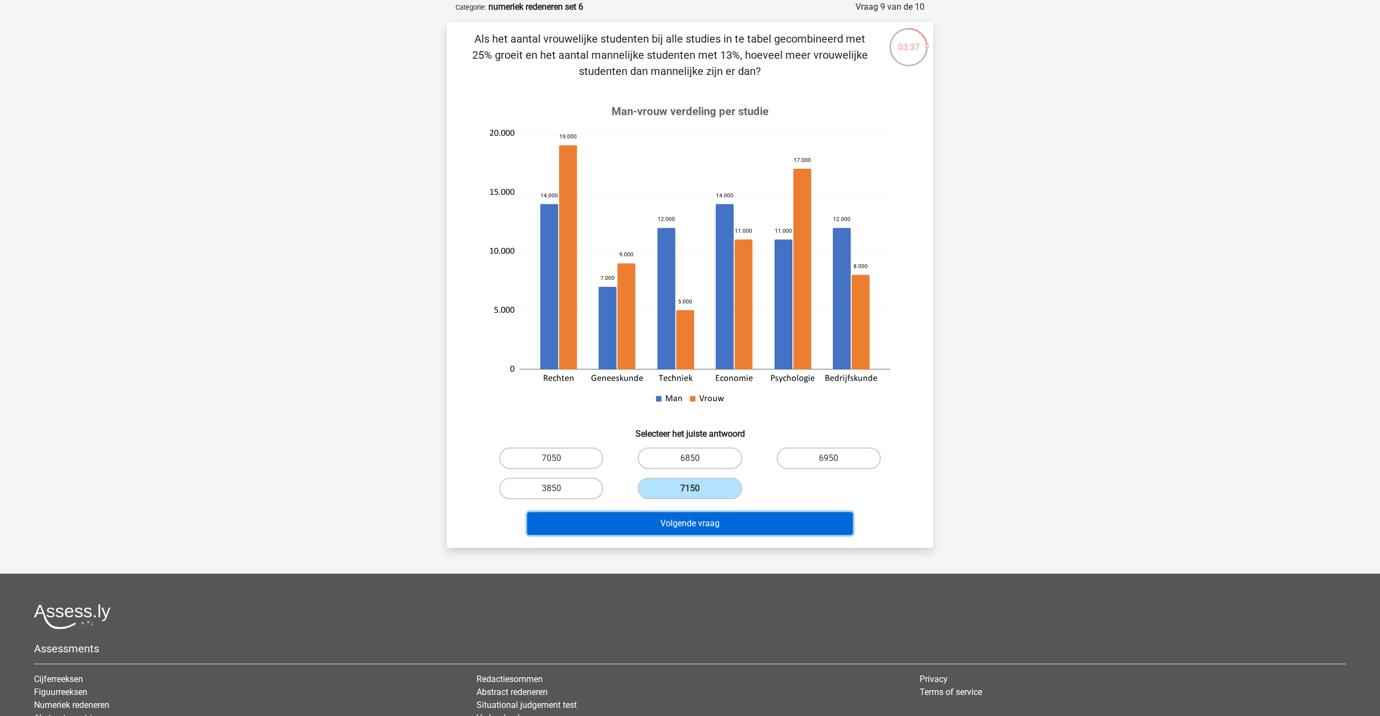
click at [689, 531] on button "Volgende vraag" at bounding box center [690, 523] width 326 height 23
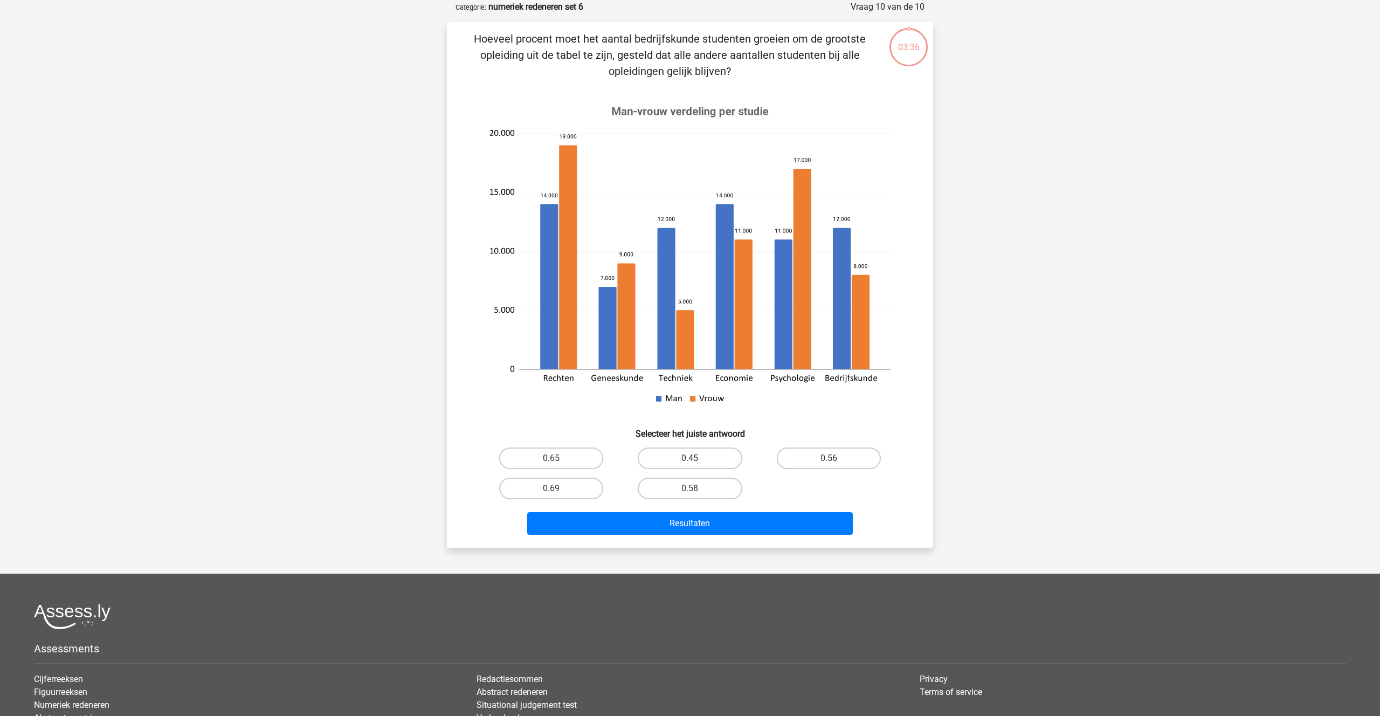
scroll to position [54, 0]
click at [570, 456] on label "0.65" at bounding box center [551, 458] width 104 height 22
click at [559, 458] on input "0.65" at bounding box center [555, 461] width 7 height 7
radio input "true"
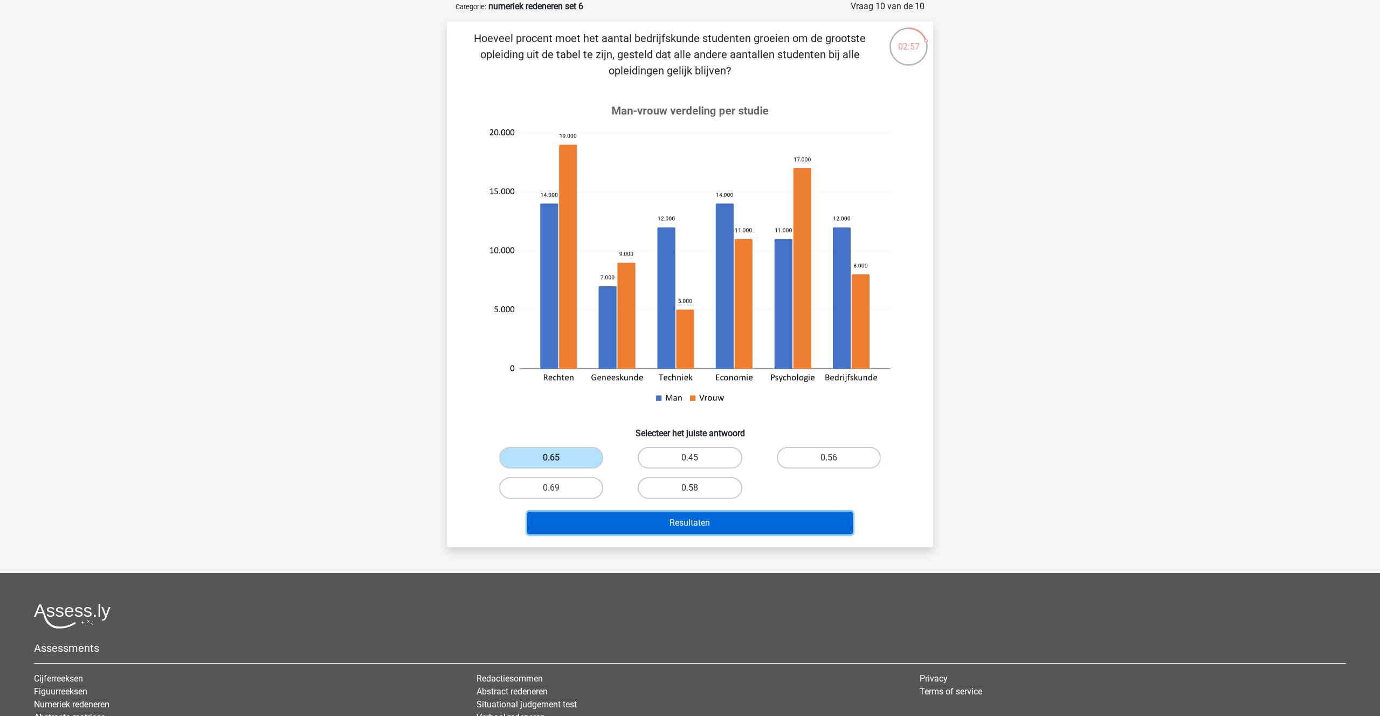
click at [689, 525] on button "Resultaten" at bounding box center [690, 523] width 326 height 23
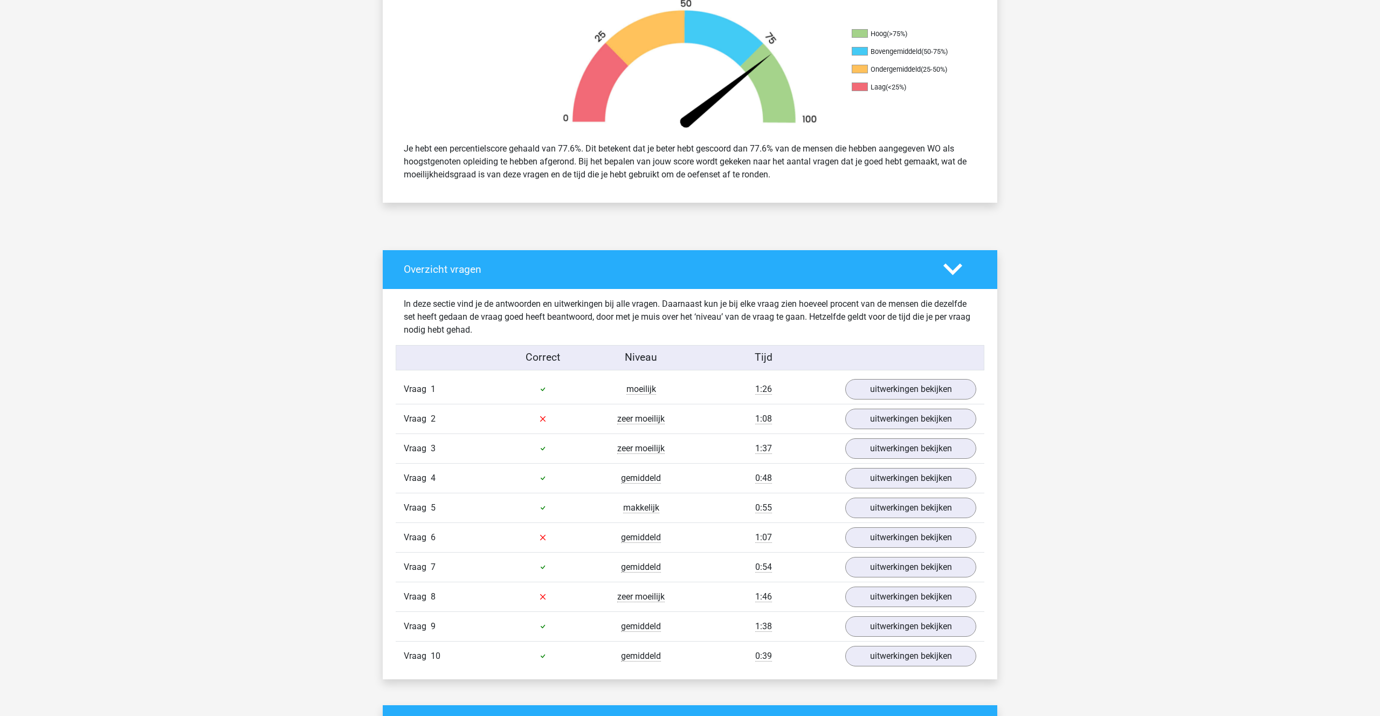
scroll to position [445, 0]
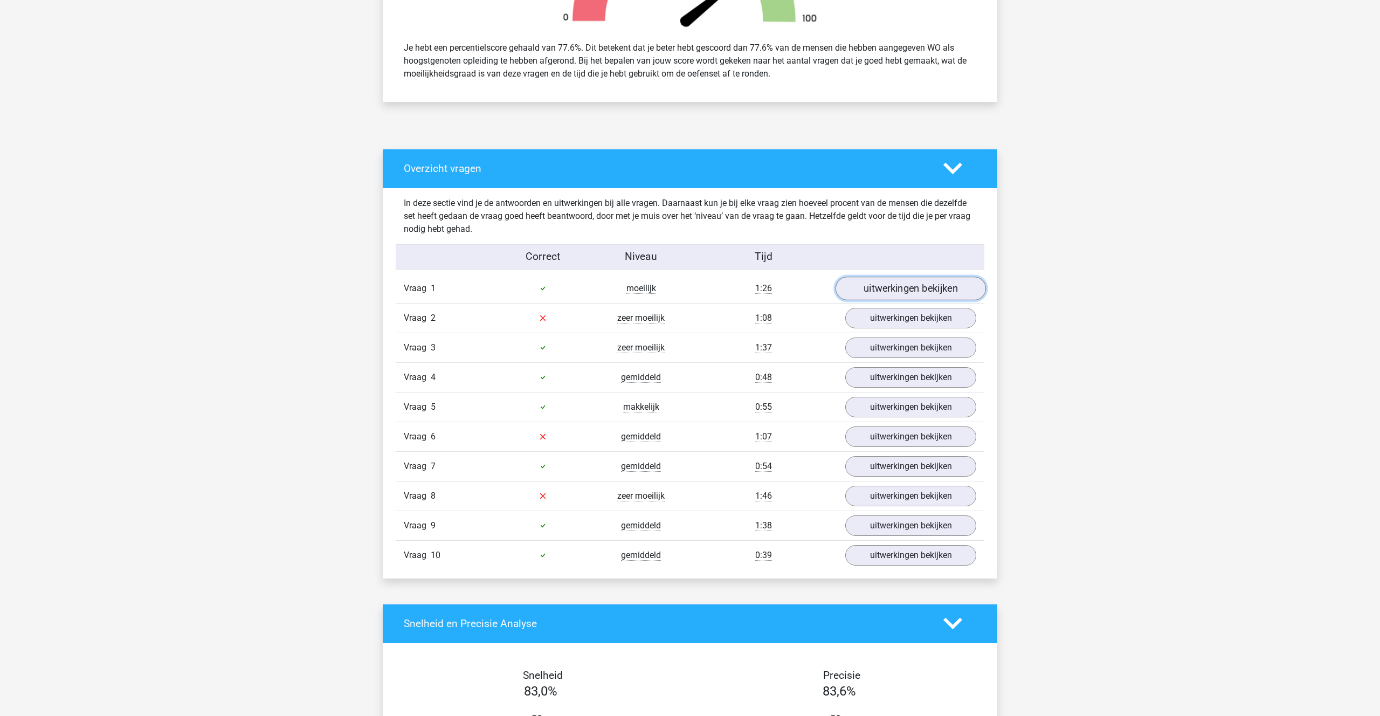
click at [907, 293] on link "uitwerkingen bekijken" at bounding box center [911, 289] width 150 height 24
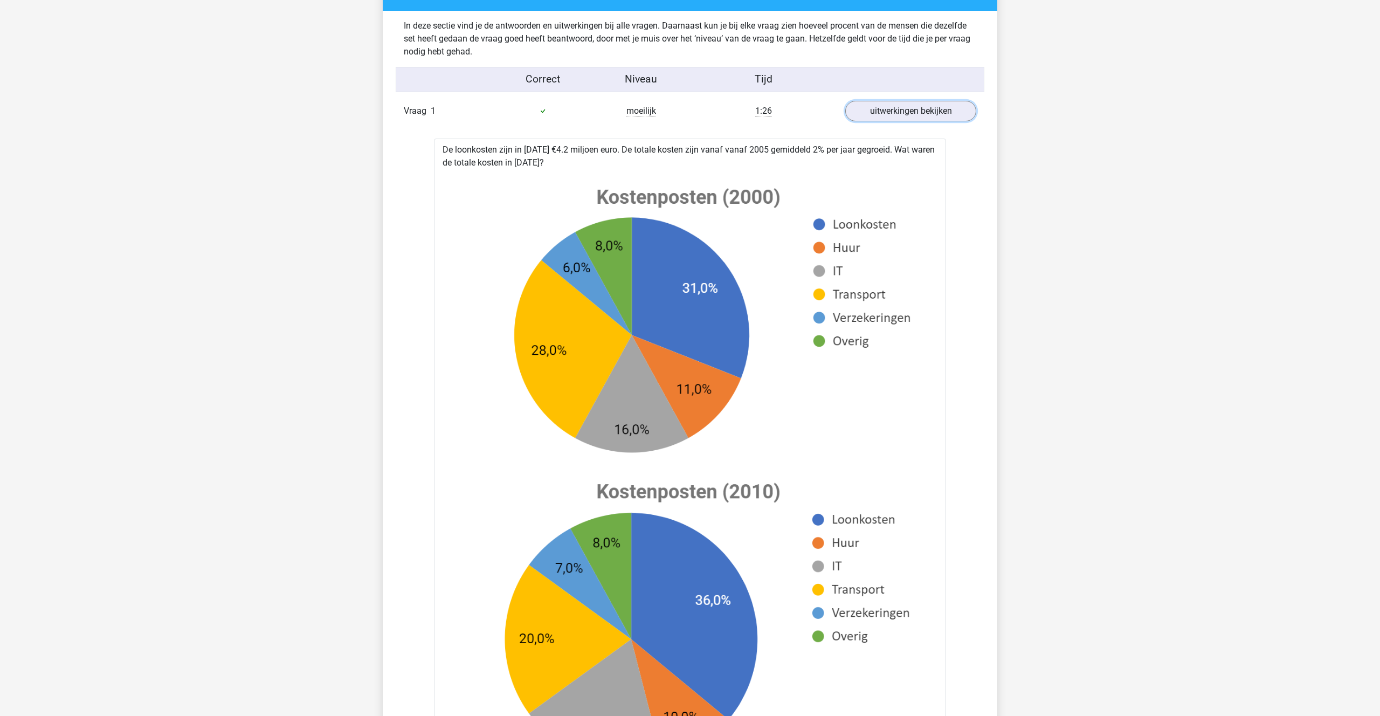
scroll to position [577, 0]
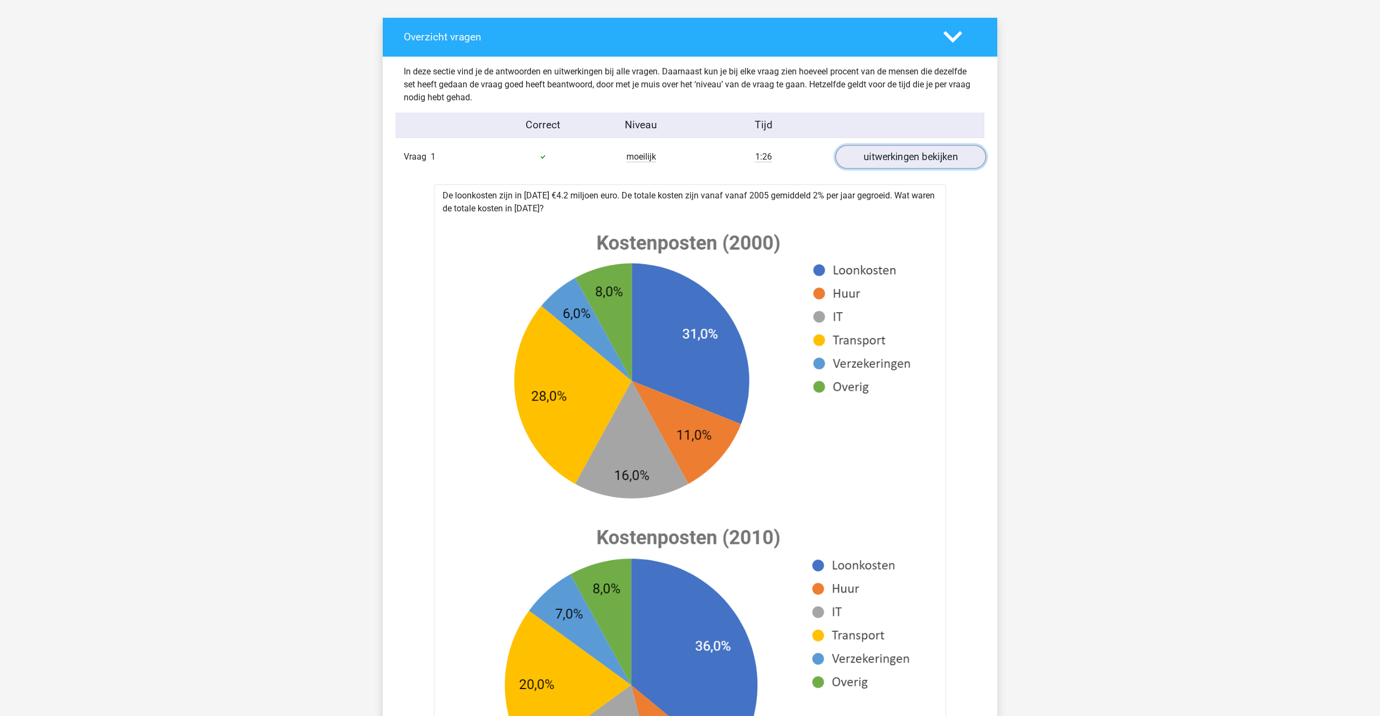
click at [886, 155] on link "uitwerkingen bekijken" at bounding box center [911, 157] width 150 height 24
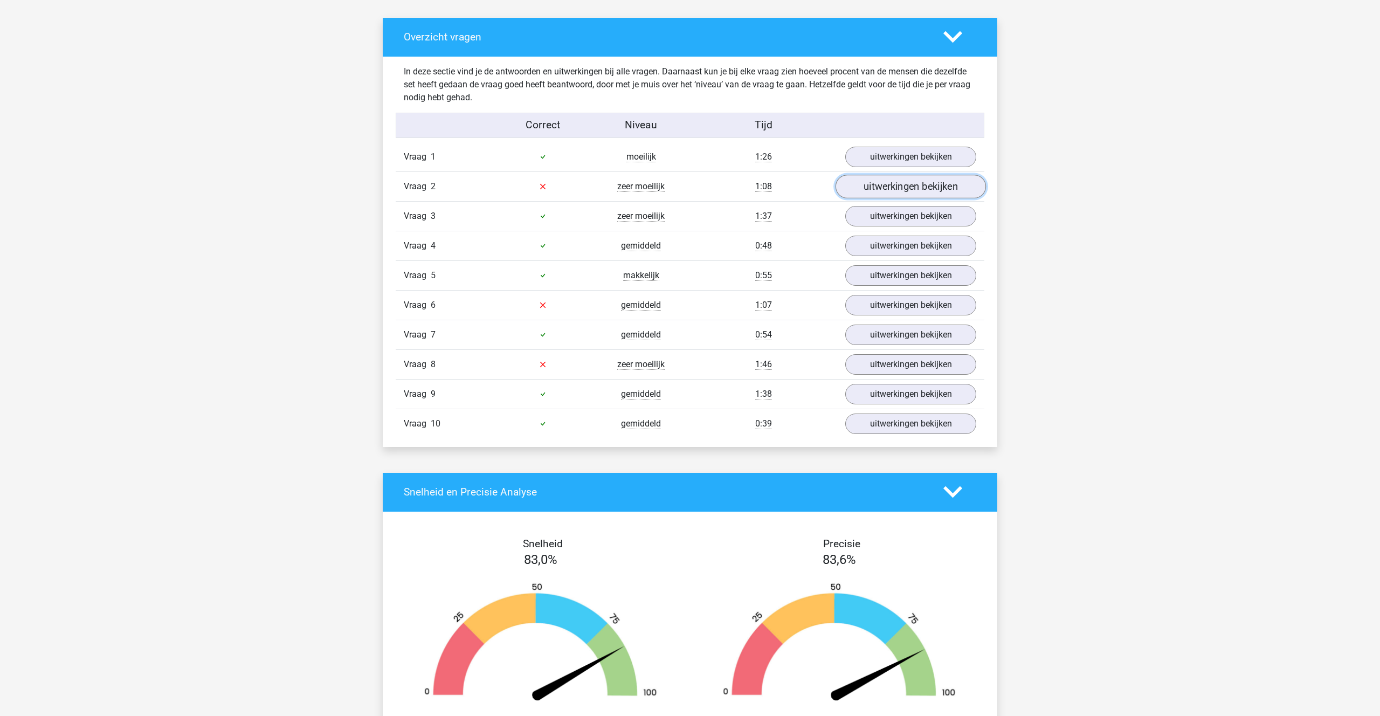
click at [873, 186] on link "uitwerkingen bekijken" at bounding box center [911, 187] width 150 height 24
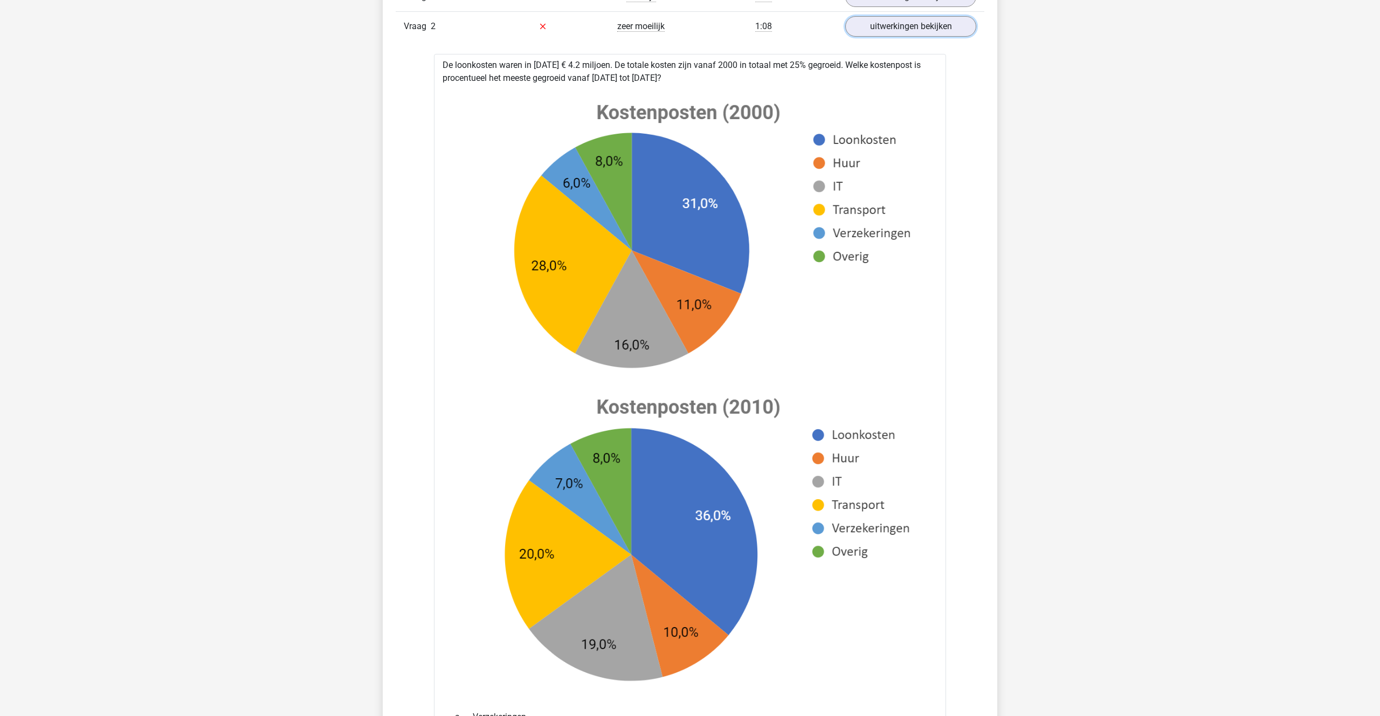
scroll to position [737, 0]
click at [918, 33] on link "uitwerkingen bekijken" at bounding box center [911, 27] width 150 height 24
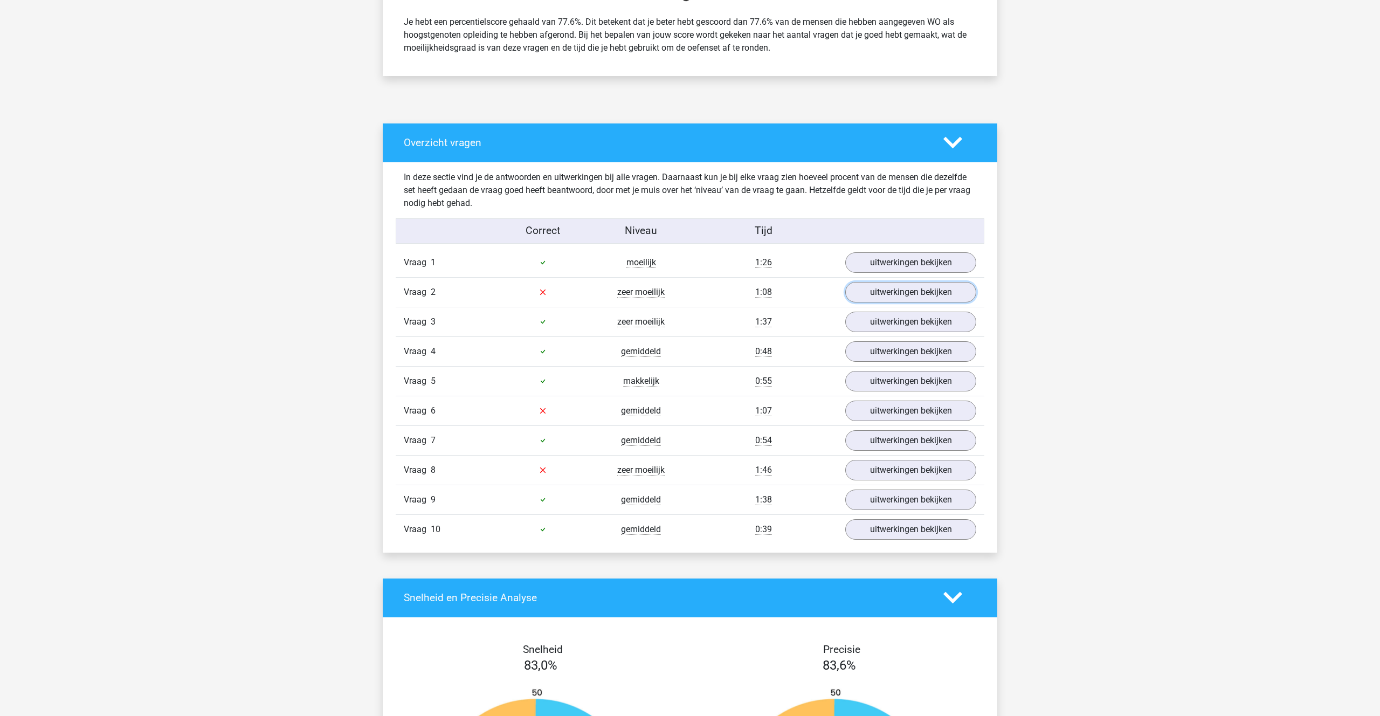
scroll to position [475, 0]
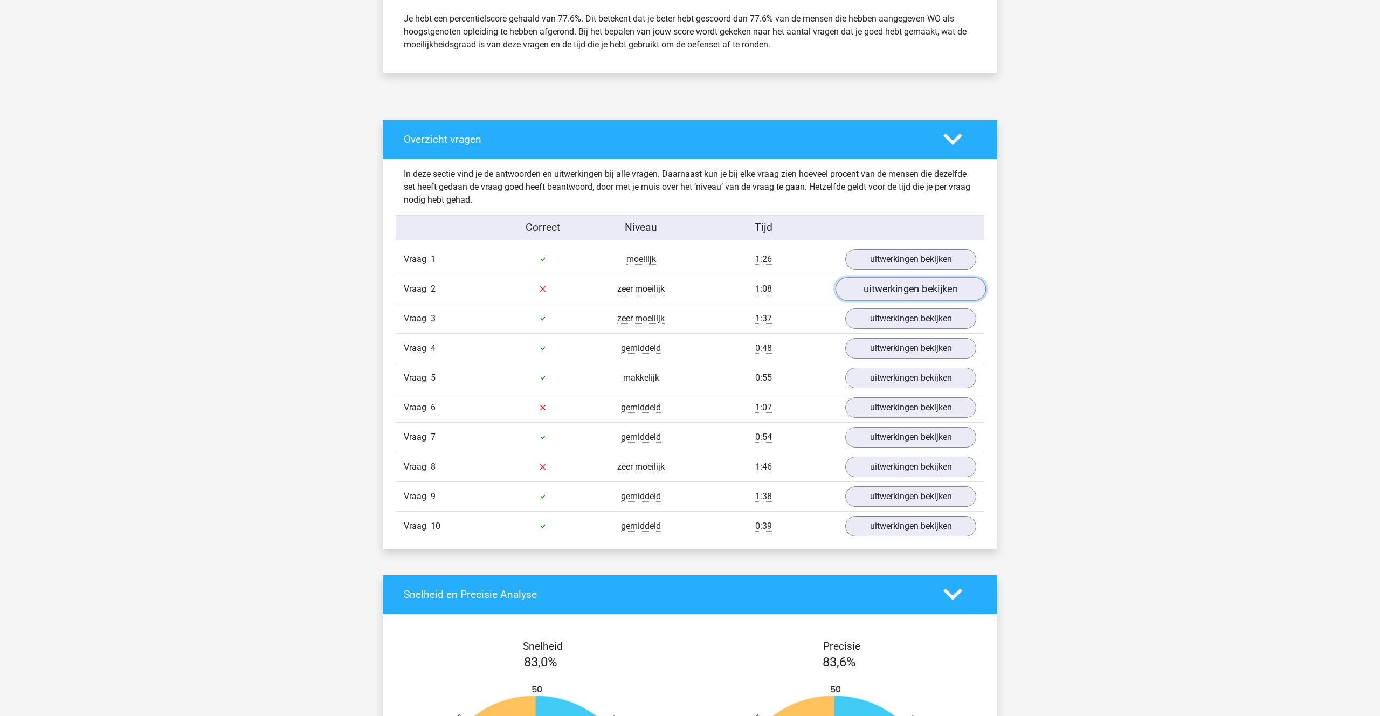
click at [878, 284] on link "uitwerkingen bekijken" at bounding box center [911, 289] width 150 height 24
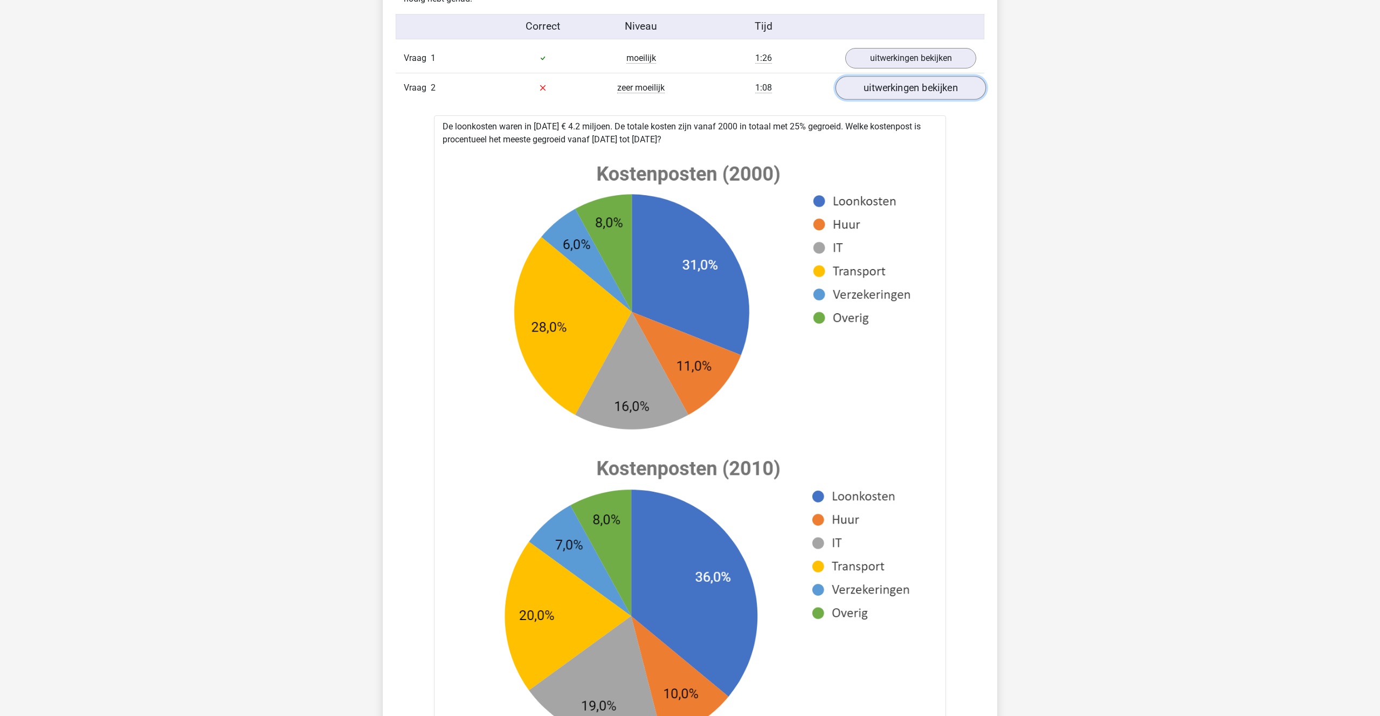
scroll to position [677, 0]
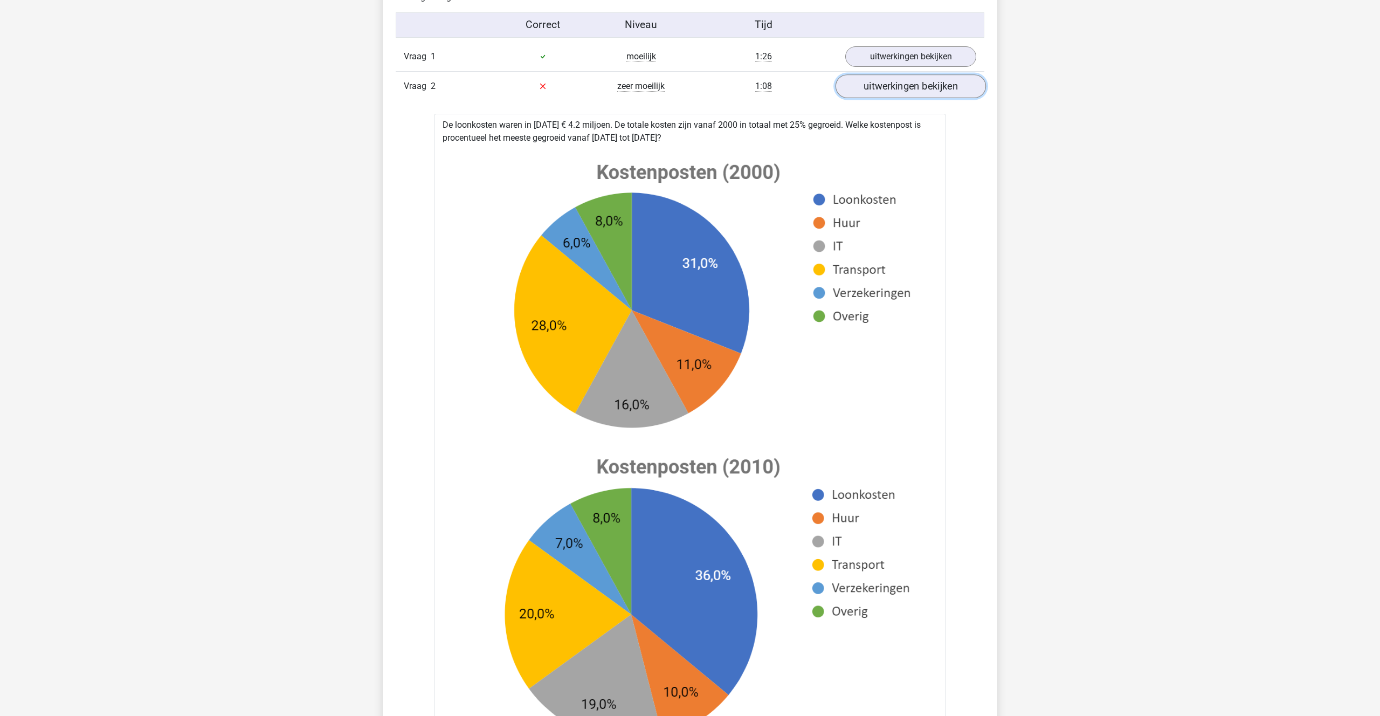
click at [903, 85] on link "uitwerkingen bekijken" at bounding box center [911, 86] width 150 height 24
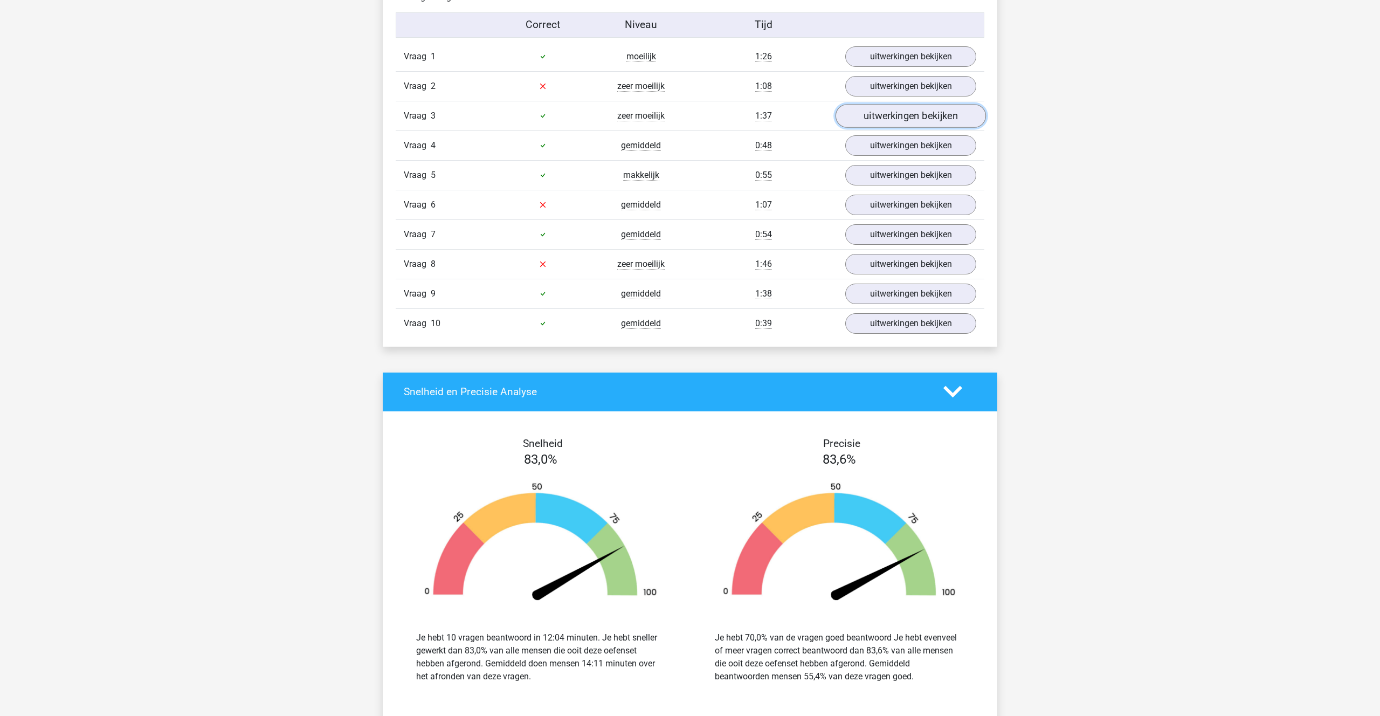
click at [883, 119] on link "uitwerkingen bekijken" at bounding box center [911, 116] width 150 height 24
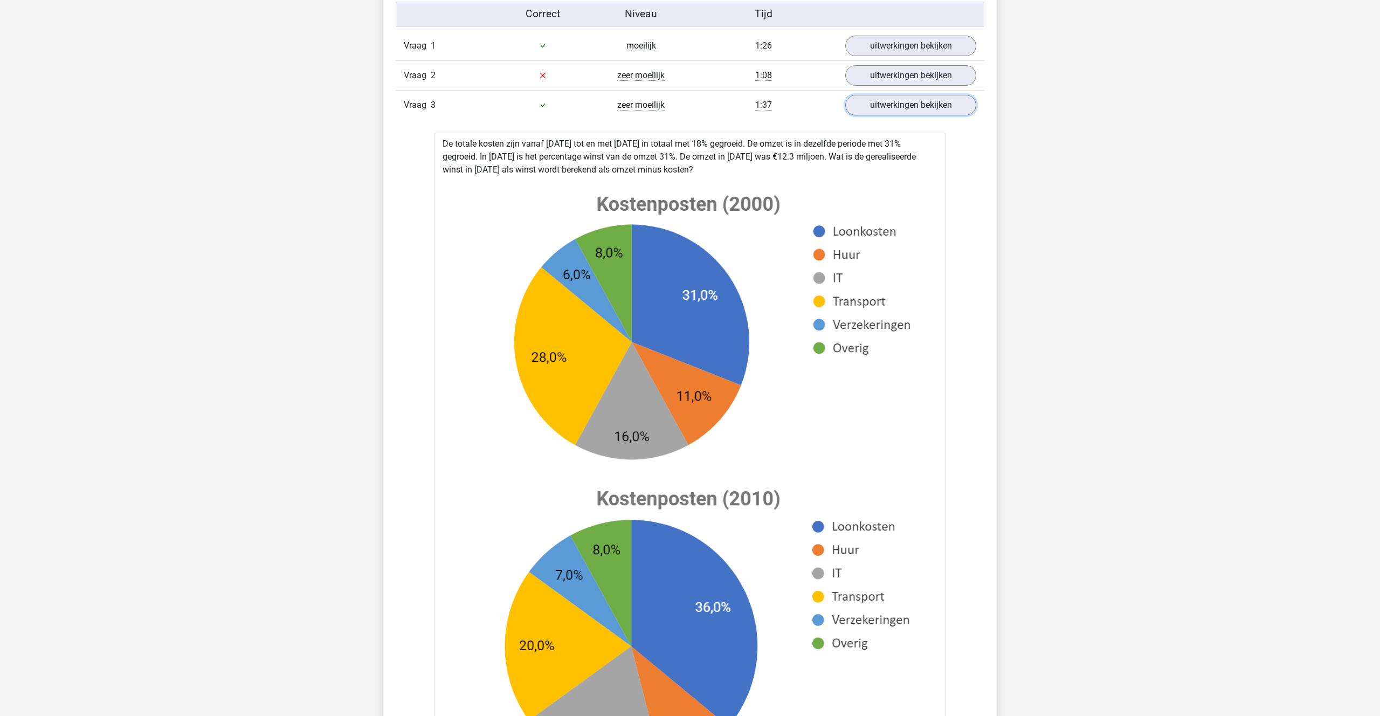
scroll to position [680, 0]
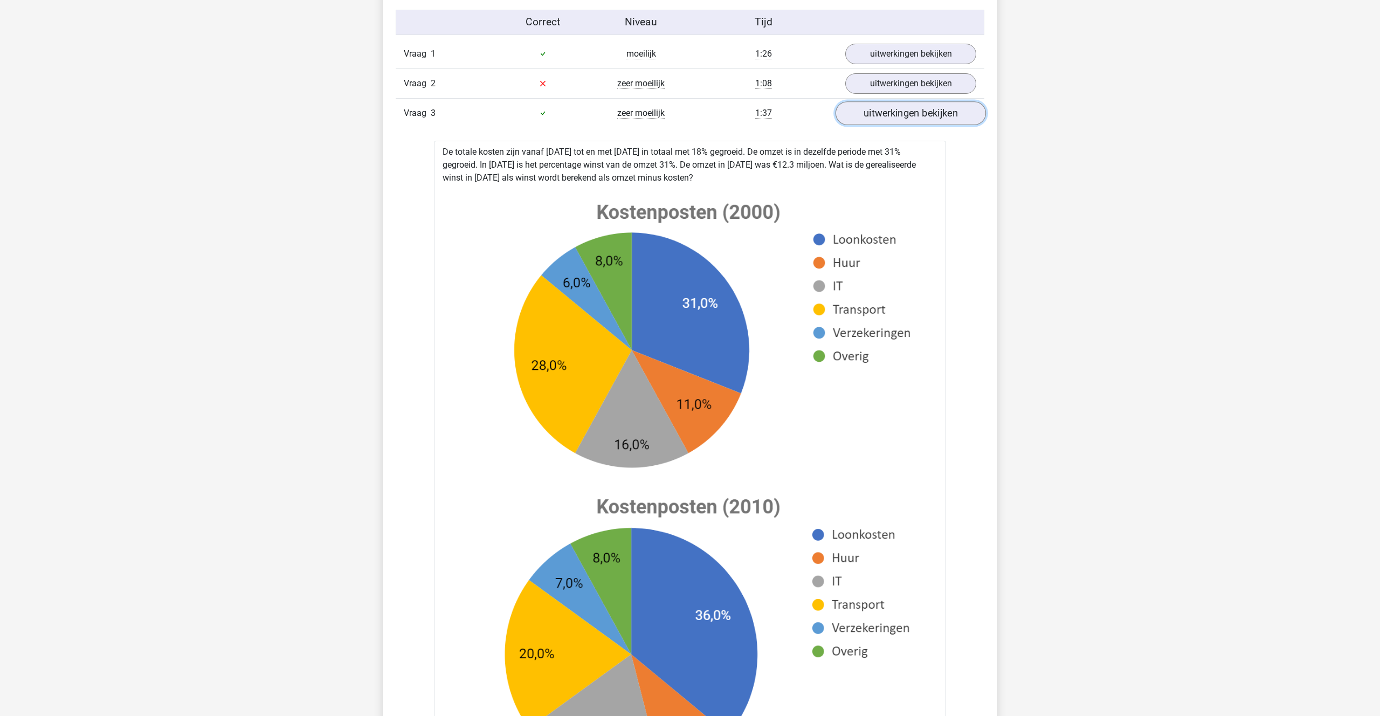
click at [910, 112] on link "uitwerkingen bekijken" at bounding box center [911, 113] width 150 height 24
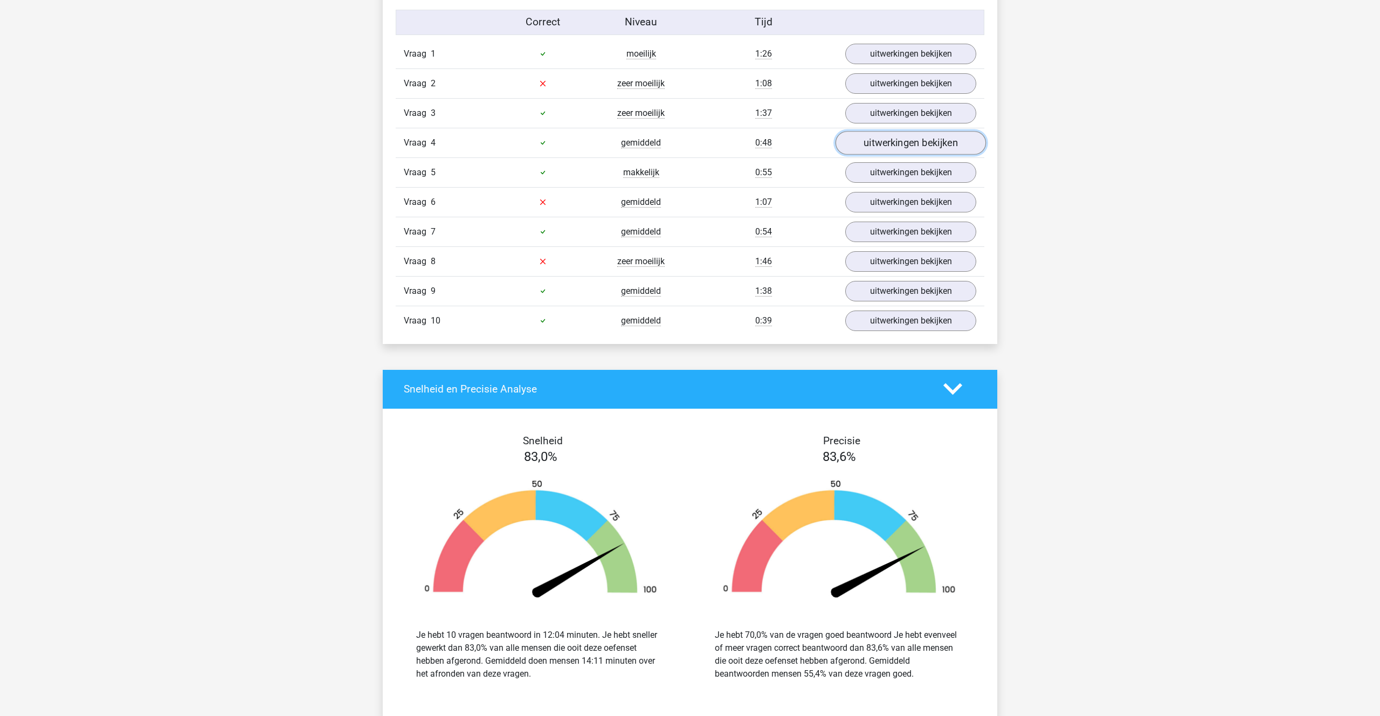
click at [906, 141] on link "uitwerkingen bekijken" at bounding box center [911, 143] width 150 height 24
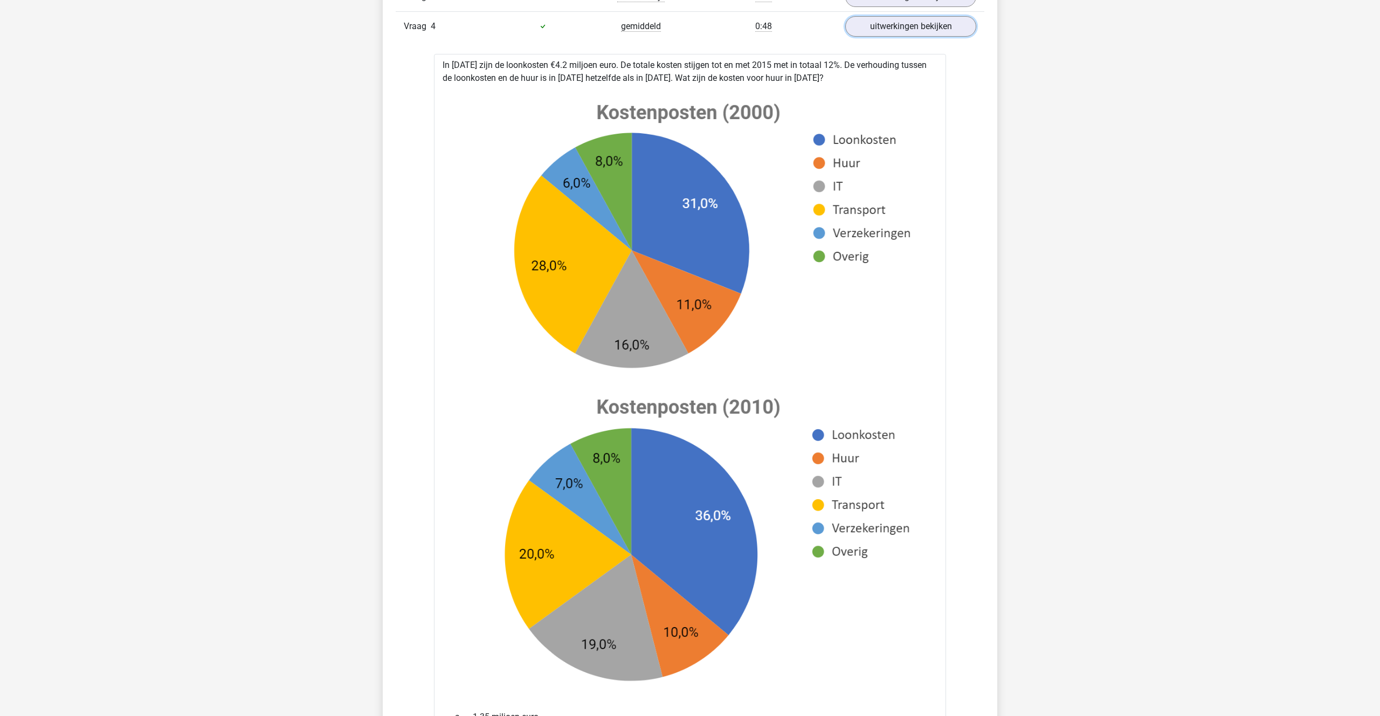
scroll to position [692, 0]
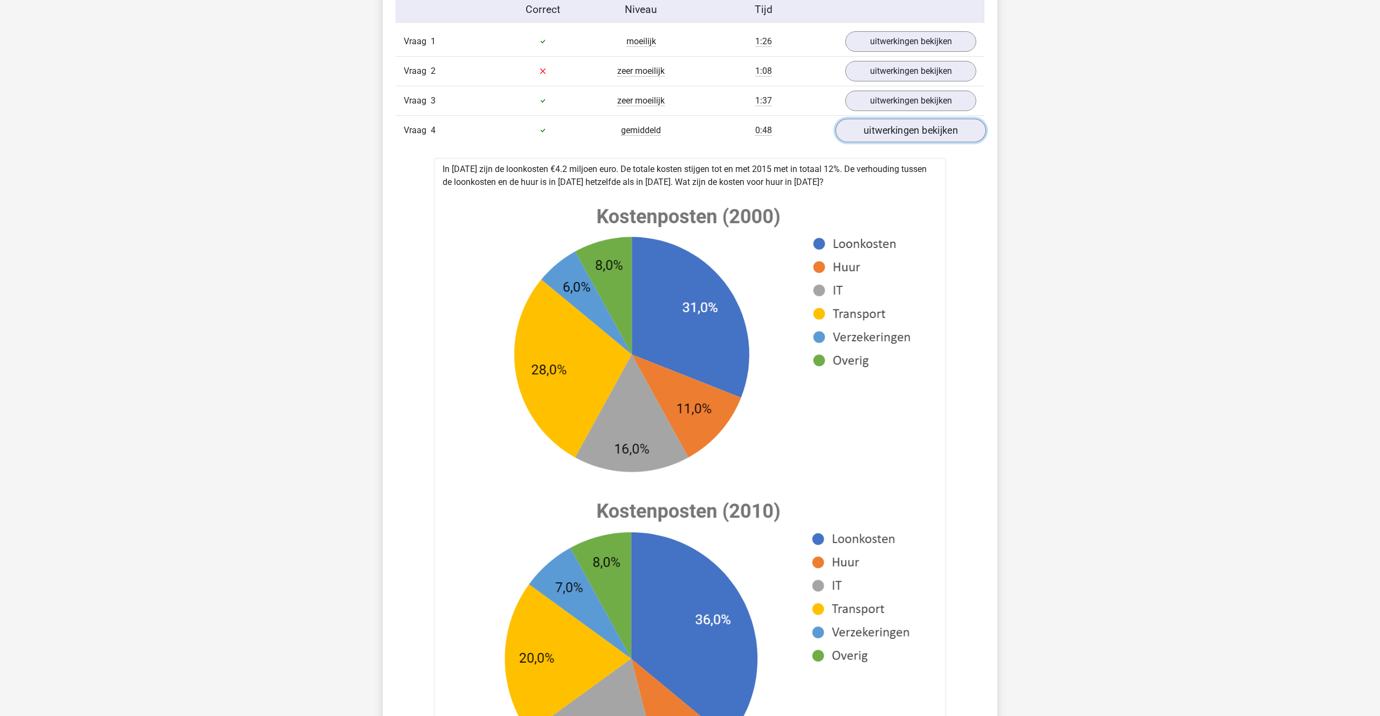
click at [906, 131] on link "uitwerkingen bekijken" at bounding box center [911, 131] width 150 height 24
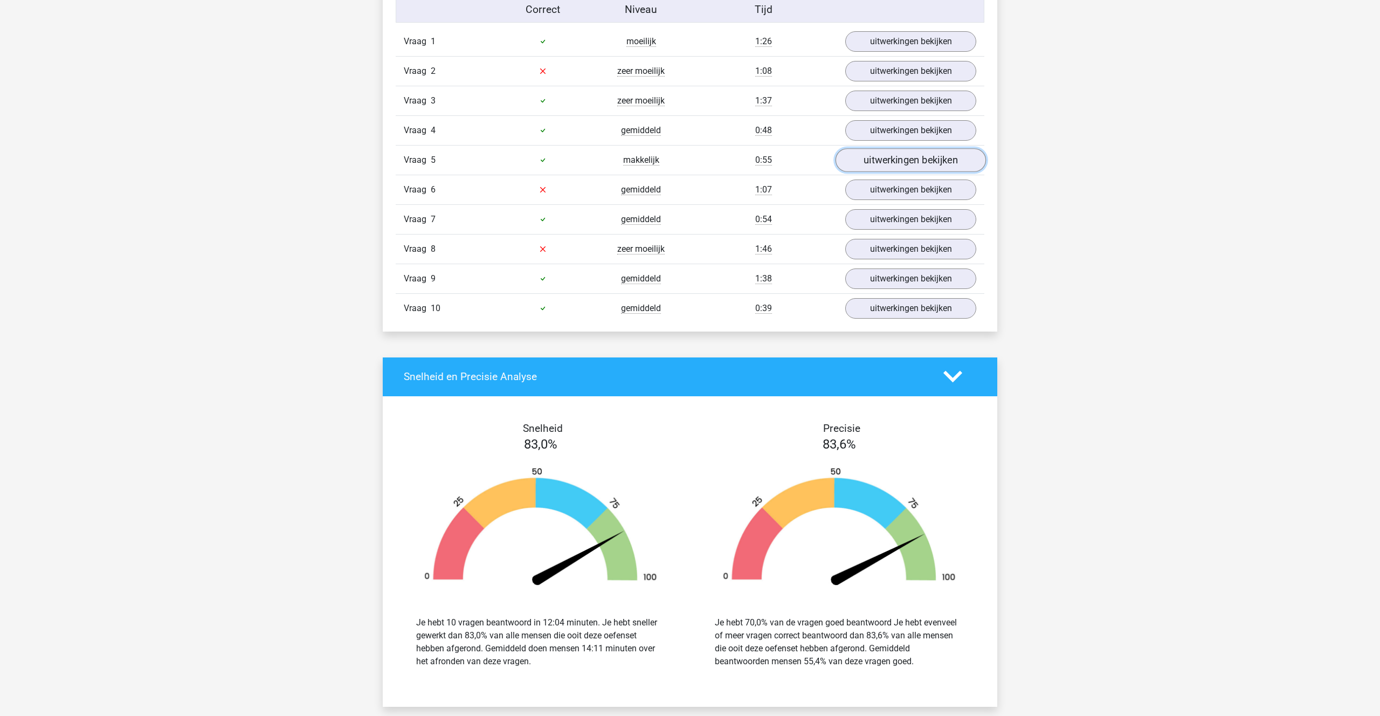
click at [900, 157] on link "uitwerkingen bekijken" at bounding box center [911, 160] width 150 height 24
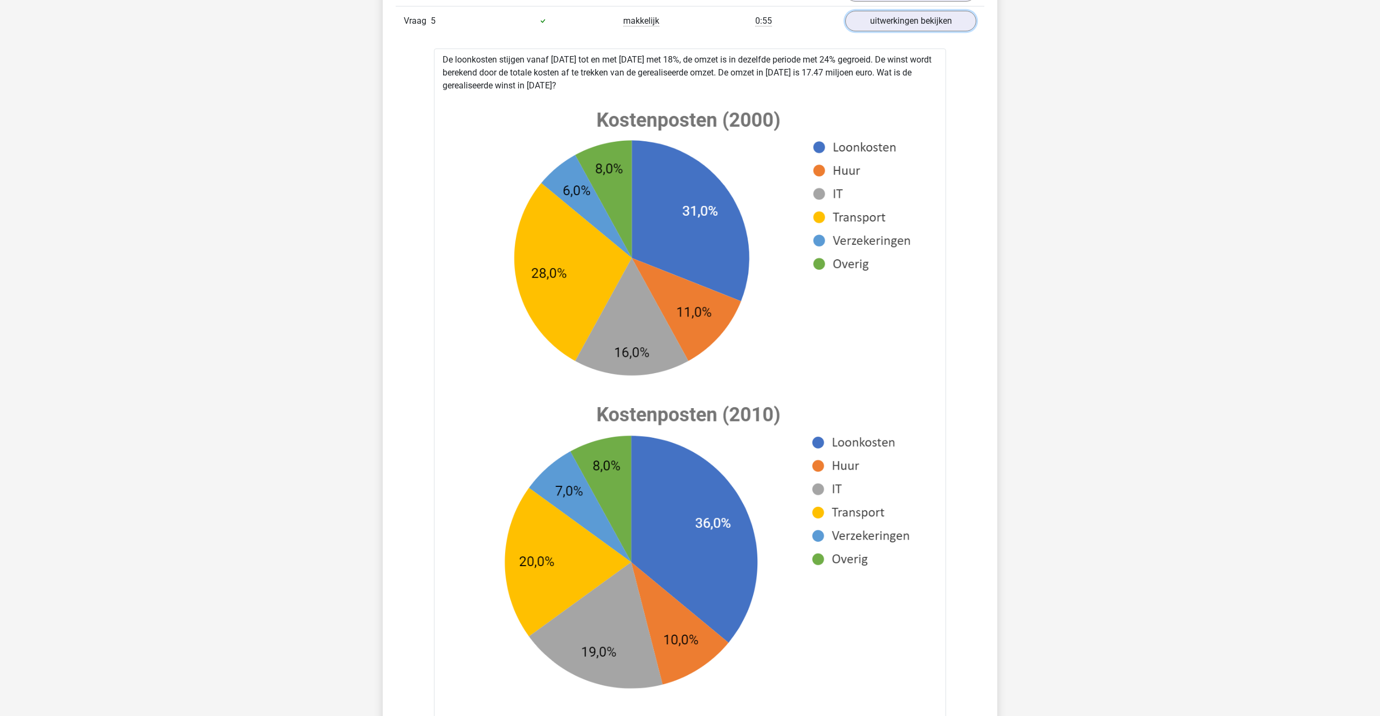
scroll to position [835, 0]
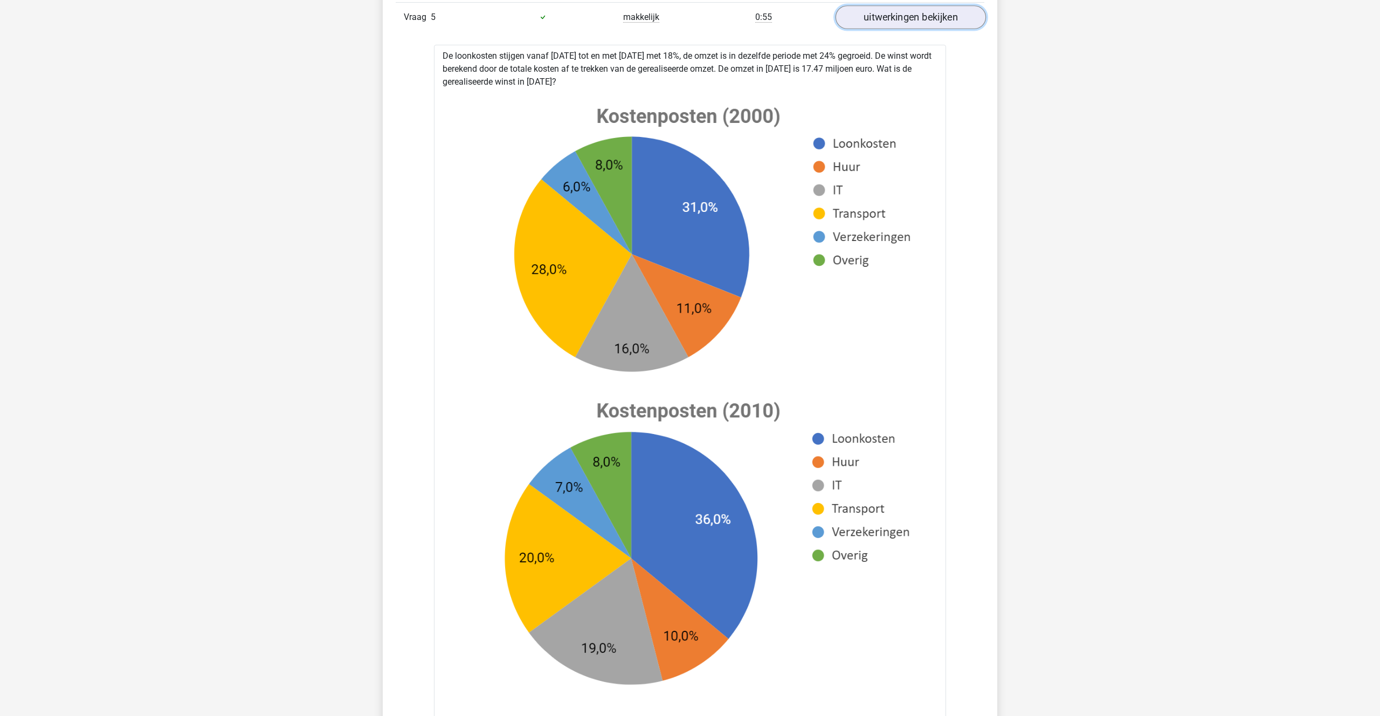
click at [921, 10] on link "uitwerkingen bekijken" at bounding box center [911, 17] width 150 height 24
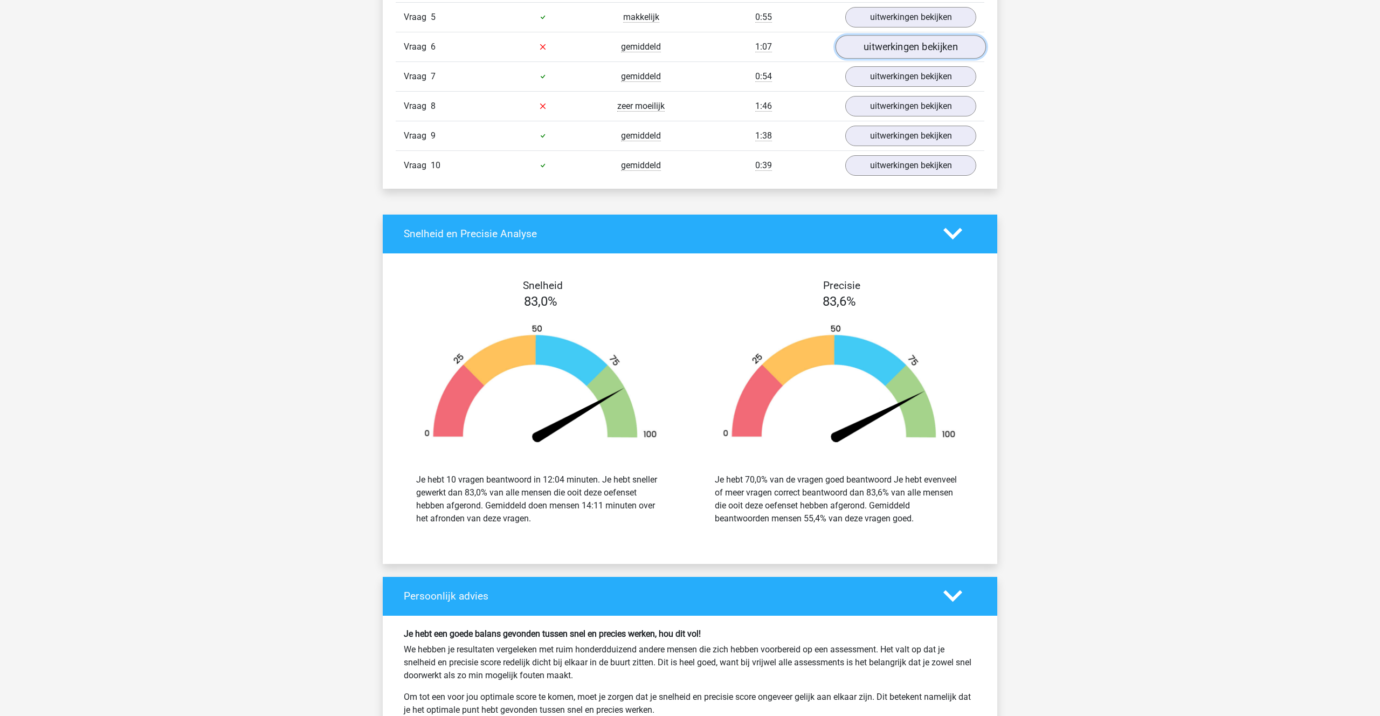
click at [903, 48] on link "uitwerkingen bekijken" at bounding box center [911, 47] width 150 height 24
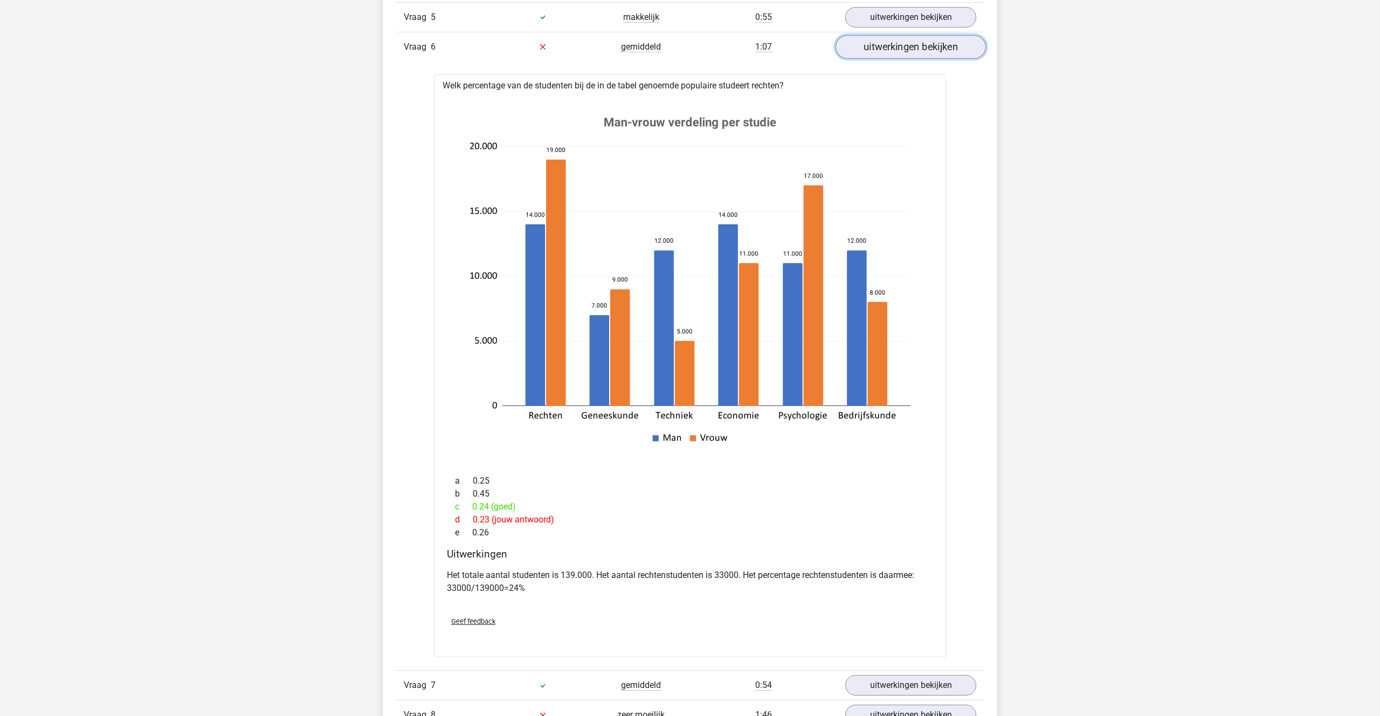
click at [903, 48] on link "uitwerkingen bekijken" at bounding box center [911, 47] width 150 height 24
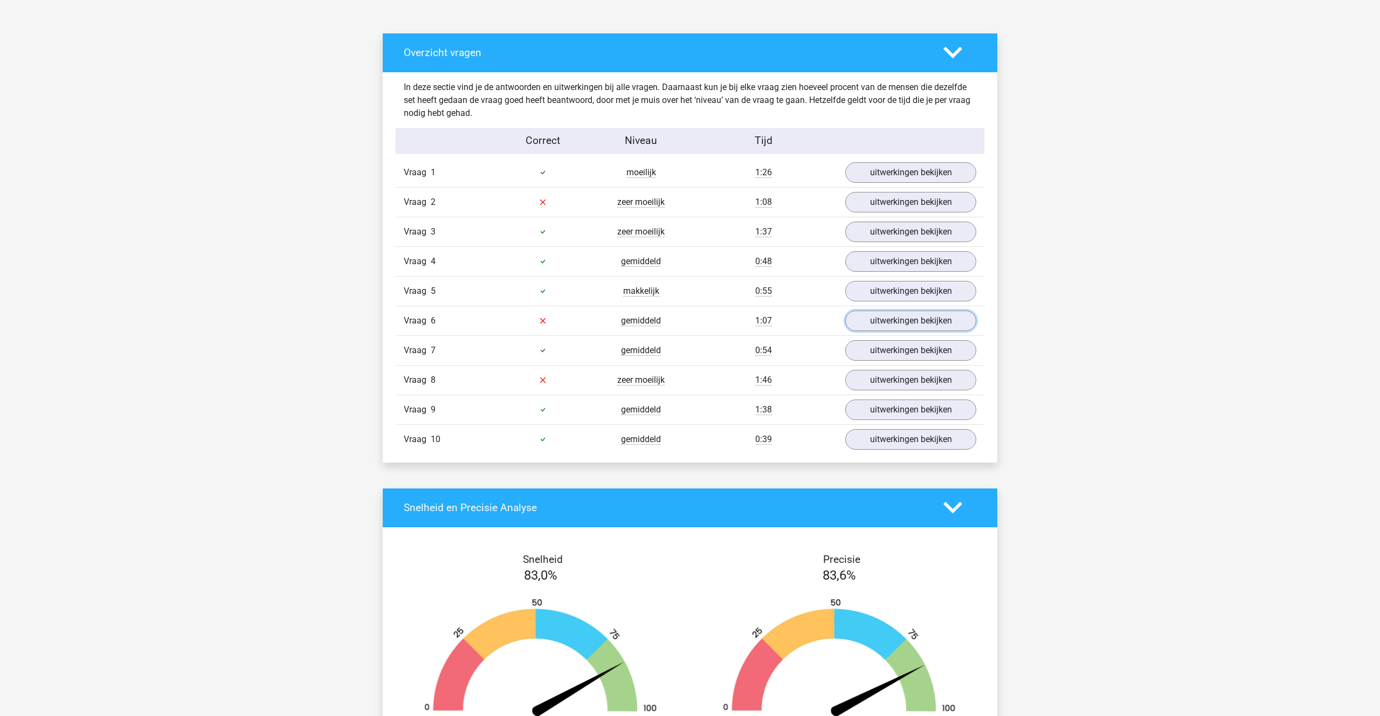
scroll to position [560, 0]
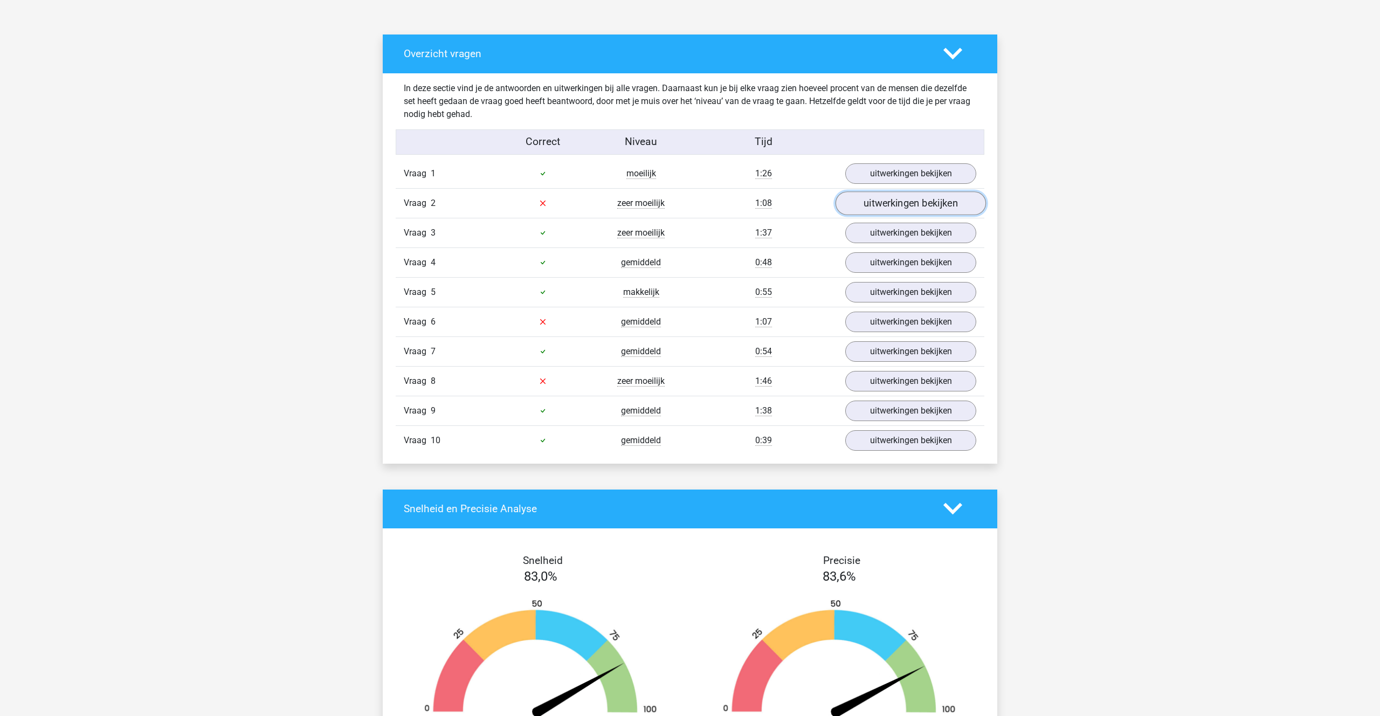
click at [909, 197] on link "uitwerkingen bekijken" at bounding box center [911, 203] width 150 height 24
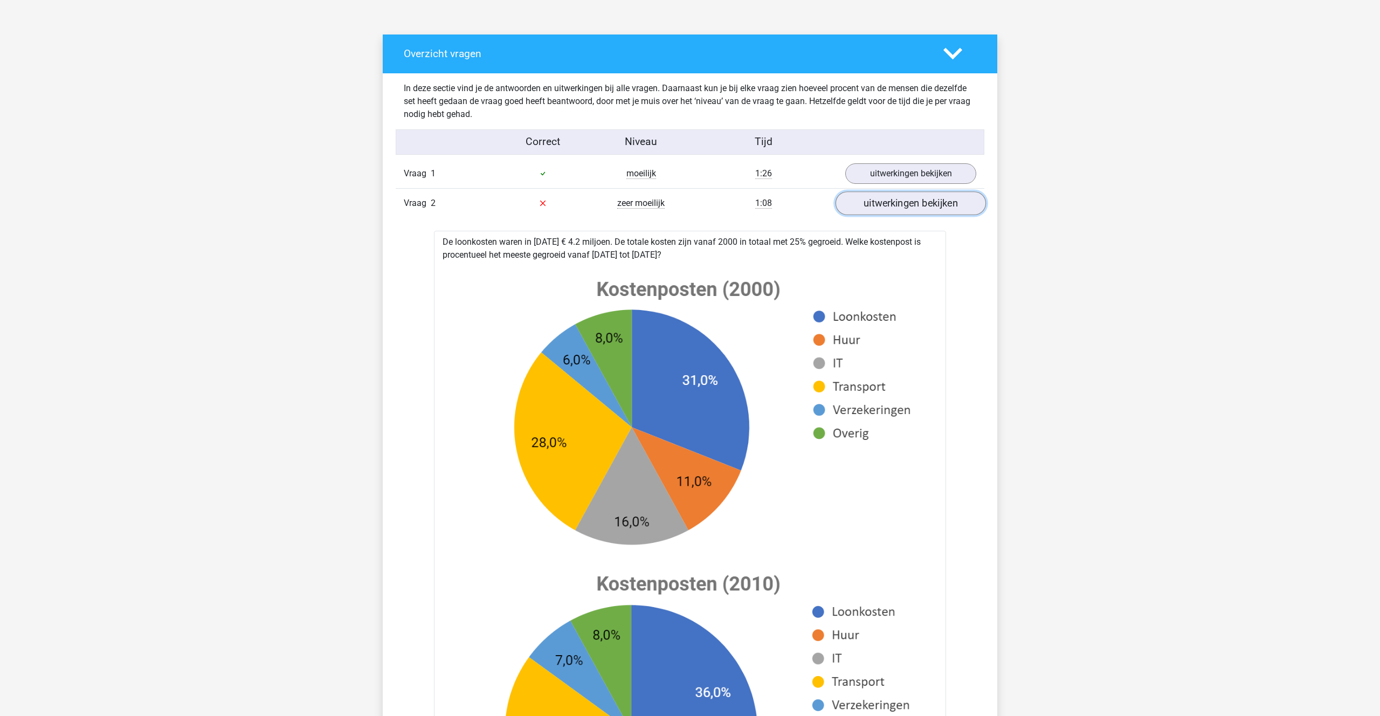
click at [909, 197] on link "uitwerkingen bekijken" at bounding box center [911, 203] width 150 height 24
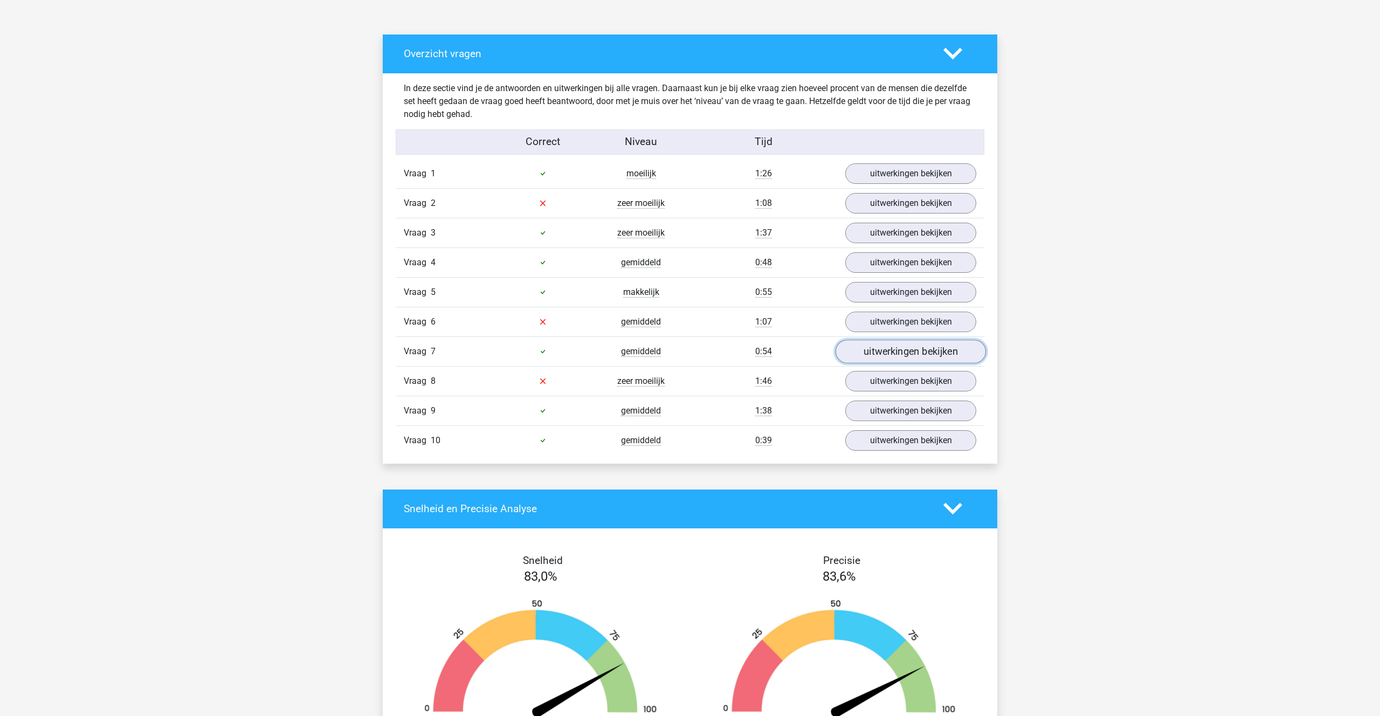
click at [892, 350] on link "uitwerkingen bekijken" at bounding box center [911, 352] width 150 height 24
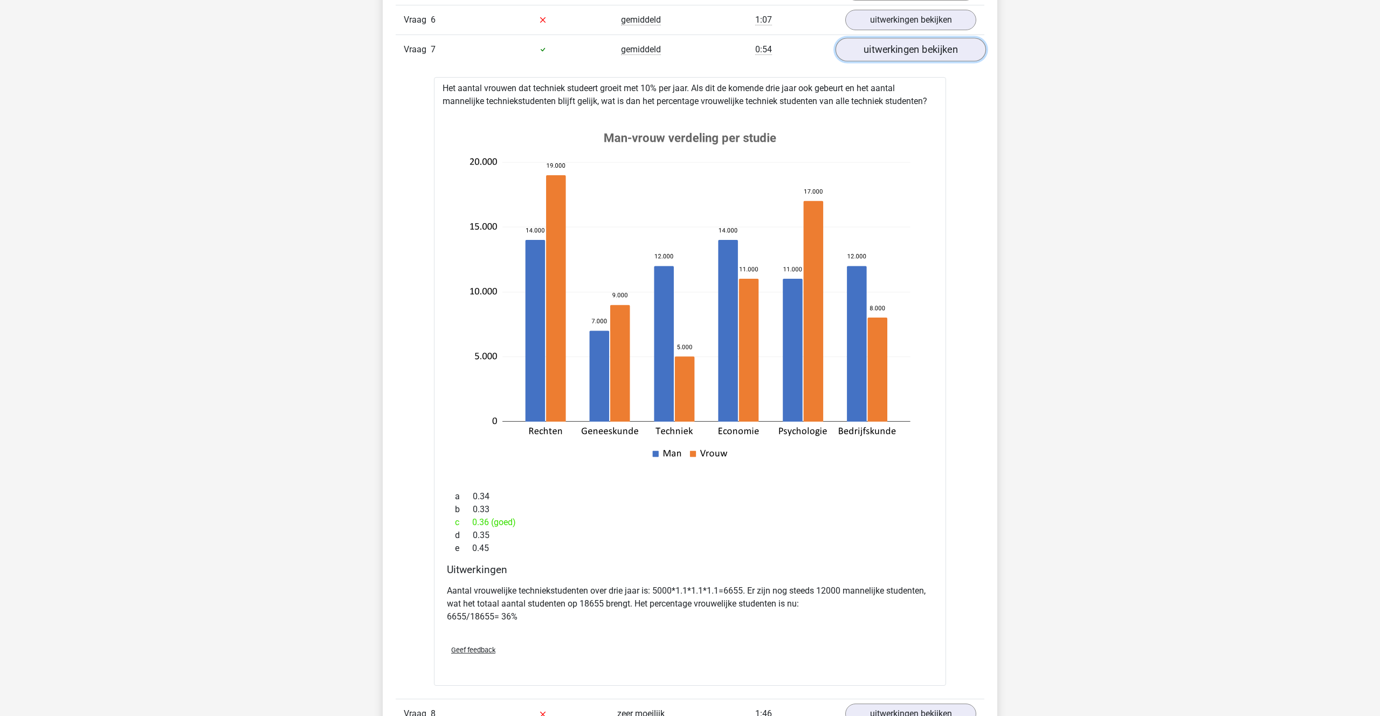
scroll to position [866, 0]
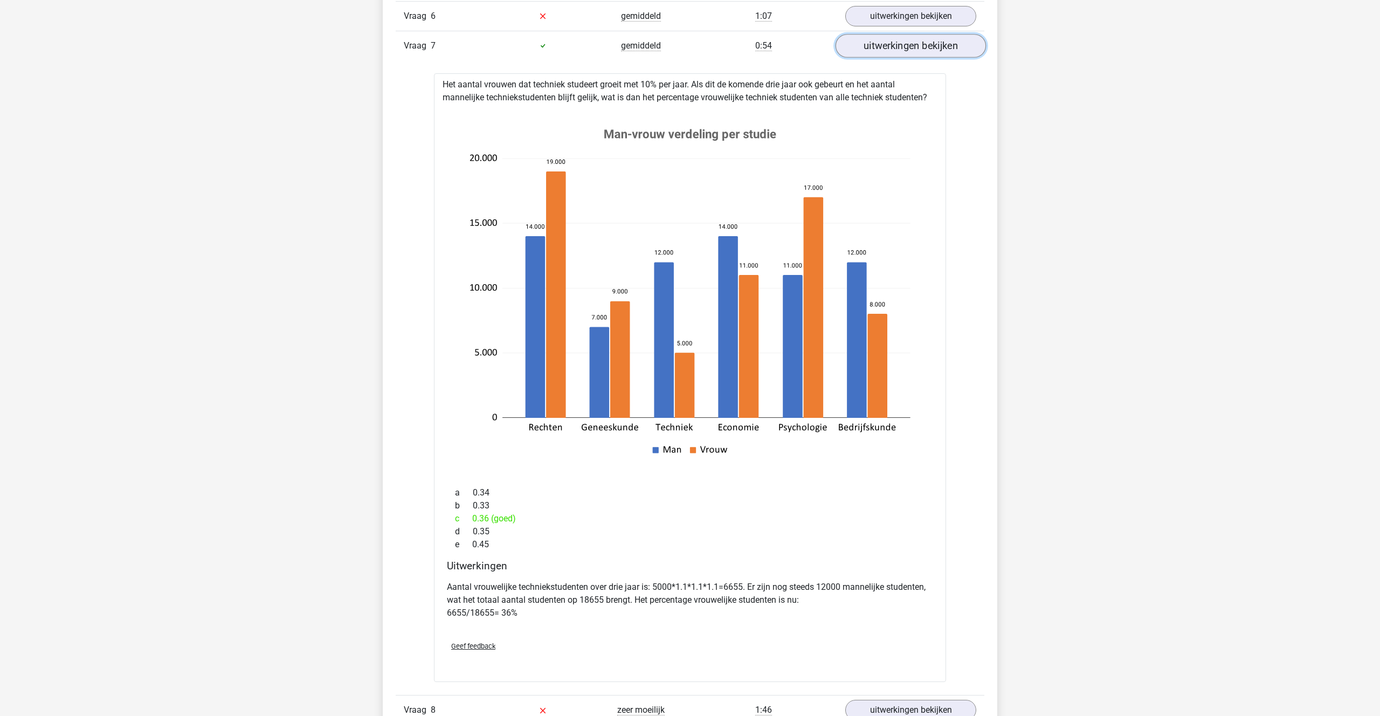
click at [896, 51] on link "uitwerkingen bekijken" at bounding box center [911, 46] width 150 height 24
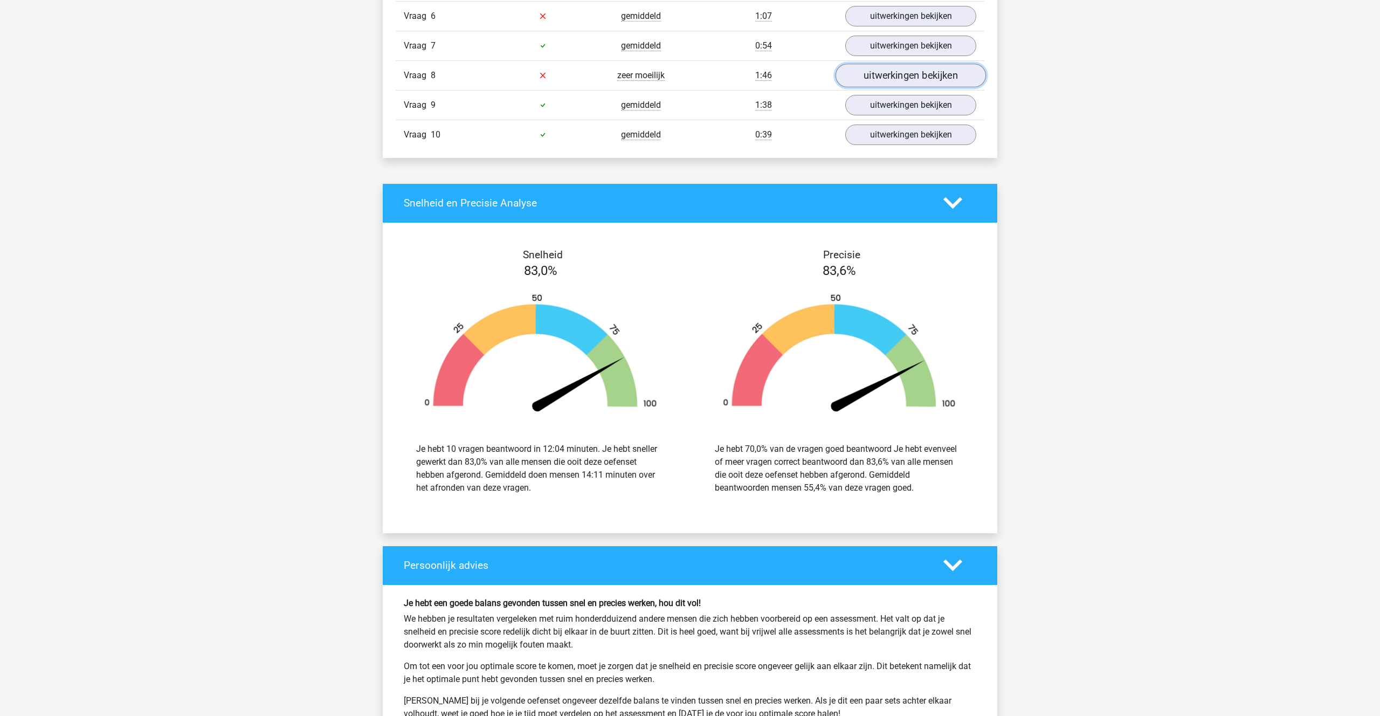
click at [899, 80] on link "uitwerkingen bekijken" at bounding box center [911, 76] width 150 height 24
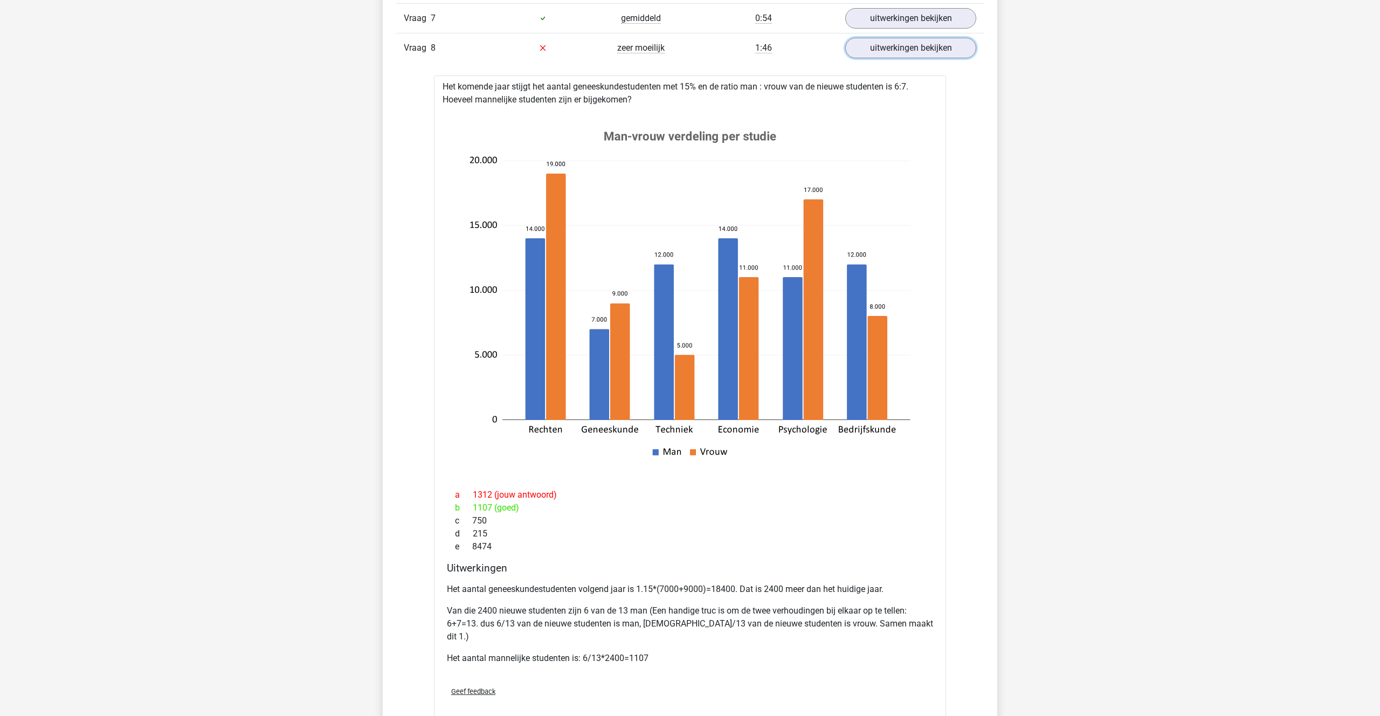
scroll to position [861, 0]
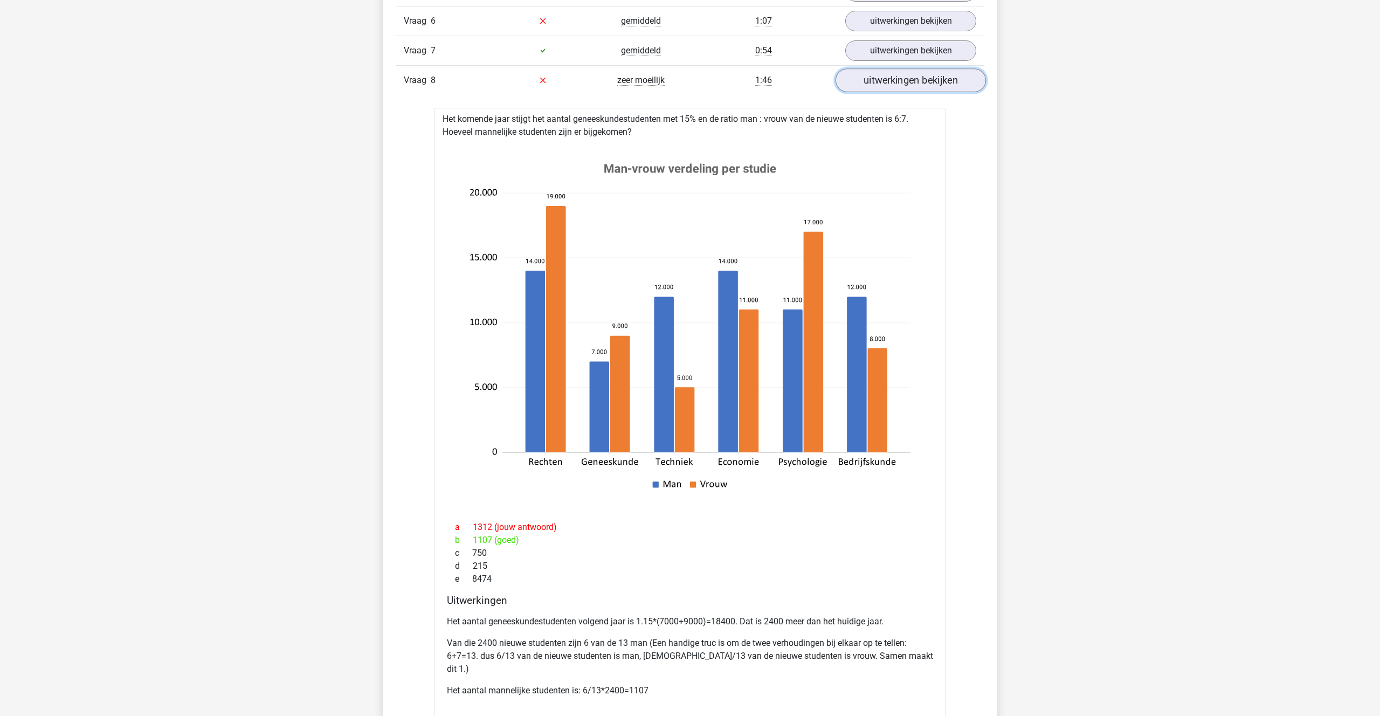
click at [866, 84] on link "uitwerkingen bekijken" at bounding box center [911, 80] width 150 height 24
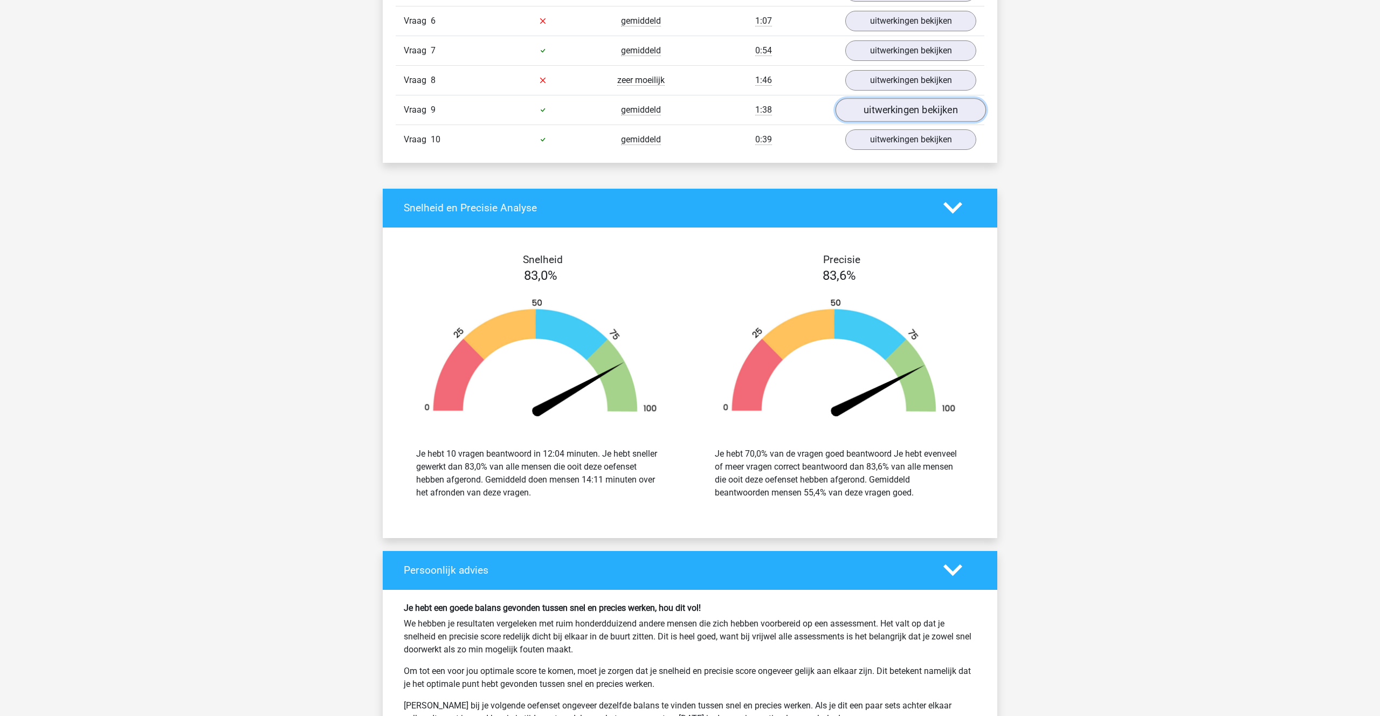
click at [900, 116] on link "uitwerkingen bekijken" at bounding box center [911, 110] width 150 height 24
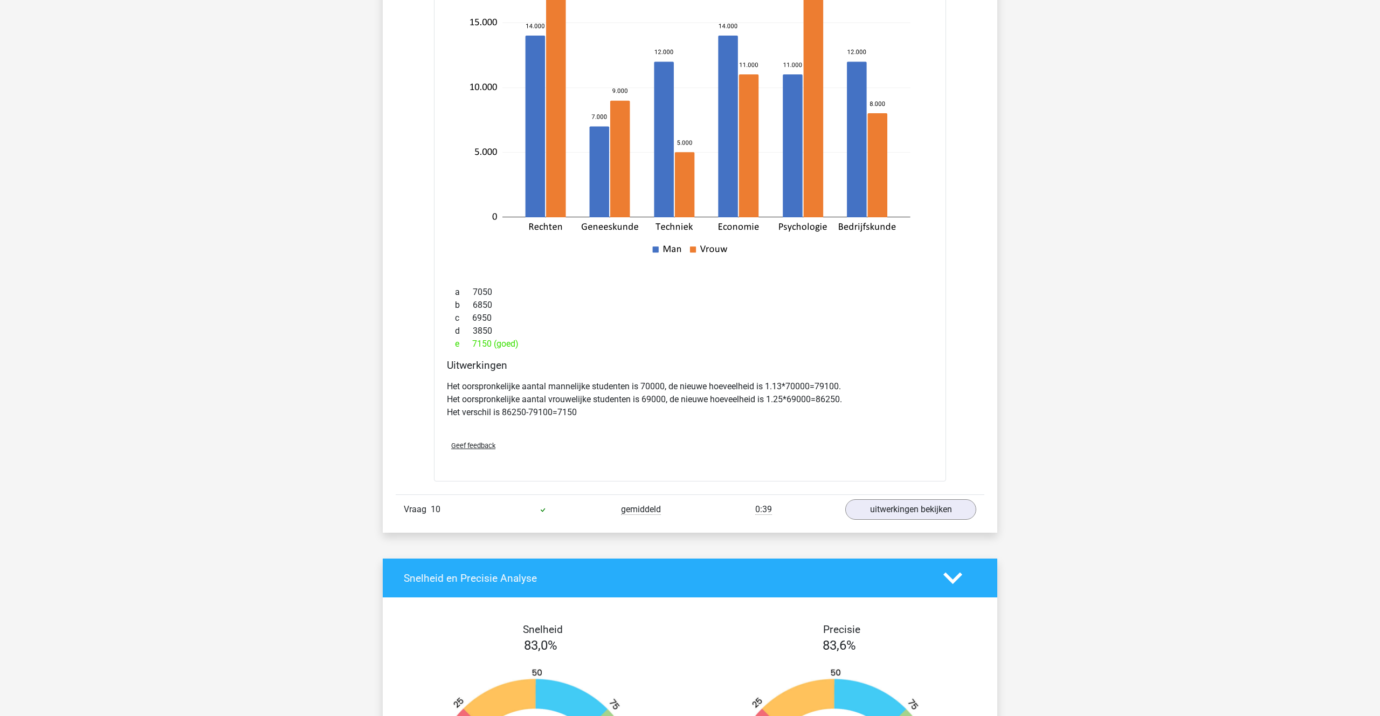
scroll to position [1136, 0]
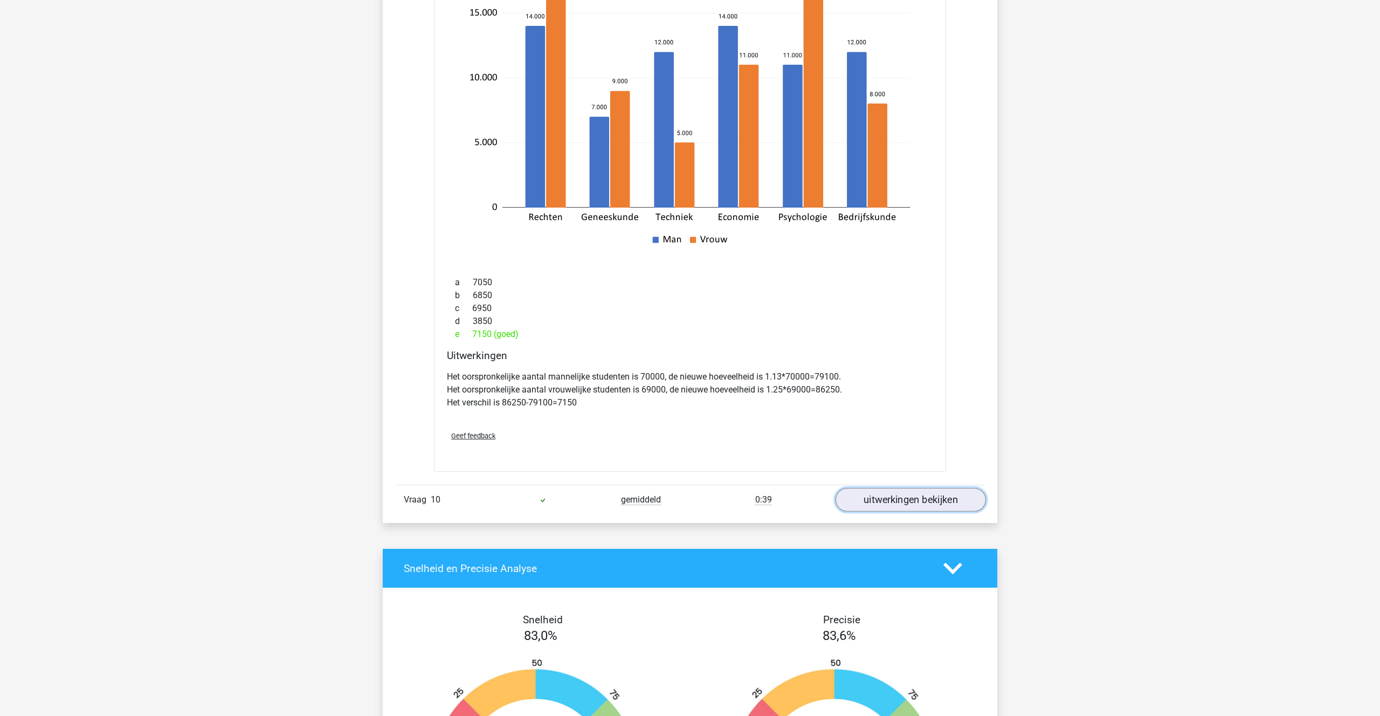
click at [901, 491] on link "uitwerkingen bekijken" at bounding box center [911, 500] width 150 height 24
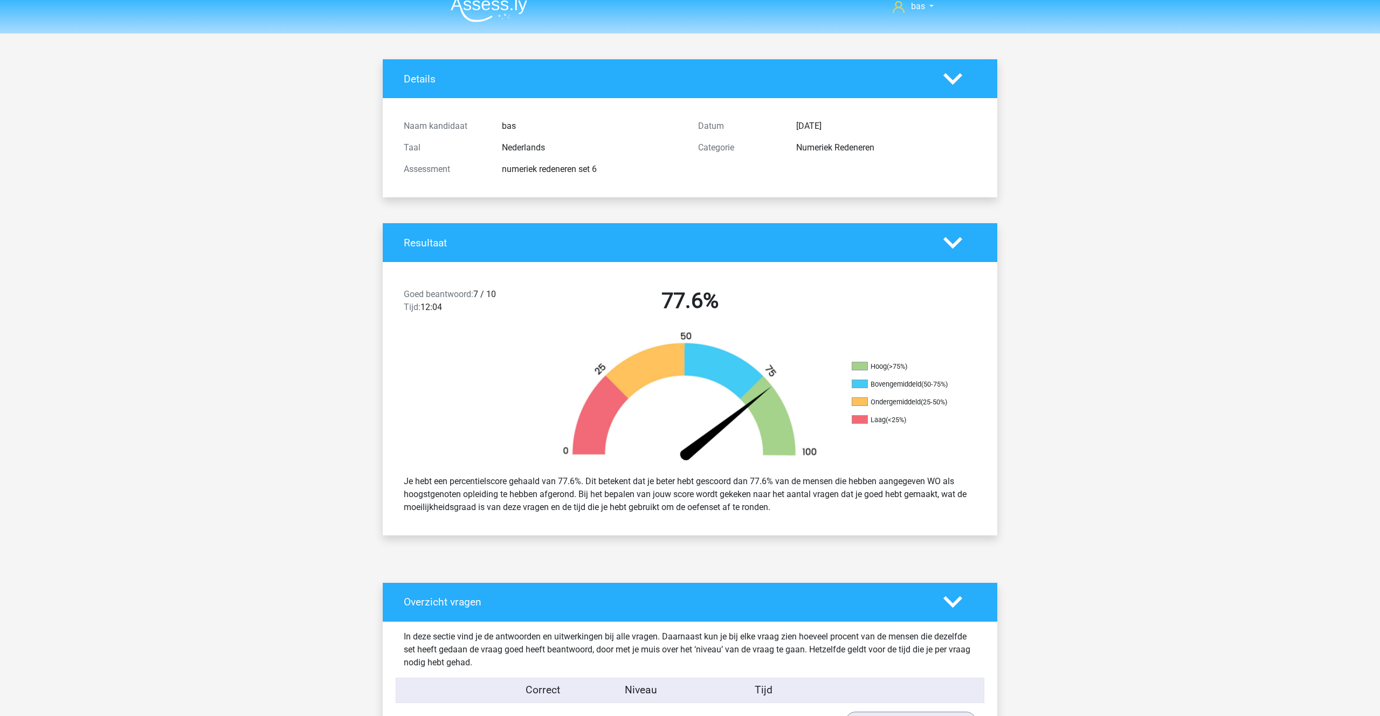
scroll to position [0, 0]
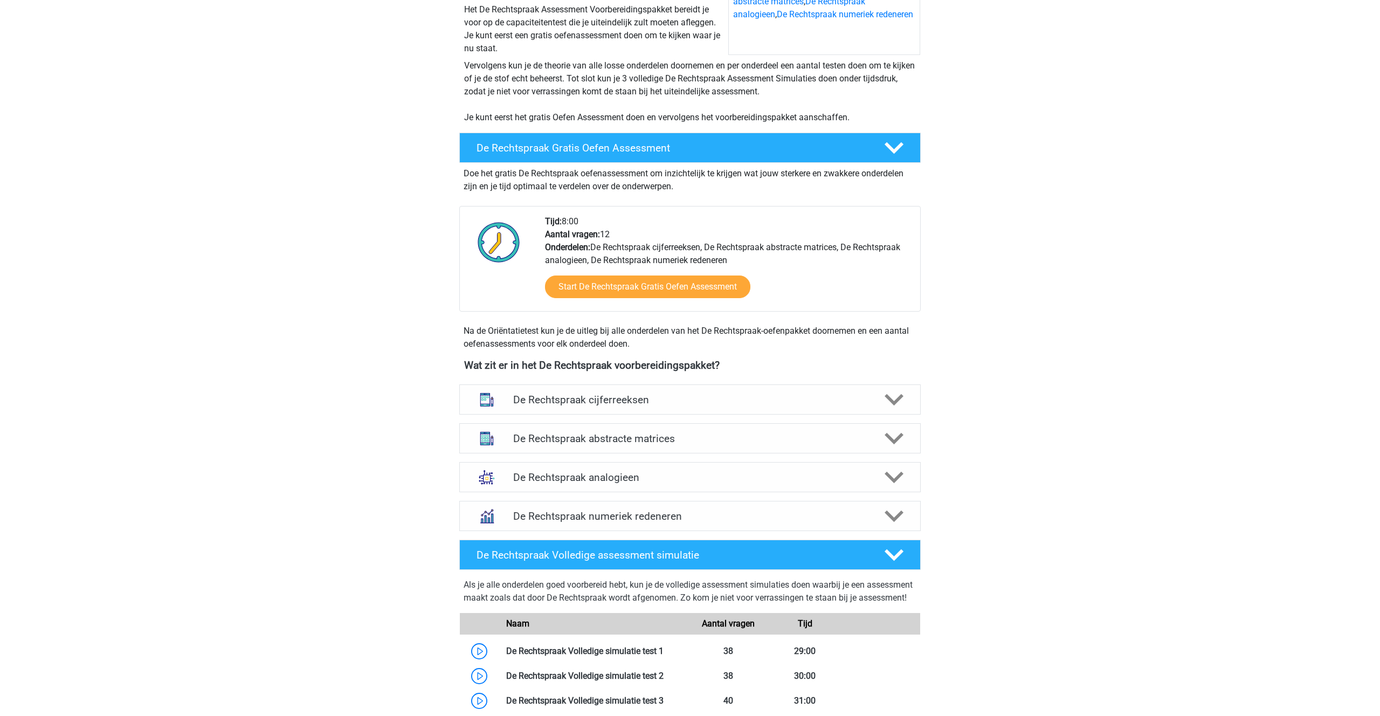
scroll to position [196, 0]
